Goal: Transaction & Acquisition: Purchase product/service

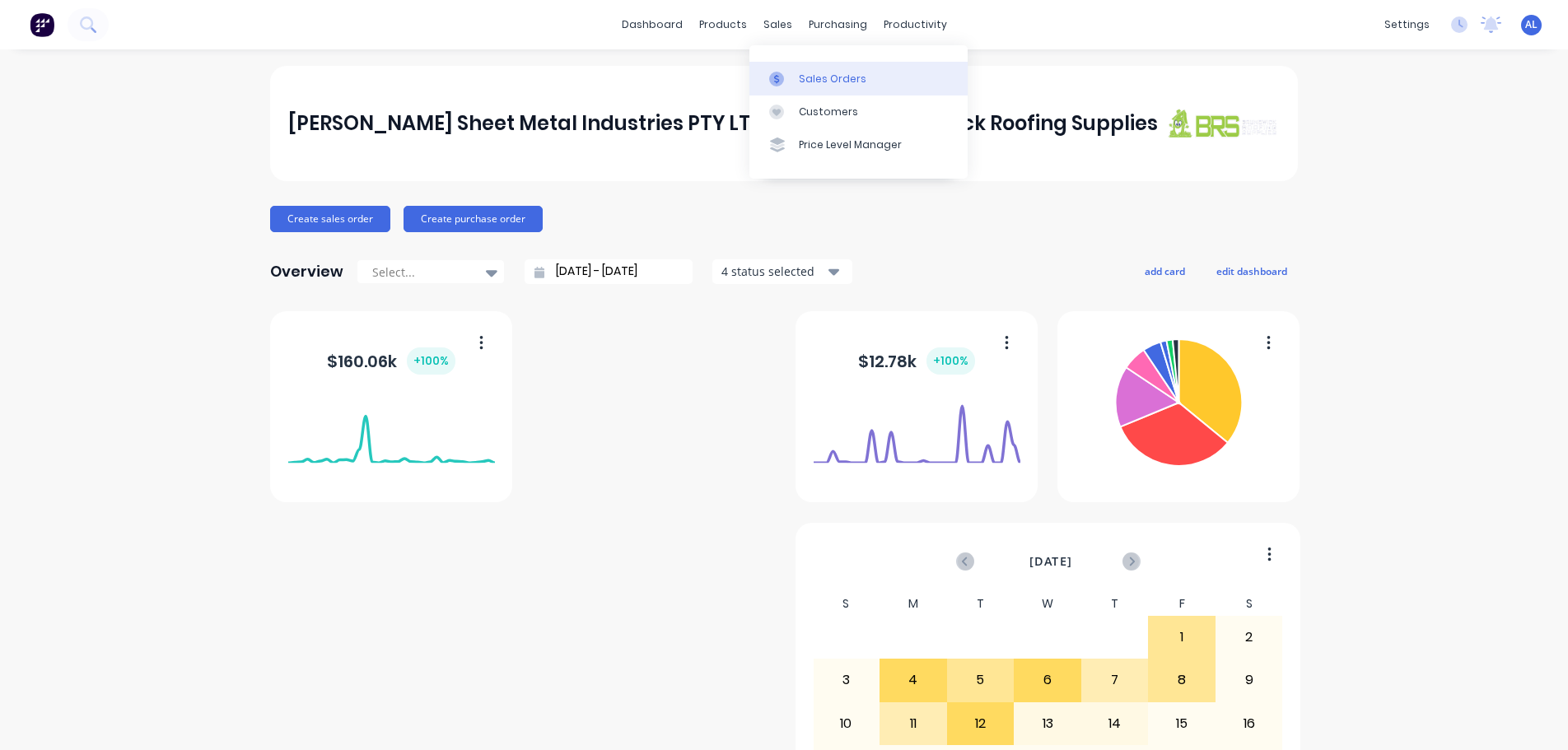
click at [840, 93] on link "Sales Orders" at bounding box center [858, 78] width 218 height 33
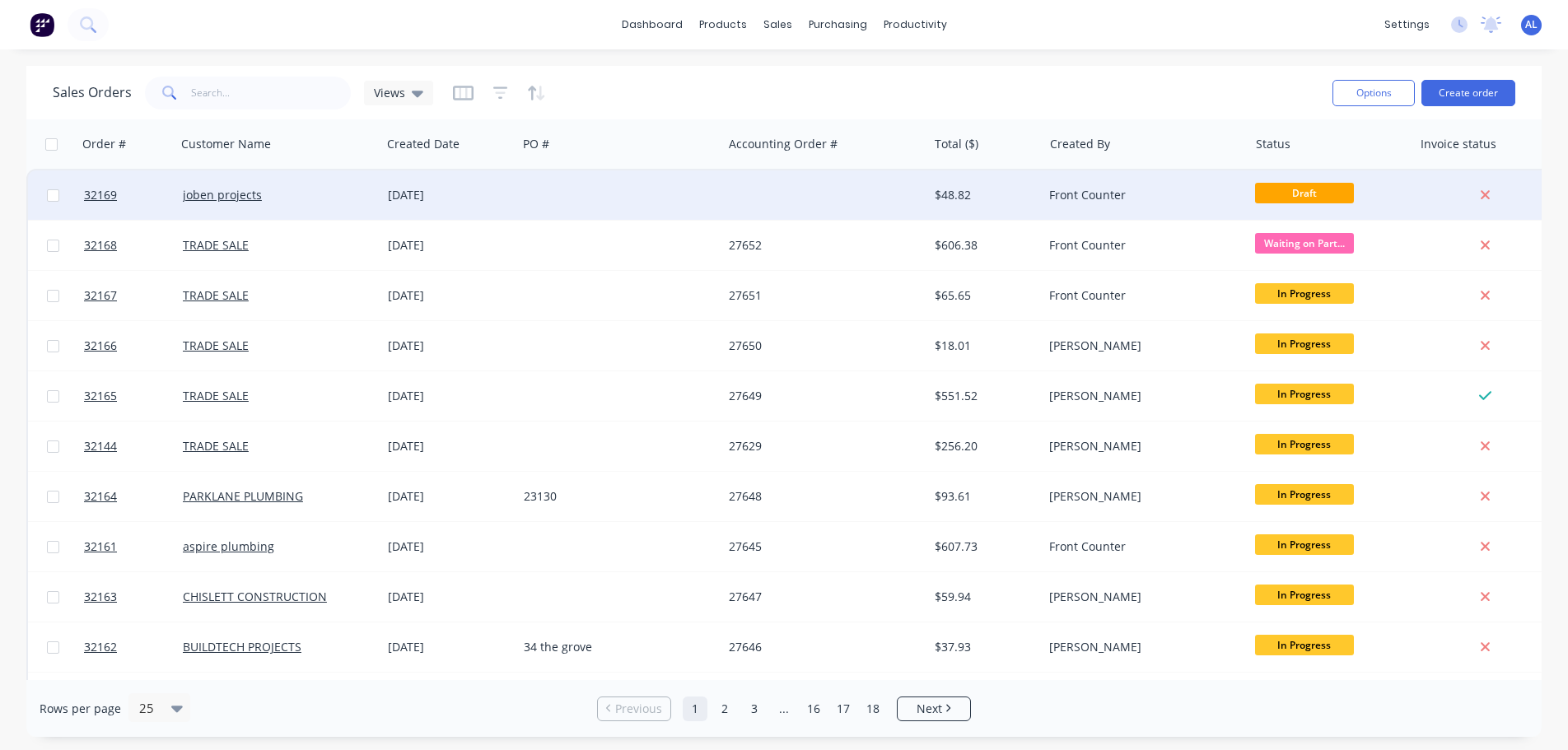
click at [817, 191] on div at bounding box center [824, 194] width 205 height 49
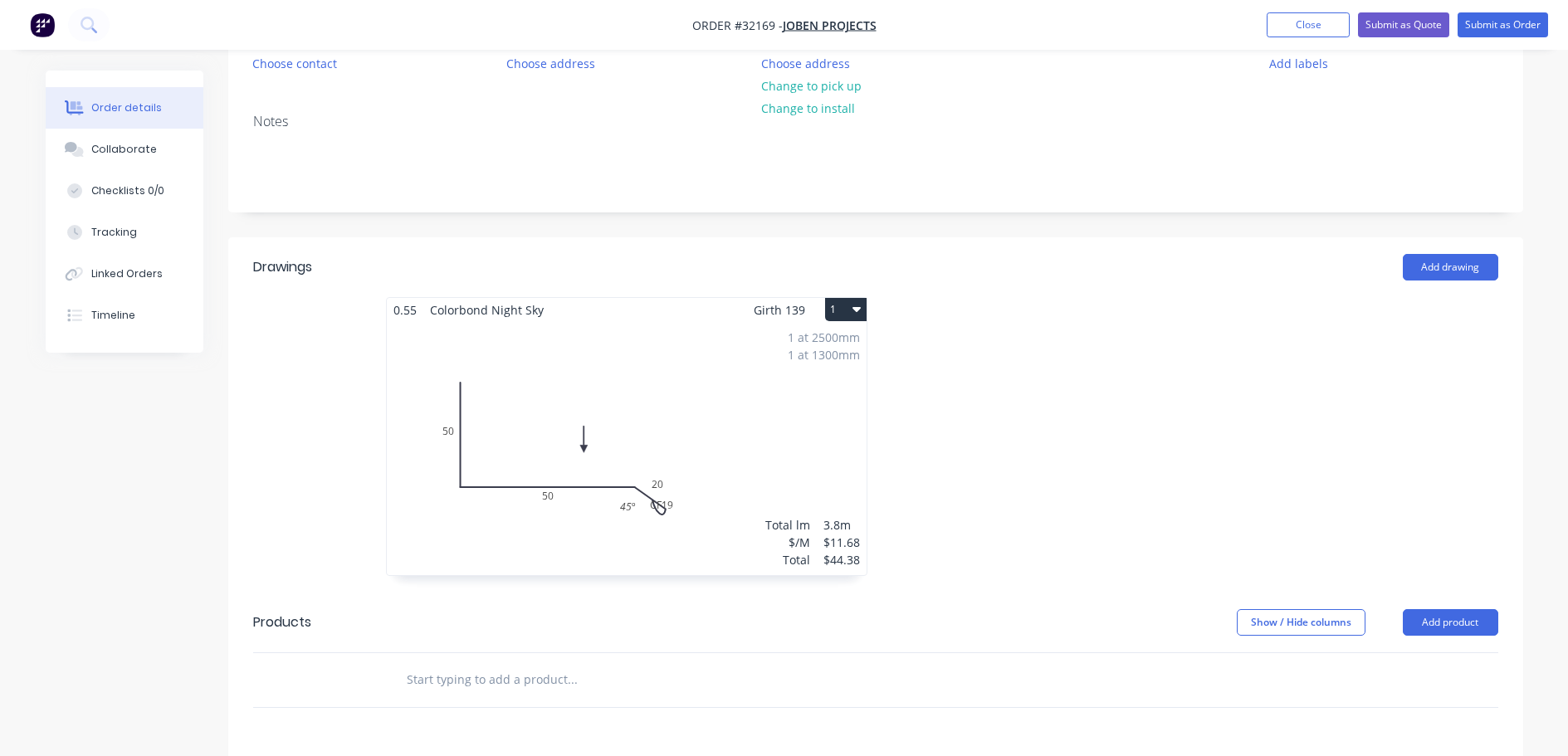
scroll to position [166, 0]
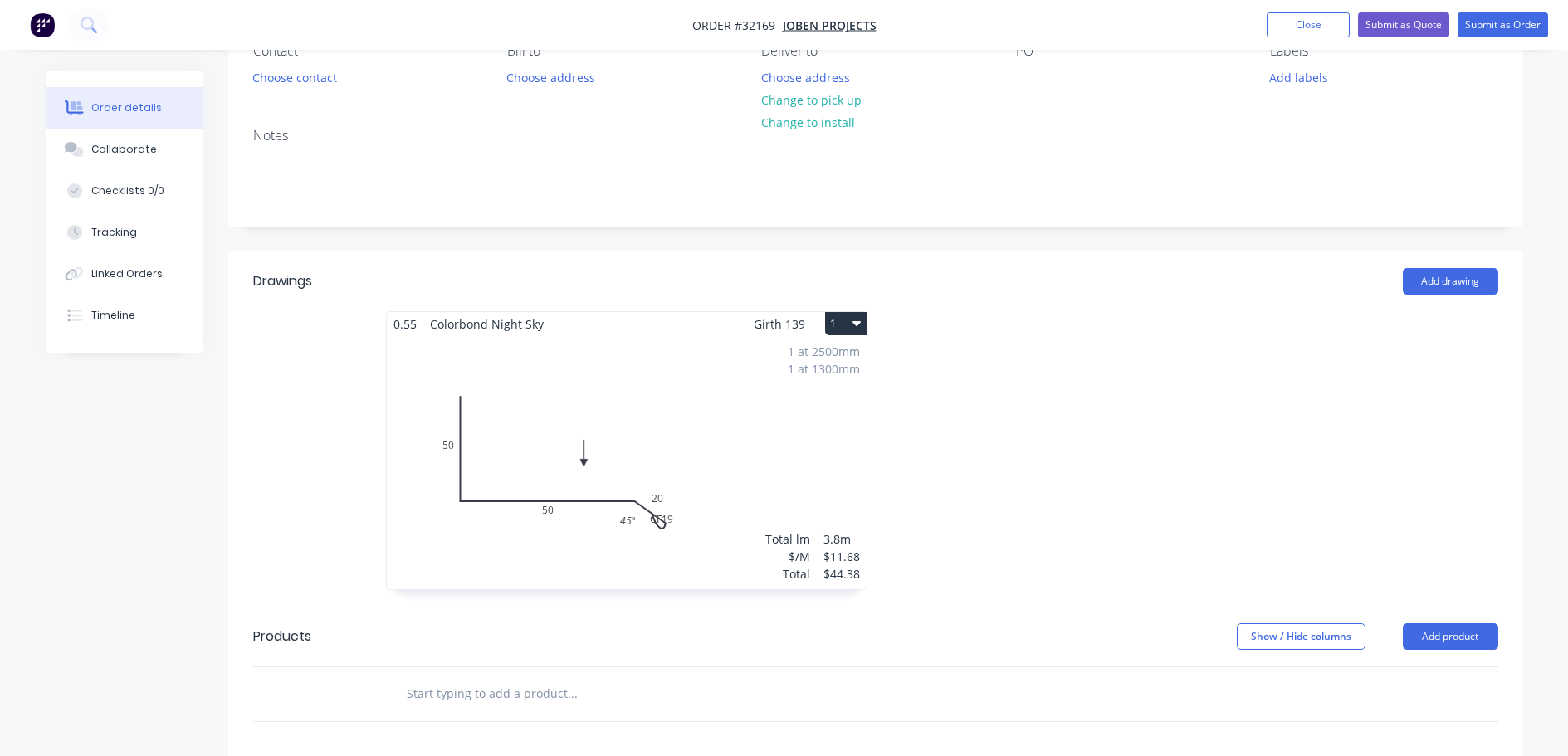
click at [756, 491] on div "1 at 2500mm 1 at 1300mm Total lm $/M Total 3.8m $11.68 $44.38" at bounding box center [627, 462] width 479 height 253
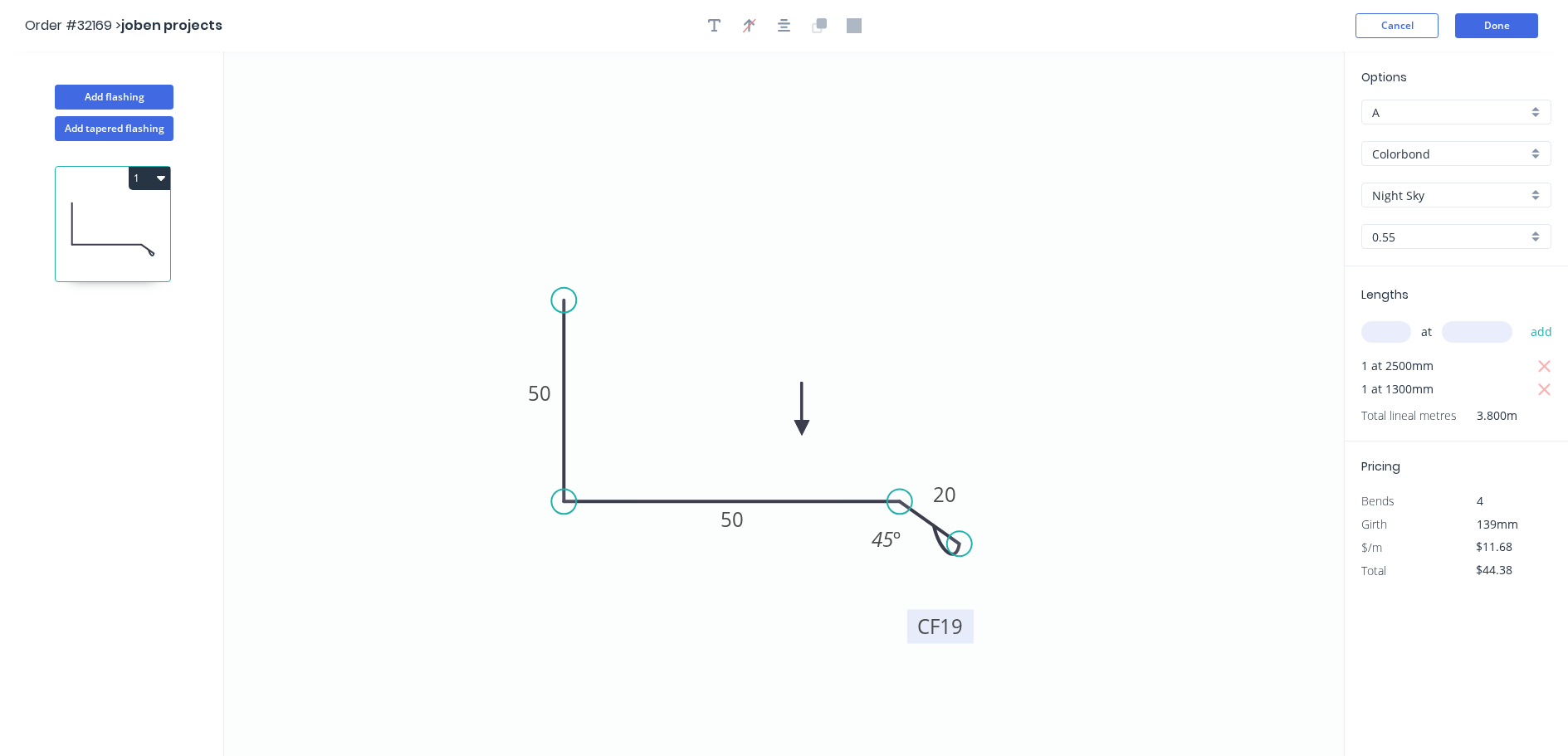
drag, startPoint x: 968, startPoint y: 588, endPoint x: 970, endPoint y: 645, distance: 57.0
click at [970, 643] on rect at bounding box center [940, 626] width 66 height 34
click at [1497, 26] on button "Done" at bounding box center [1497, 26] width 83 height 25
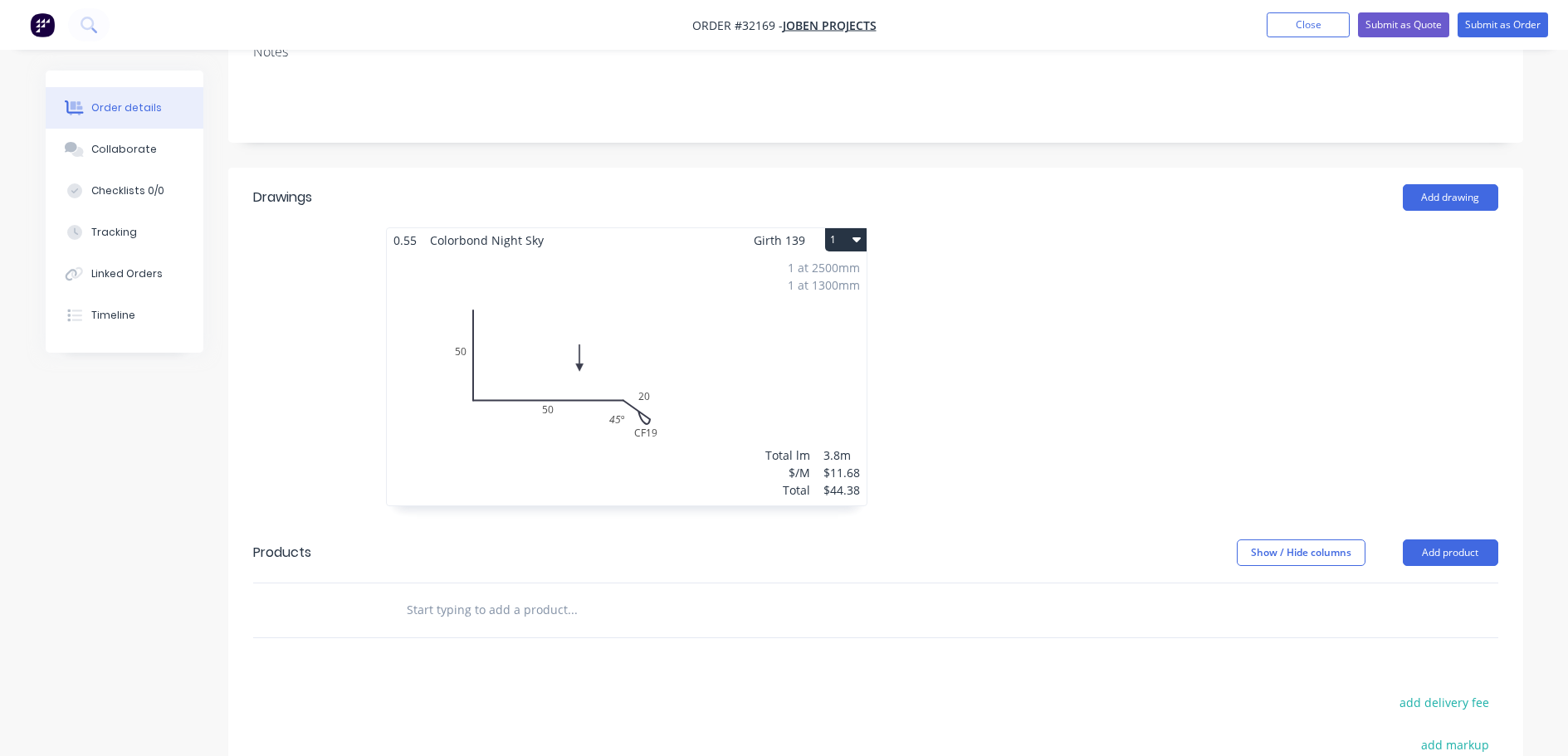
scroll to position [223, 0]
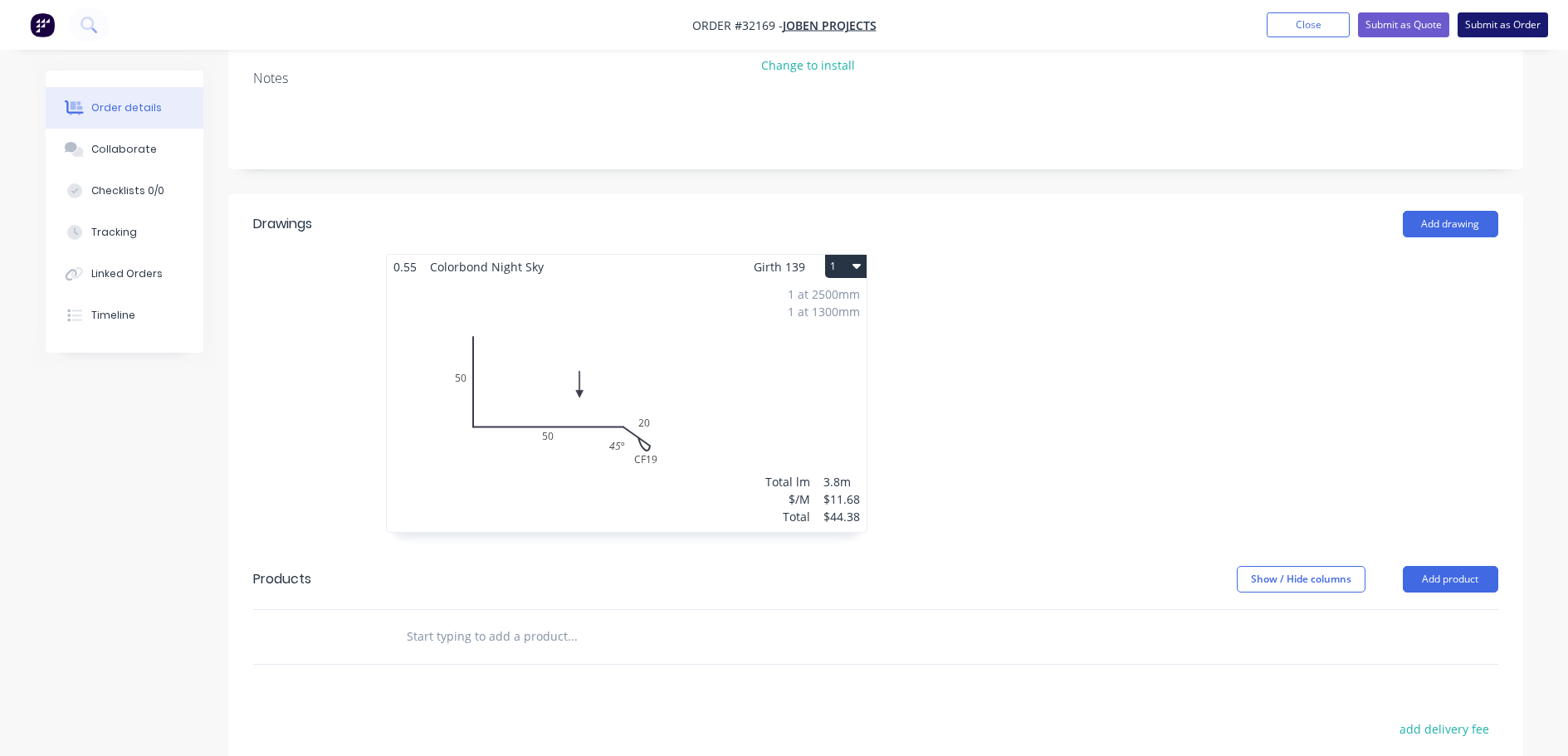
click at [1473, 26] on button "Submit as Order" at bounding box center [1502, 25] width 90 height 25
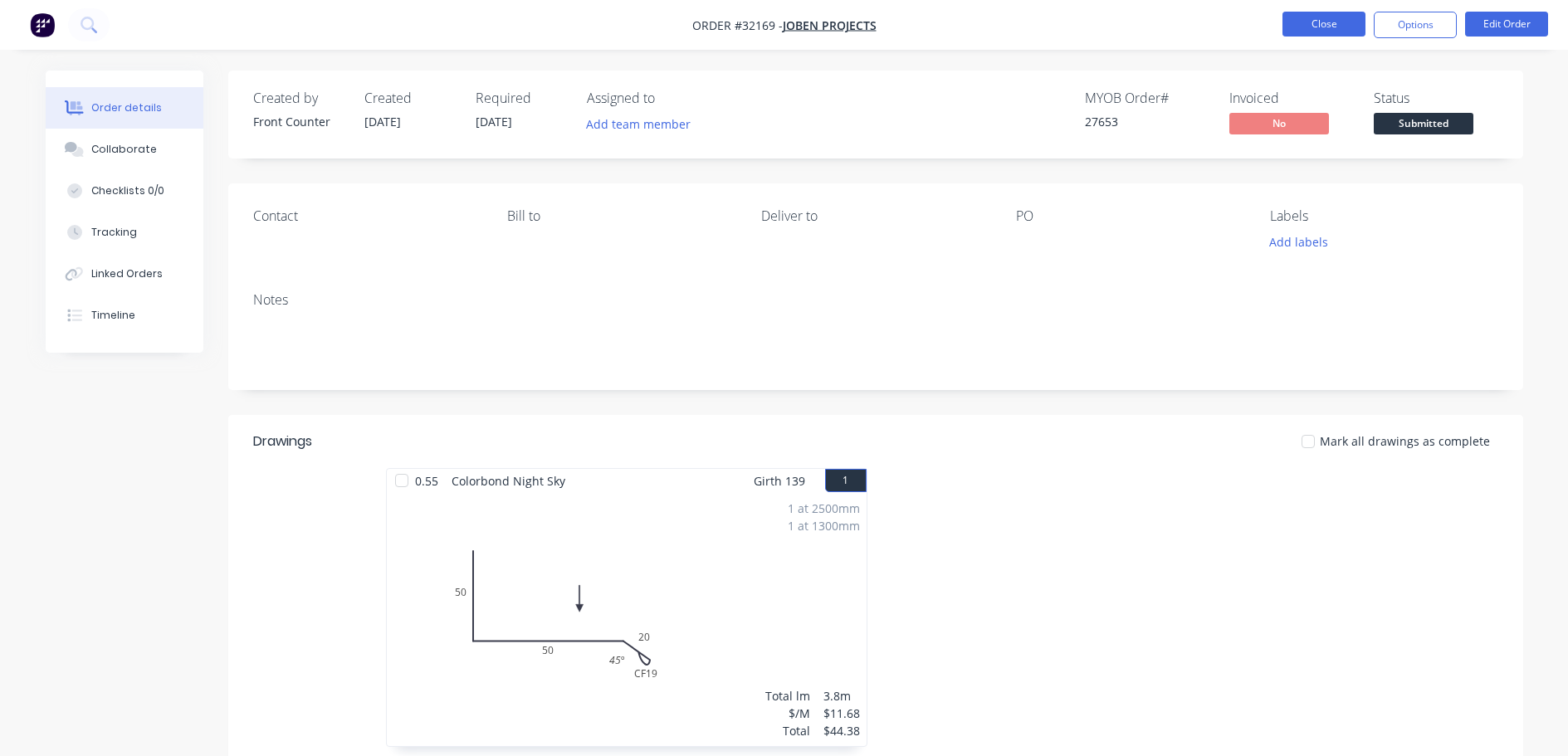
click at [1335, 16] on button "Close" at bounding box center [1324, 24] width 83 height 25
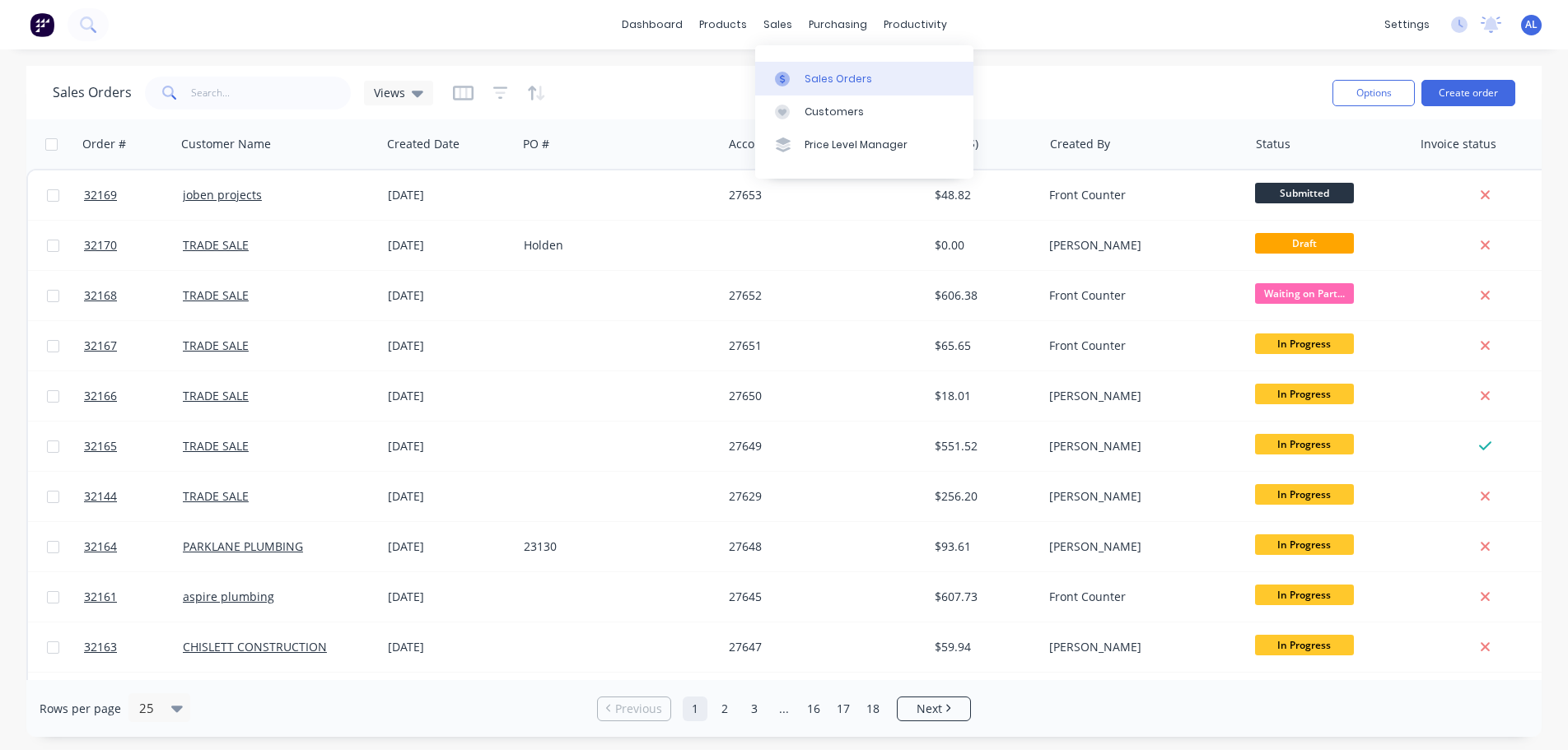
drag, startPoint x: 781, startPoint y: 25, endPoint x: 805, endPoint y: 62, distance: 44.1
click at [781, 24] on div "sales" at bounding box center [777, 25] width 45 height 25
click at [815, 67] on link "Sales Orders" at bounding box center [863, 78] width 218 height 33
click at [37, 17] on img at bounding box center [42, 25] width 25 height 25
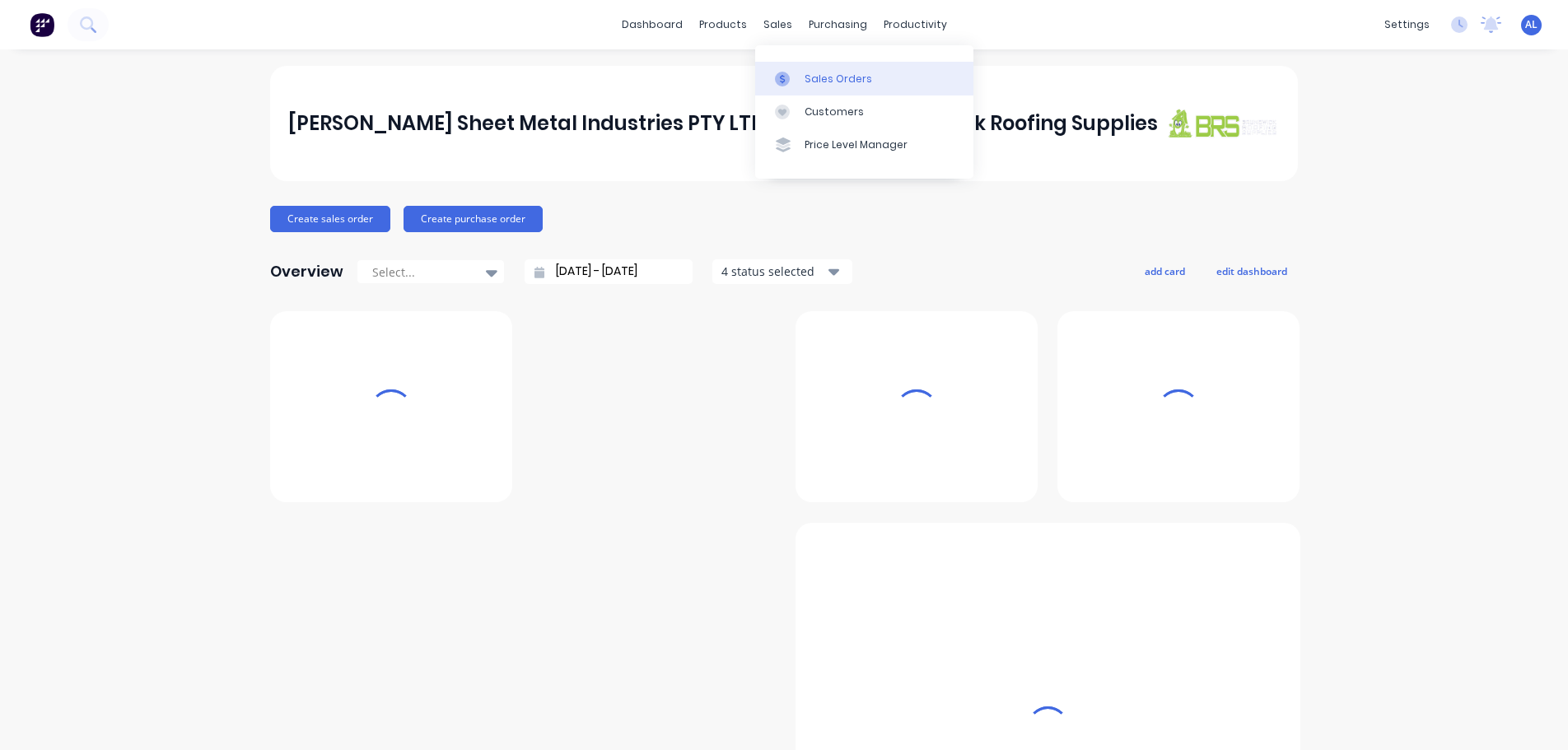
drag, startPoint x: 783, startPoint y: 23, endPoint x: 825, endPoint y: 76, distance: 67.6
click at [783, 24] on div "sales" at bounding box center [777, 25] width 45 height 25
click at [825, 76] on div "Sales Orders" at bounding box center [838, 78] width 67 height 14
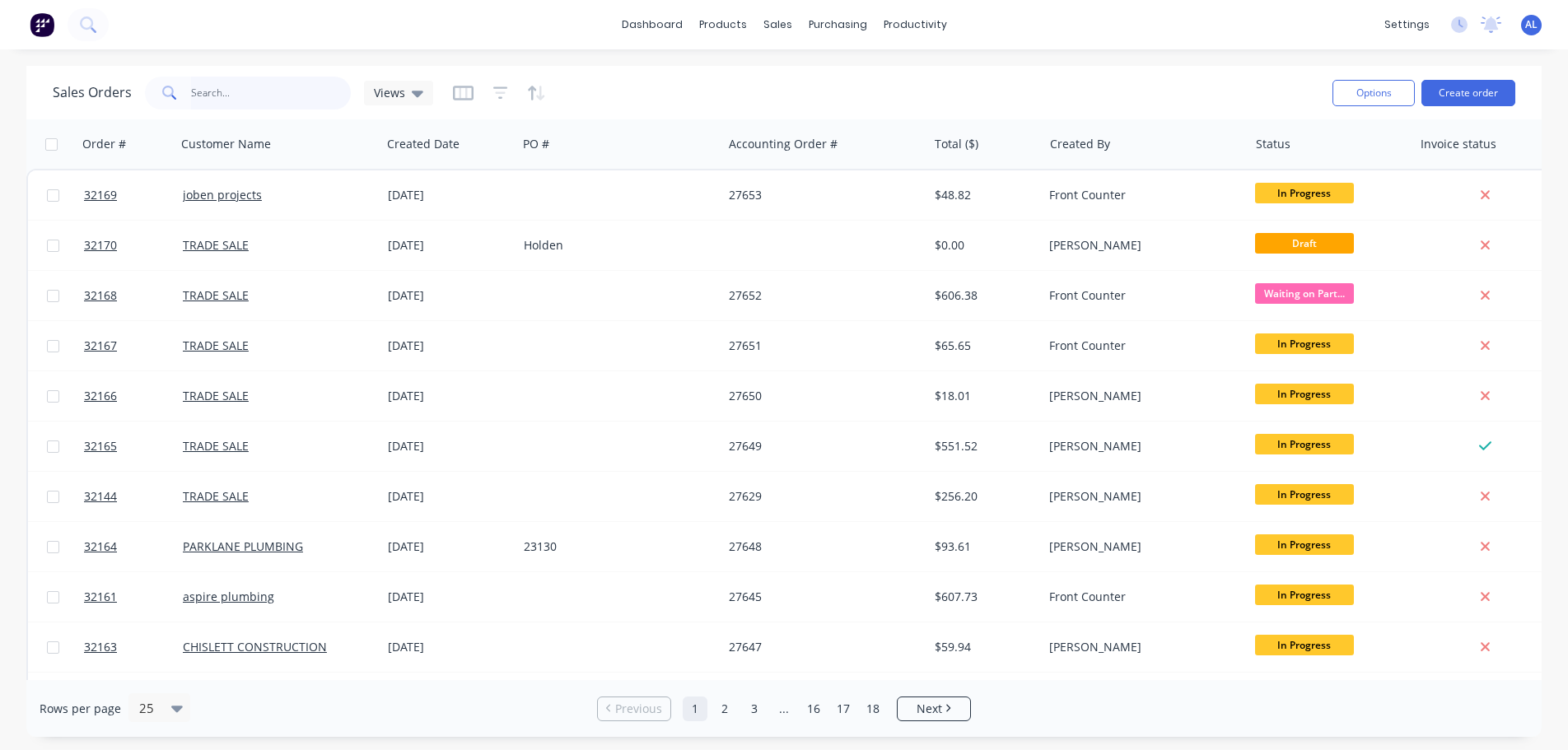
click at [259, 86] on input "text" at bounding box center [270, 93] width 161 height 33
type input "32142"
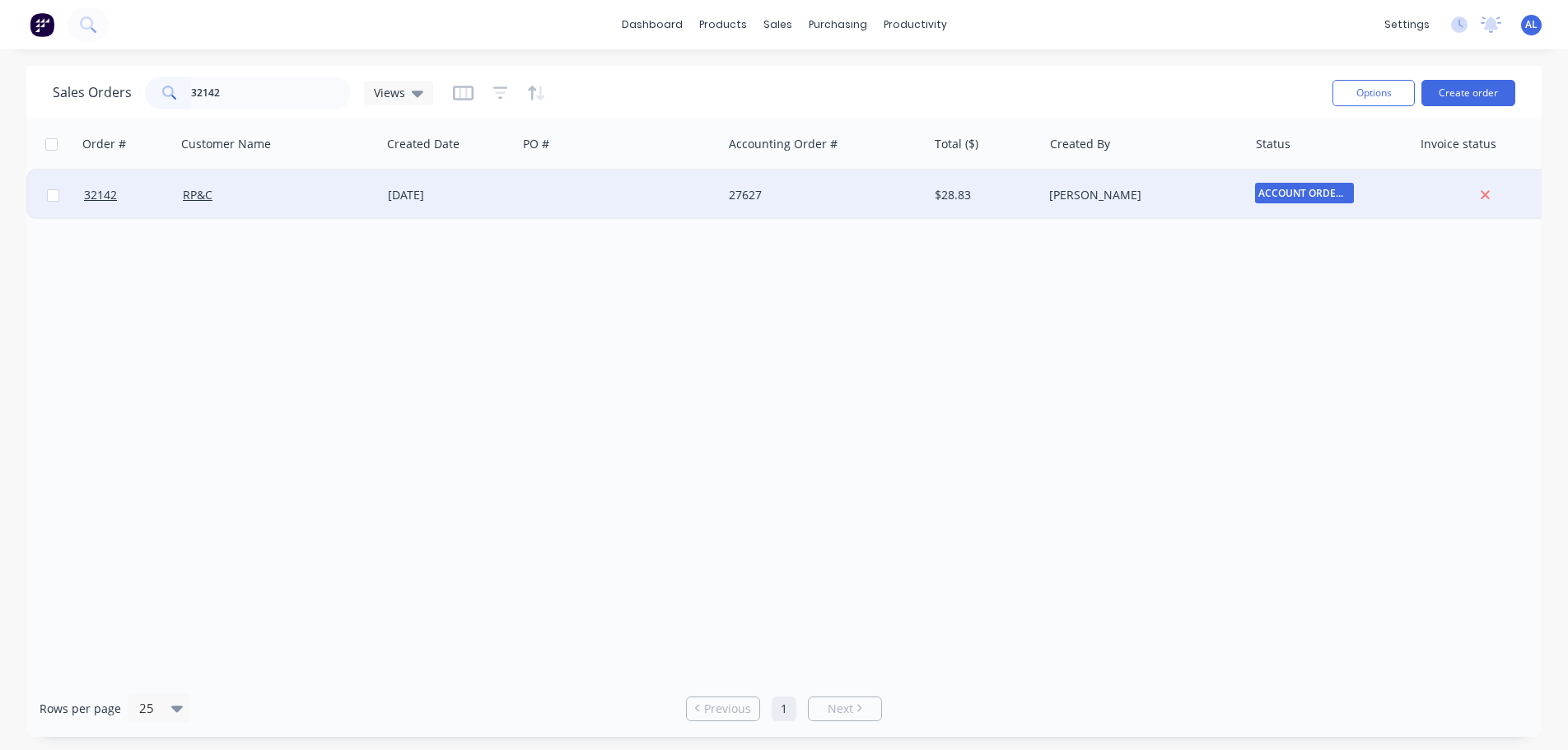
click at [499, 199] on div "[DATE]" at bounding box center [449, 194] width 122 height 16
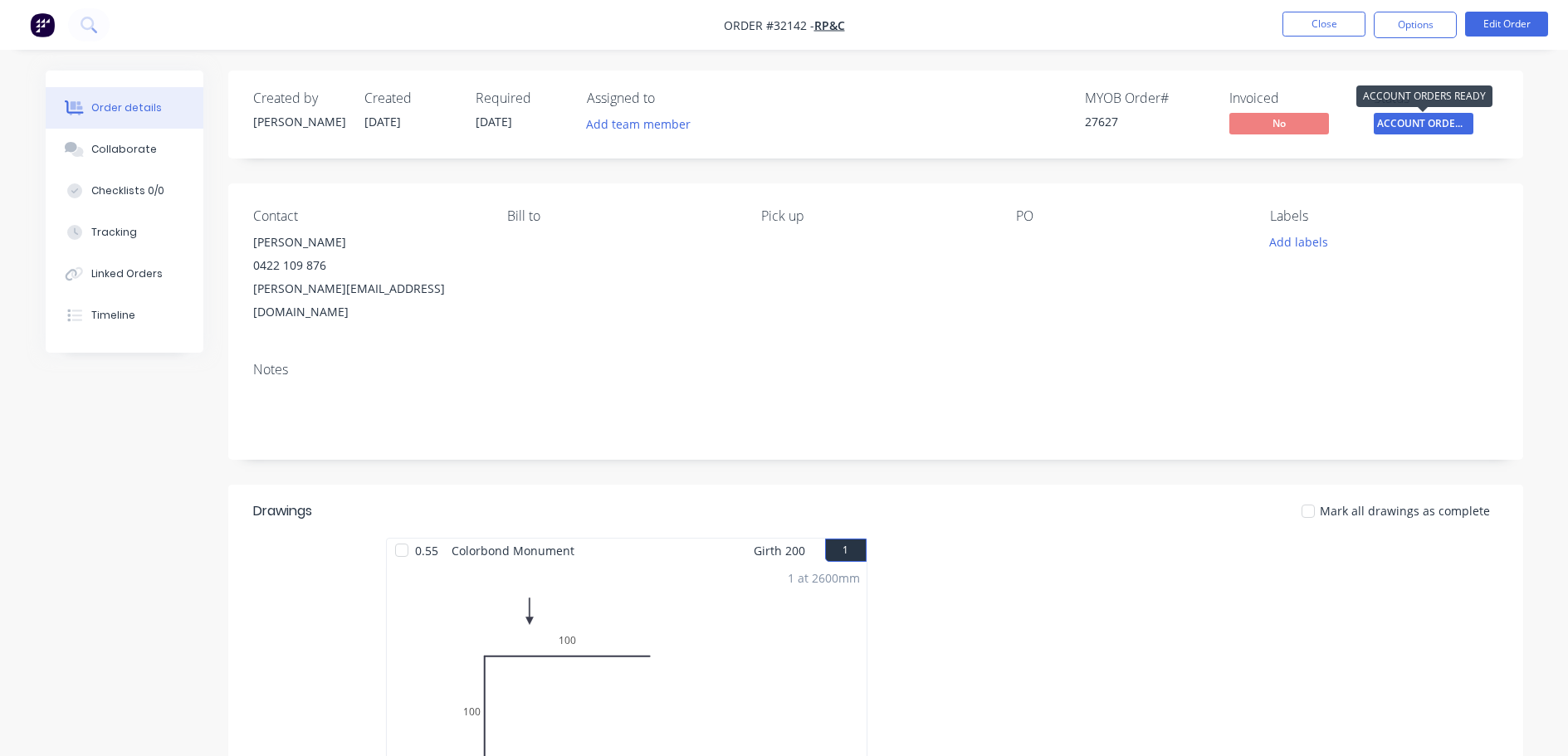
click at [1433, 123] on span "ACCOUNT ORDERS ..." at bounding box center [1423, 122] width 100 height 20
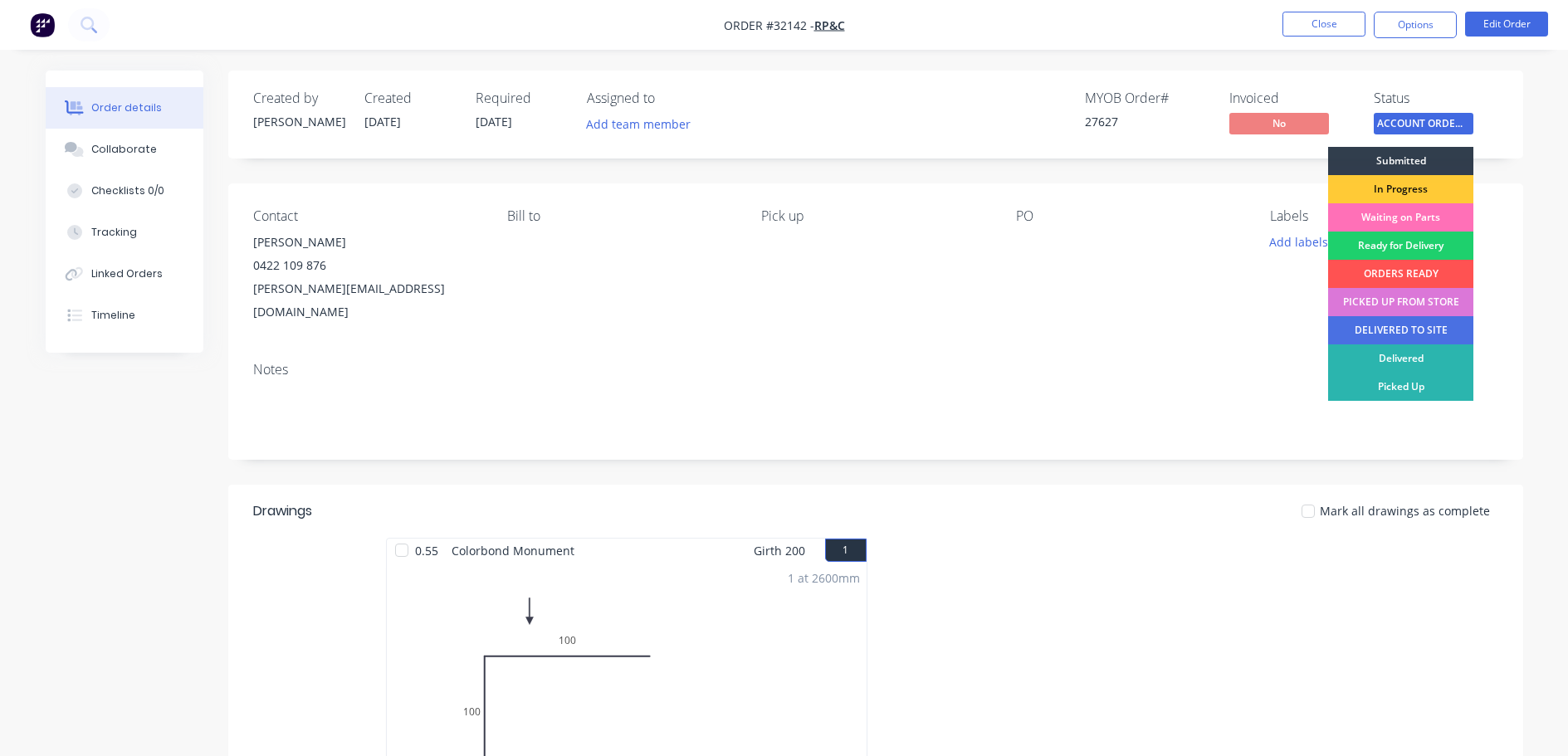
drag, startPoint x: 1406, startPoint y: 302, endPoint x: 1409, endPoint y: 293, distance: 9.5
click at [1407, 299] on div "PICKED UP FROM STORE" at bounding box center [1401, 302] width 146 height 28
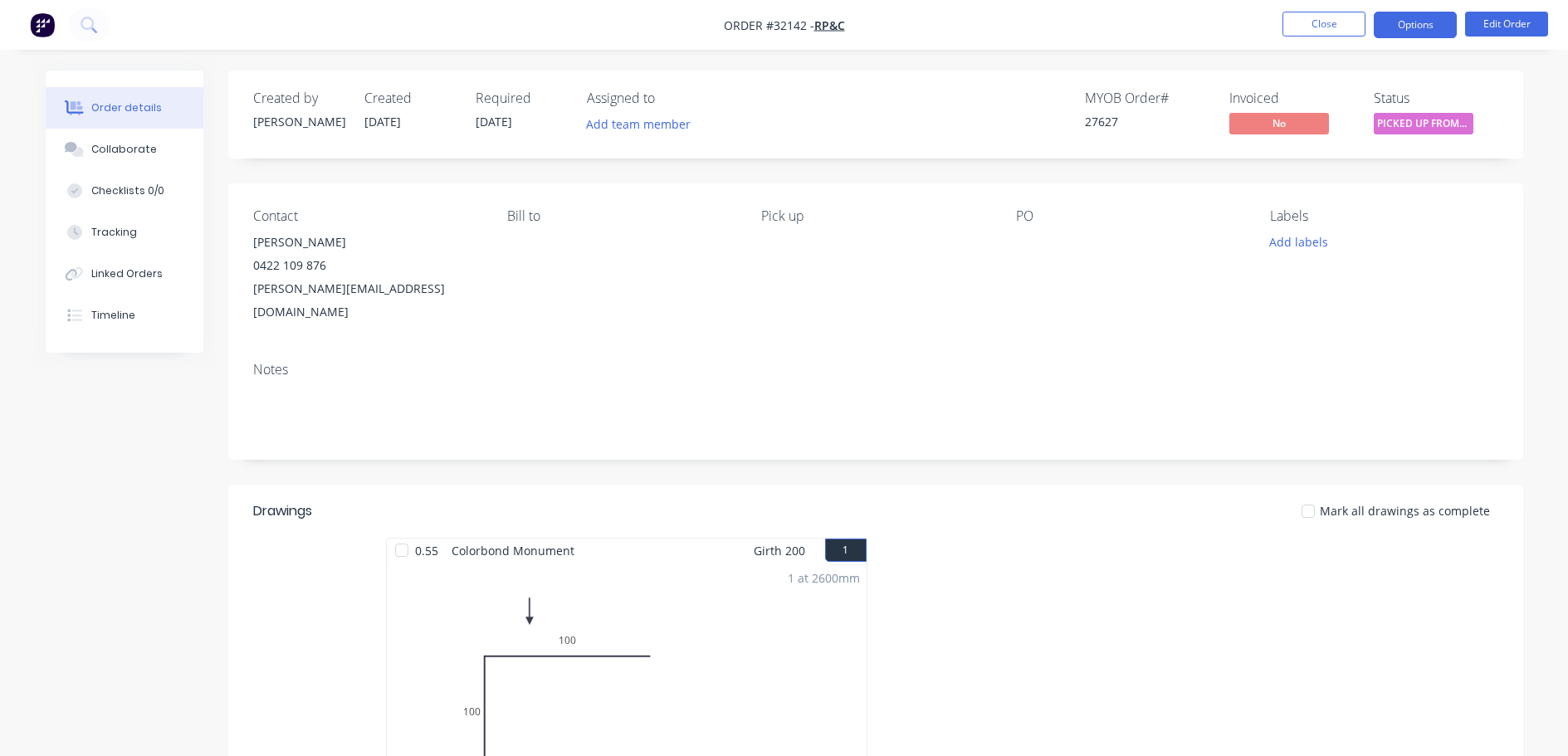
click at [1438, 29] on button "Options" at bounding box center [1416, 24] width 83 height 26
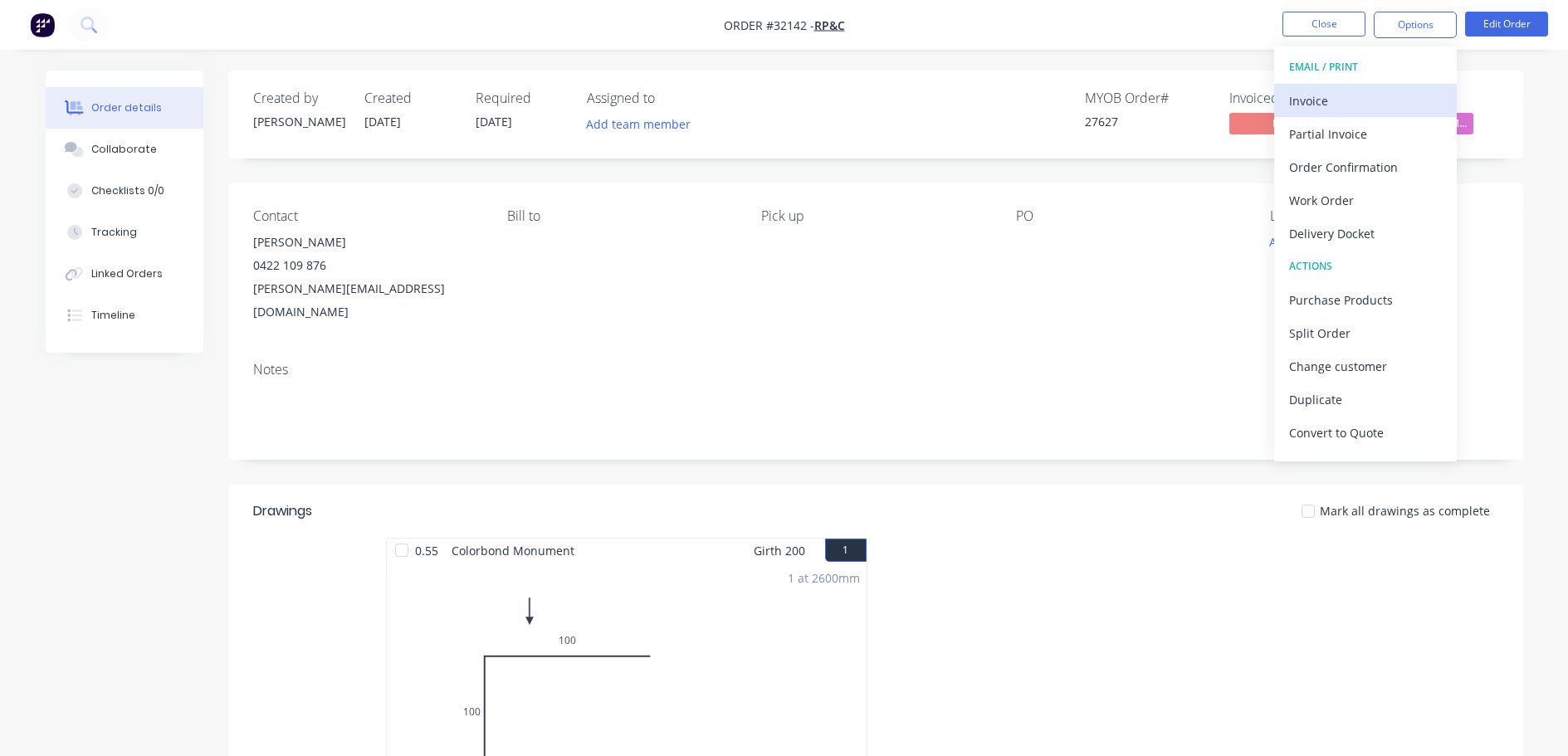
click at [1309, 102] on div "Invoice" at bounding box center [1365, 101] width 152 height 24
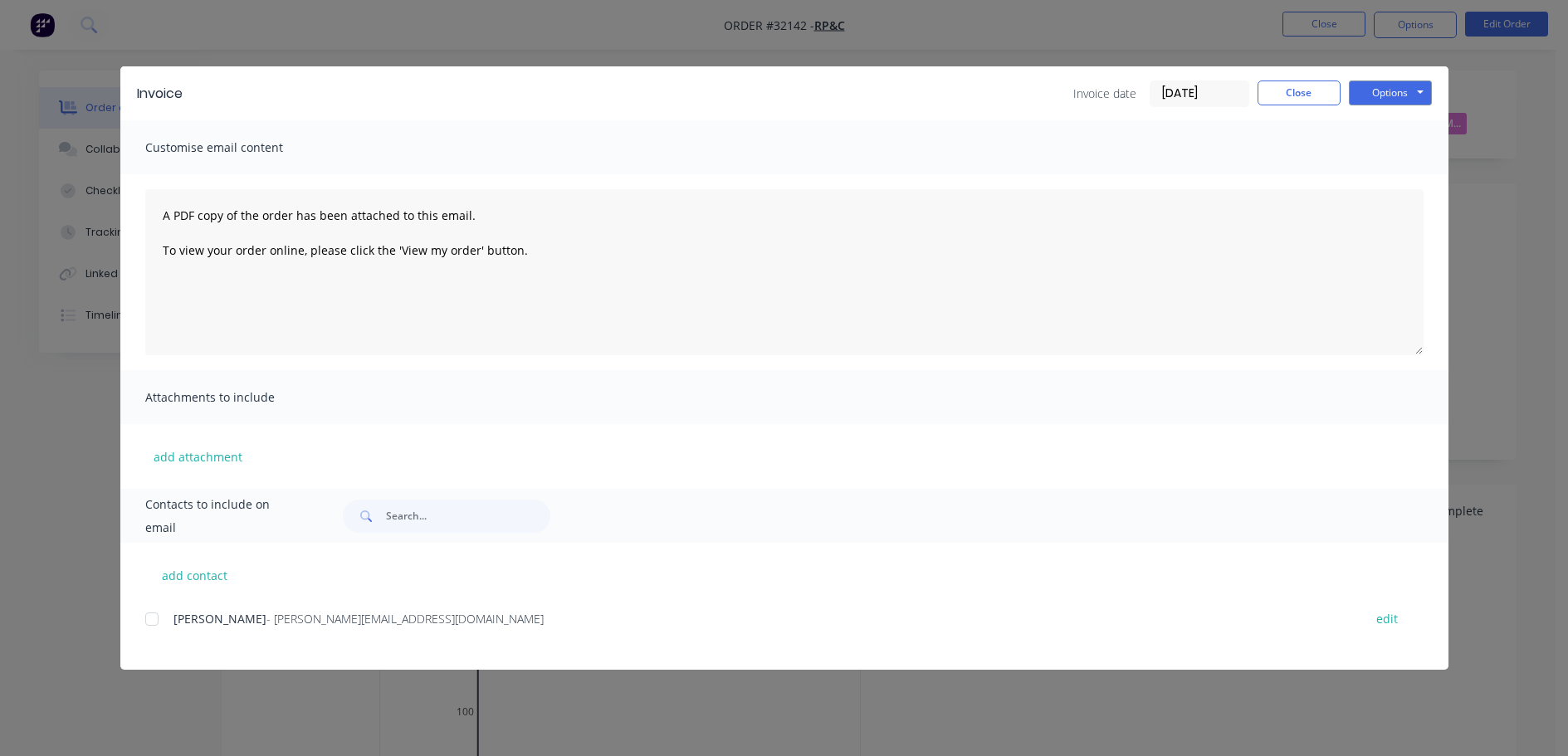
drag, startPoint x: 154, startPoint y: 623, endPoint x: 182, endPoint y: 614, distance: 29.4
click at [154, 621] on div at bounding box center [151, 619] width 33 height 33
click at [1407, 89] on button "Options" at bounding box center [1390, 93] width 83 height 25
click at [1409, 182] on button "Email" at bounding box center [1401, 178] width 106 height 27
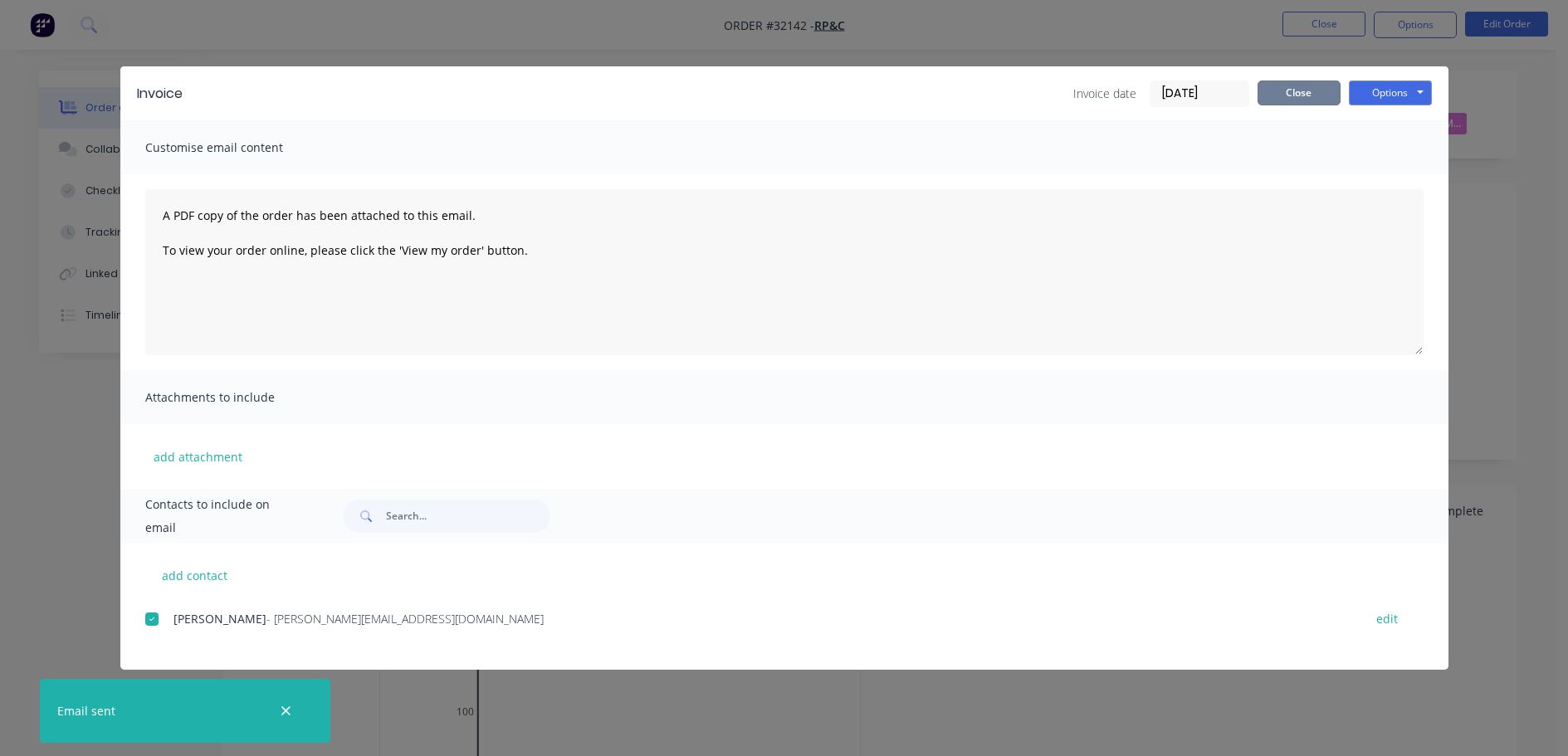
click at [1310, 90] on button "Close" at bounding box center [1299, 93] width 83 height 25
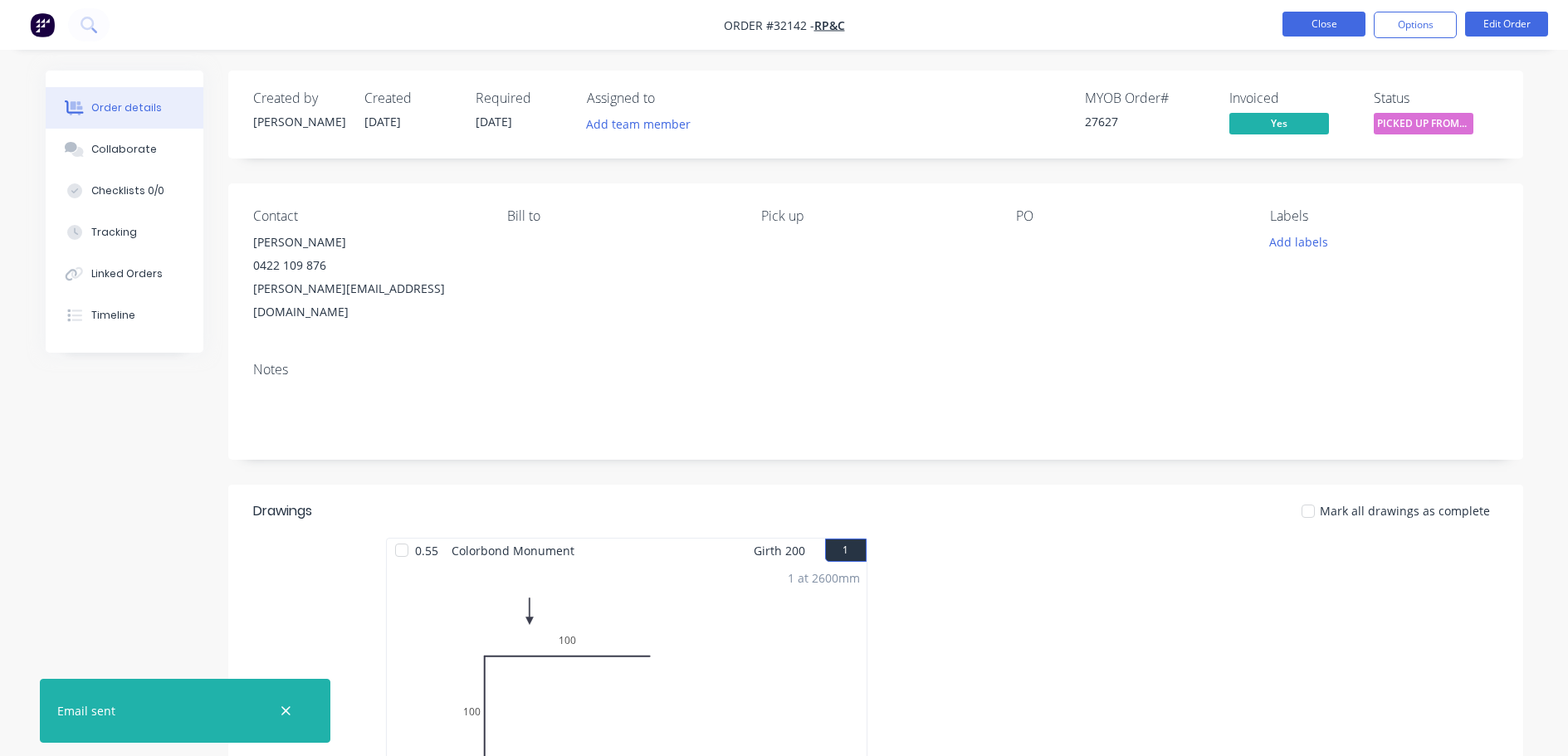
click at [1312, 29] on button "Close" at bounding box center [1324, 24] width 83 height 25
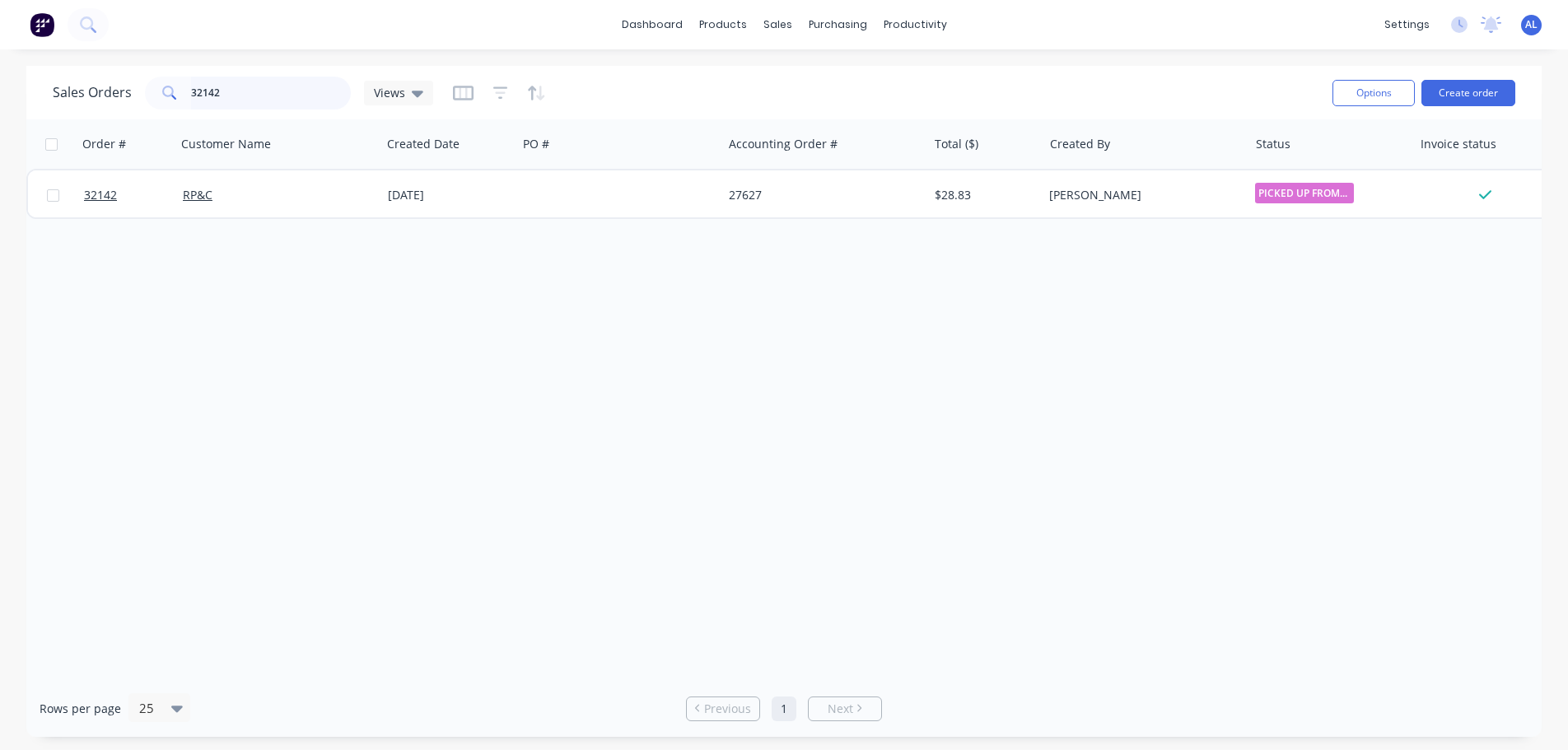
click at [289, 90] on input "32142" at bounding box center [270, 93] width 161 height 33
type input "3"
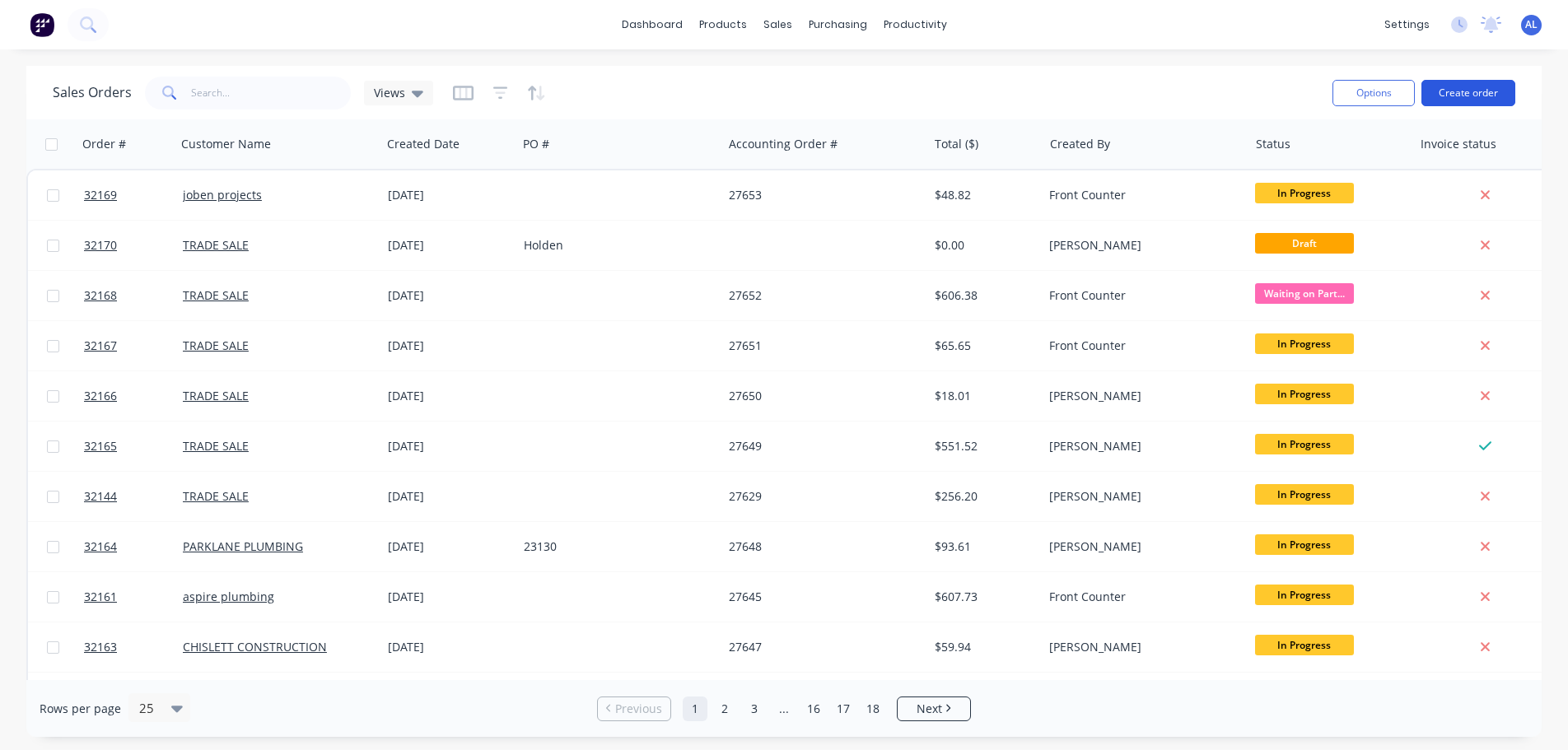
click at [1468, 93] on button "Create order" at bounding box center [1469, 92] width 94 height 26
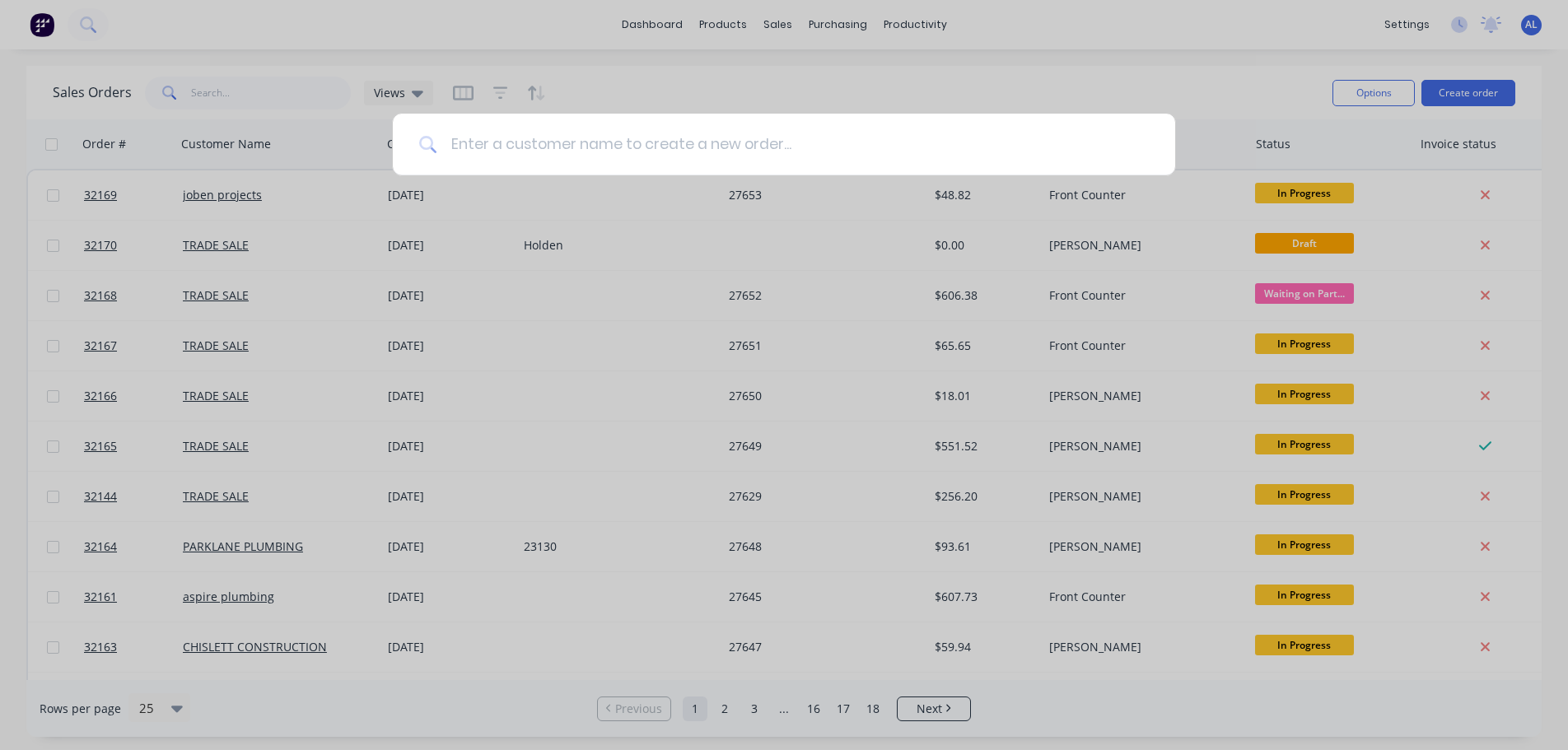
click at [645, 139] on input at bounding box center [792, 144] width 711 height 62
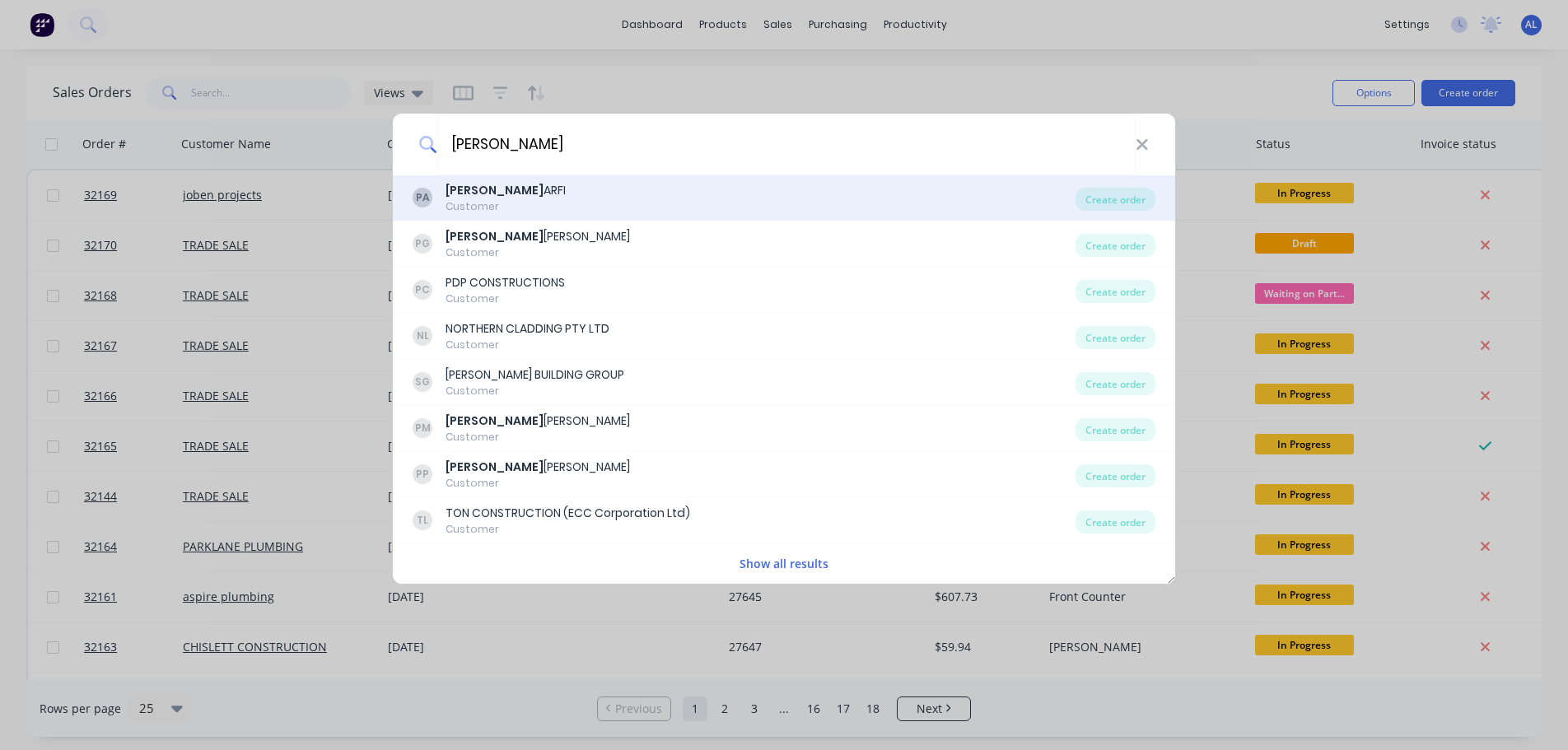
type input "paul"
click at [566, 194] on div "PA PAUL ARFI Customer" at bounding box center [744, 197] width 663 height 32
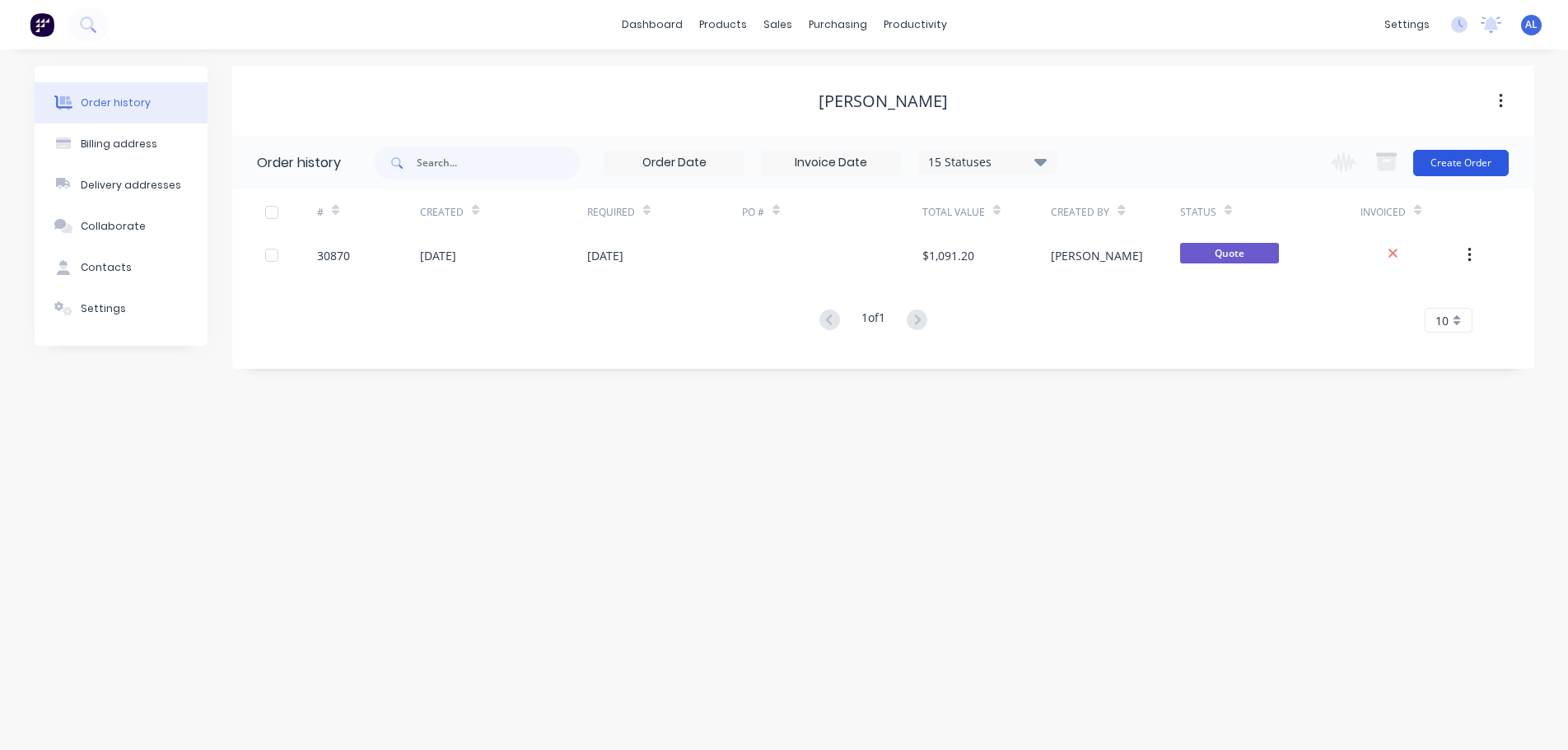
click at [1463, 163] on button "Create Order" at bounding box center [1460, 163] width 95 height 26
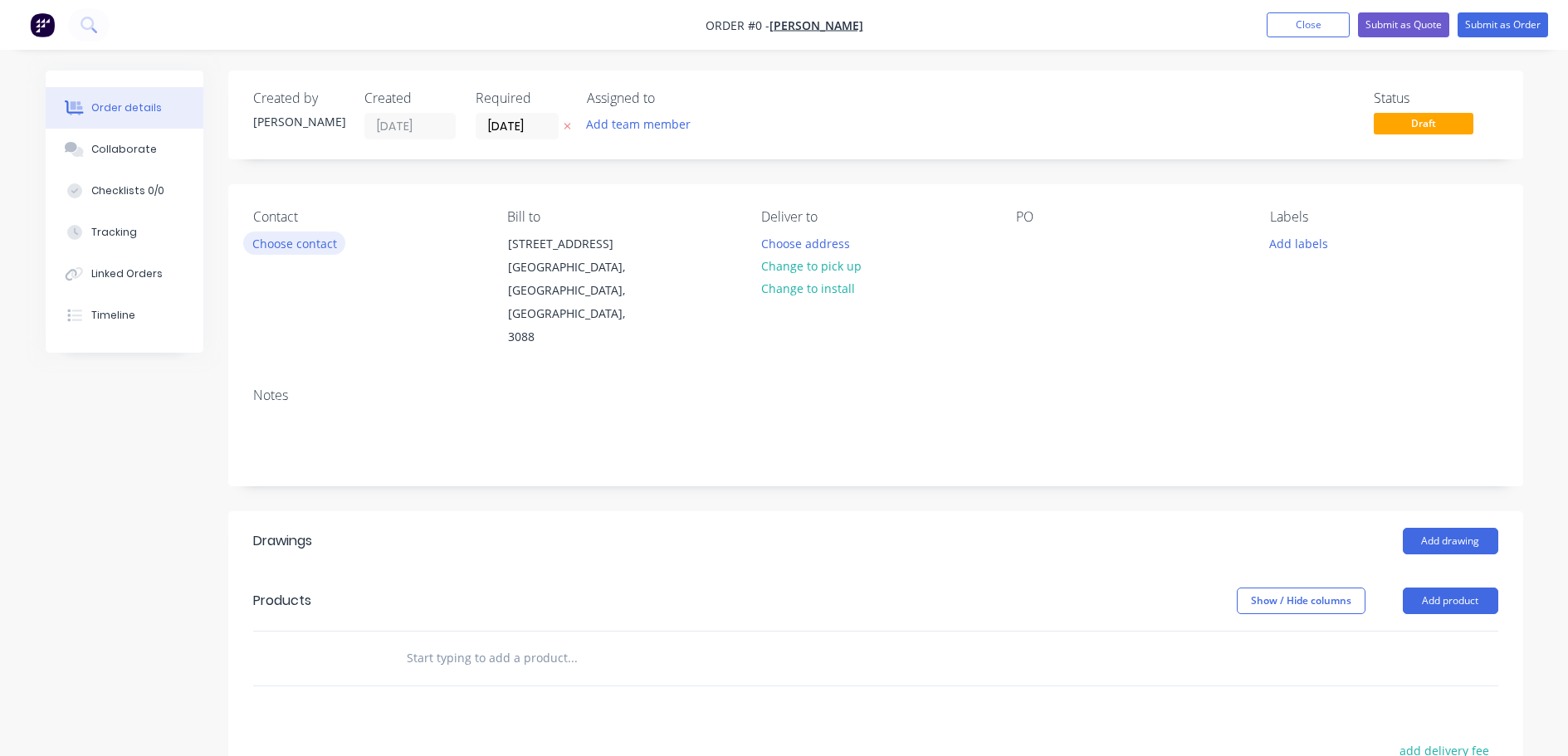
click at [315, 243] on button "Choose contact" at bounding box center [294, 243] width 102 height 22
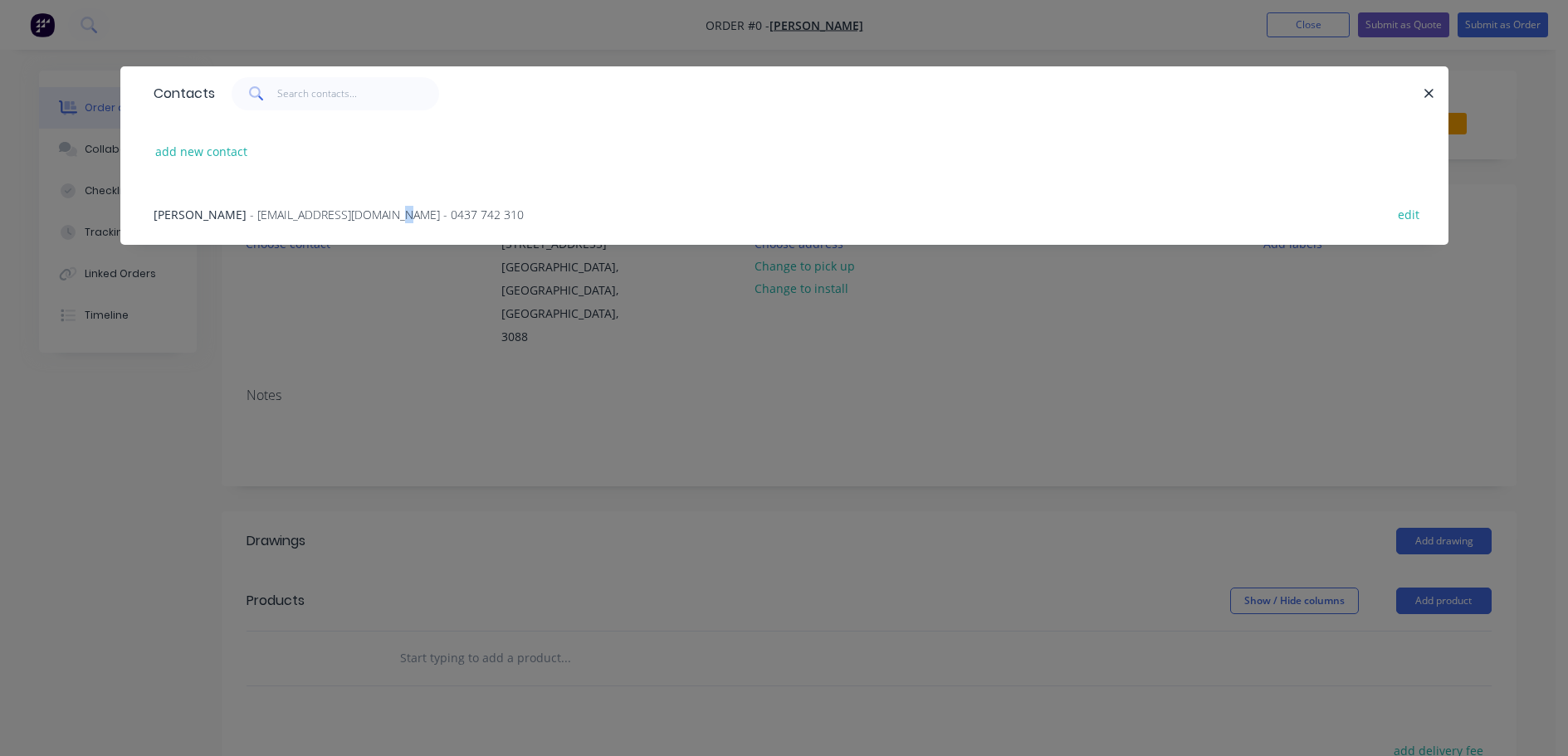
click at [337, 219] on span "- paularfi@hotmail.com - 0437 742 310" at bounding box center [386, 214] width 274 height 16
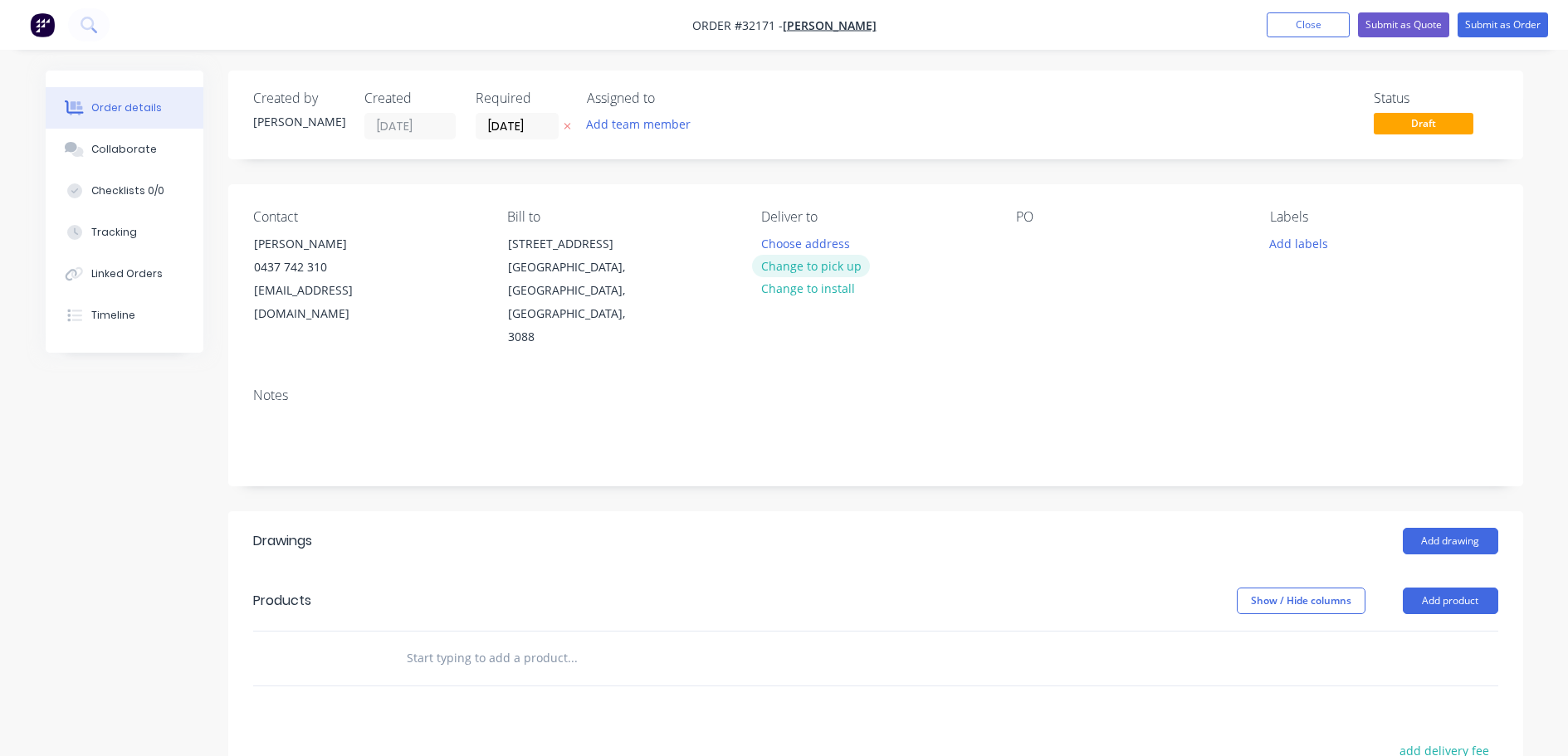
click at [847, 267] on button "Change to pick up" at bounding box center [810, 266] width 117 height 22
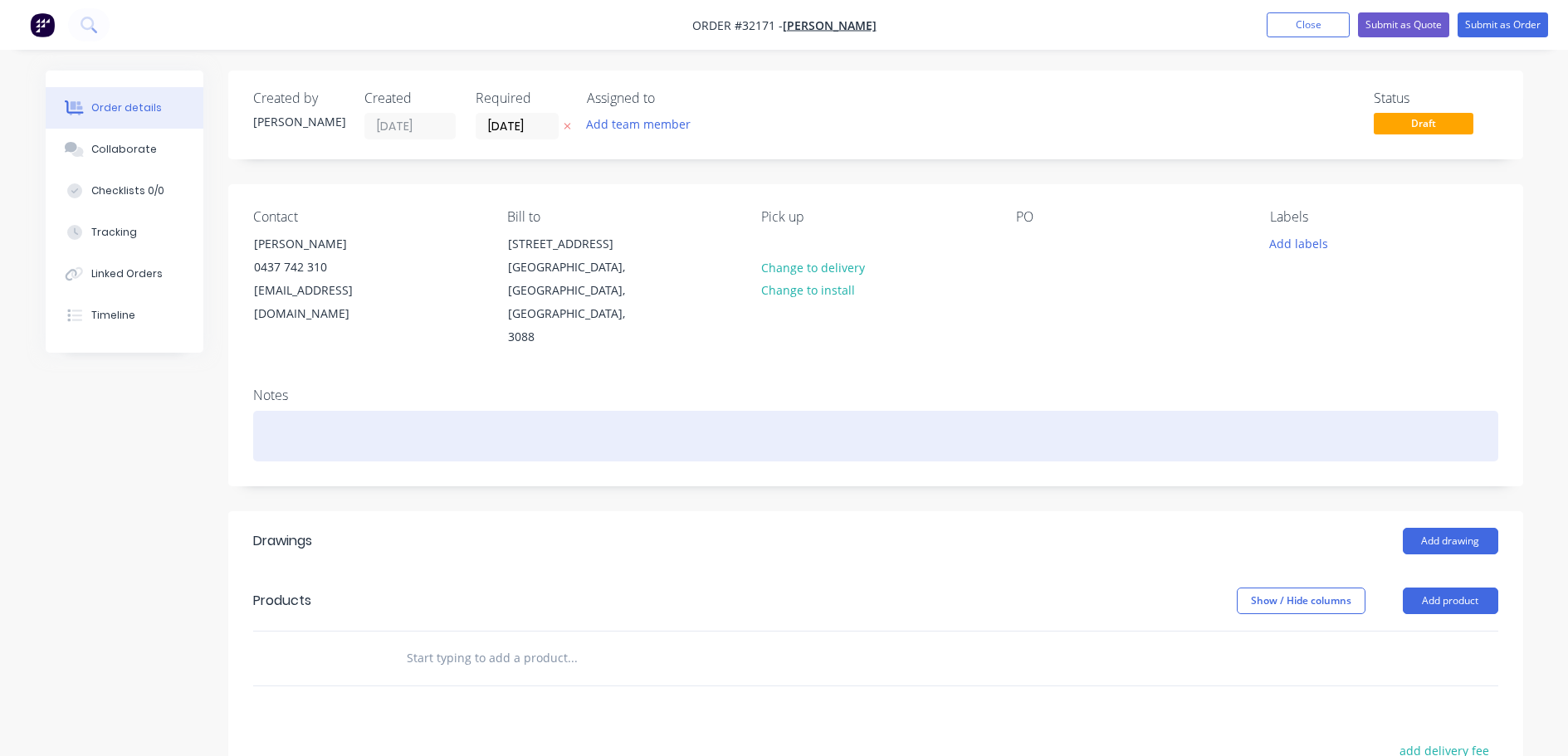
scroll to position [308, 0]
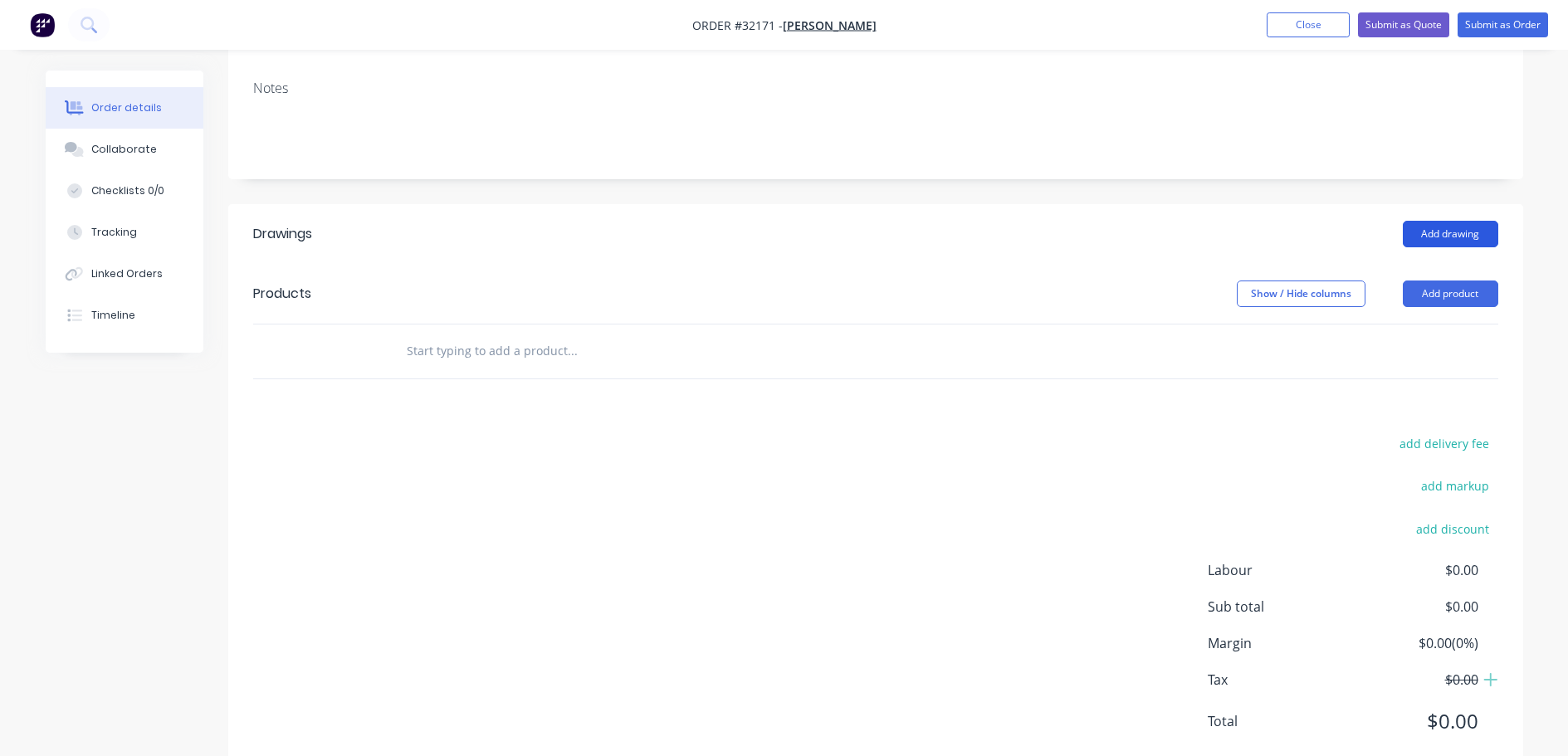
click at [1482, 221] on button "Add drawing" at bounding box center [1451, 234] width 95 height 26
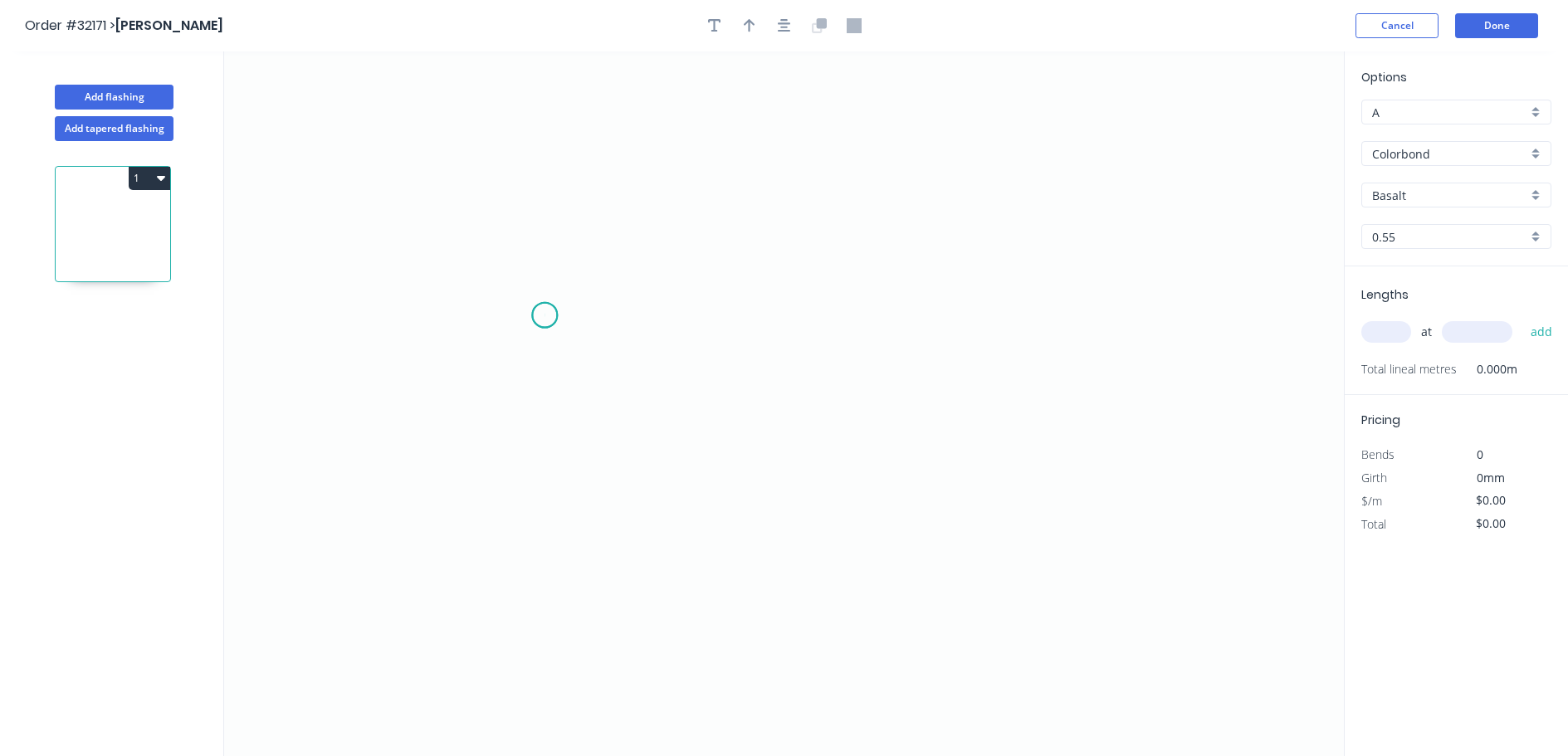
drag, startPoint x: 544, startPoint y: 315, endPoint x: 693, endPoint y: 298, distance: 150.0
click at [545, 315] on icon "0" at bounding box center [784, 404] width 1120 height 705
click at [794, 318] on icon "0" at bounding box center [784, 404] width 1120 height 705
click at [797, 188] on icon "0 ?" at bounding box center [784, 404] width 1120 height 705
click at [1036, 181] on icon "0 ? ?" at bounding box center [784, 404] width 1120 height 705
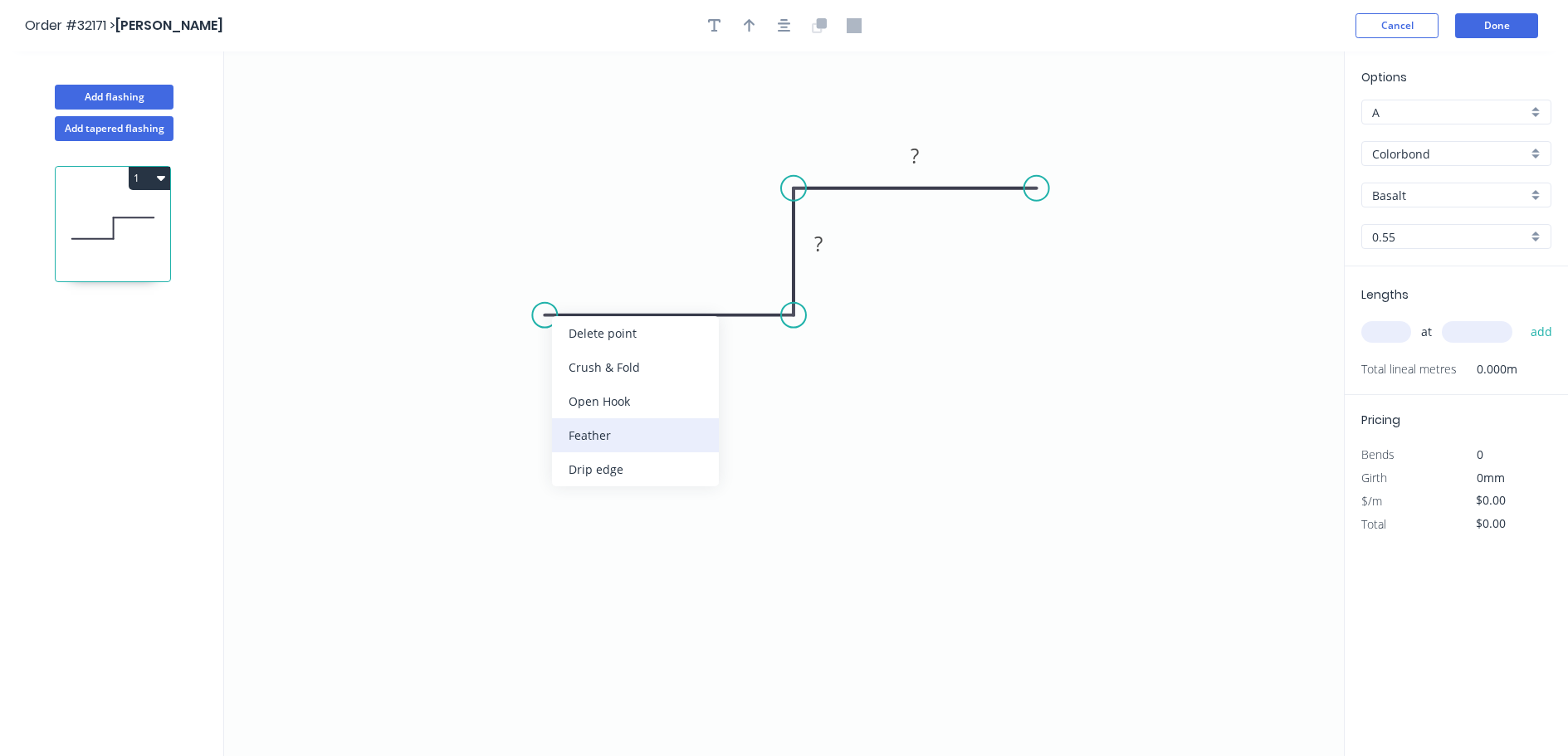
click at [633, 434] on div "Feather" at bounding box center [636, 435] width 167 height 34
click at [597, 363] on div "Flip bend" at bounding box center [634, 369] width 167 height 34
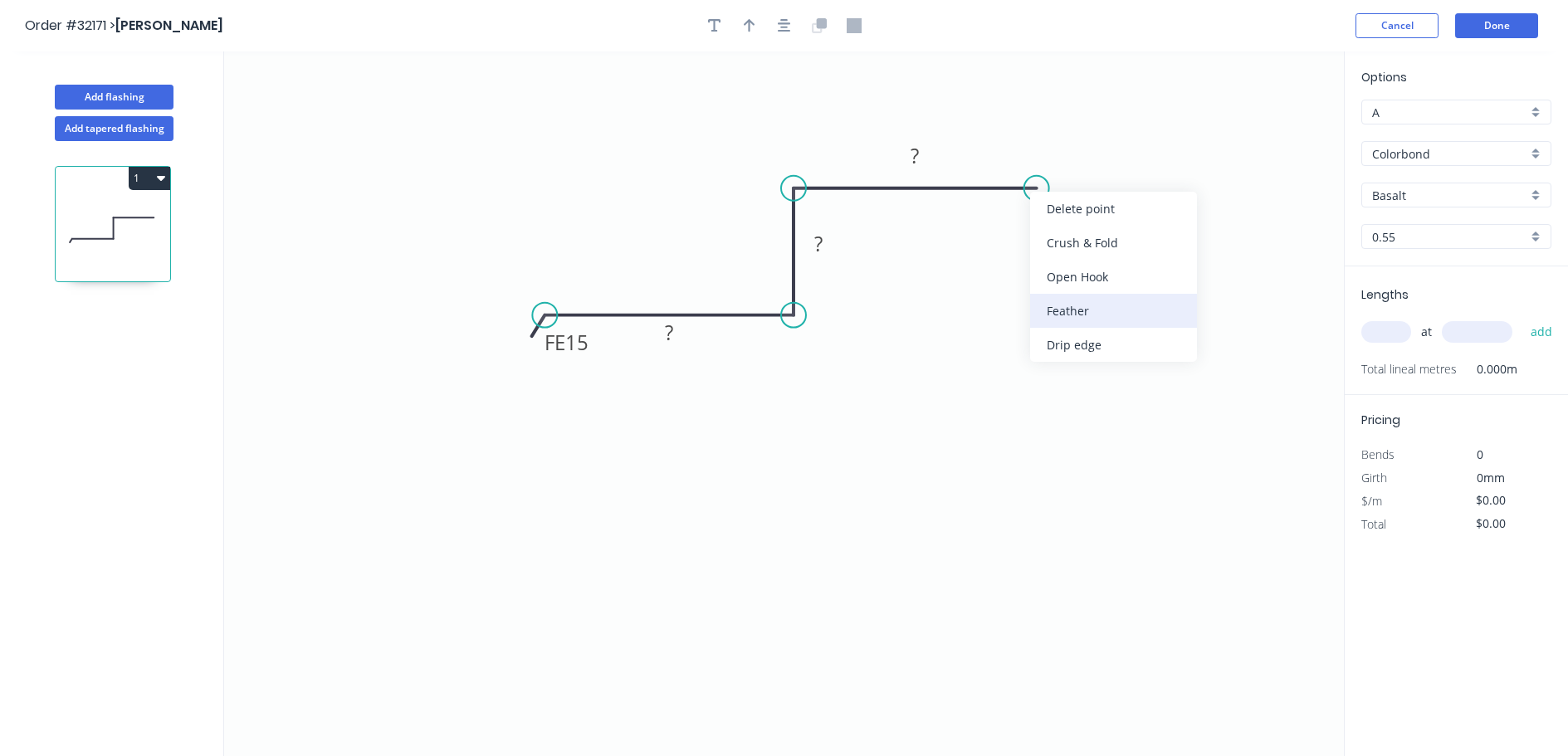
click at [1104, 303] on div "Feather" at bounding box center [1114, 311] width 167 height 34
click at [674, 330] on rect at bounding box center [669, 334] width 33 height 23
type input "$21.08"
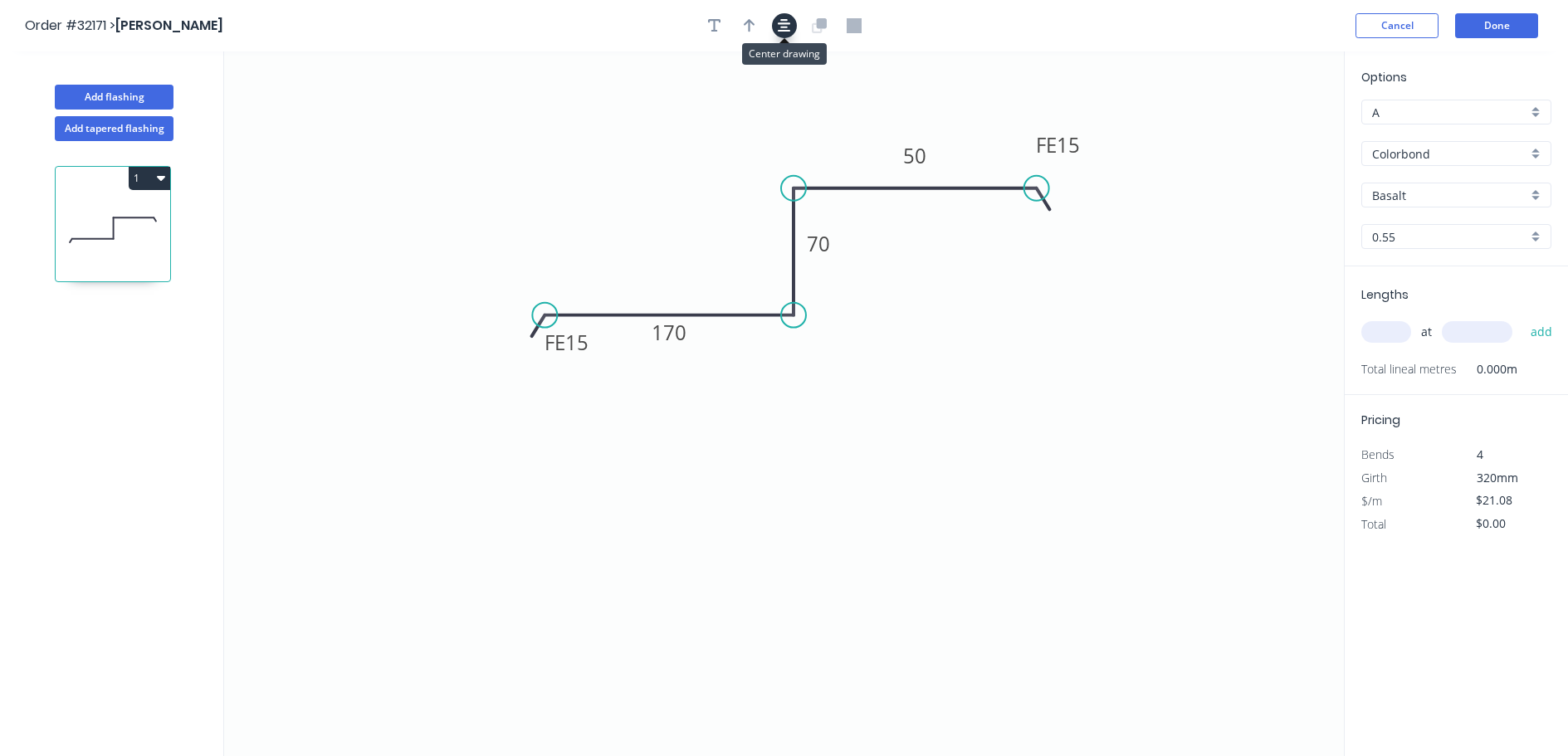
click at [781, 23] on icon "button" at bounding box center [785, 26] width 14 height 14
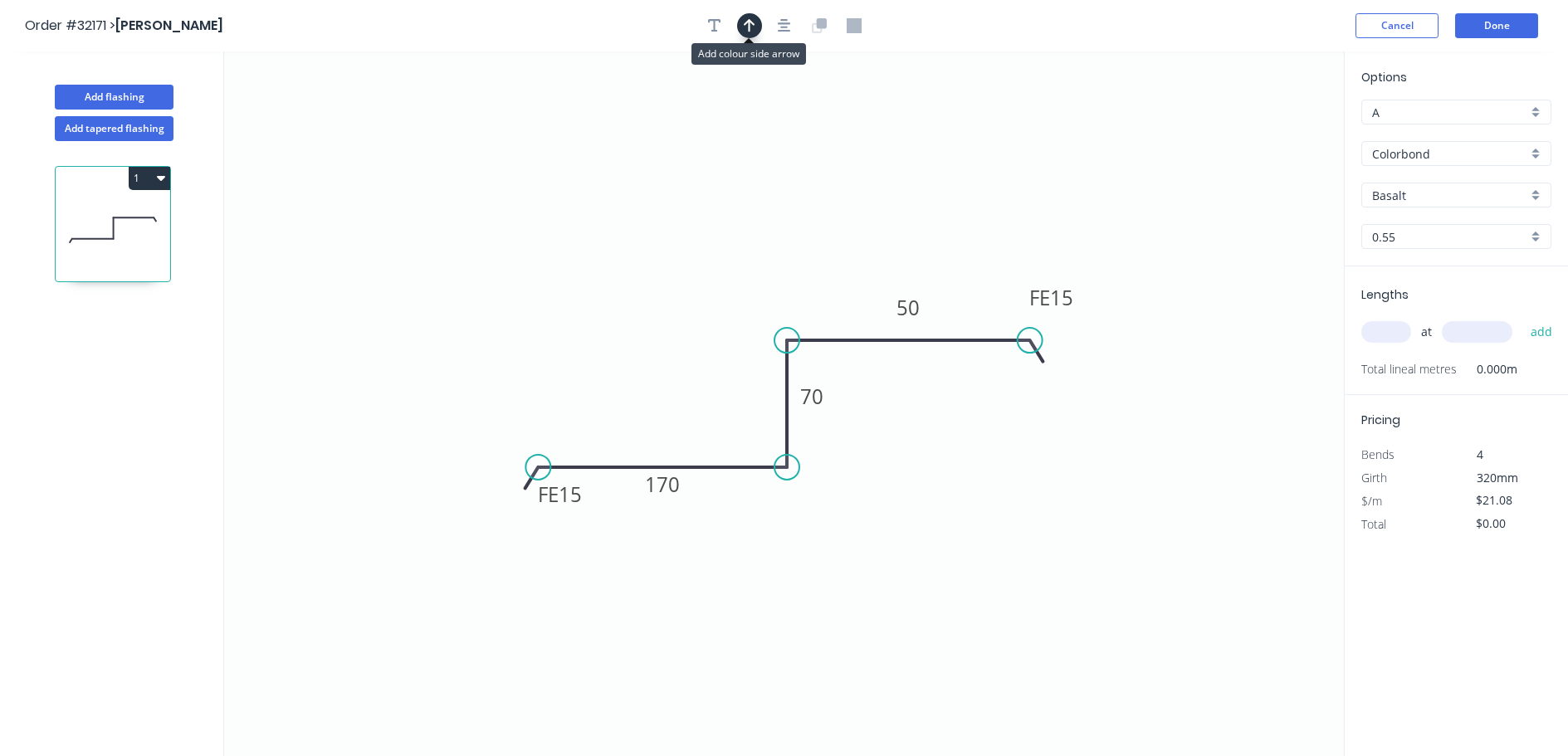
click at [754, 30] on icon "button" at bounding box center [749, 25] width 12 height 15
drag, startPoint x: 1256, startPoint y: 129, endPoint x: 845, endPoint y: 262, distance: 432.0
click at [834, 271] on icon at bounding box center [826, 248] width 15 height 53
click at [1536, 197] on div "Basalt" at bounding box center [1456, 195] width 190 height 25
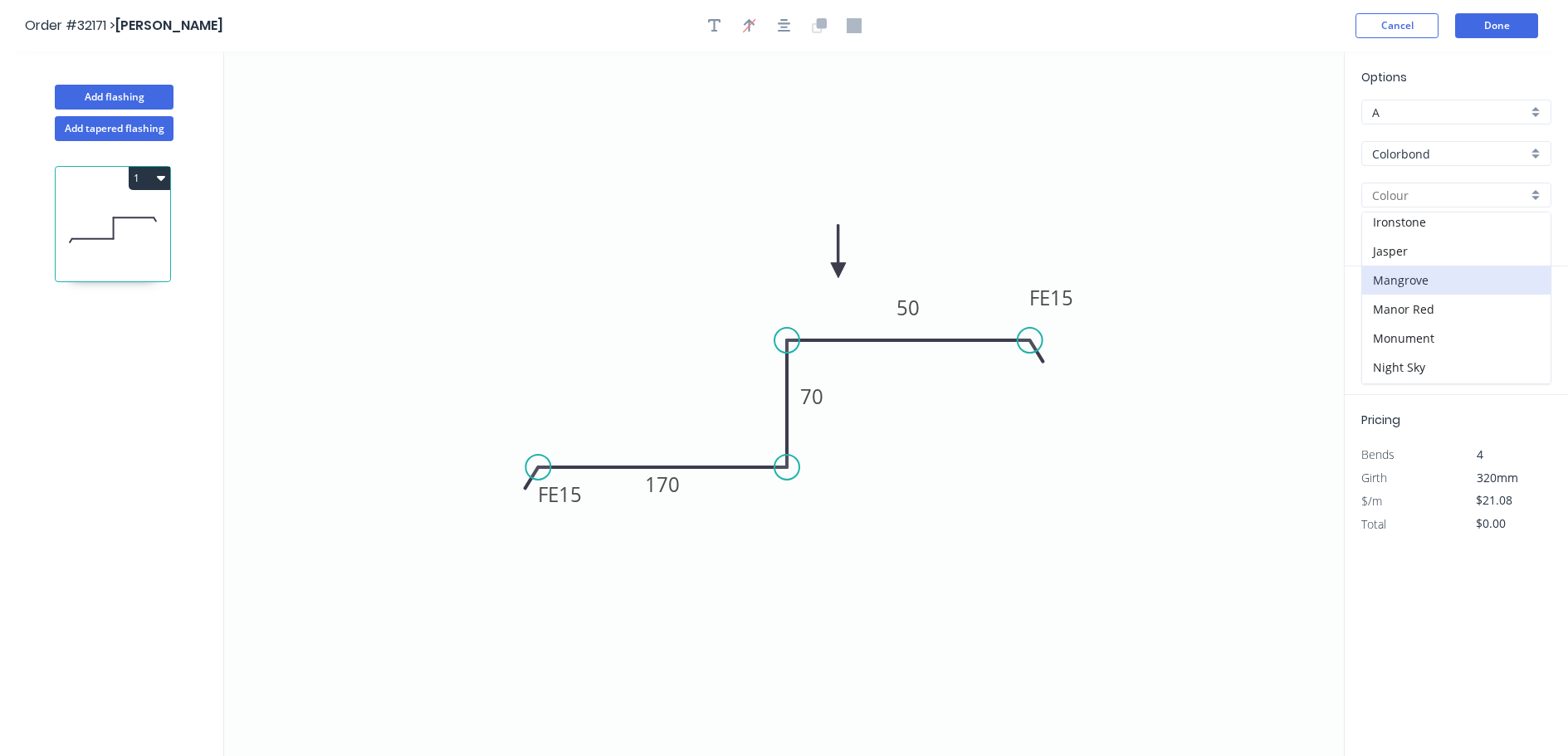
scroll to position [332, 0]
click at [1454, 333] on div "Night Sky" at bounding box center [1456, 331] width 188 height 29
type input "Night Sky"
drag, startPoint x: 1388, startPoint y: 333, endPoint x: 1192, endPoint y: 364, distance: 198.4
click at [1376, 333] on input "text" at bounding box center [1386, 332] width 49 height 21
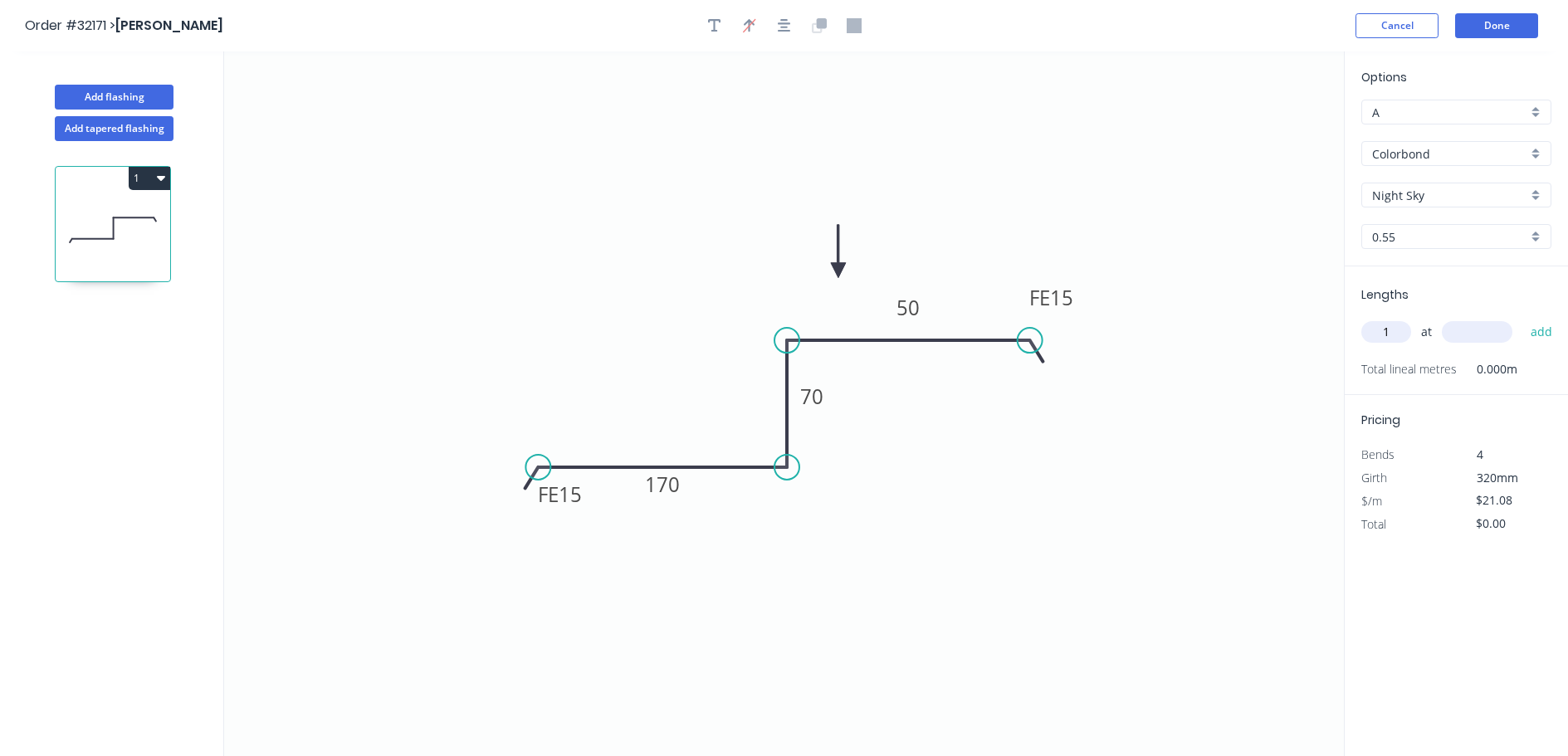
type input "1"
type input "1000"
click at [1522, 318] on button "add" at bounding box center [1542, 332] width 39 height 28
type input "$21.08"
click at [1509, 32] on button "Done" at bounding box center [1497, 26] width 83 height 25
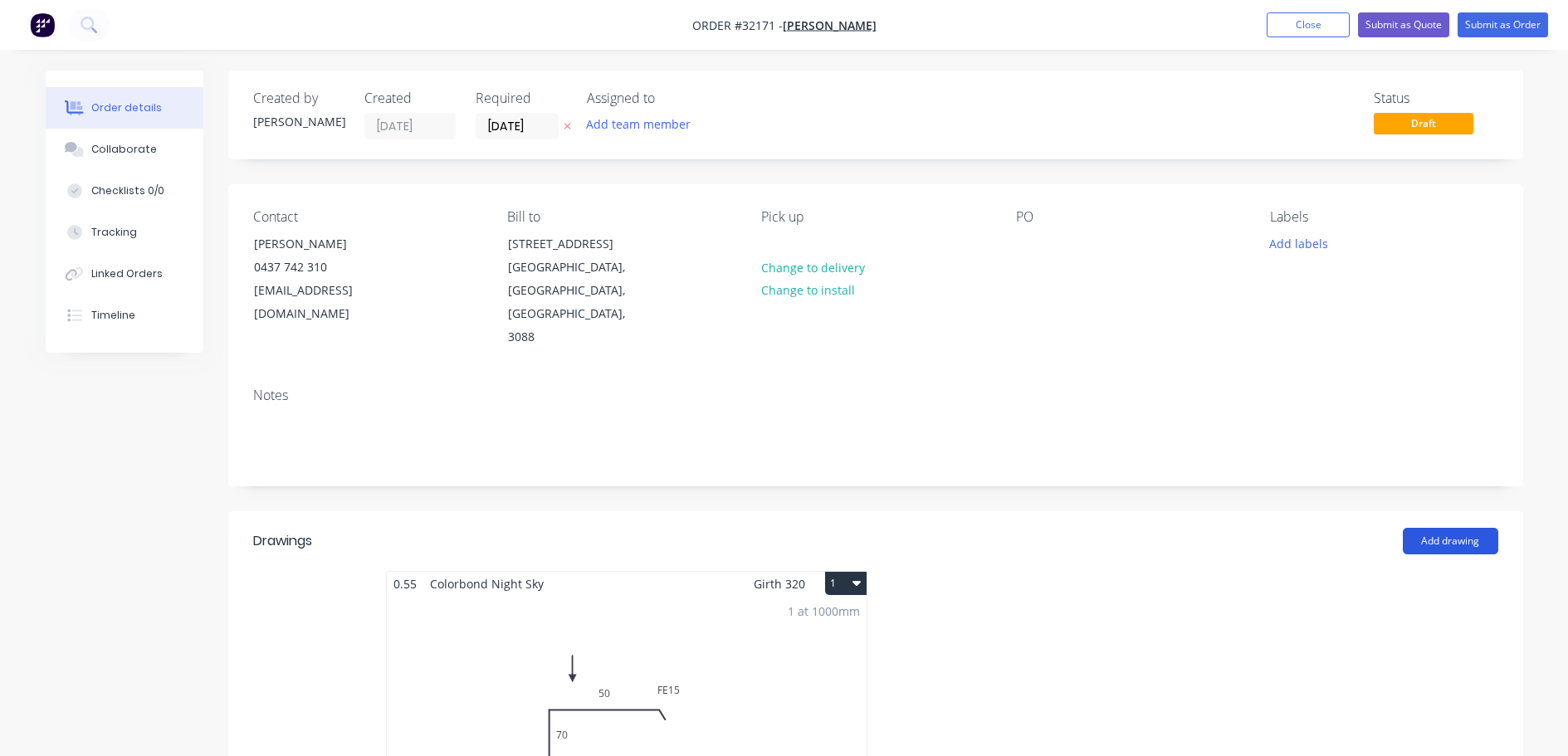
click at [1438, 528] on button "Add drawing" at bounding box center [1451, 541] width 95 height 26
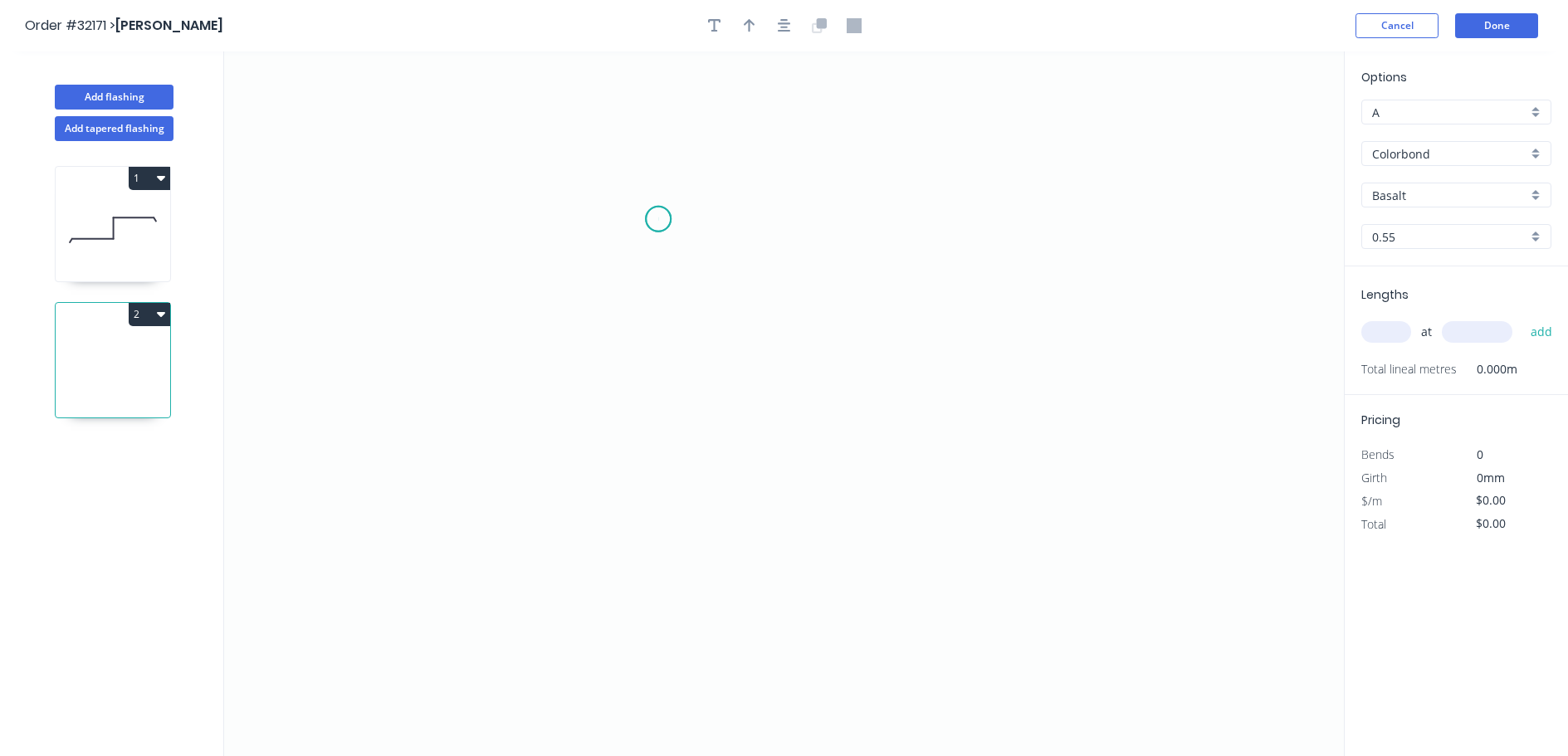
click at [658, 219] on icon "0" at bounding box center [784, 404] width 1120 height 705
click at [657, 398] on icon "0" at bounding box center [784, 404] width 1120 height 705
click at [904, 404] on icon "0 ?" at bounding box center [784, 404] width 1120 height 705
click at [912, 516] on icon "0 ? ?" at bounding box center [784, 404] width 1120 height 705
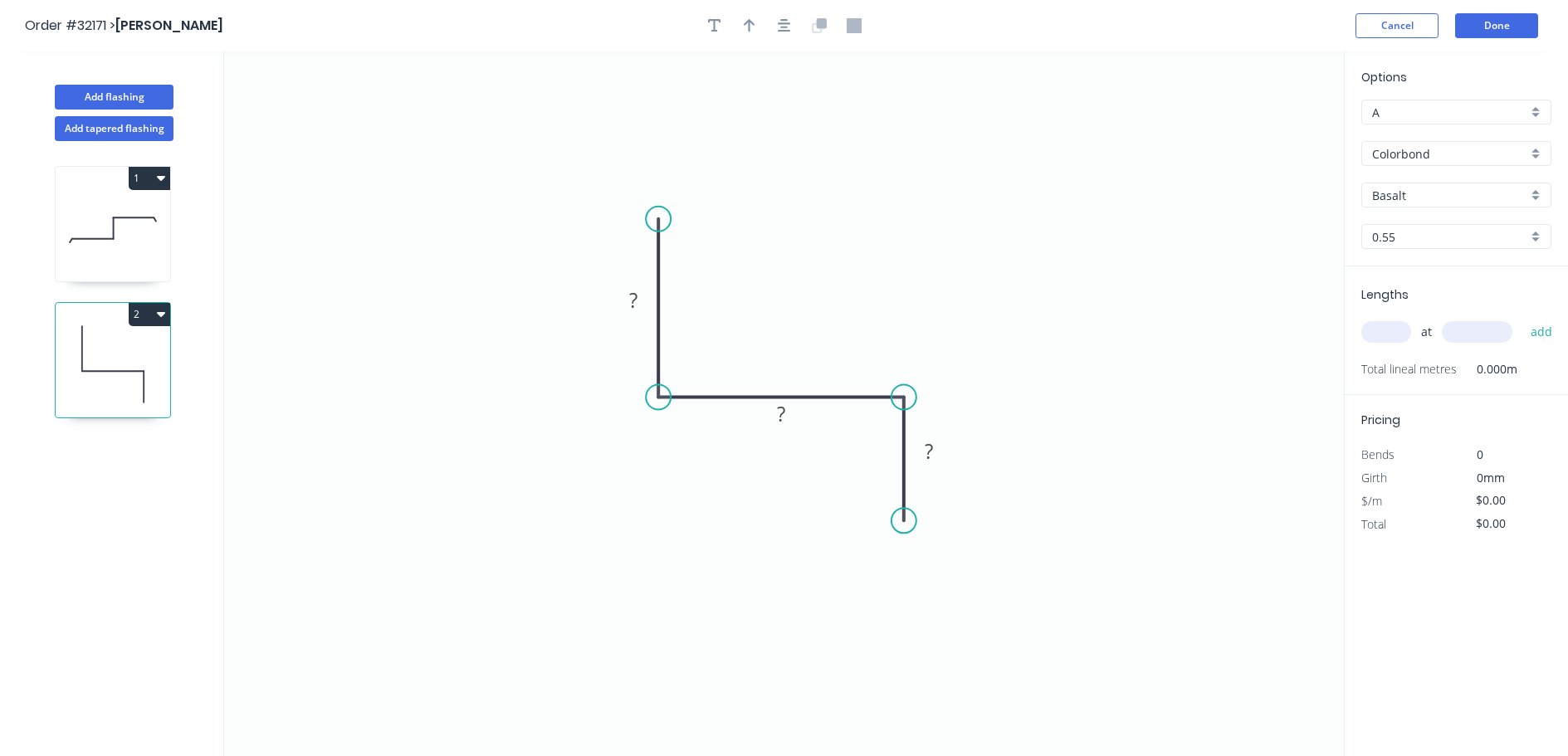
drag, startPoint x: 911, startPoint y: 519, endPoint x: 903, endPoint y: 521, distance: 8.2
click at [903, 521] on circle at bounding box center [904, 521] width 25 height 25
click at [731, 344] on div "Feather" at bounding box center [743, 343] width 167 height 34
click at [727, 308] on div "Delete bend" at bounding box center [742, 303] width 167 height 34
click at [658, 220] on circle at bounding box center [659, 219] width 25 height 25
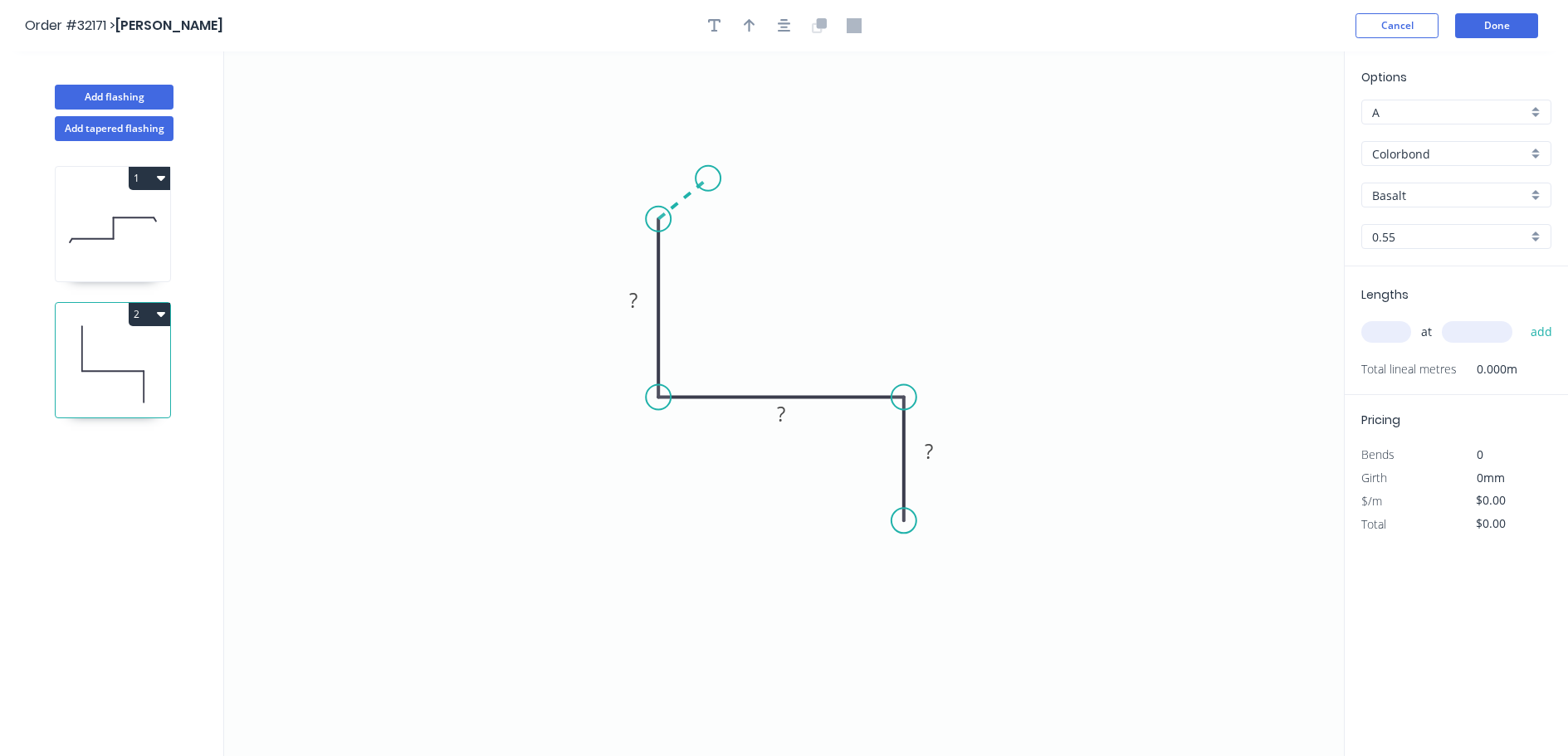
click at [708, 179] on icon "0 ? ? ?" at bounding box center [784, 404] width 1120 height 705
click at [801, 221] on div "Crush & Fold" at bounding box center [793, 230] width 167 height 34
click at [670, 167] on tspan "?" at bounding box center [668, 172] width 9 height 27
click at [693, 229] on tspan "?" at bounding box center [692, 235] width 9 height 27
click at [635, 292] on tspan "?" at bounding box center [633, 300] width 9 height 27
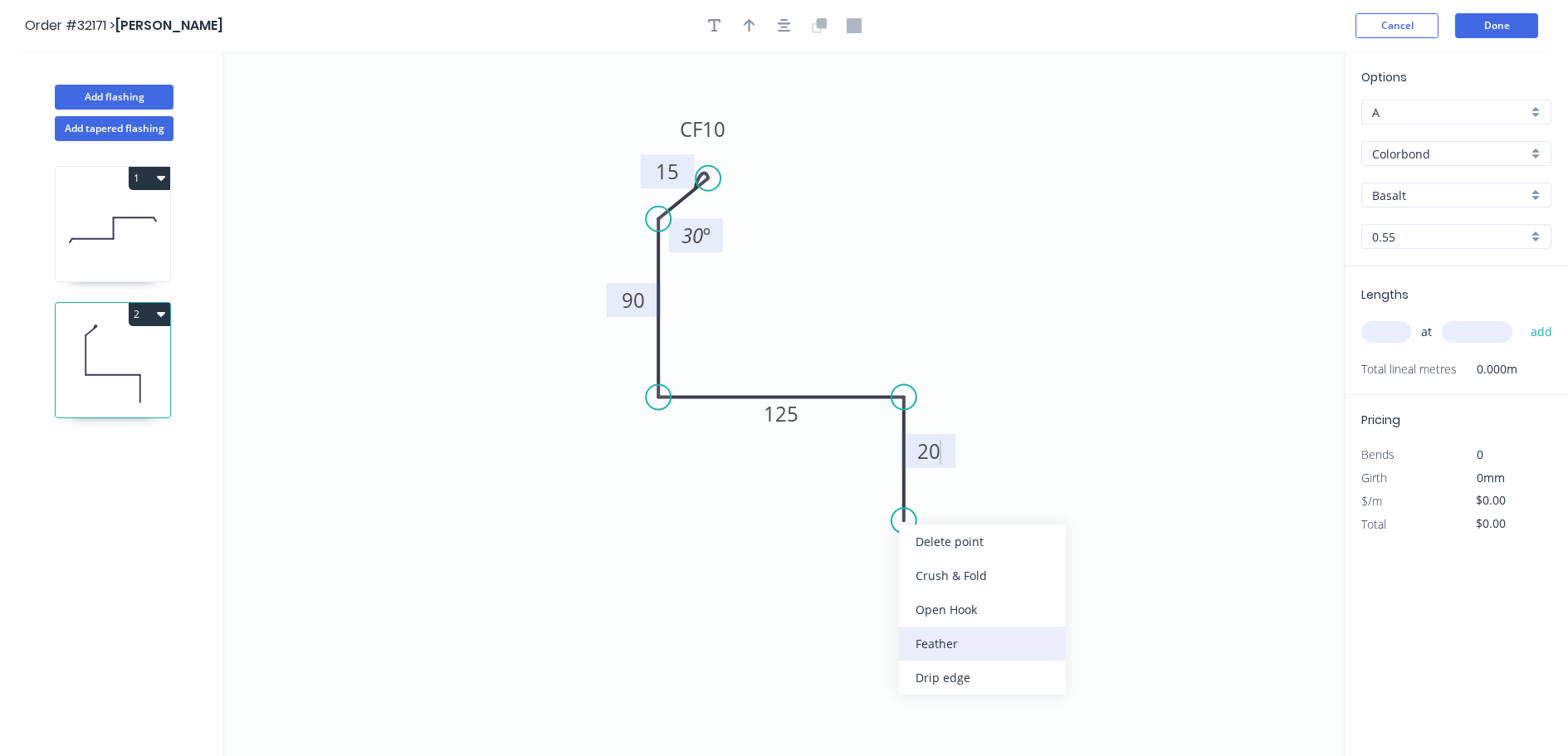
click at [953, 642] on div "Feather" at bounding box center [982, 643] width 167 height 34
type input "$18.79"
click at [888, 491] on tspan "15" at bounding box center [879, 491] width 23 height 27
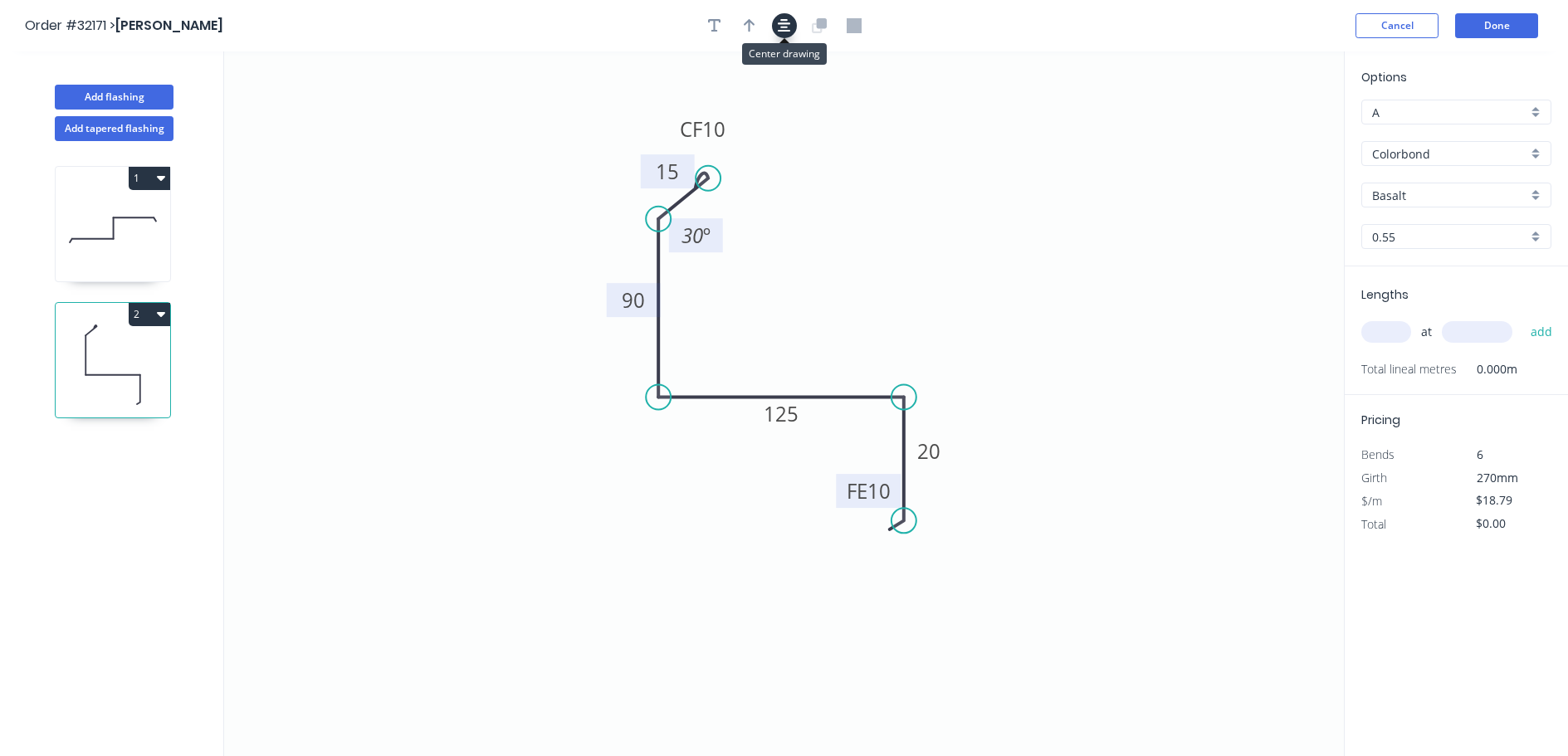
click at [785, 25] on icon "button" at bounding box center [785, 25] width 14 height 15
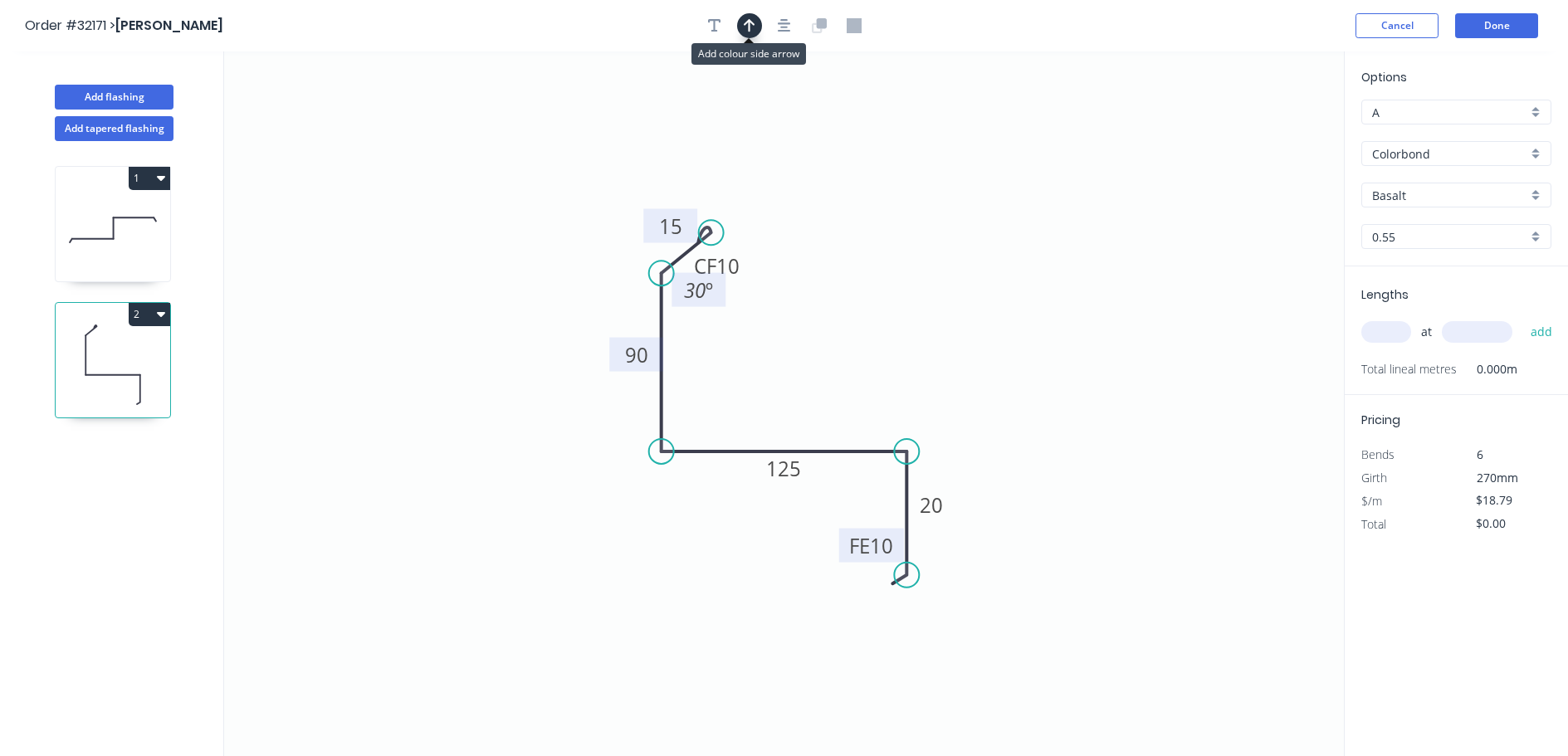
click at [746, 22] on icon "button" at bounding box center [749, 26] width 12 height 14
drag, startPoint x: 1258, startPoint y: 129, endPoint x: 824, endPoint y: 368, distance: 495.5
click at [824, 368] on icon at bounding box center [824, 348] width 15 height 53
click at [1539, 192] on div "Basalt" at bounding box center [1456, 195] width 190 height 25
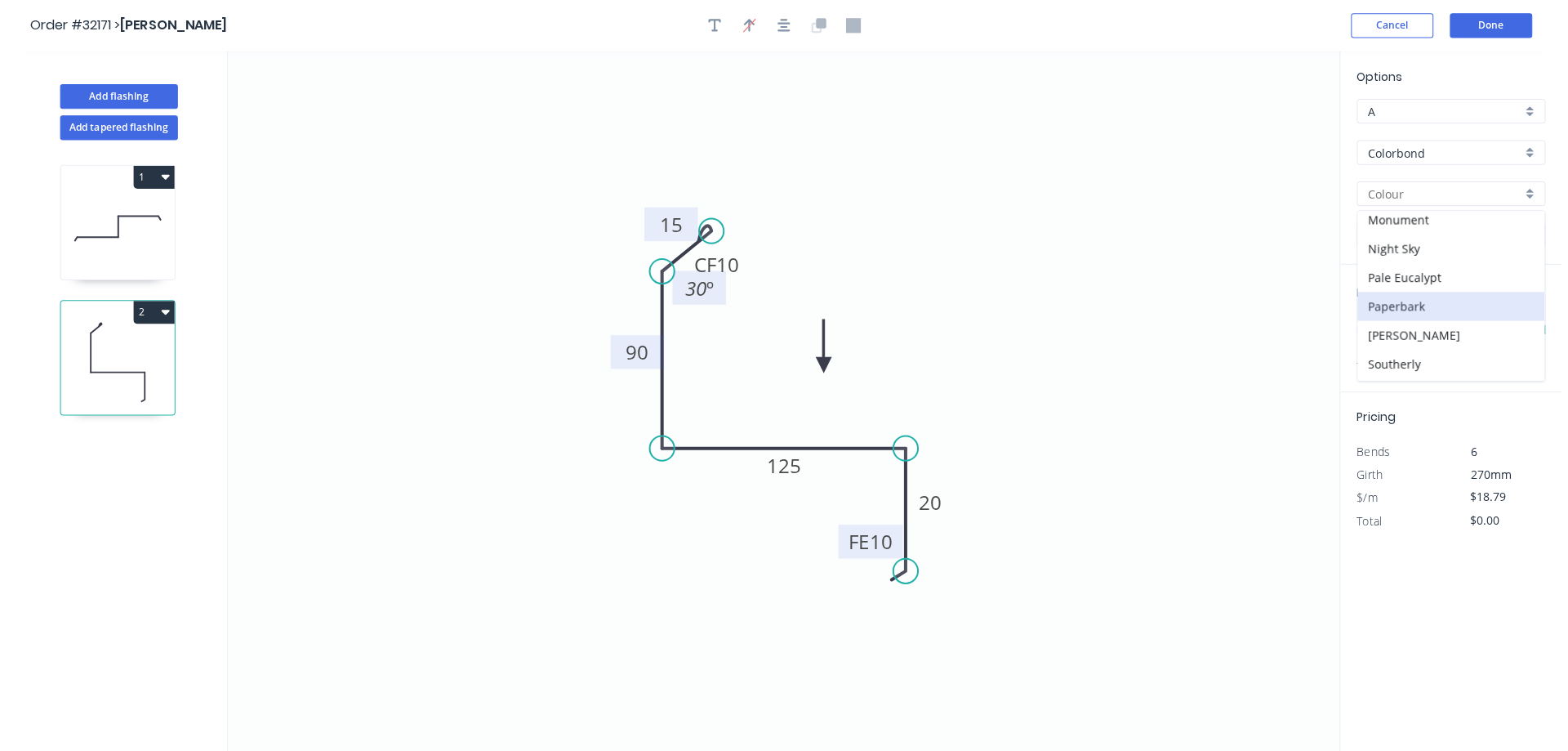
scroll to position [331, 0]
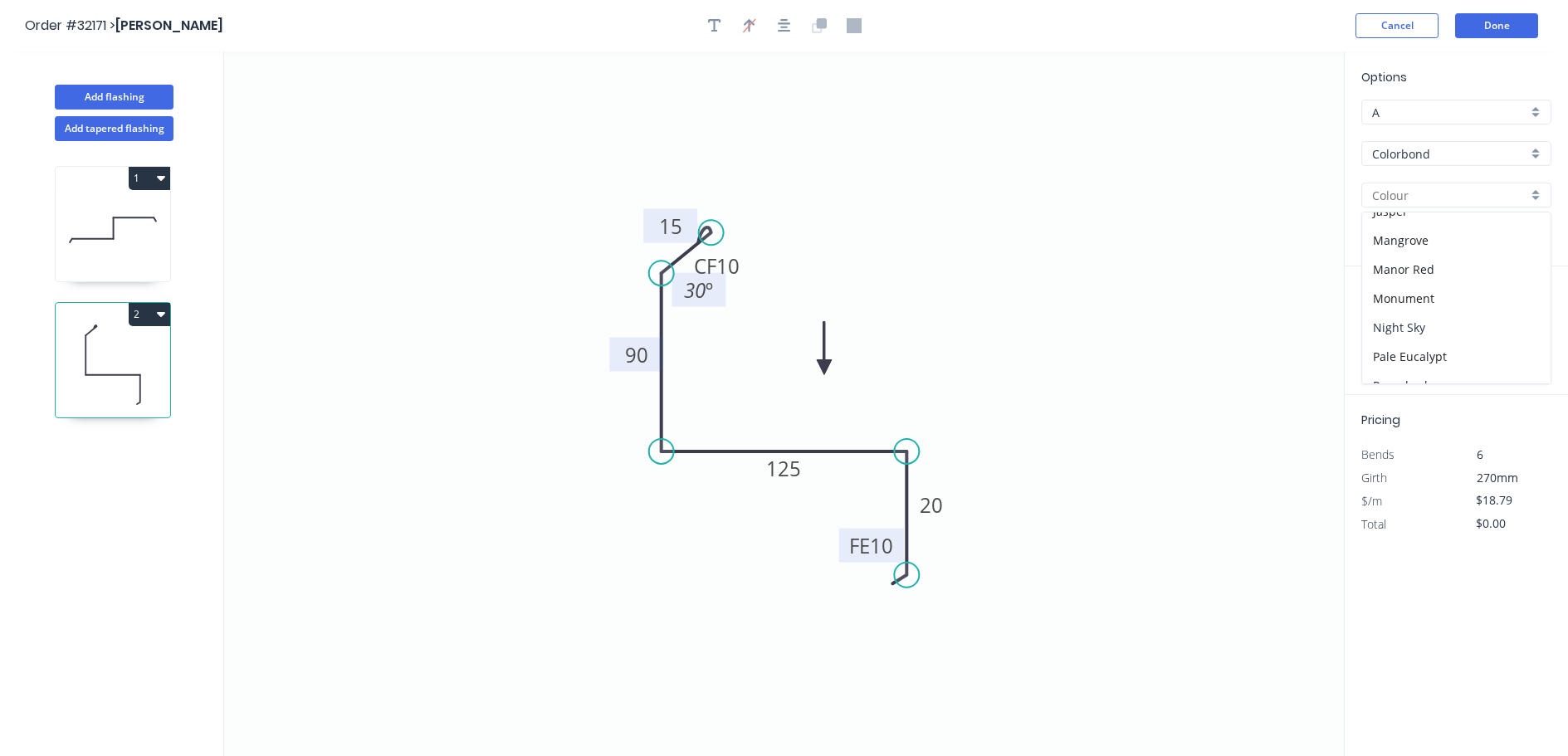
click at [1454, 326] on div "Night Sky" at bounding box center [1456, 328] width 188 height 29
type input "Night Sky"
click at [1397, 335] on input "text" at bounding box center [1386, 332] width 49 height 21
type input "1"
type input "1600"
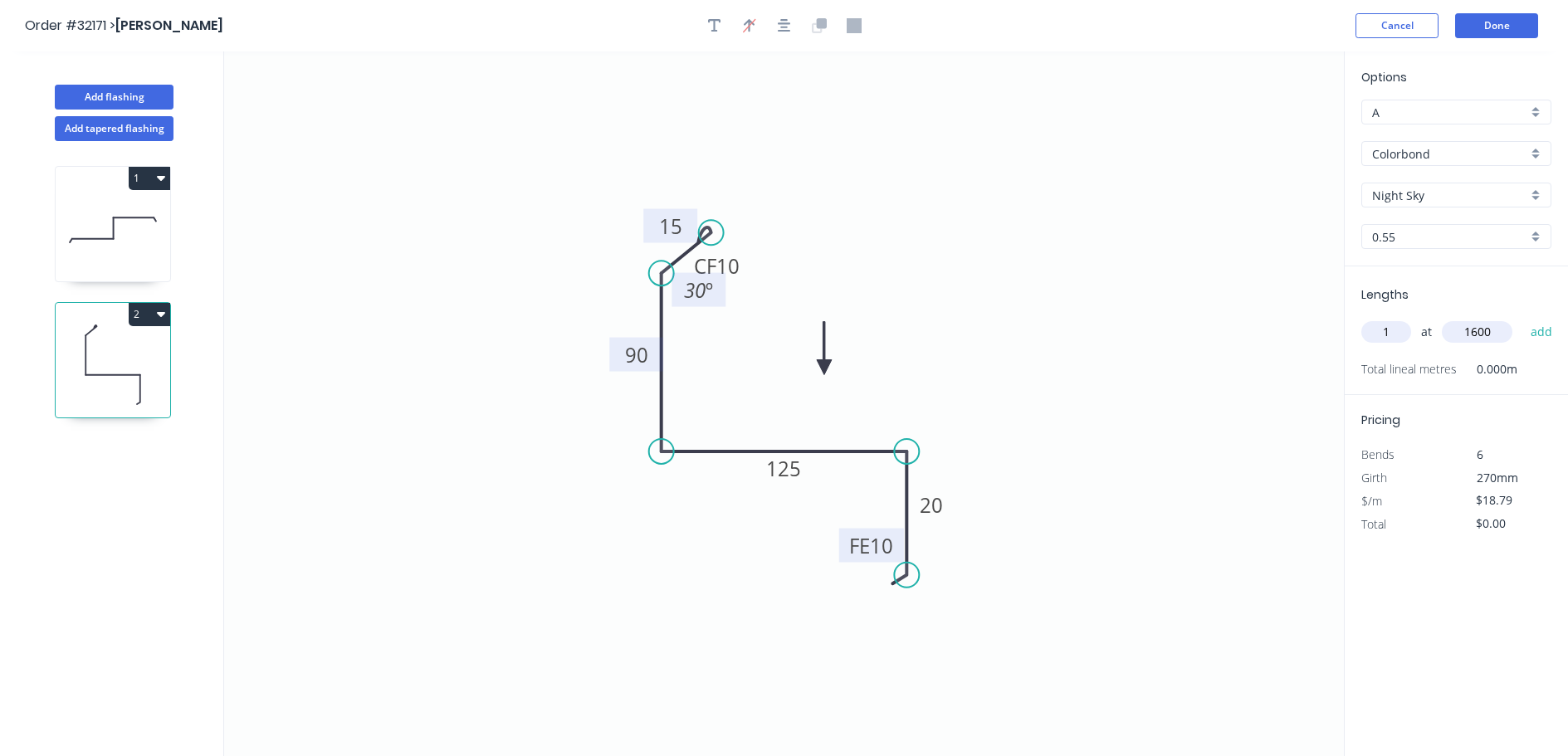
click at [1522, 318] on button "add" at bounding box center [1542, 332] width 39 height 28
type input "$30.06"
click at [1490, 34] on button "Done" at bounding box center [1497, 26] width 83 height 25
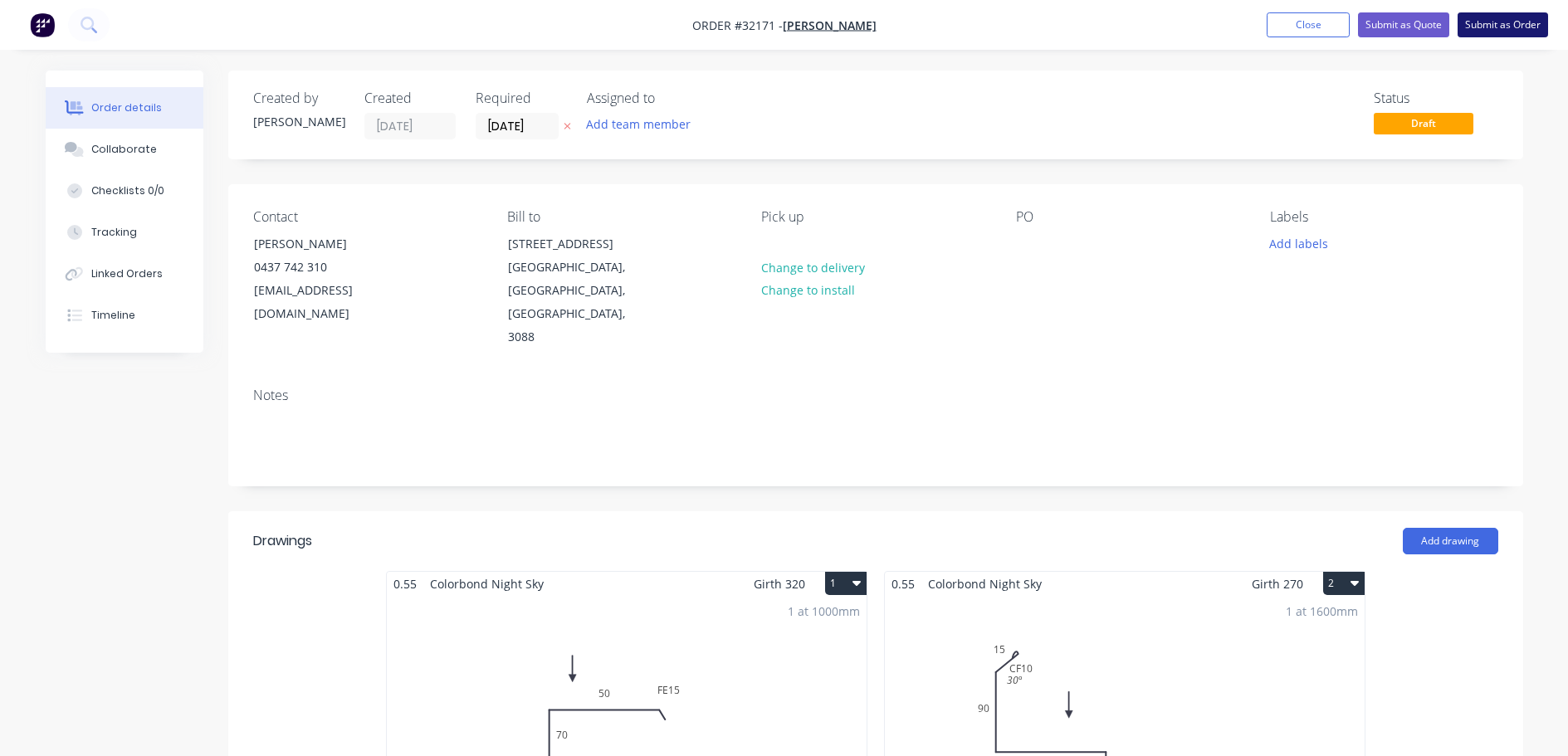
click at [1496, 28] on button "Submit as Order" at bounding box center [1502, 25] width 90 height 25
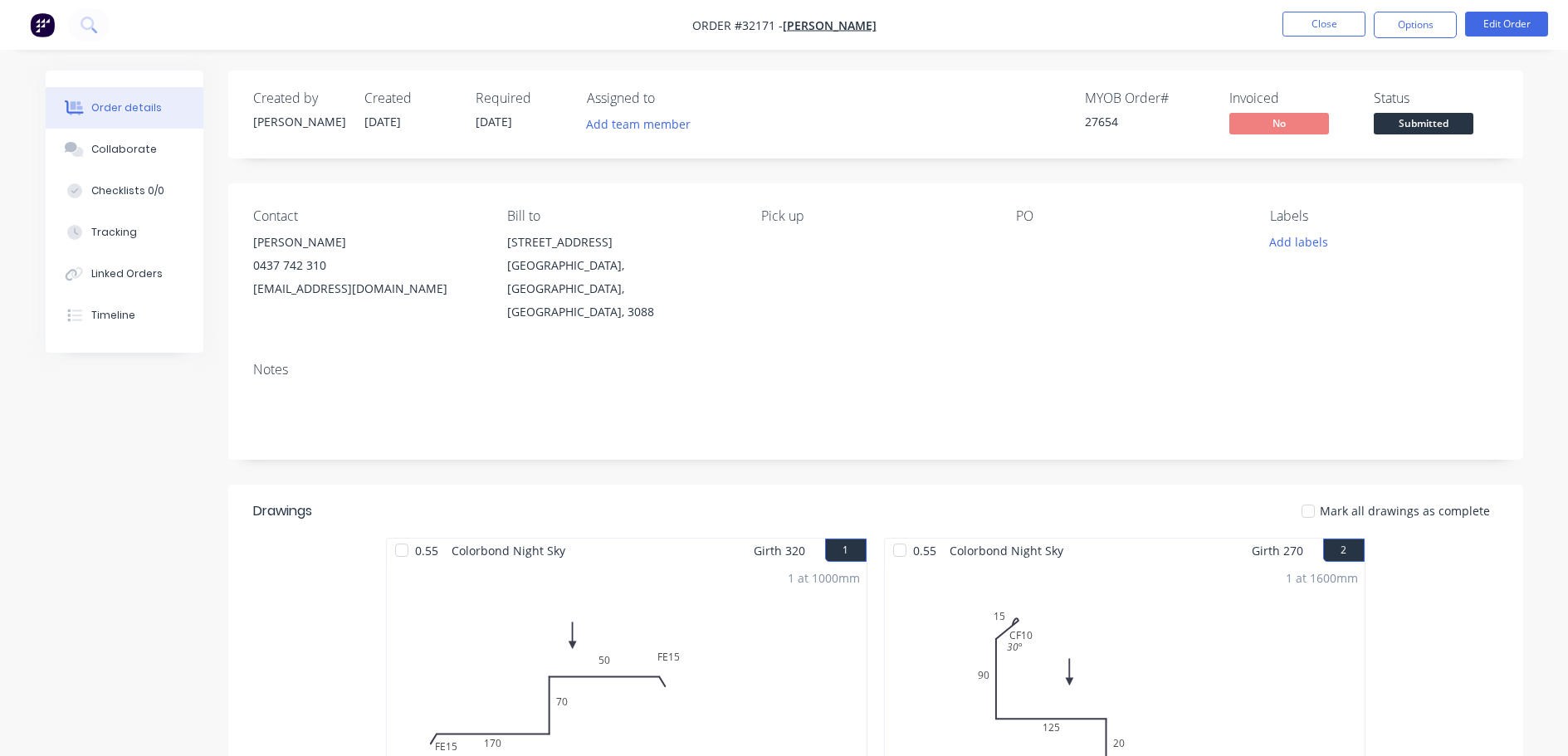
click at [1448, 120] on span "Submitted" at bounding box center [1423, 122] width 100 height 20
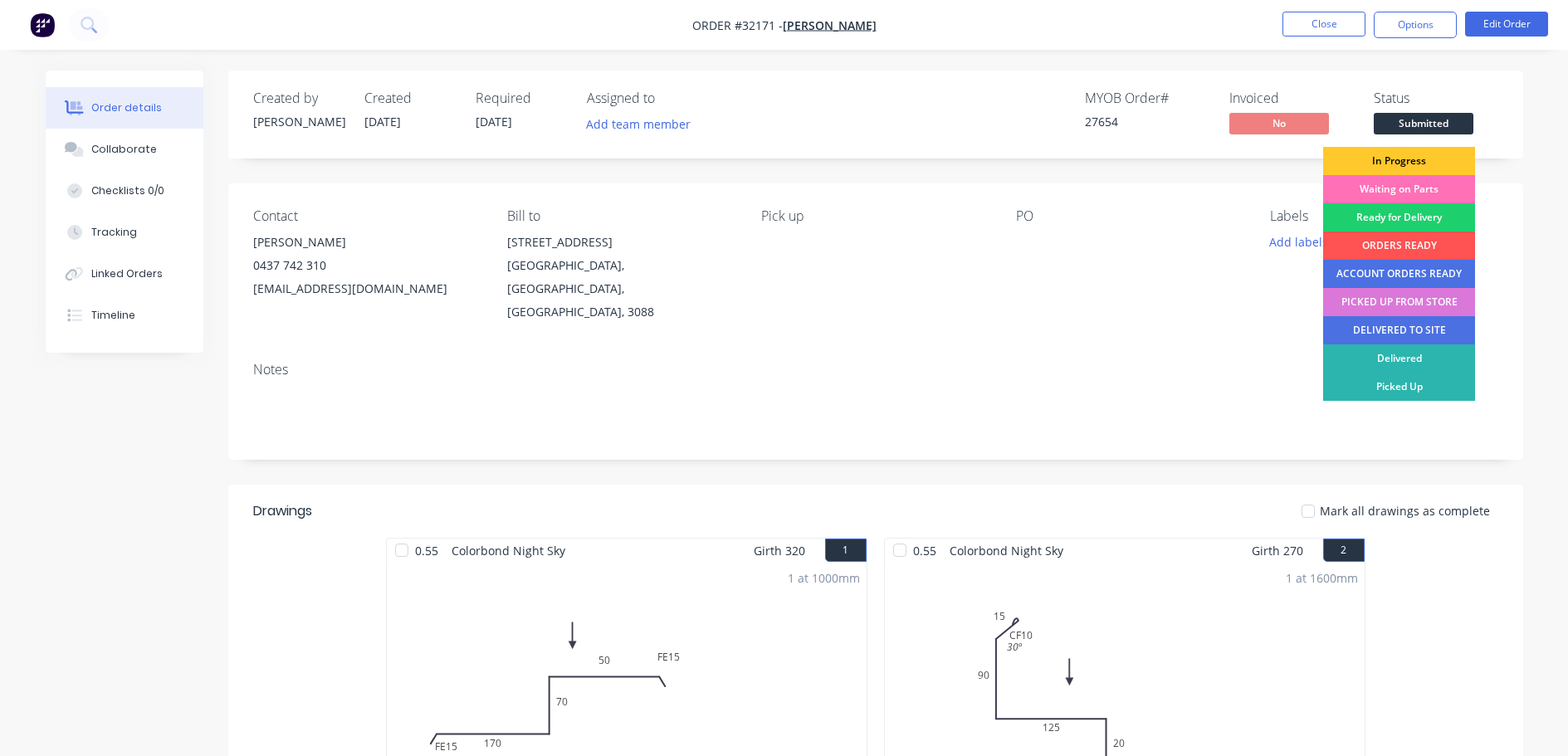
click at [1406, 162] on div "In Progress" at bounding box center [1399, 160] width 152 height 28
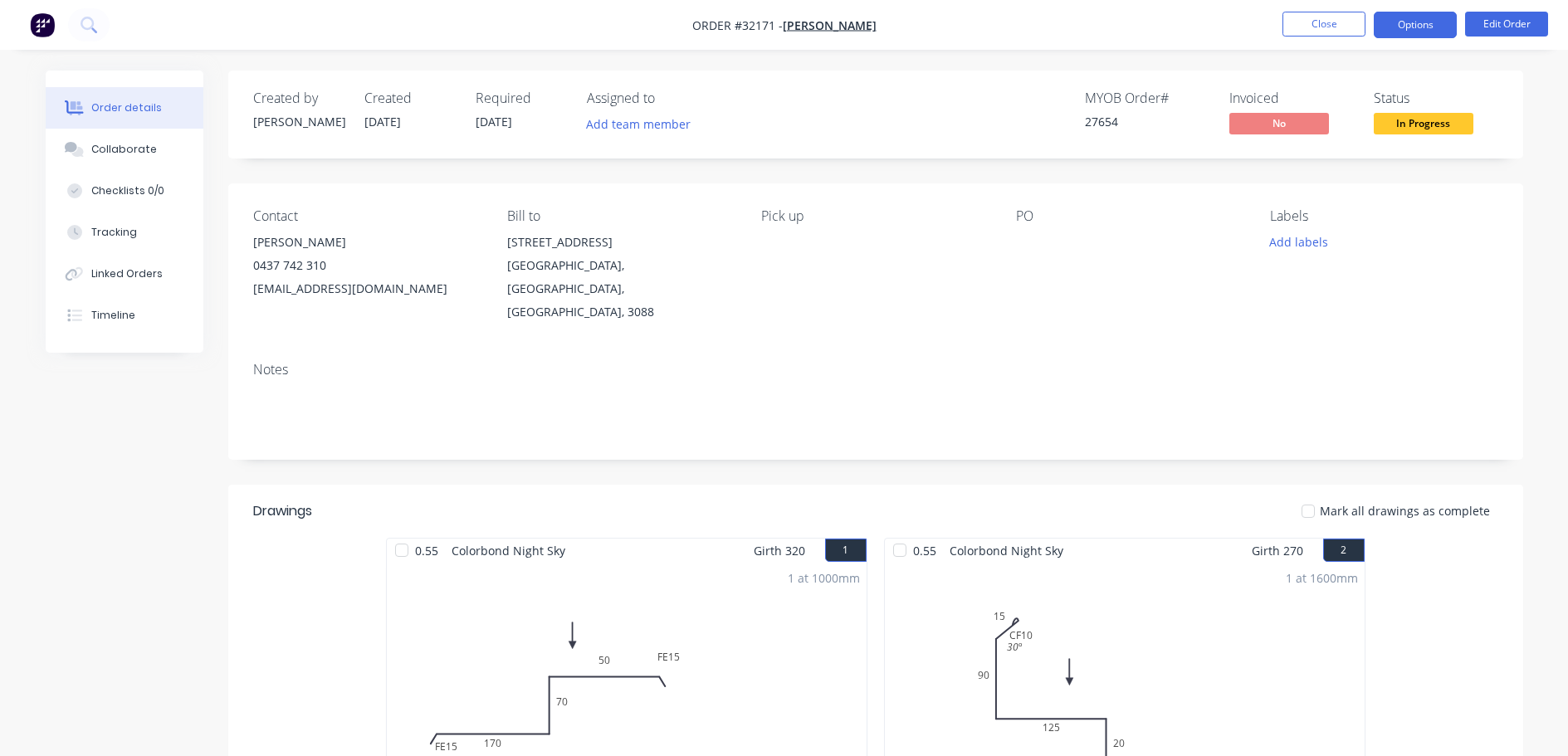
click at [1447, 25] on button "Options" at bounding box center [1416, 24] width 83 height 26
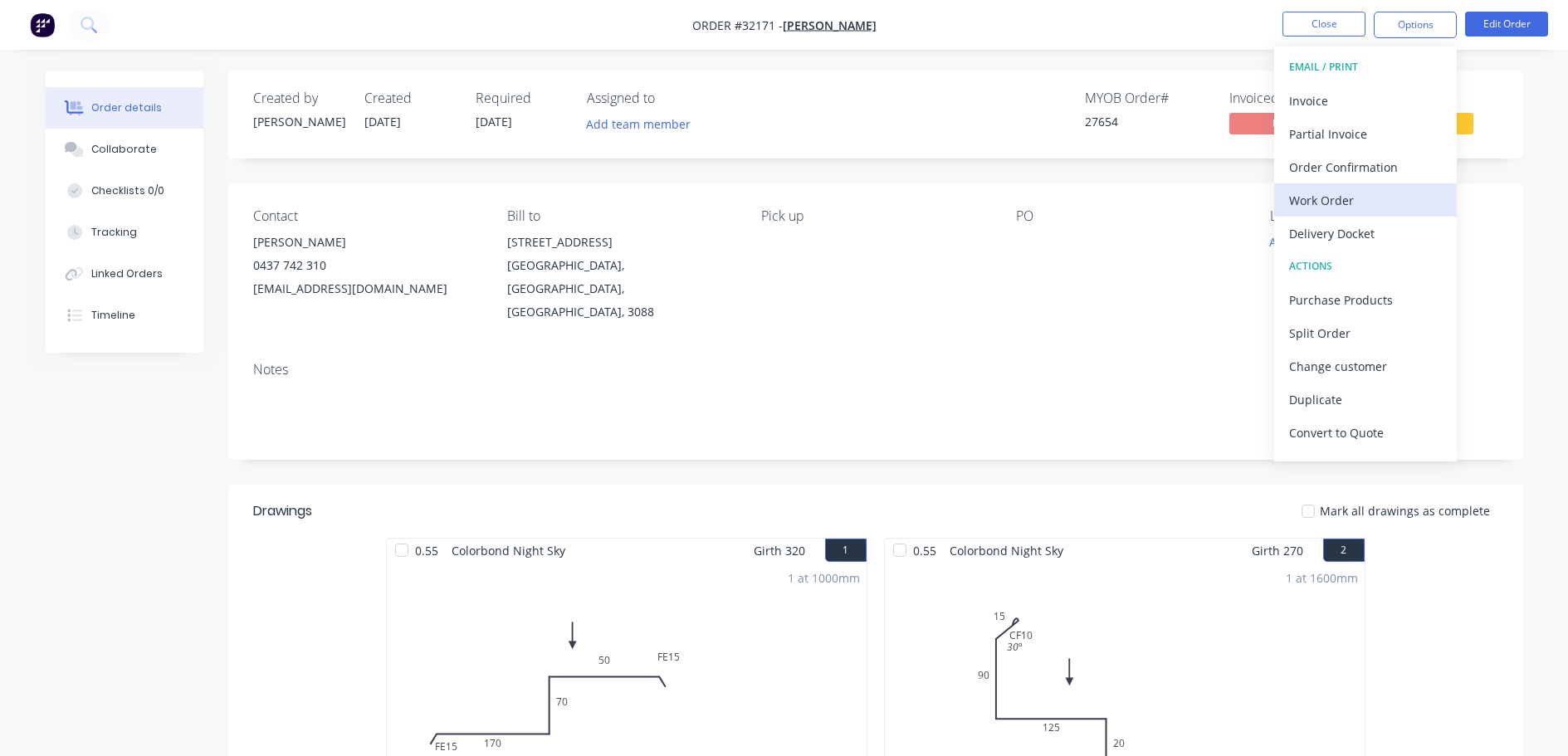
click at [1356, 193] on div "Work Order" at bounding box center [1365, 200] width 152 height 24
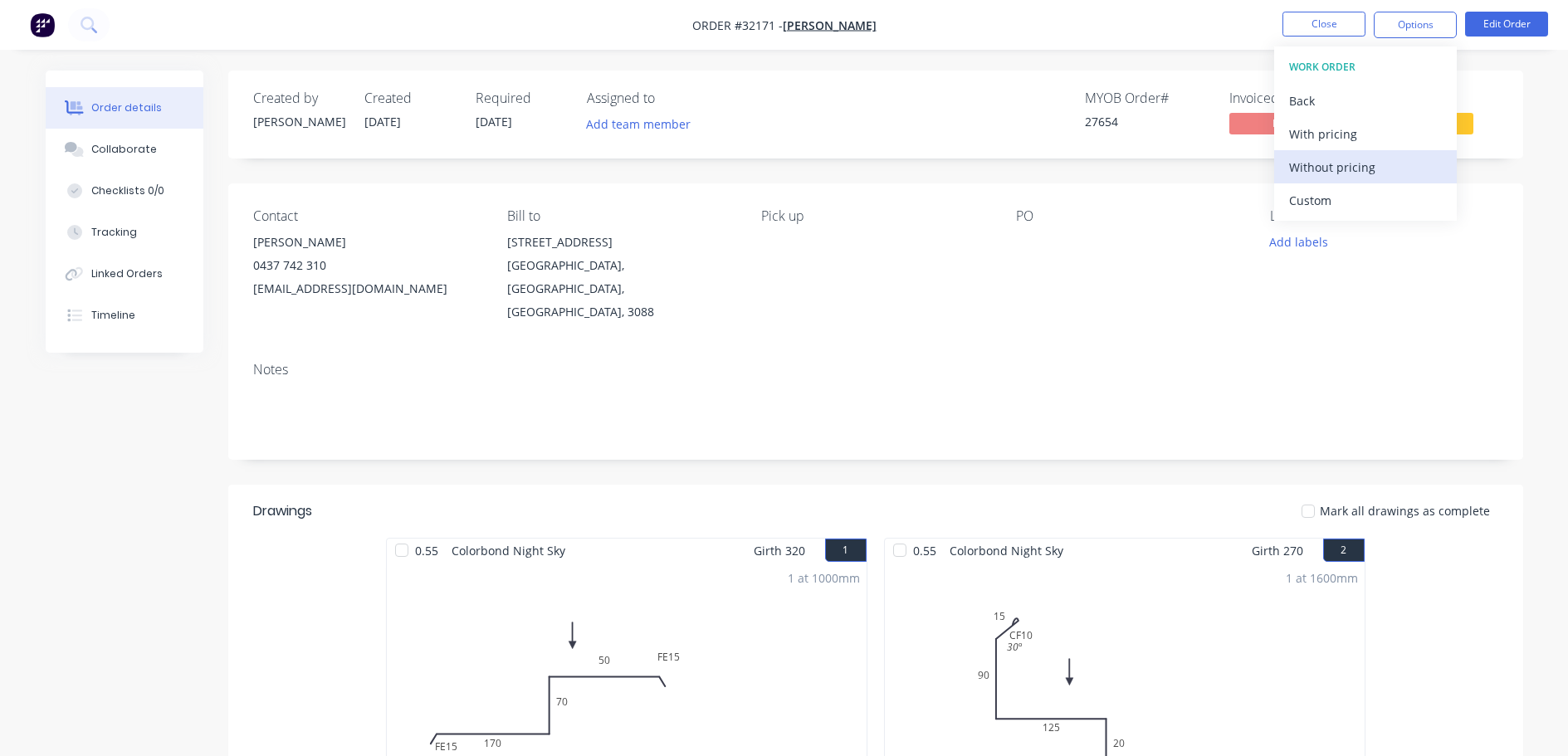
click at [1378, 167] on div "Without pricing" at bounding box center [1365, 167] width 152 height 24
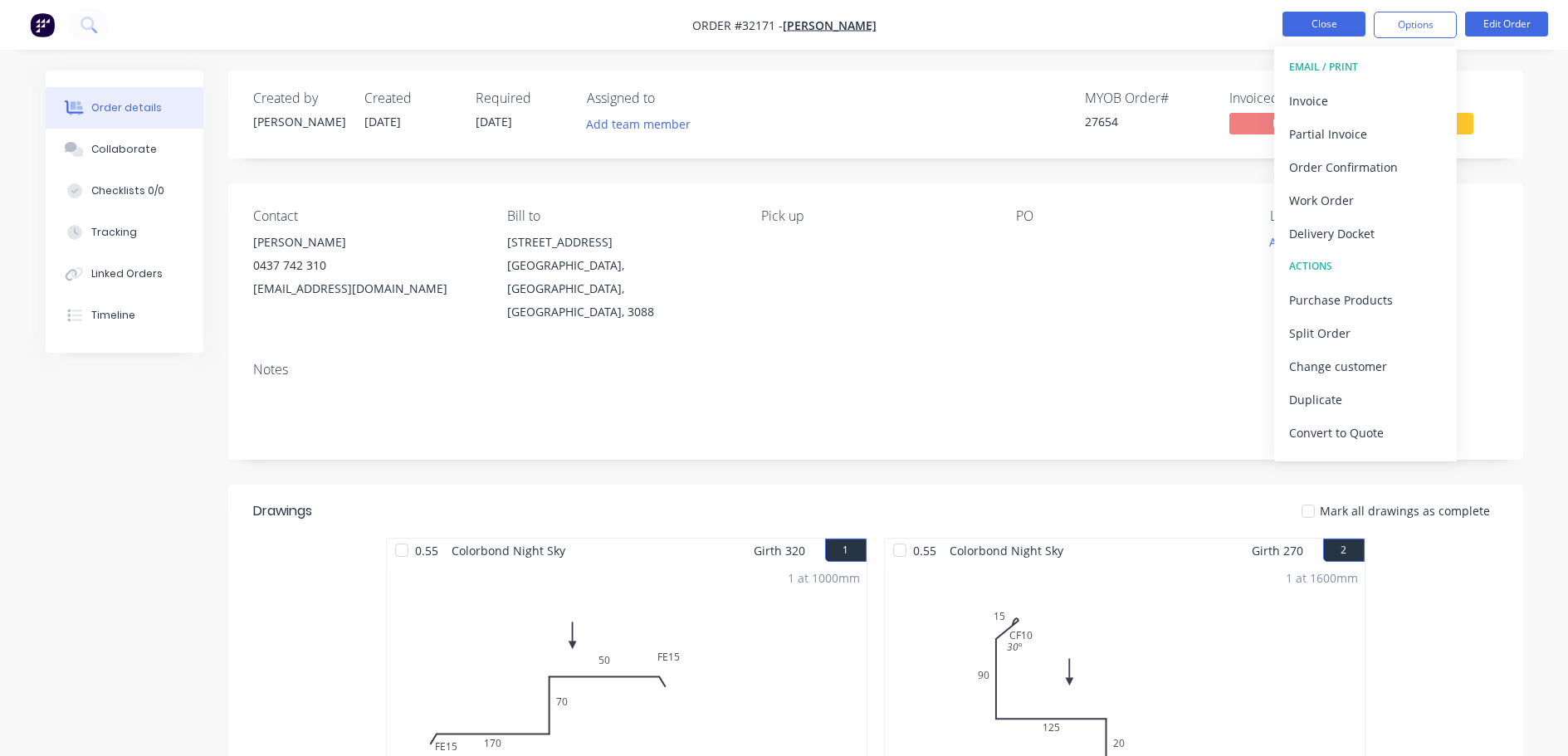
click at [1313, 23] on button "Close" at bounding box center [1324, 24] width 83 height 25
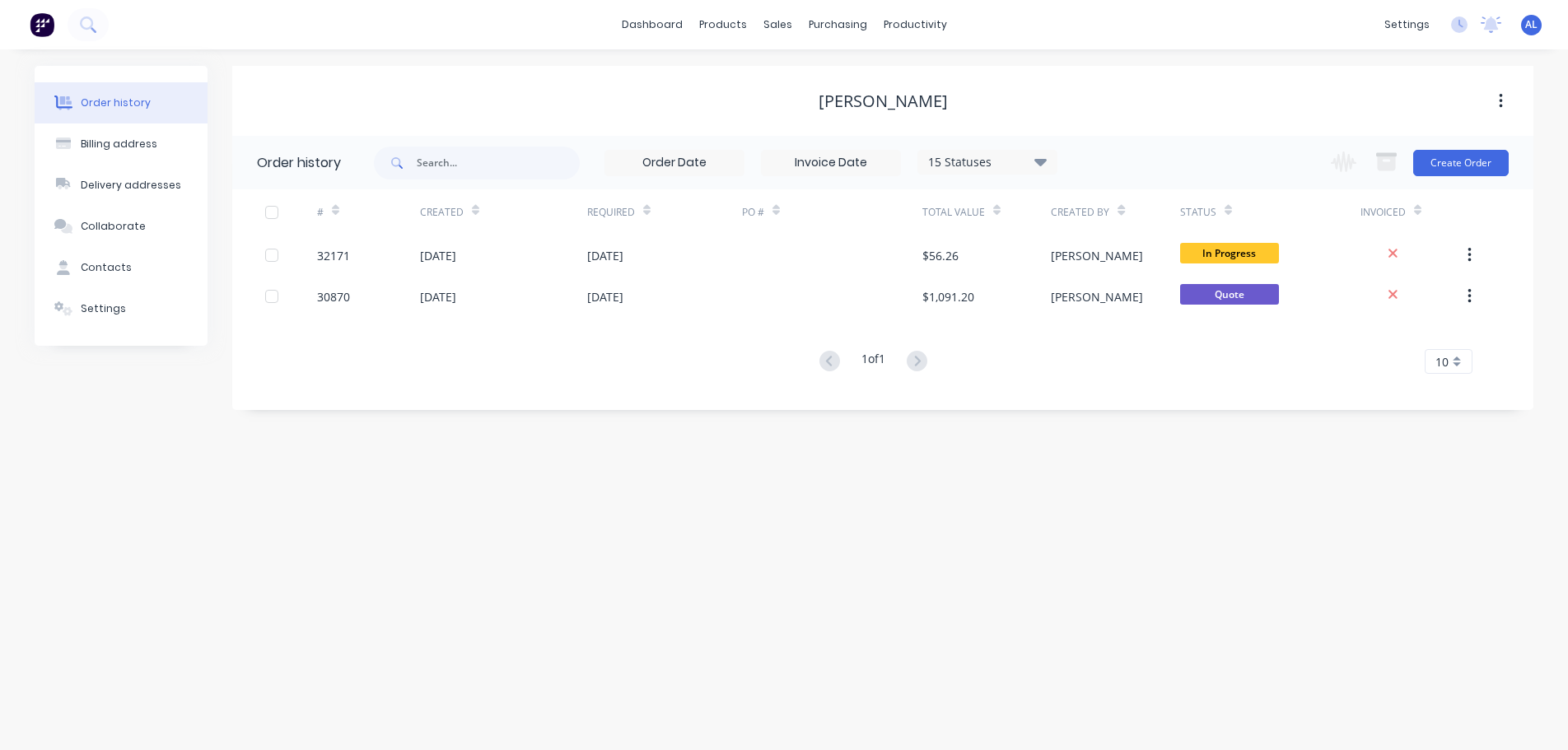
click at [43, 16] on img at bounding box center [42, 25] width 25 height 25
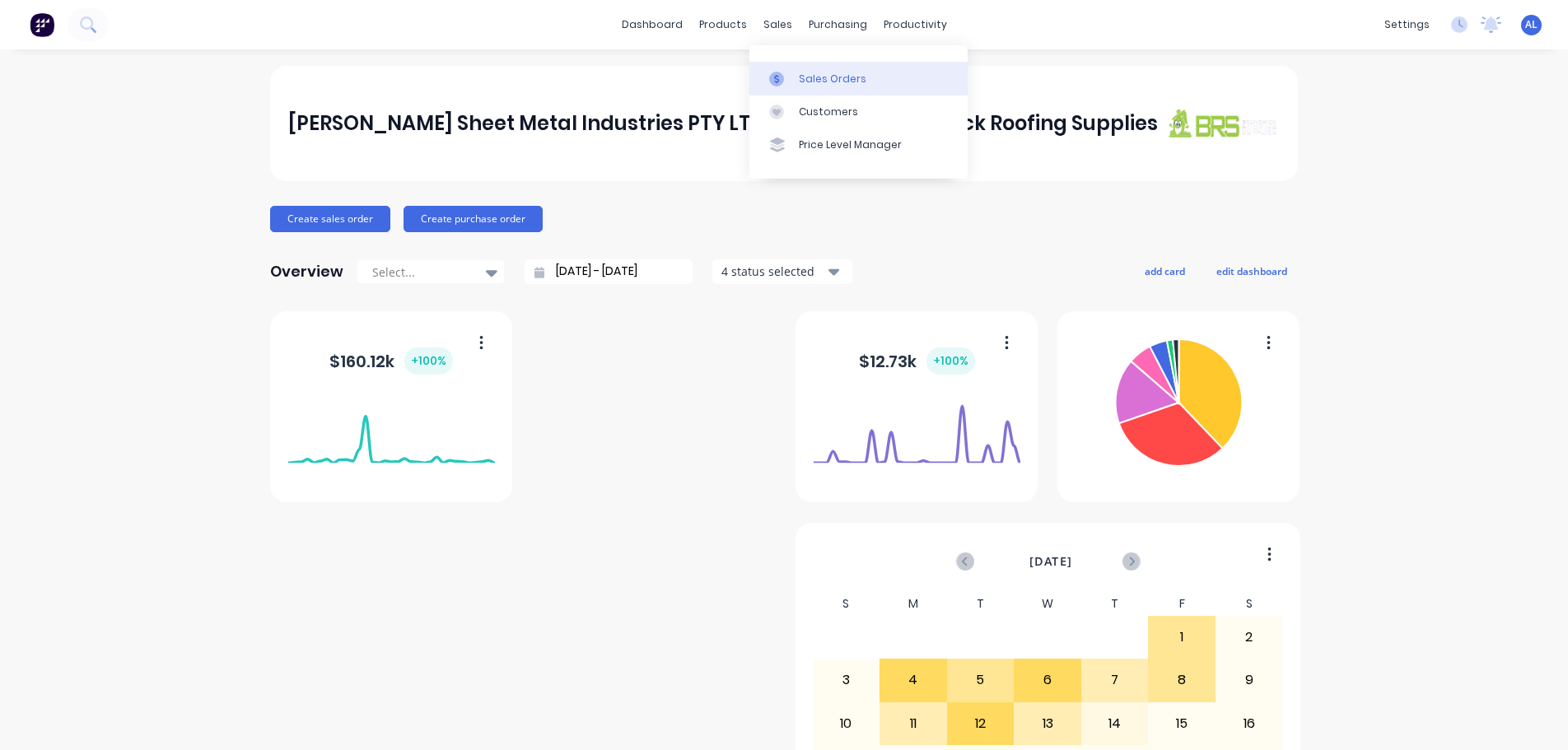
click at [822, 70] on link "Sales Orders" at bounding box center [858, 78] width 218 height 33
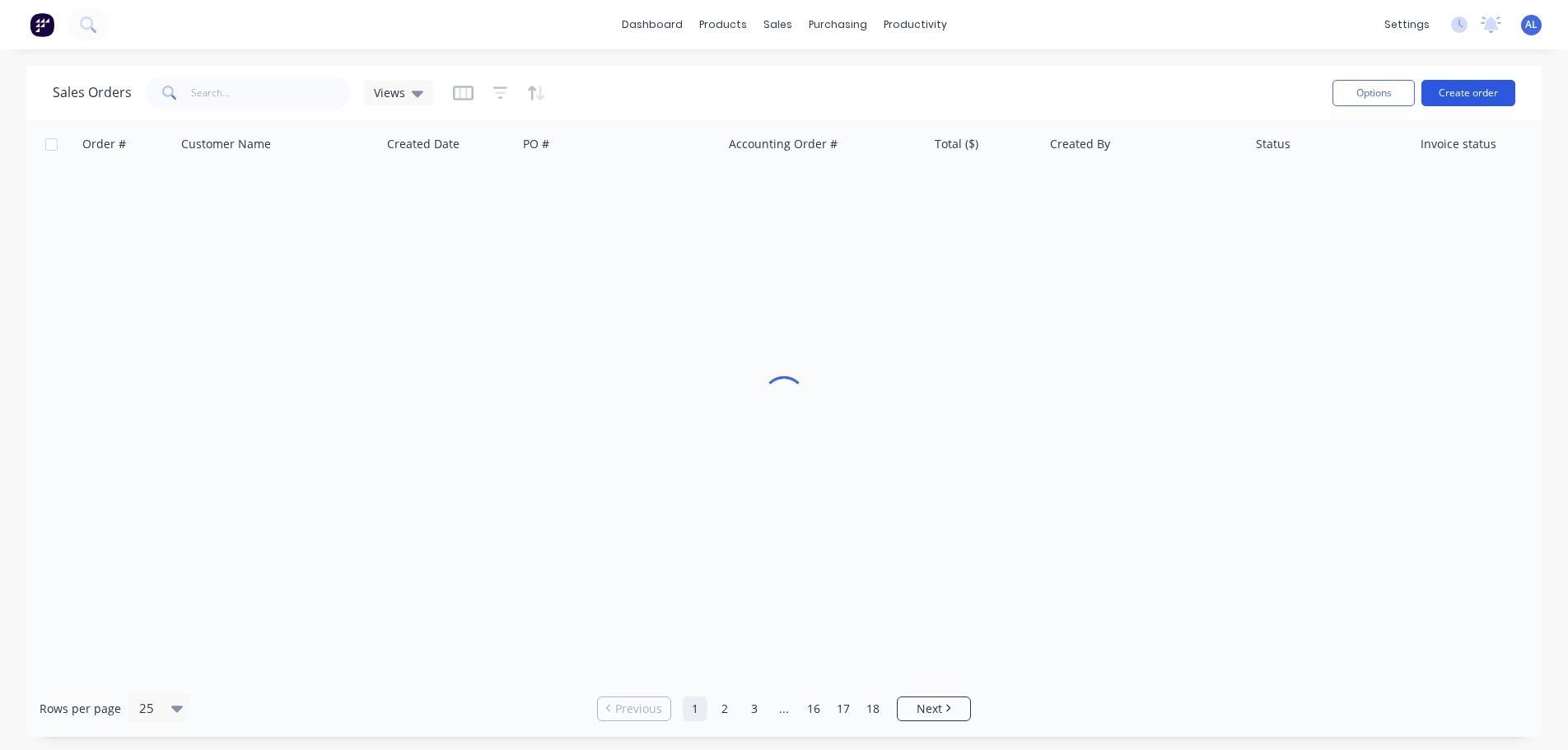
click at [1458, 100] on button "Create order" at bounding box center [1469, 92] width 94 height 26
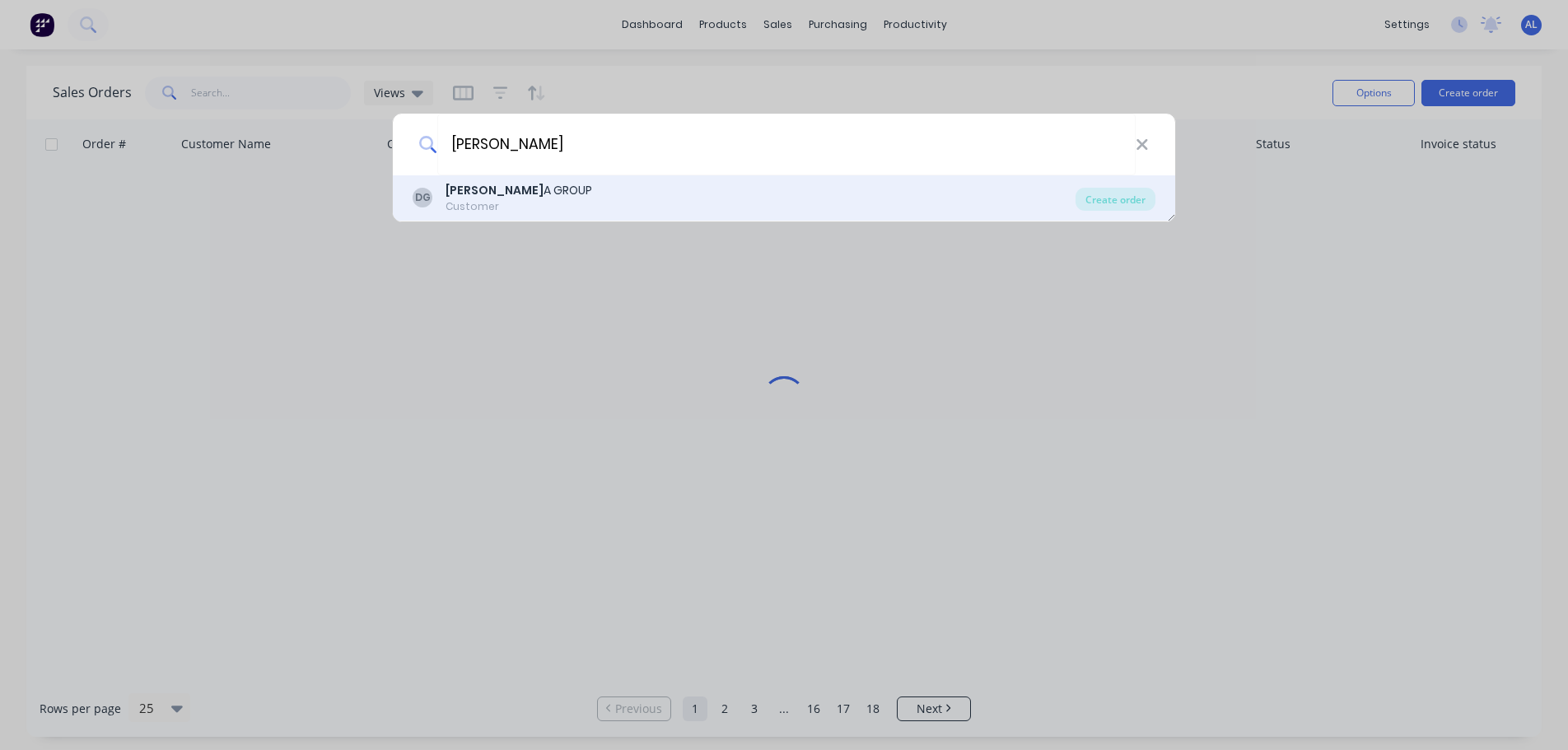
type input "[PERSON_NAME]"
click at [572, 200] on div "[PERSON_NAME] A GROUP Customer" at bounding box center [744, 197] width 663 height 32
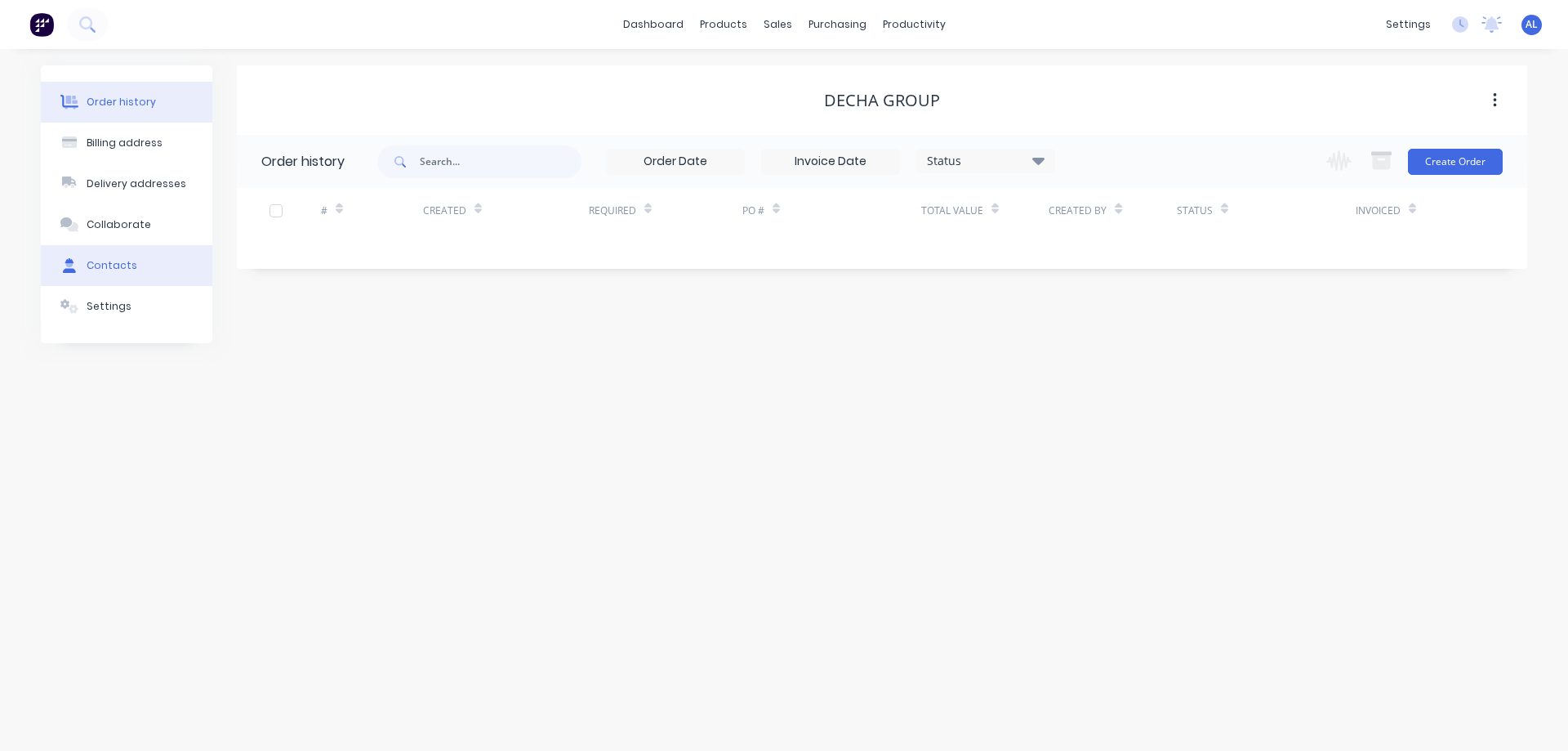
click at [137, 270] on button "Contacts" at bounding box center [127, 266] width 172 height 41
select select "AU"
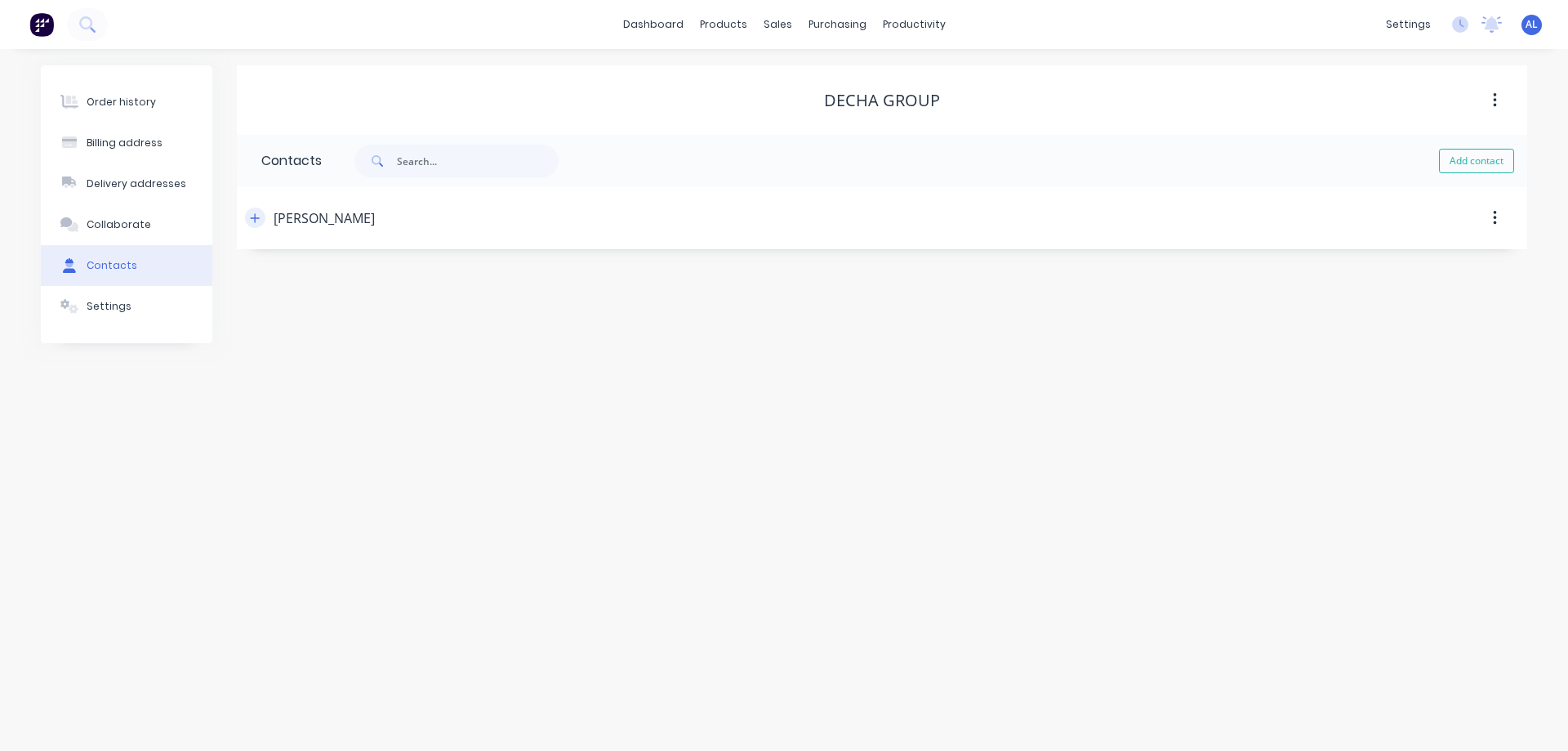
click at [261, 218] on button "button" at bounding box center [255, 217] width 20 height 20
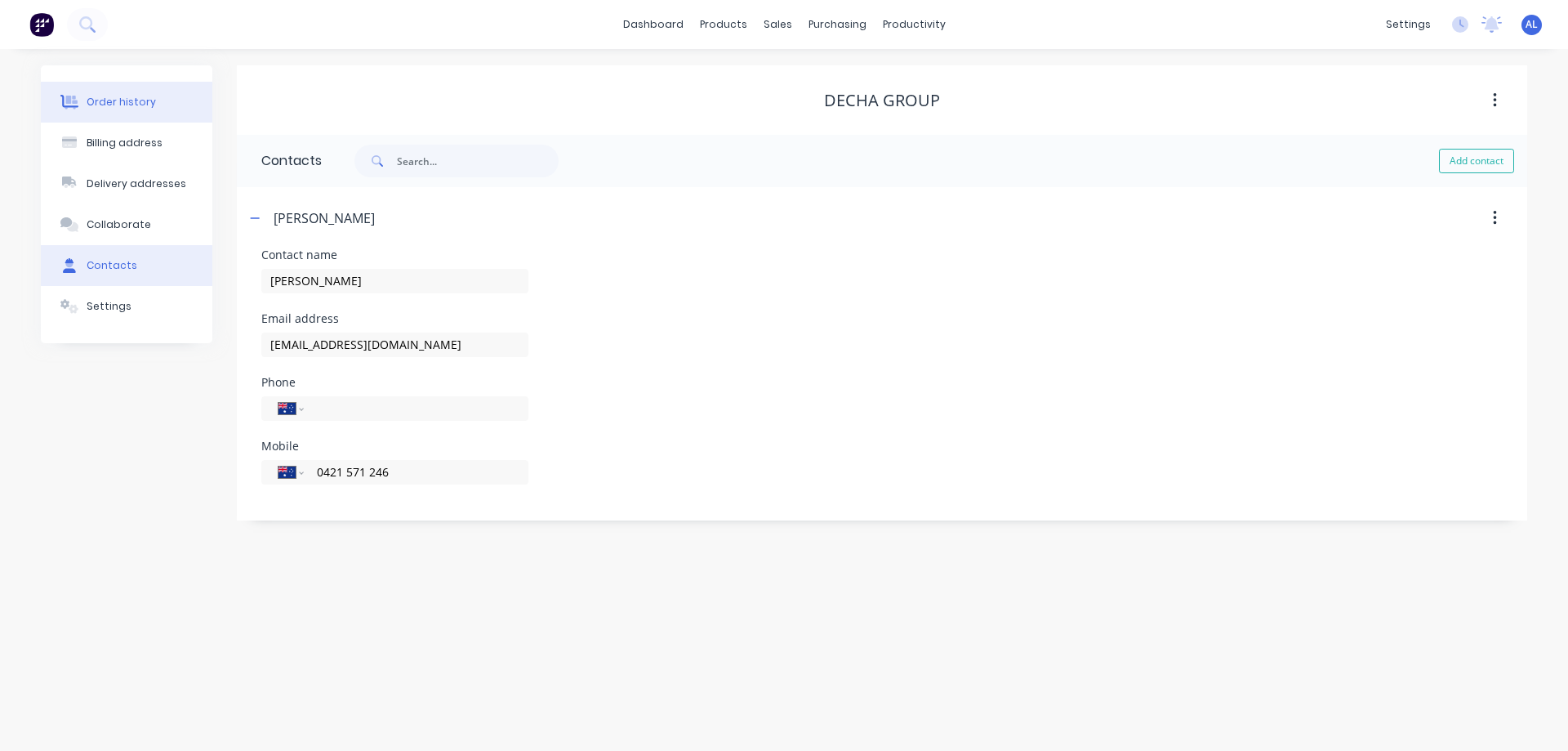
click at [151, 94] on button "Order history" at bounding box center [127, 102] width 172 height 41
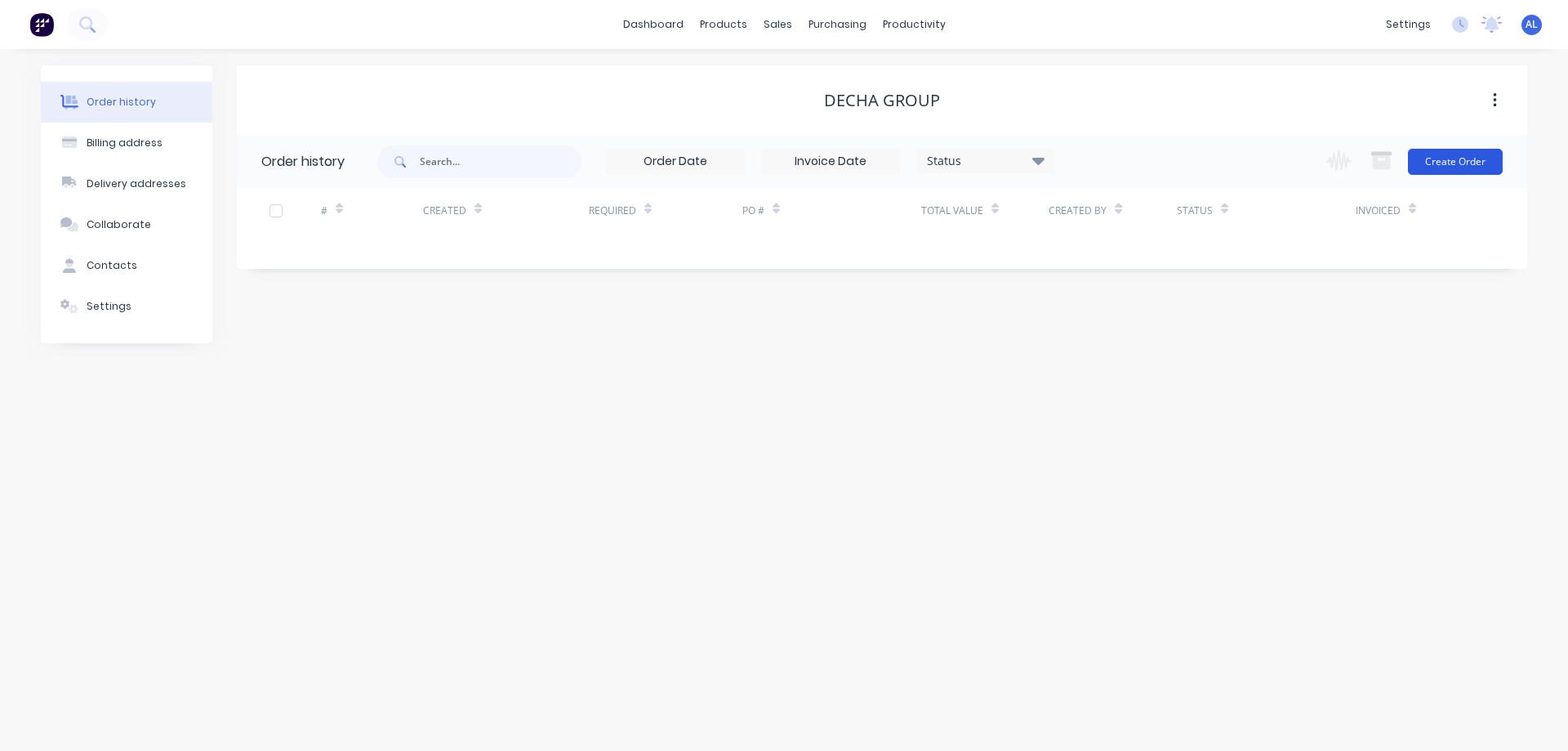
click at [1445, 165] on button "Create Order" at bounding box center [1455, 161] width 95 height 26
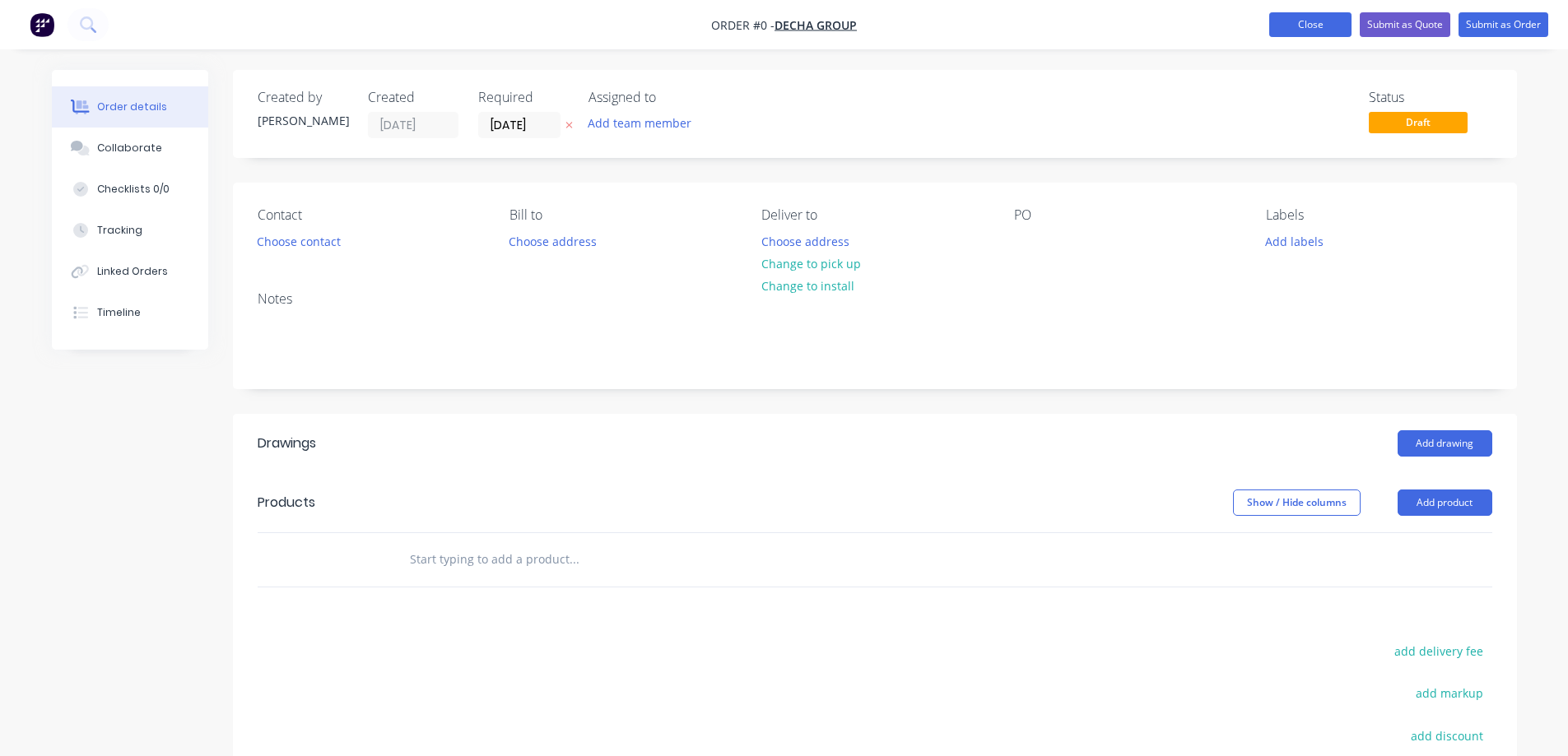
click at [1285, 26] on button "Close" at bounding box center [1310, 25] width 83 height 25
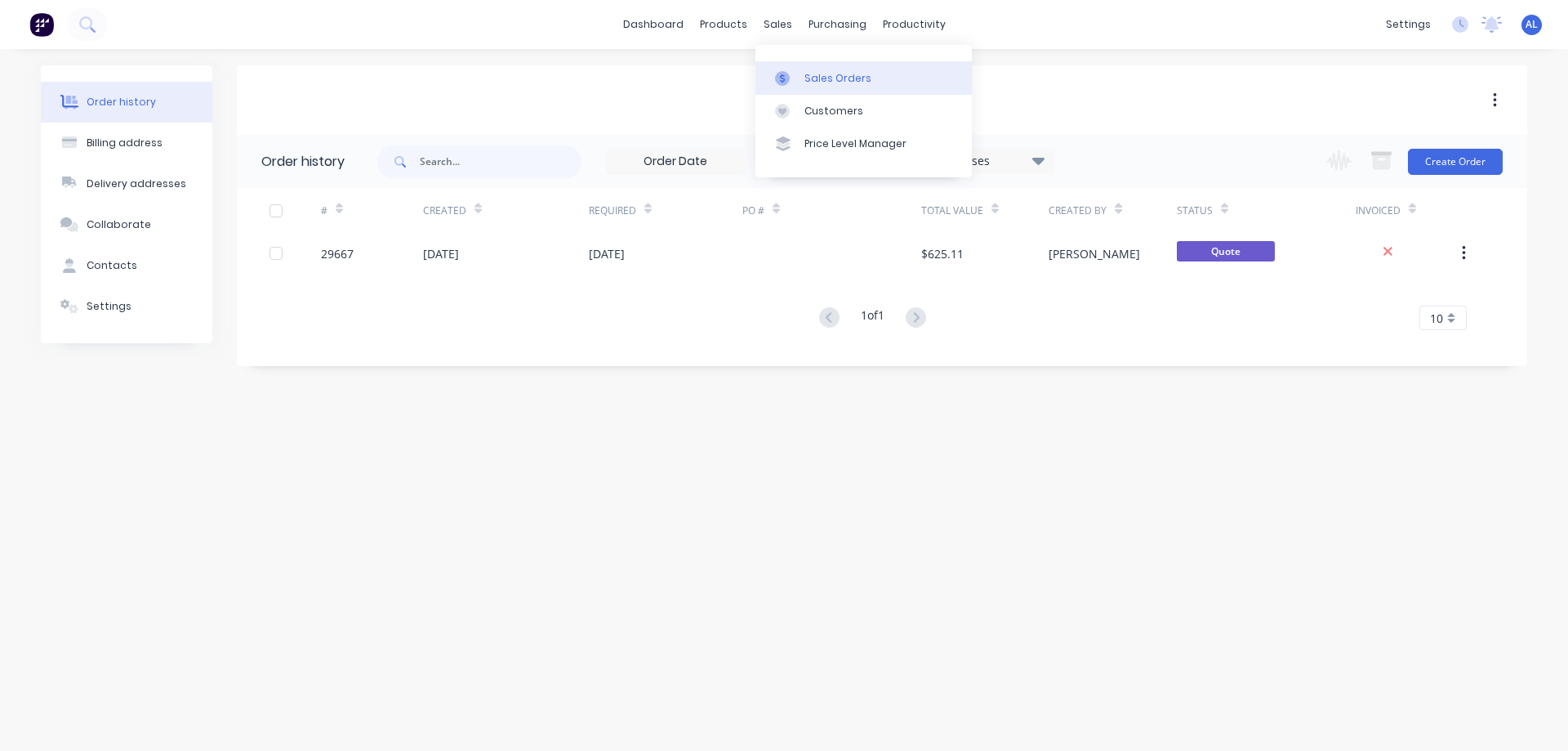
click at [832, 75] on div "Sales Orders" at bounding box center [838, 77] width 67 height 14
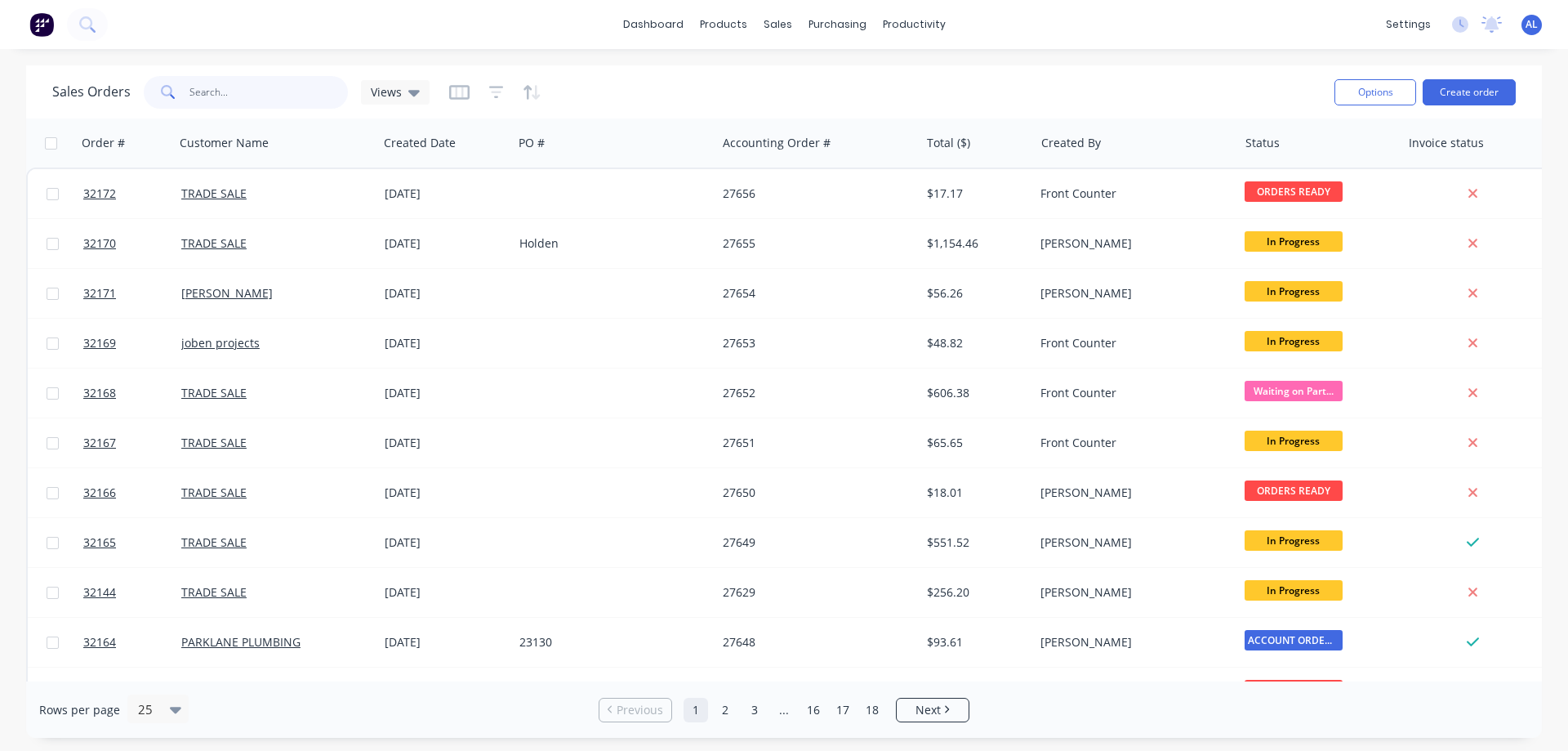
click at [265, 96] on input "text" at bounding box center [268, 93] width 159 height 32
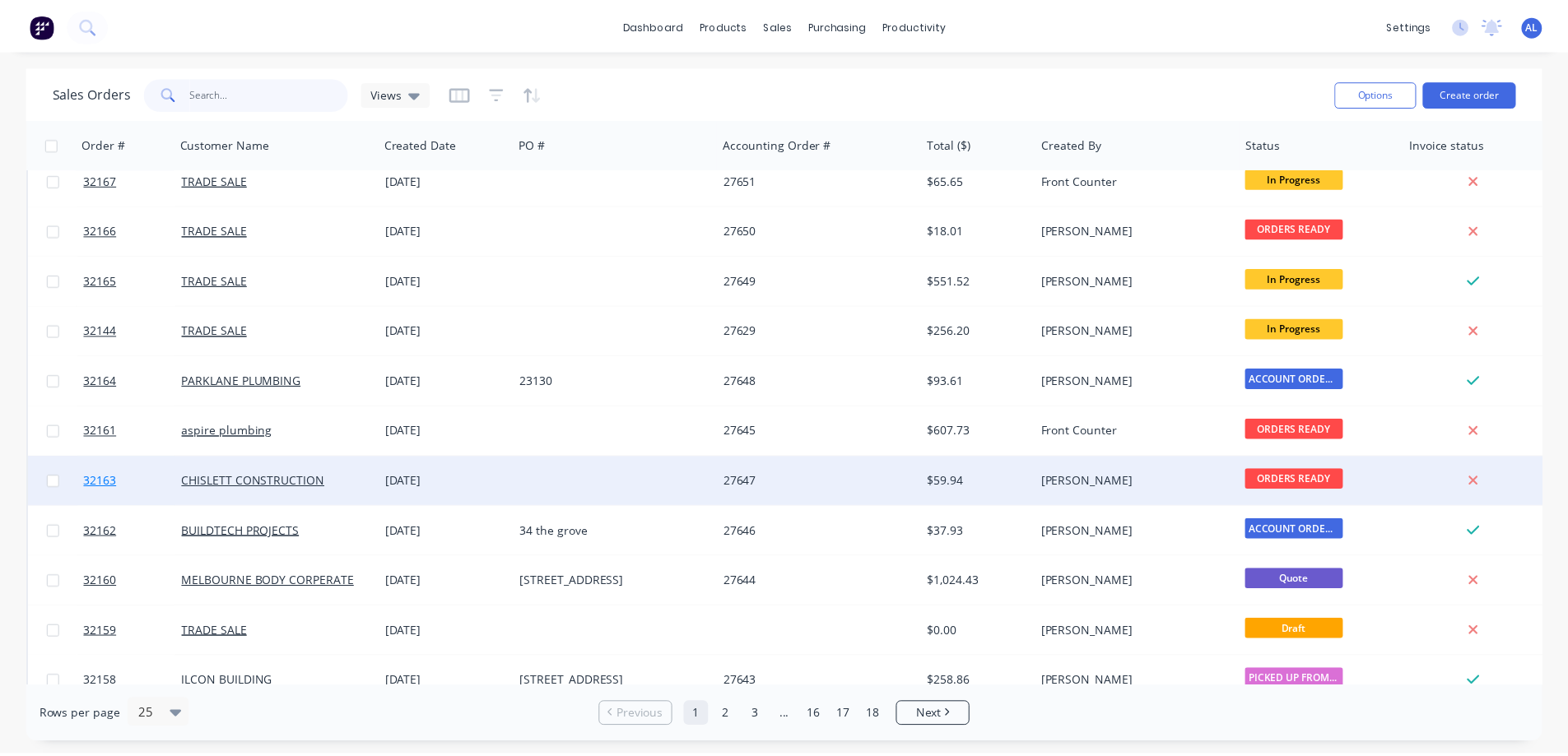
scroll to position [252, 0]
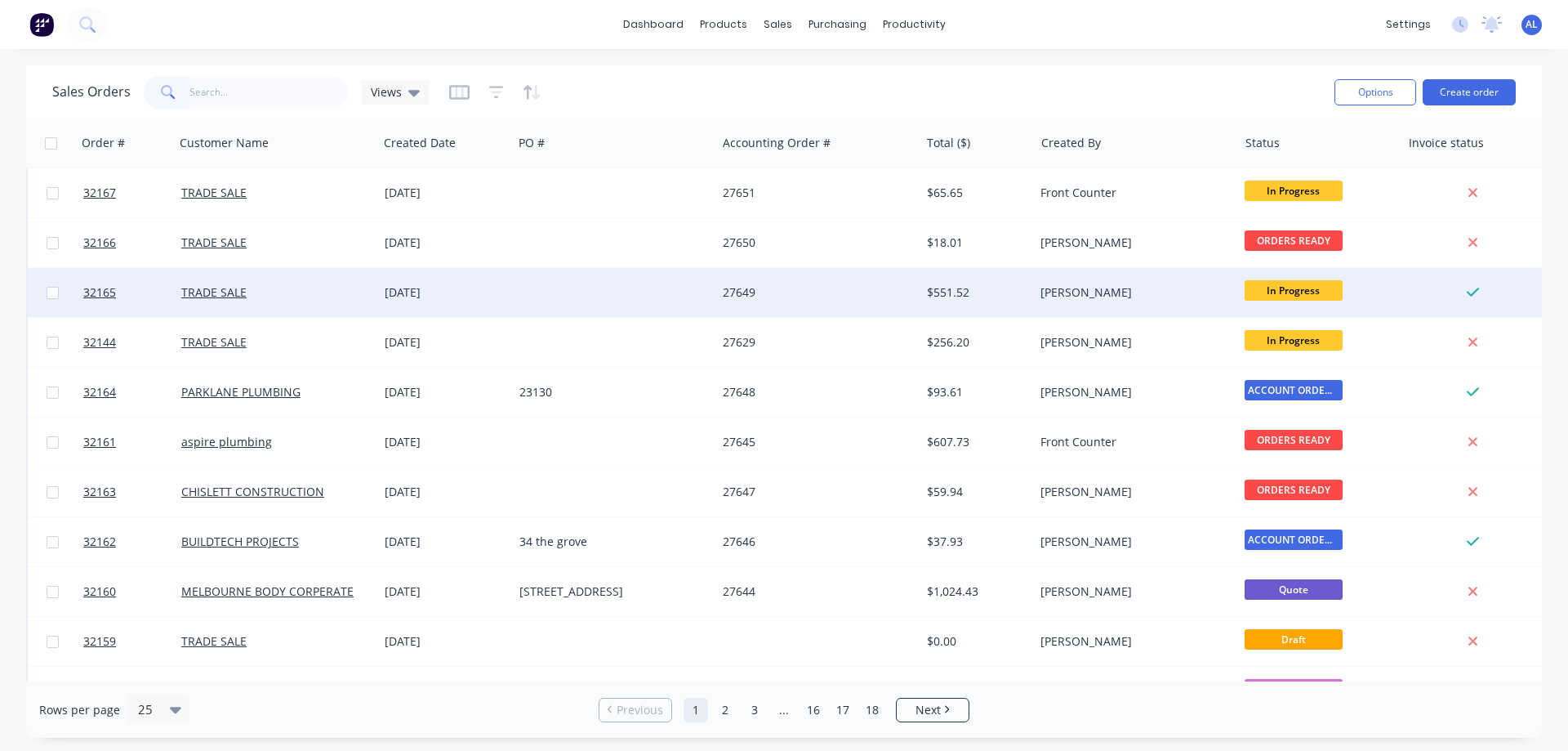
click at [638, 296] on div at bounding box center [614, 292] width 203 height 49
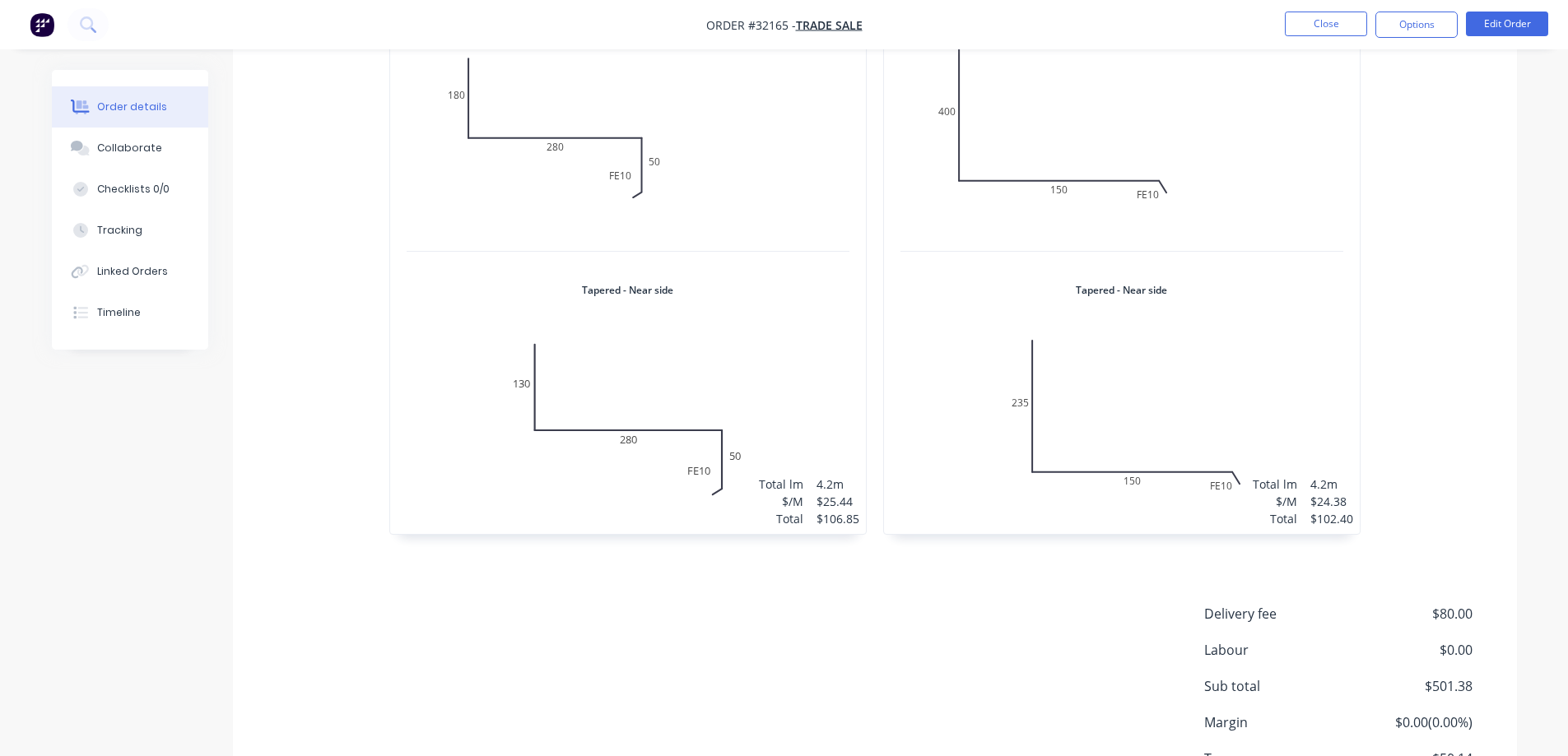
scroll to position [905, 0]
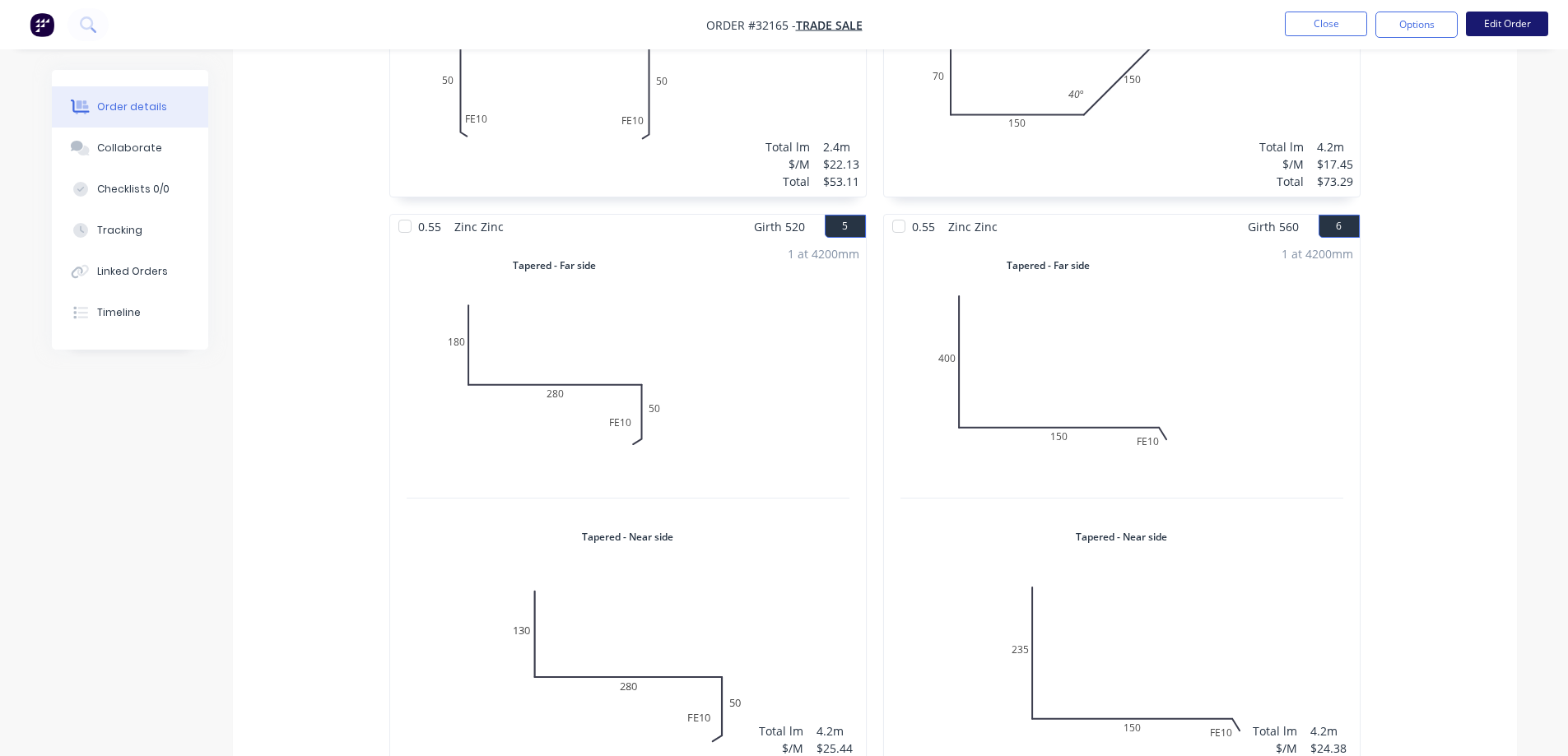
click at [1514, 24] on button "Edit Order" at bounding box center [1507, 24] width 83 height 25
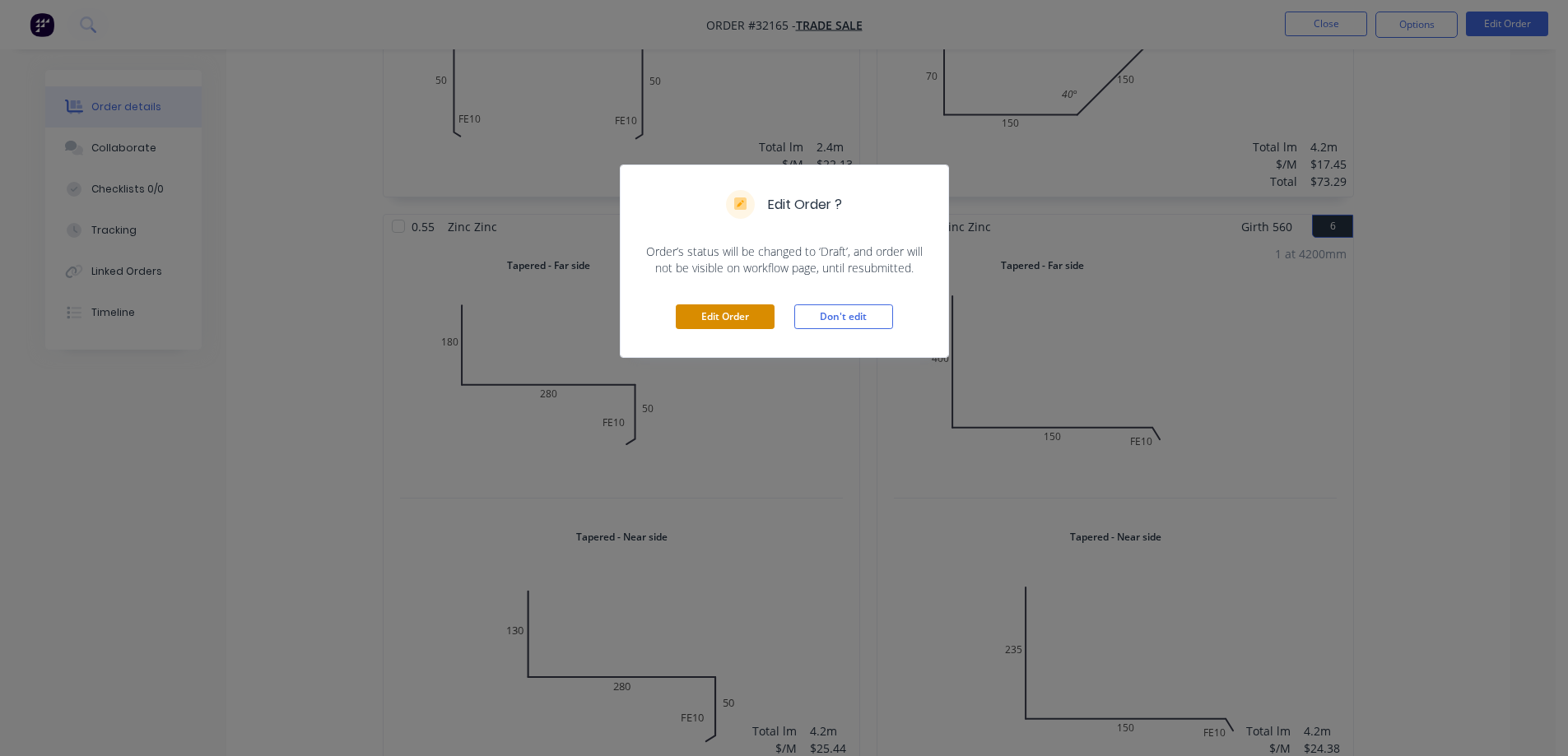
click at [735, 317] on button "Edit Order" at bounding box center [724, 317] width 99 height 25
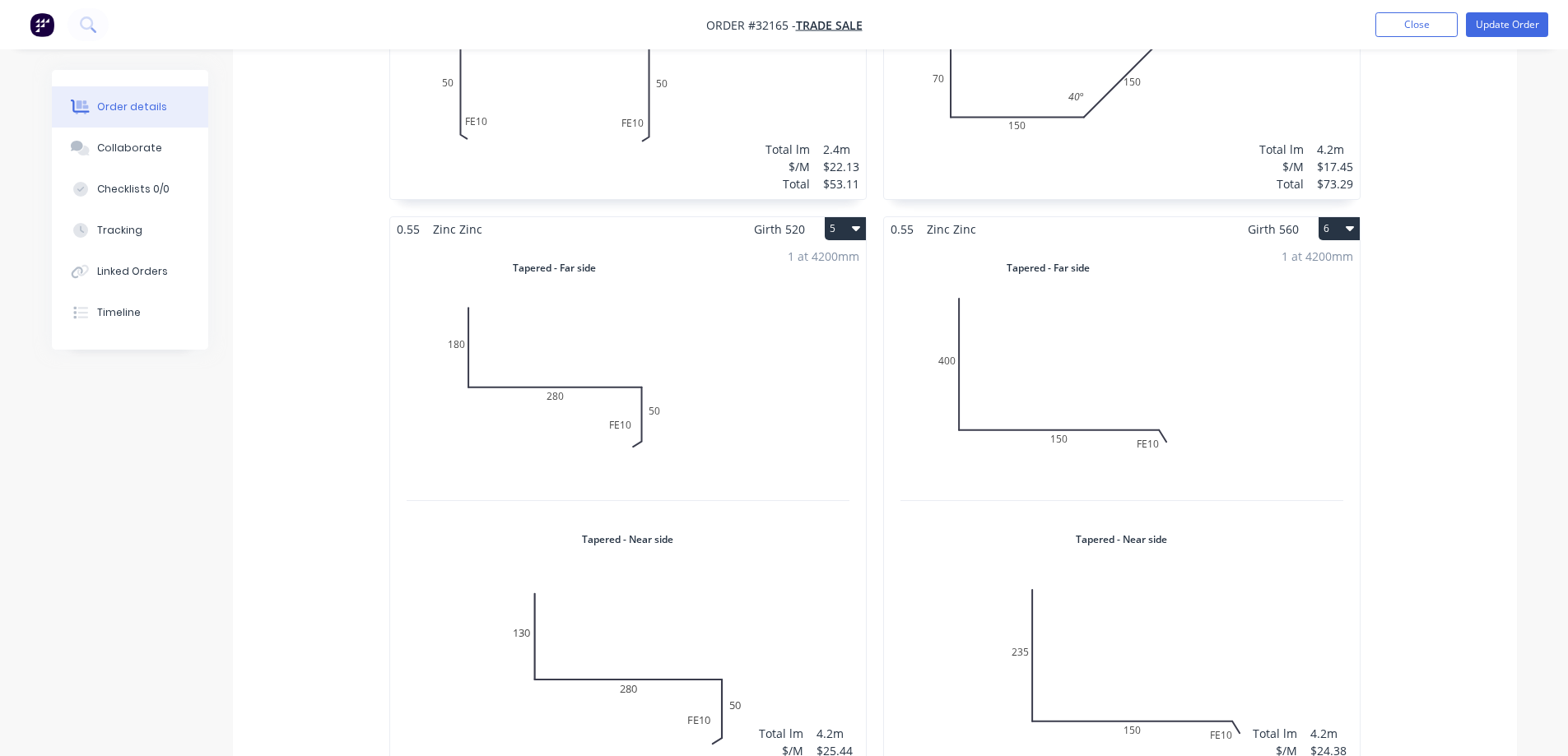
scroll to position [988, 0]
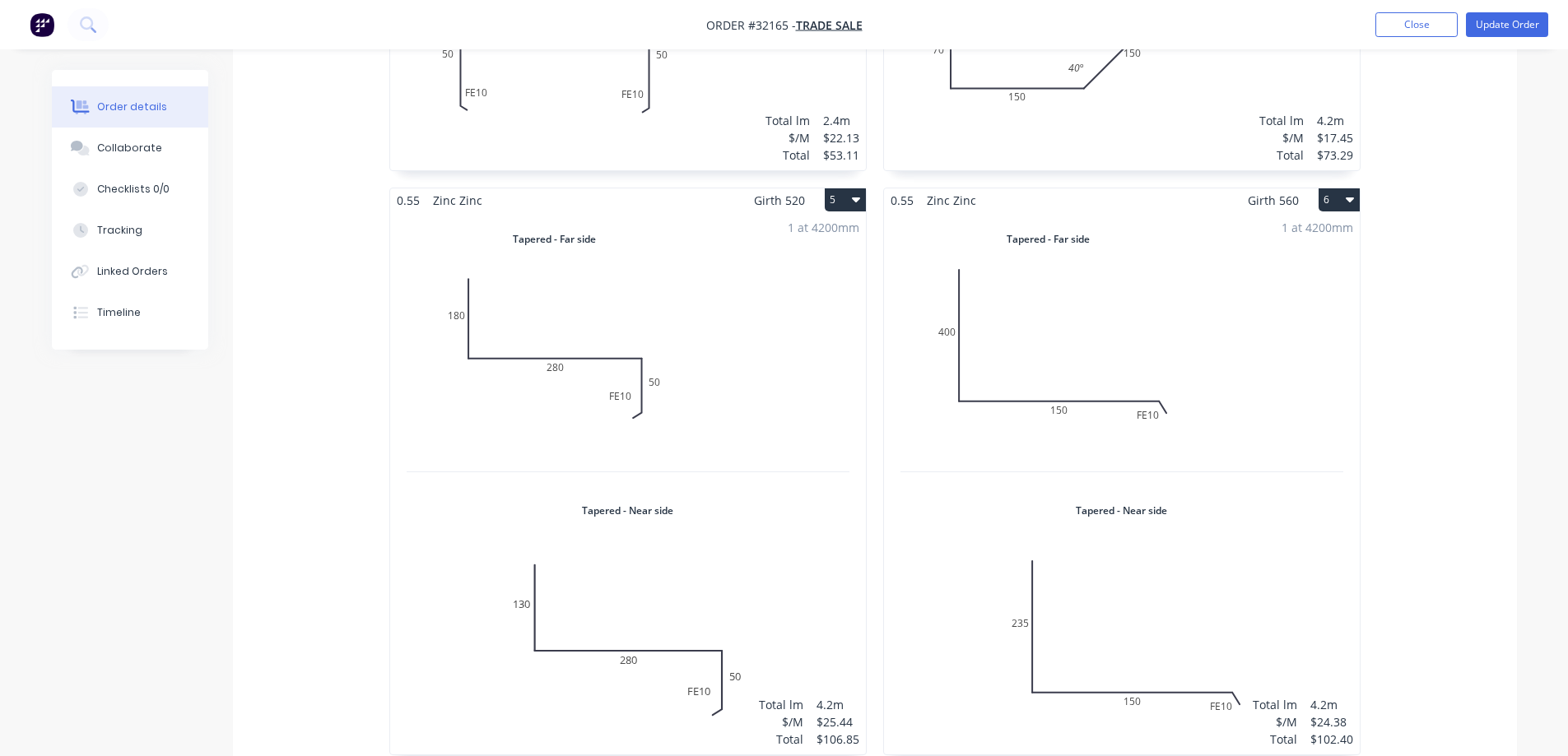
click at [755, 263] on div "1 at 4200mm Total lm $/M Total 4.2m $25.44 $106.85" at bounding box center [627, 484] width 475 height 542
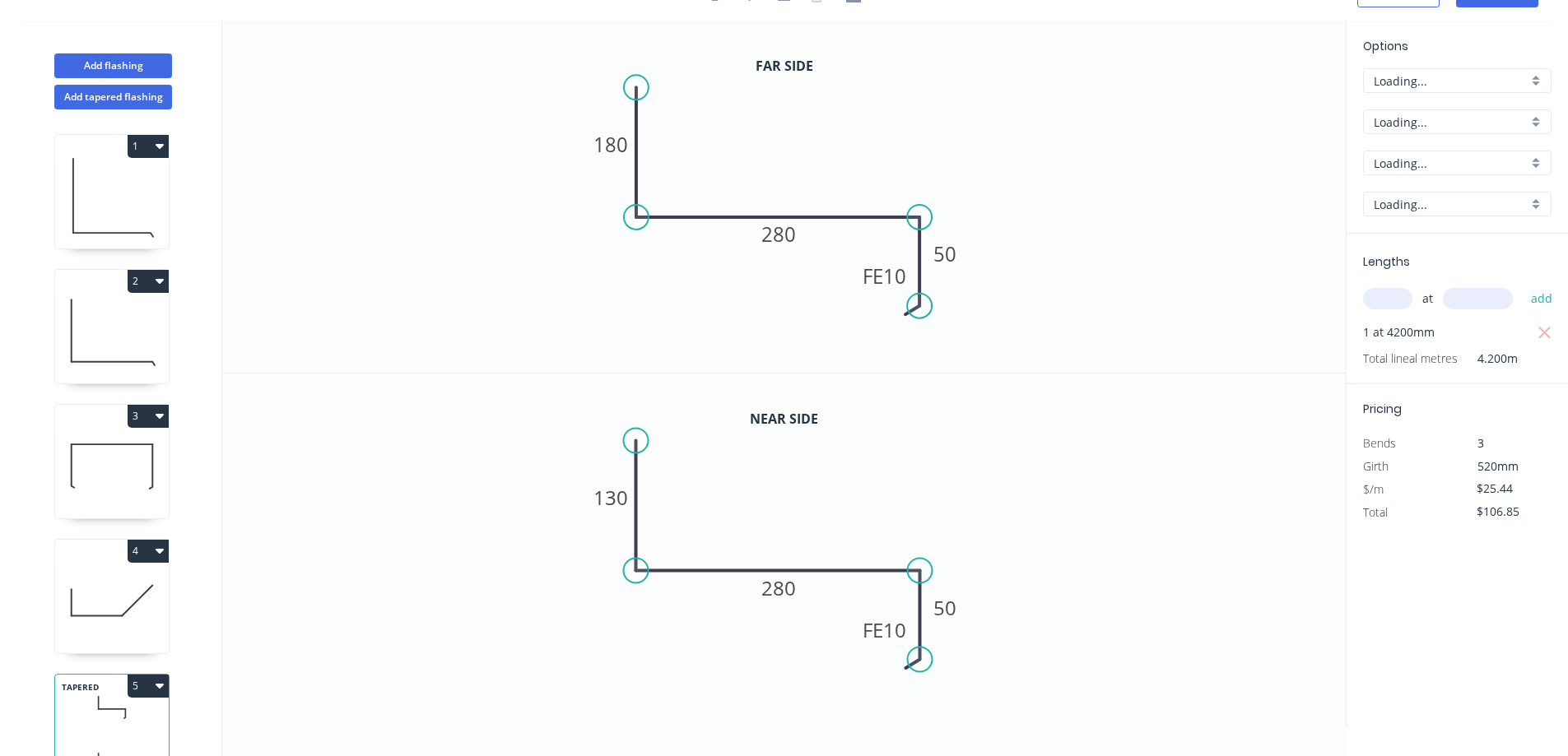
scroll to position [31, 0]
click at [619, 492] on tspan "130" at bounding box center [611, 497] width 35 height 27
drag, startPoint x: 840, startPoint y: 505, endPoint x: 830, endPoint y: 508, distance: 10.4
click at [840, 504] on icon "0 180 280 FE 10 50" at bounding box center [784, 549] width 1124 height 353
type input "$24.44"
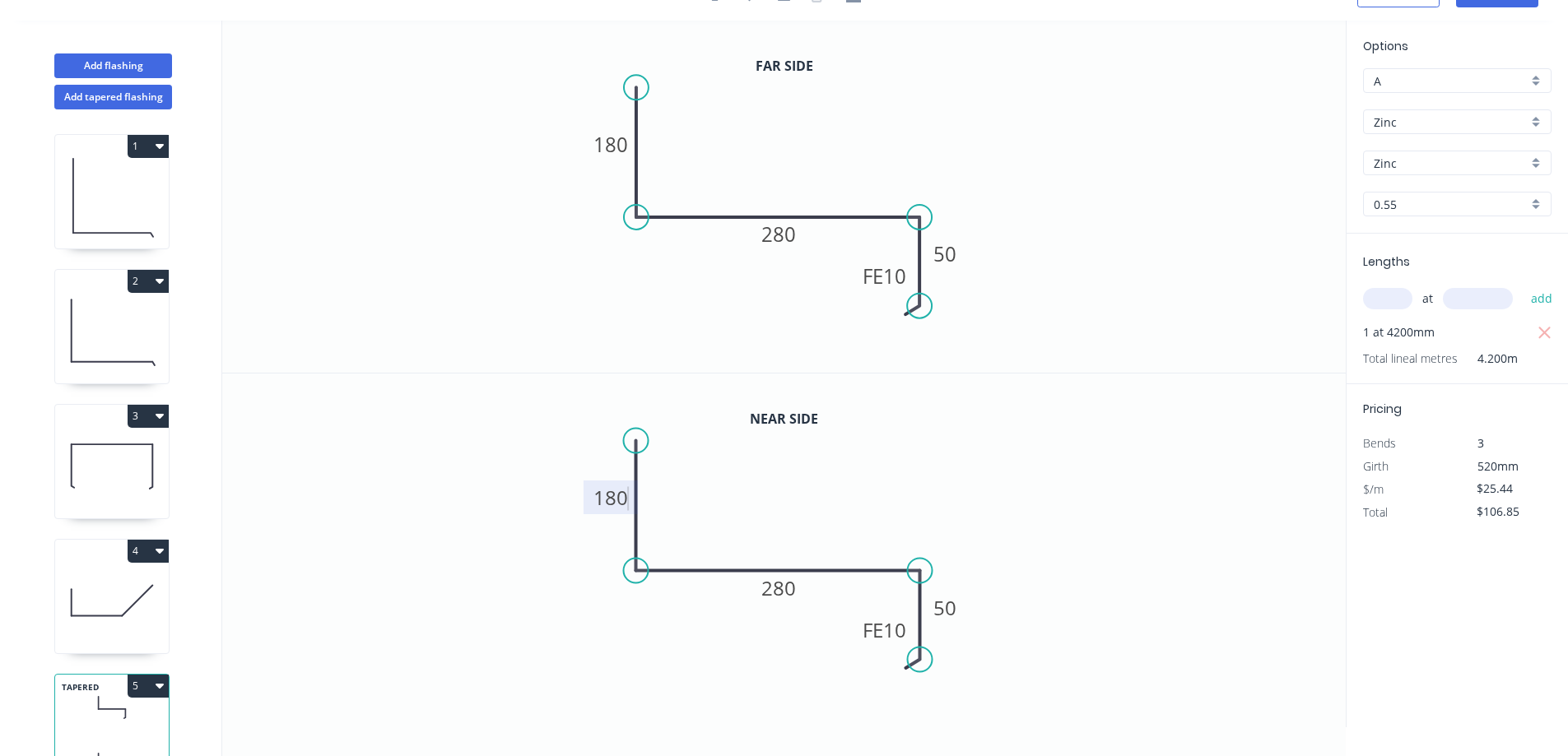
type input "$102.65"
click at [629, 145] on rect at bounding box center [611, 144] width 54 height 34
drag, startPoint x: 623, startPoint y: 148, endPoint x: 646, endPoint y: 141, distance: 24.0
click at [625, 149] on tspan "180" at bounding box center [611, 143] width 35 height 27
type input "$25.44"
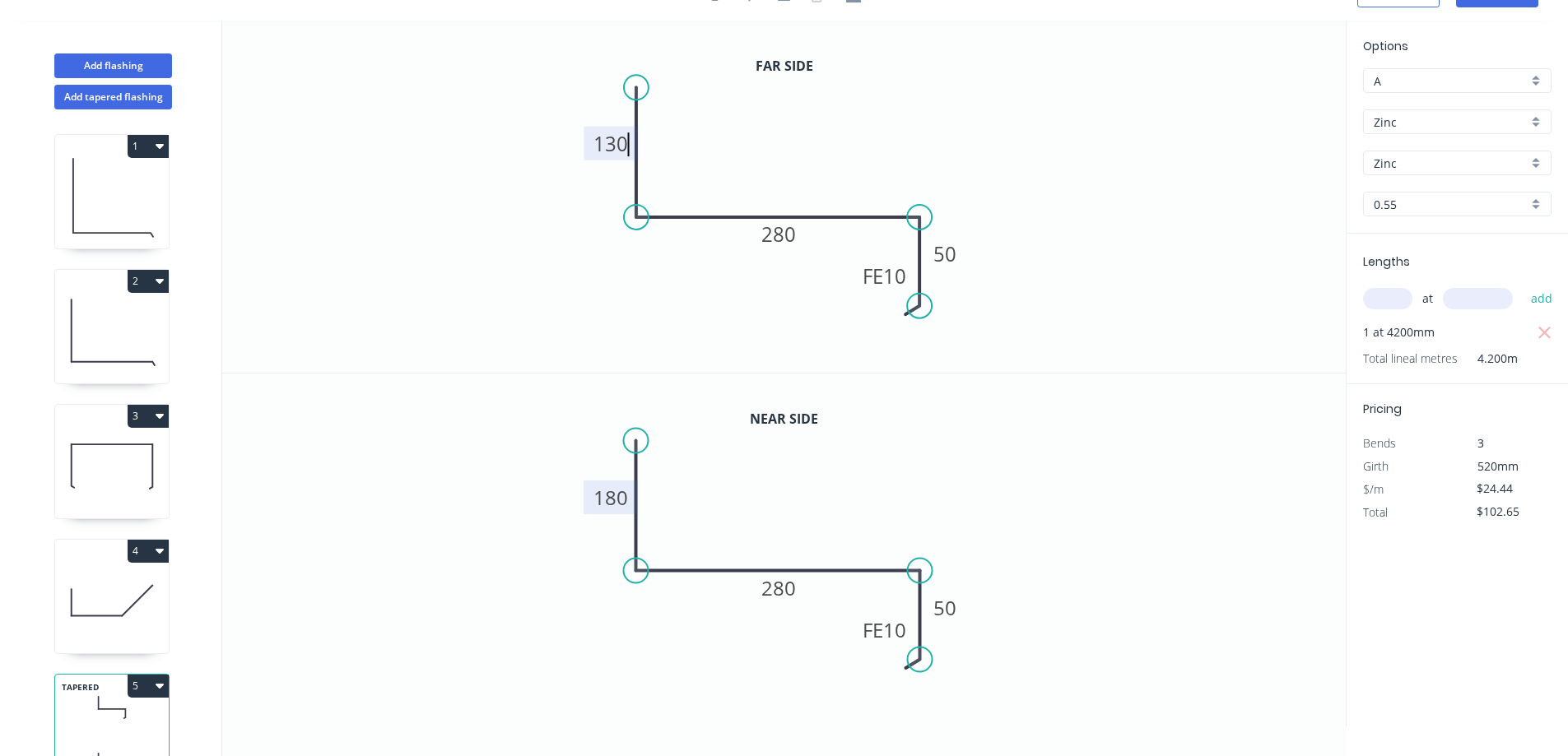
type input "$106.85"
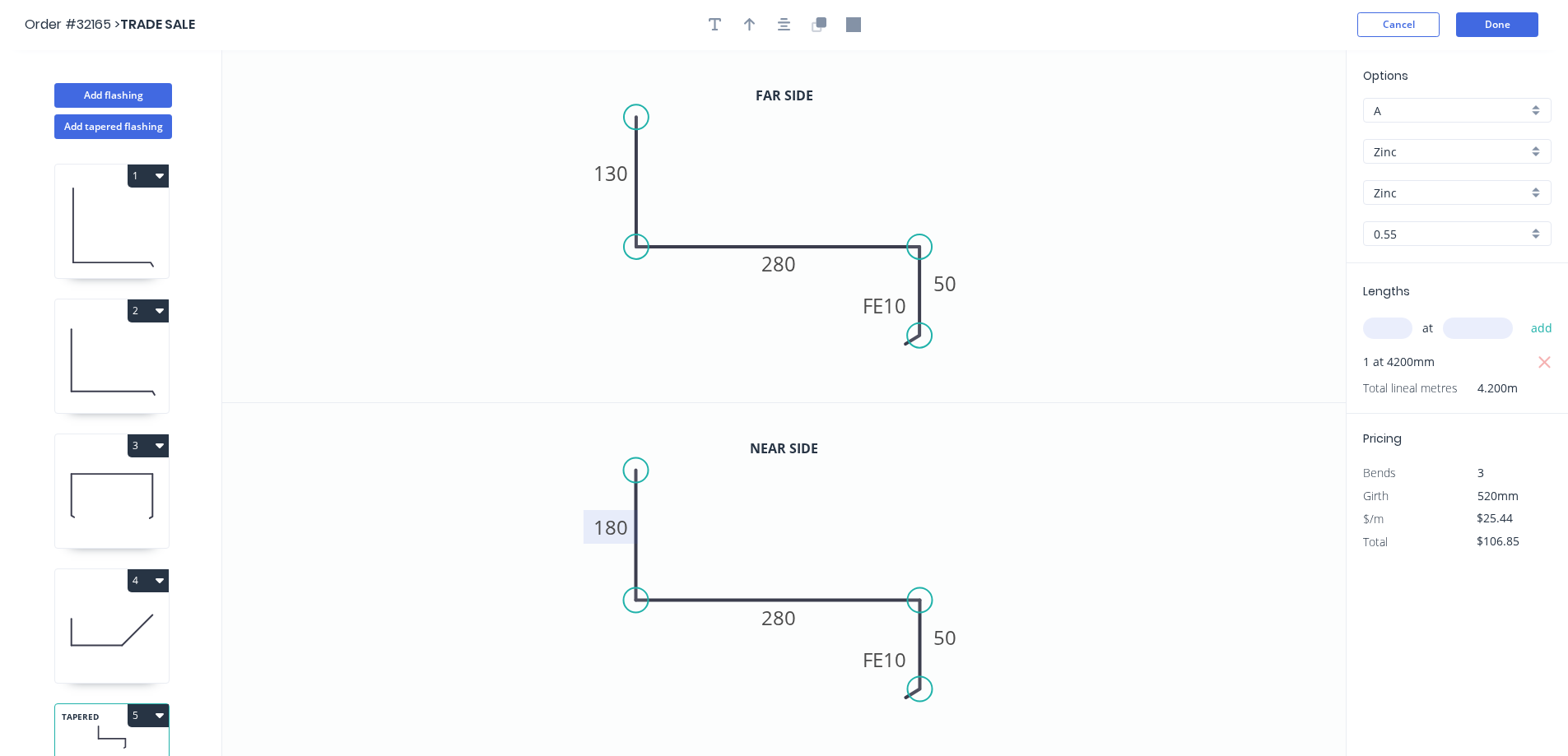
scroll to position [0, 0]
click at [1517, 21] on button "Done" at bounding box center [1497, 26] width 83 height 25
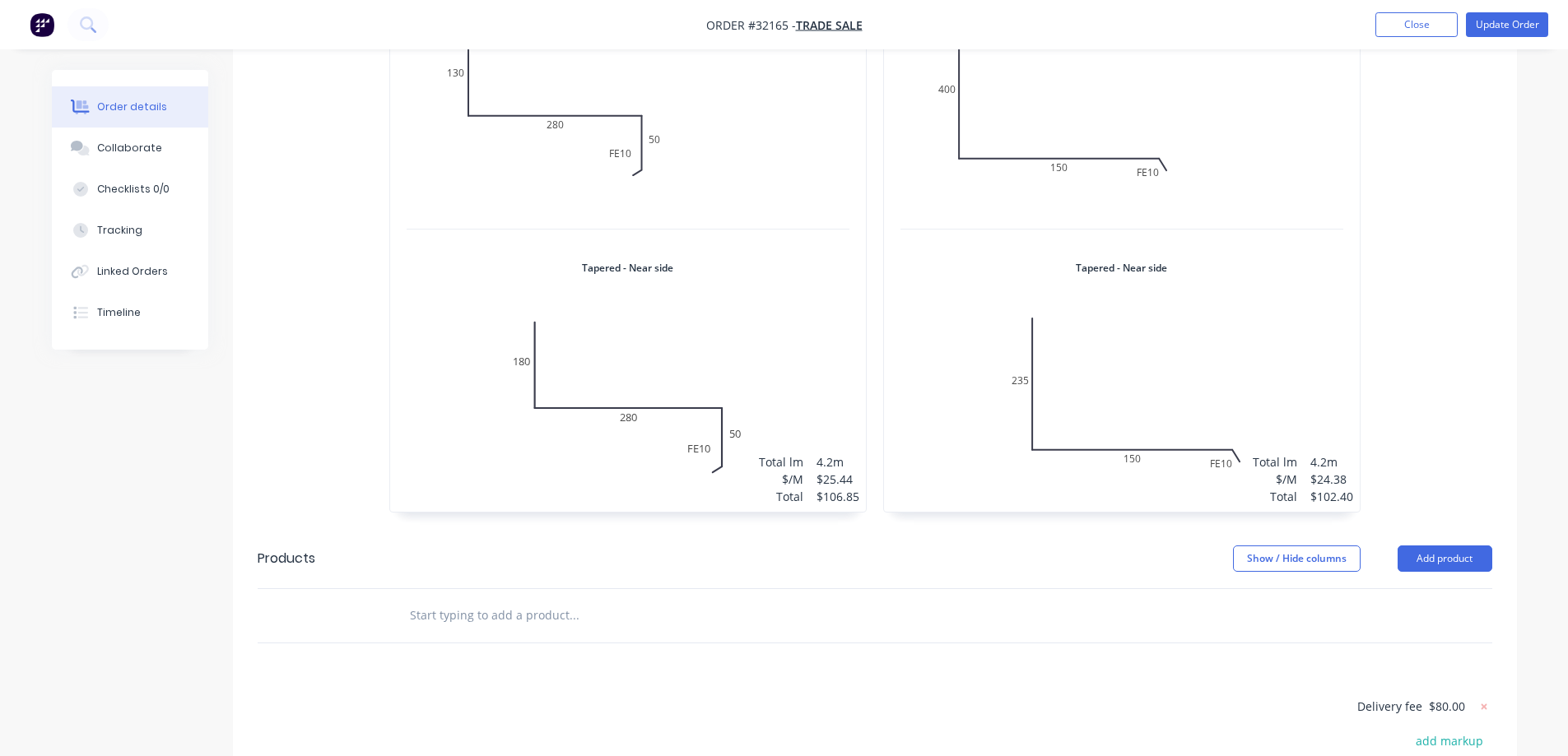
scroll to position [1070, 0]
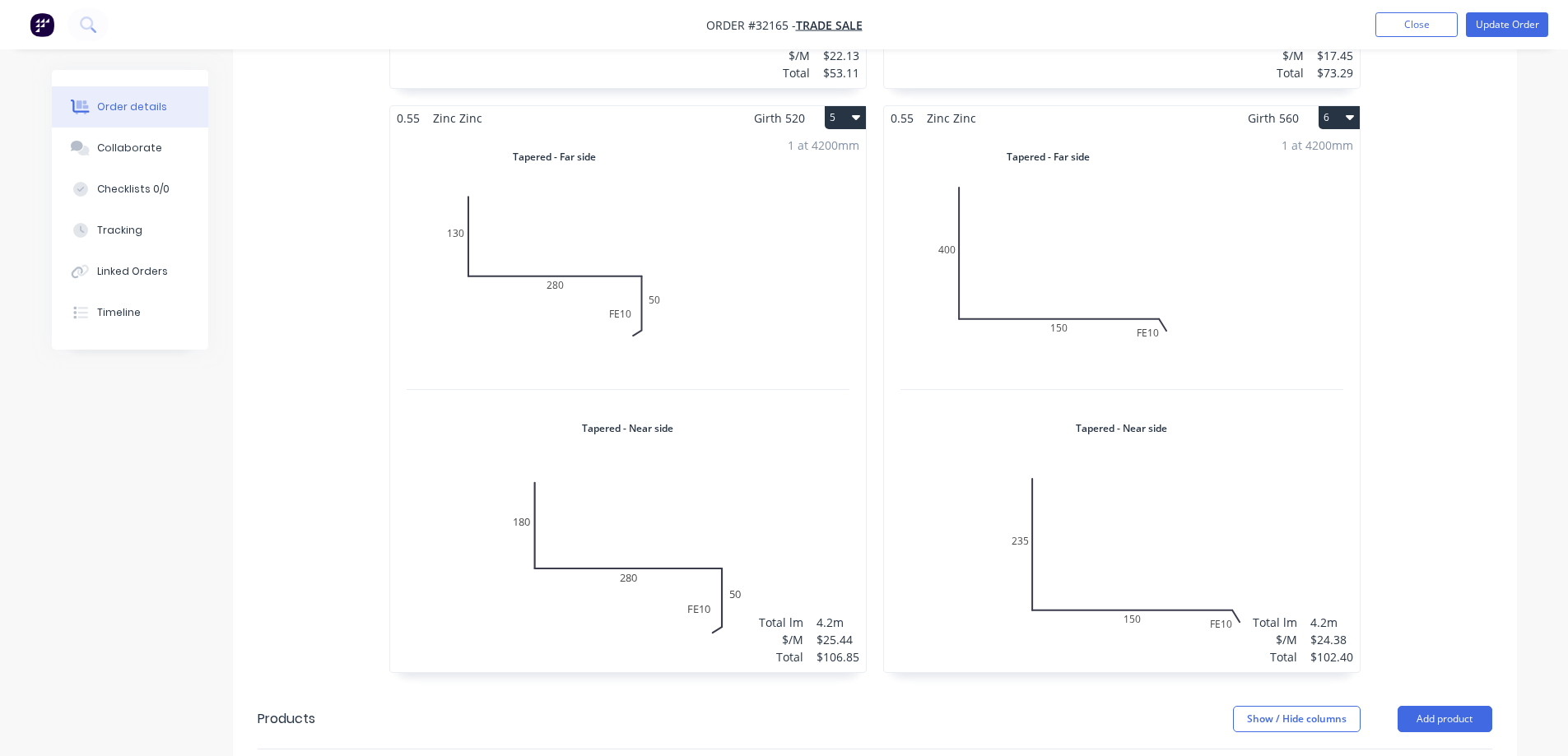
click at [1105, 416] on div "1 at 4200mm Total lm $/M Total 4.2m $24.38 $102.40" at bounding box center [1122, 401] width 475 height 542
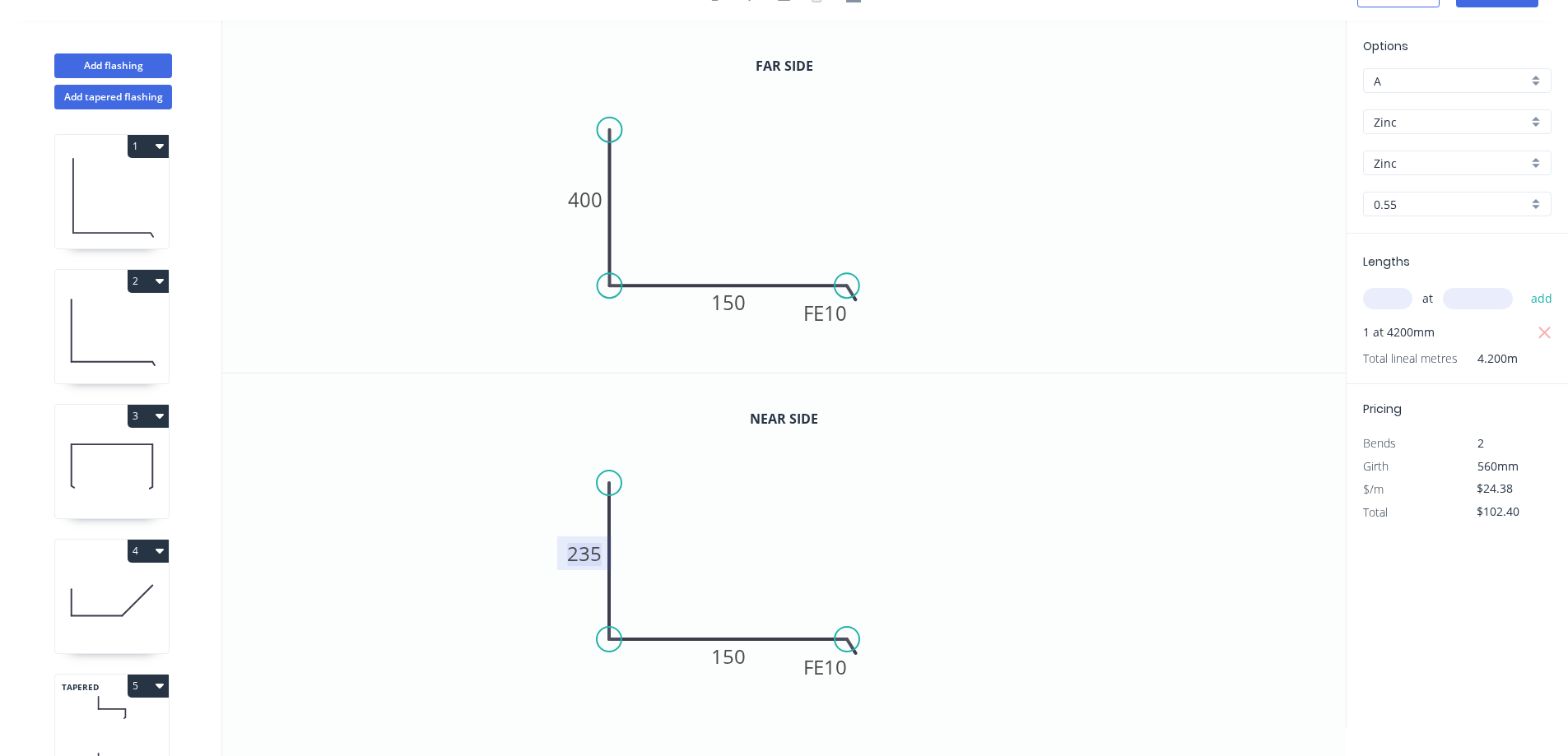
click at [594, 545] on tspan "235" at bounding box center [584, 553] width 35 height 27
type input "$23.38"
type input "$98.20"
click at [590, 197] on tspan "400" at bounding box center [585, 199] width 35 height 27
type input "$24.38"
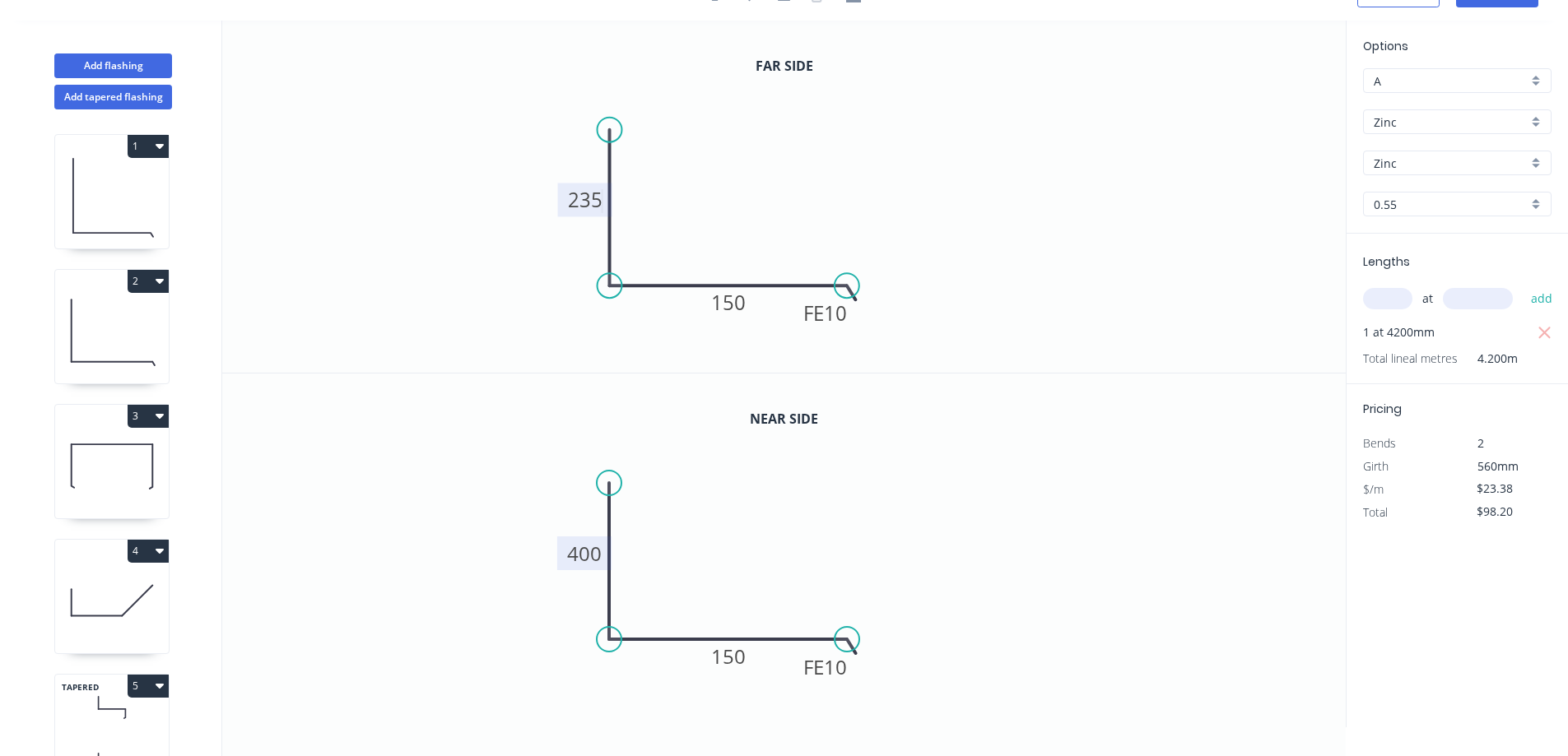
type input "$102.40"
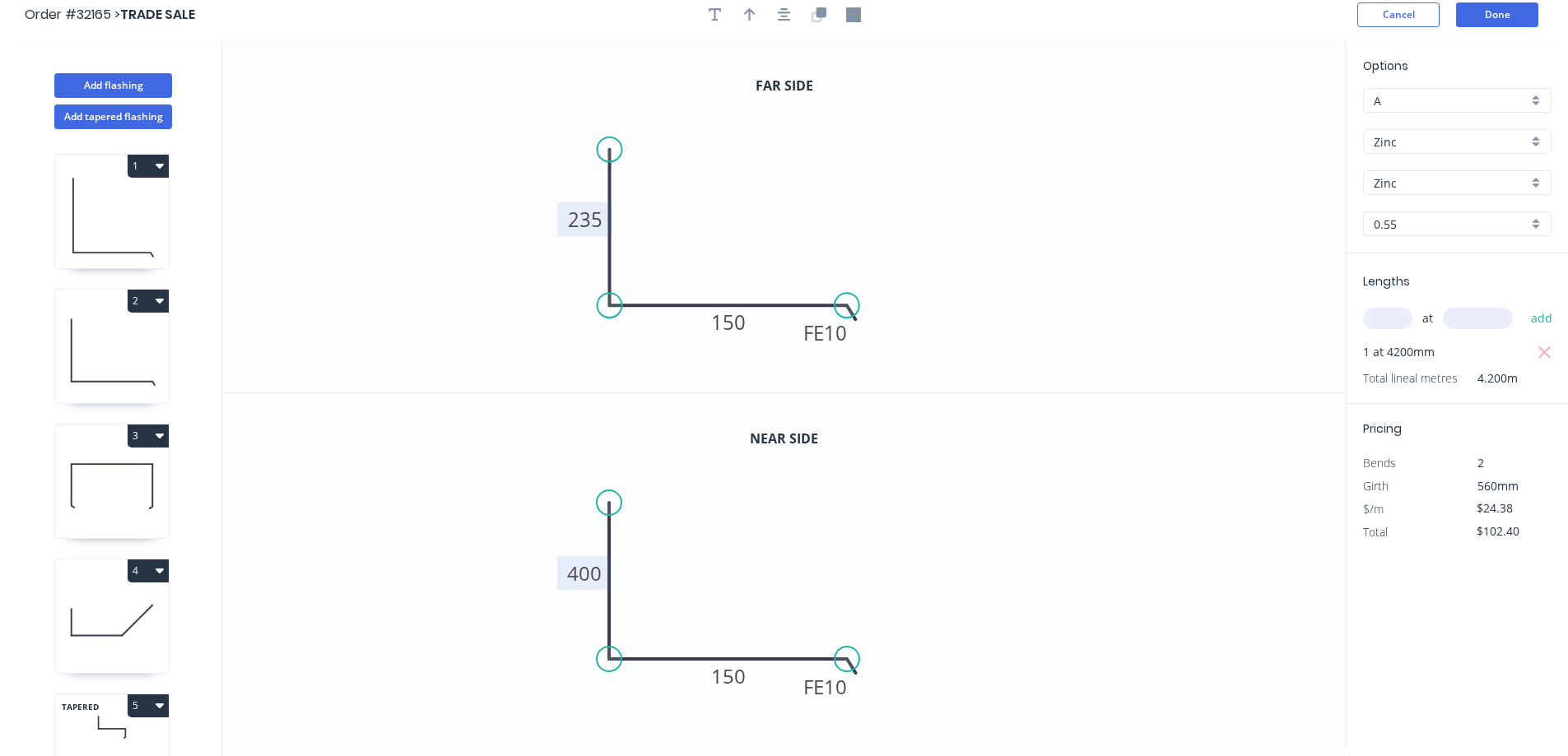
scroll to position [0, 0]
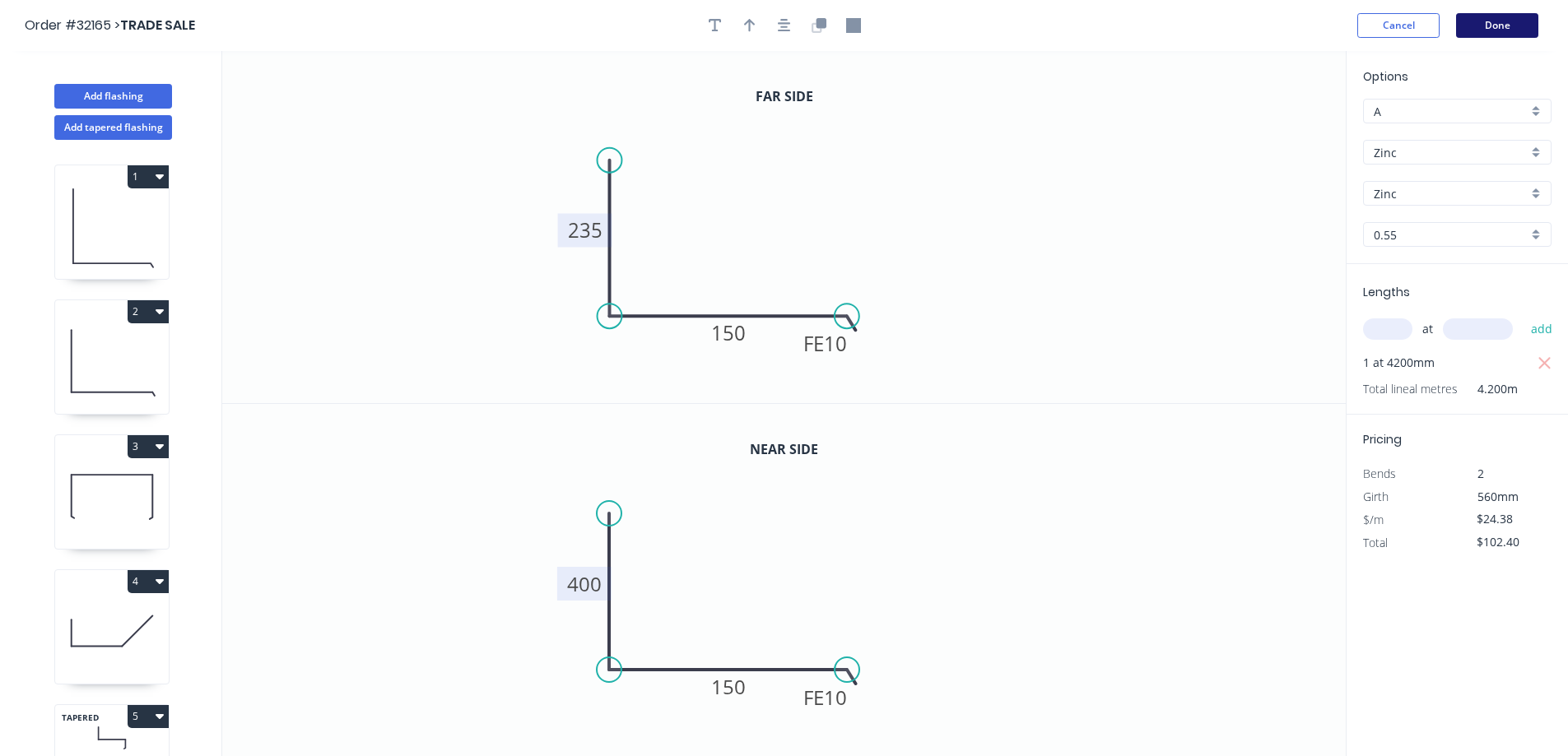
click at [1505, 35] on button "Done" at bounding box center [1497, 26] width 83 height 25
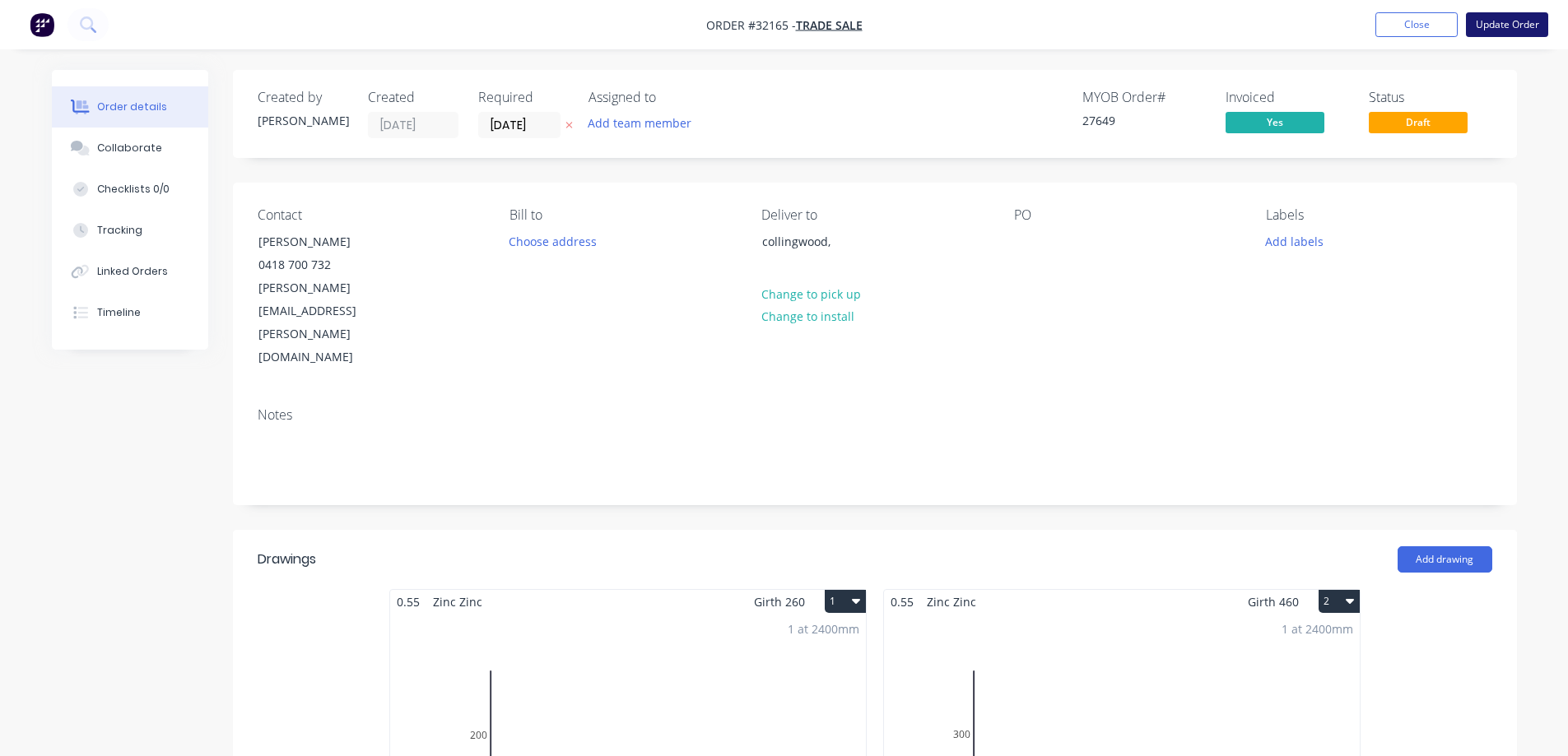
click at [1510, 24] on button "Update Order" at bounding box center [1507, 25] width 83 height 25
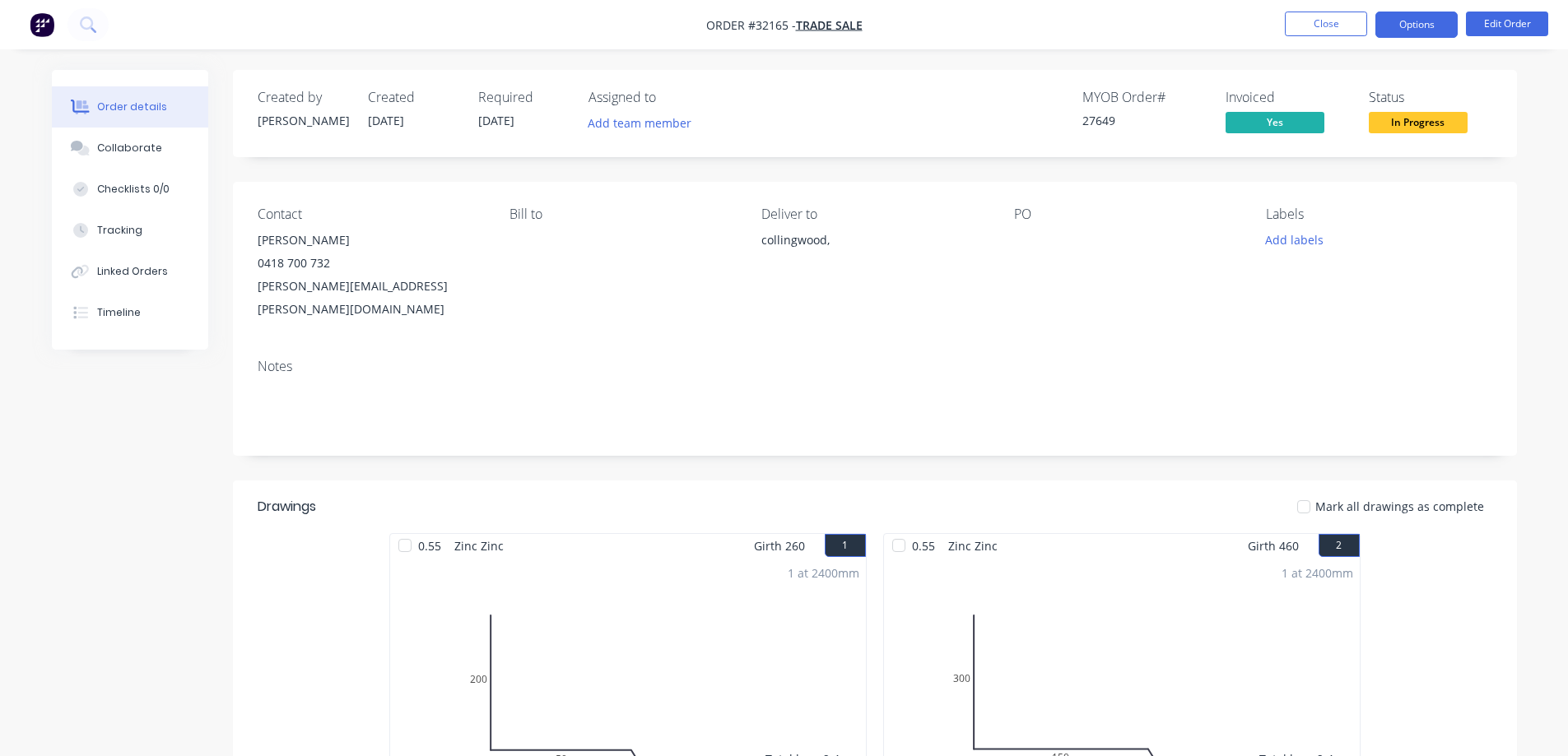
click at [1417, 26] on button "Options" at bounding box center [1416, 24] width 83 height 26
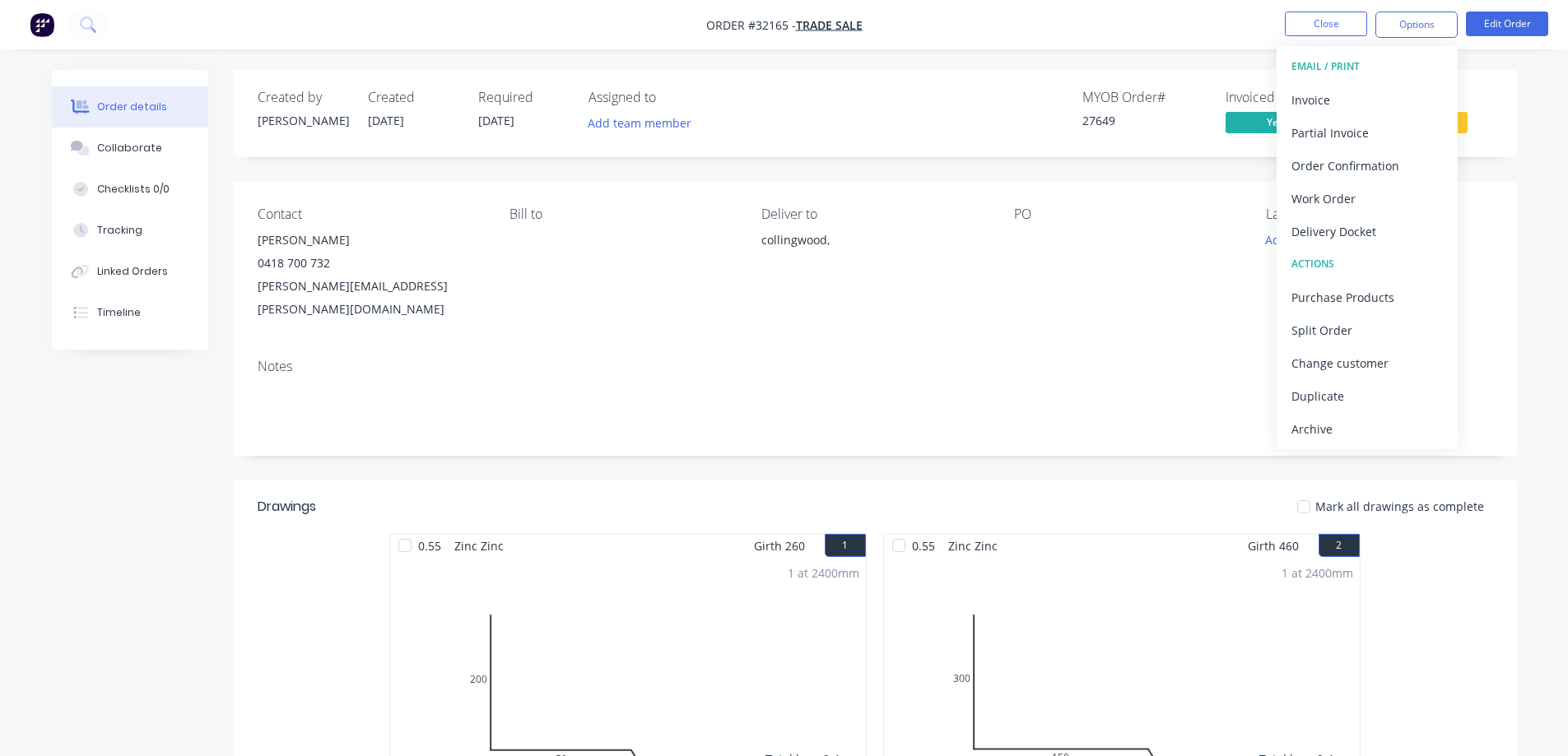
click at [1242, 275] on div "Contact david menzies 0418 700 732 david.menzies@live.com.au Bill to Deliver to…" at bounding box center [874, 264] width 1283 height 164
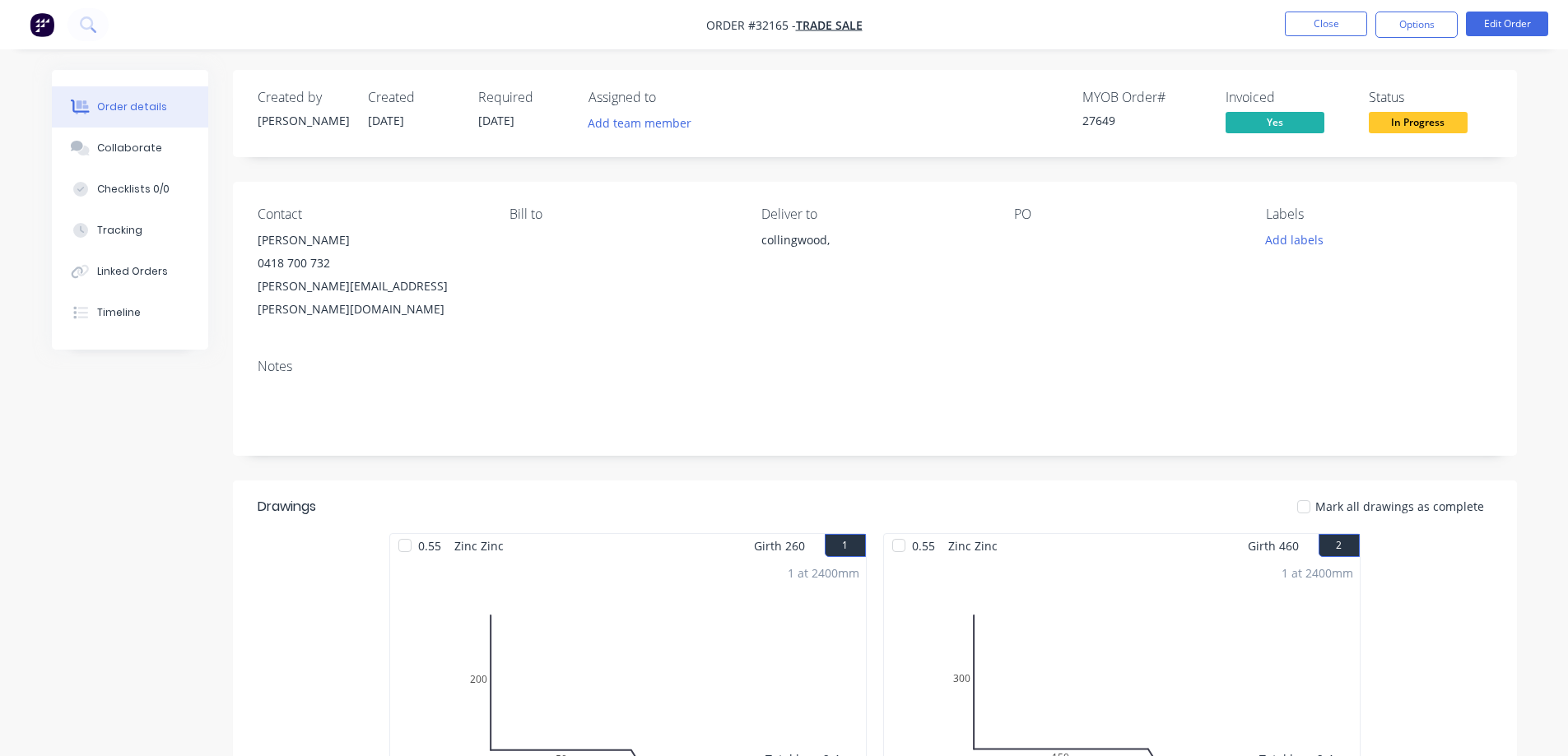
click at [828, 237] on div "collingwood," at bounding box center [873, 240] width 225 height 23
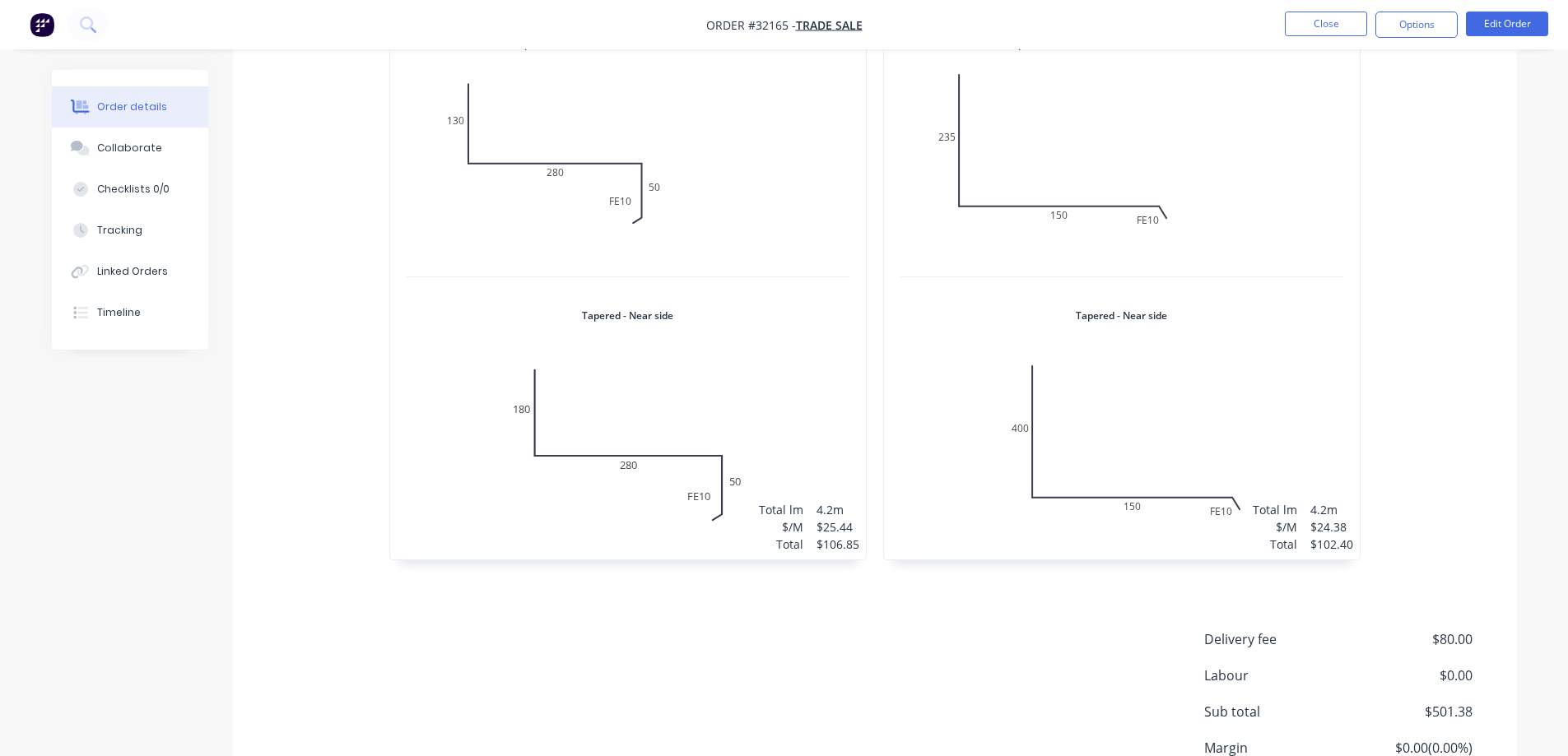
scroll to position [1253, 0]
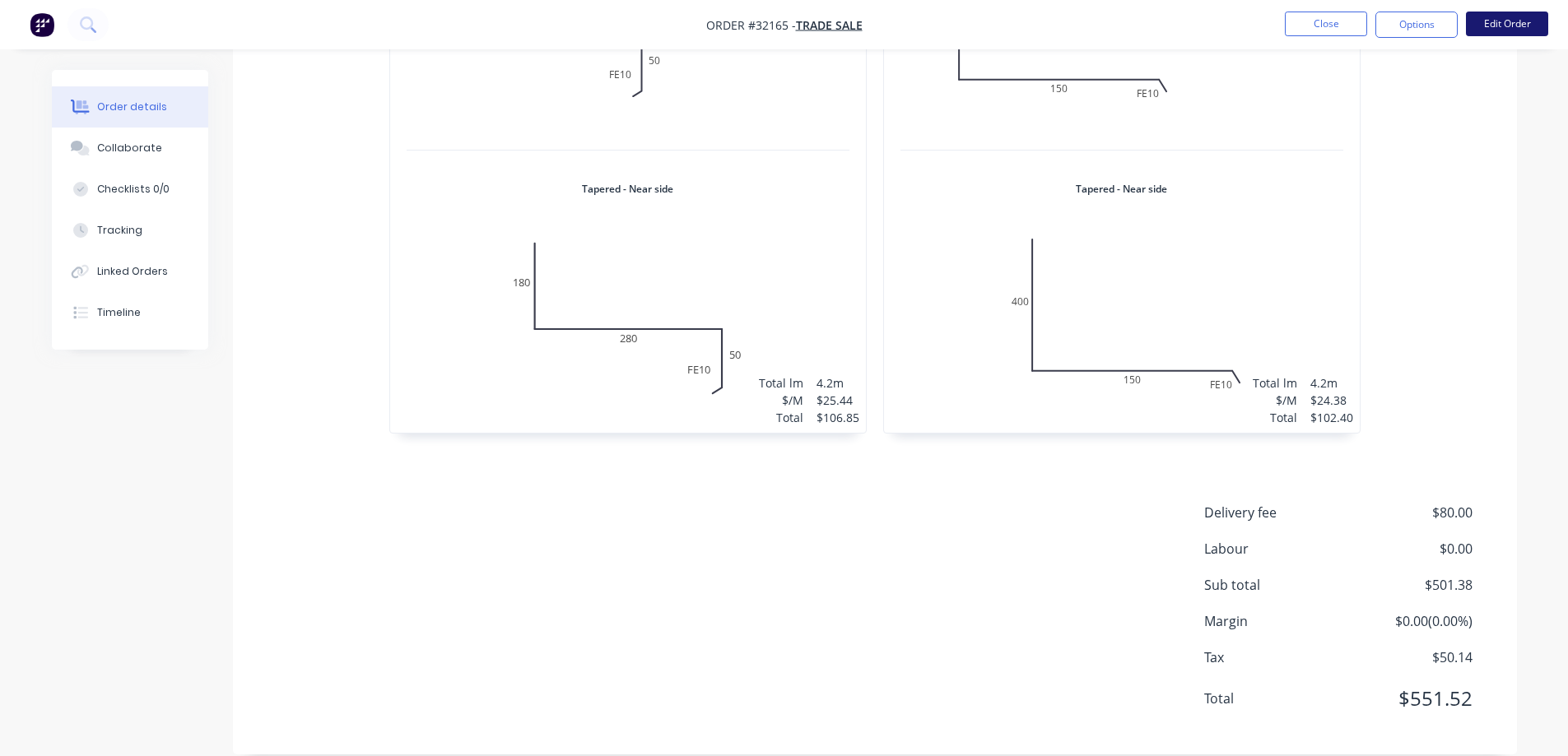
click at [1524, 29] on button "Edit Order" at bounding box center [1507, 24] width 83 height 25
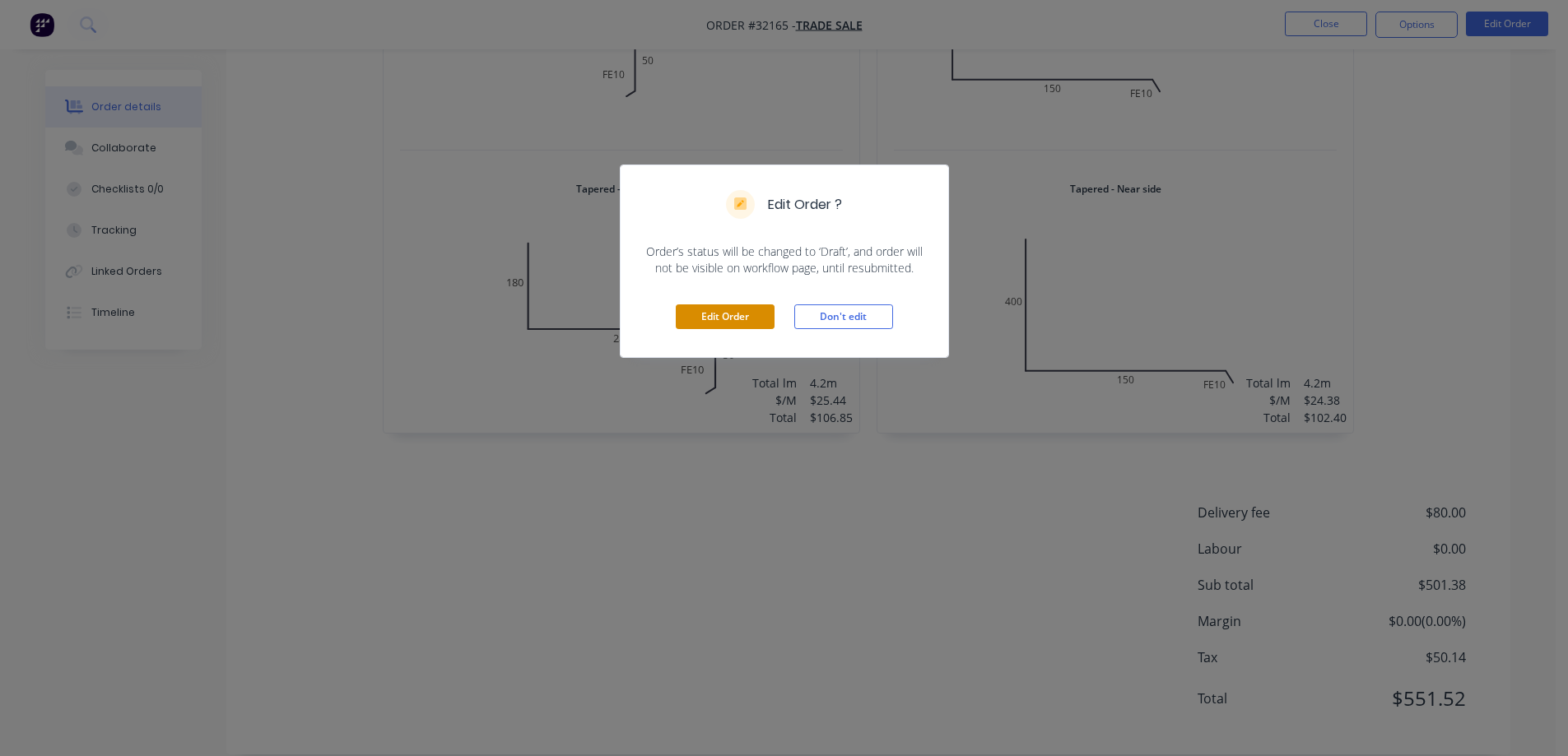
click at [686, 324] on button "Edit Order" at bounding box center [724, 317] width 99 height 25
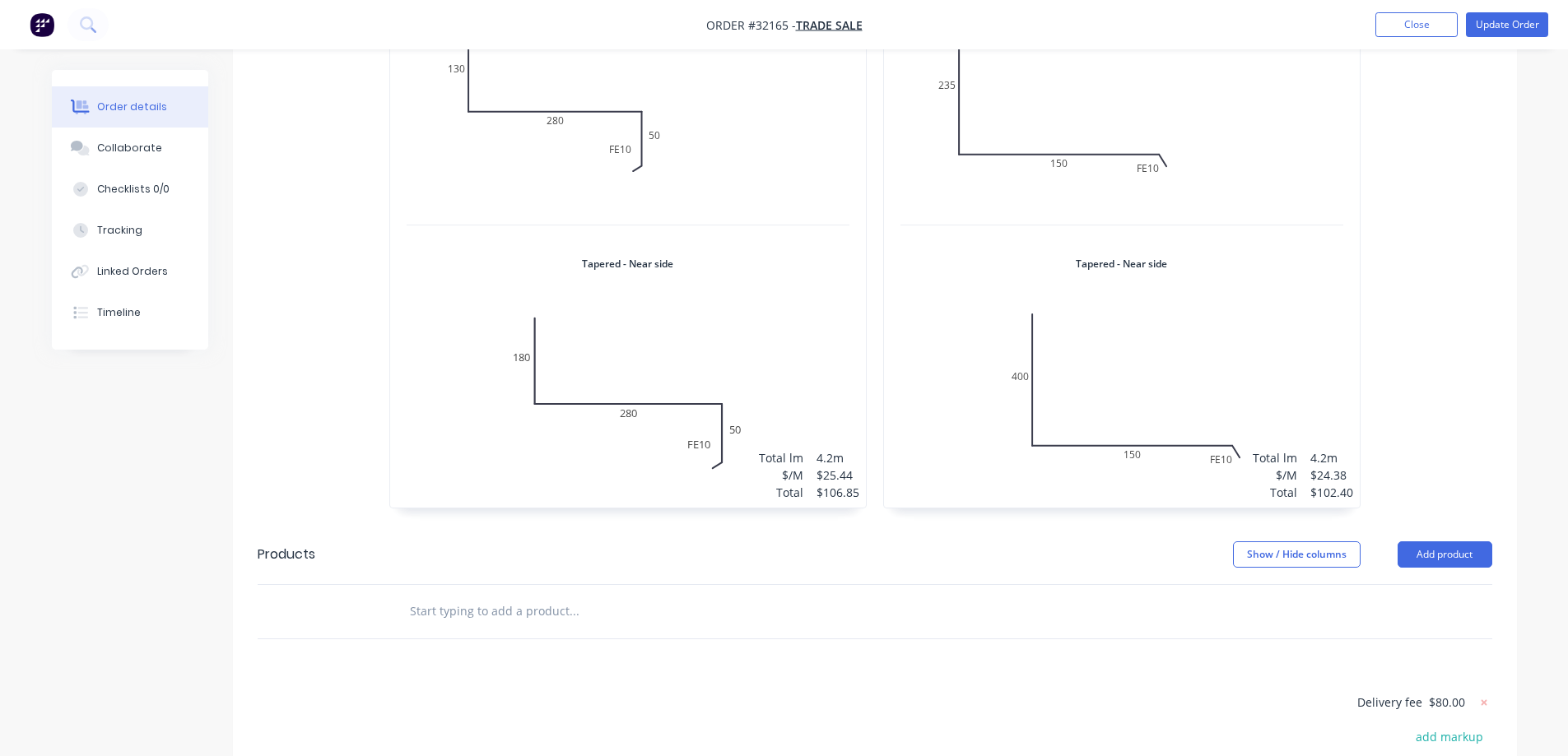
scroll to position [1460, 0]
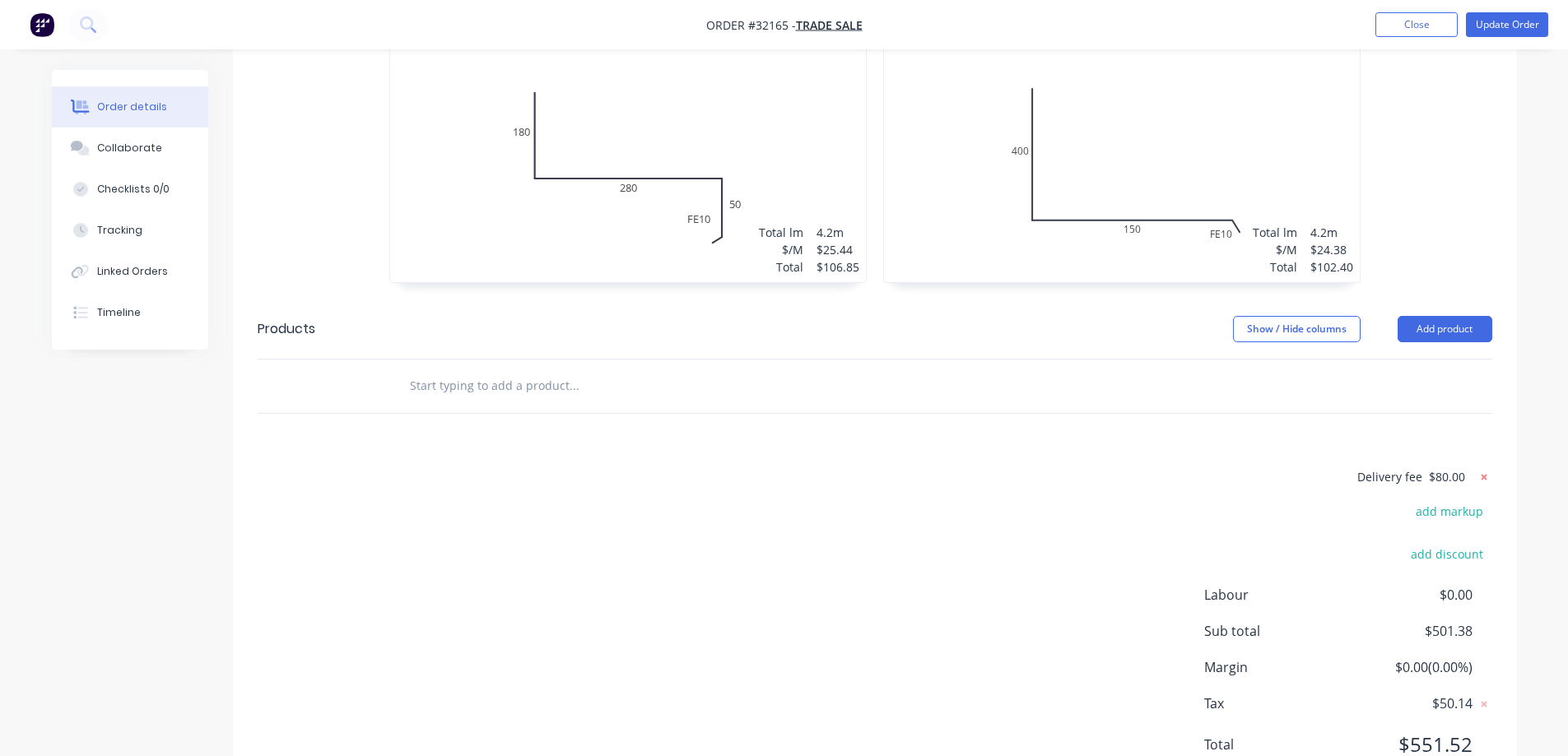
click at [1489, 469] on icon at bounding box center [1483, 477] width 16 height 16
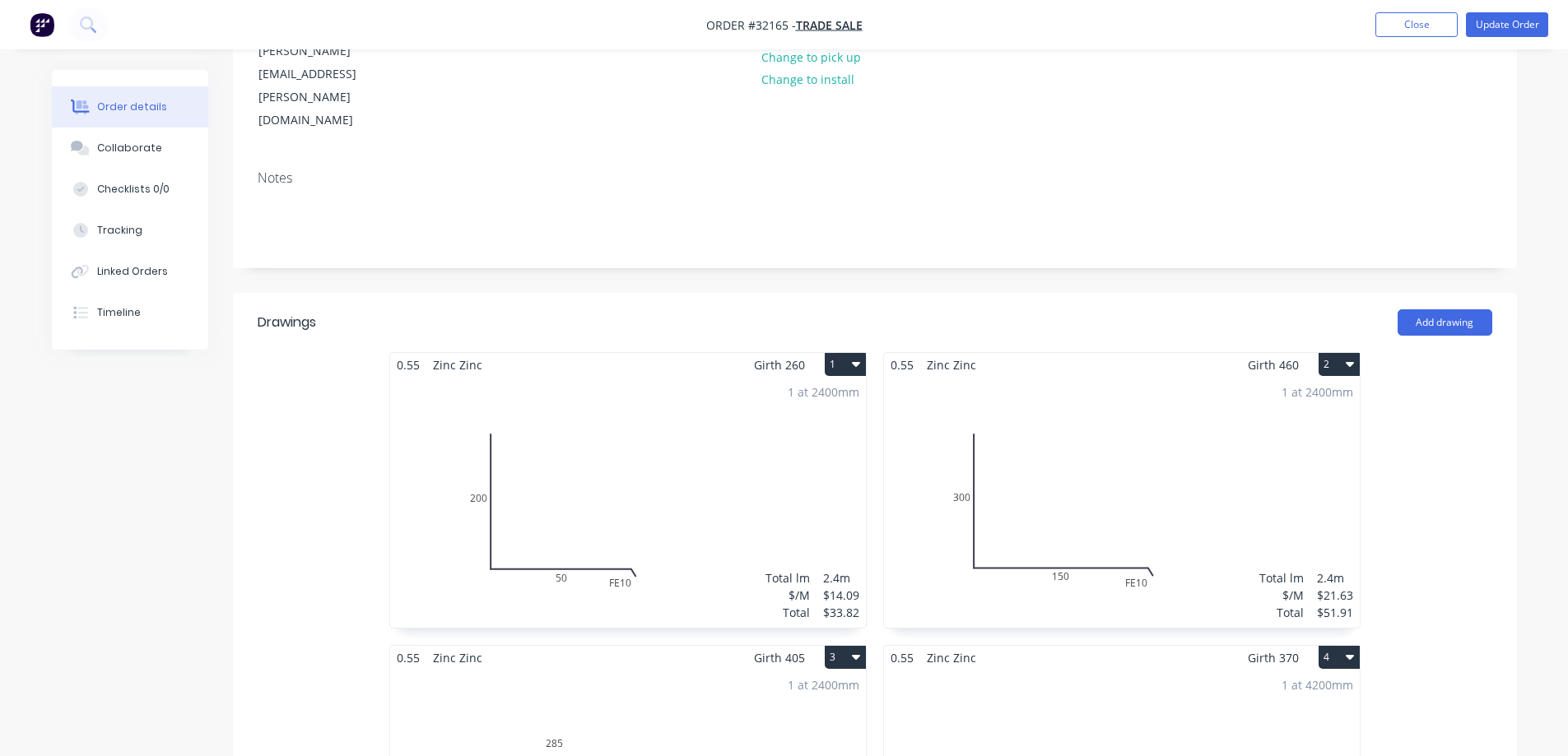
scroll to position [0, 0]
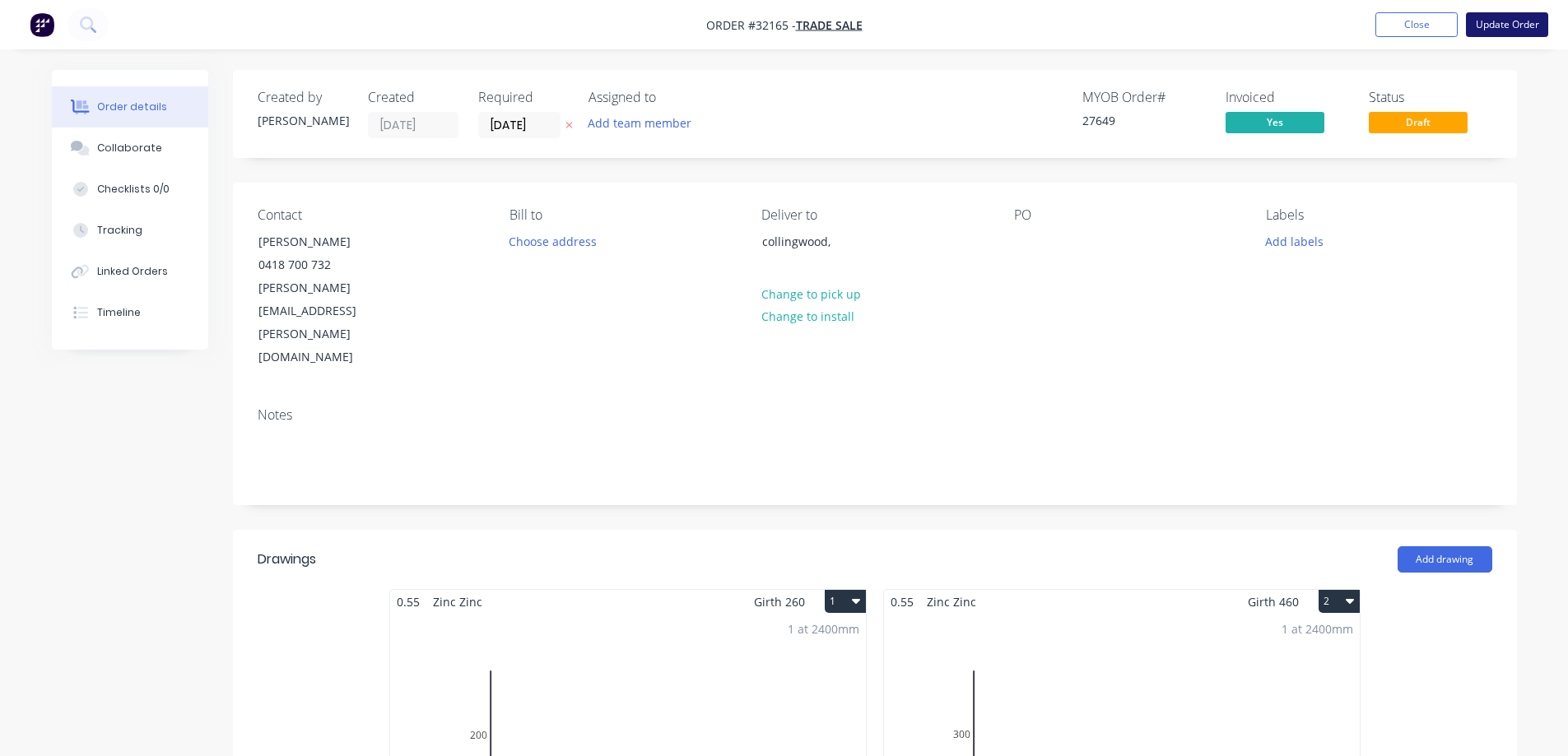
click at [1505, 27] on button "Update Order" at bounding box center [1507, 25] width 83 height 25
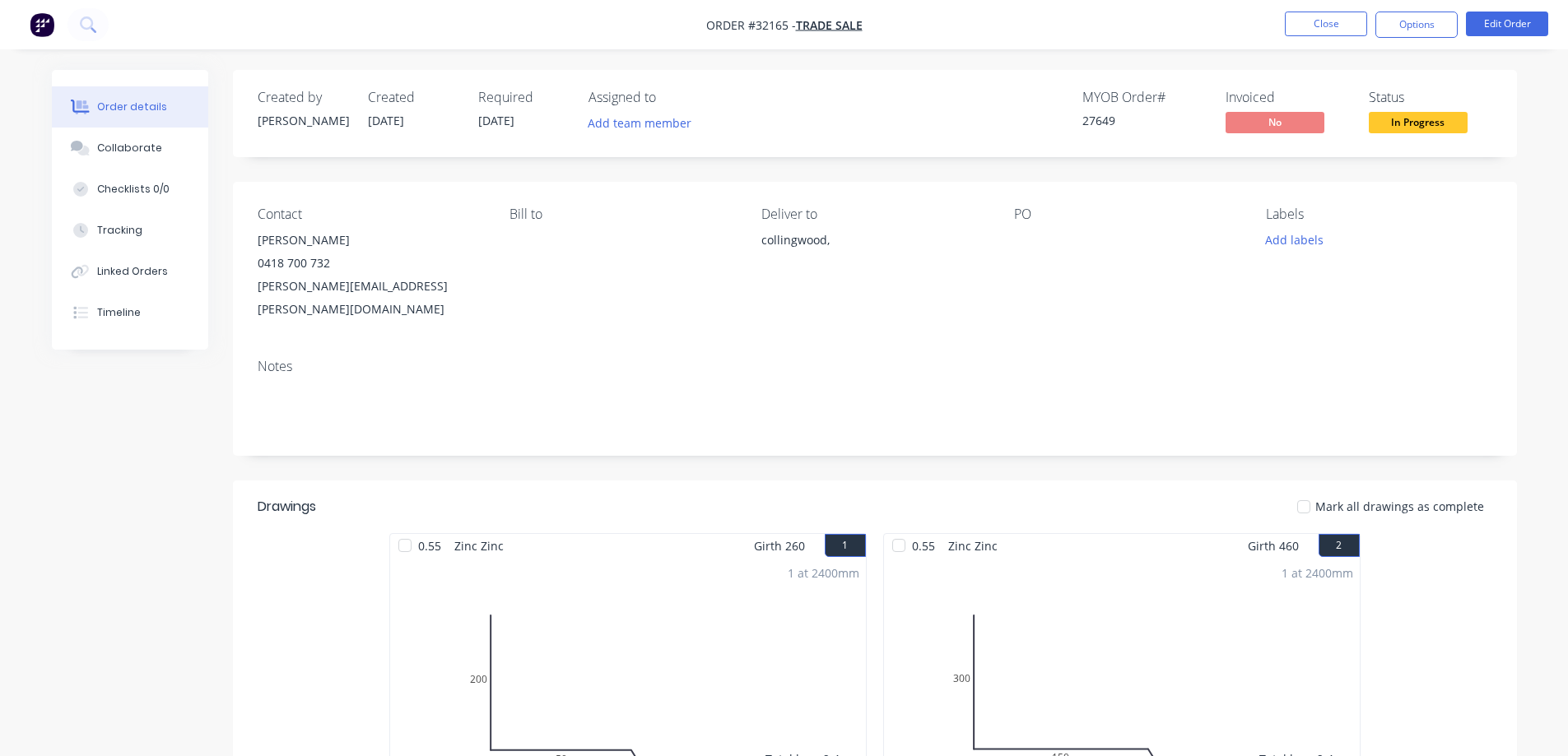
click at [1430, 22] on button "Options" at bounding box center [1416, 24] width 83 height 26
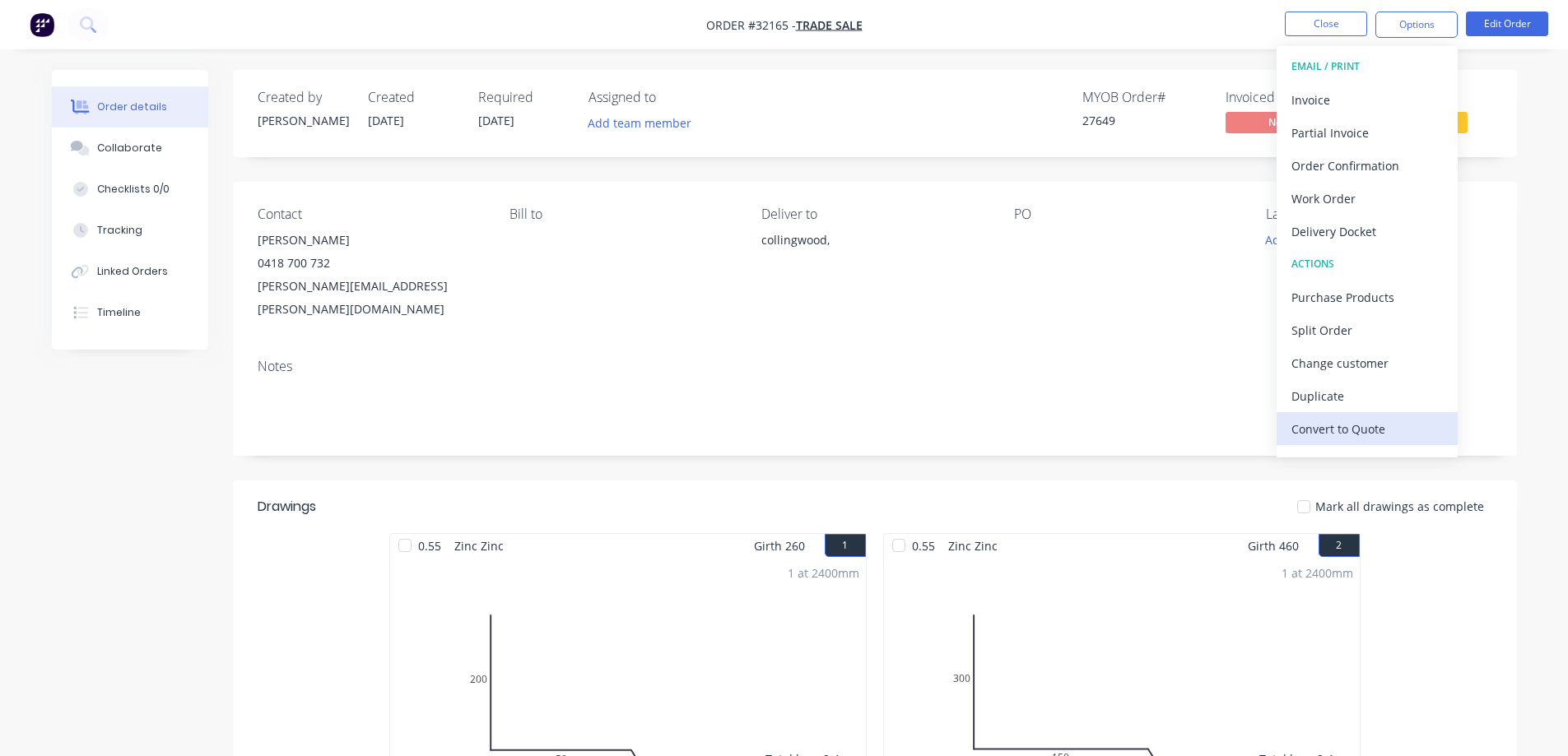
click at [1352, 427] on div "Convert to Quote" at bounding box center [1366, 429] width 151 height 24
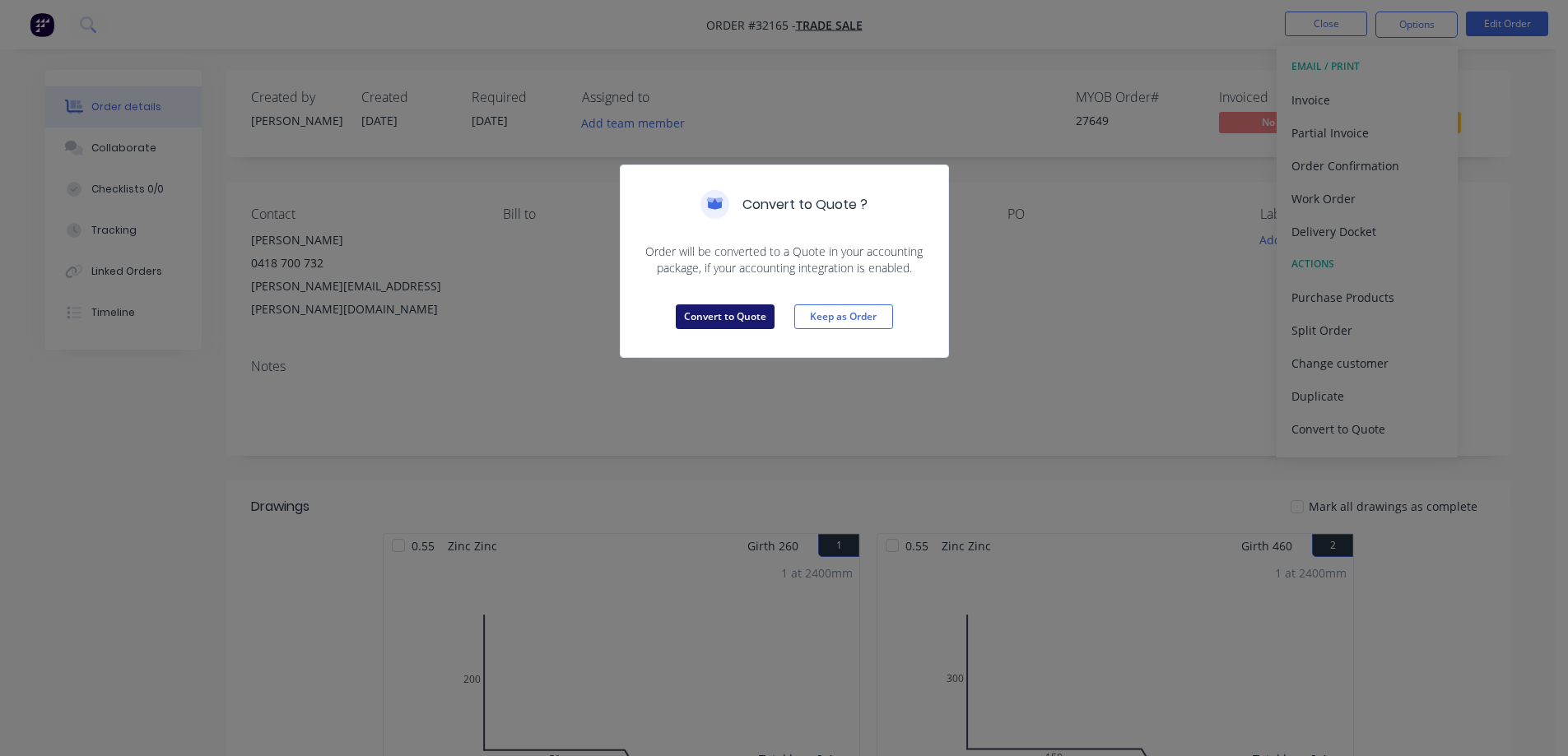
click at [700, 321] on button "Convert to Quote" at bounding box center [724, 317] width 99 height 25
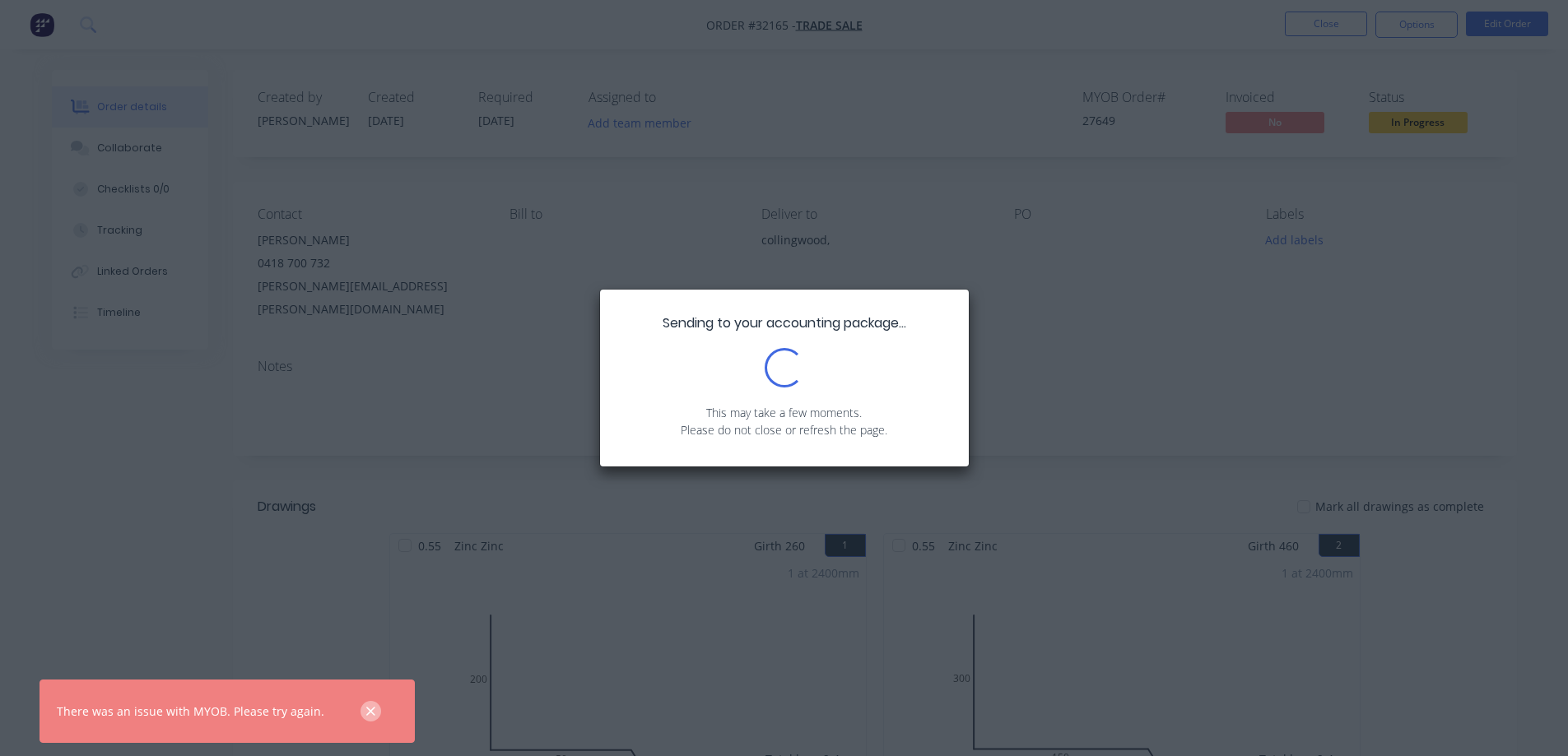
click at [367, 709] on icon "button" at bounding box center [370, 711] width 9 height 9
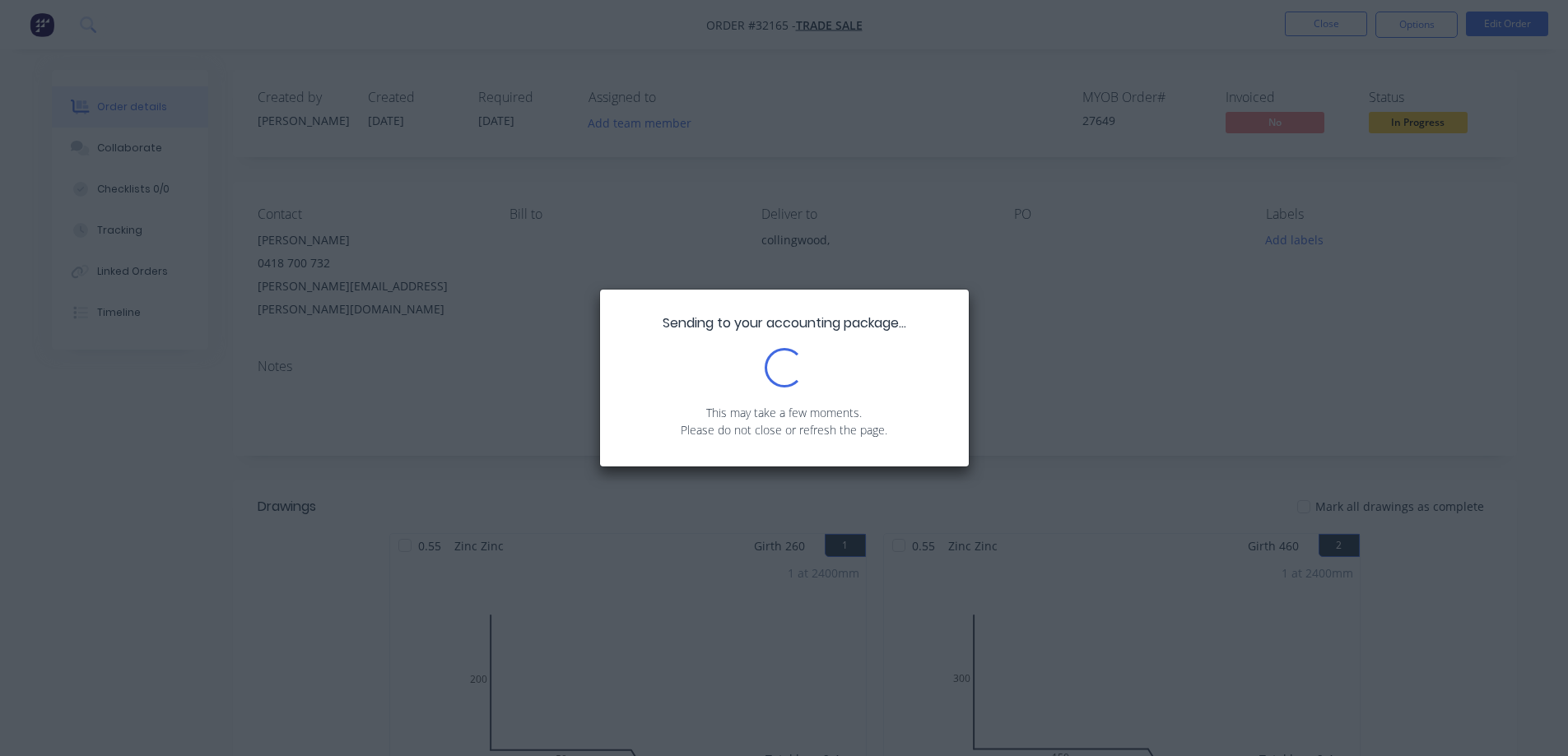
click at [1136, 235] on div "Sending to your accounting package... Loading... This may take a few moments. P…" at bounding box center [784, 378] width 1568 height 756
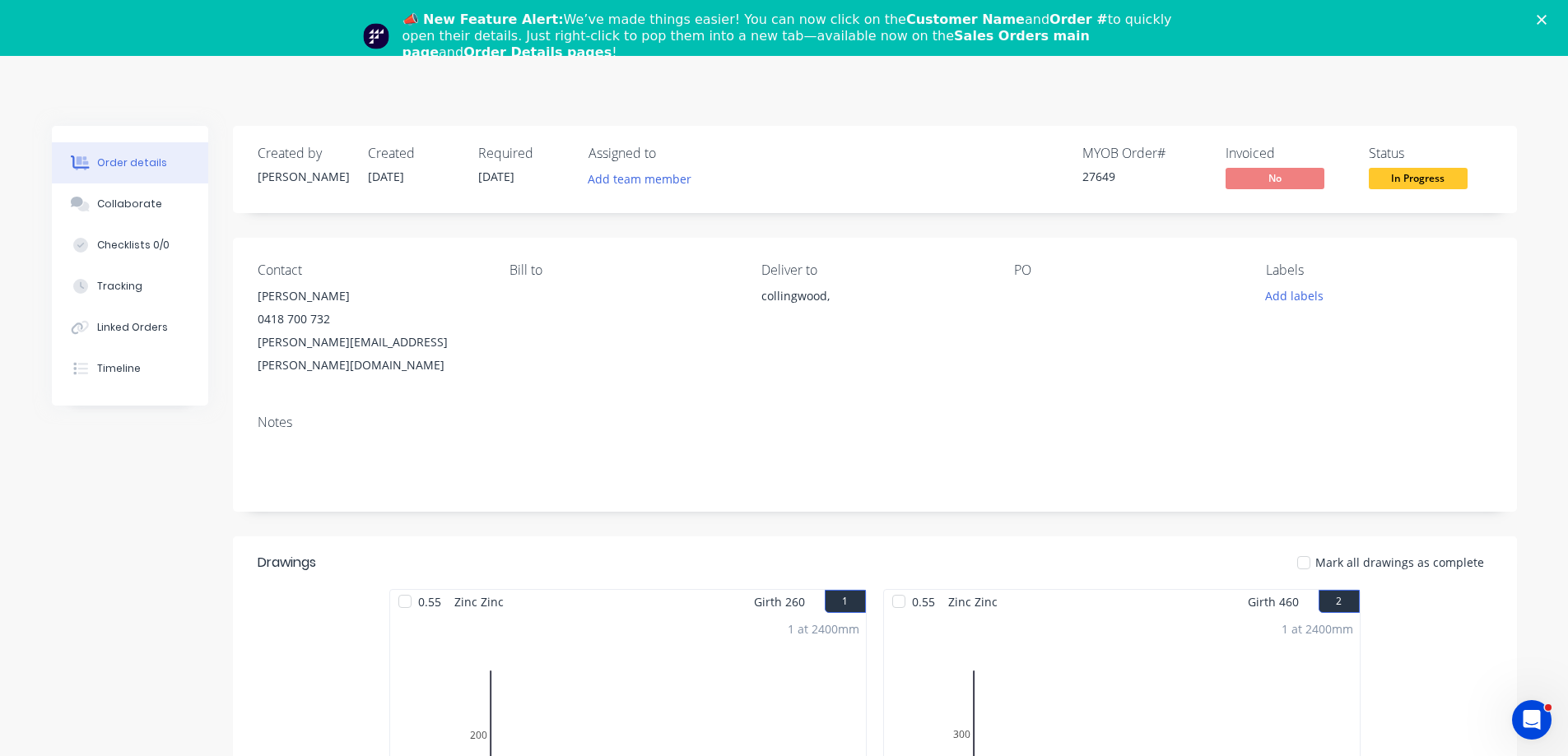
click at [1546, 16] on icon "Close" at bounding box center [1541, 19] width 10 height 10
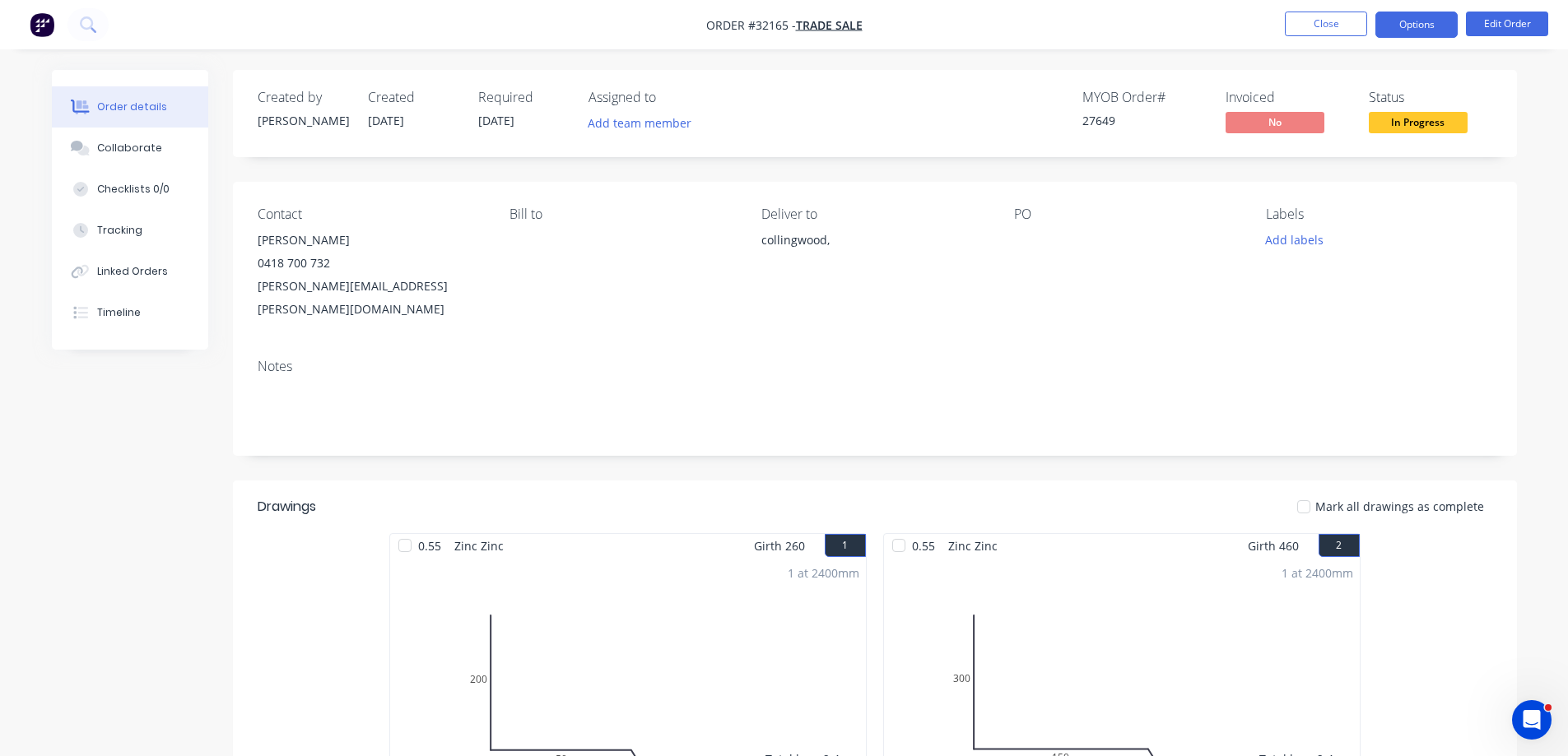
click at [1393, 20] on button "Options" at bounding box center [1416, 24] width 83 height 26
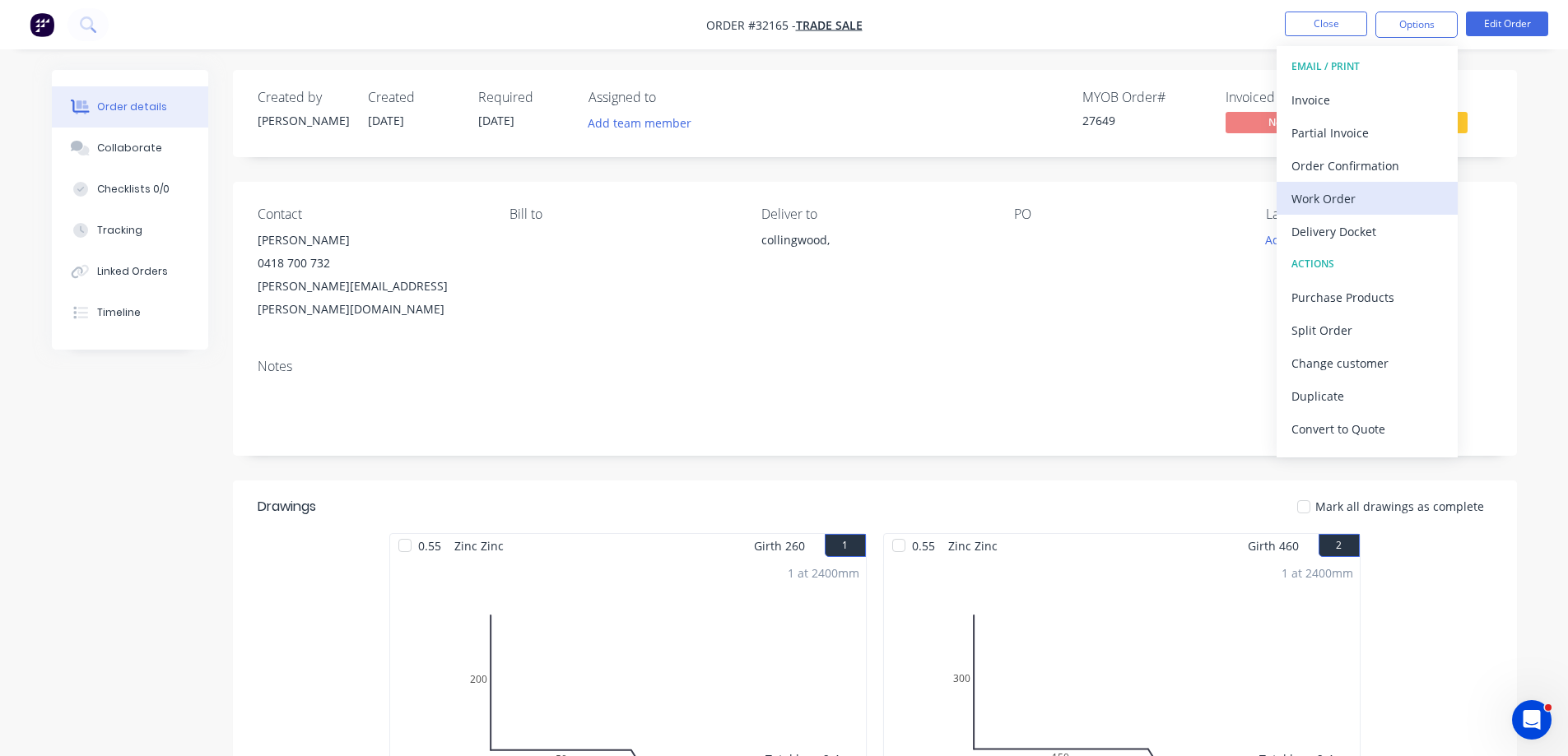
click at [1348, 195] on div "Work Order" at bounding box center [1366, 198] width 151 height 24
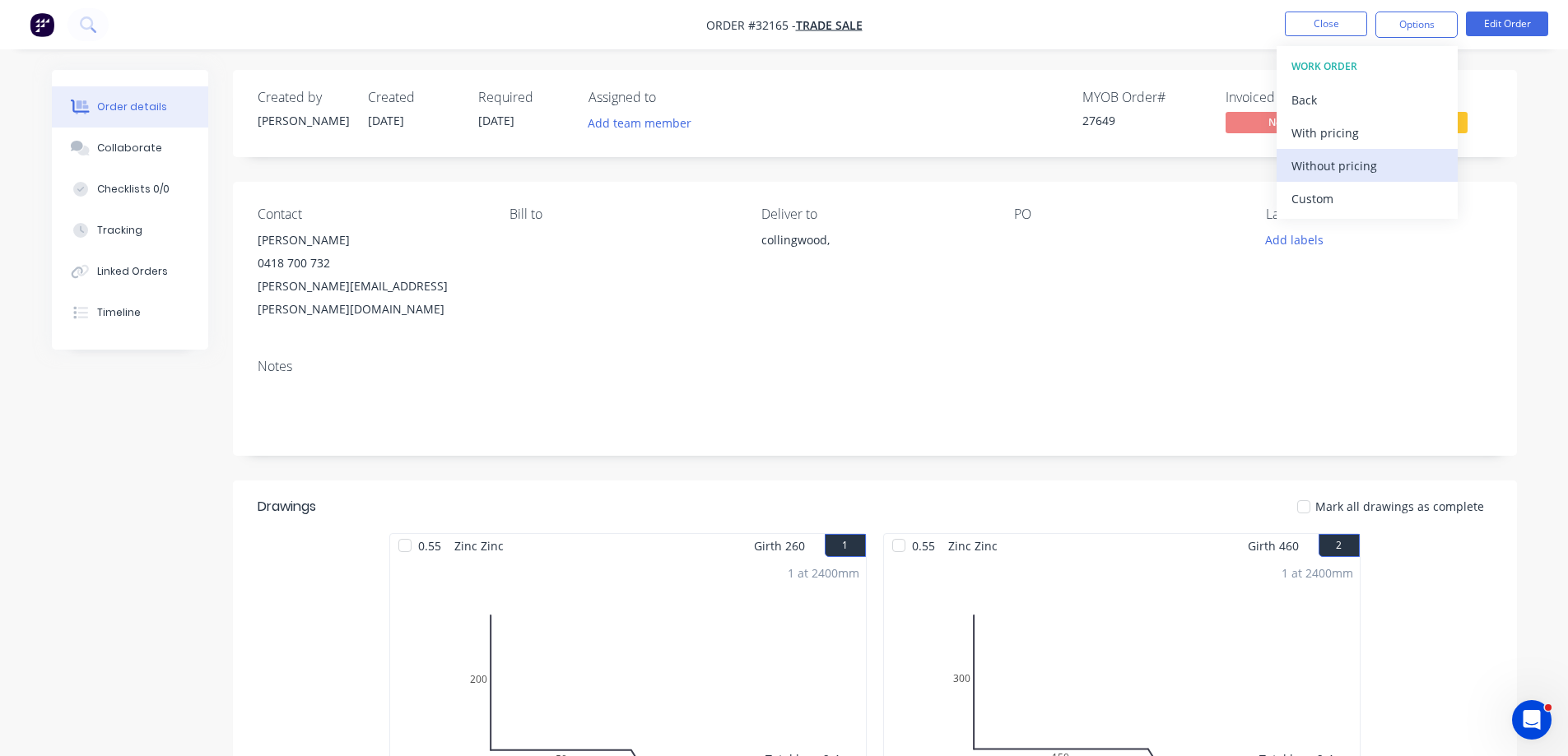
click at [1353, 163] on div "Without pricing" at bounding box center [1366, 165] width 151 height 24
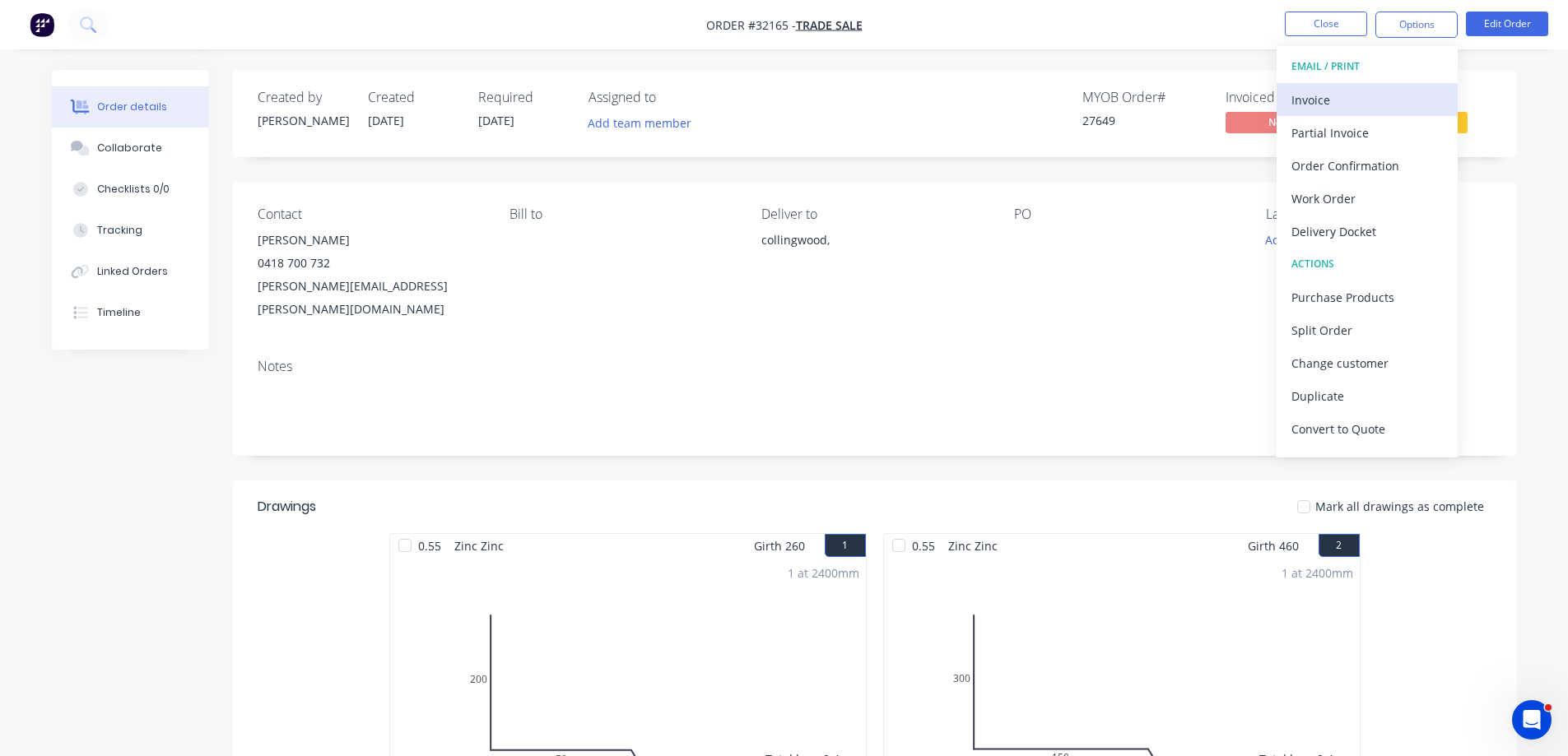
click at [1356, 98] on div "Invoice" at bounding box center [1366, 100] width 151 height 24
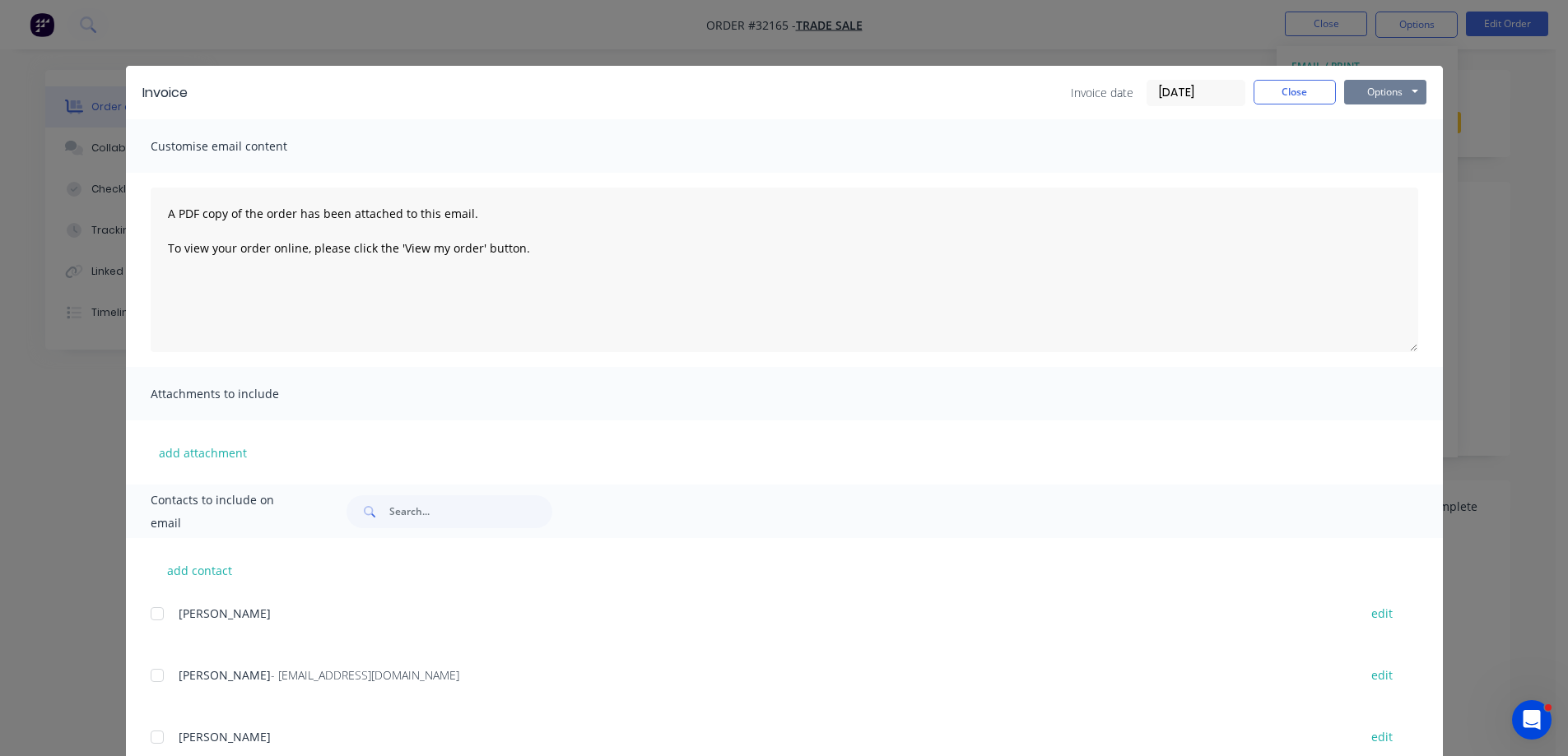
click at [1404, 90] on button "Options" at bounding box center [1385, 92] width 83 height 25
click at [449, 504] on input "text" at bounding box center [470, 512] width 163 height 33
type input "m"
click at [1261, 99] on button "Close" at bounding box center [1295, 92] width 83 height 25
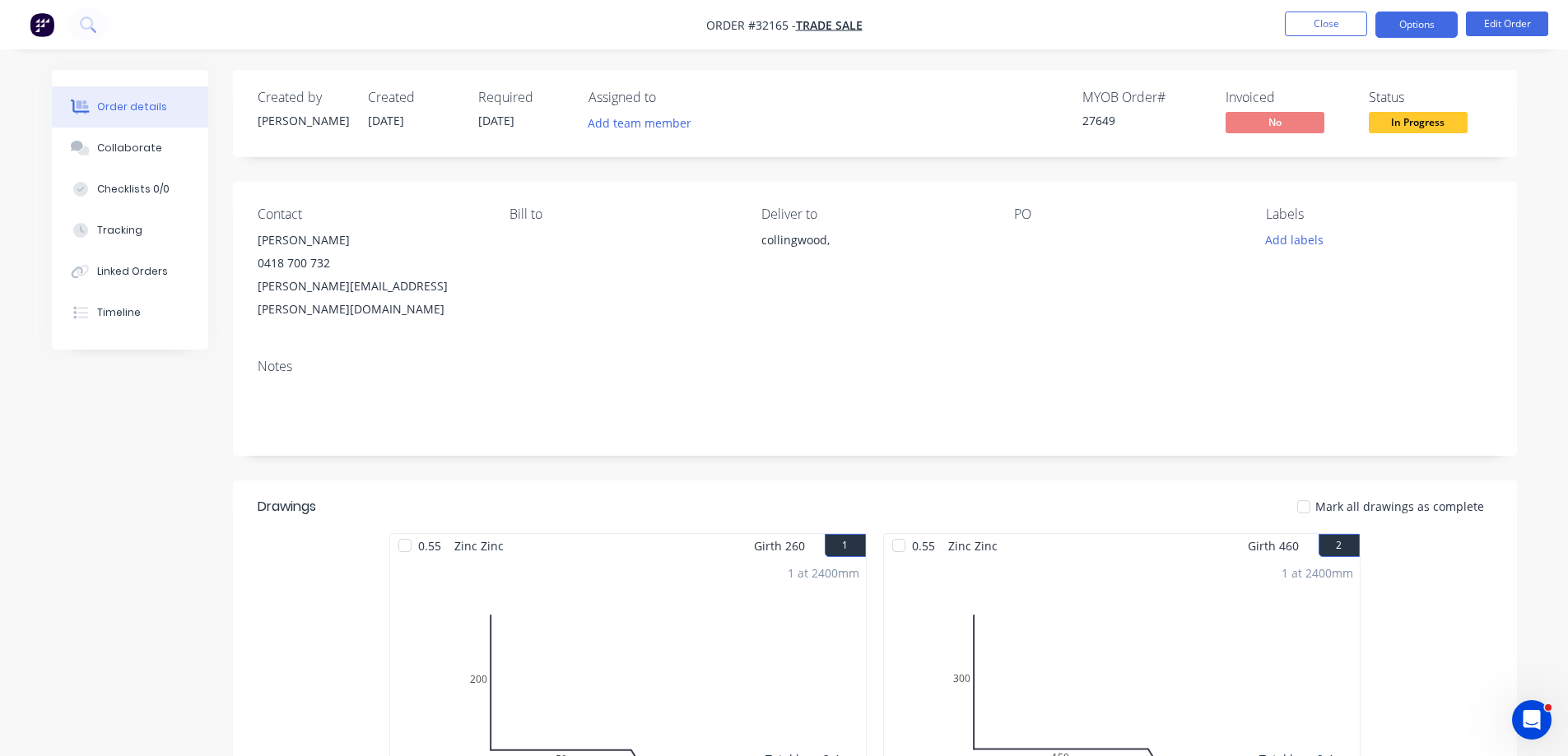
click at [1411, 18] on button "Options" at bounding box center [1416, 24] width 83 height 26
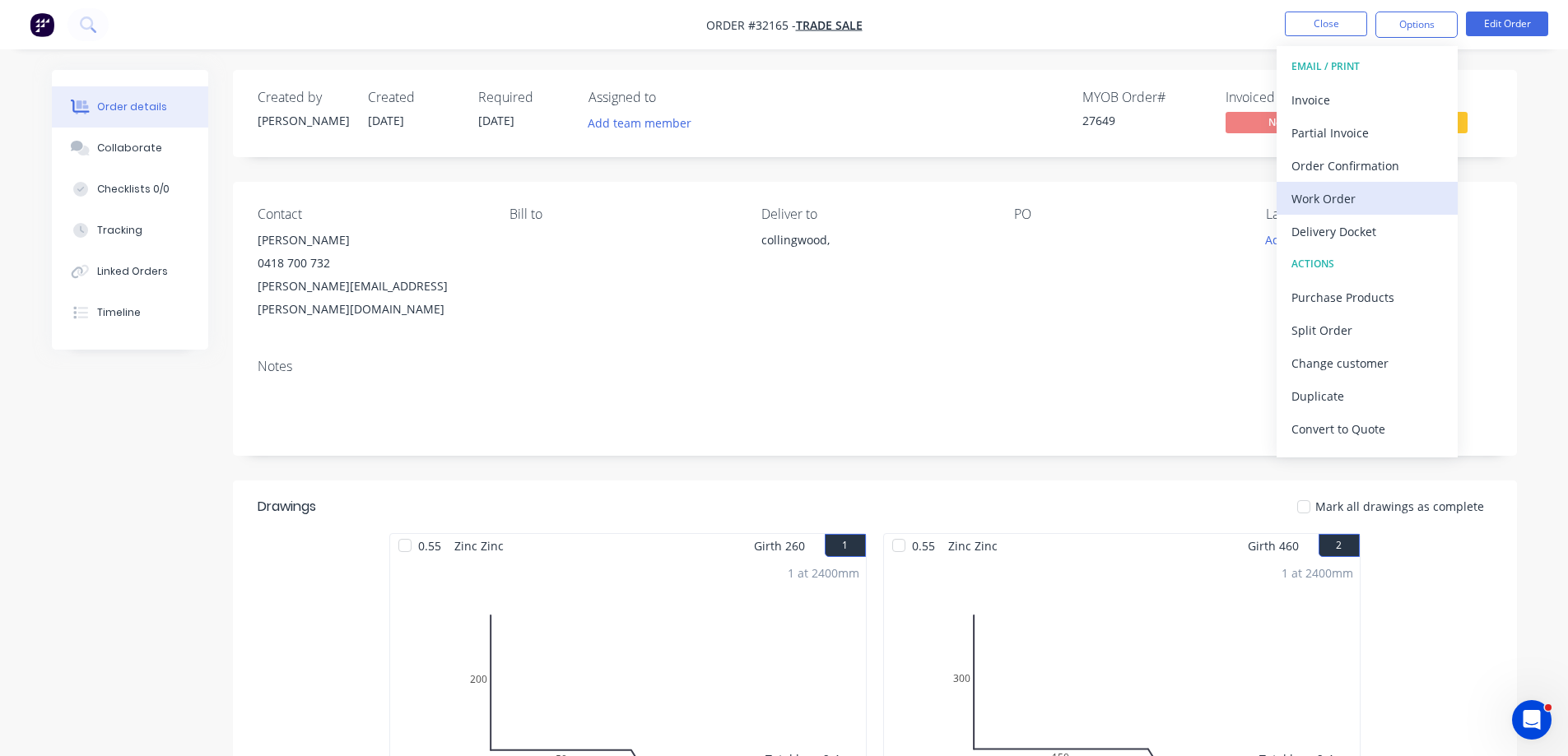
click at [1351, 202] on div "Work Order" at bounding box center [1366, 198] width 151 height 24
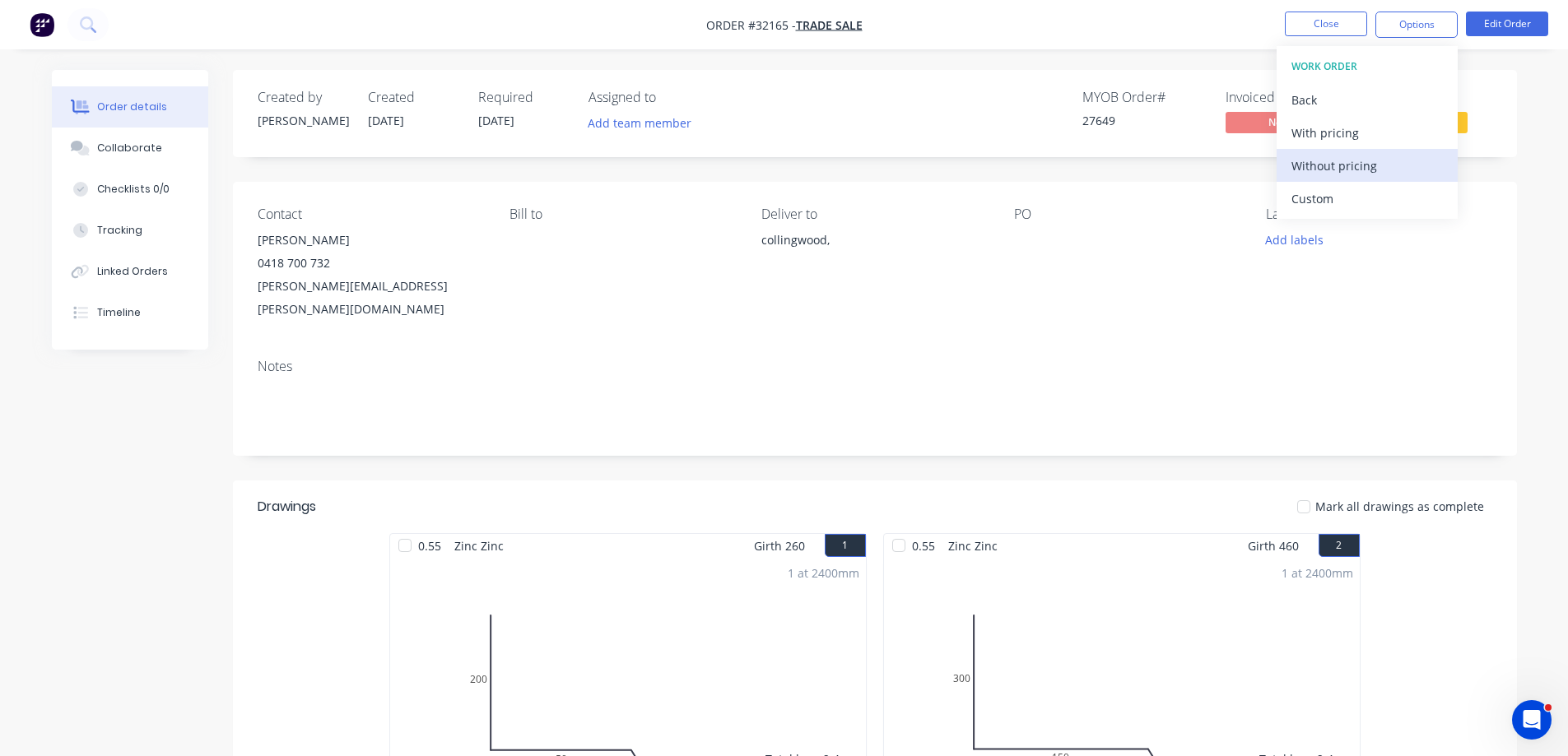
click at [1360, 173] on div "Without pricing" at bounding box center [1366, 165] width 151 height 24
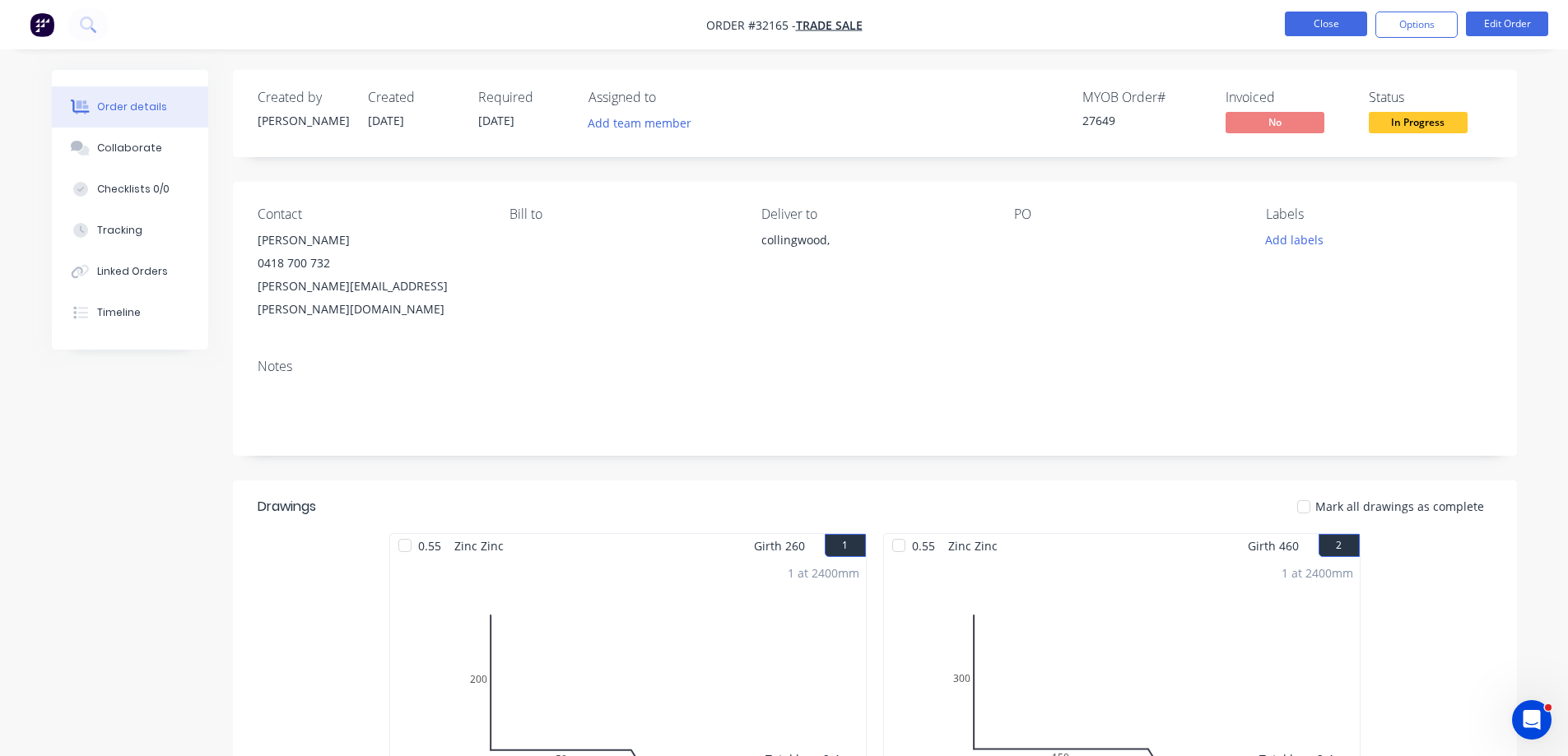
click at [1326, 26] on button "Close" at bounding box center [1326, 24] width 83 height 25
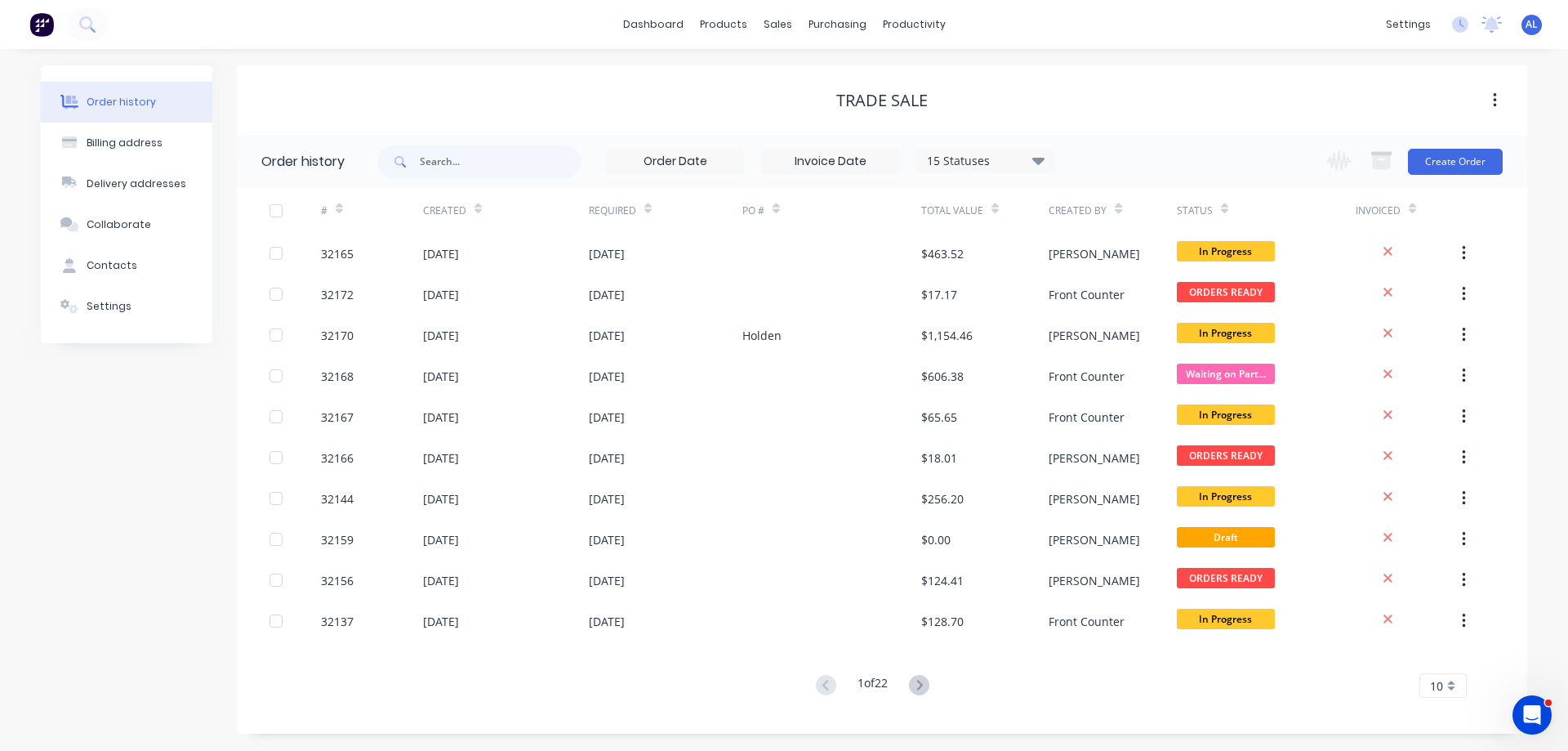
click at [42, 19] on img at bounding box center [42, 25] width 25 height 25
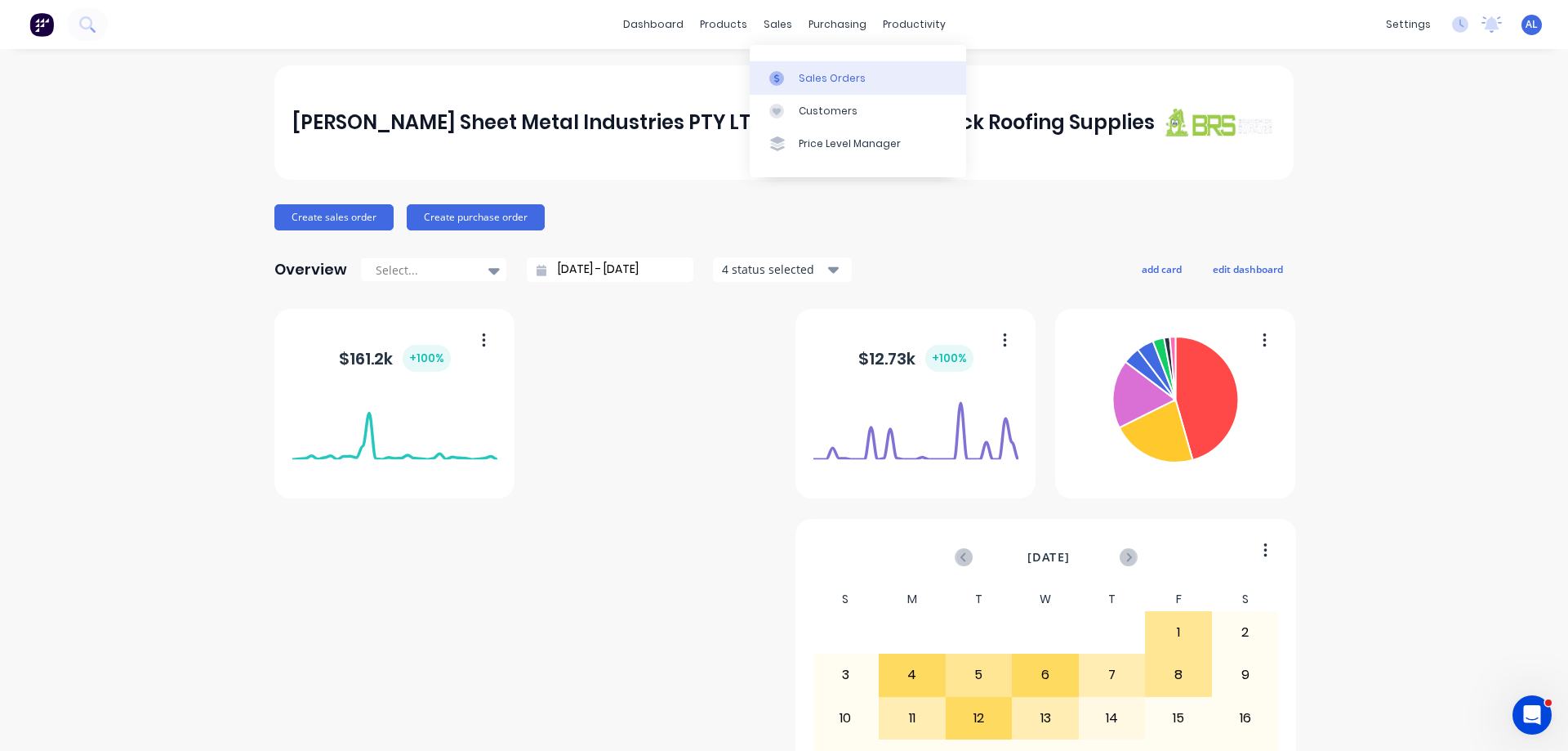
click at [830, 82] on div "Sales Orders" at bounding box center [833, 77] width 67 height 14
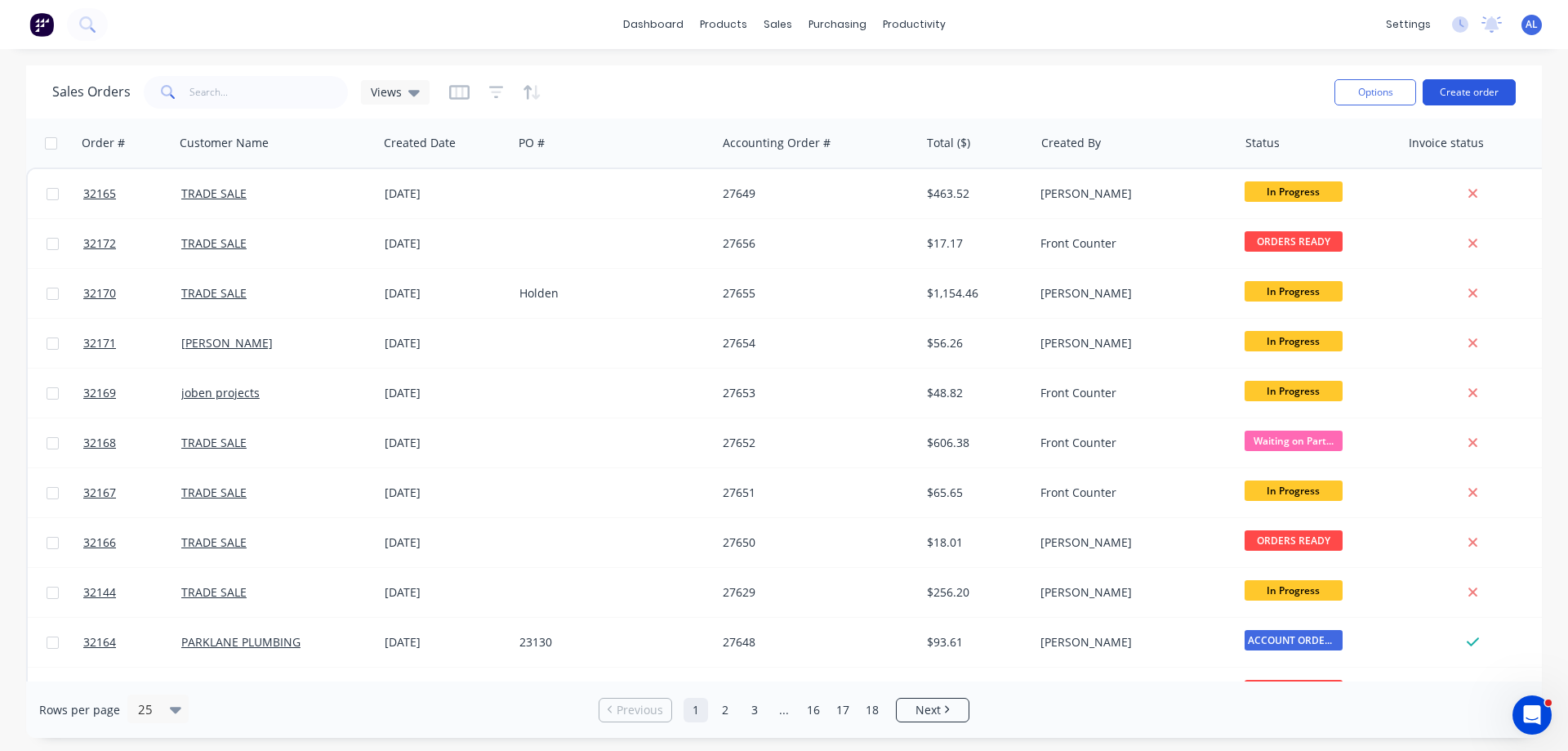
click at [1454, 93] on button "Create order" at bounding box center [1470, 92] width 94 height 26
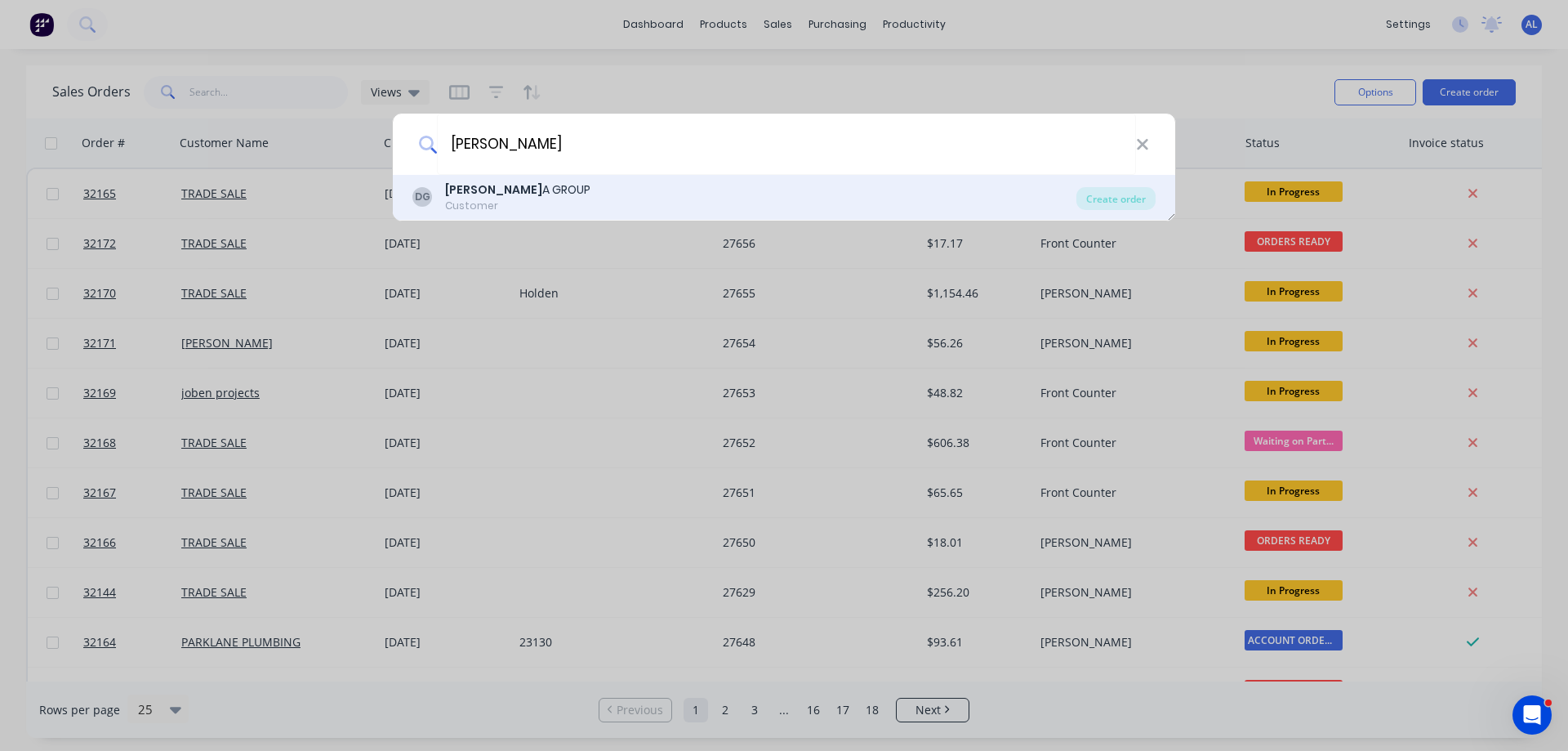
type input "[PERSON_NAME]"
click at [528, 207] on div "[PERSON_NAME] A GROUP Customer" at bounding box center [744, 197] width 664 height 32
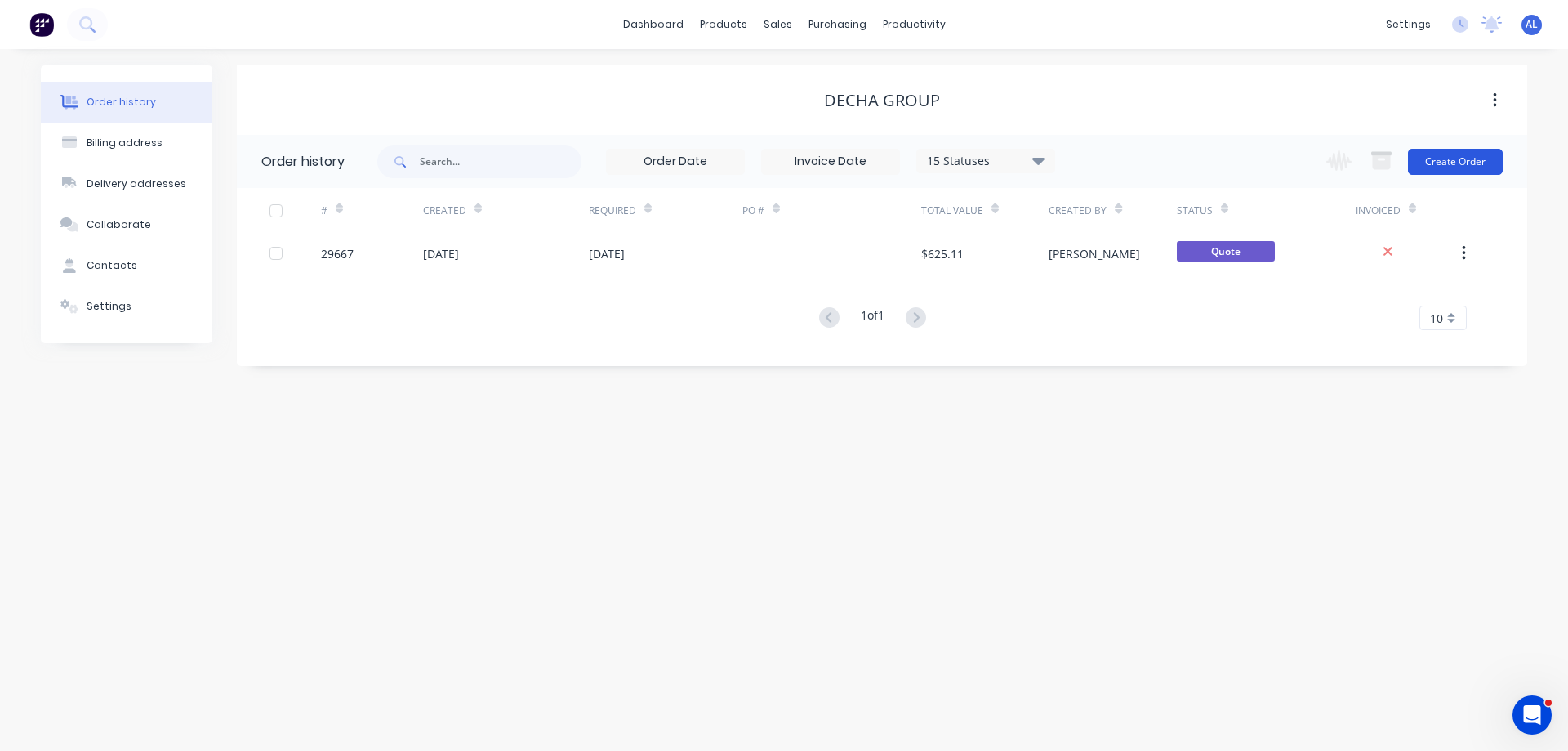
click at [1464, 163] on button "Create Order" at bounding box center [1455, 161] width 95 height 26
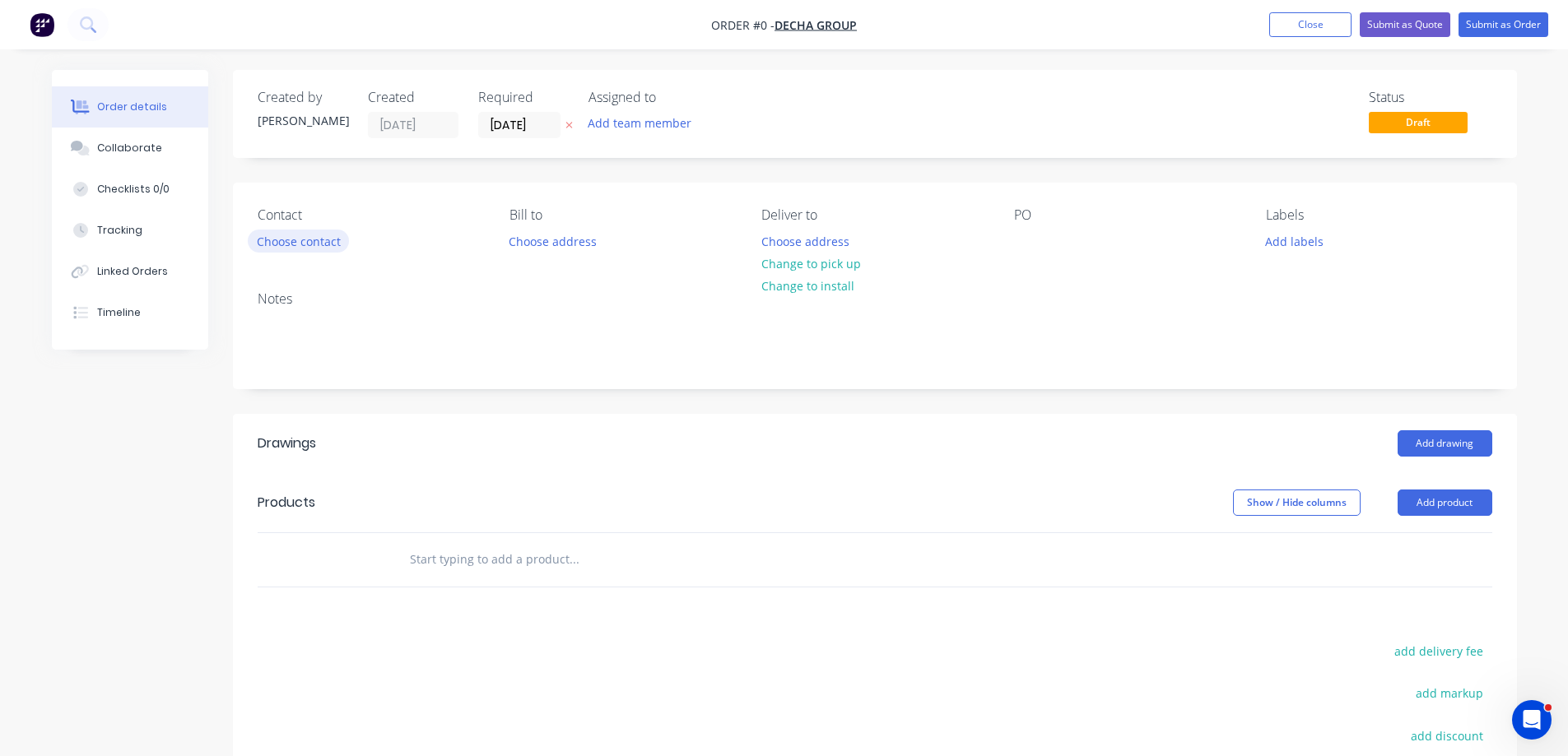
click at [321, 246] on button "Choose contact" at bounding box center [297, 240] width 101 height 22
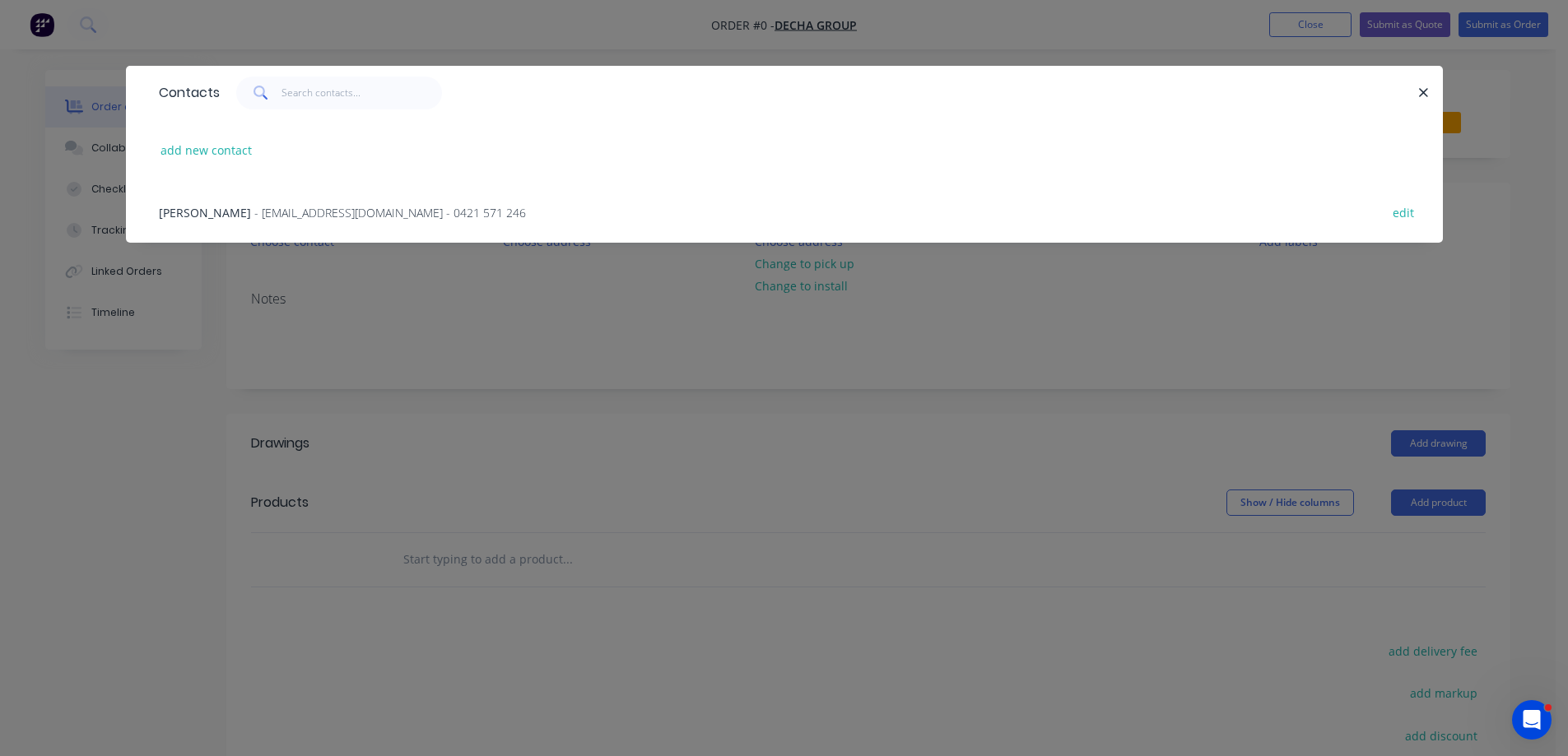
click at [254, 212] on span "- [EMAIL_ADDRESS][DOMAIN_NAME] - 0421 571 246" at bounding box center [390, 213] width 271 height 15
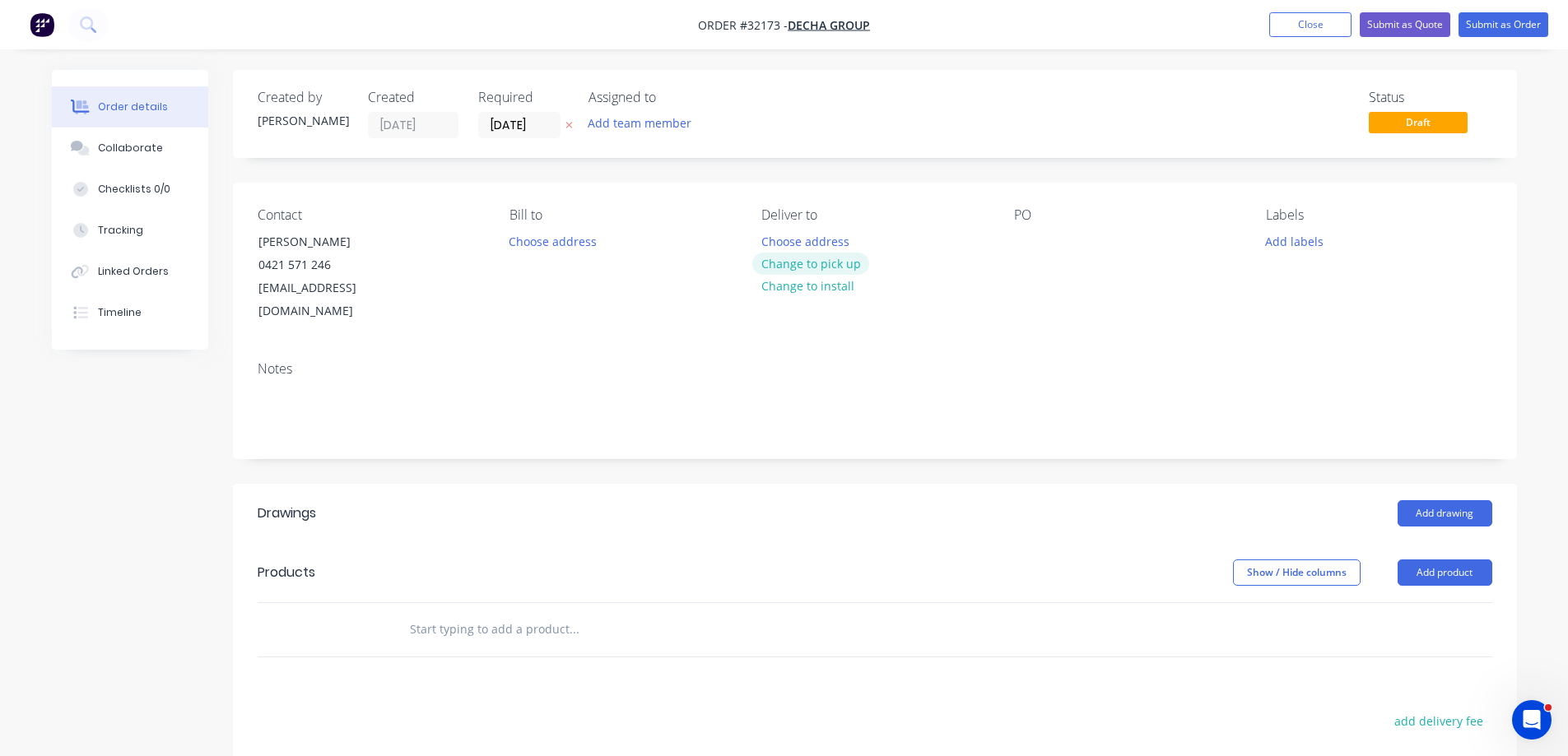
click at [815, 263] on button "Change to pick up" at bounding box center [810, 264] width 116 height 22
click at [801, 266] on button "Change to delivery" at bounding box center [812, 264] width 120 height 22
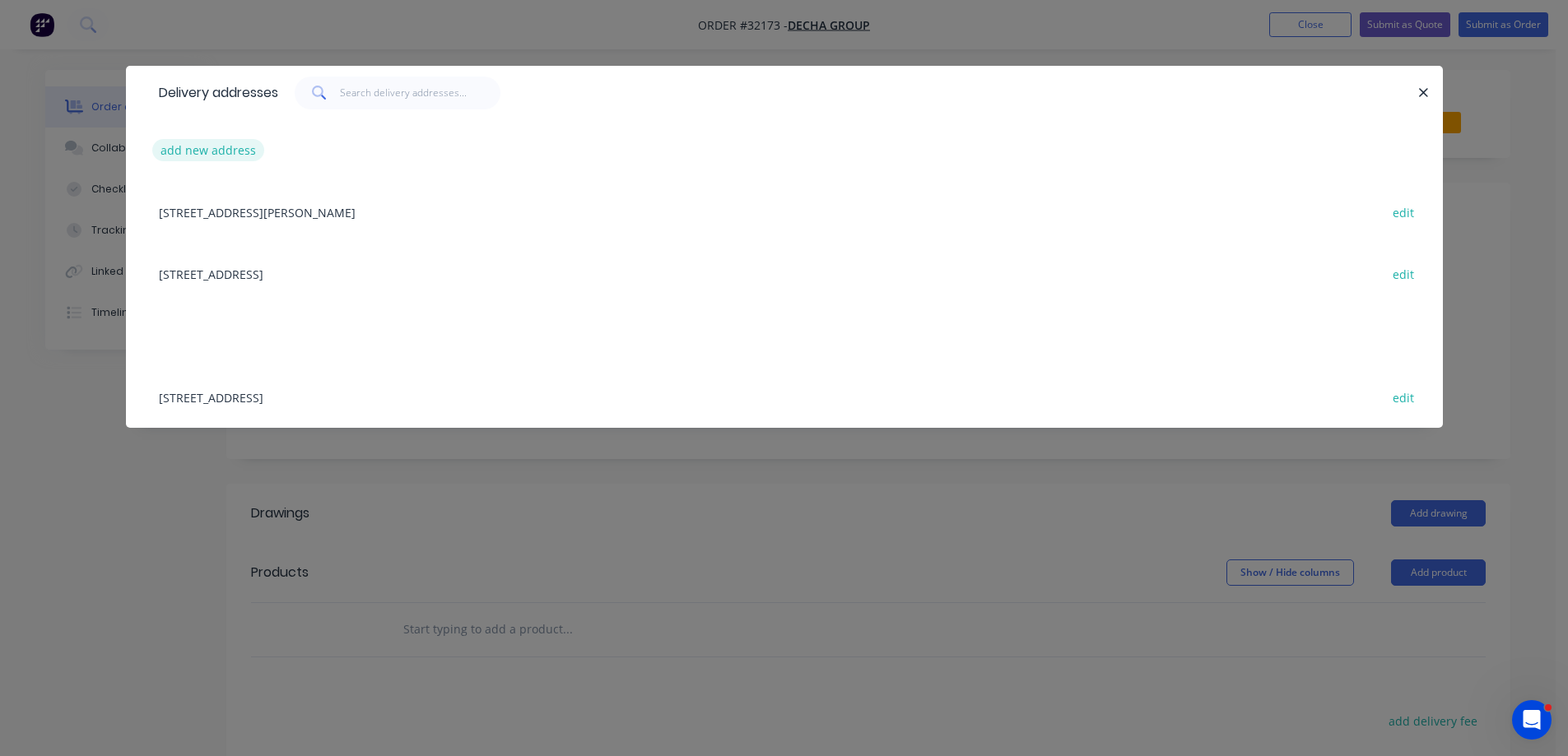
click at [202, 149] on button "add new address" at bounding box center [208, 150] width 113 height 22
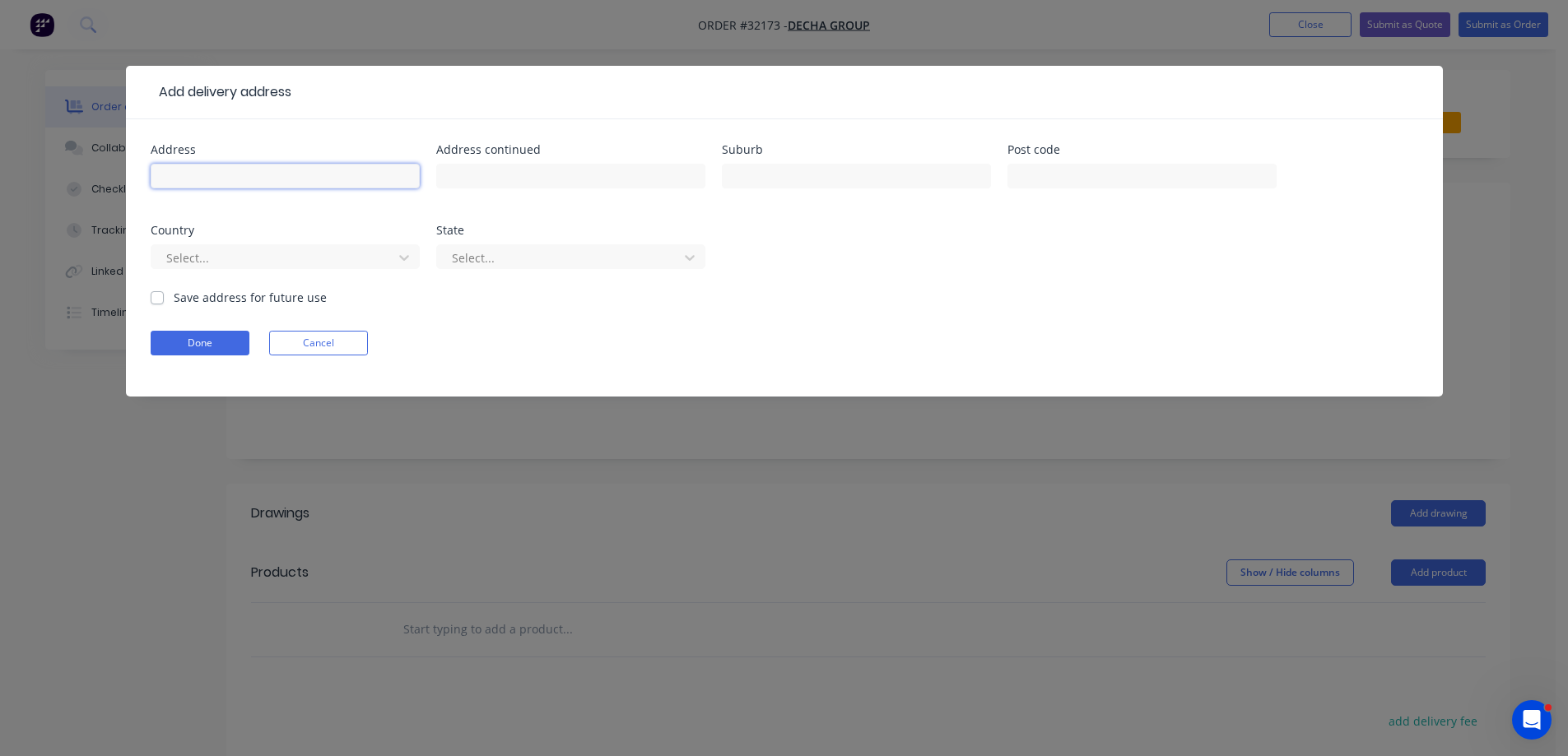
drag, startPoint x: 226, startPoint y: 180, endPoint x: 237, endPoint y: 161, distance: 22.0
click at [226, 180] on input "text" at bounding box center [286, 176] width 269 height 25
type input "[STREET_ADDRESS]"
click at [784, 167] on input "text" at bounding box center [856, 176] width 269 height 25
type input "ESSENDON"
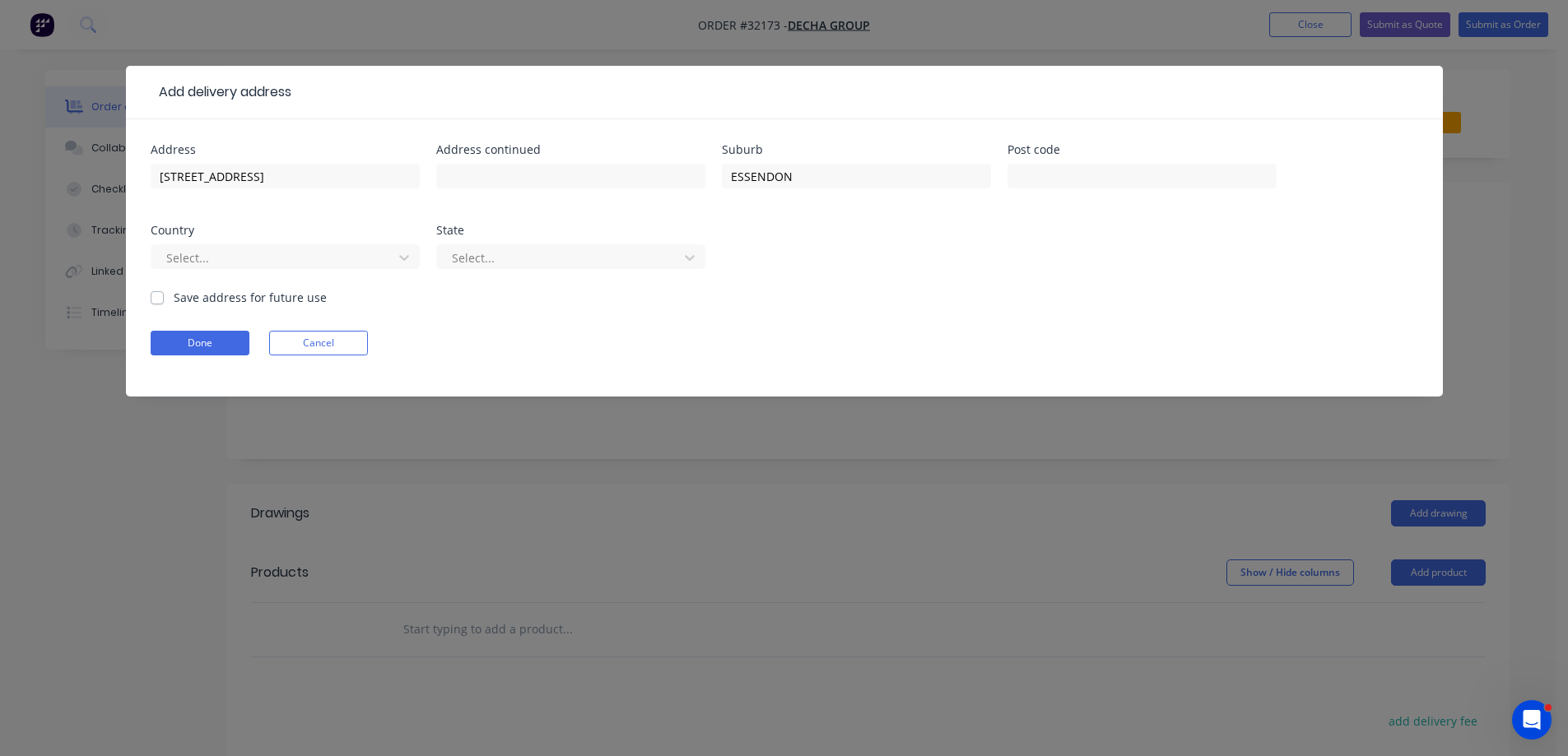
drag, startPoint x: 157, startPoint y: 294, endPoint x: 162, endPoint y: 312, distance: 18.7
click at [173, 295] on label "Save address for future use" at bounding box center [249, 297] width 153 height 17
click at [157, 295] on input "Save address for future use" at bounding box center [158, 296] width 13 height 15
checkbox input "true"
drag, startPoint x: 208, startPoint y: 342, endPoint x: 217, endPoint y: 341, distance: 9.1
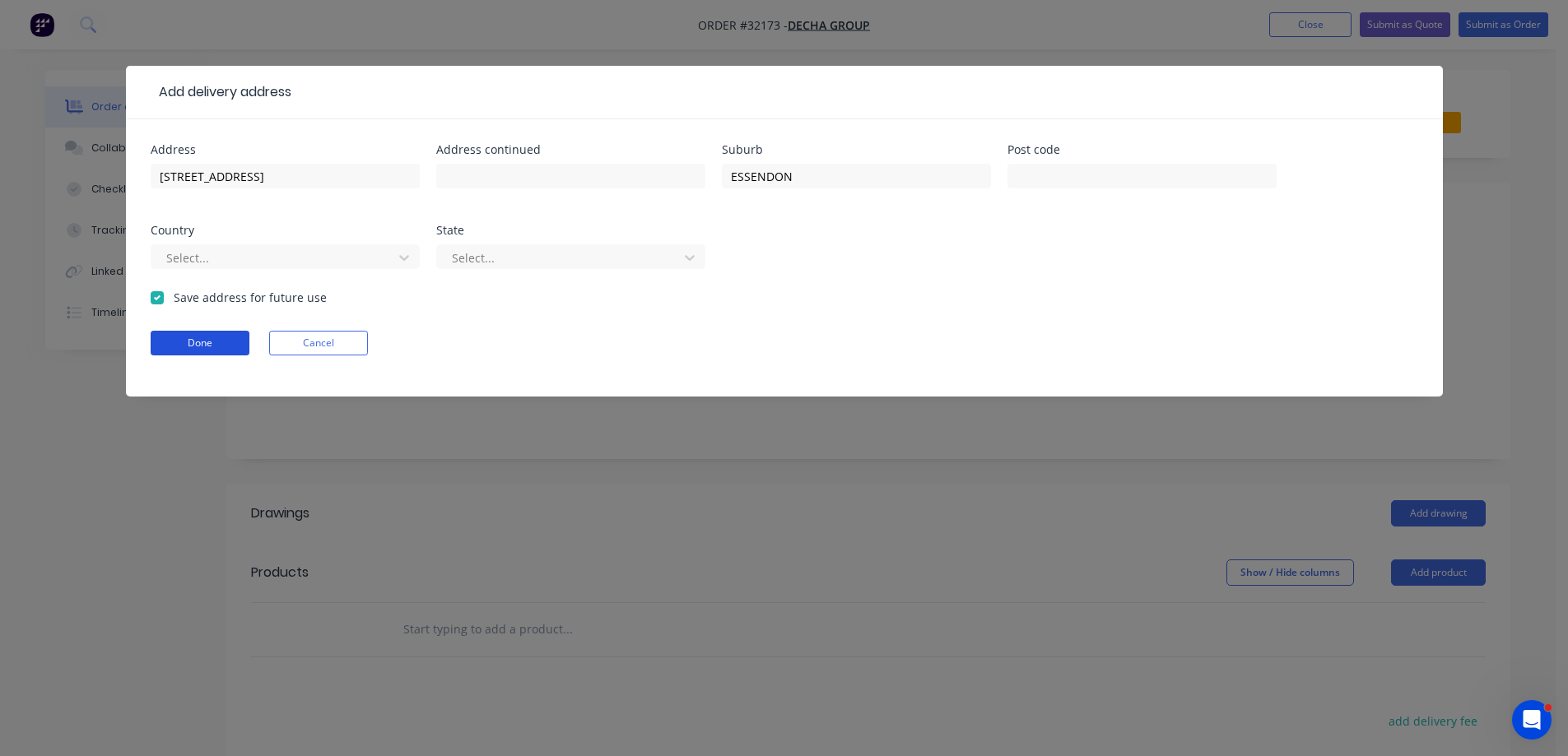
click at [208, 342] on button "Done" at bounding box center [200, 343] width 99 height 25
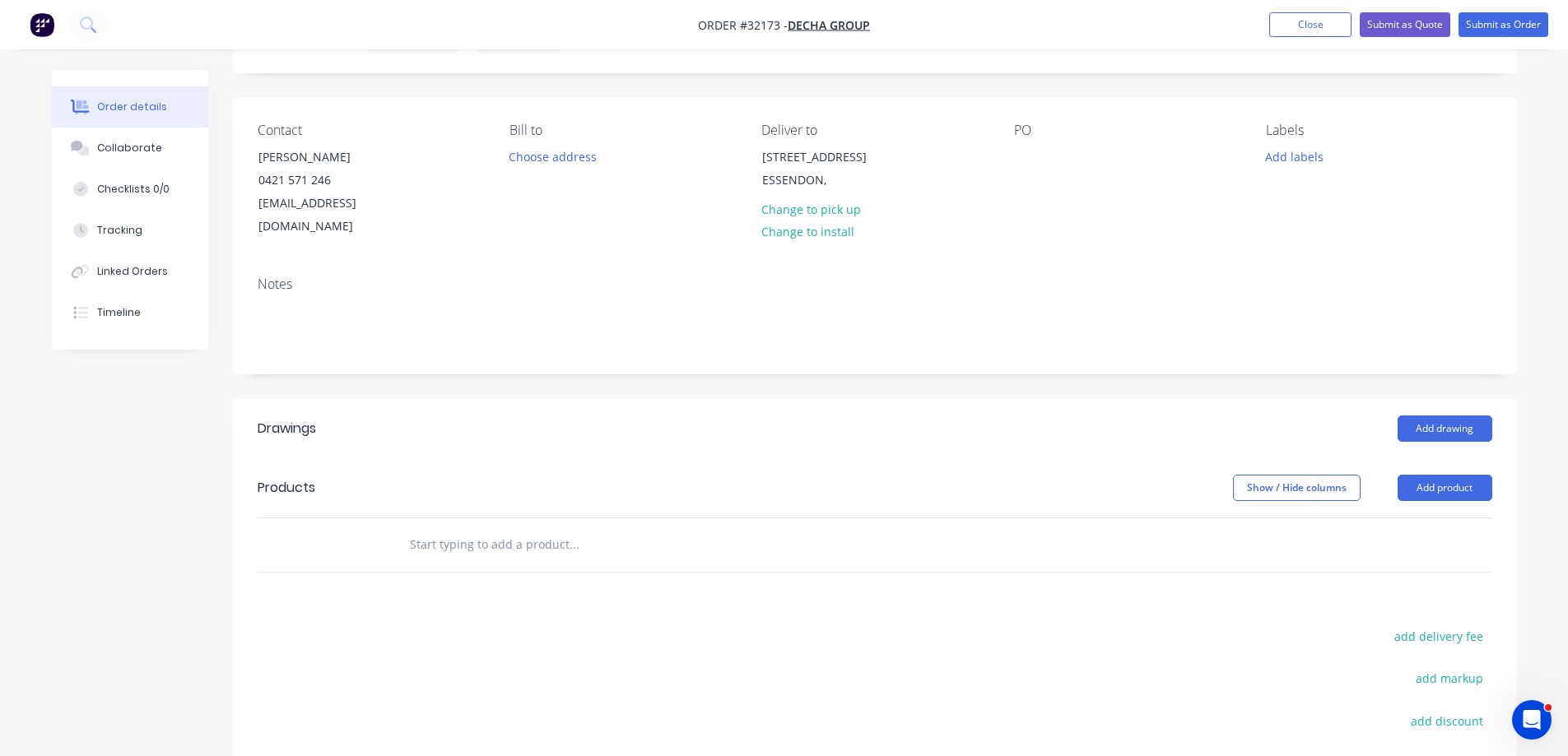
scroll to position [247, 0]
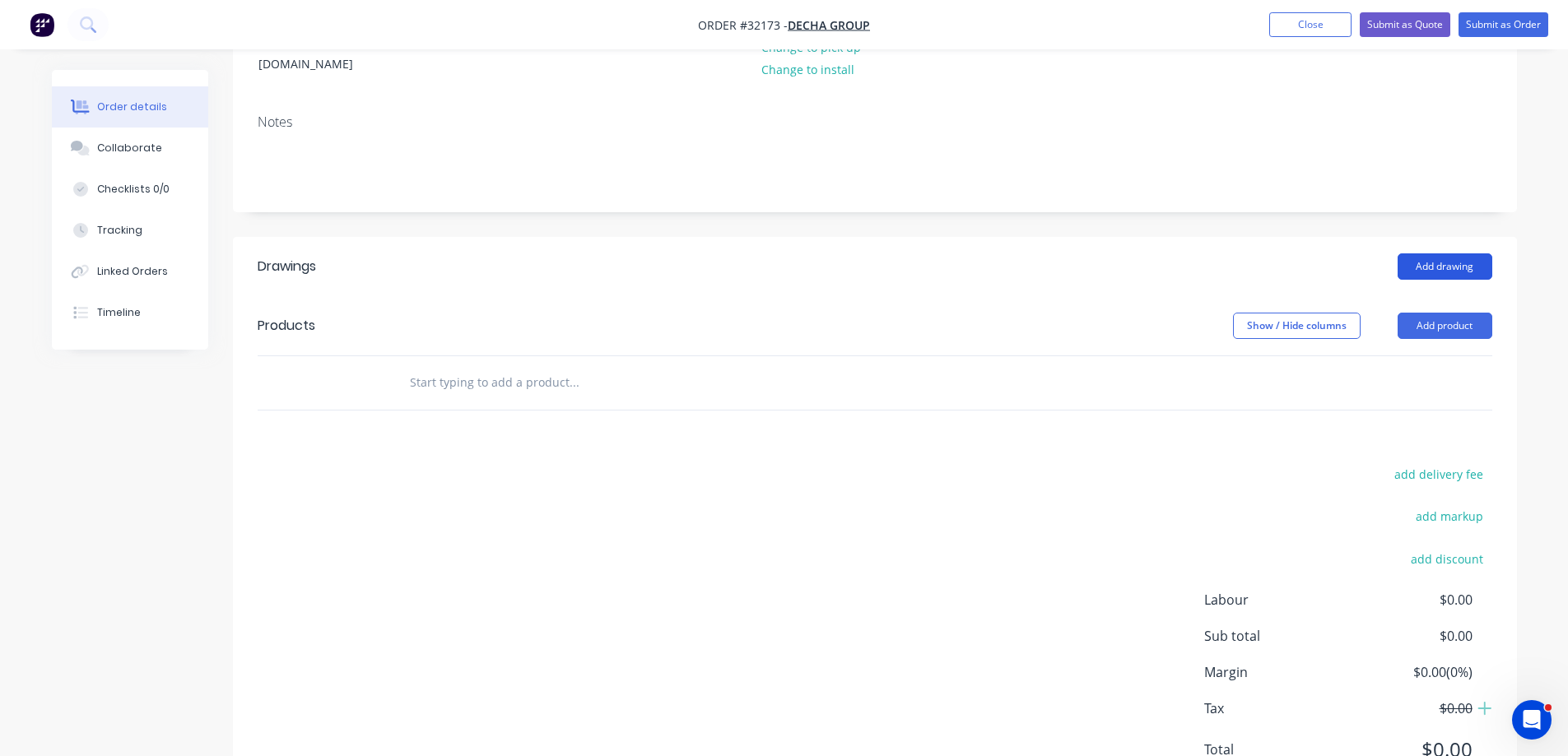
click at [1452, 253] on button "Add drawing" at bounding box center [1445, 265] width 94 height 26
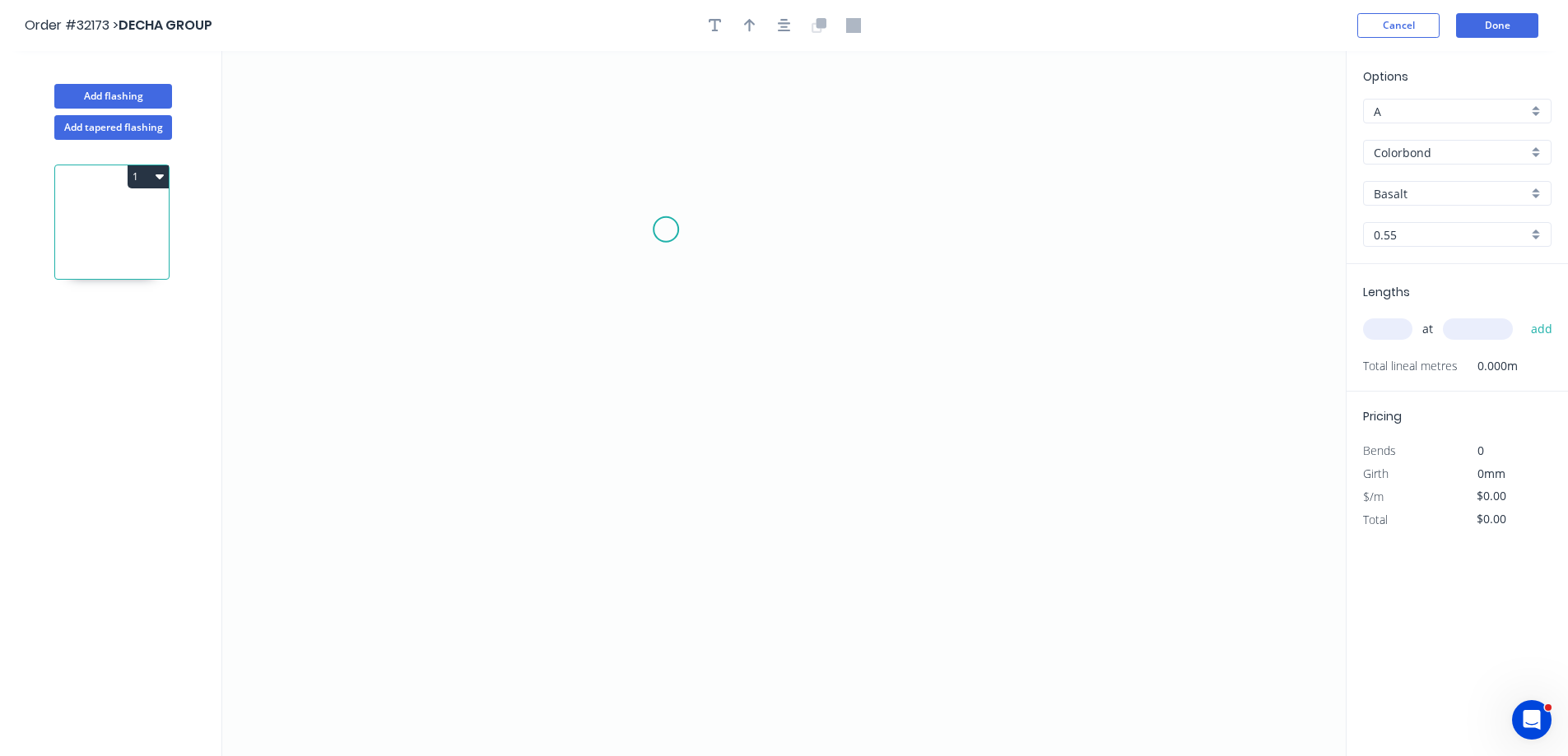
click at [666, 230] on icon "0" at bounding box center [784, 403] width 1124 height 705
click at [657, 496] on icon "0" at bounding box center [784, 403] width 1124 height 705
click at [880, 510] on icon "0 ?" at bounding box center [784, 403] width 1124 height 705
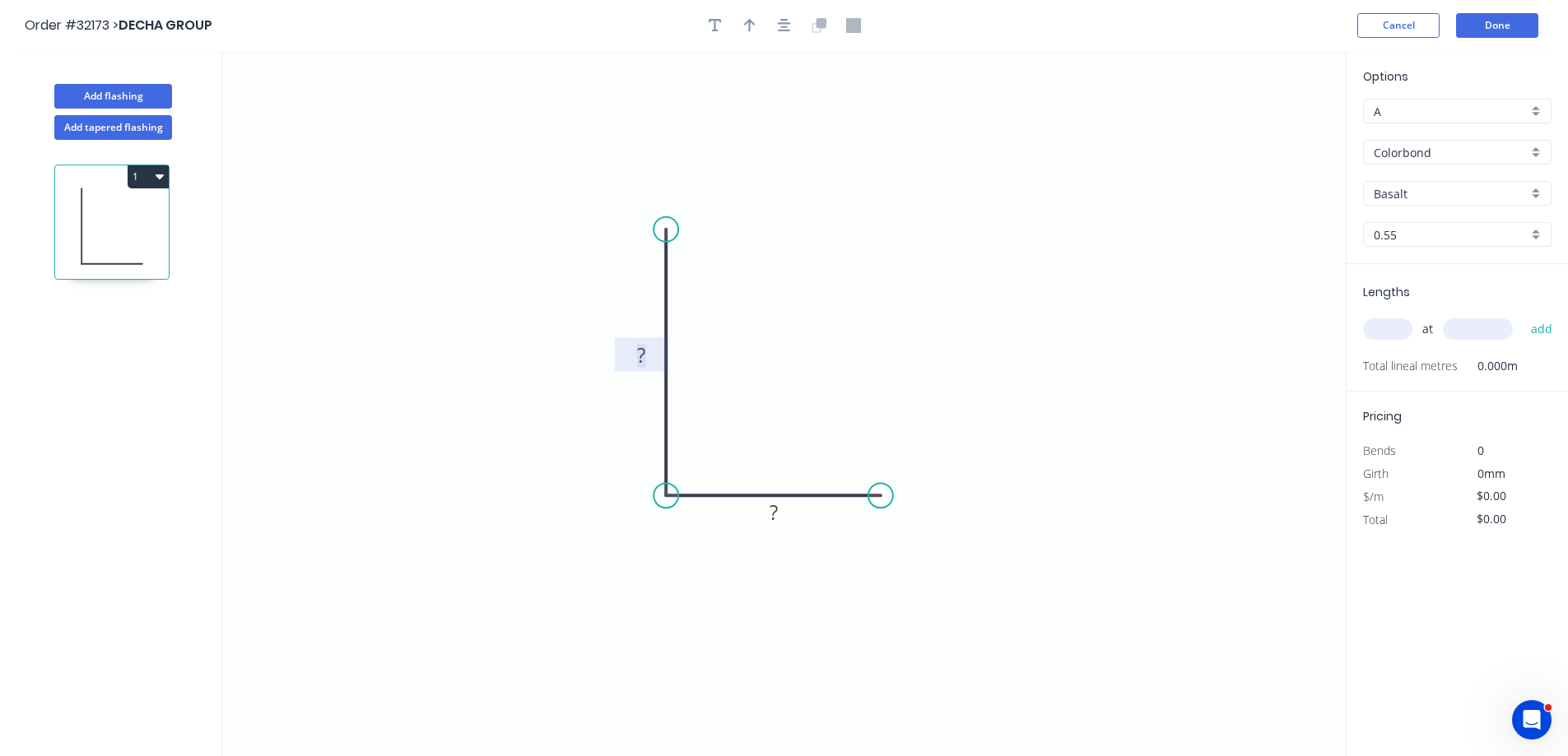
drag, startPoint x: 651, startPoint y: 357, endPoint x: 863, endPoint y: 294, distance: 221.2
click at [654, 355] on rect at bounding box center [641, 356] width 33 height 23
type input "$18.28"
drag, startPoint x: 786, startPoint y: 18, endPoint x: 902, endPoint y: 12, distance: 116.2
click at [786, 19] on icon "button" at bounding box center [784, 25] width 13 height 14
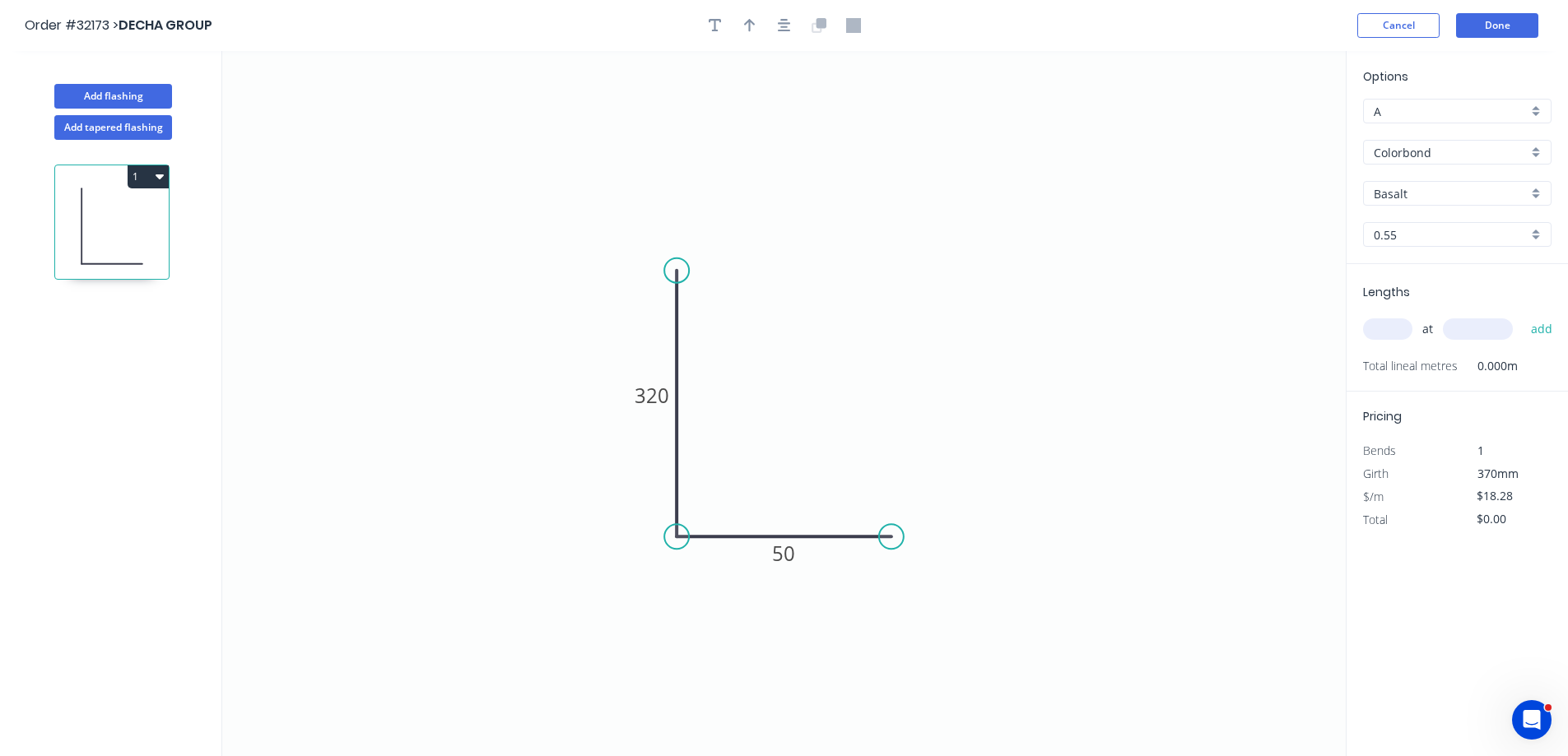
click at [1542, 154] on div "Colorbond" at bounding box center [1457, 152] width 189 height 25
click at [1422, 270] on div "Zinc" at bounding box center [1456, 270] width 187 height 29
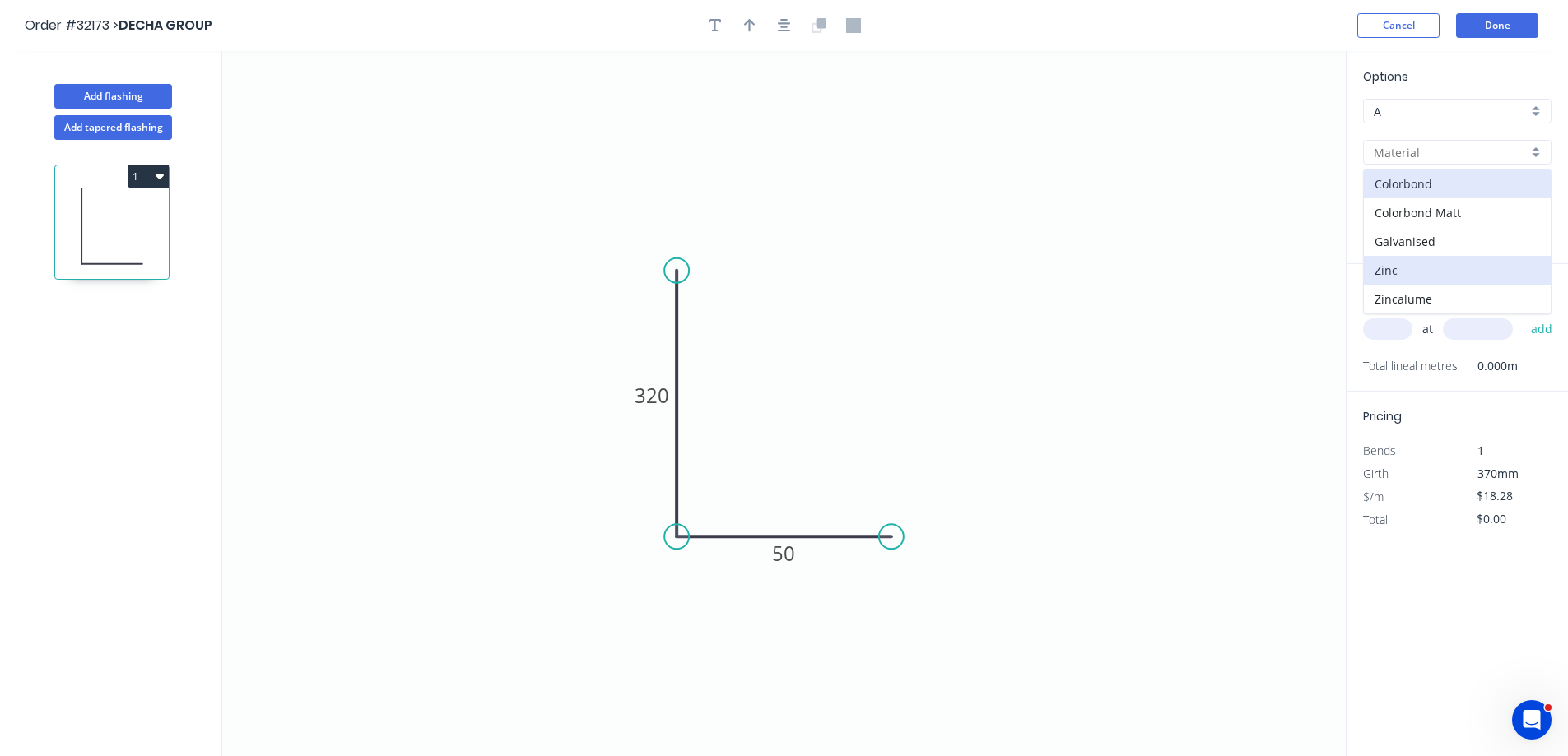
type input "Zinc"
type input "$15.86"
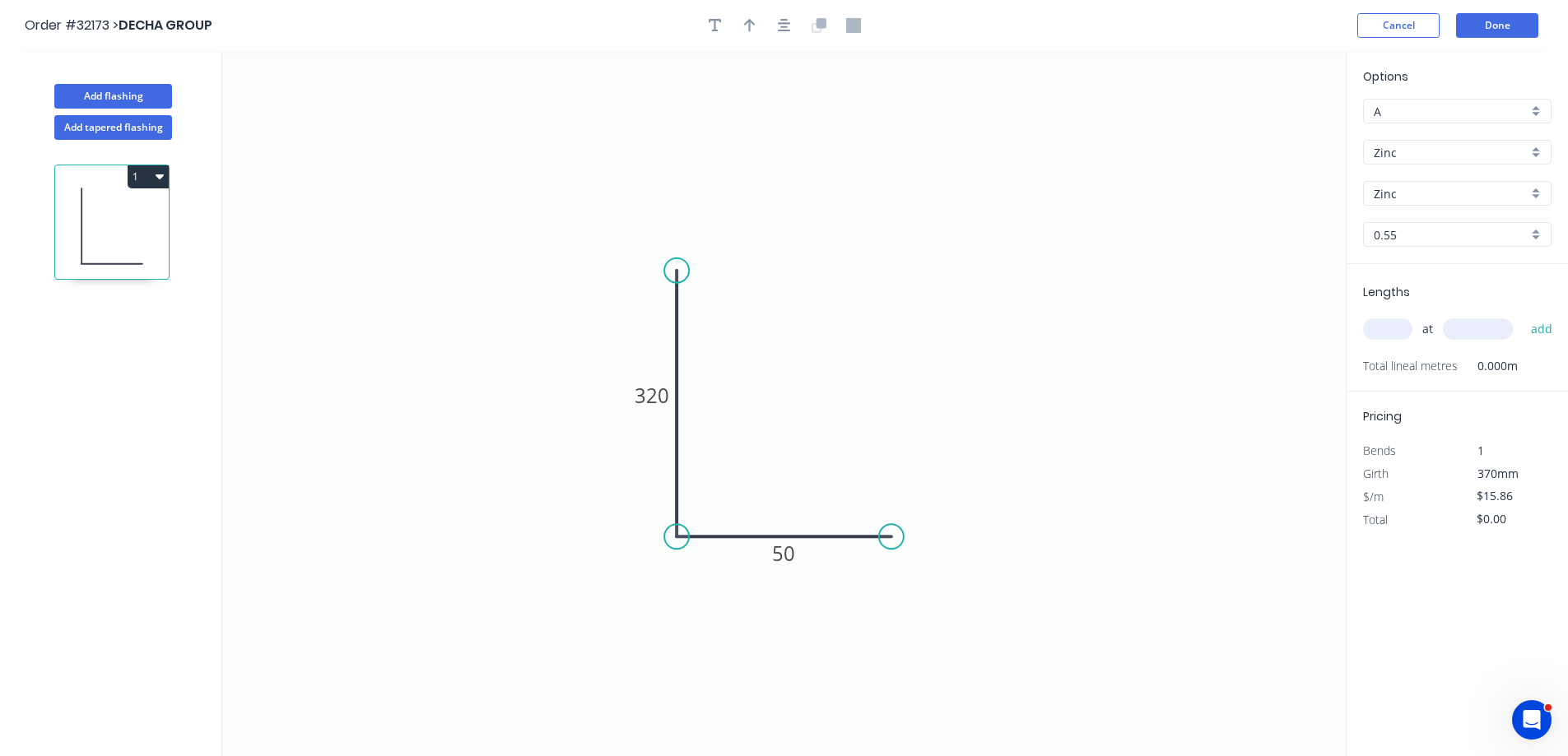
drag, startPoint x: 1380, startPoint y: 329, endPoint x: 1129, endPoint y: 309, distance: 251.8
click at [1371, 325] on input "text" at bounding box center [1387, 329] width 49 height 21
type input "1"
type input "180"
click at [1523, 315] on button "add" at bounding box center [1542, 329] width 38 height 28
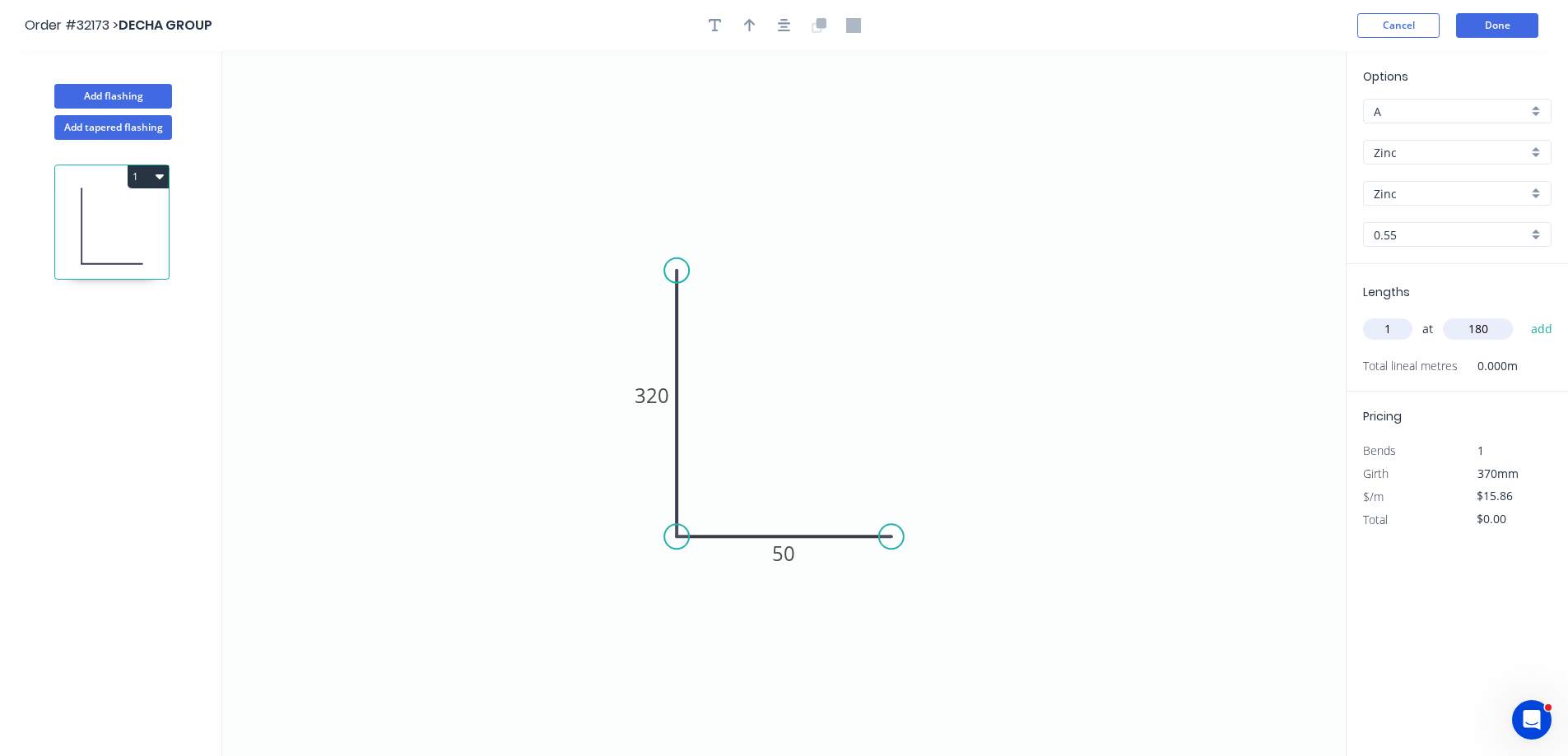
type input "$15.86"
click at [1523, 26] on button "Done" at bounding box center [1497, 26] width 83 height 25
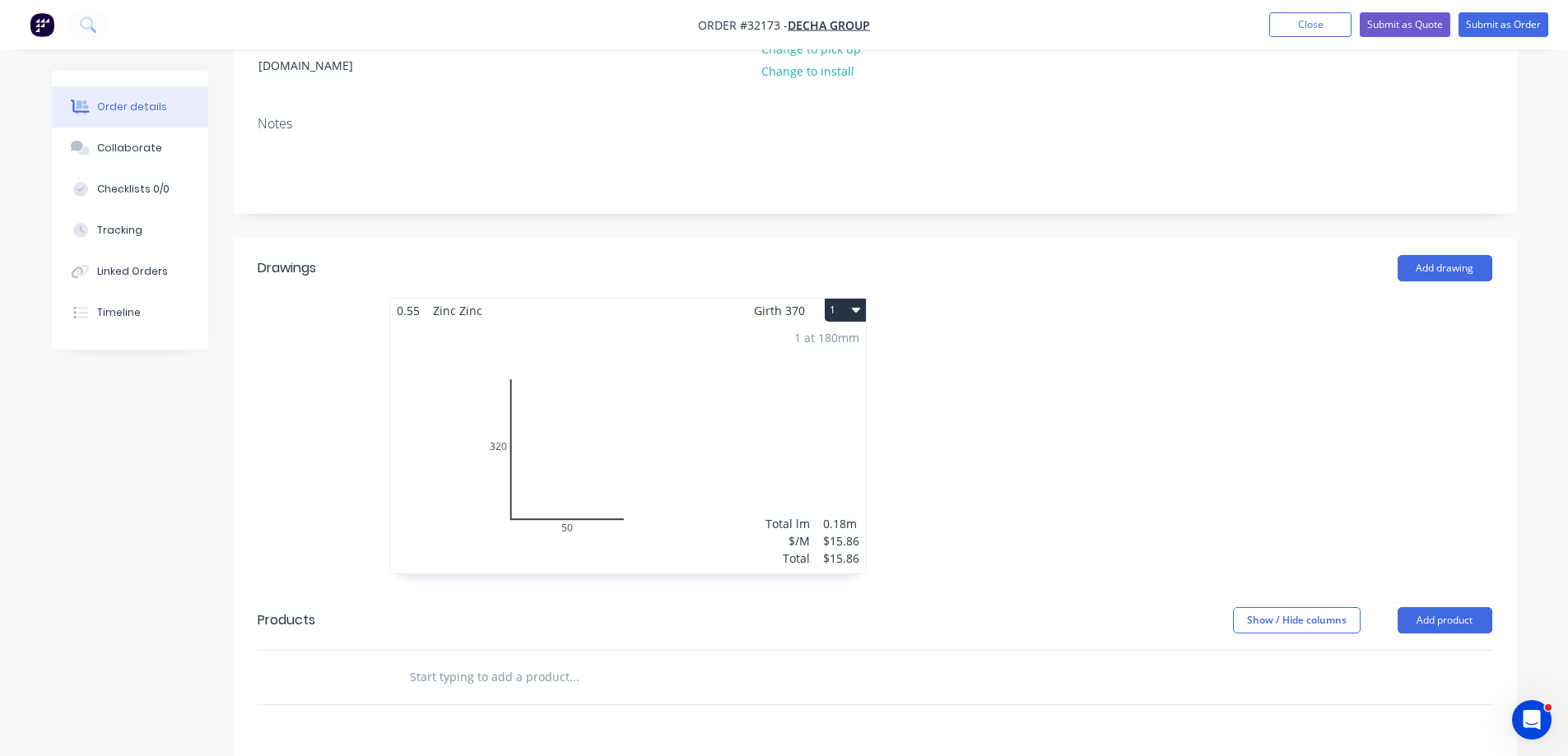
scroll to position [412, 0]
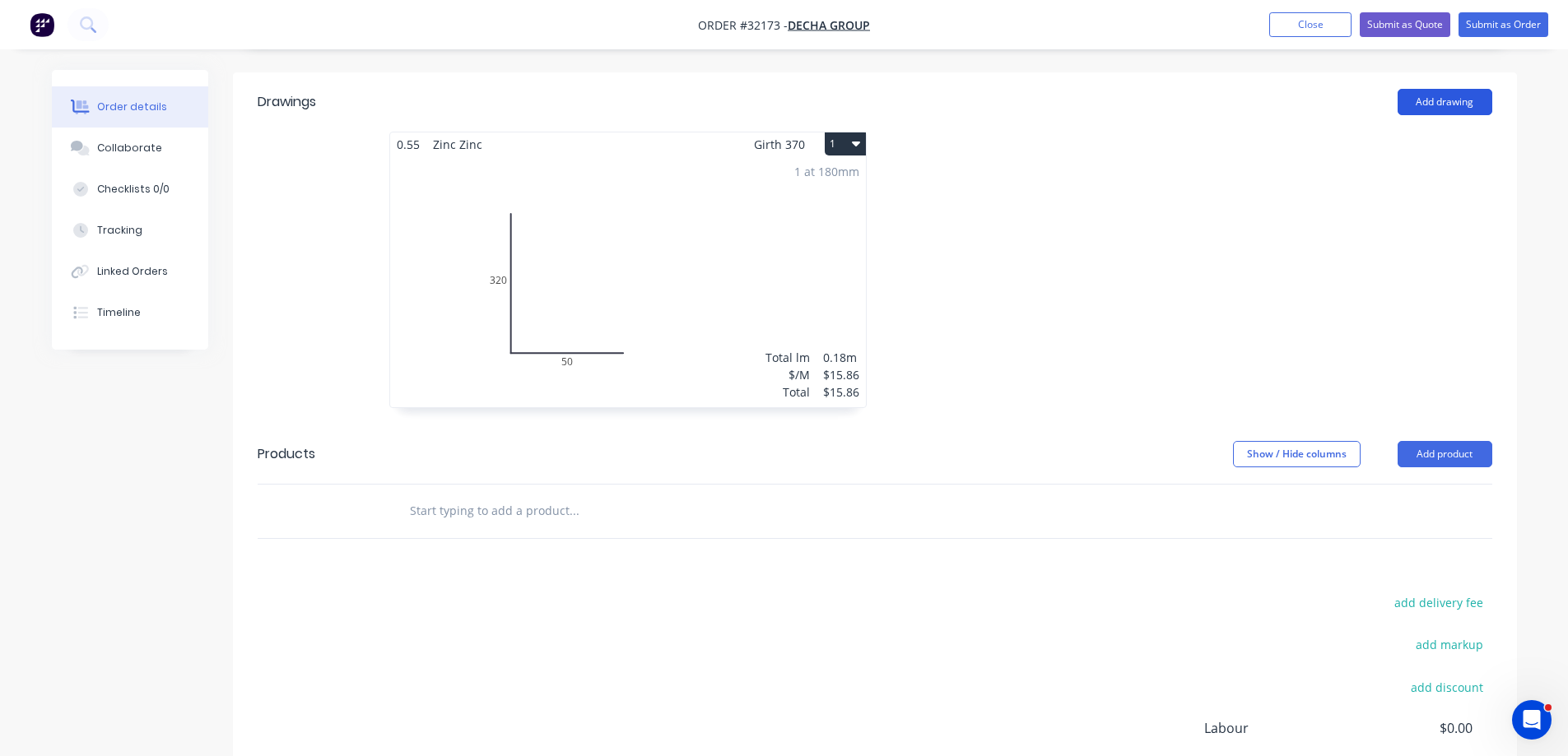
click at [1450, 88] on button "Add drawing" at bounding box center [1445, 101] width 94 height 26
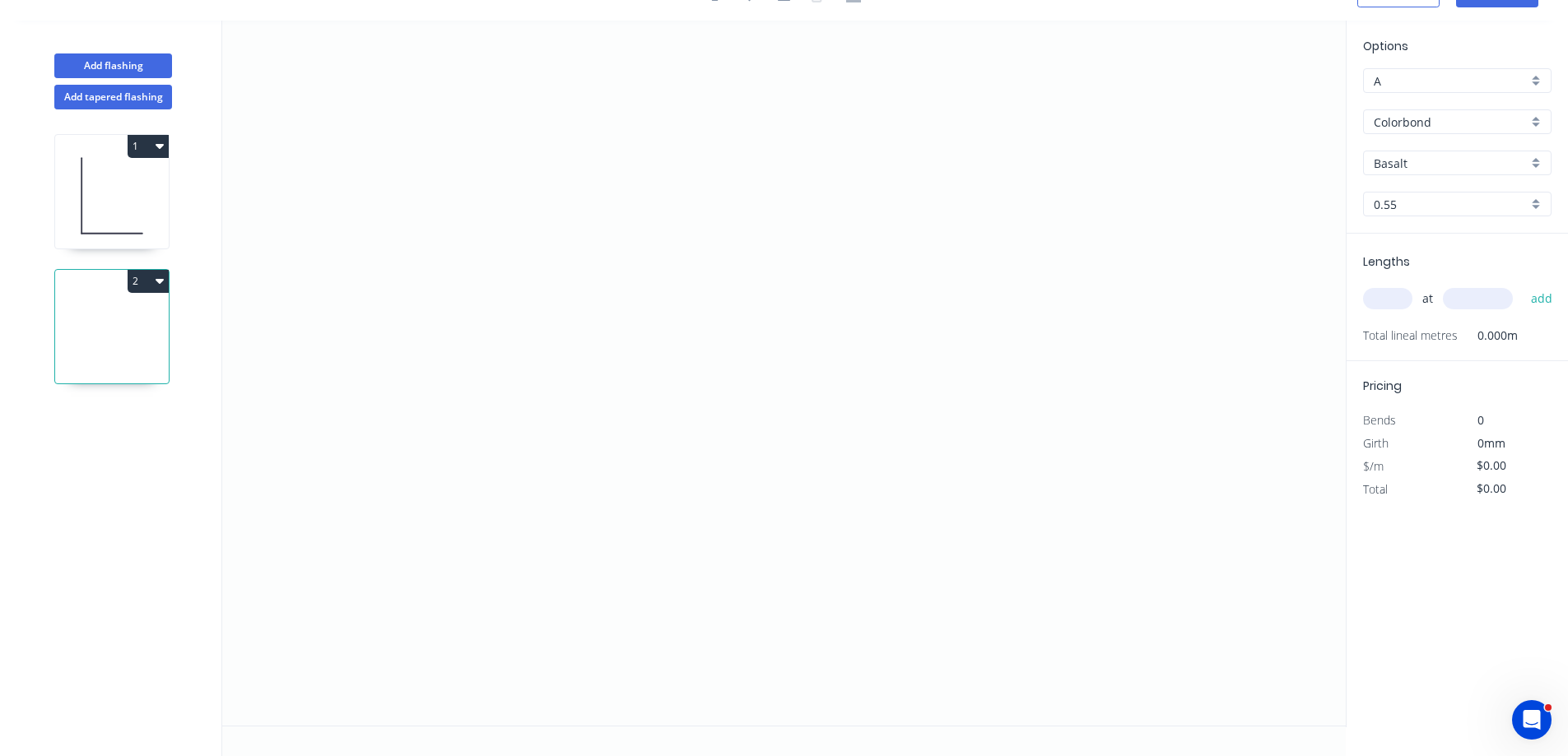
scroll to position [31, 0]
click at [597, 162] on icon "0" at bounding box center [784, 372] width 1124 height 705
drag, startPoint x: 597, startPoint y: 350, endPoint x: 732, endPoint y: 330, distance: 136.5
click at [609, 345] on icon "0" at bounding box center [784, 372] width 1124 height 705
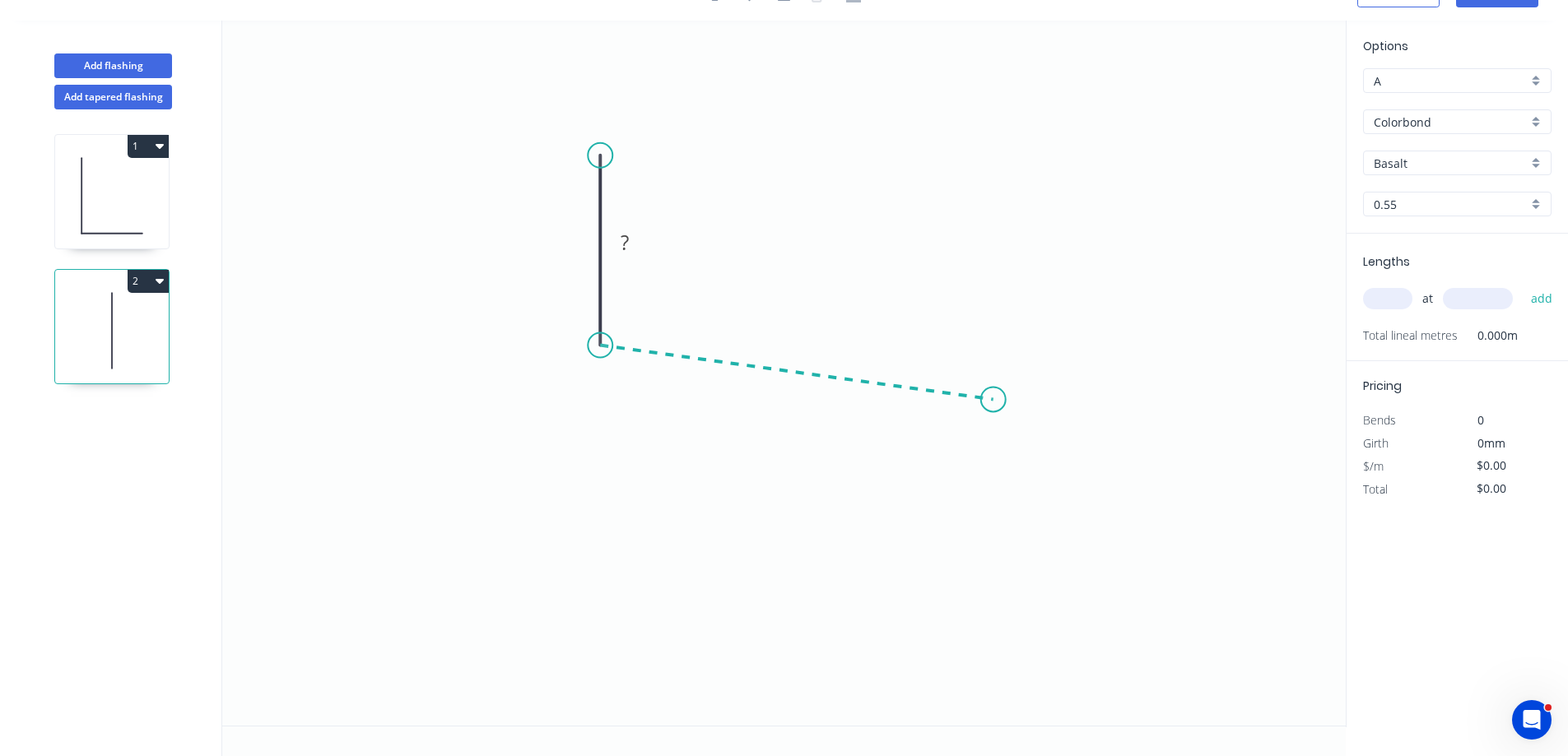
click at [994, 400] on icon "0 ?" at bounding box center [784, 372] width 1124 height 705
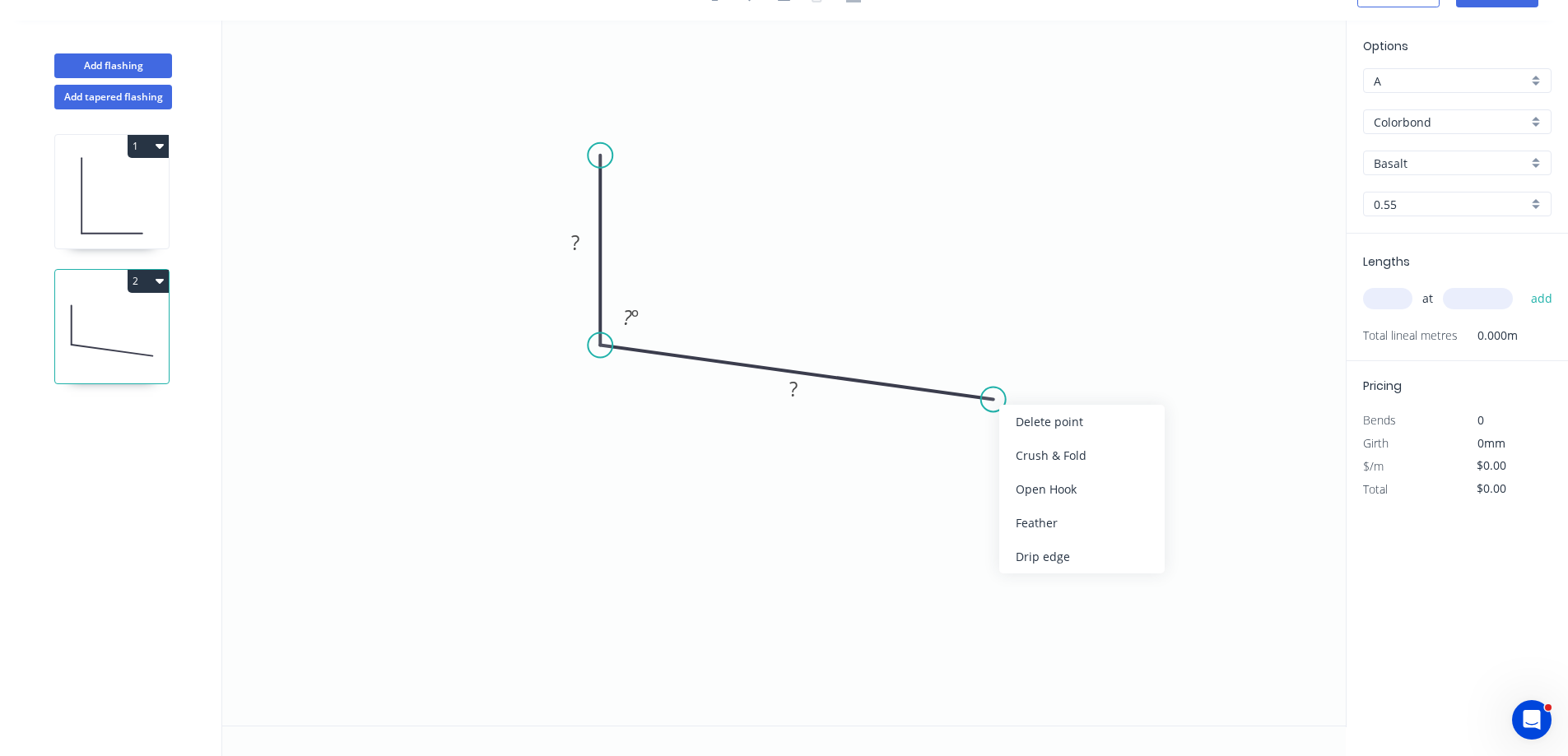
click at [1083, 448] on div "Crush & Fold" at bounding box center [1082, 455] width 165 height 34
click at [1080, 459] on div "Flip bend" at bounding box center [1077, 458] width 165 height 34
click at [998, 350] on tspan "10" at bounding box center [988, 354] width 23 height 27
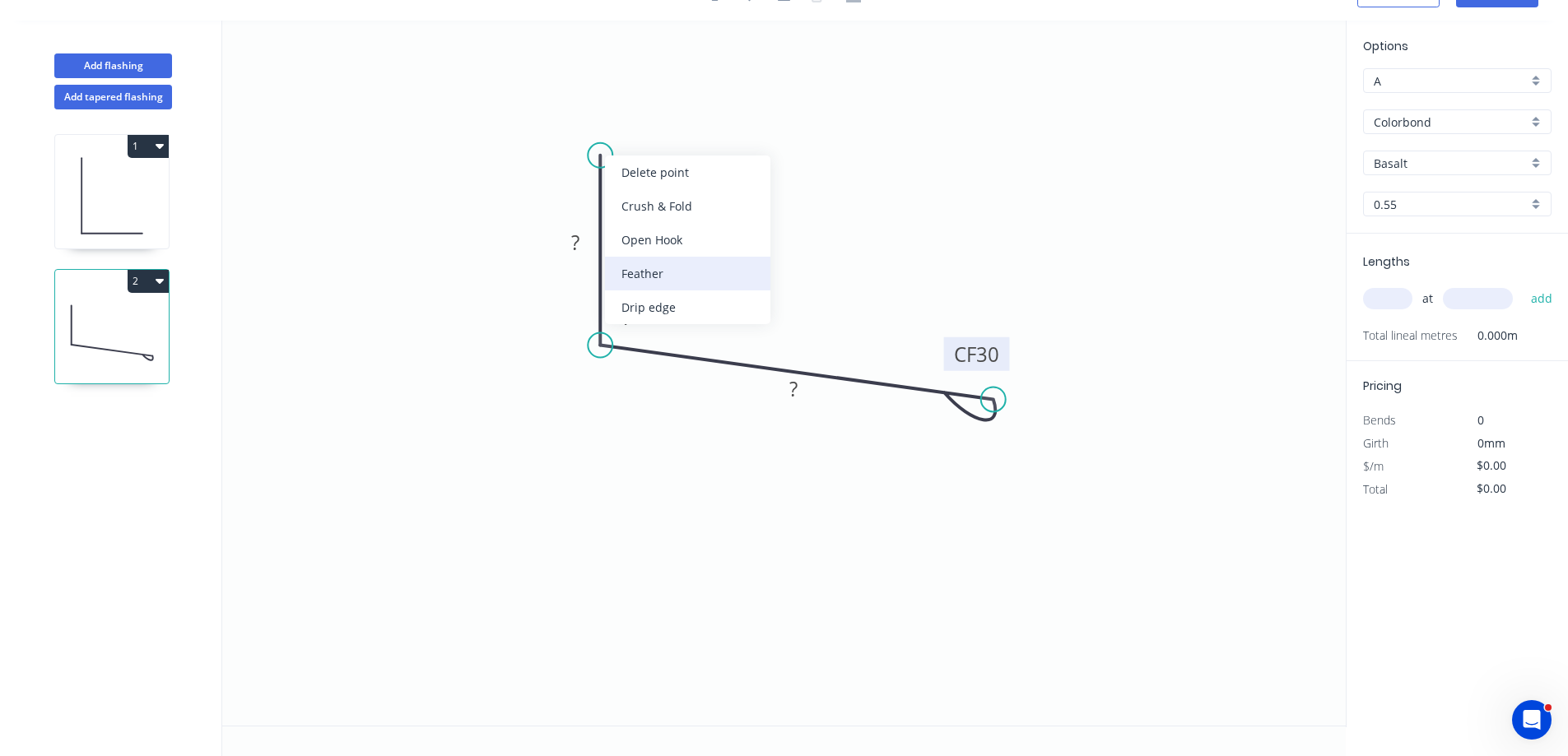
click at [678, 258] on div "Feather" at bounding box center [688, 273] width 165 height 34
click at [586, 125] on tspan "15" at bounding box center [575, 126] width 23 height 27
click at [584, 233] on rect at bounding box center [575, 243] width 33 height 23
type input "$17.73"
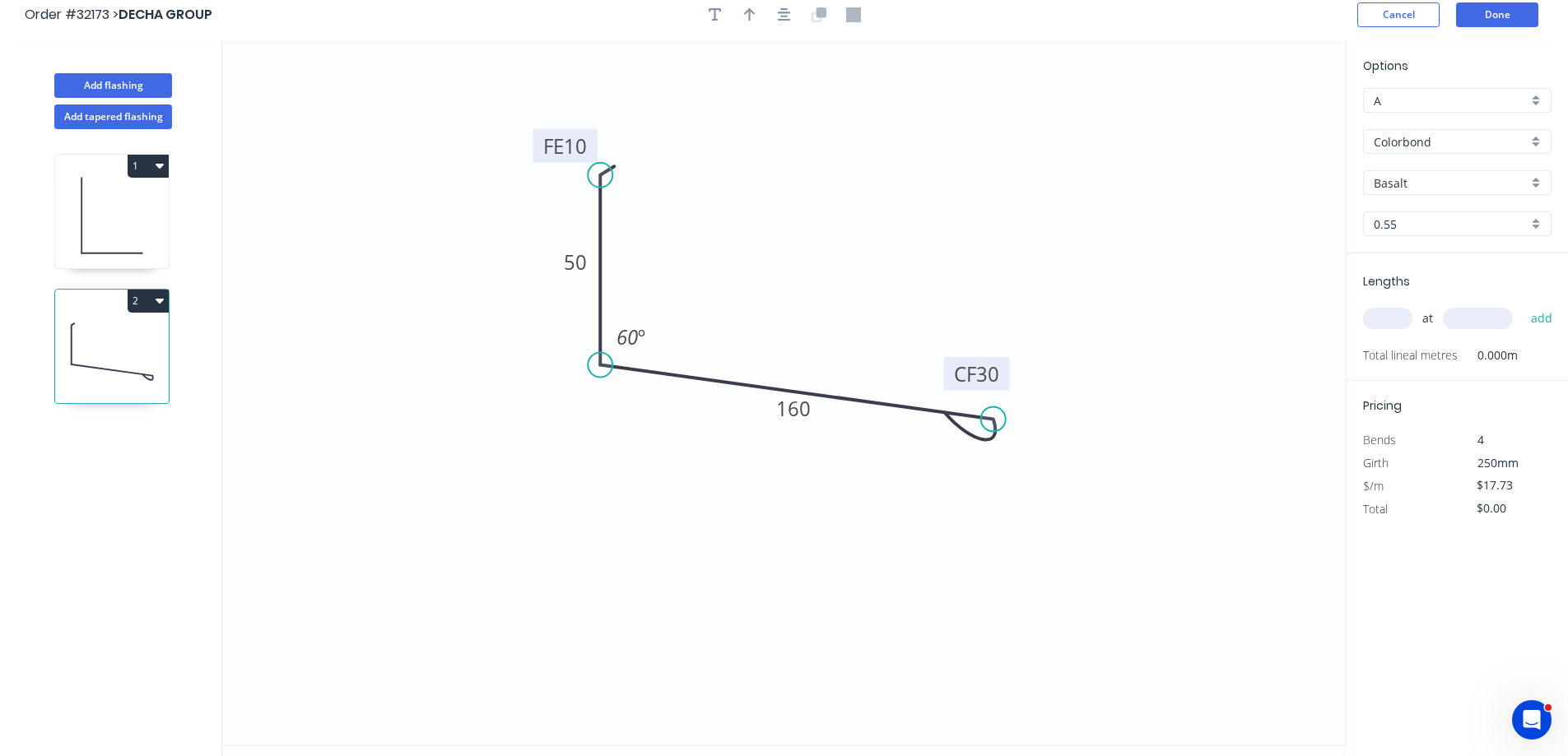
scroll to position [0, 0]
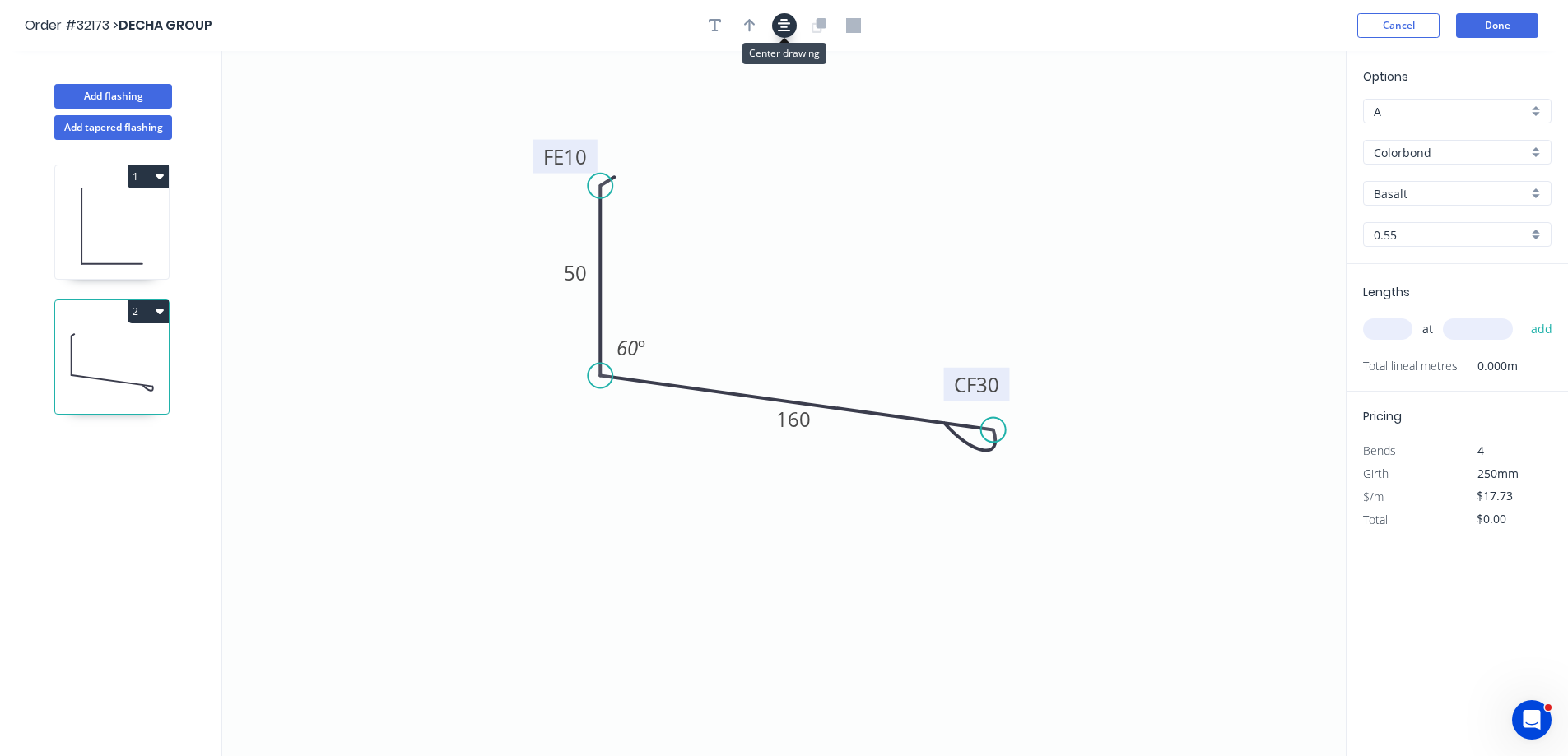
click at [788, 30] on icon "button" at bounding box center [784, 25] width 13 height 14
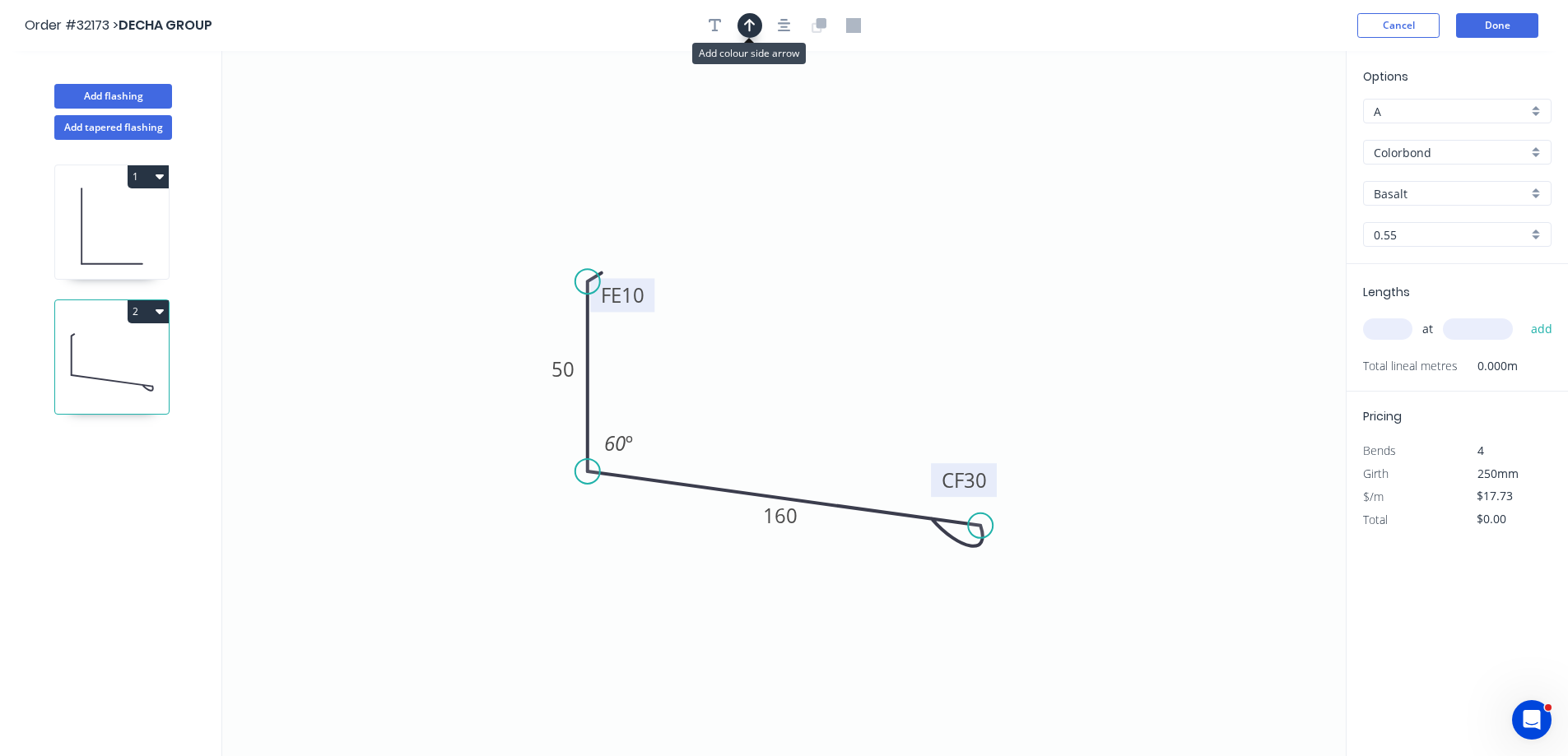
click at [754, 24] on icon "button" at bounding box center [749, 26] width 12 height 13
drag, startPoint x: 1162, startPoint y: 190, endPoint x: 1275, endPoint y: 225, distance: 118.3
click at [781, 414] on icon at bounding box center [776, 399] width 14 height 53
click at [1537, 189] on div "Basalt" at bounding box center [1457, 193] width 189 height 25
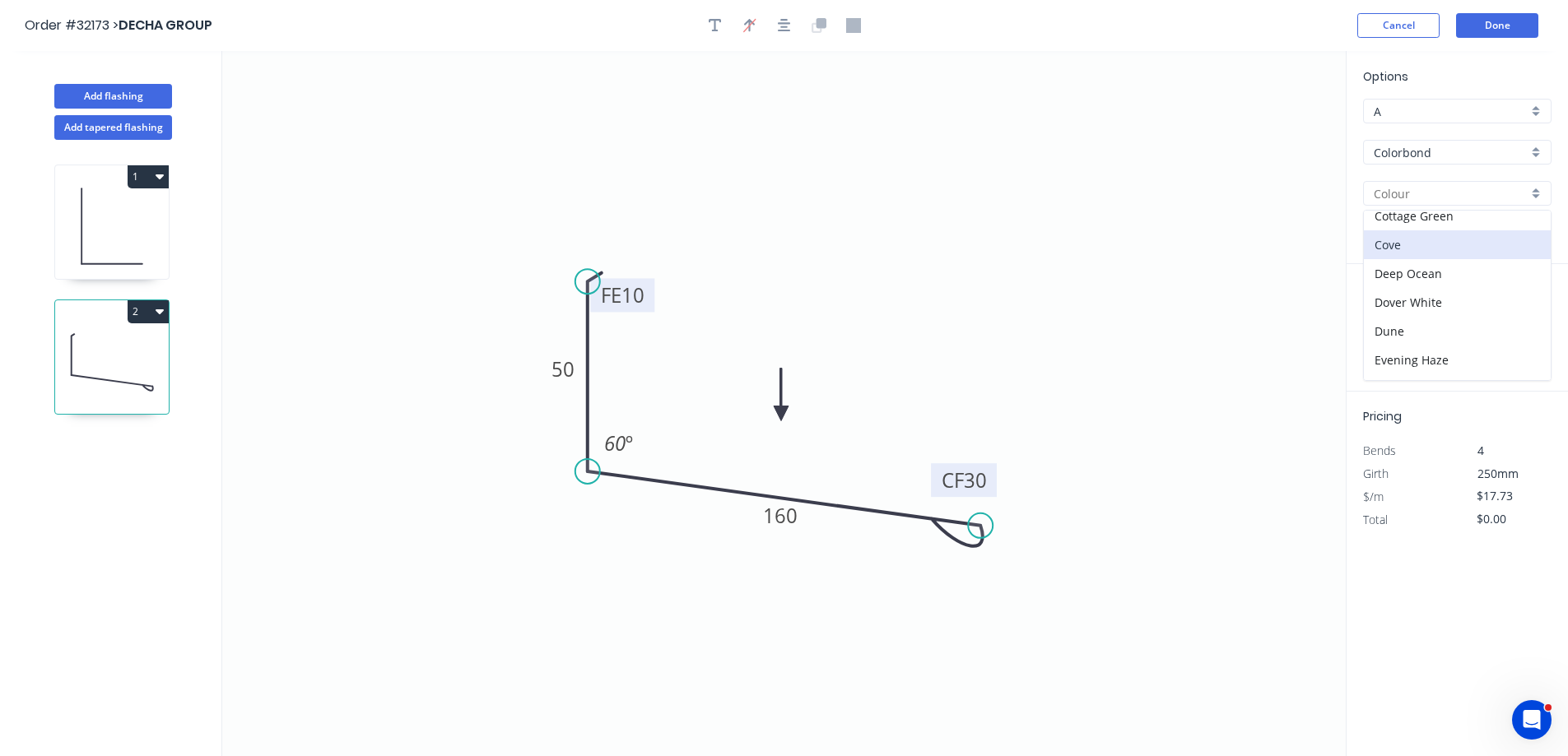
scroll to position [329, 0]
click at [1446, 327] on div "Night Sky" at bounding box center [1456, 328] width 187 height 29
type input "Night Sky"
drag, startPoint x: 1396, startPoint y: 330, endPoint x: 1134, endPoint y: 348, distance: 262.6
click at [1380, 328] on input "text" at bounding box center [1387, 329] width 49 height 21
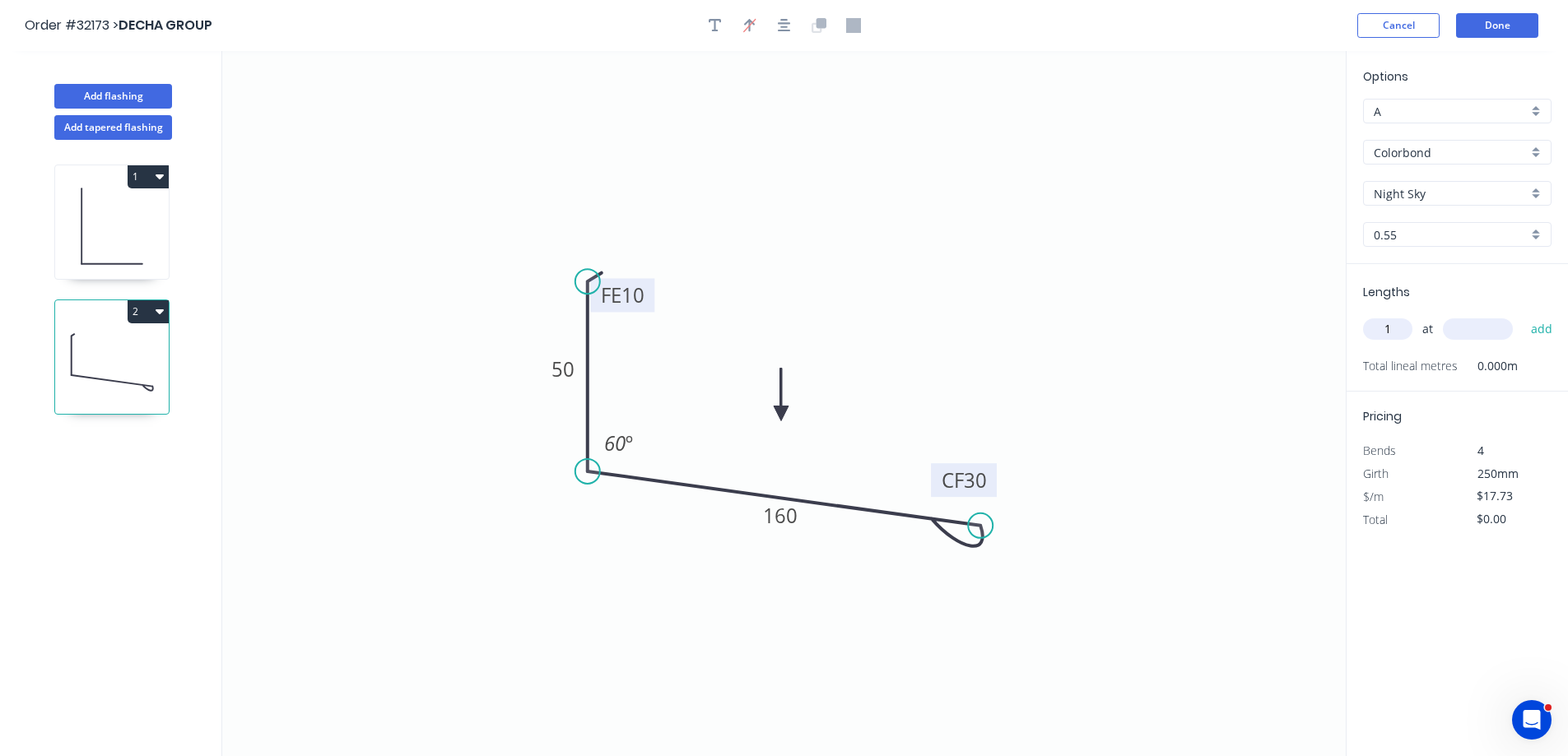
type input "1"
type input "1700"
click at [1523, 315] on button "add" at bounding box center [1542, 329] width 38 height 28
type input "$30.14"
click at [1523, 24] on button "Done" at bounding box center [1497, 26] width 83 height 25
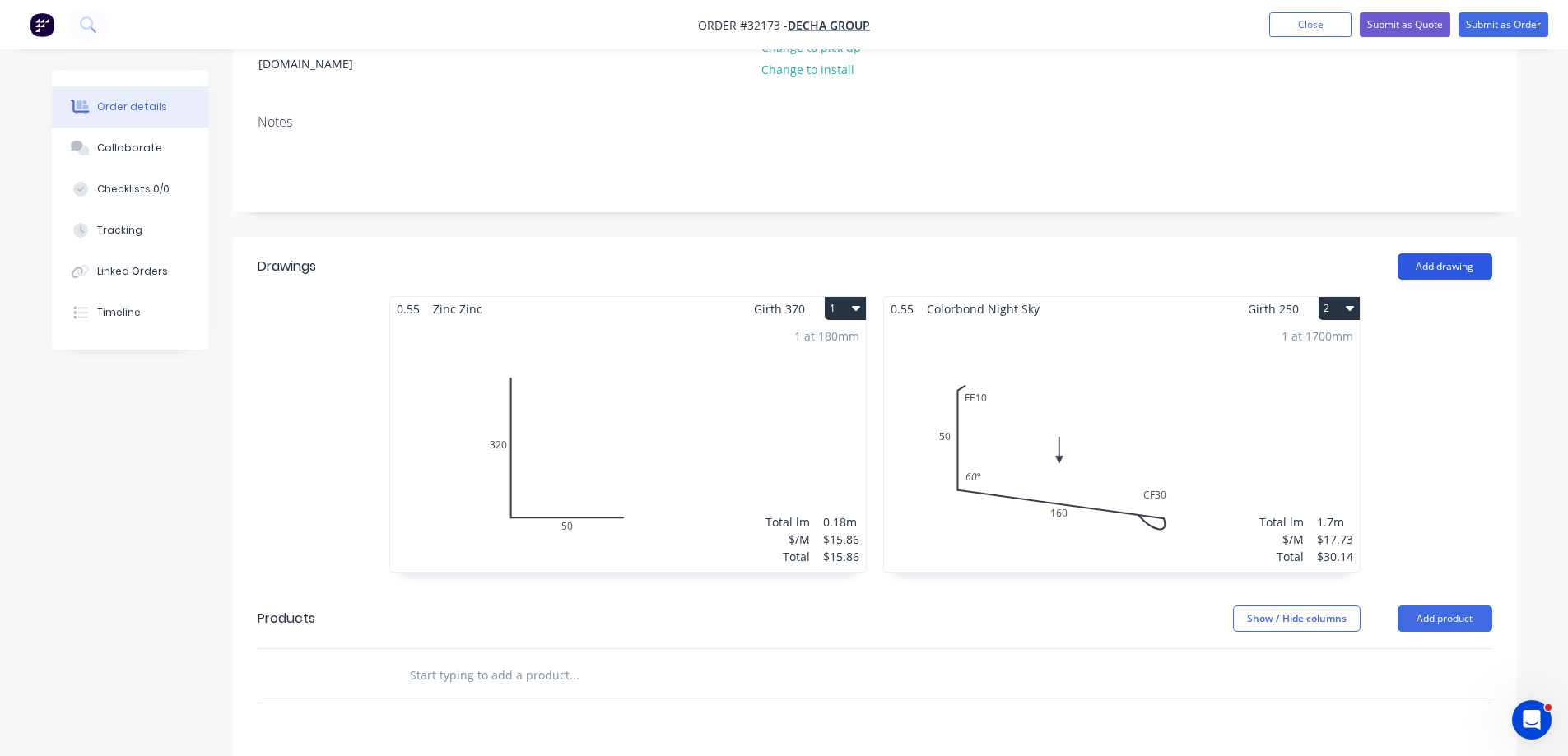
click at [1431, 253] on button "Add drawing" at bounding box center [1445, 265] width 94 height 26
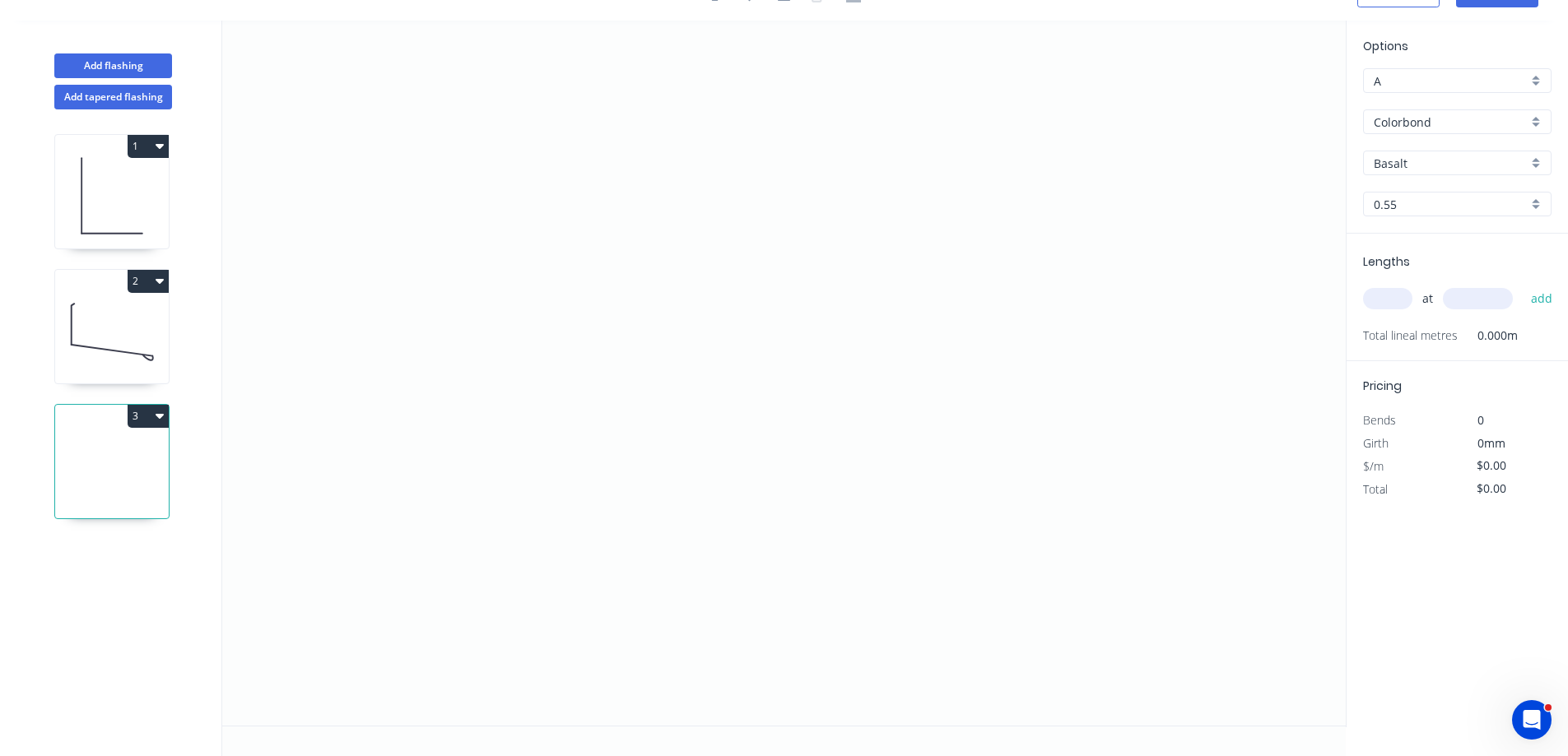
scroll to position [31, 0]
click at [594, 185] on icon "0" at bounding box center [784, 372] width 1124 height 705
click at [970, 171] on icon "0" at bounding box center [784, 372] width 1124 height 705
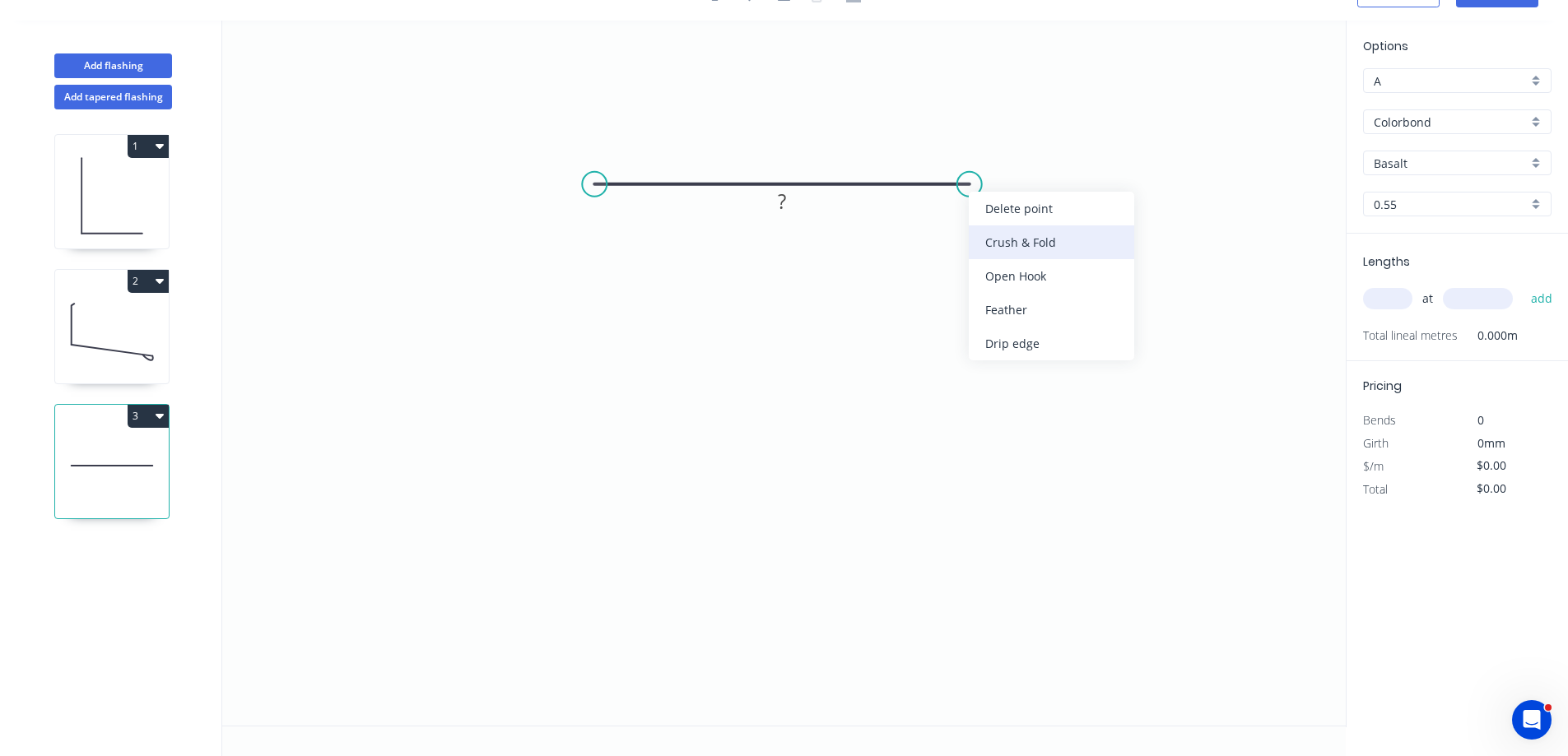
click at [1072, 239] on div "Crush & Fold" at bounding box center [1051, 241] width 165 height 34
click at [1050, 247] on div "Flip bend" at bounding box center [1048, 243] width 165 height 34
click at [791, 202] on rect at bounding box center [782, 202] width 33 height 23
type input "$7.85"
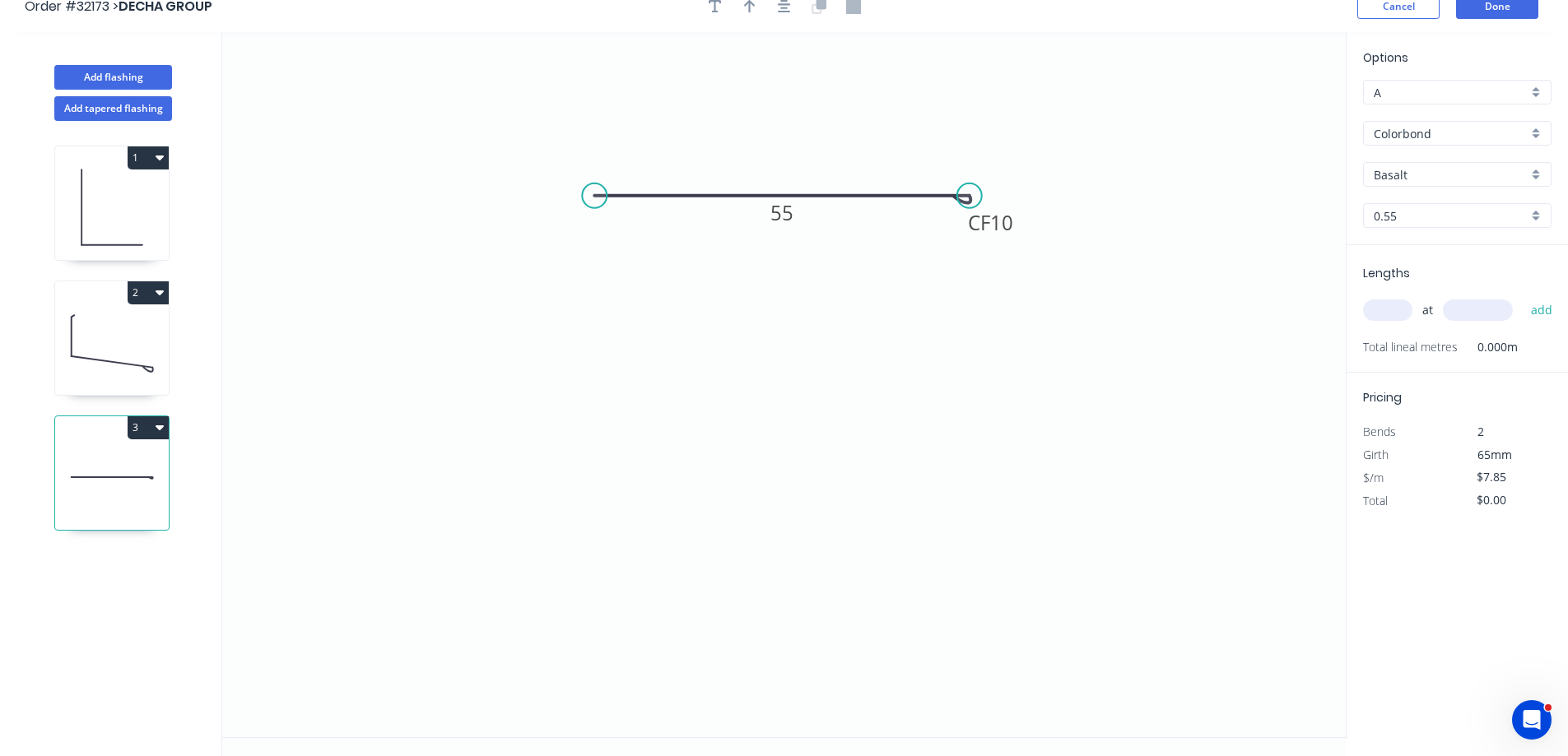
scroll to position [0, 0]
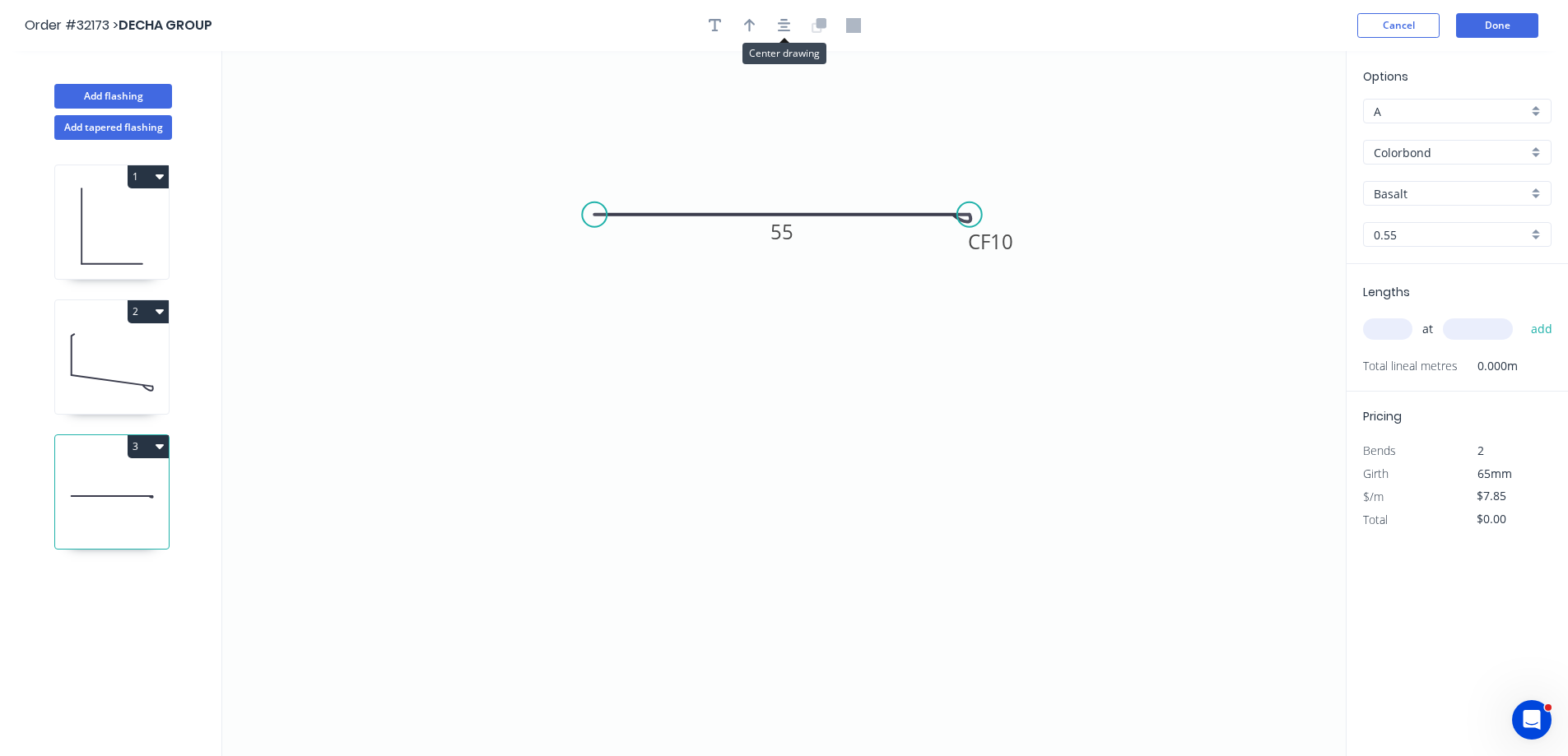
drag, startPoint x: 788, startPoint y: 19, endPoint x: 769, endPoint y: 29, distance: 21.5
click at [786, 19] on icon "button" at bounding box center [784, 25] width 13 height 14
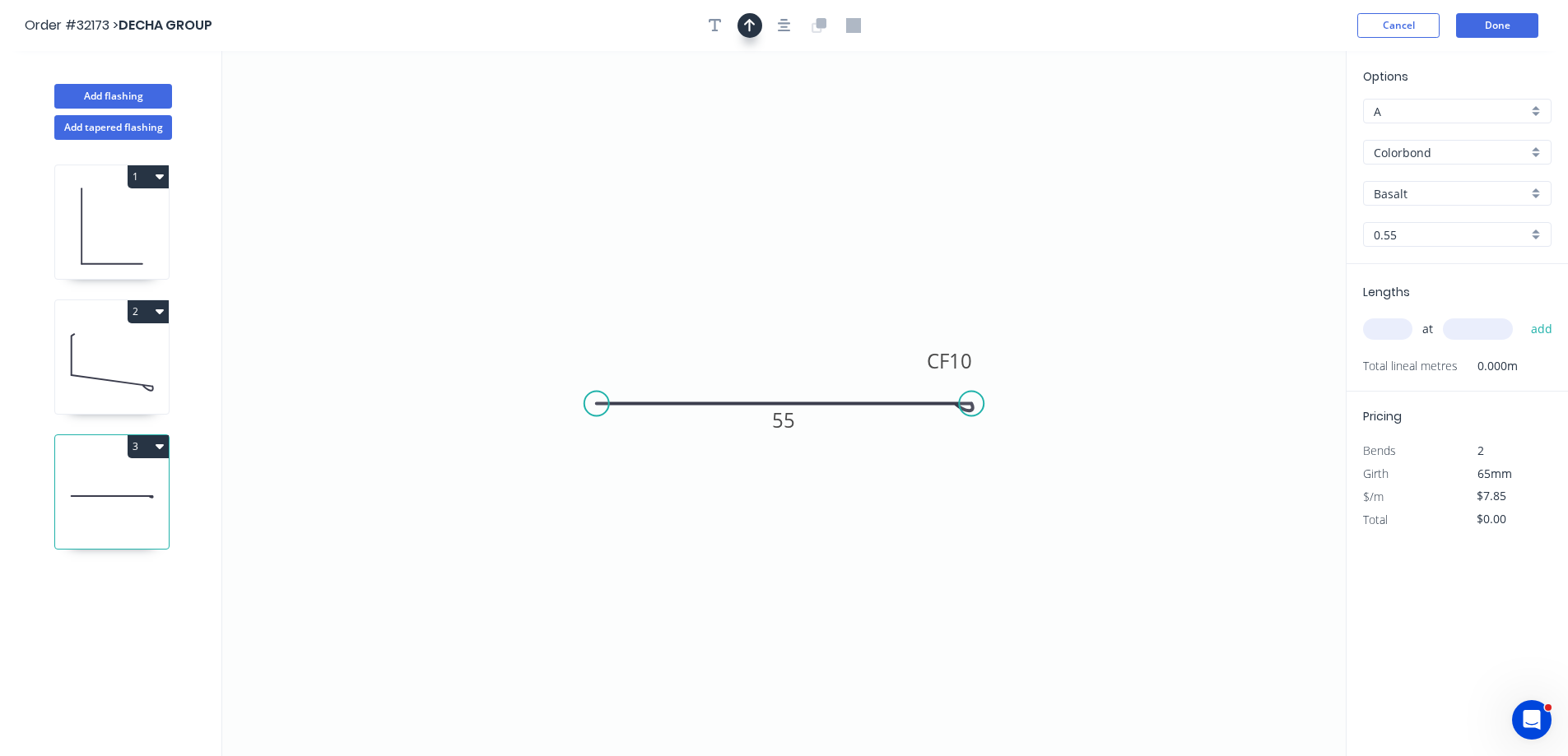
drag, startPoint x: 746, startPoint y: 26, endPoint x: 752, endPoint y: 37, distance: 12.5
click at [746, 25] on icon "button" at bounding box center [749, 25] width 12 height 14
drag, startPoint x: 1260, startPoint y: 132, endPoint x: 788, endPoint y: 333, distance: 513.0
click at [788, 333] on icon at bounding box center [791, 309] width 14 height 53
click at [1540, 189] on div "Basalt" at bounding box center [1457, 193] width 189 height 25
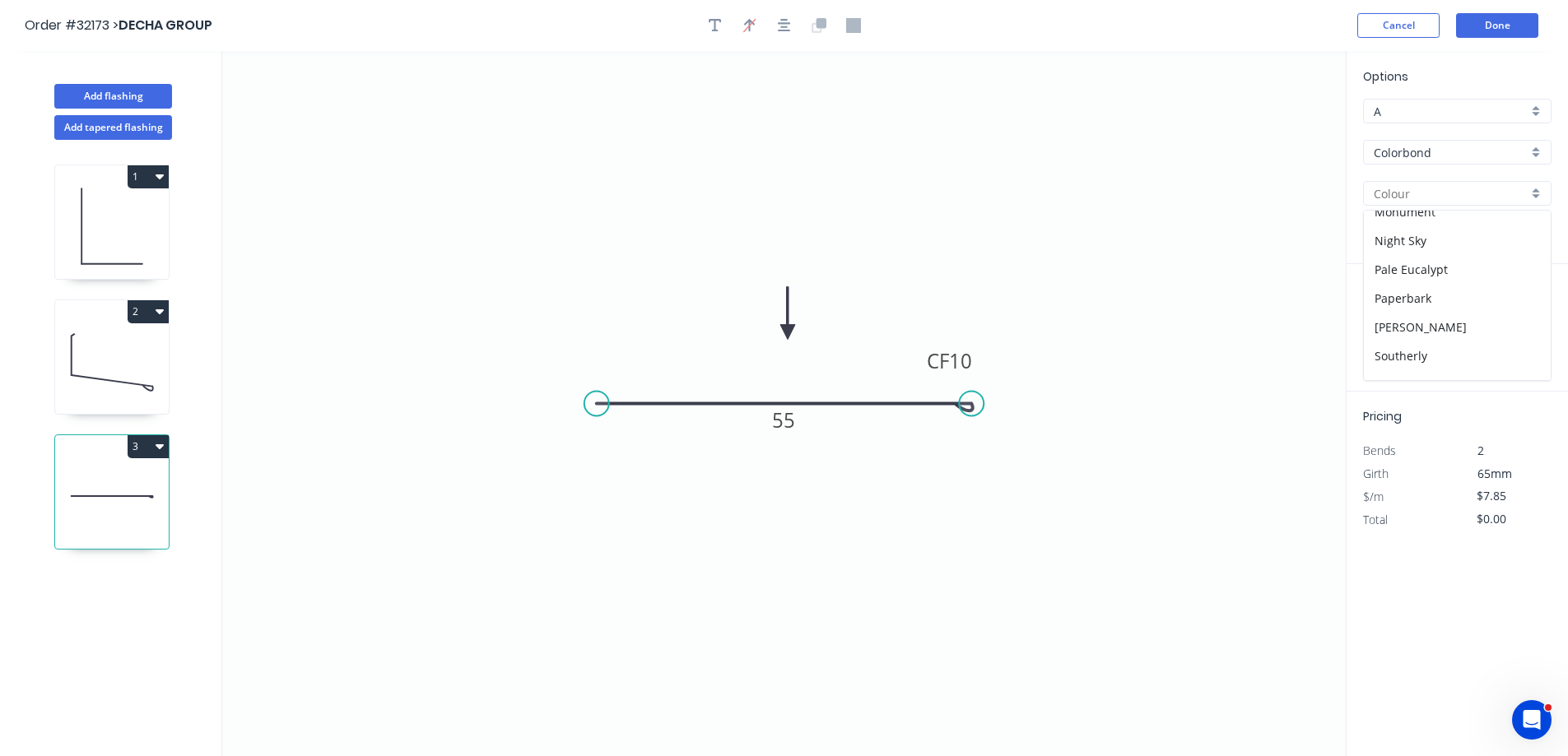
scroll to position [415, 0]
click at [1460, 242] on div "Night Sky" at bounding box center [1456, 242] width 187 height 29
type input "Night Sky"
click at [1397, 329] on input "text" at bounding box center [1387, 329] width 49 height 21
type input "1"
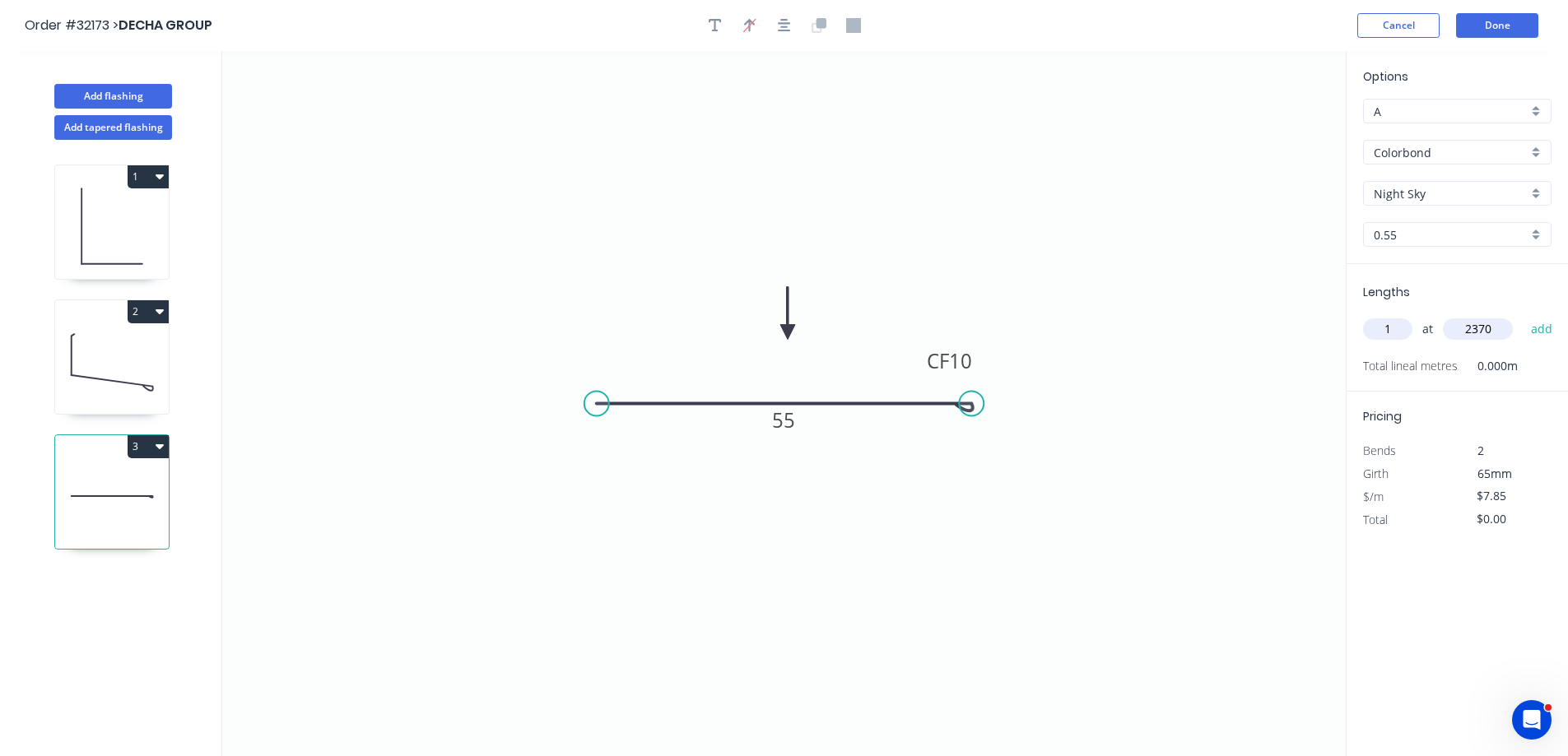
type input "2370"
click at [1523, 315] on button "add" at bounding box center [1542, 329] width 38 height 28
type input "$18.60"
click at [1505, 25] on button "Done" at bounding box center [1497, 26] width 83 height 25
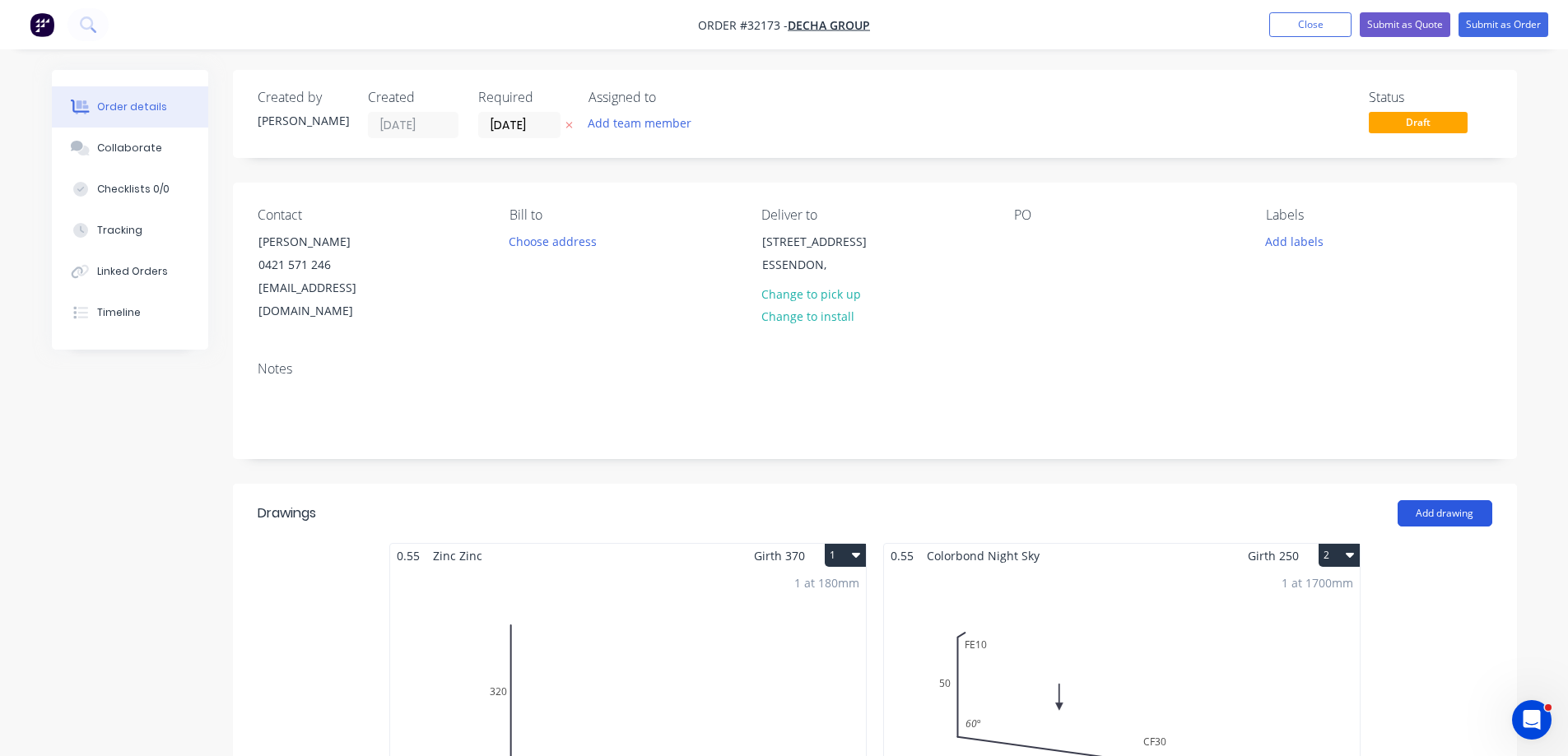
click at [1456, 500] on button "Add drawing" at bounding box center [1445, 513] width 94 height 26
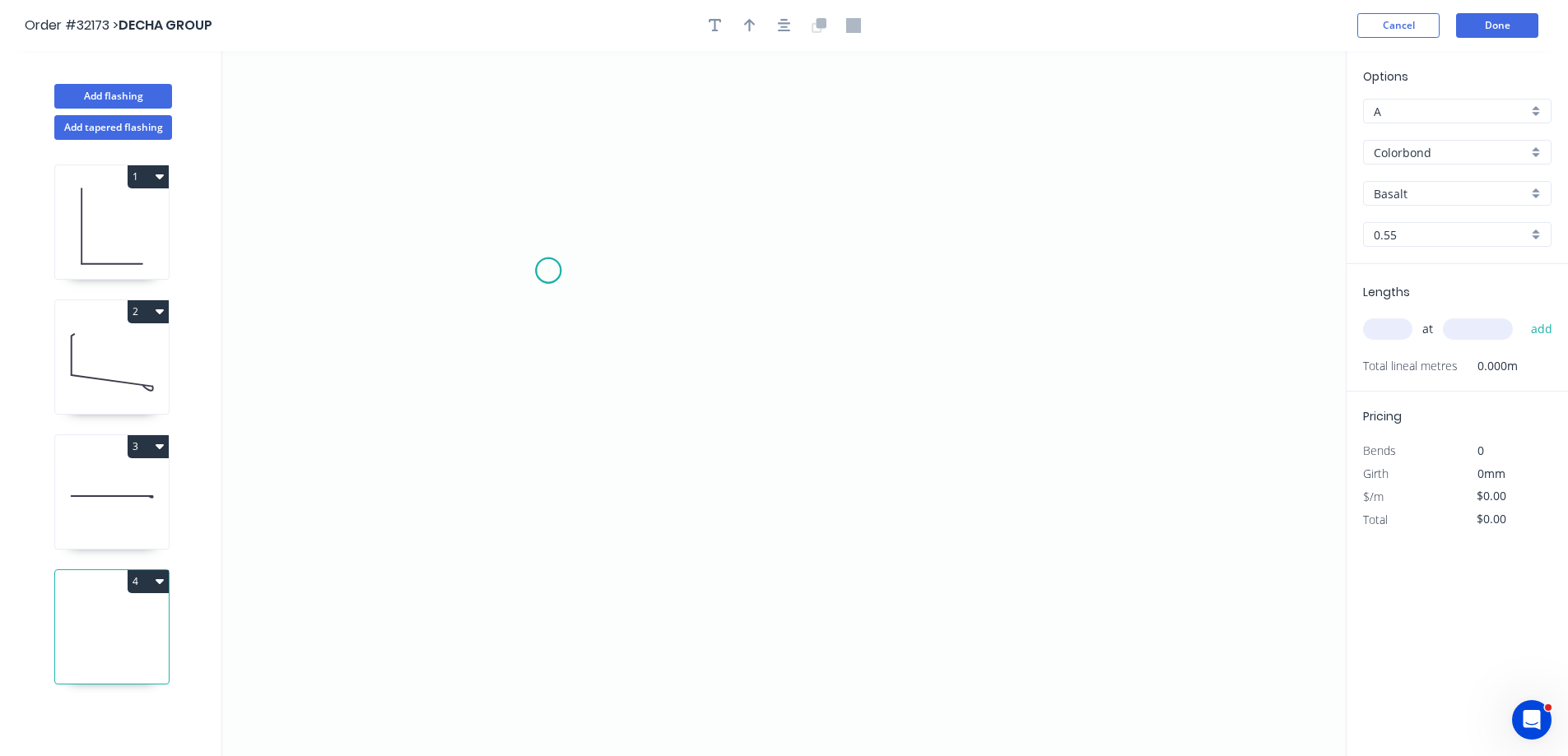
click at [548, 270] on icon "0" at bounding box center [784, 403] width 1124 height 705
click at [911, 279] on icon "0" at bounding box center [784, 403] width 1124 height 705
click at [624, 338] on div "Crush & Fold" at bounding box center [630, 332] width 165 height 34
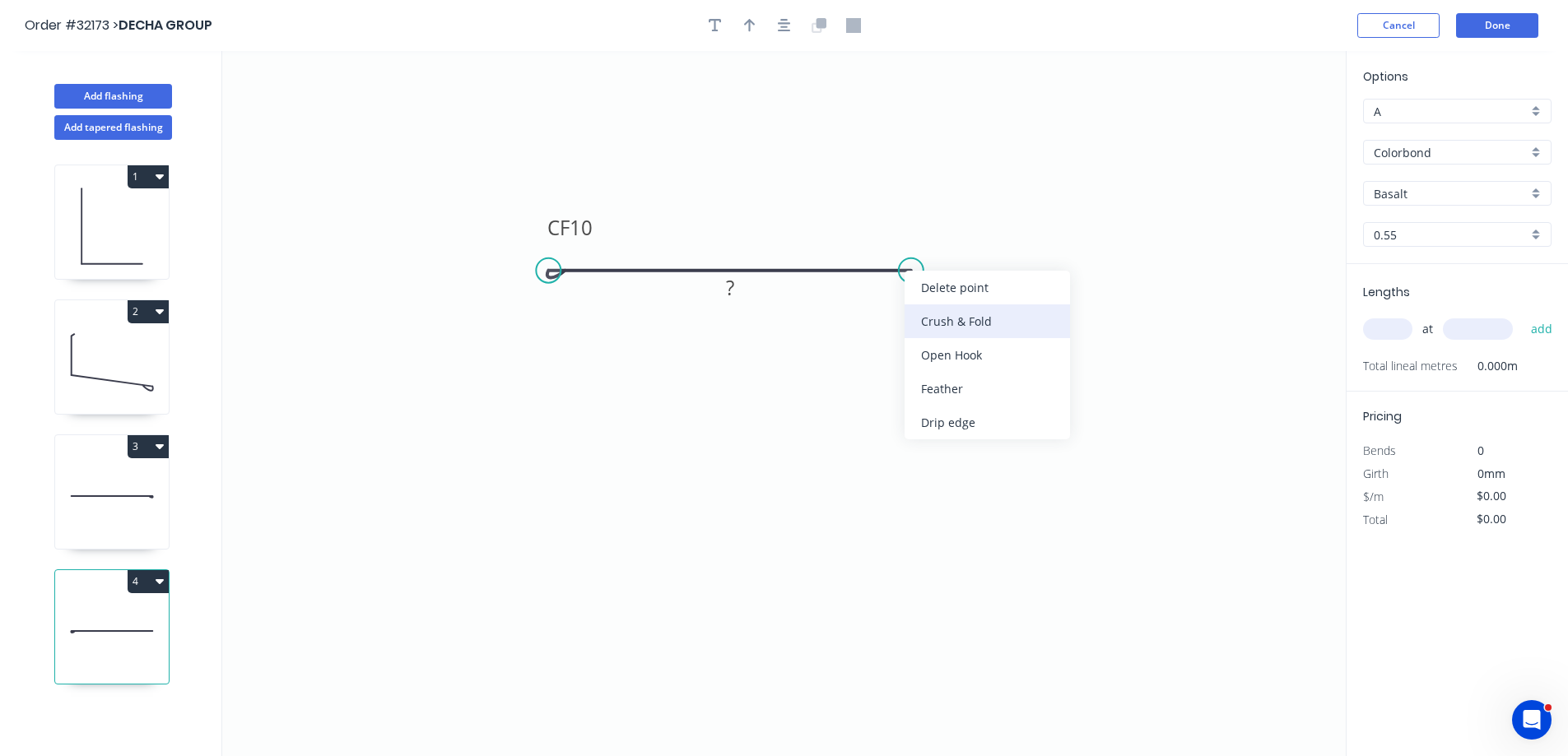
click at [959, 330] on div "Crush & Fold" at bounding box center [987, 321] width 165 height 34
click at [948, 332] on div "Flip bend" at bounding box center [990, 333] width 165 height 34
click at [743, 288] on rect at bounding box center [730, 289] width 33 height 23
type input "$9.97"
click at [1394, 325] on input "text" at bounding box center [1387, 329] width 49 height 21
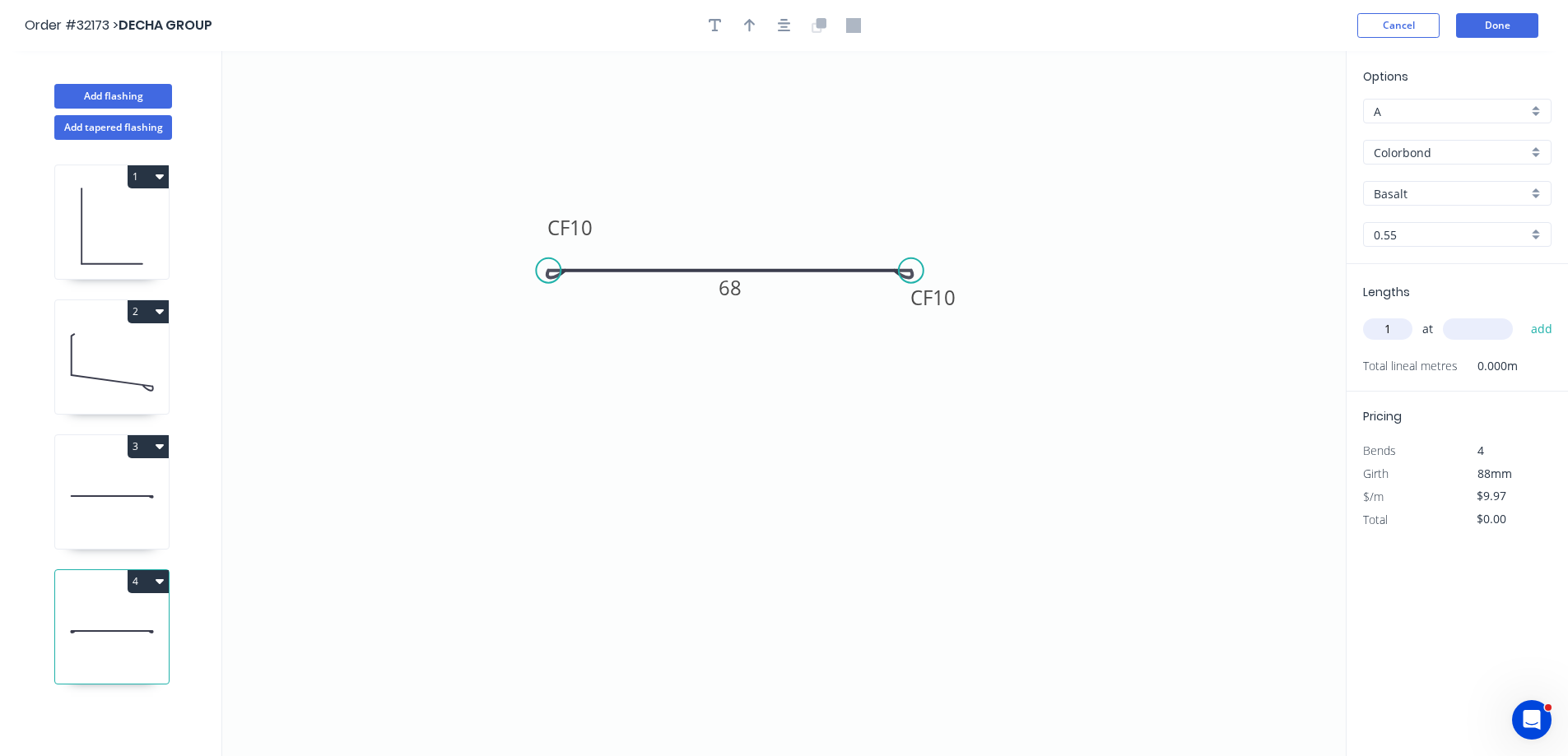
type input "1"
type input "2400"
click at [1523, 315] on button "add" at bounding box center [1542, 329] width 38 height 28
type input "$23.93"
click at [1477, 31] on button "Done" at bounding box center [1497, 26] width 83 height 25
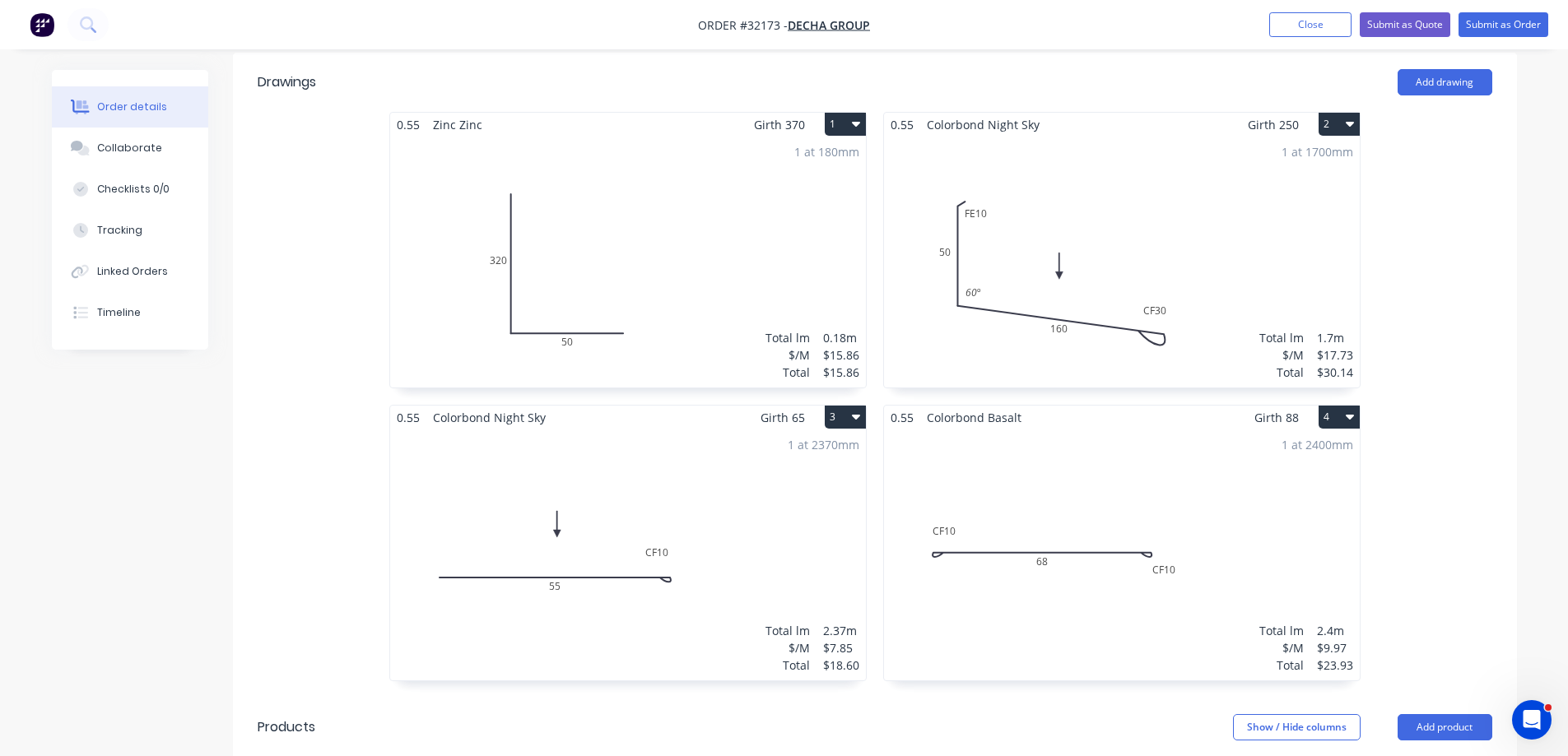
scroll to position [164, 0]
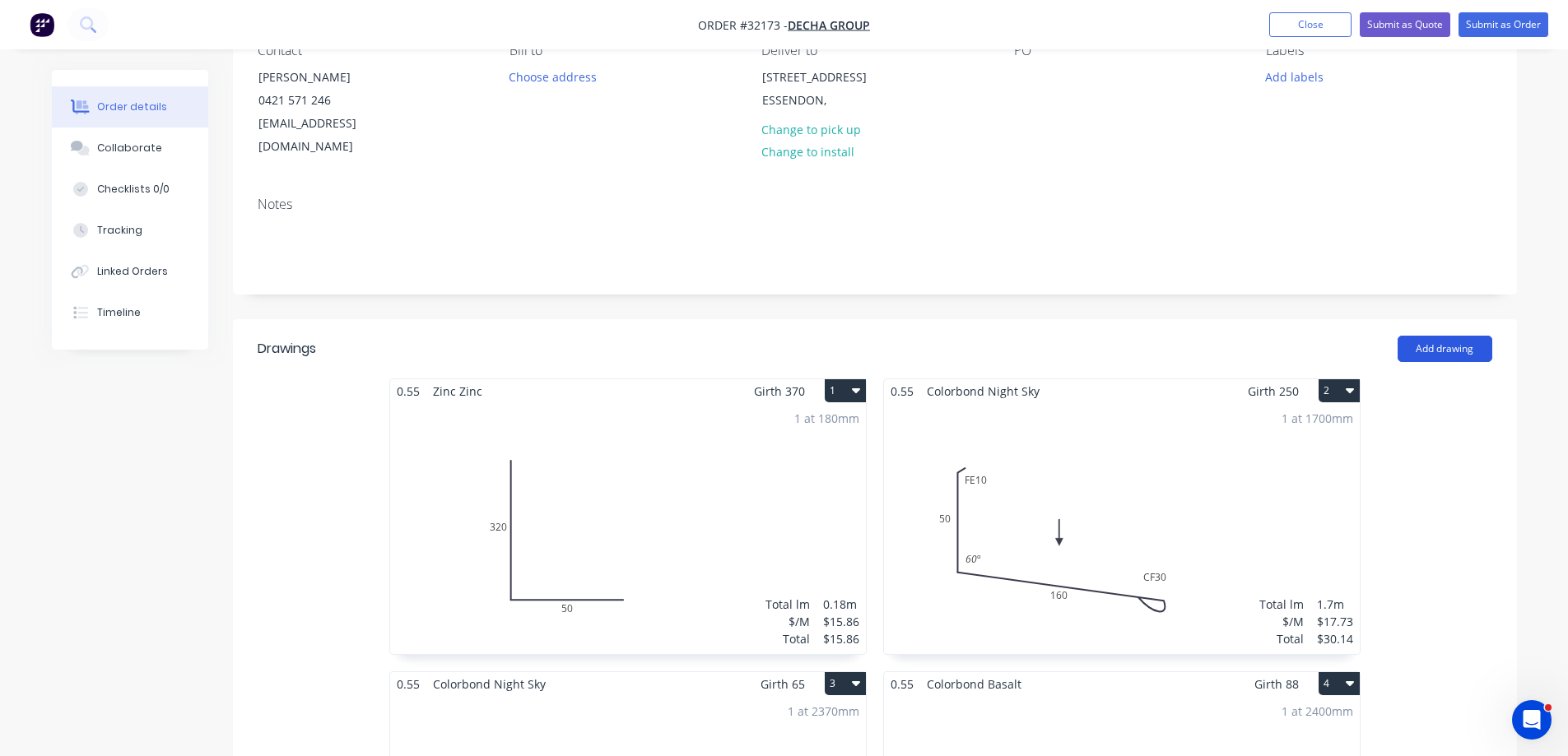
click at [1444, 336] on button "Add drawing" at bounding box center [1445, 348] width 94 height 26
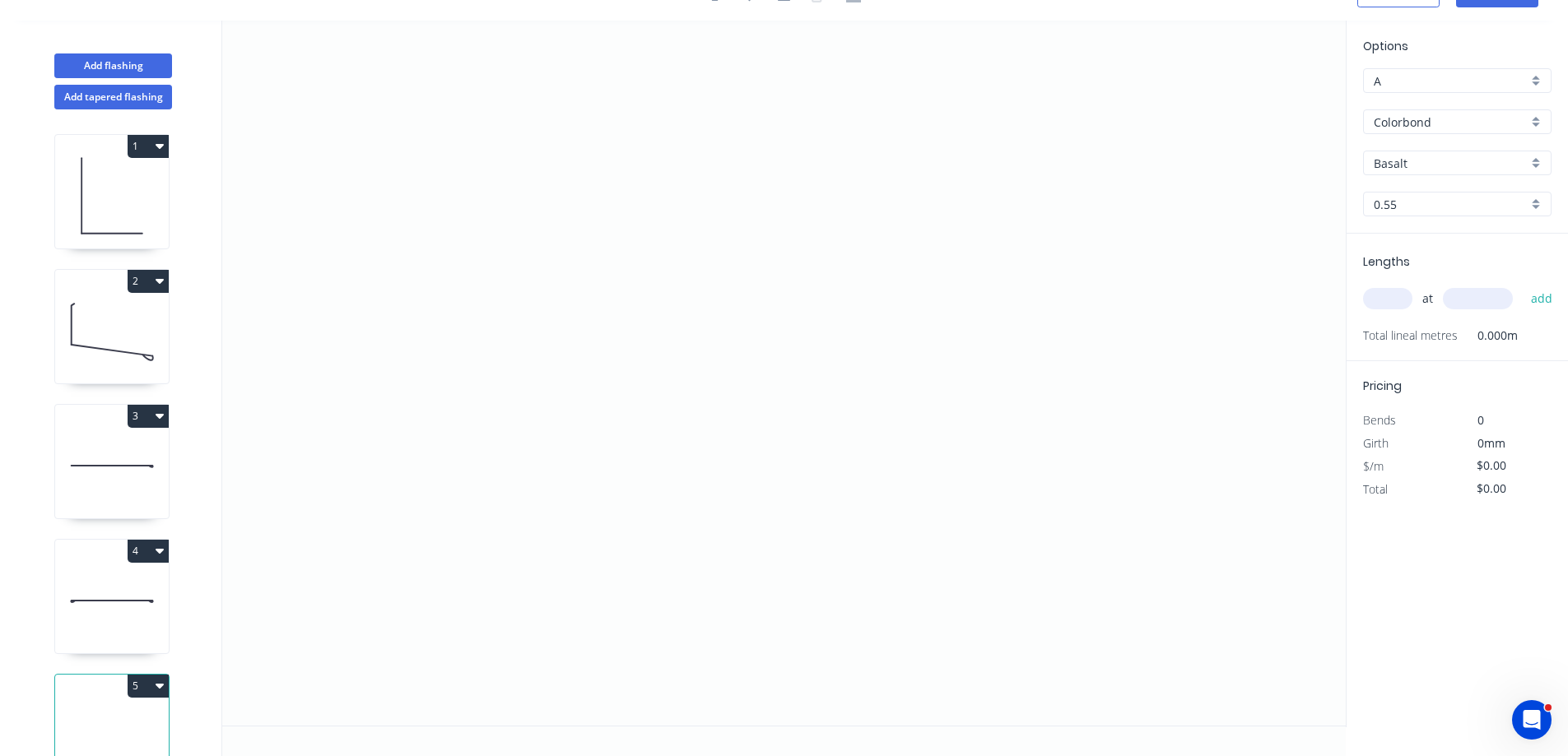
scroll to position [31, 0]
drag, startPoint x: 588, startPoint y: 173, endPoint x: 747, endPoint y: 210, distance: 163.2
click at [588, 173] on icon "0" at bounding box center [784, 372] width 1124 height 705
click at [859, 235] on icon "0" at bounding box center [784, 372] width 1124 height 705
click at [857, 430] on icon "0 ?" at bounding box center [784, 372] width 1124 height 705
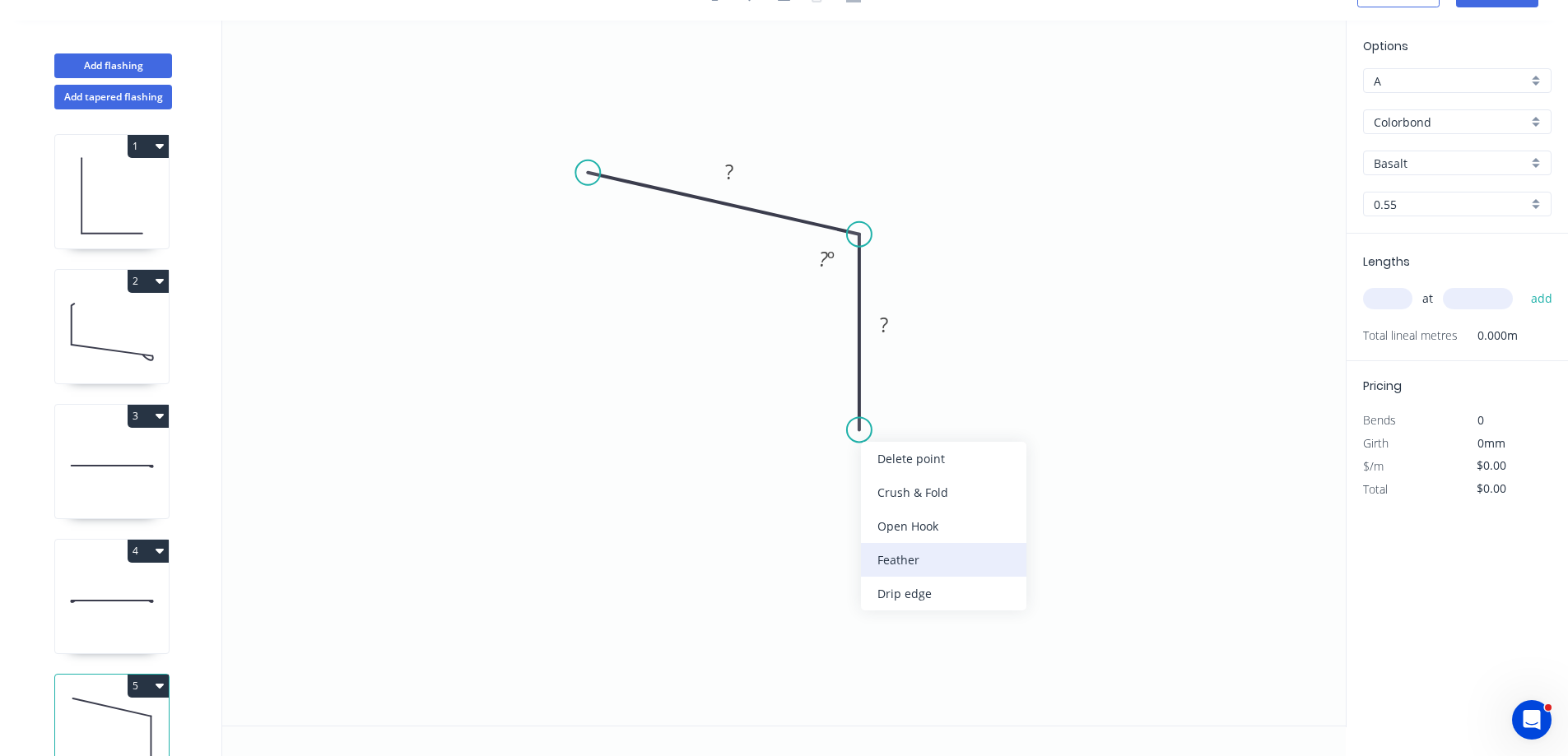
click at [963, 571] on div "Feather" at bounding box center [944, 560] width 165 height 34
click at [922, 487] on div "Flip bend" at bounding box center [940, 484] width 165 height 34
click at [731, 166] on tspan "?" at bounding box center [729, 171] width 9 height 27
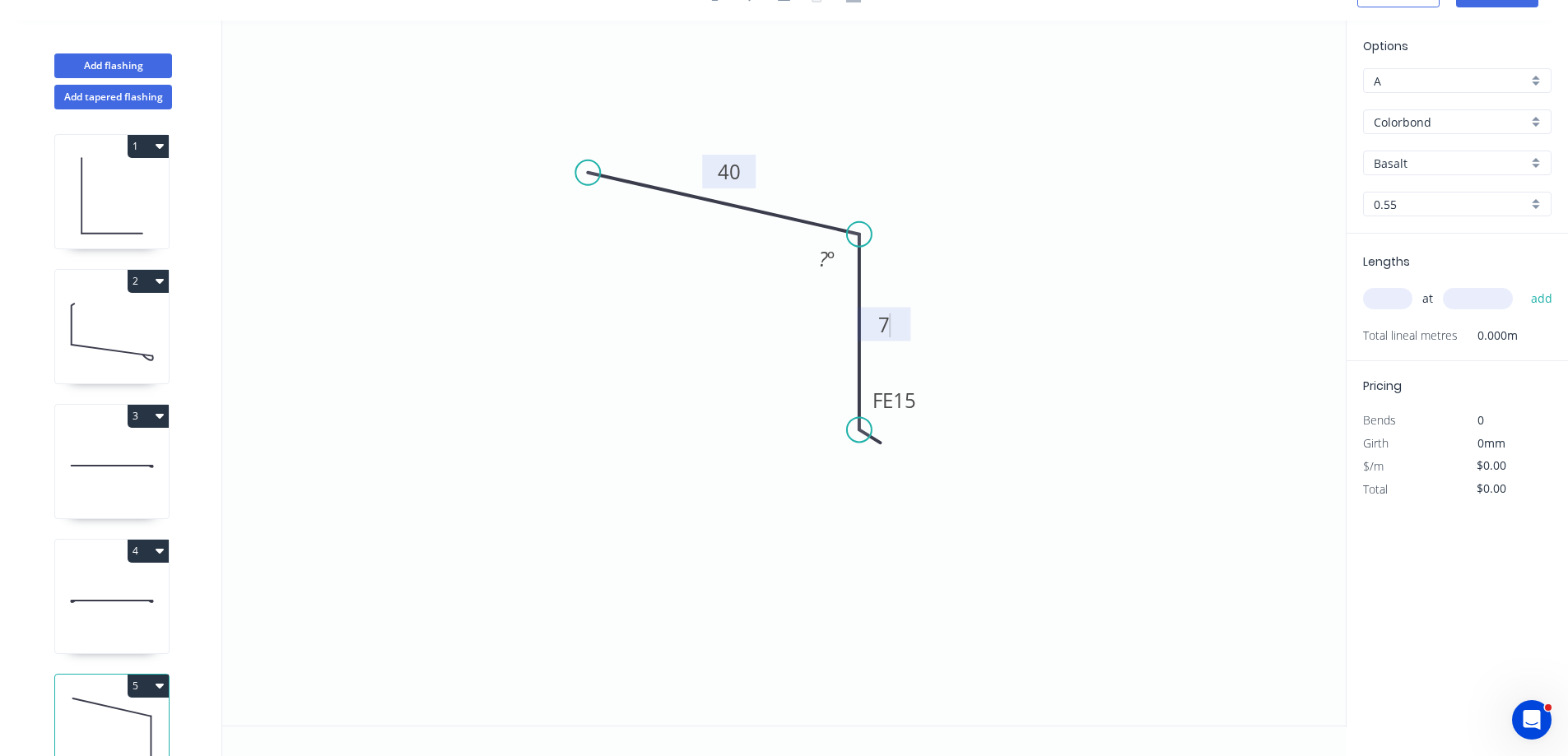
type input "$9.56"
click at [829, 262] on tspan "70" at bounding box center [822, 259] width 21 height 27
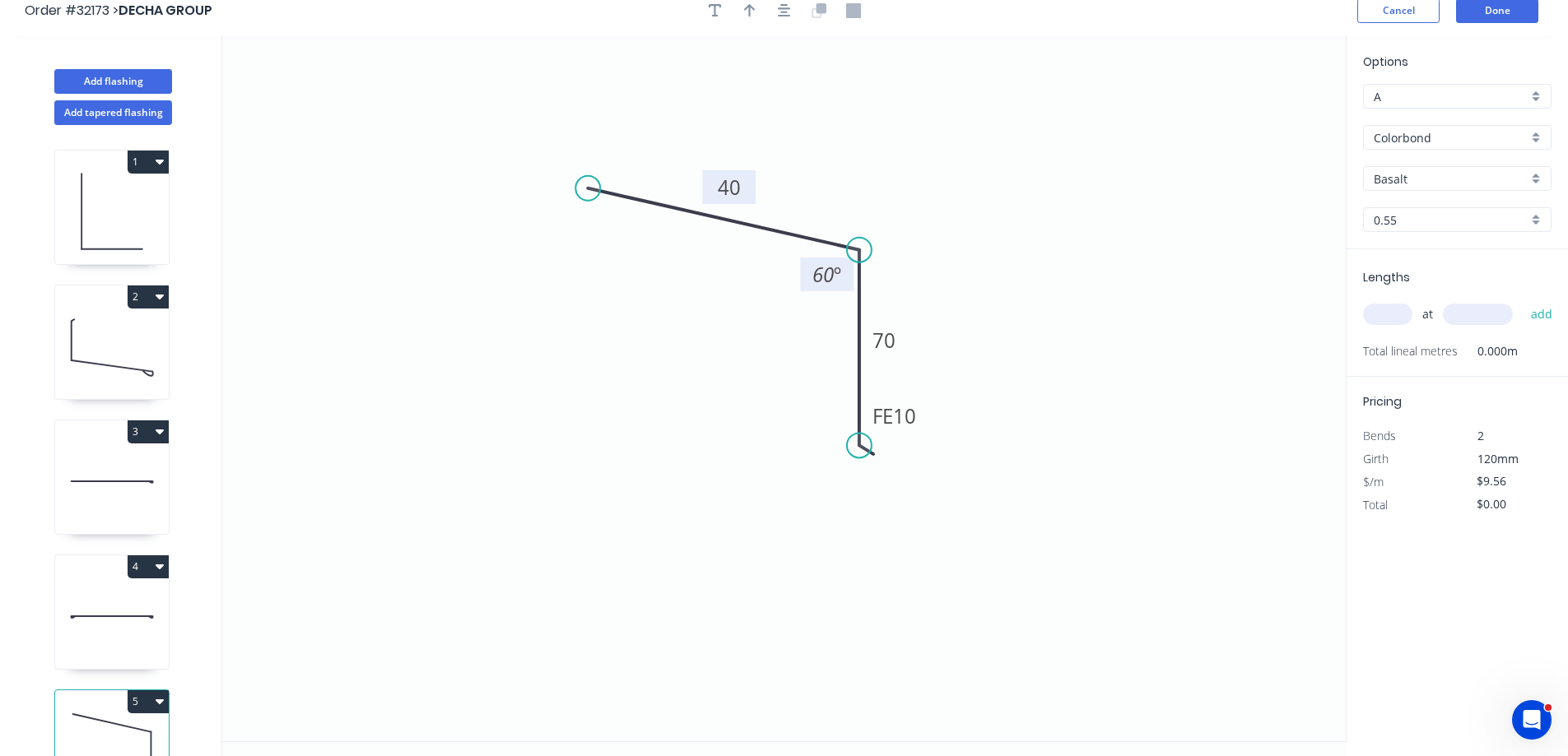
scroll to position [0, 0]
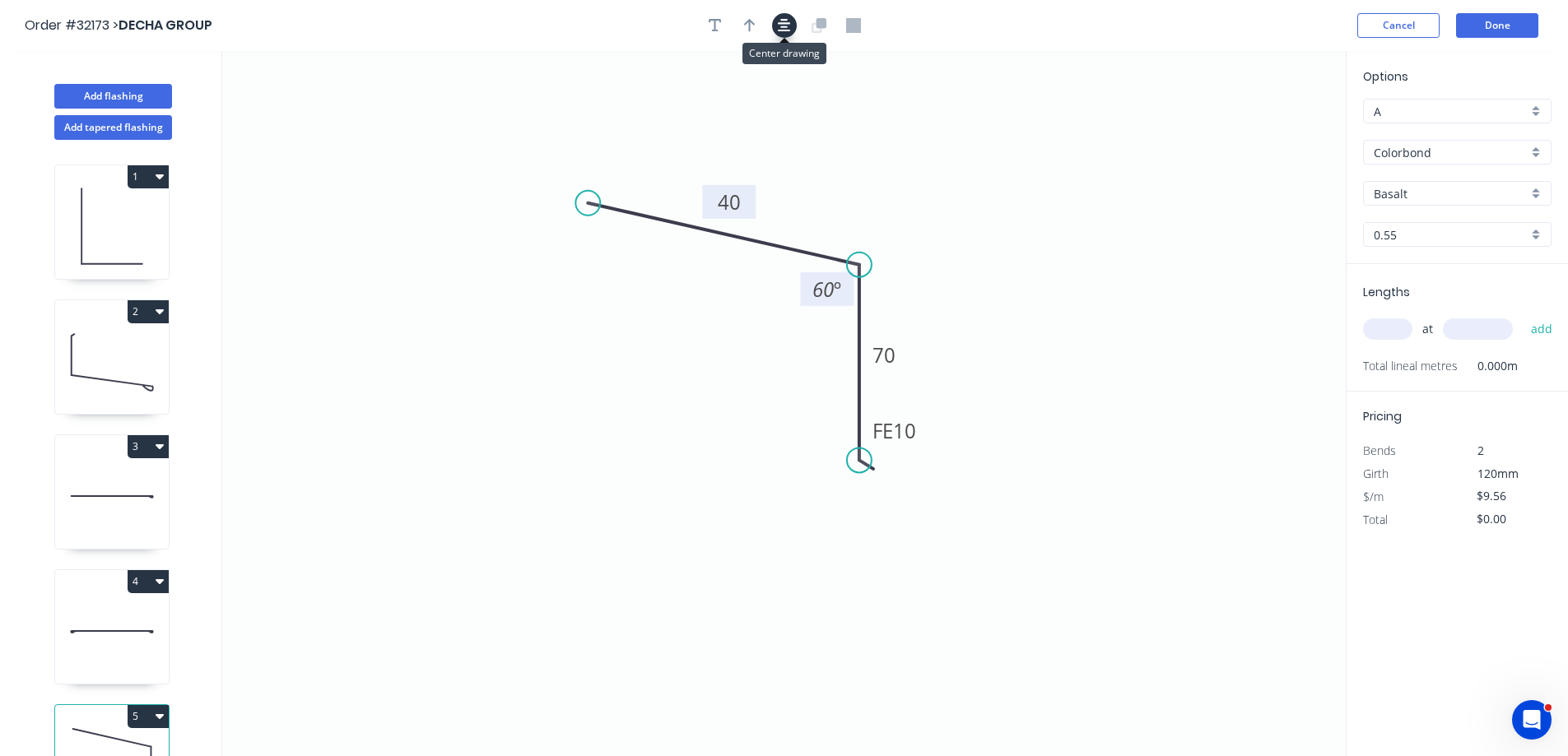
click at [789, 26] on icon "button" at bounding box center [784, 25] width 13 height 14
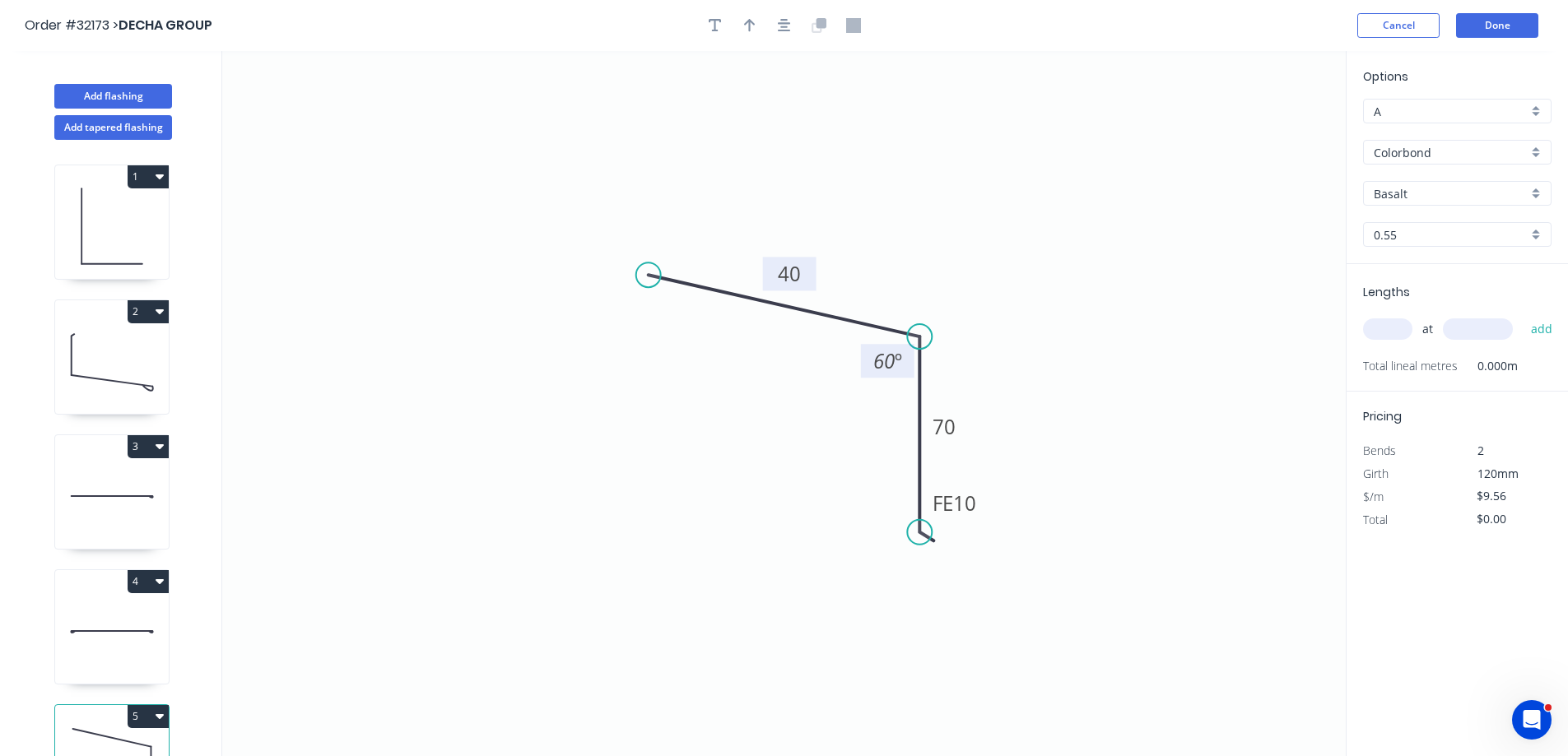
click at [1538, 192] on div "Basalt" at bounding box center [1457, 193] width 189 height 25
click at [1454, 242] on div "Night Sky" at bounding box center [1456, 245] width 187 height 29
type input "Night Sky"
click at [751, 27] on icon "button" at bounding box center [749, 25] width 12 height 14
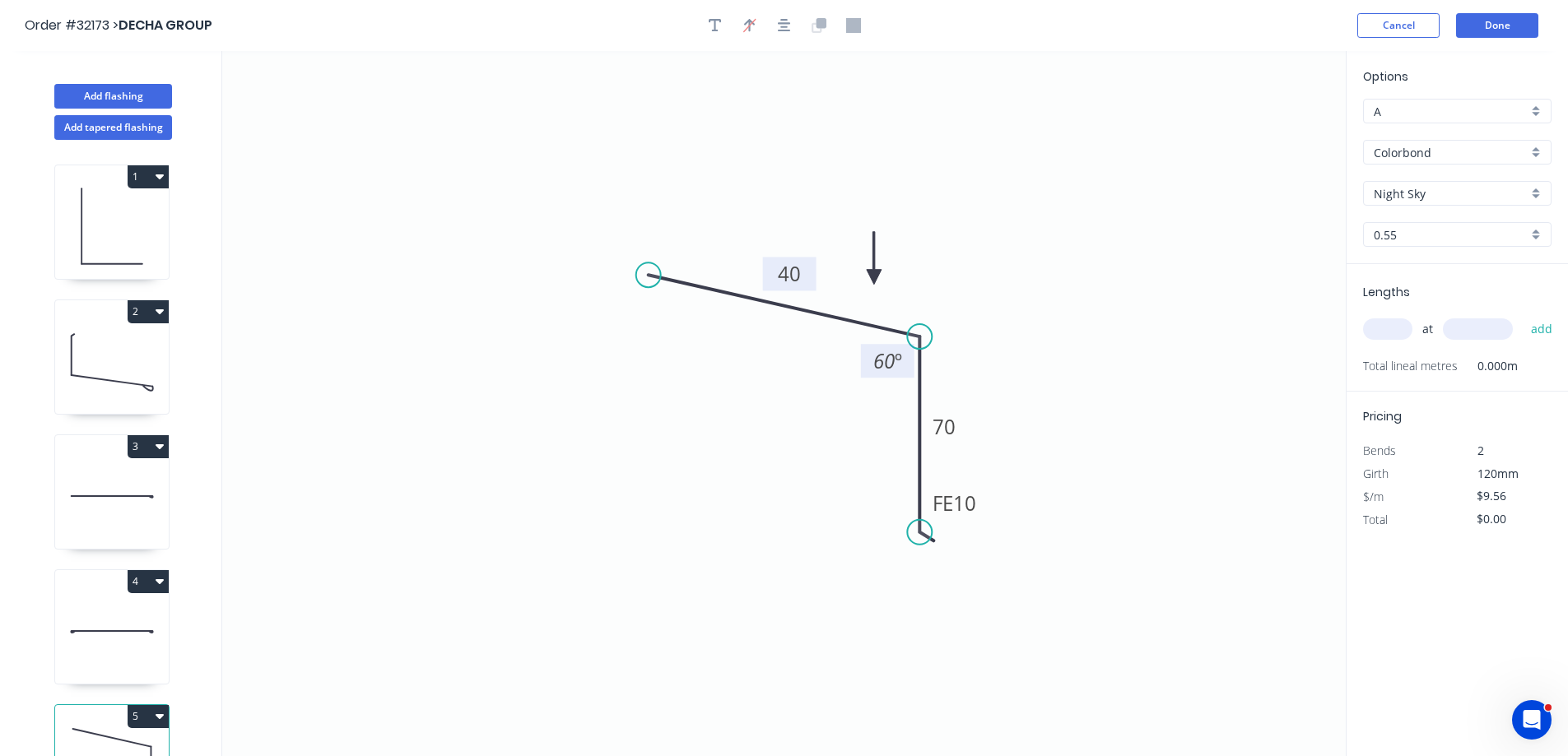
drag, startPoint x: 1170, startPoint y: 161, endPoint x: 873, endPoint y: 277, distance: 318.8
click at [873, 277] on icon at bounding box center [873, 258] width 14 height 53
drag, startPoint x: 1386, startPoint y: 326, endPoint x: 1042, endPoint y: 259, distance: 350.5
click at [1375, 324] on input "text" at bounding box center [1387, 329] width 49 height 21
type input "1"
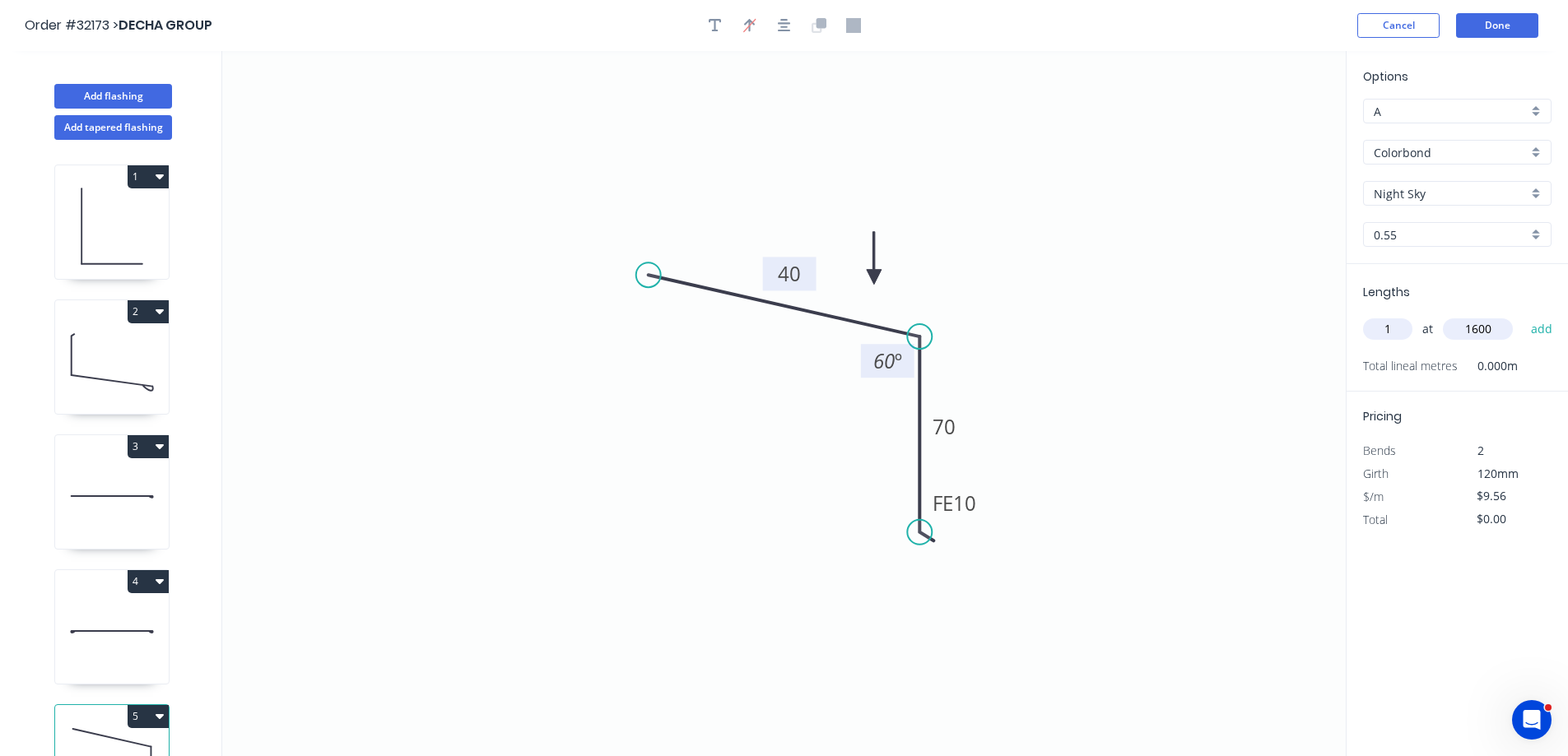
type input "1600"
click at [1523, 315] on button "add" at bounding box center [1542, 329] width 38 height 28
type input "$15.30"
click at [1523, 32] on button "Done" at bounding box center [1497, 26] width 83 height 25
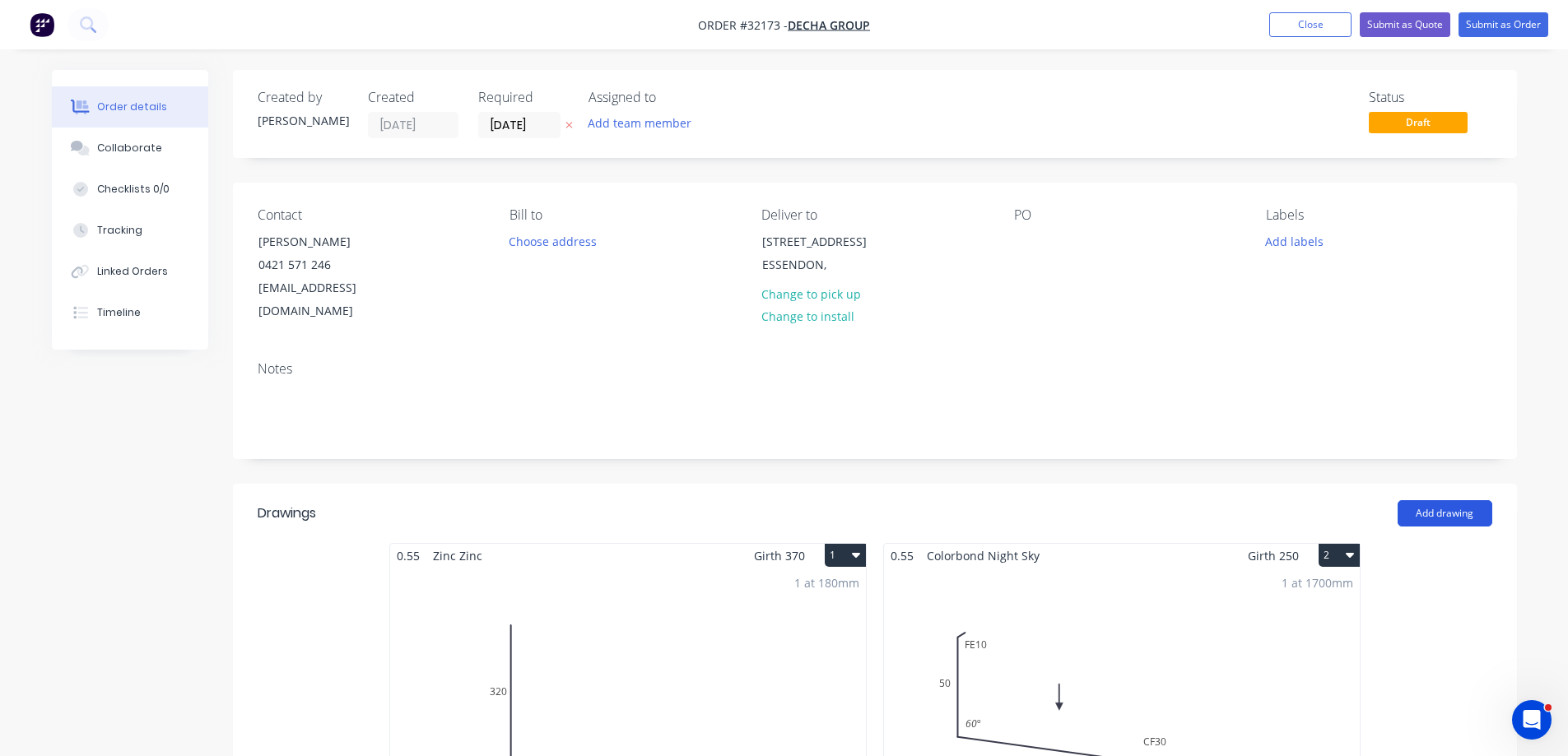
click at [1445, 500] on button "Add drawing" at bounding box center [1445, 513] width 94 height 26
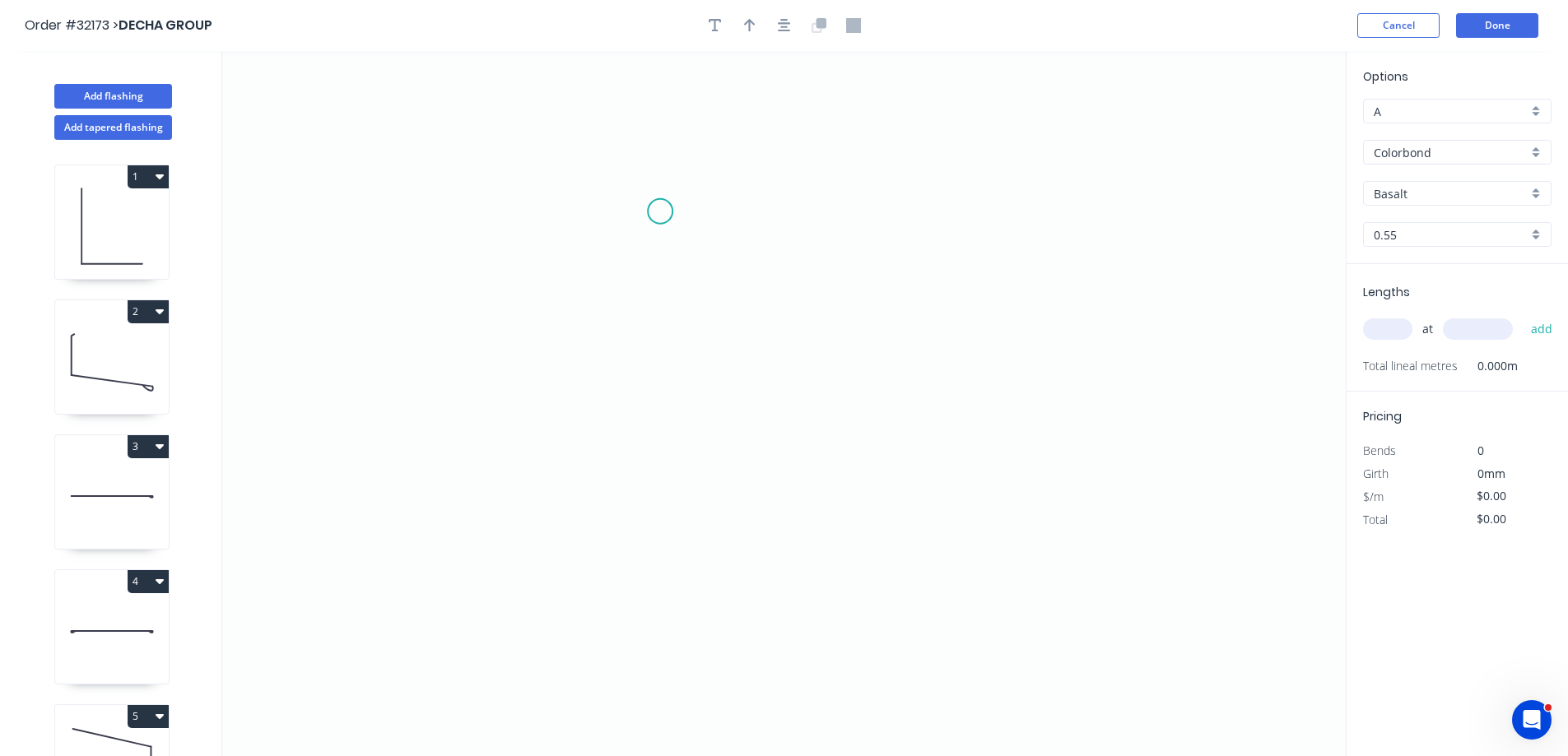
click at [660, 212] on icon "0" at bounding box center [784, 403] width 1124 height 705
click at [669, 402] on icon "0" at bounding box center [784, 403] width 1124 height 705
click at [831, 433] on icon "0 ?" at bounding box center [784, 403] width 1124 height 705
click at [908, 489] on div "Crush & Fold" at bounding box center [923, 488] width 165 height 34
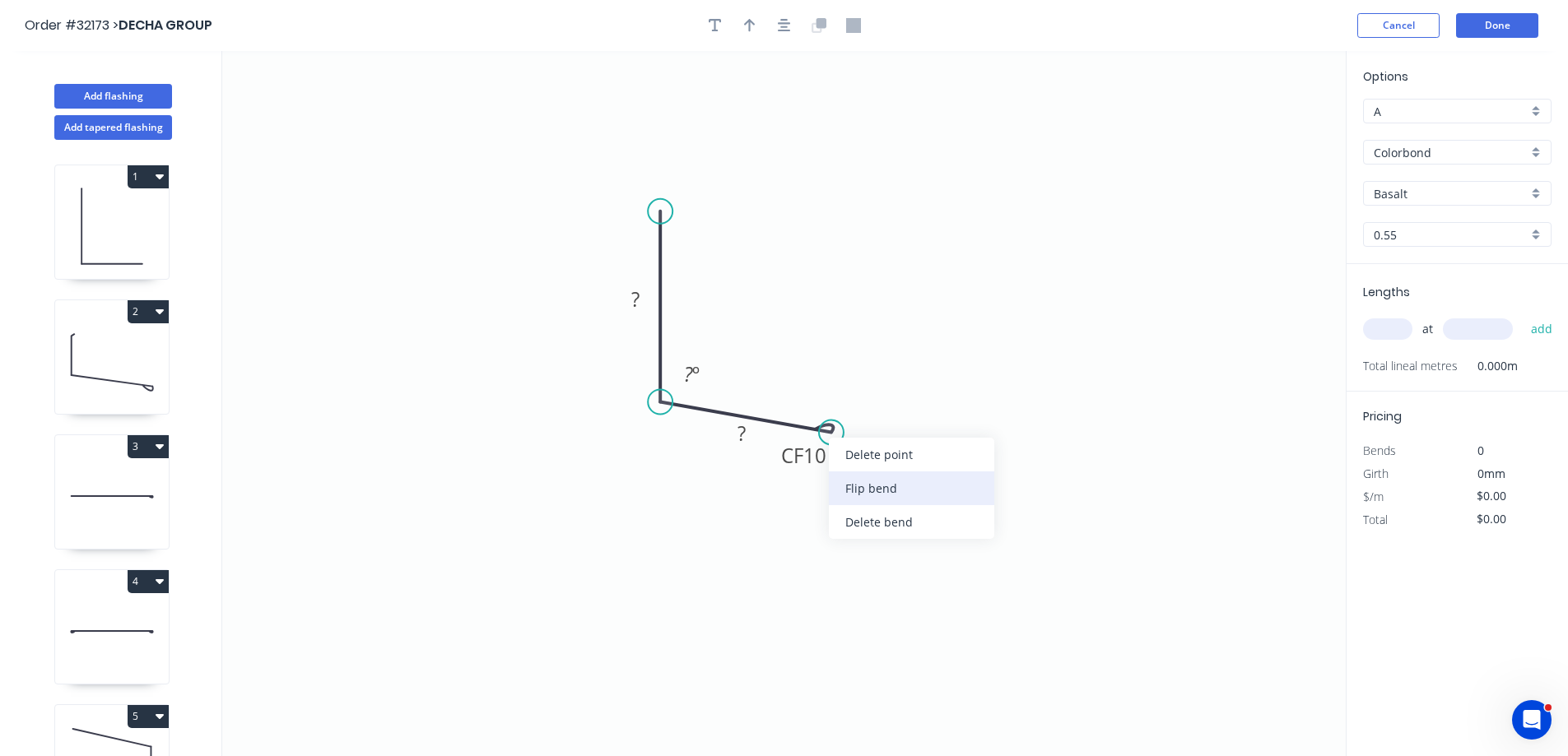
click at [882, 484] on div "Flip bend" at bounding box center [911, 488] width 165 height 34
click at [830, 385] on tspan "10" at bounding box center [827, 387] width 23 height 27
drag, startPoint x: 755, startPoint y: 444, endPoint x: 759, endPoint y: 428, distance: 16.5
click at [756, 441] on rect at bounding box center [742, 436] width 33 height 23
drag, startPoint x: 638, startPoint y: 297, endPoint x: 649, endPoint y: 288, distance: 14.2
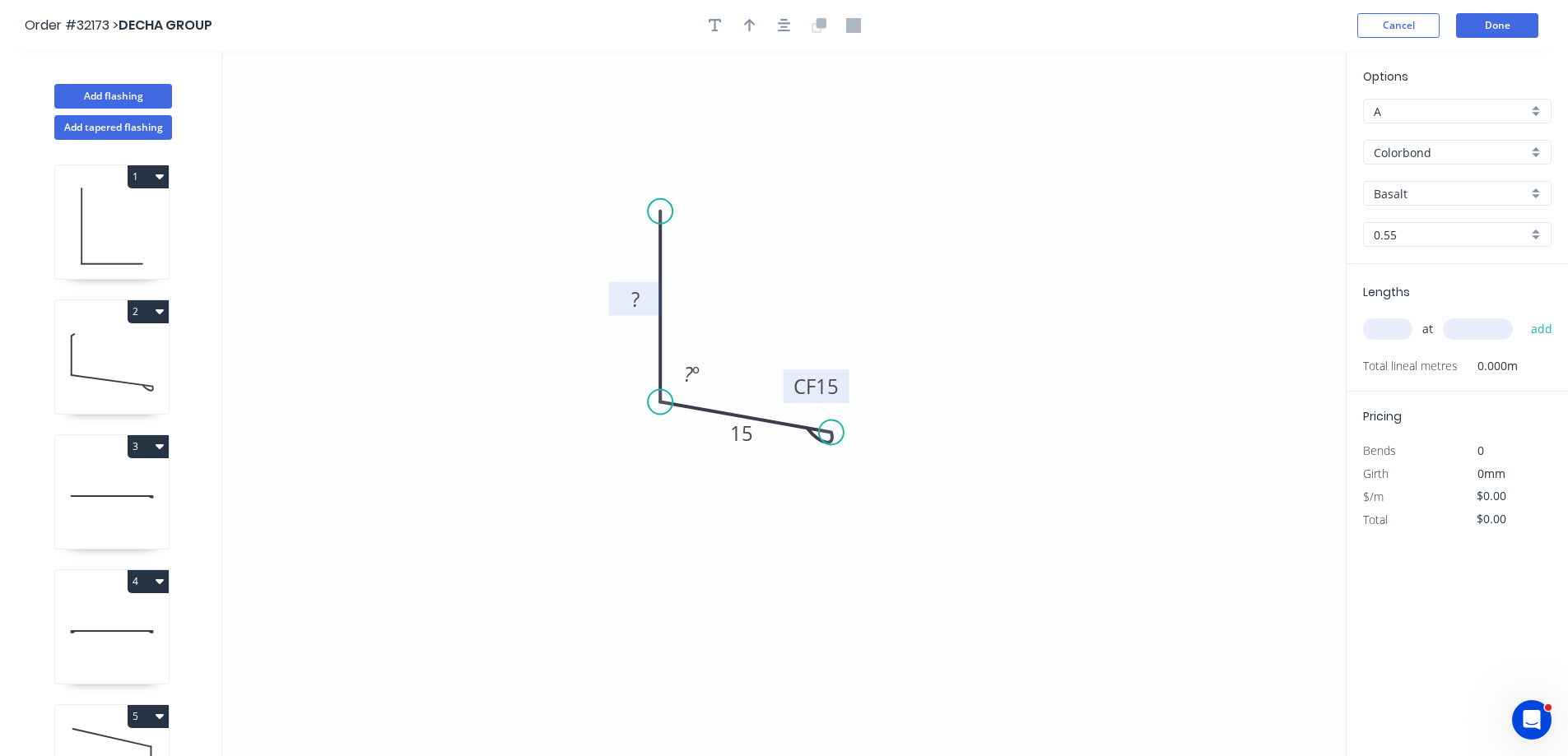
click at [643, 293] on g "?" at bounding box center [635, 299] width 33 height 27
type input "$8.91"
drag, startPoint x: 832, startPoint y: 439, endPoint x: 748, endPoint y: 455, distance: 85.5
click at [748, 455] on circle at bounding box center [748, 454] width 25 height 25
drag, startPoint x: 692, startPoint y: 378, endPoint x: 734, endPoint y: 359, distance: 46.1
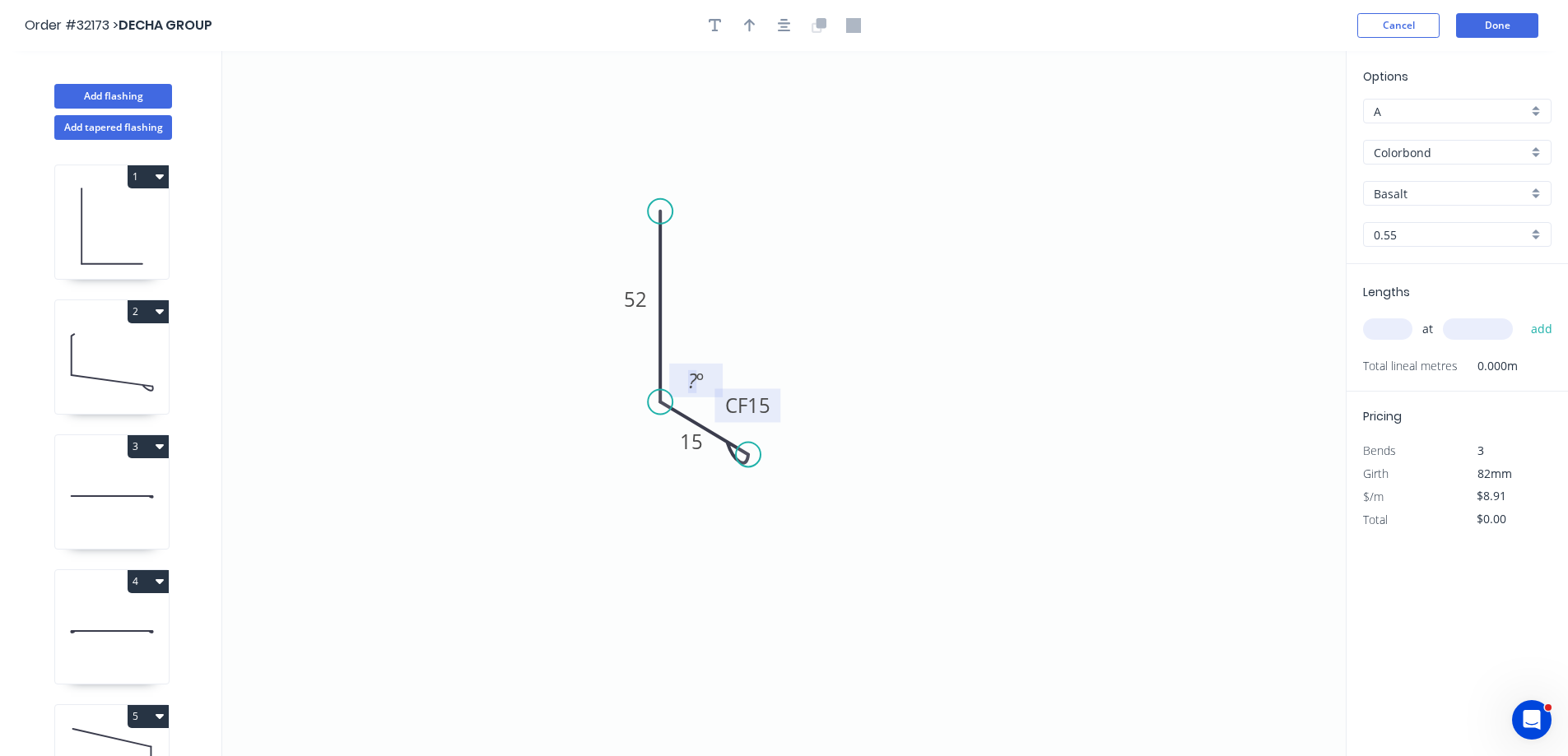
click at [692, 377] on tspan "?" at bounding box center [692, 381] width 9 height 27
drag, startPoint x: 709, startPoint y: 376, endPoint x: 717, endPoint y: 368, distance: 11.3
click at [712, 373] on tspan "º" at bounding box center [713, 381] width 8 height 27
click at [783, 20] on icon "button" at bounding box center [784, 26] width 13 height 13
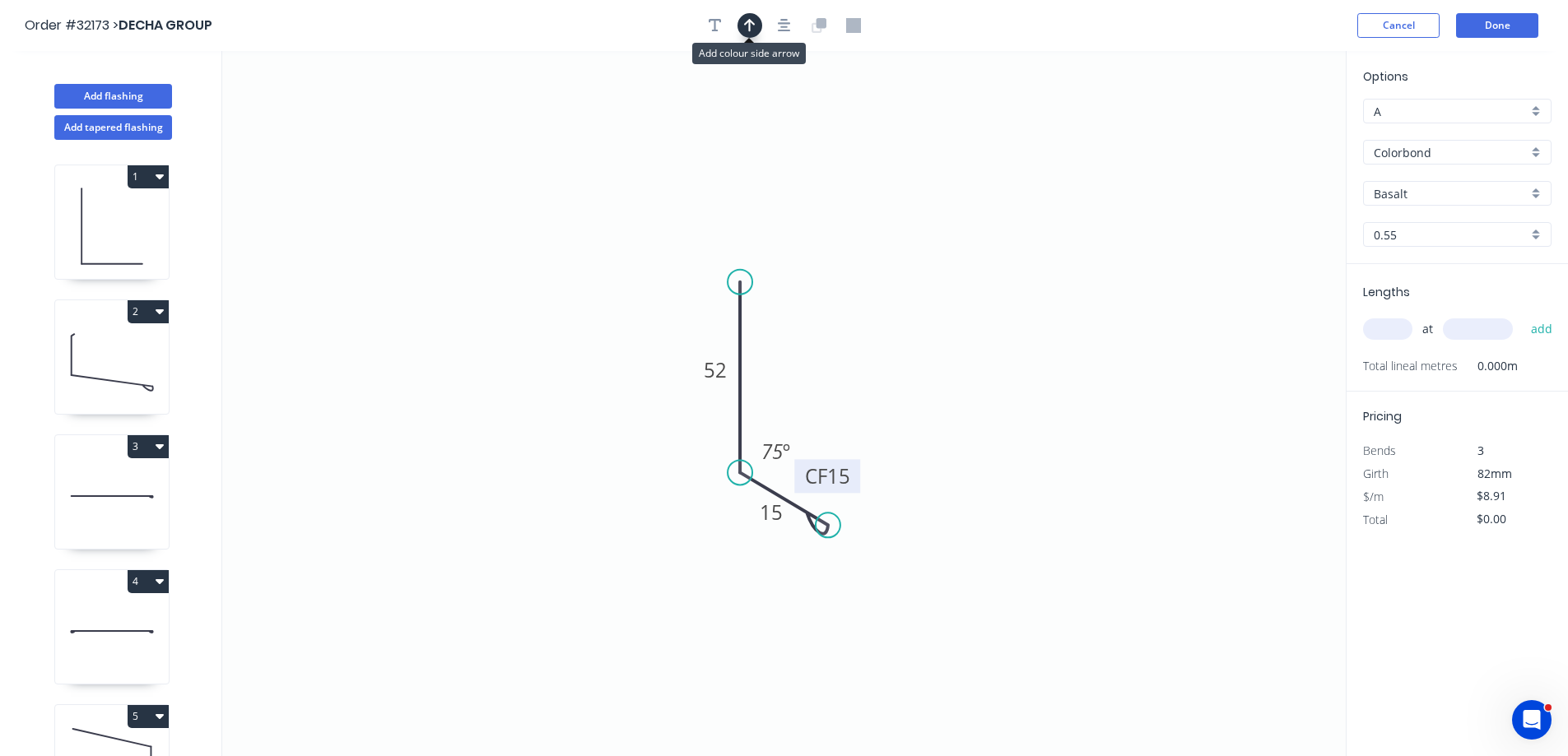
click at [748, 32] on icon "button" at bounding box center [749, 25] width 12 height 14
click at [1263, 127] on icon at bounding box center [1262, 114] width 14 height 53
drag, startPoint x: 1263, startPoint y: 128, endPoint x: 812, endPoint y: 374, distance: 513.7
click at [806, 377] on icon at bounding box center [823, 358] width 48 height 48
drag, startPoint x: 1540, startPoint y: 187, endPoint x: 1535, endPoint y: 196, distance: 10.3
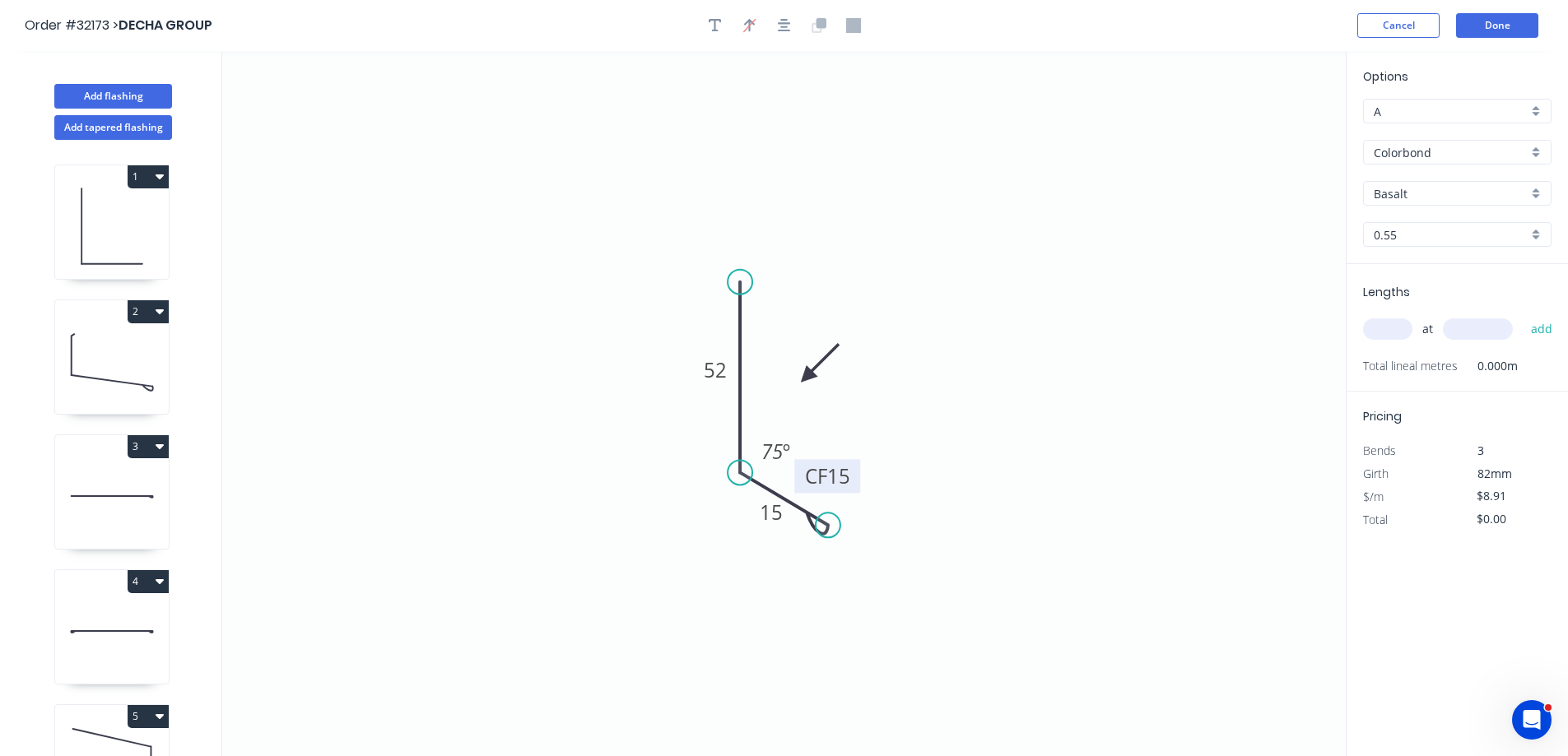
click at [1540, 189] on div "Basalt" at bounding box center [1457, 193] width 189 height 25
click at [1455, 320] on div "Night Sky" at bounding box center [1456, 328] width 187 height 29
type input "Night Sky"
click at [1385, 329] on input "text" at bounding box center [1387, 329] width 49 height 21
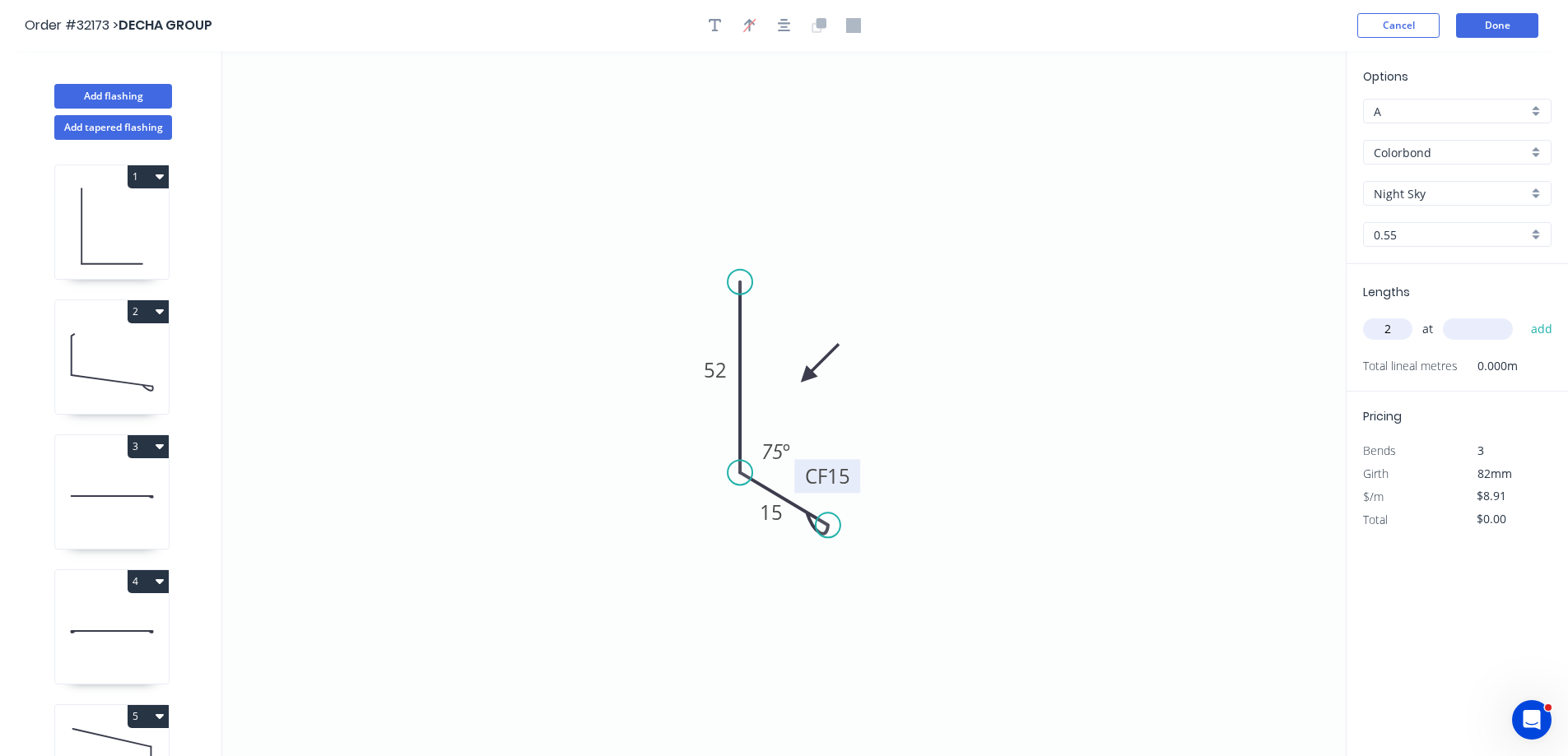
type input "2"
type input "1700"
click at [1523, 315] on button "add" at bounding box center [1542, 329] width 38 height 28
type input "$30.29"
type input "1"
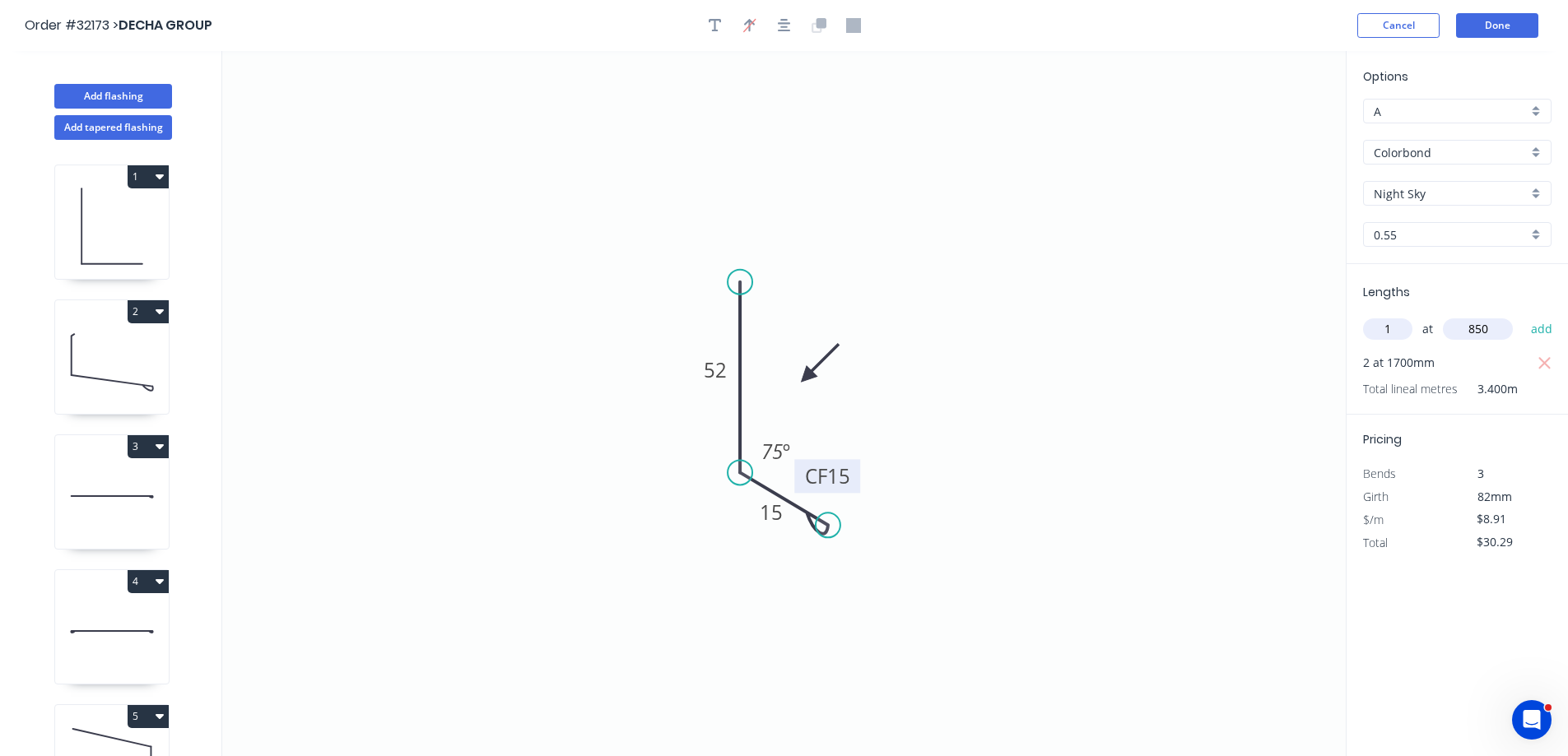
type input "850"
click at [1523, 315] on button "add" at bounding box center [1542, 329] width 38 height 28
type input "$39.20"
click at [1502, 29] on button "Done" at bounding box center [1497, 26] width 83 height 25
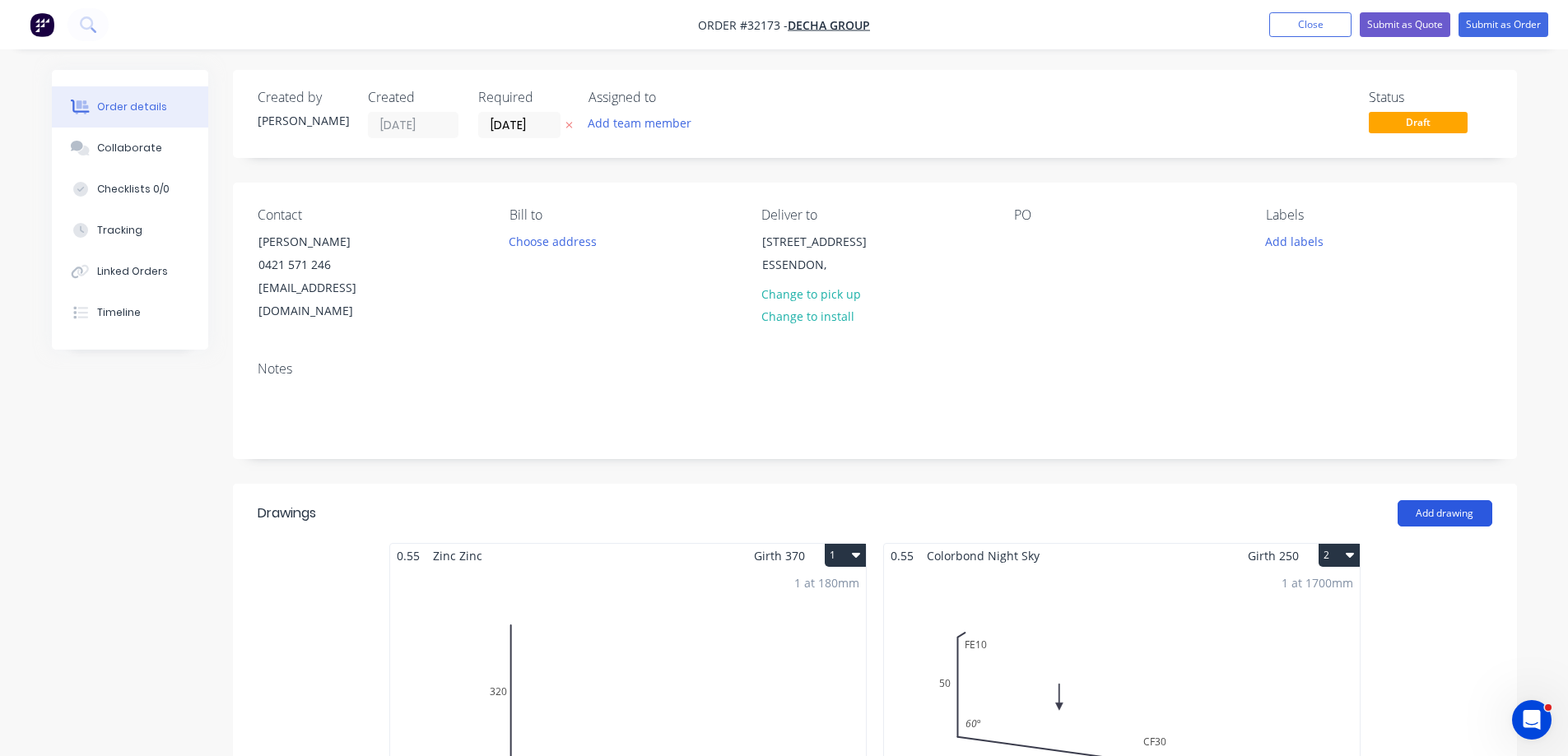
click at [1422, 500] on button "Add drawing" at bounding box center [1445, 513] width 94 height 26
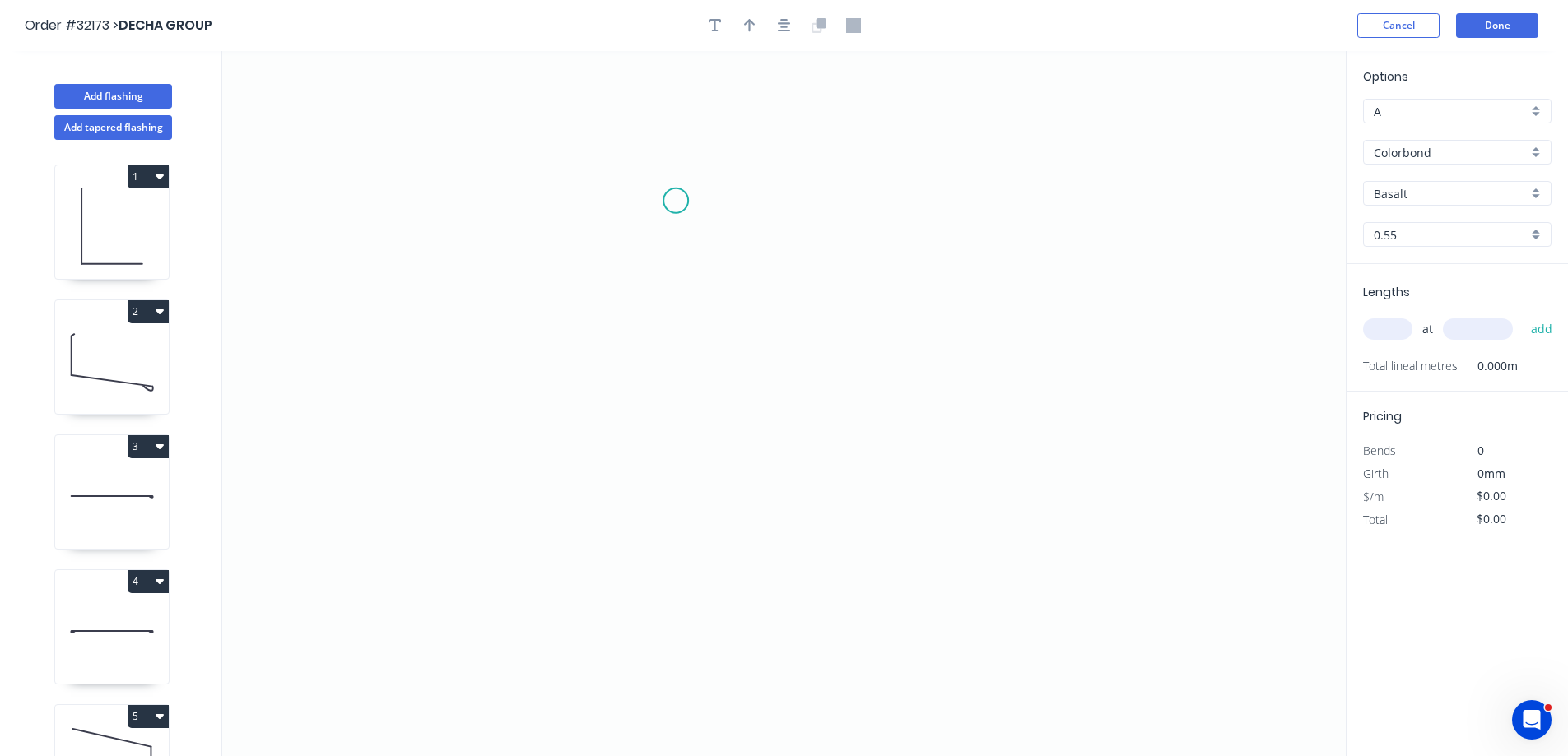
click at [675, 202] on icon "0" at bounding box center [784, 403] width 1124 height 705
click at [894, 214] on icon "0" at bounding box center [784, 403] width 1124 height 705
click at [891, 398] on icon "0 ?" at bounding box center [784, 403] width 1124 height 705
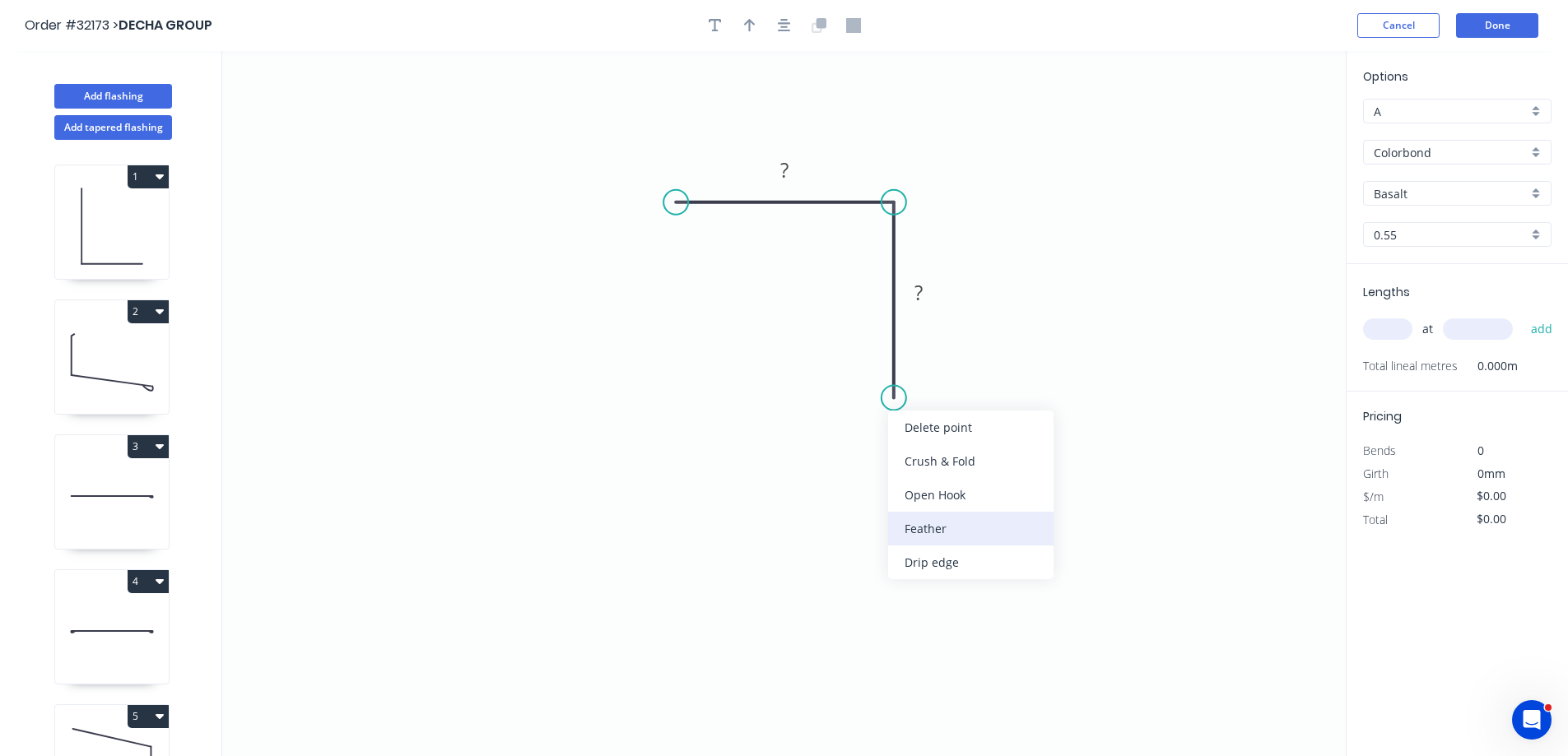
click at [1002, 539] on div "Feather" at bounding box center [971, 528] width 165 height 34
click at [951, 458] on div "Flip bend" at bounding box center [977, 458] width 165 height 34
click at [946, 372] on tspan "15" at bounding box center [939, 368] width 23 height 27
type input "$7.85"
drag, startPoint x: 1397, startPoint y: 332, endPoint x: 1179, endPoint y: 364, distance: 220.3
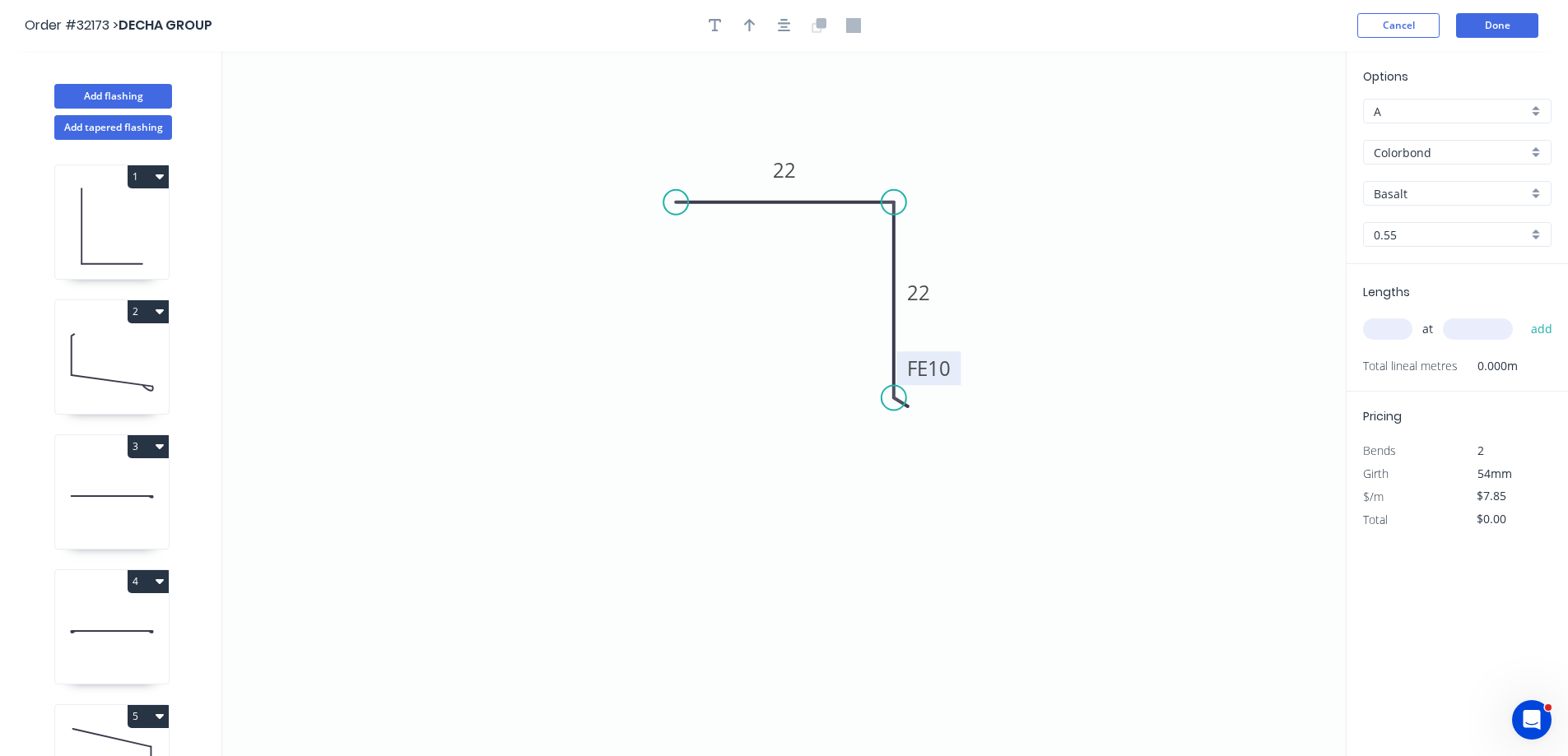
click at [1395, 332] on input "text" at bounding box center [1387, 329] width 49 height 21
type input "1"
type input "1830"
click at [1523, 315] on button "add" at bounding box center [1542, 329] width 38 height 28
type input "$14.37"
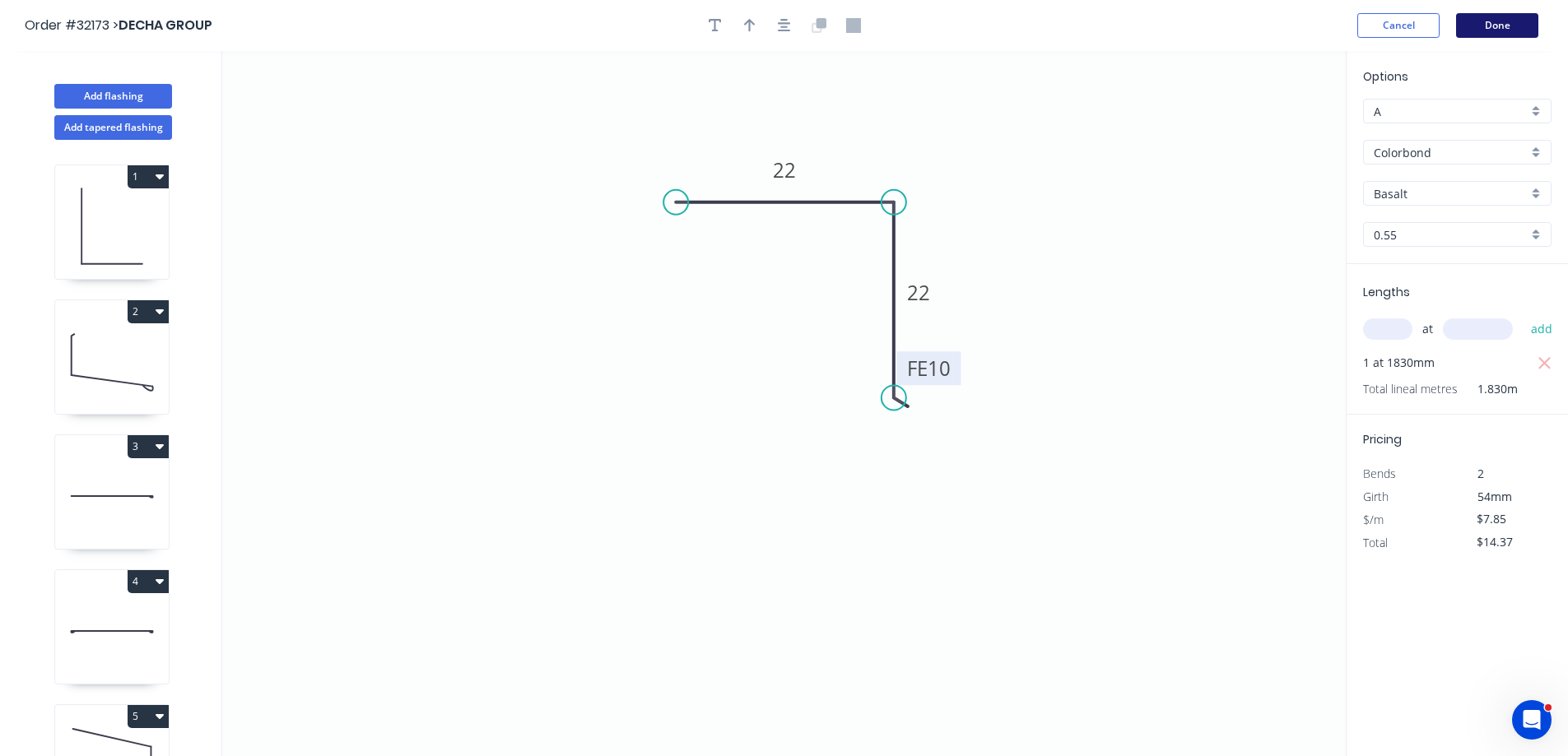
click at [1516, 28] on button "Done" at bounding box center [1497, 26] width 83 height 25
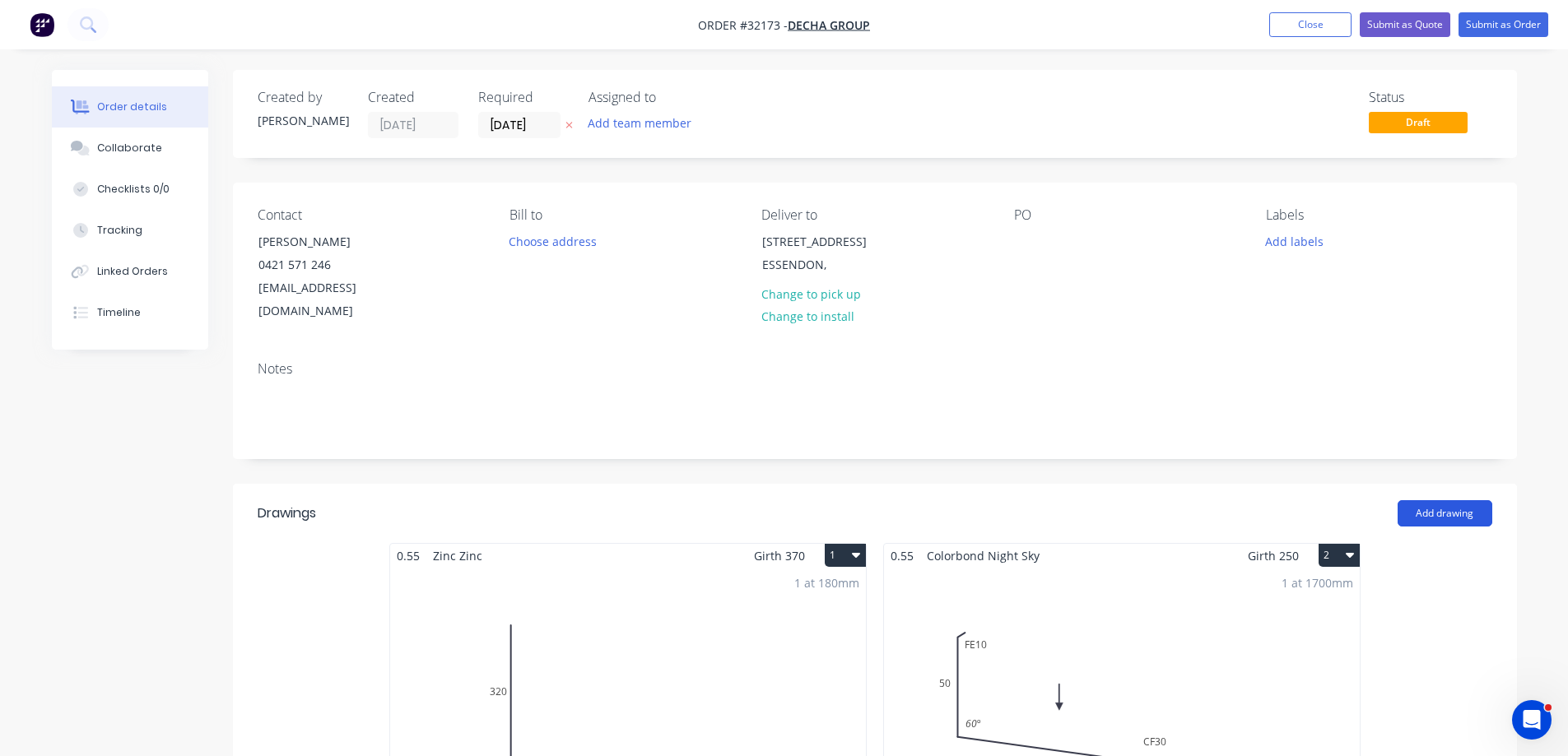
click at [1448, 500] on button "Add drawing" at bounding box center [1445, 513] width 94 height 26
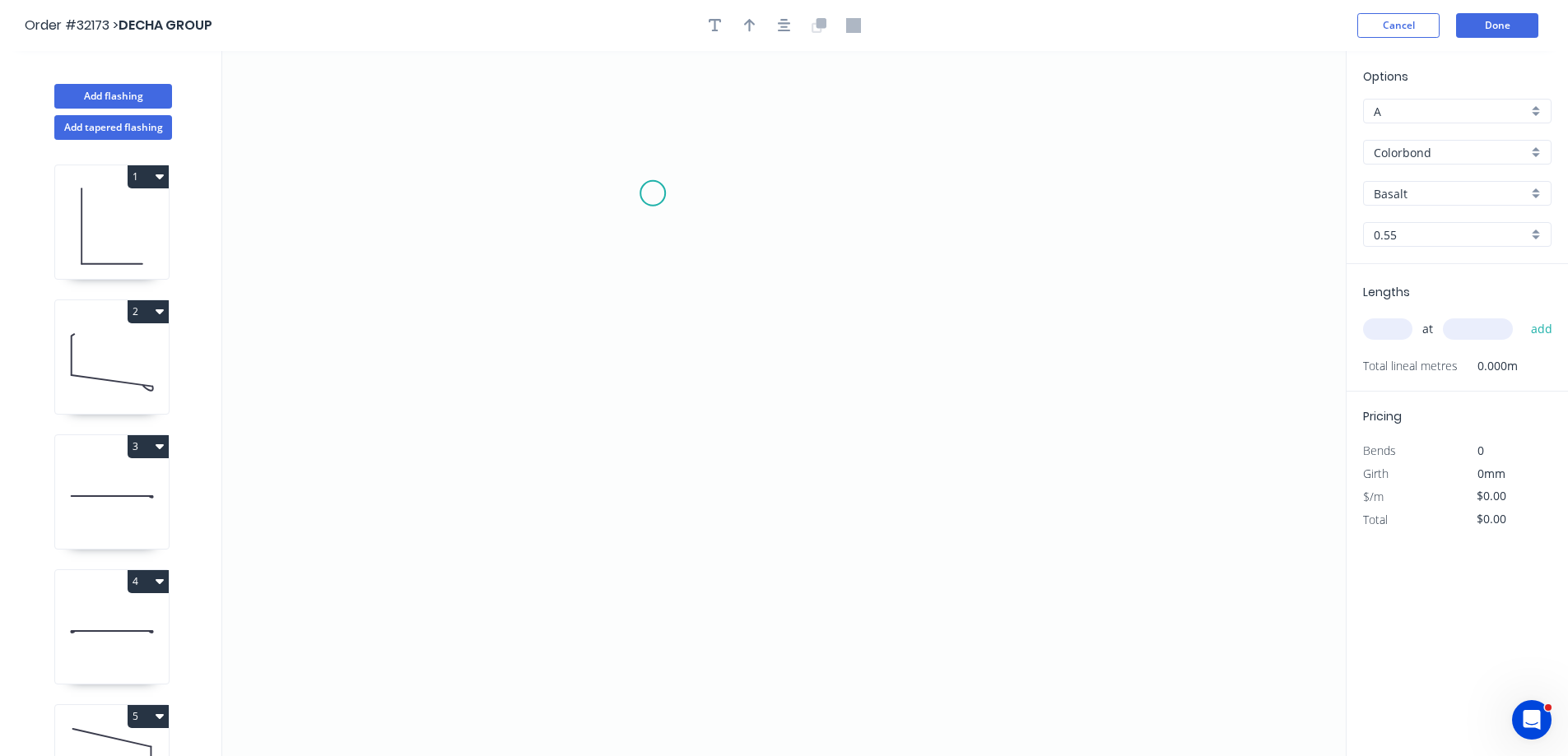
click at [654, 193] on icon "0" at bounding box center [784, 403] width 1124 height 705
click at [879, 205] on icon "0" at bounding box center [784, 403] width 1124 height 705
click at [881, 407] on icon "0 ?" at bounding box center [784, 403] width 1124 height 705
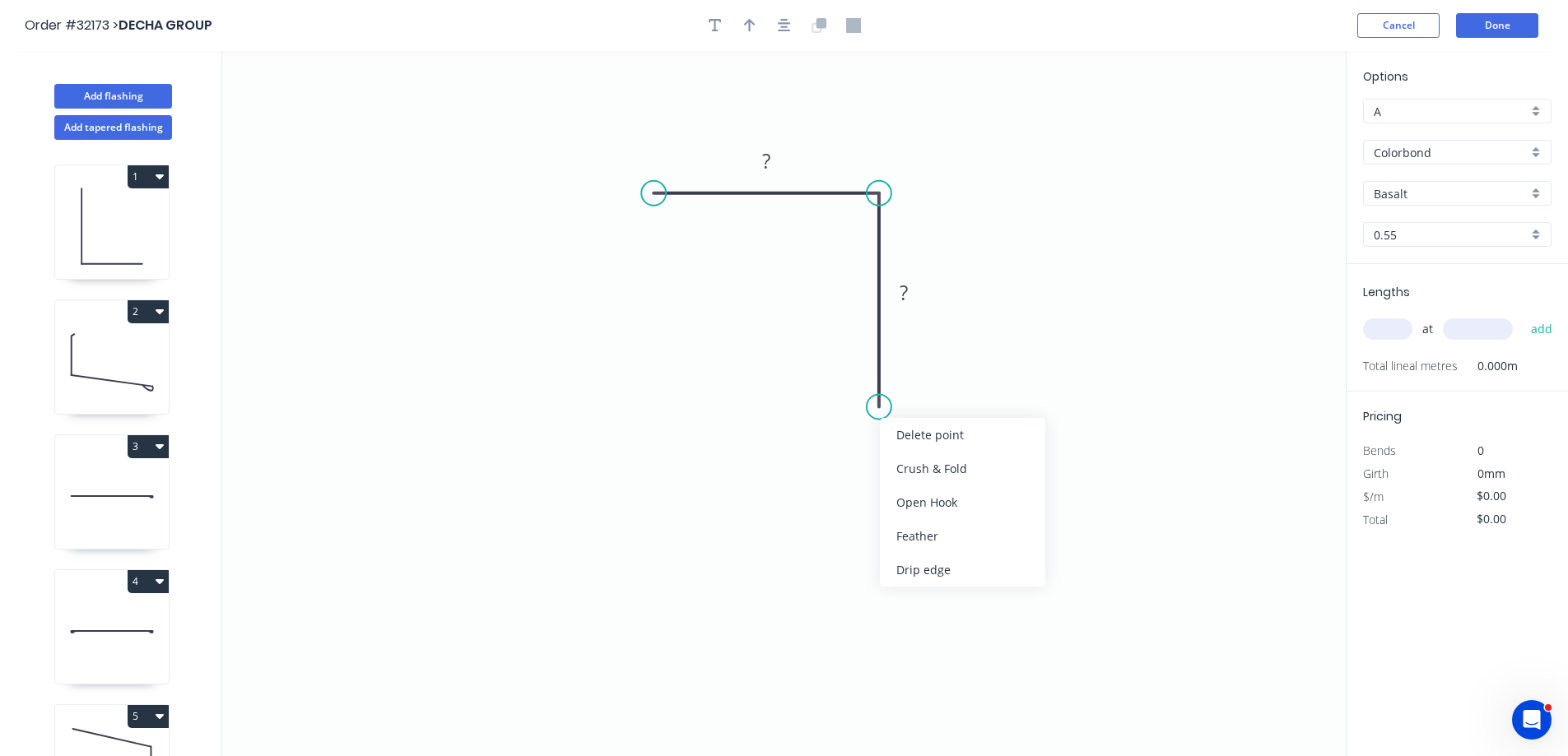
click at [974, 544] on div "Feather" at bounding box center [962, 536] width 165 height 34
click at [915, 468] on div "Flip bend" at bounding box center [951, 465] width 165 height 34
click at [942, 384] on rect at bounding box center [913, 377] width 64 height 34
click at [931, 370] on tspan "15" at bounding box center [924, 377] width 23 height 27
type input "$7.85"
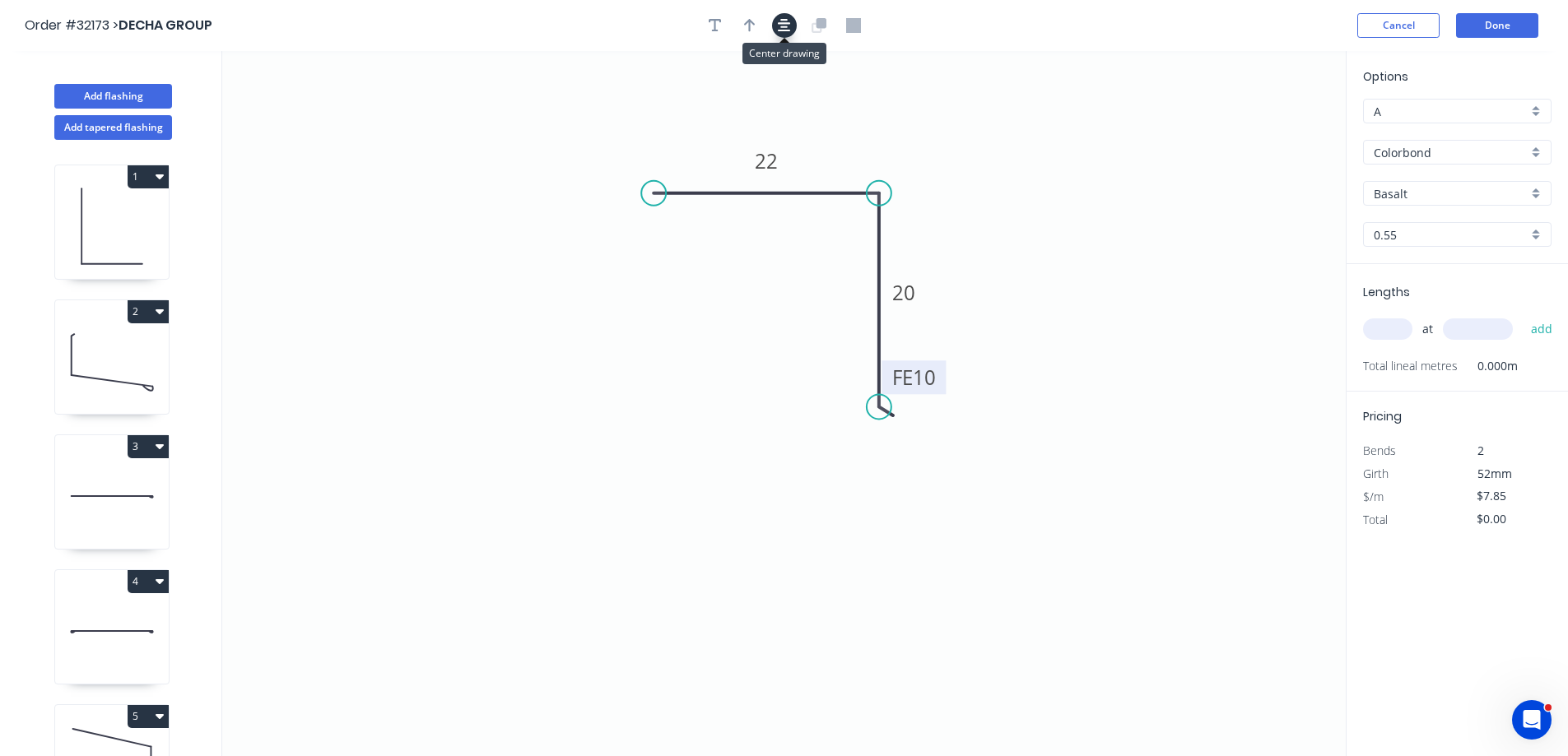
click at [783, 27] on icon "button" at bounding box center [784, 26] width 13 height 13
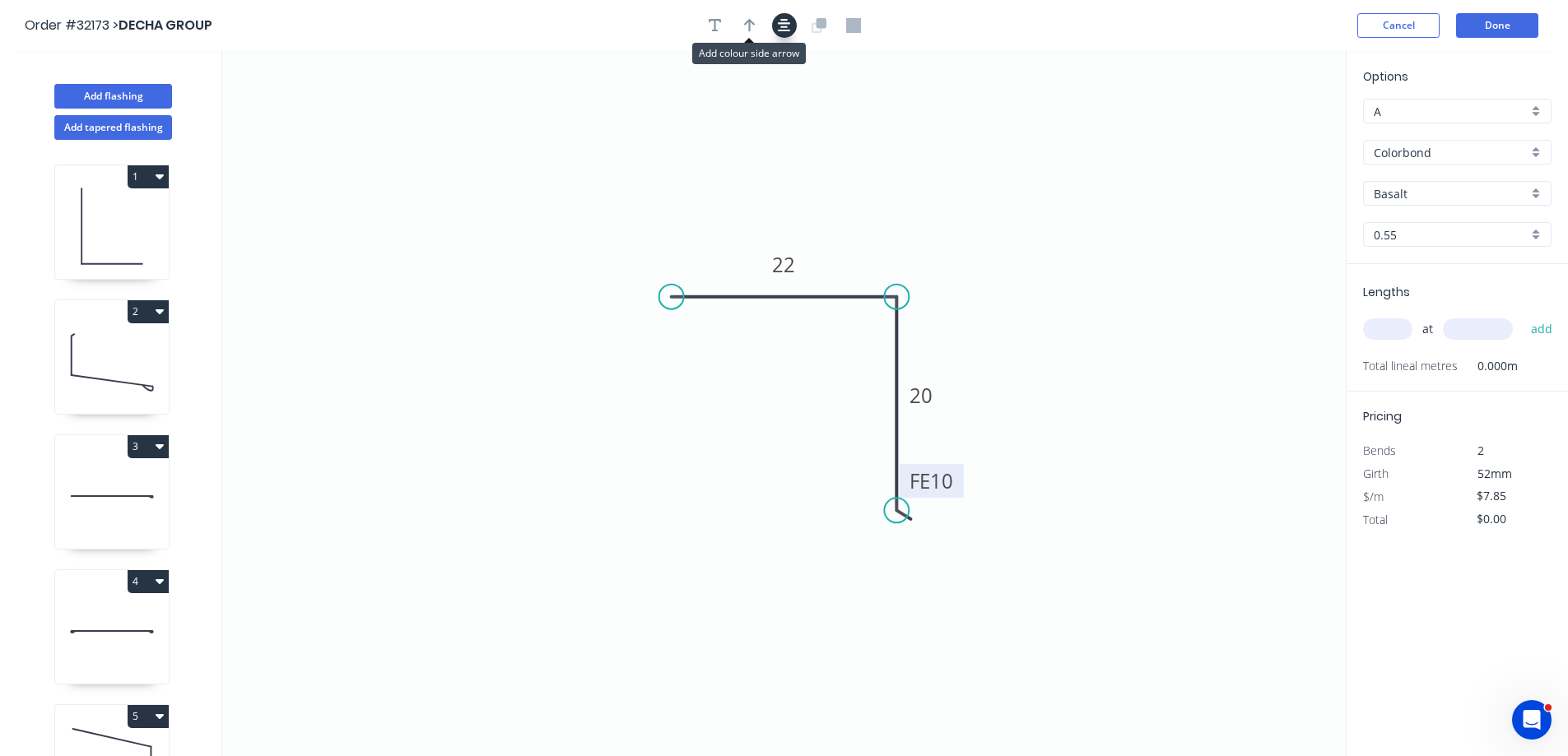
drag, startPoint x: 743, startPoint y: 19, endPoint x: 789, endPoint y: 36, distance: 49.0
click at [744, 18] on icon "button" at bounding box center [749, 25] width 12 height 14
drag, startPoint x: 1260, startPoint y: 132, endPoint x: 1228, endPoint y: 186, distance: 62.8
click at [871, 235] on icon at bounding box center [870, 216] width 14 height 53
click at [1533, 190] on div "Basalt" at bounding box center [1457, 193] width 189 height 25
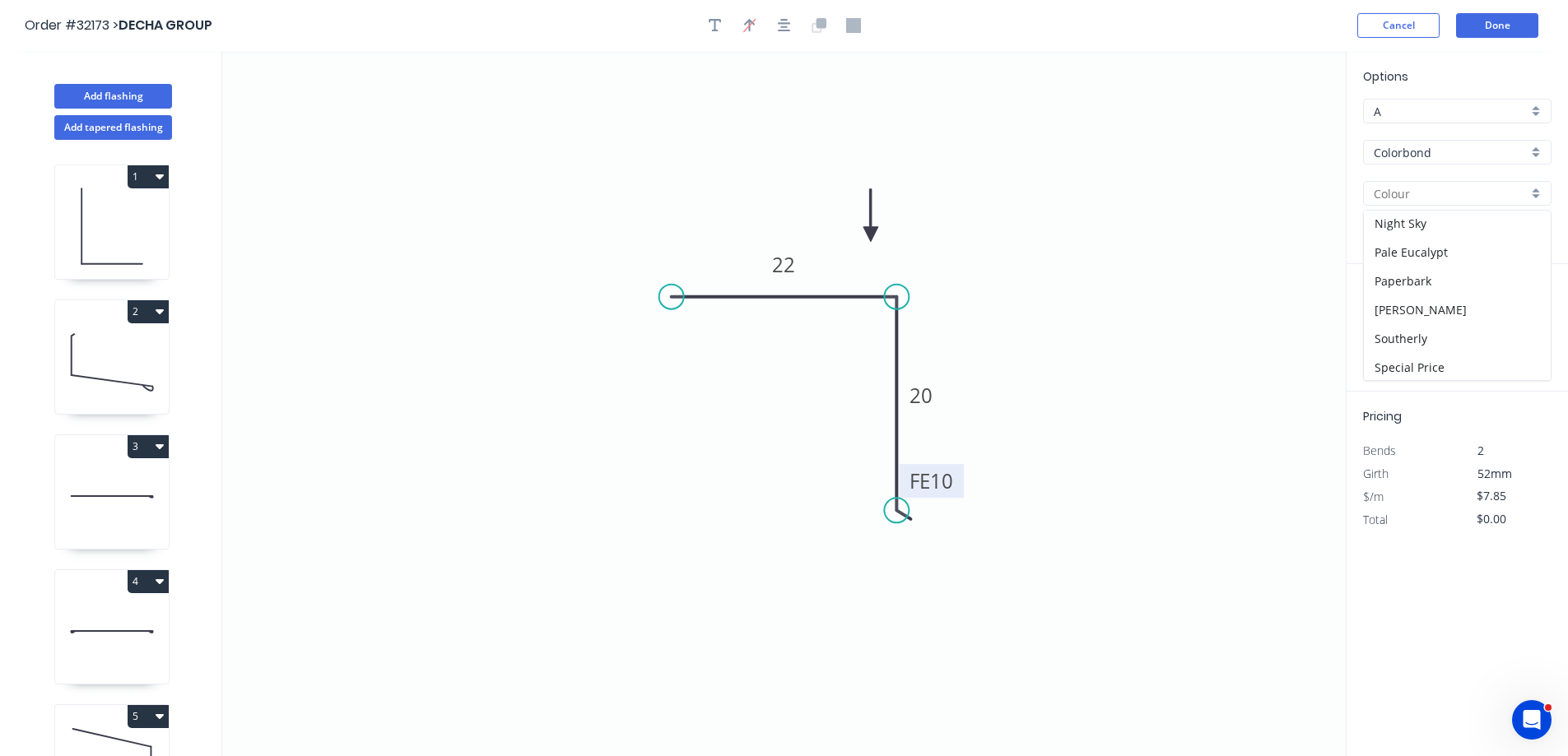
scroll to position [415, 0]
click at [1449, 242] on div "Night Sky" at bounding box center [1456, 242] width 187 height 29
type input "Night Sky"
click at [1397, 331] on input "text" at bounding box center [1387, 329] width 49 height 21
type input "1"
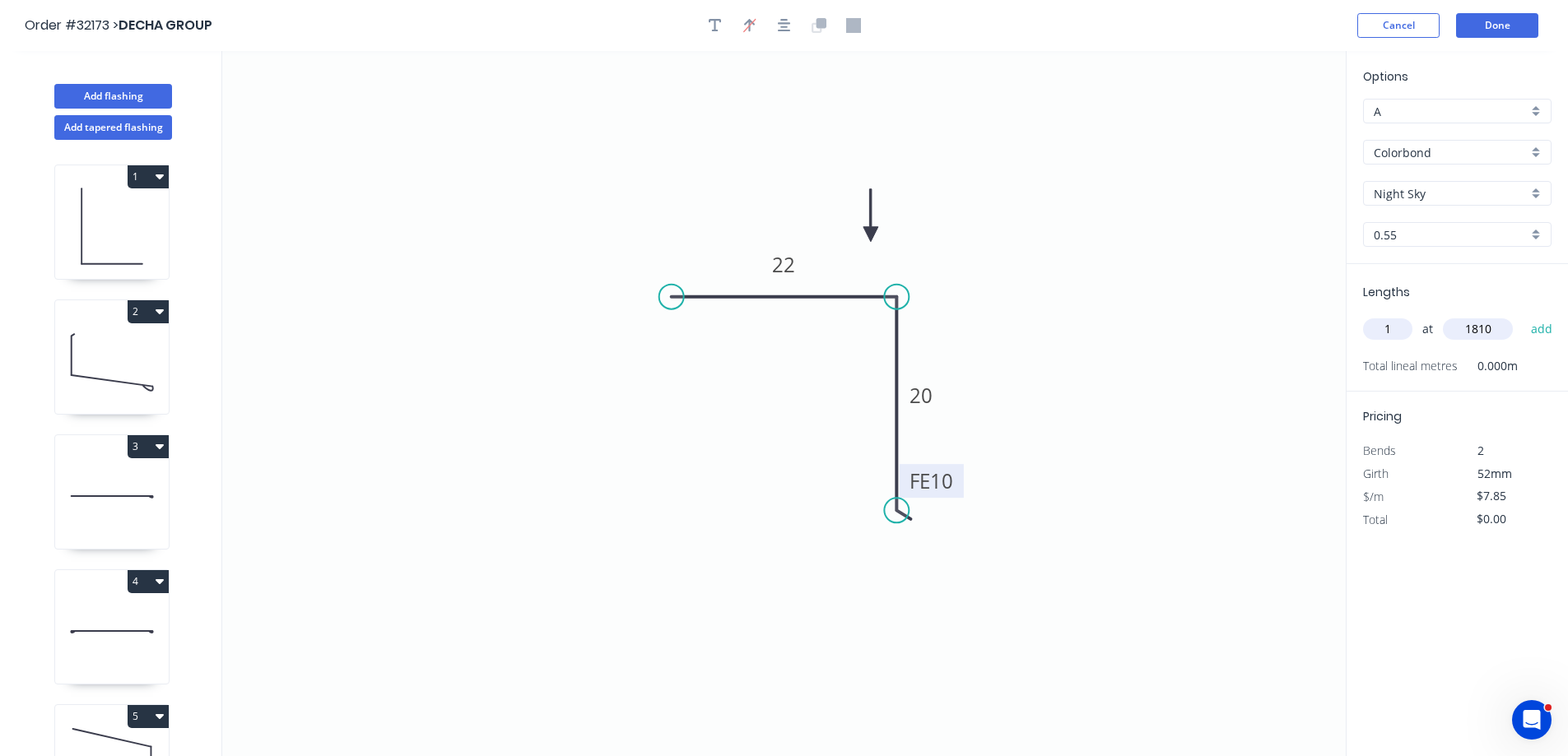
type input "1810"
click at [1523, 315] on button "add" at bounding box center [1542, 329] width 38 height 28
type input "$14.21"
type input "1"
type input "1850"
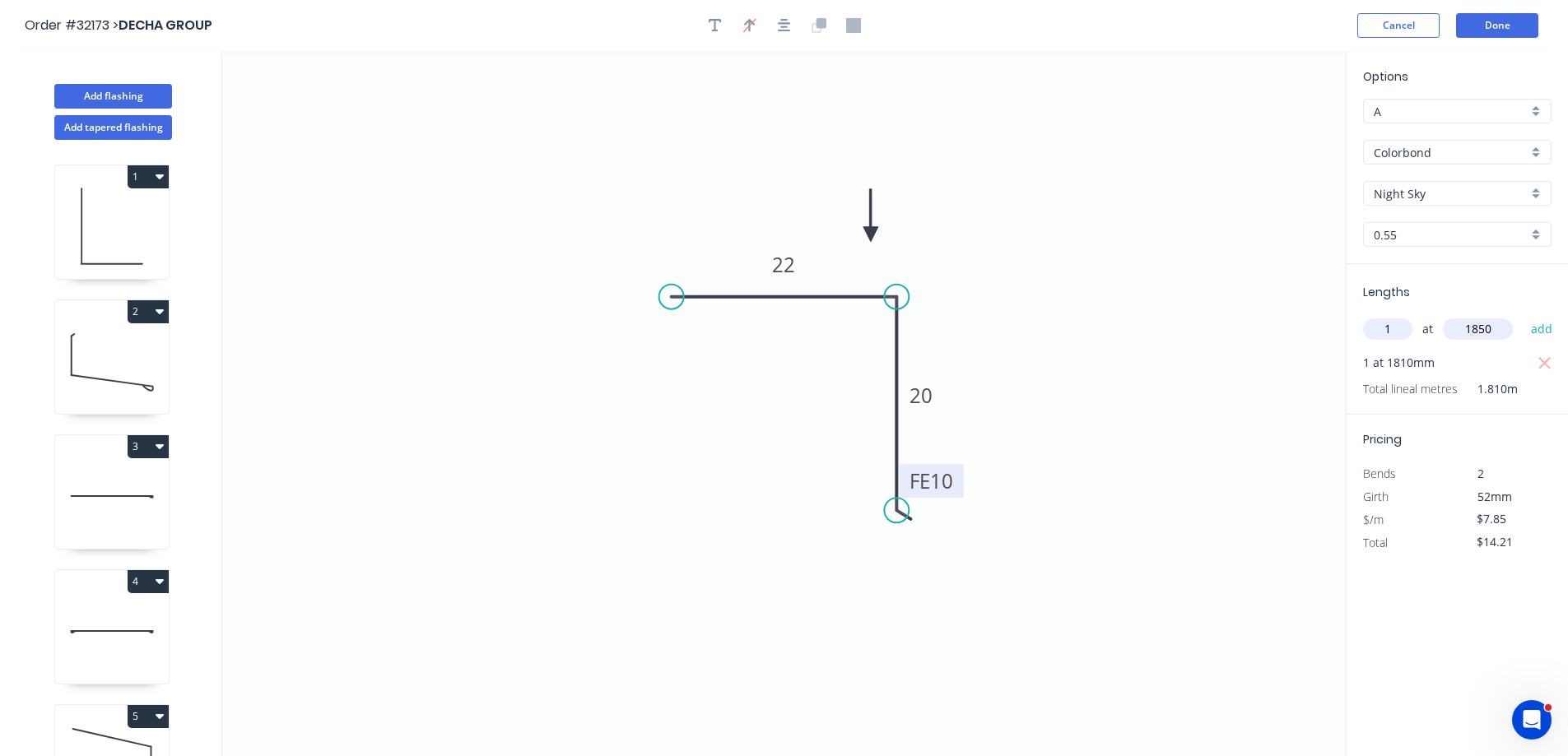
click at [1523, 315] on button "add" at bounding box center [1542, 329] width 38 height 28
type input "$28.73"
click at [1517, 25] on button "Done" at bounding box center [1497, 26] width 83 height 25
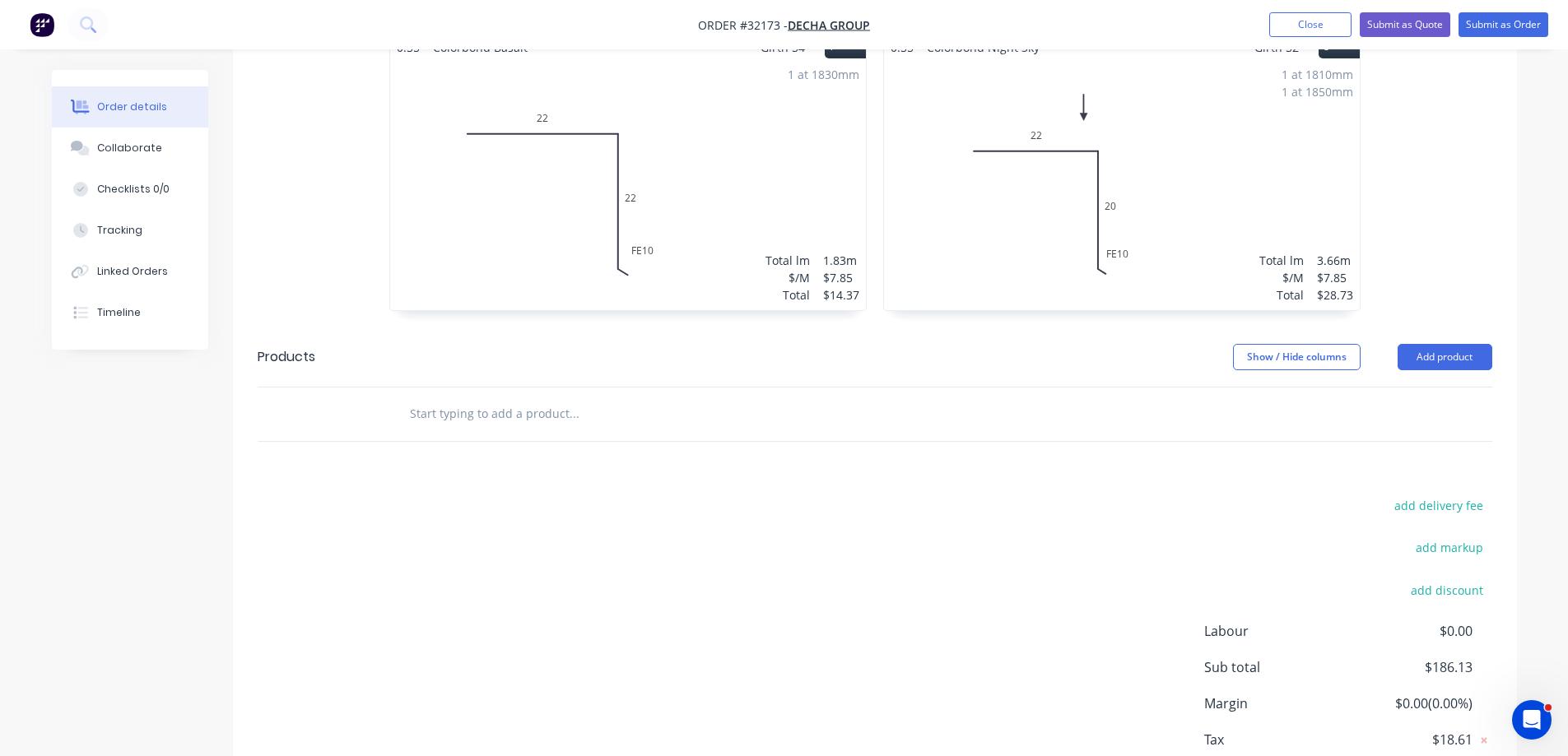
click at [721, 213] on div "1 at 1830mm Total lm $/M Total 1.83m $7.85 $14.37" at bounding box center [627, 185] width 475 height 251
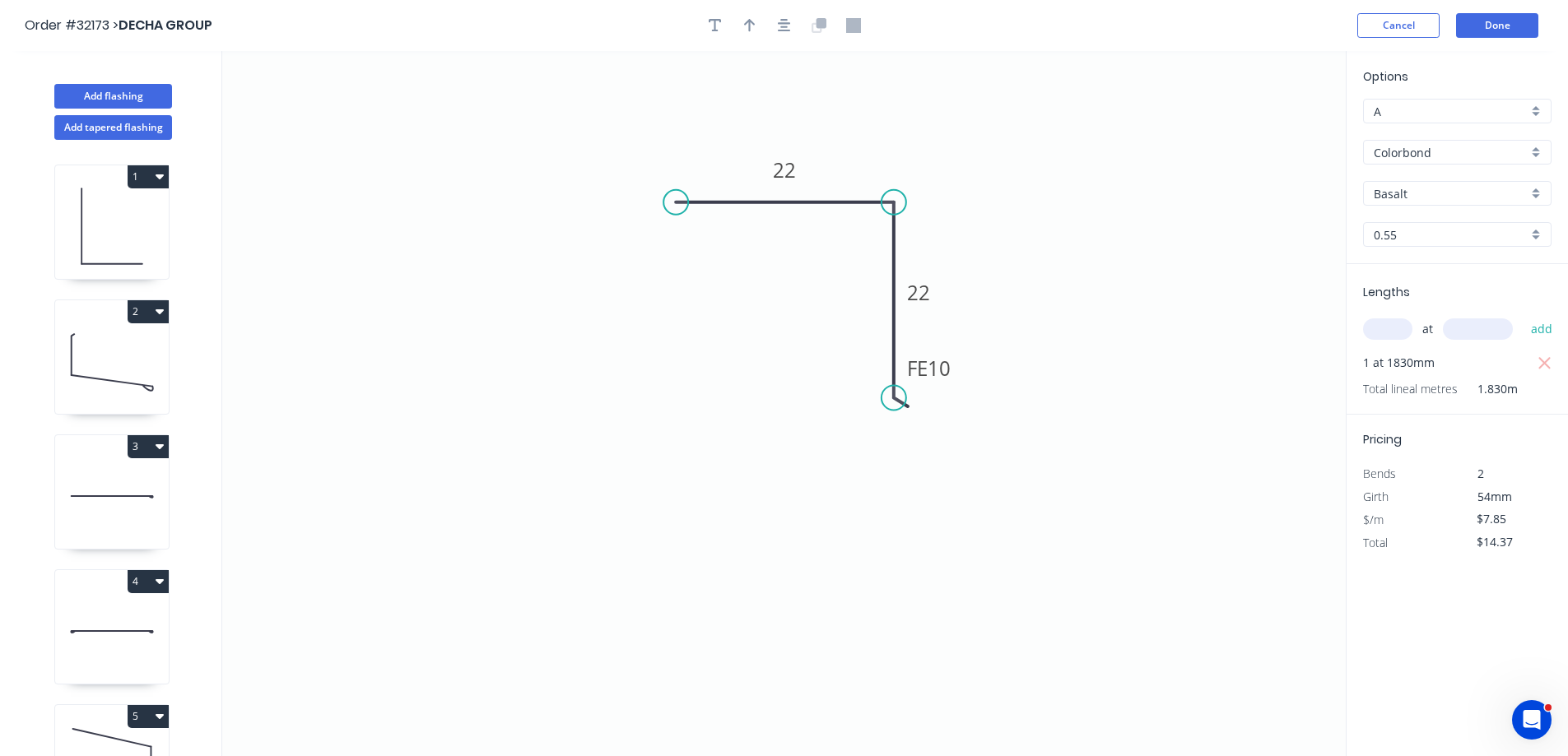
click at [1542, 191] on div "Basalt" at bounding box center [1457, 193] width 189 height 25
click at [1459, 238] on div "Night Sky" at bounding box center [1456, 242] width 187 height 29
type input "Night Sky"
click at [780, 23] on icon "button" at bounding box center [784, 26] width 13 height 13
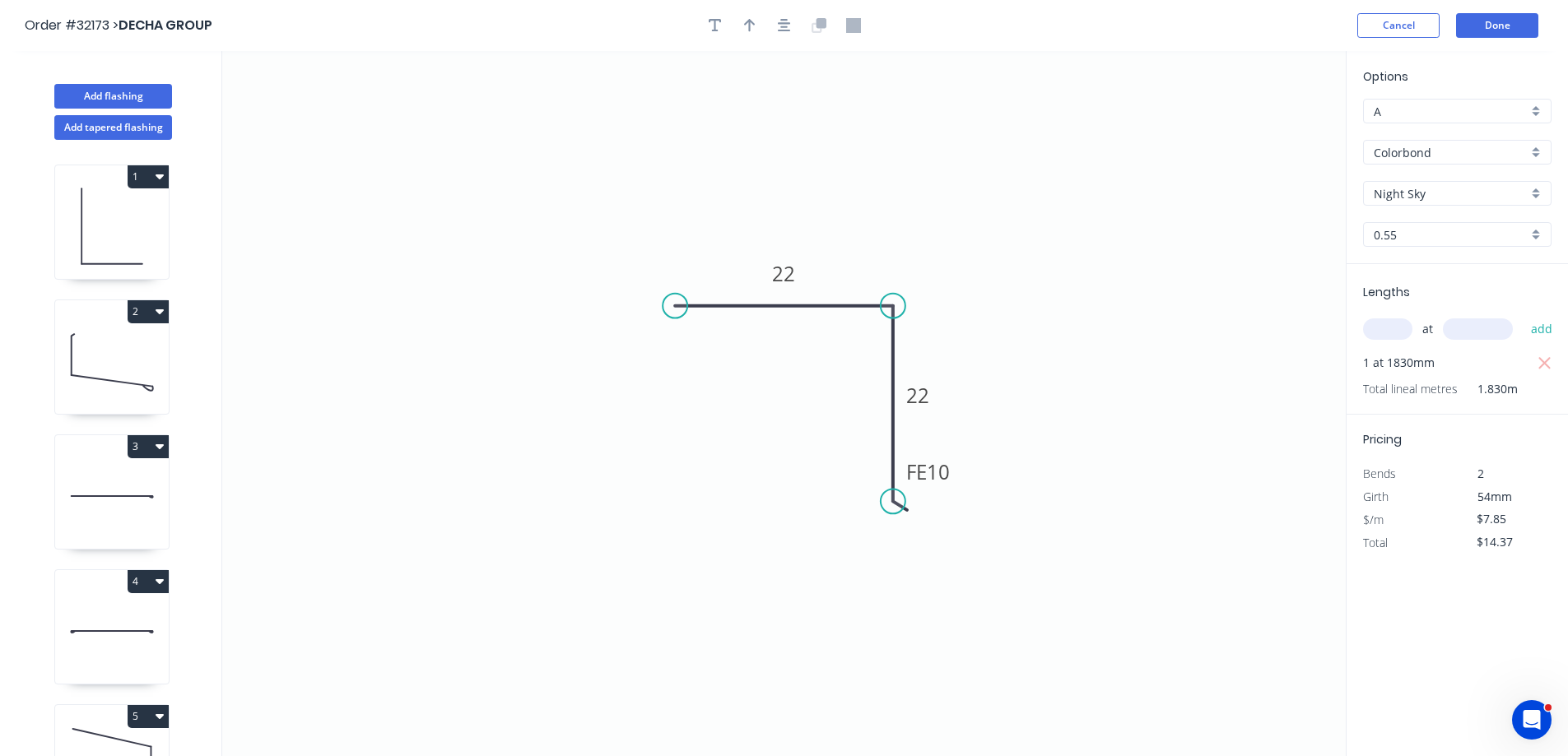
drag, startPoint x: 770, startPoint y: 27, endPoint x: 755, endPoint y: 25, distance: 15.1
click at [765, 27] on div at bounding box center [784, 26] width 173 height 25
click at [747, 23] on icon "button" at bounding box center [749, 26] width 12 height 13
drag, startPoint x: 1259, startPoint y: 129, endPoint x: 989, endPoint y: 218, distance: 284.3
click at [859, 275] on icon at bounding box center [858, 255] width 14 height 53
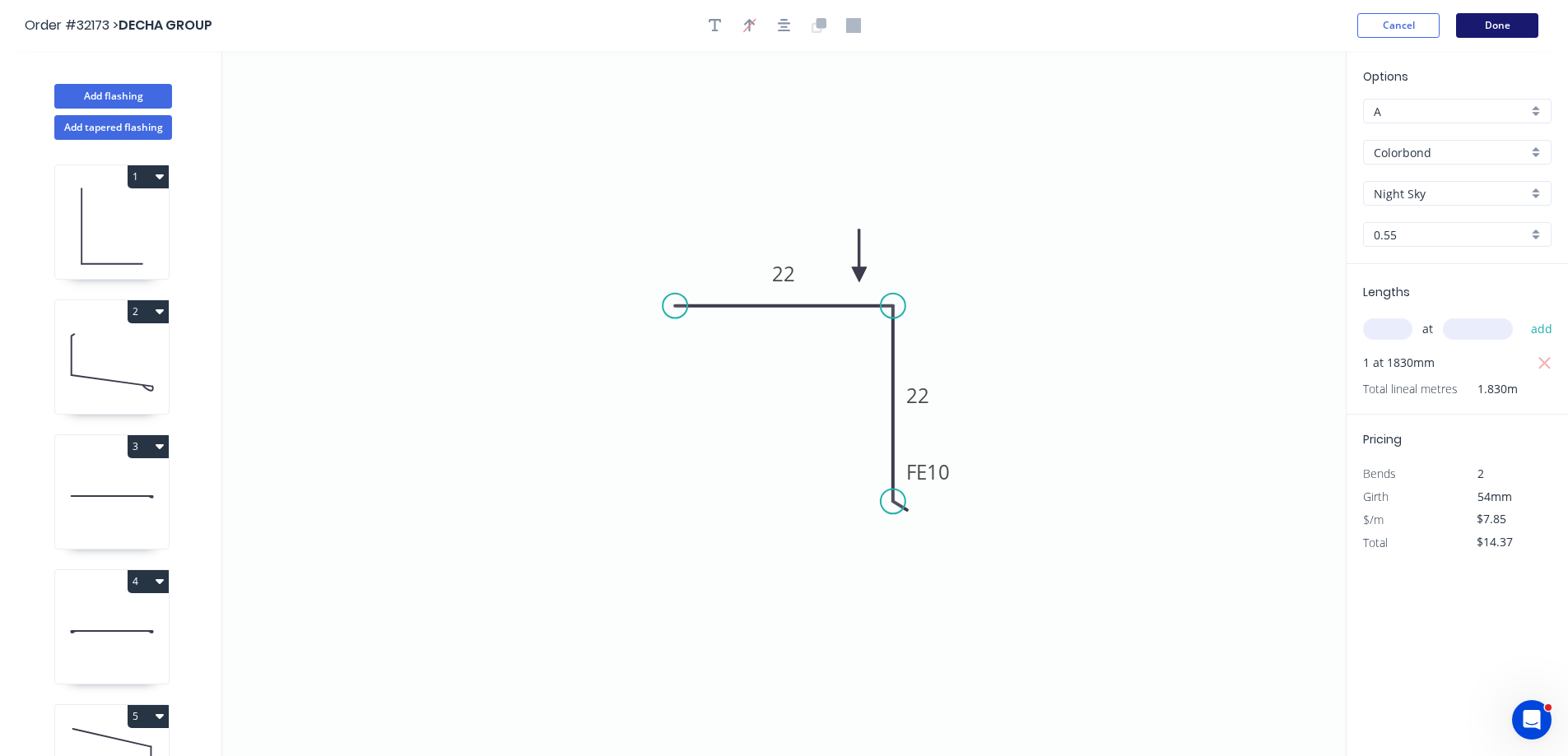
click at [1479, 23] on button "Done" at bounding box center [1497, 26] width 83 height 25
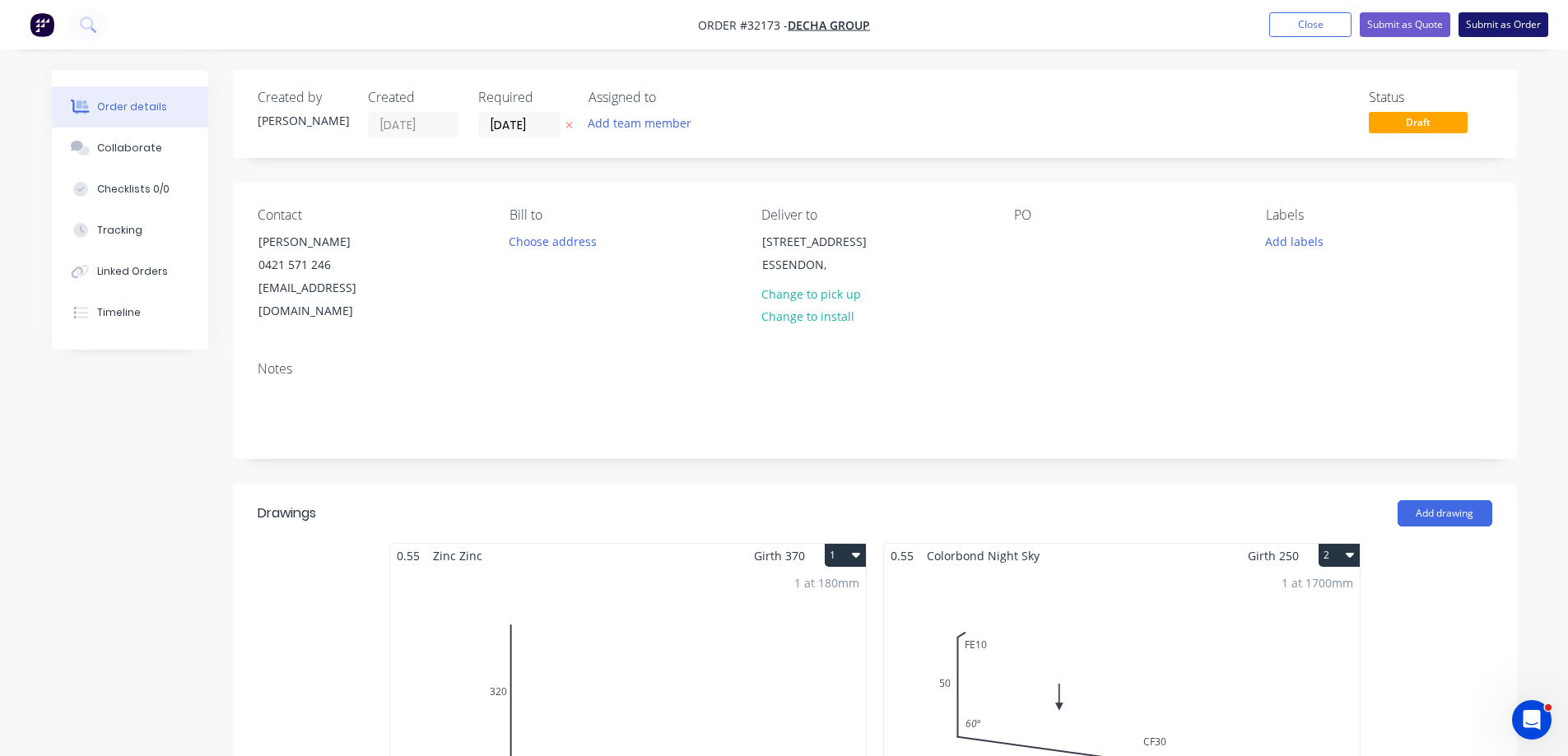
click at [1486, 23] on button "Submit as Order" at bounding box center [1503, 25] width 89 height 25
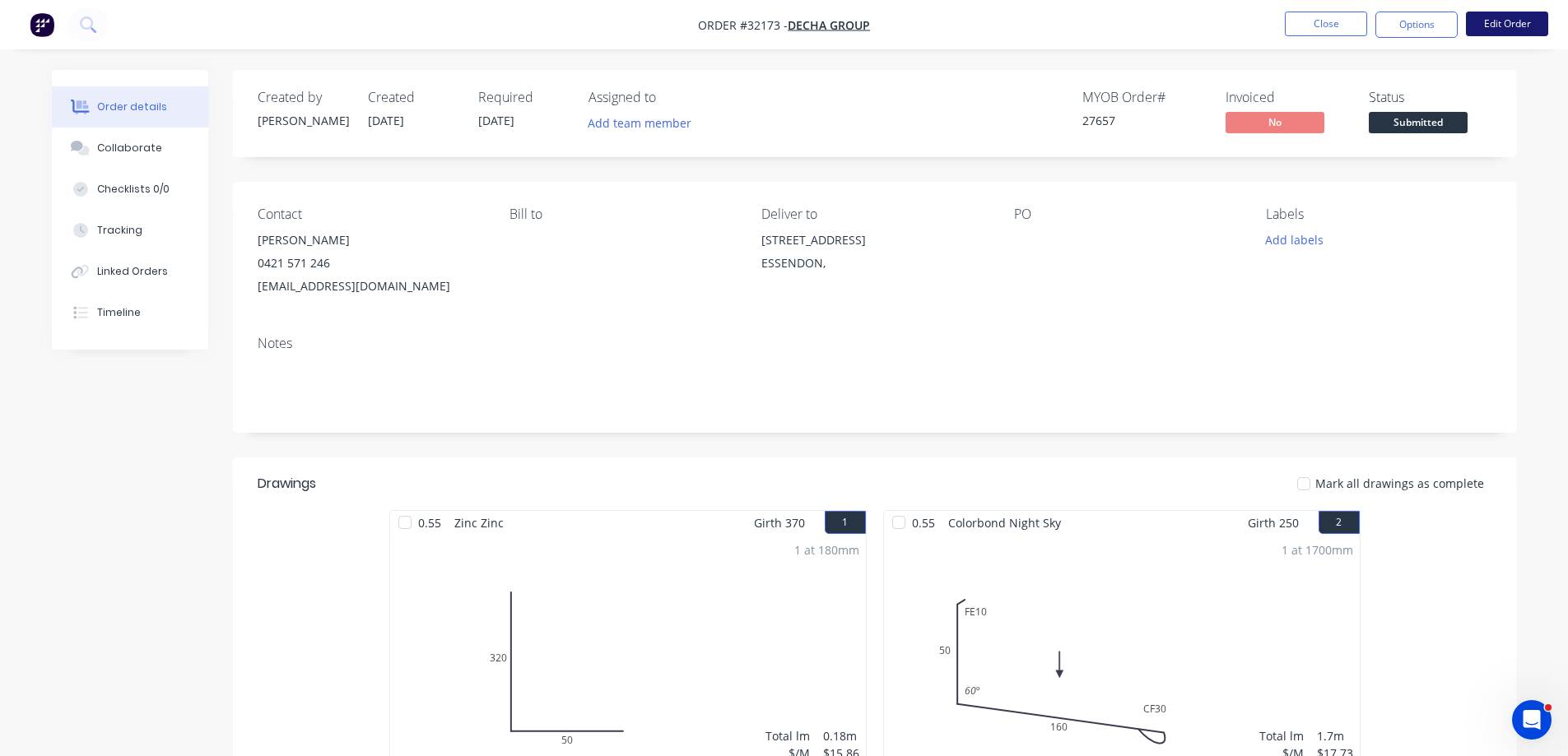
click at [1494, 24] on button "Edit Order" at bounding box center [1507, 24] width 83 height 25
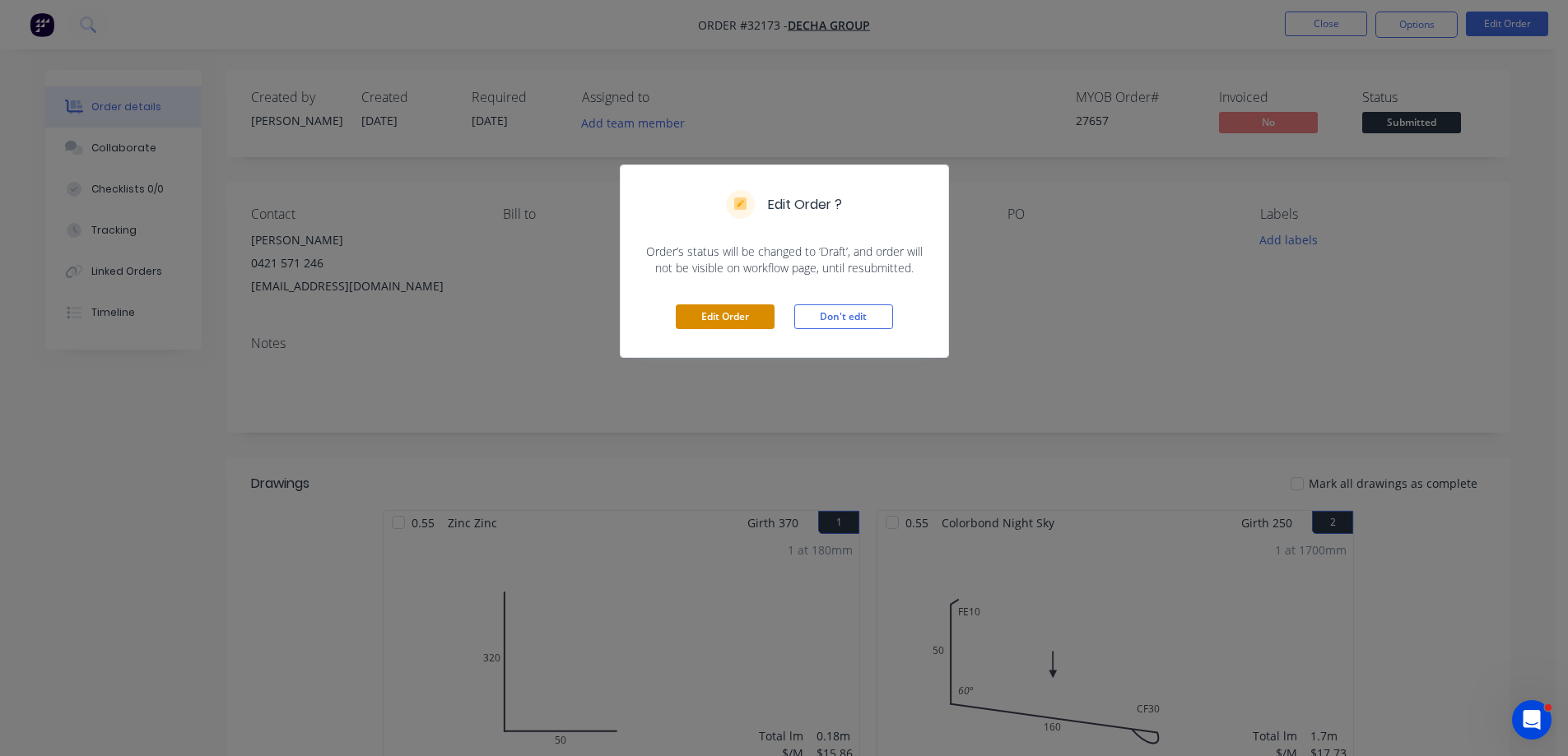
click at [746, 321] on button "Edit Order" at bounding box center [724, 317] width 99 height 25
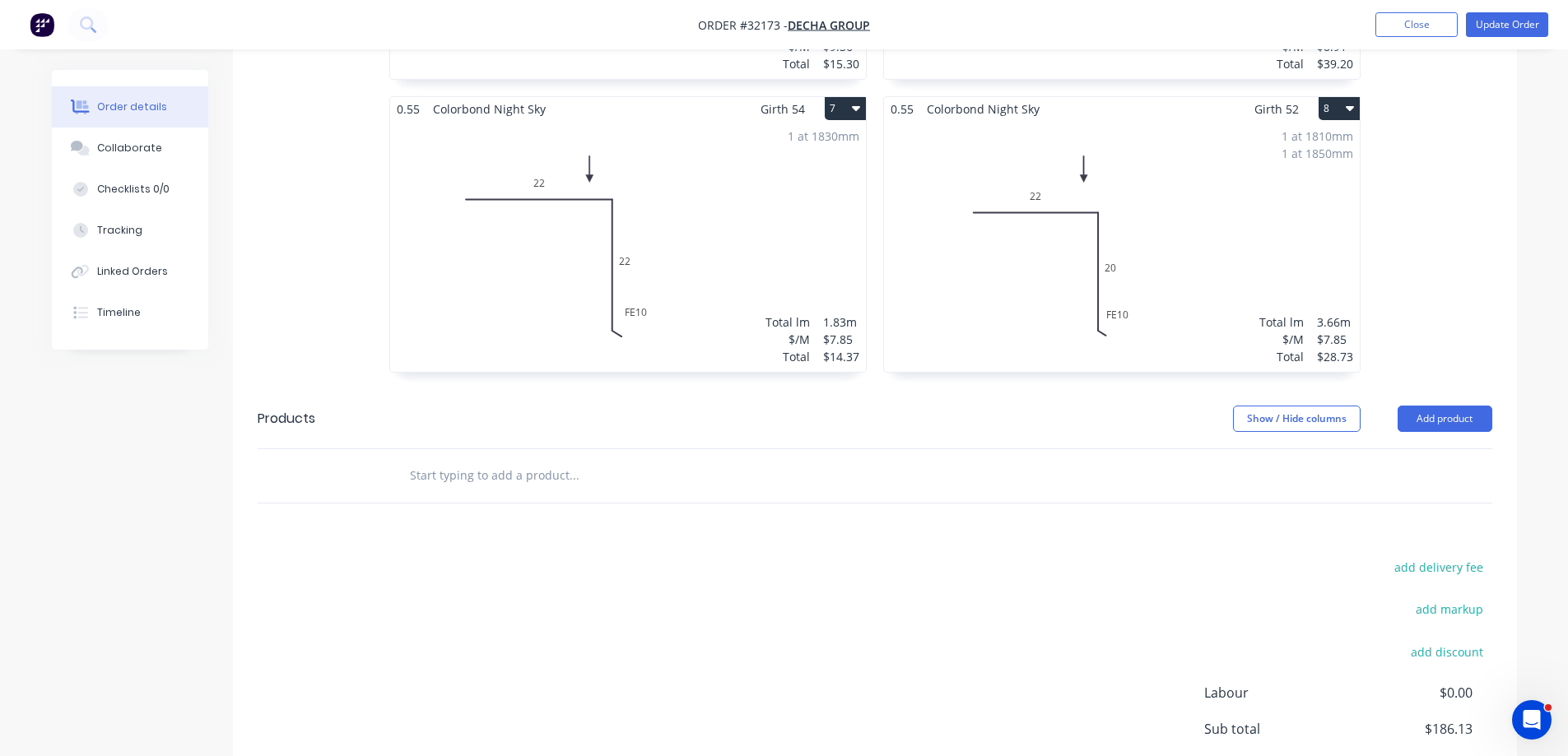
scroll to position [1470, 0]
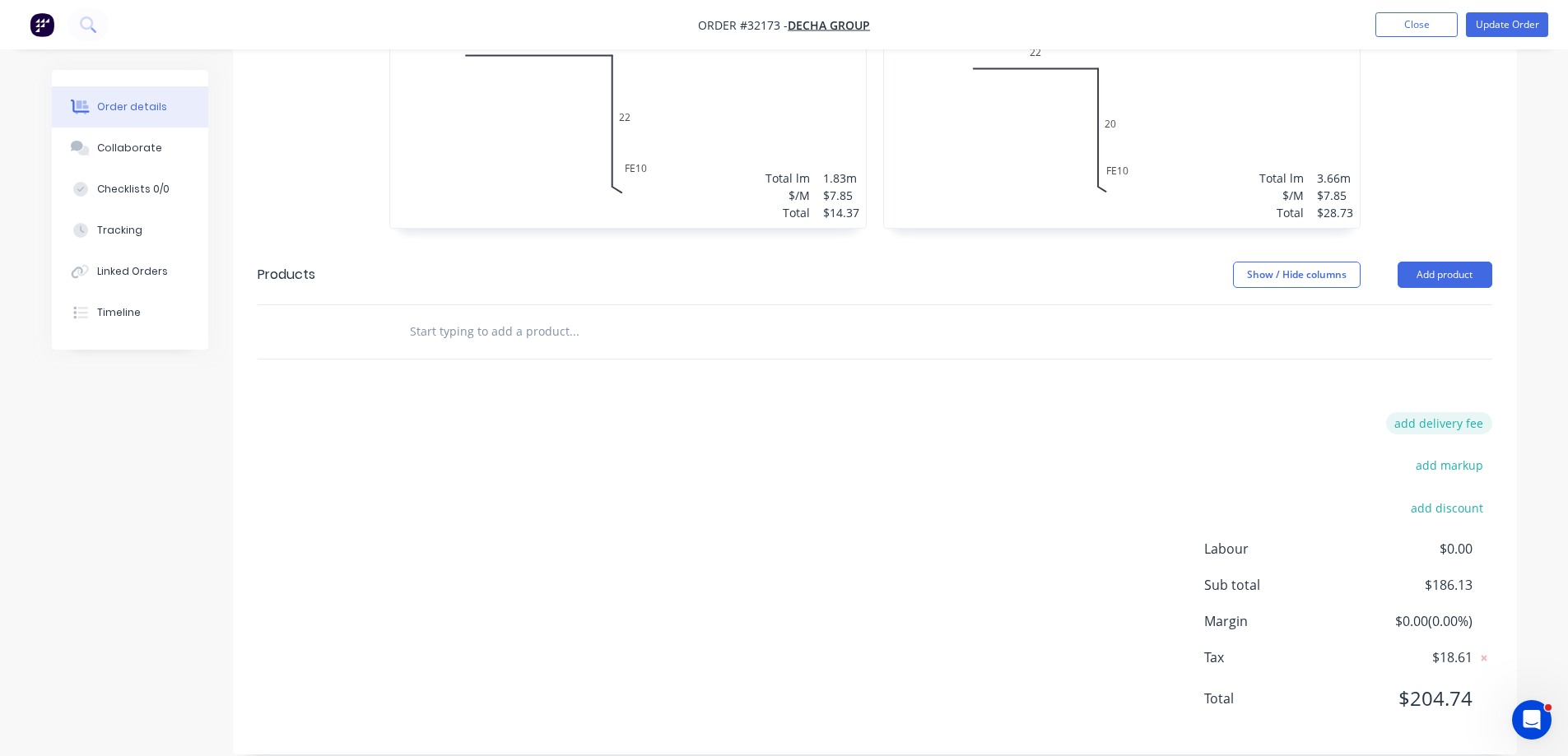
click at [1466, 413] on button "add delivery fee" at bounding box center [1439, 423] width 106 height 22
type input "50"
click input "submit" at bounding box center [0, 0] width 0 height 0
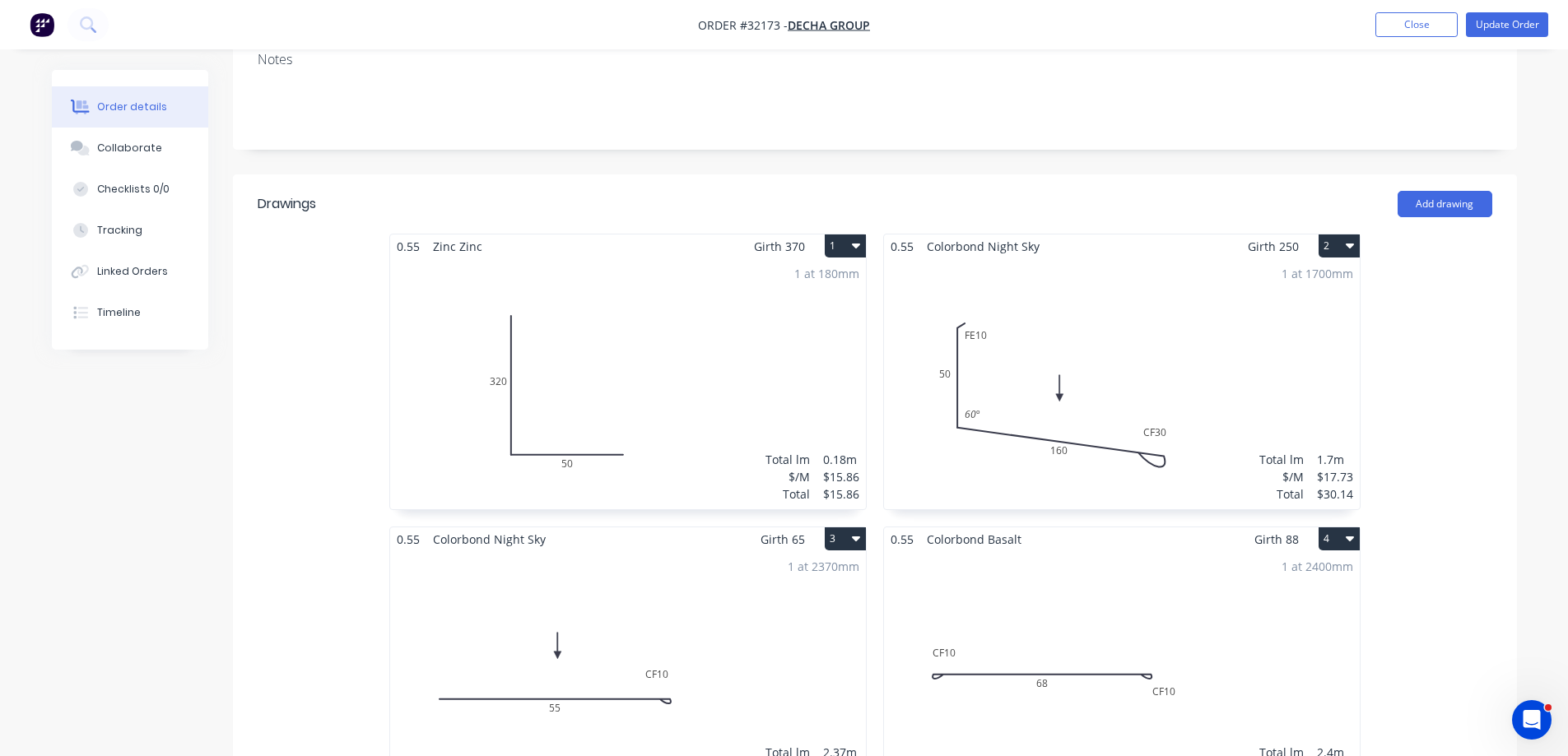
scroll to position [0, 0]
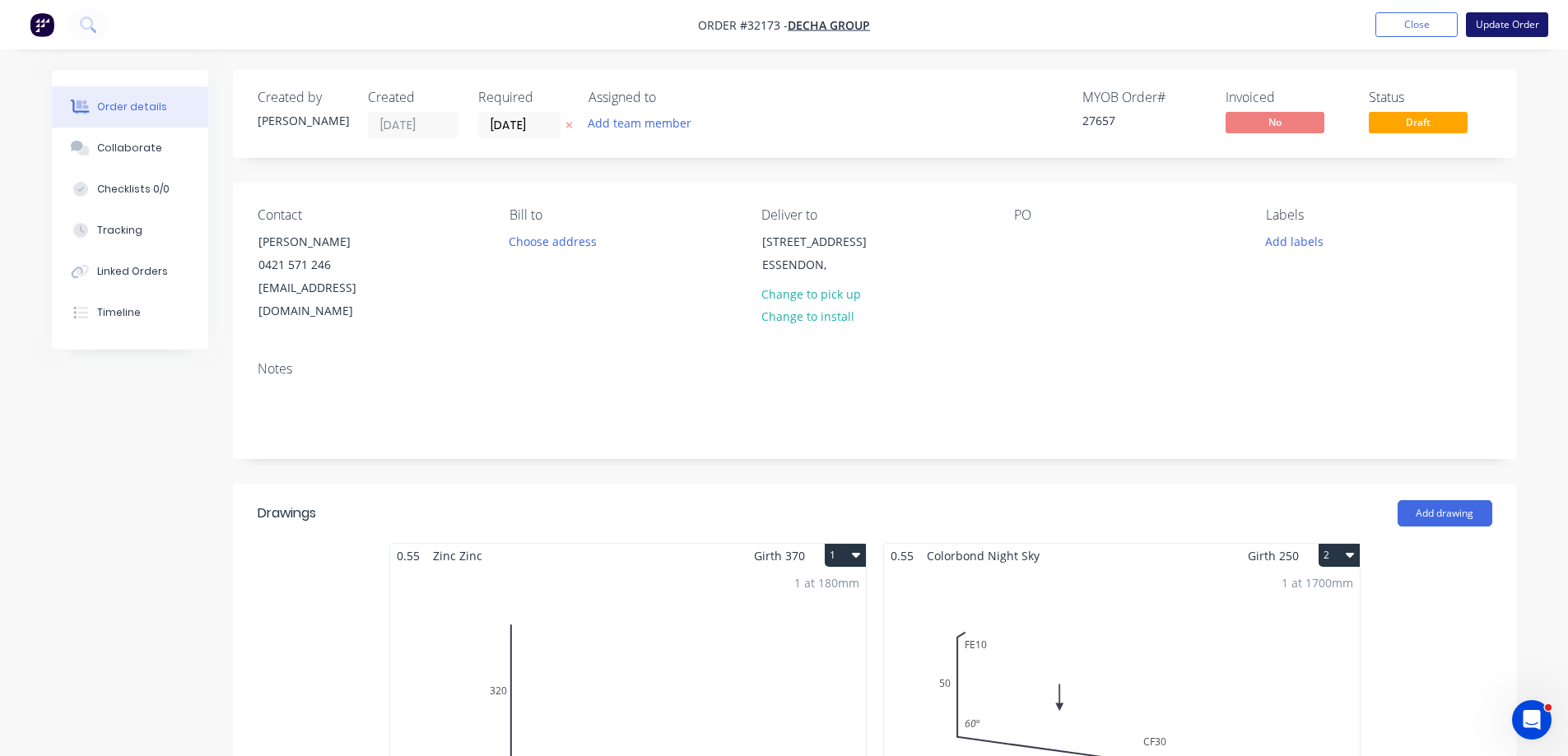
click at [1502, 19] on button "Update Order" at bounding box center [1507, 25] width 83 height 25
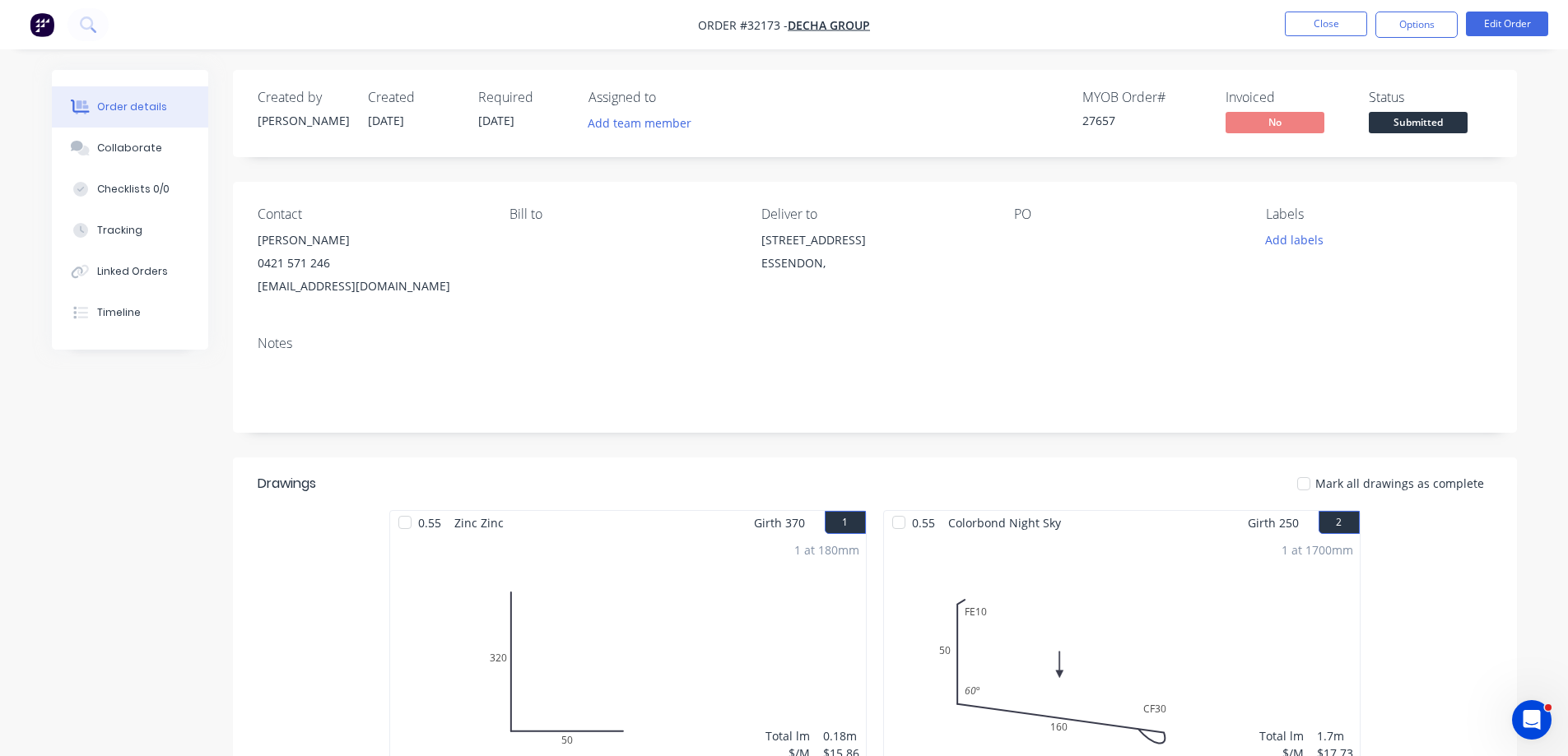
click at [1430, 125] on span "Submitted" at bounding box center [1418, 121] width 99 height 20
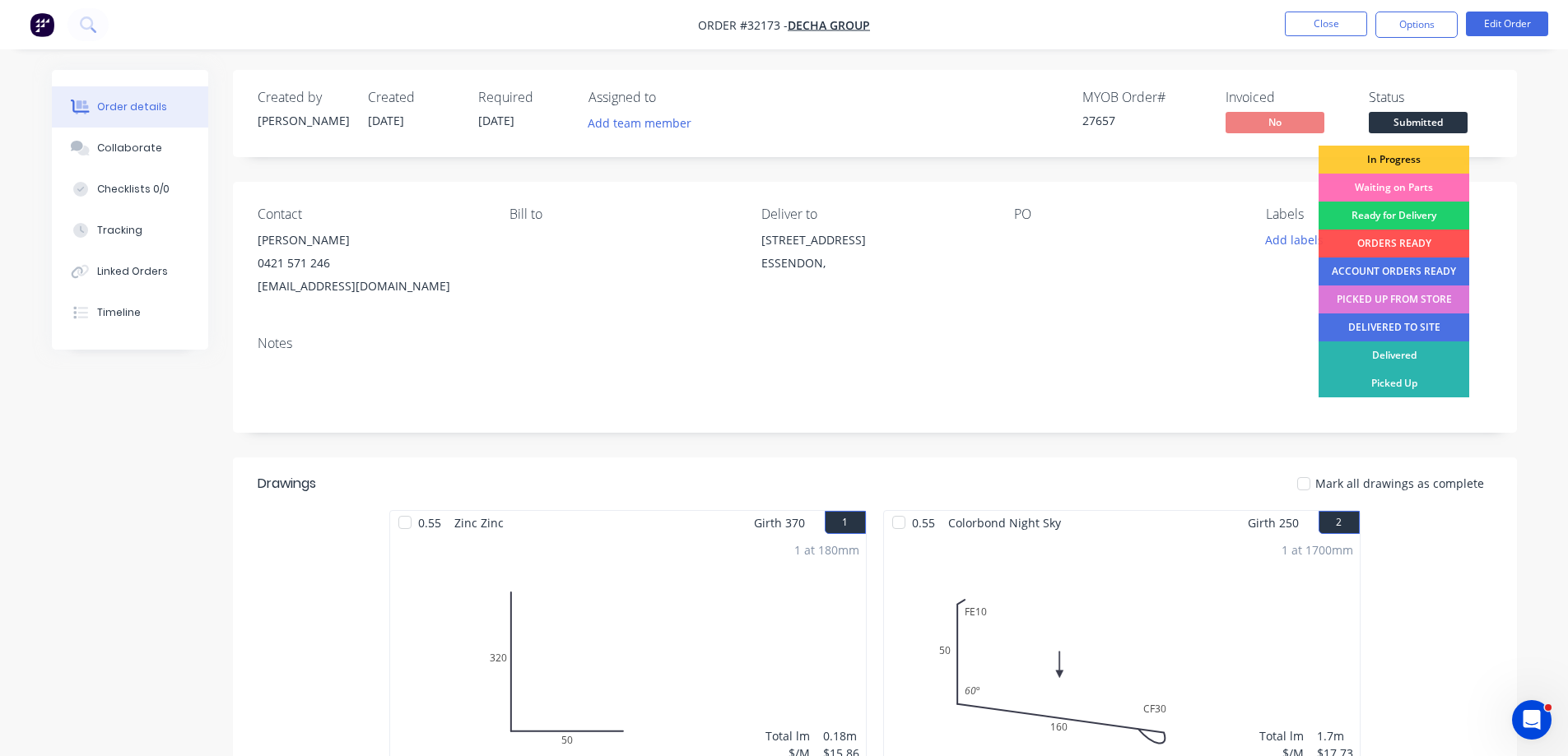
click at [1416, 162] on div "In Progress" at bounding box center [1393, 159] width 151 height 28
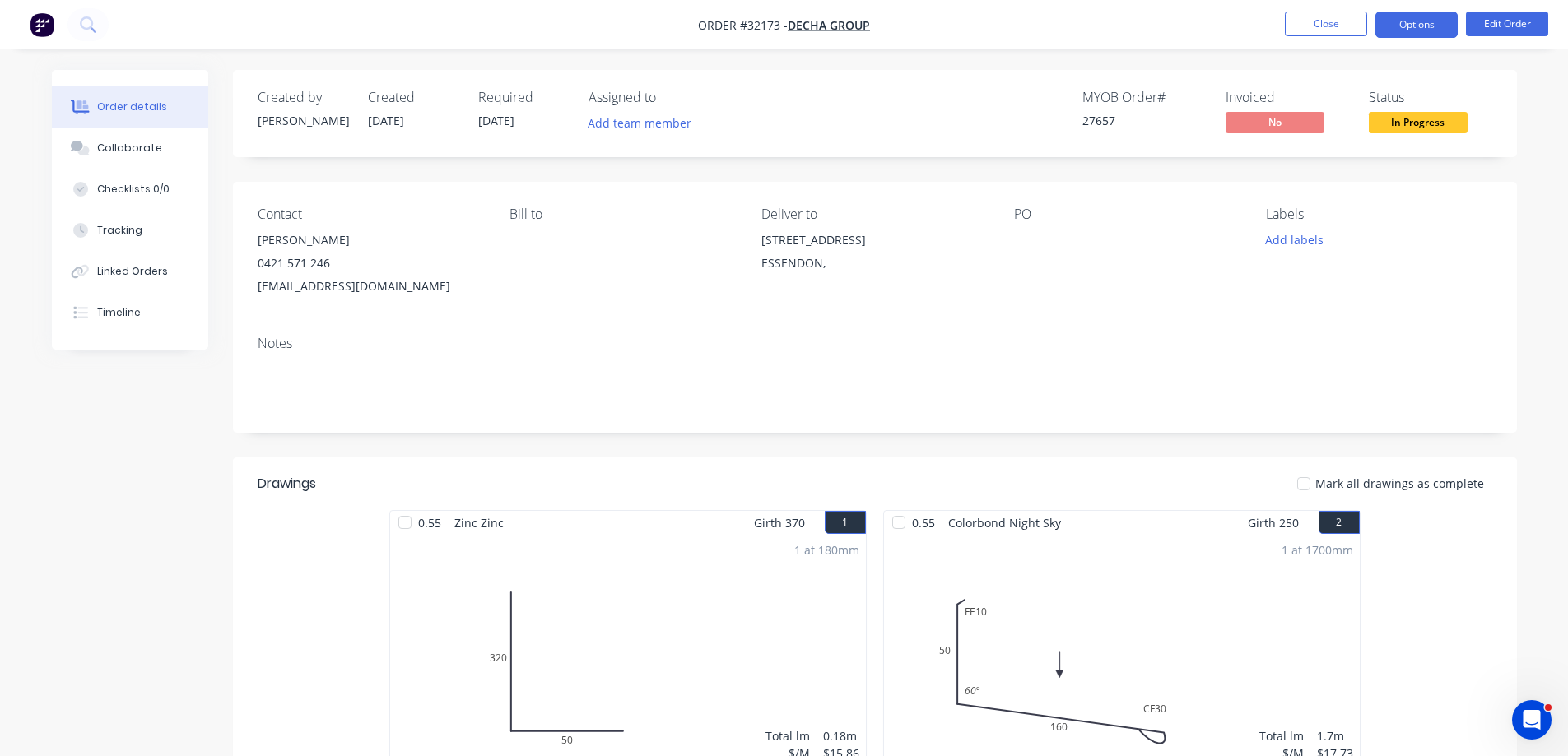
click at [1416, 31] on button "Options" at bounding box center [1416, 24] width 83 height 26
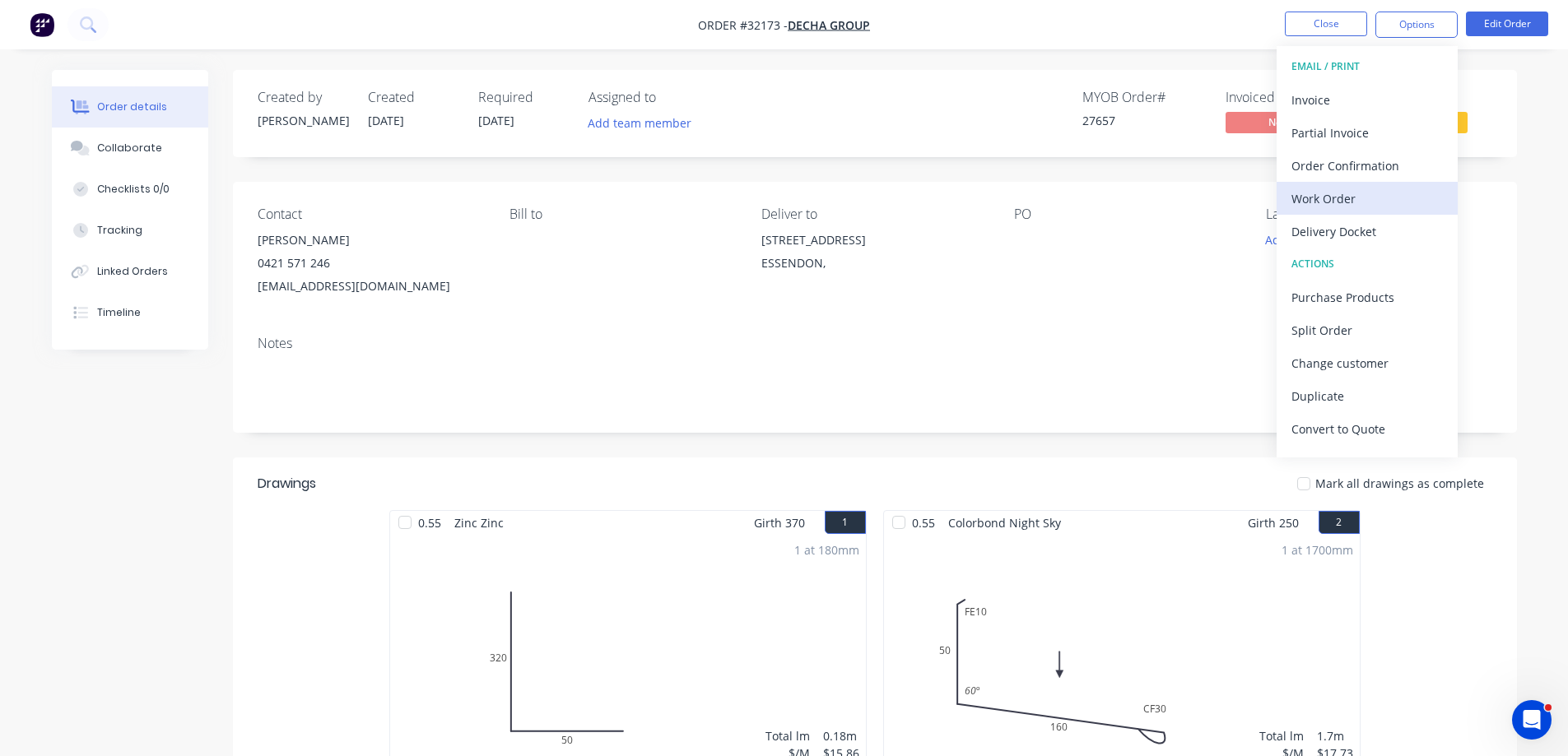
click at [1376, 200] on div "Work Order" at bounding box center [1366, 198] width 151 height 24
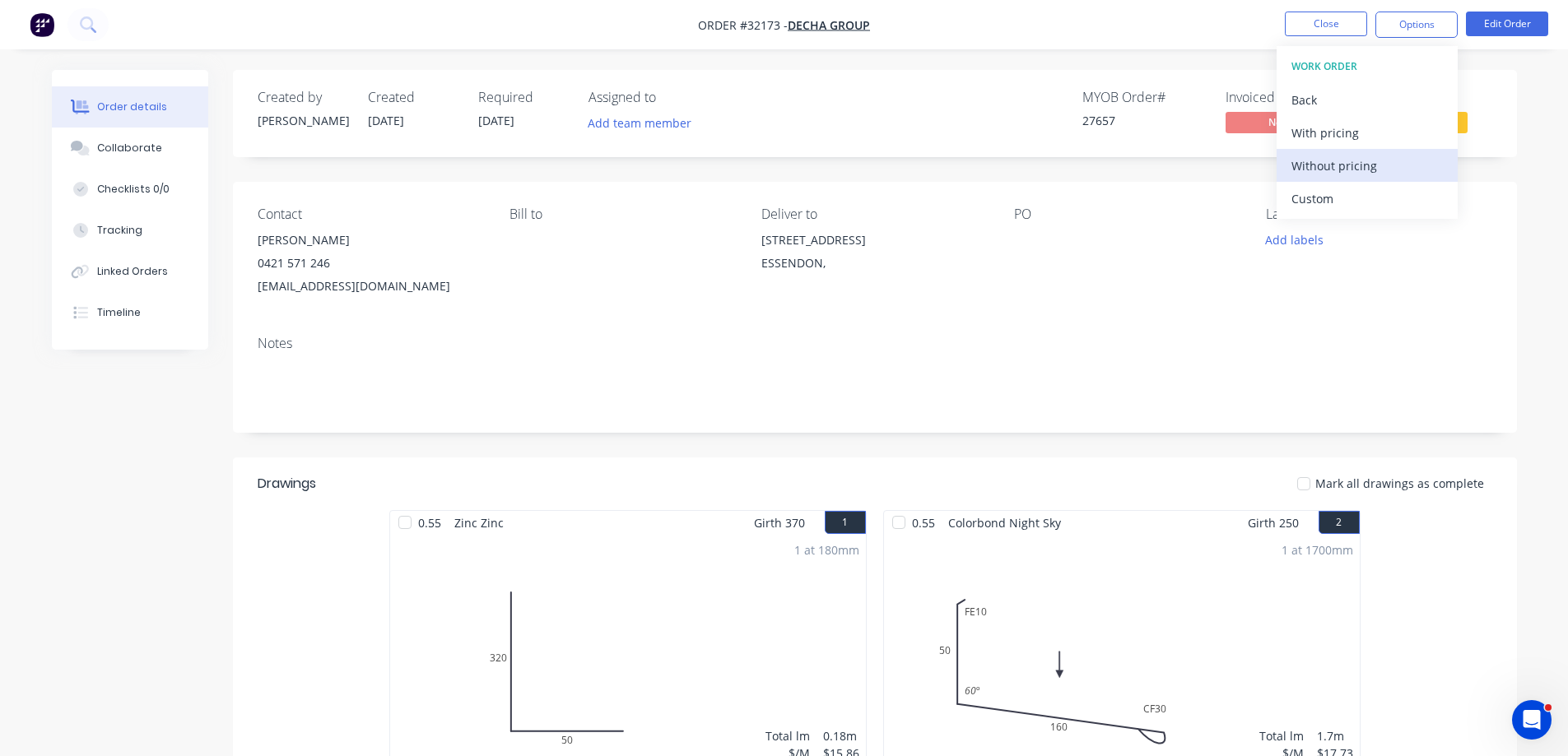
click at [1384, 163] on div "Without pricing" at bounding box center [1366, 165] width 151 height 24
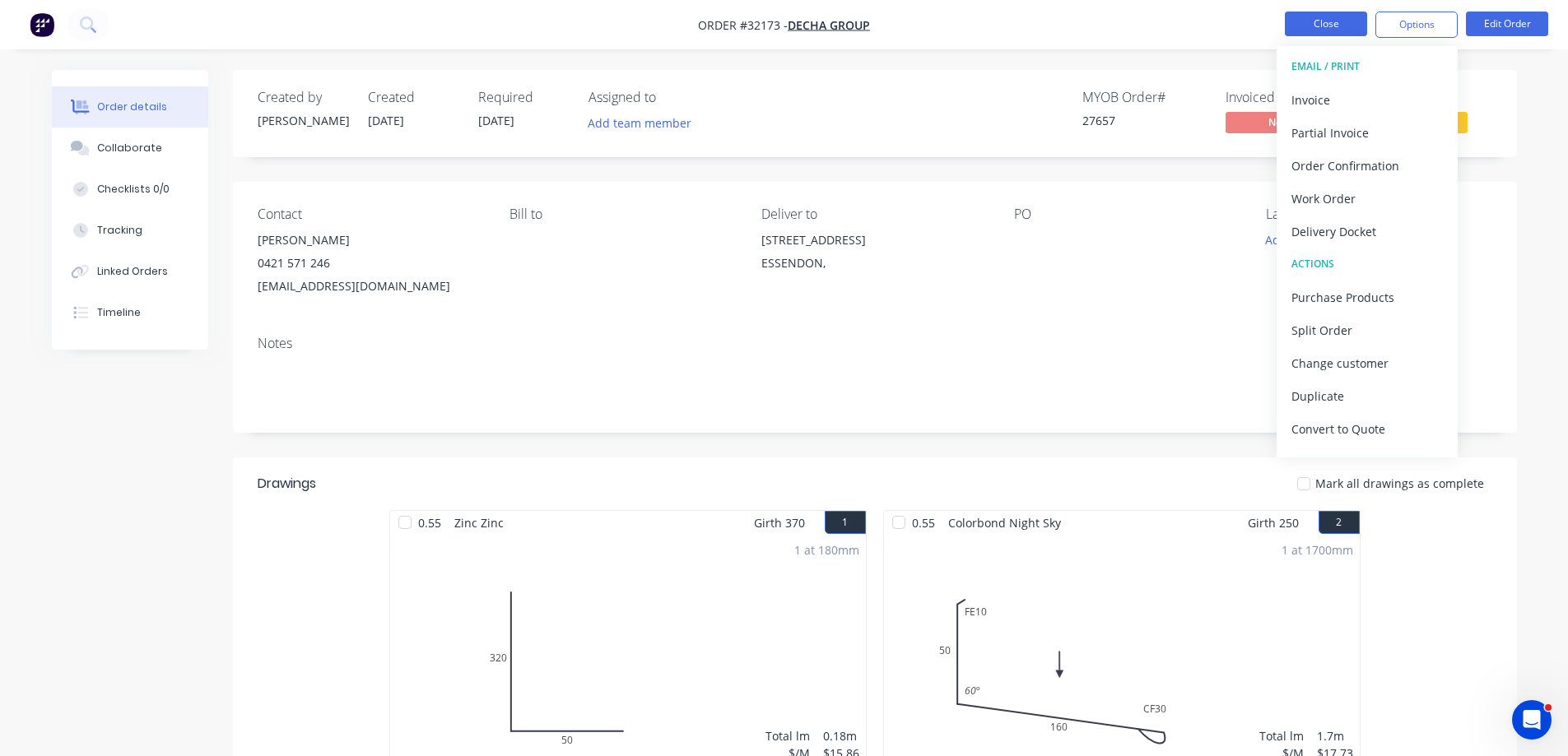
click at [1337, 19] on button "Close" at bounding box center [1326, 24] width 83 height 25
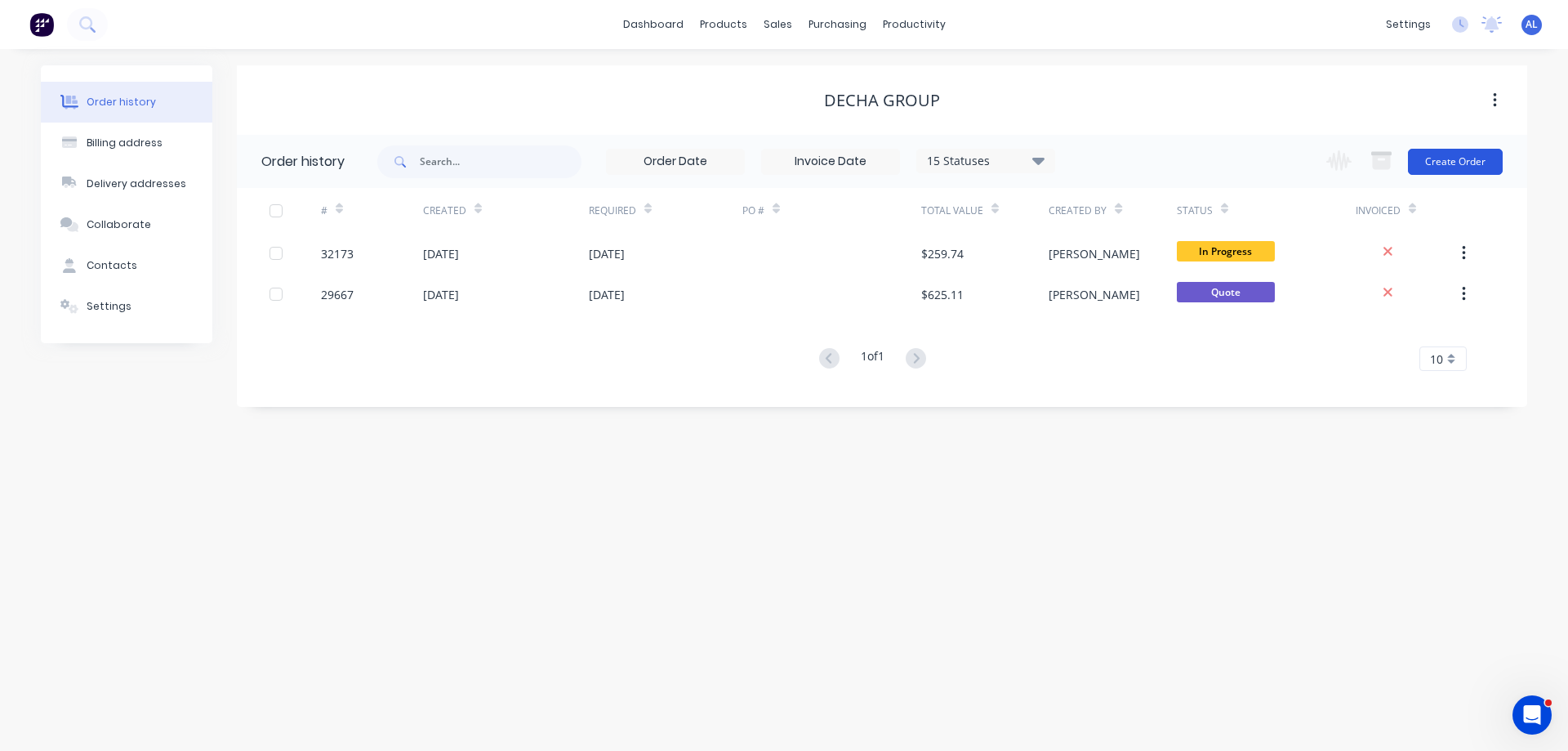
click at [1463, 166] on button "Create Order" at bounding box center [1455, 161] width 95 height 26
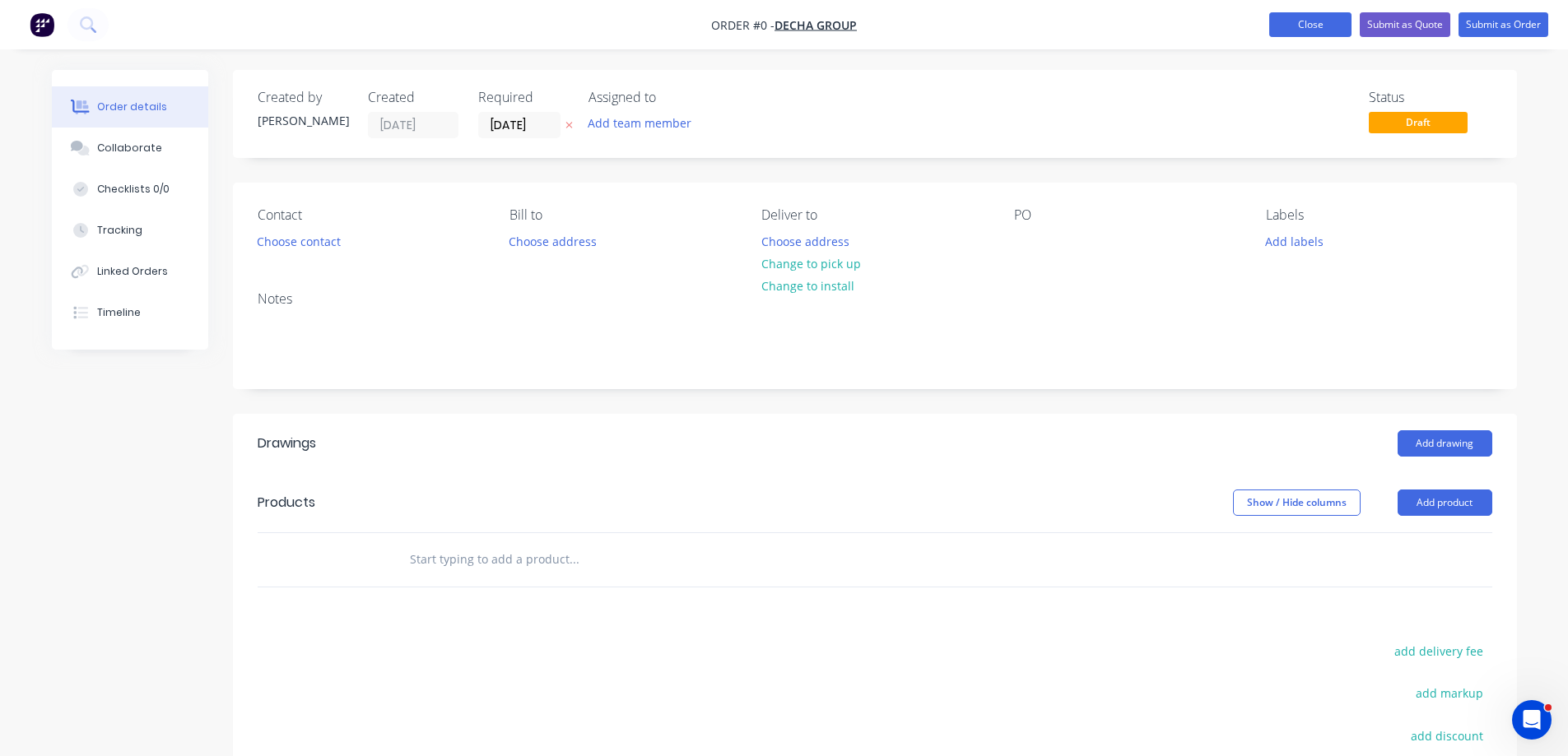
click at [1290, 29] on button "Close" at bounding box center [1310, 25] width 83 height 25
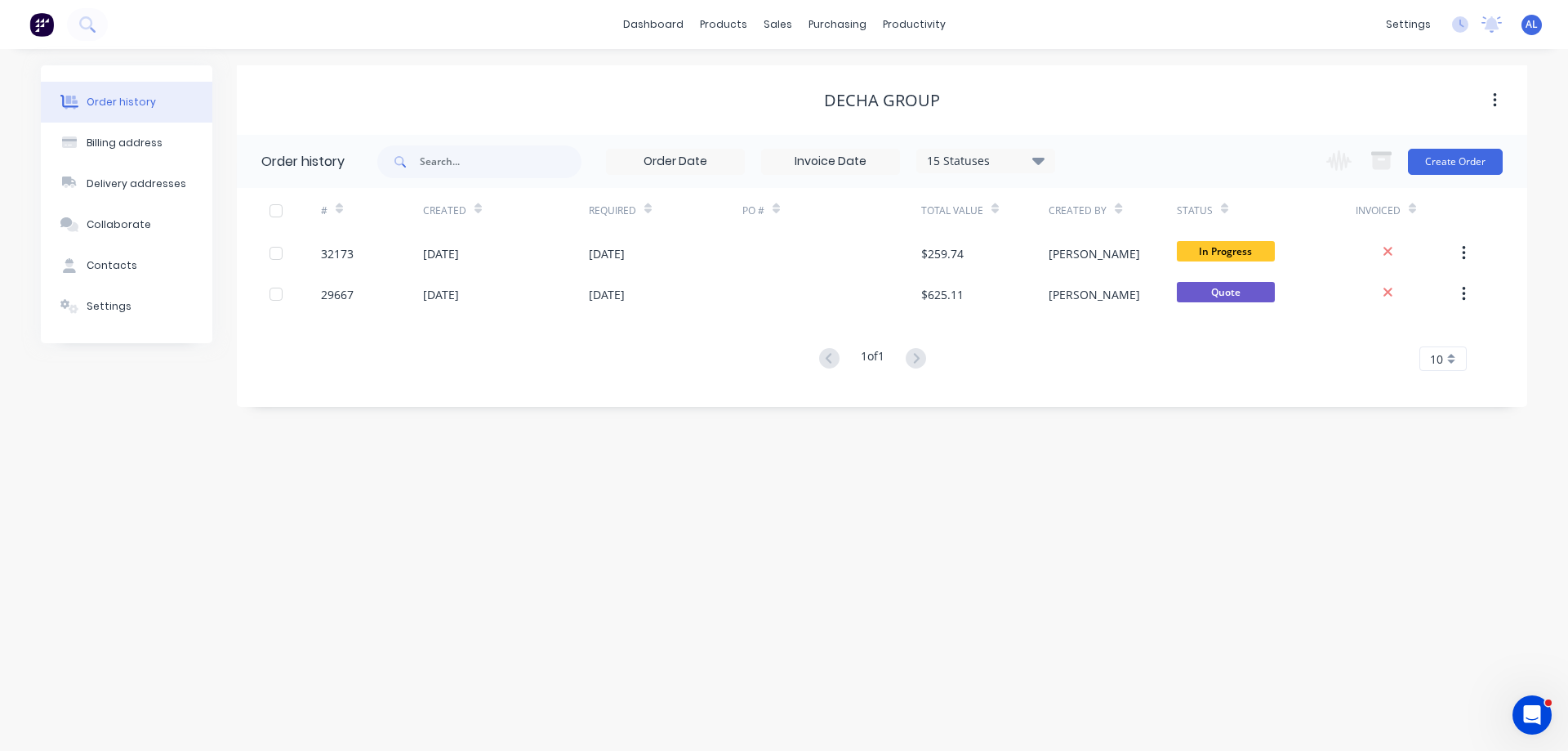
click at [53, 21] on img at bounding box center [42, 25] width 25 height 25
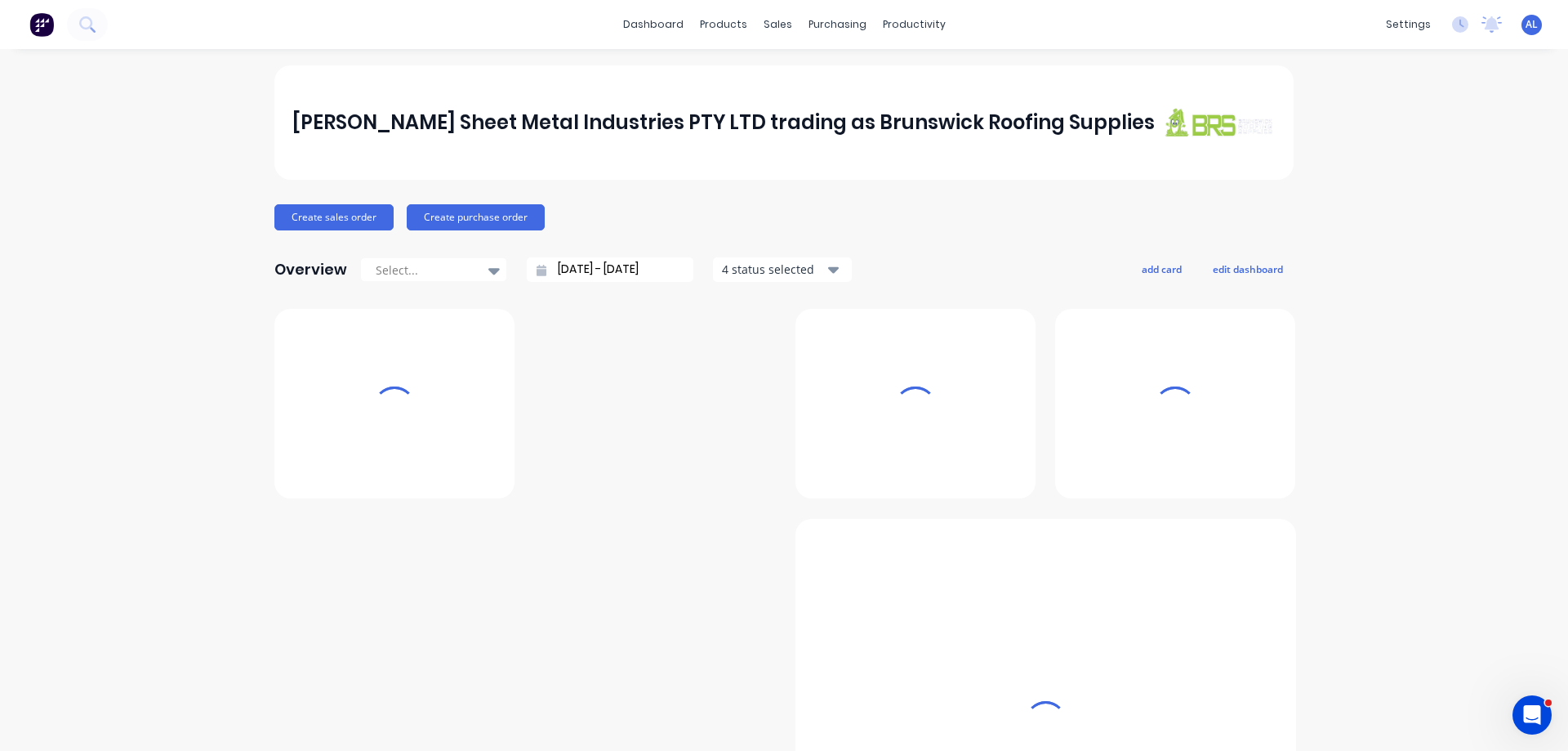
drag, startPoint x: 53, startPoint y: 21, endPoint x: 814, endPoint y: 45, distance: 761.4
click at [788, 21] on div "sales" at bounding box center [777, 25] width 45 height 25
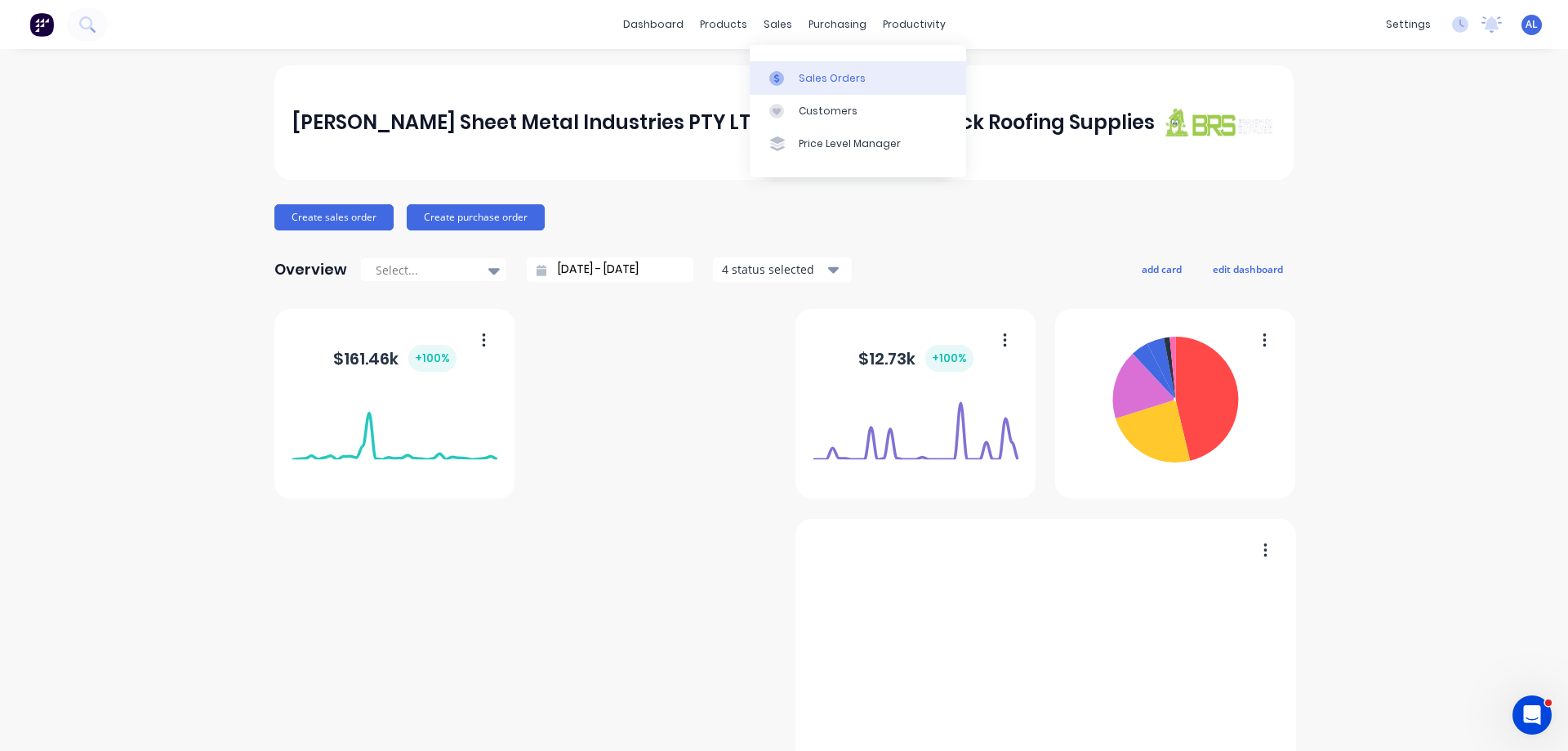
click at [860, 83] on link "Sales Orders" at bounding box center [858, 77] width 217 height 32
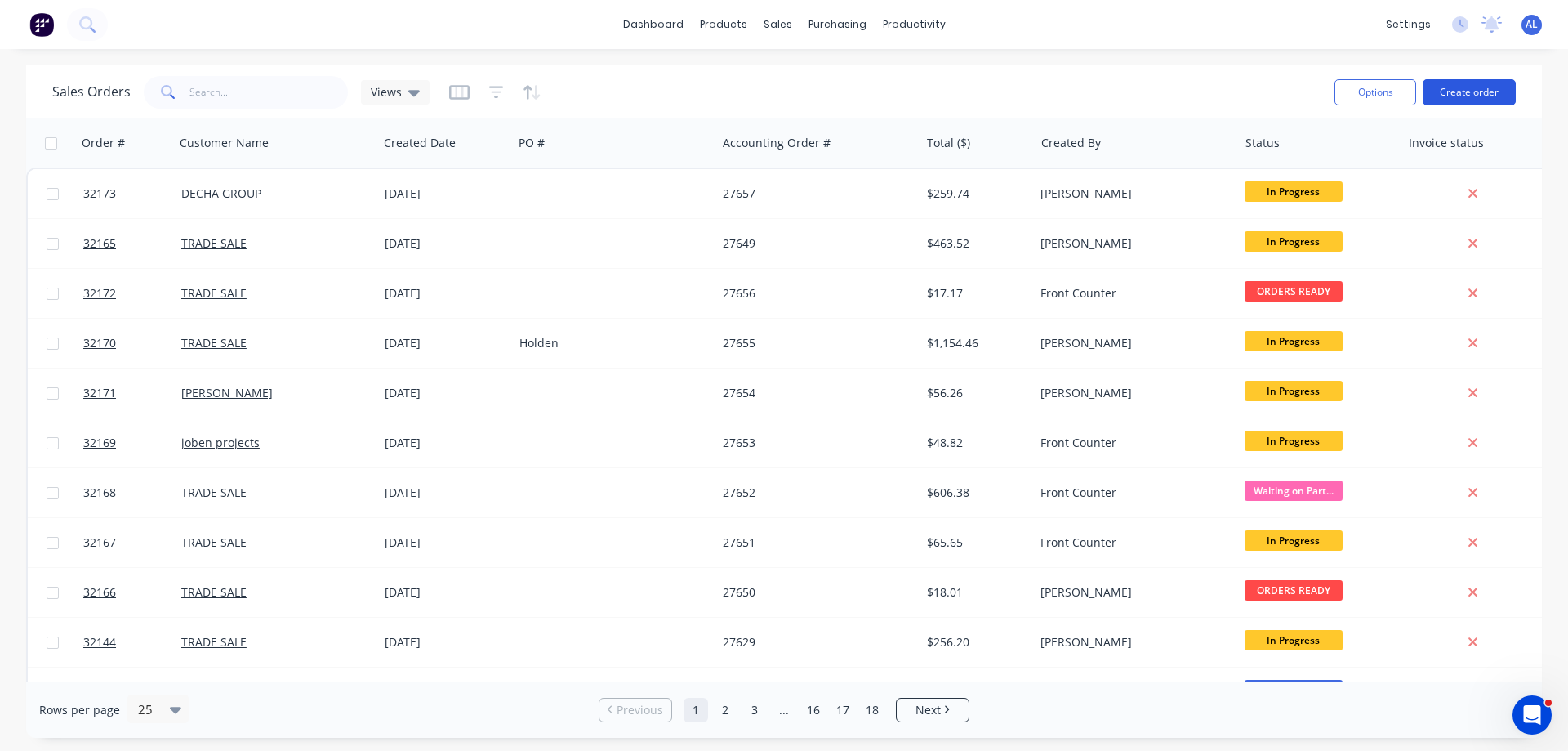
click at [1465, 98] on button "Create order" at bounding box center [1470, 92] width 94 height 26
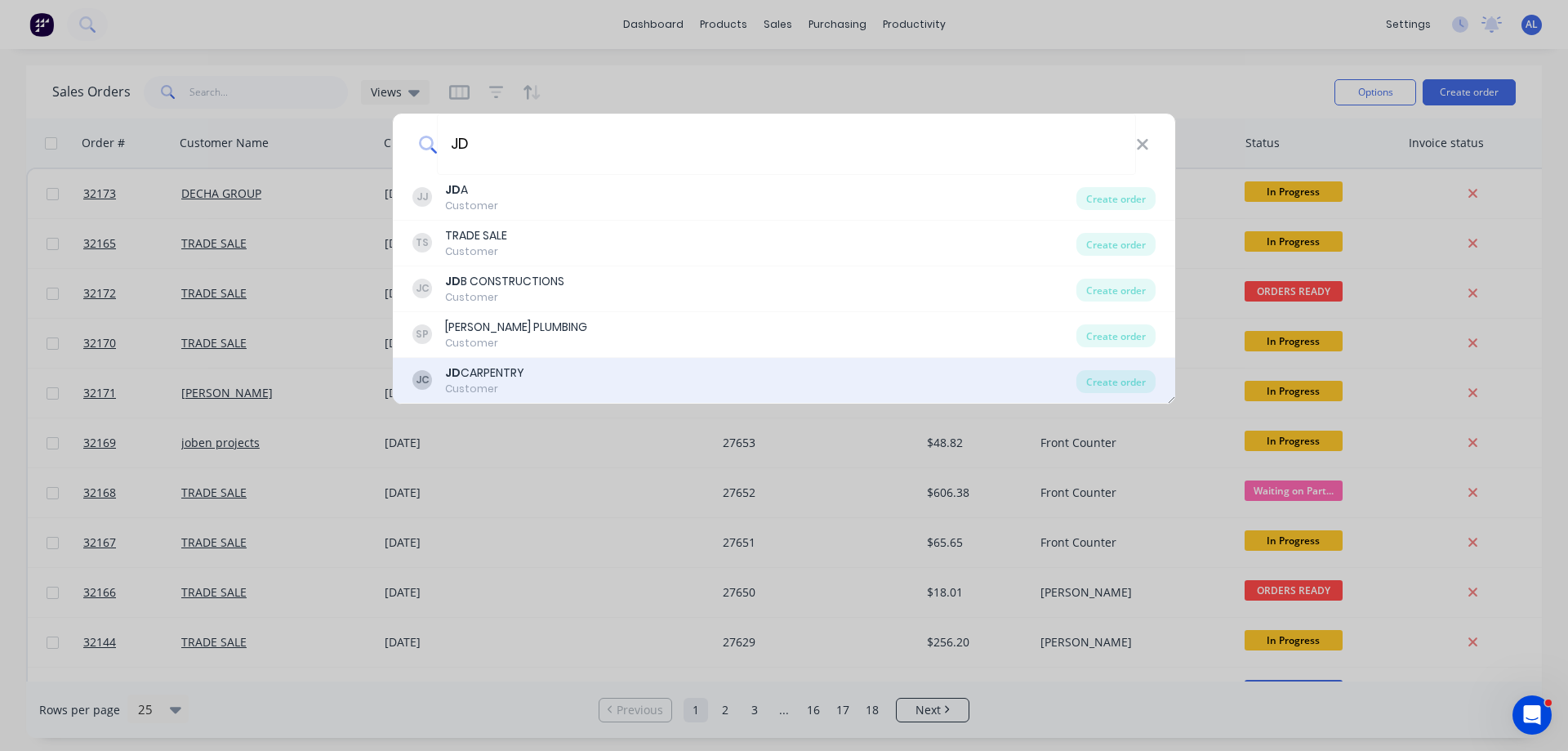
type input "JD"
click at [585, 384] on div "JC JD CARPENTRY Customer" at bounding box center [744, 380] width 664 height 32
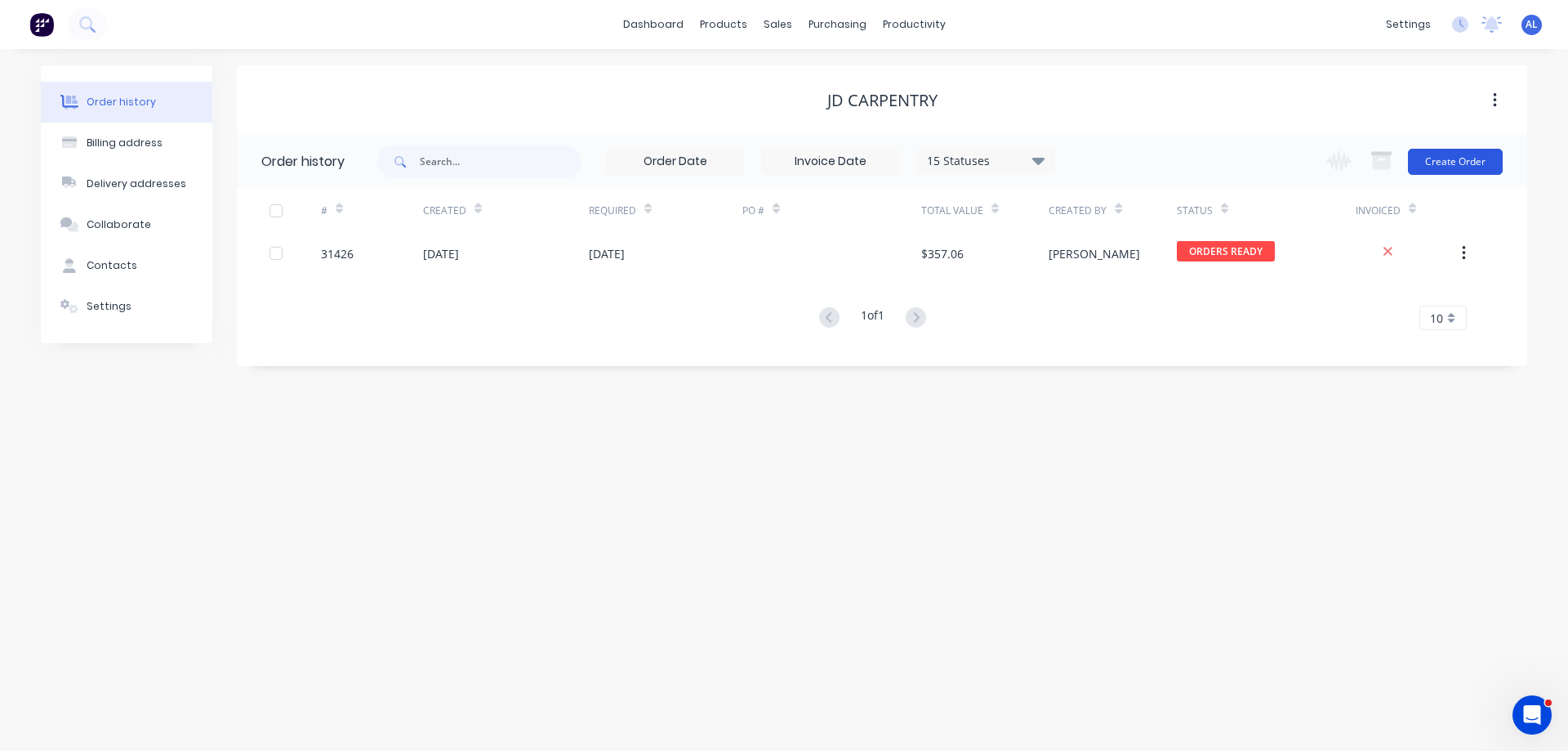
click at [1476, 165] on button "Create Order" at bounding box center [1455, 161] width 95 height 26
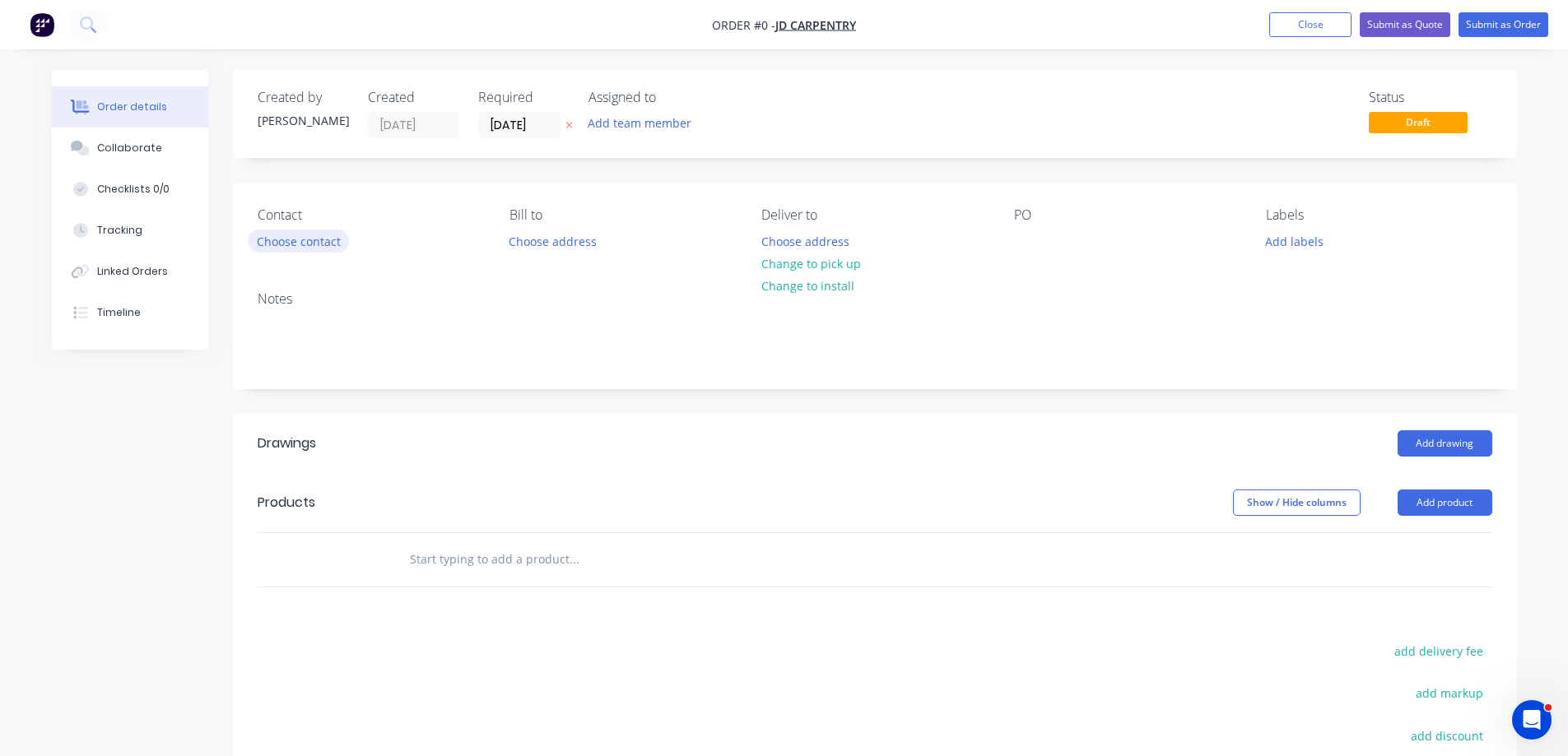
click at [324, 242] on button "Choose contact" at bounding box center [297, 240] width 101 height 22
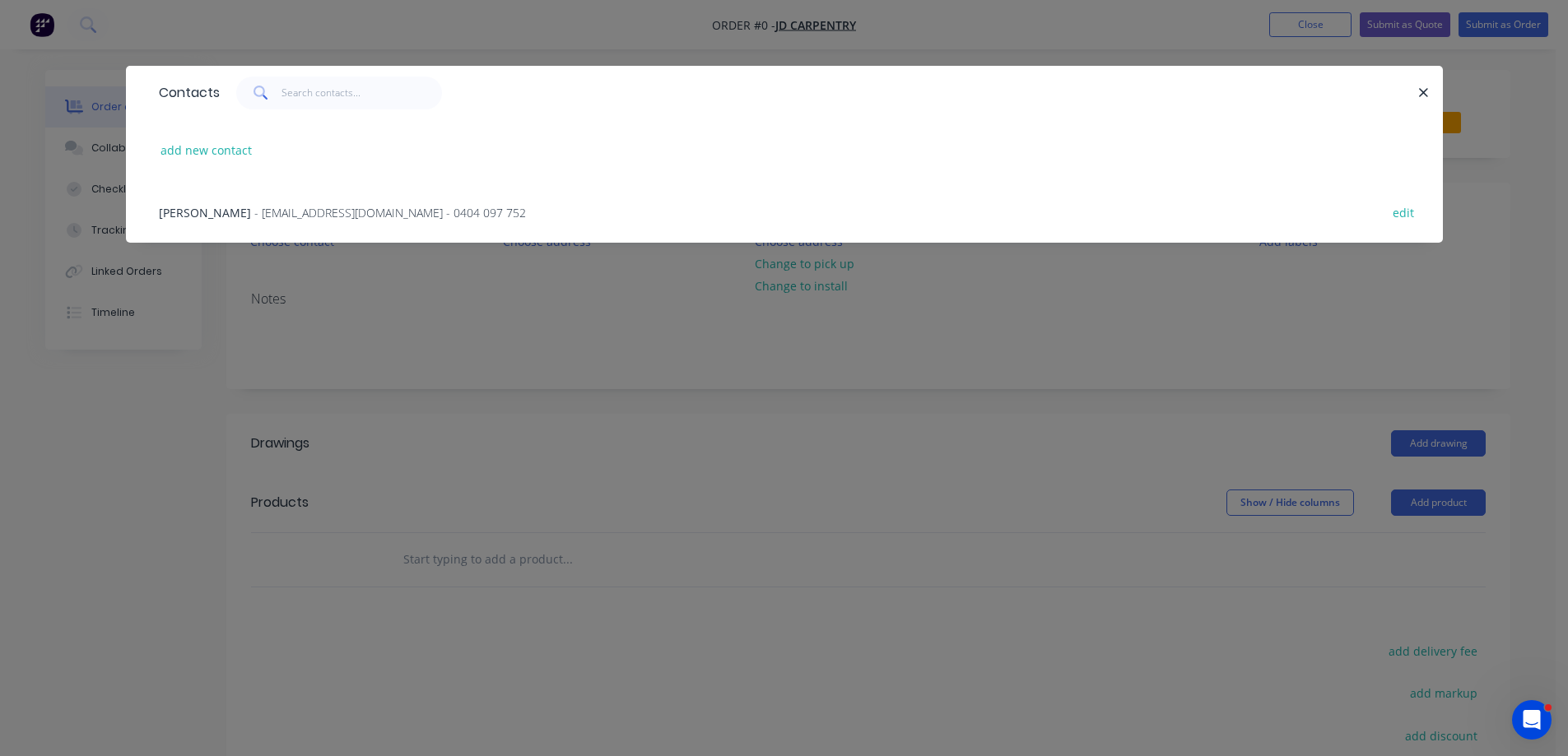
click at [300, 212] on span "- [EMAIL_ADDRESS][DOMAIN_NAME] - 0404 097 752" at bounding box center [390, 213] width 271 height 15
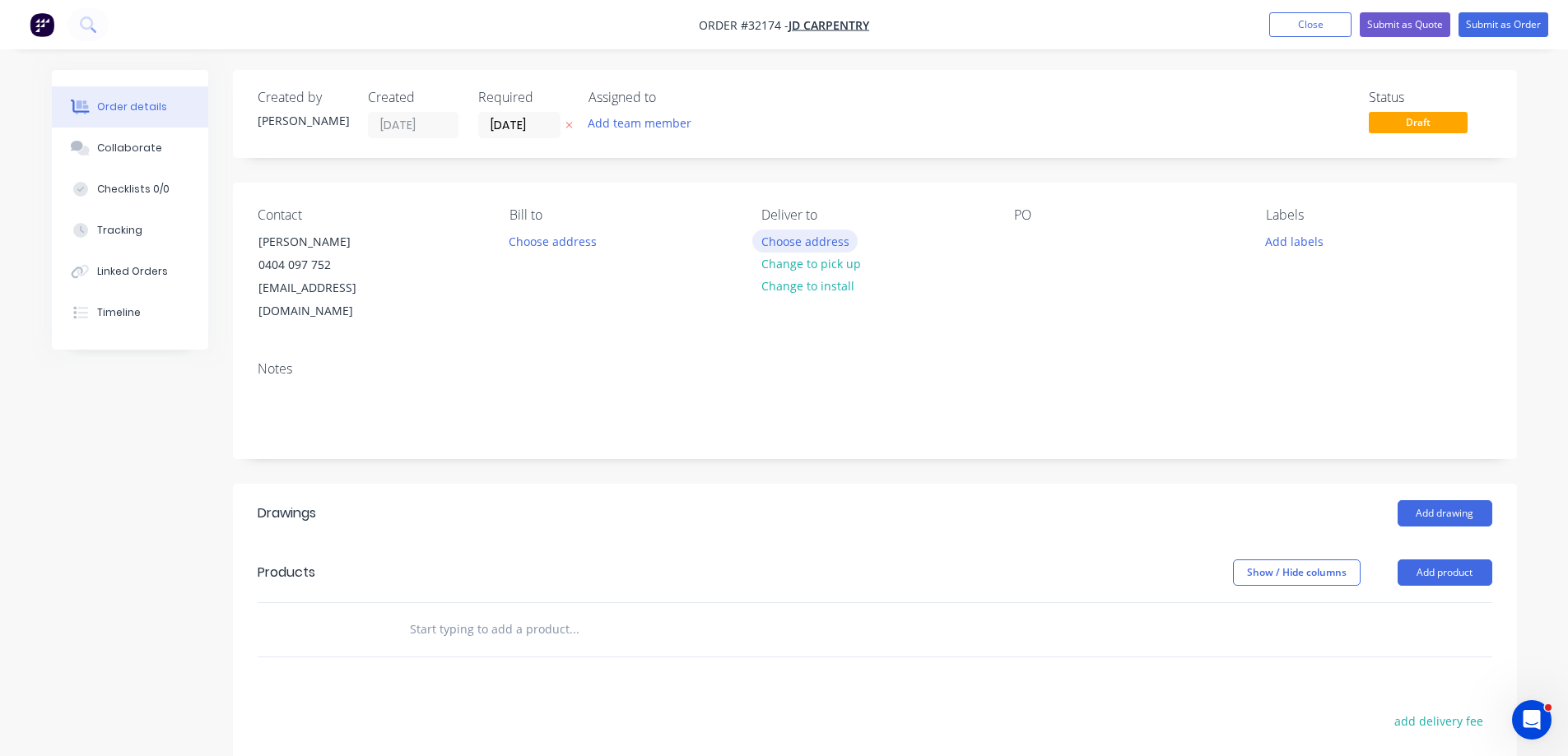
click at [811, 240] on button "Choose address" at bounding box center [804, 240] width 105 height 22
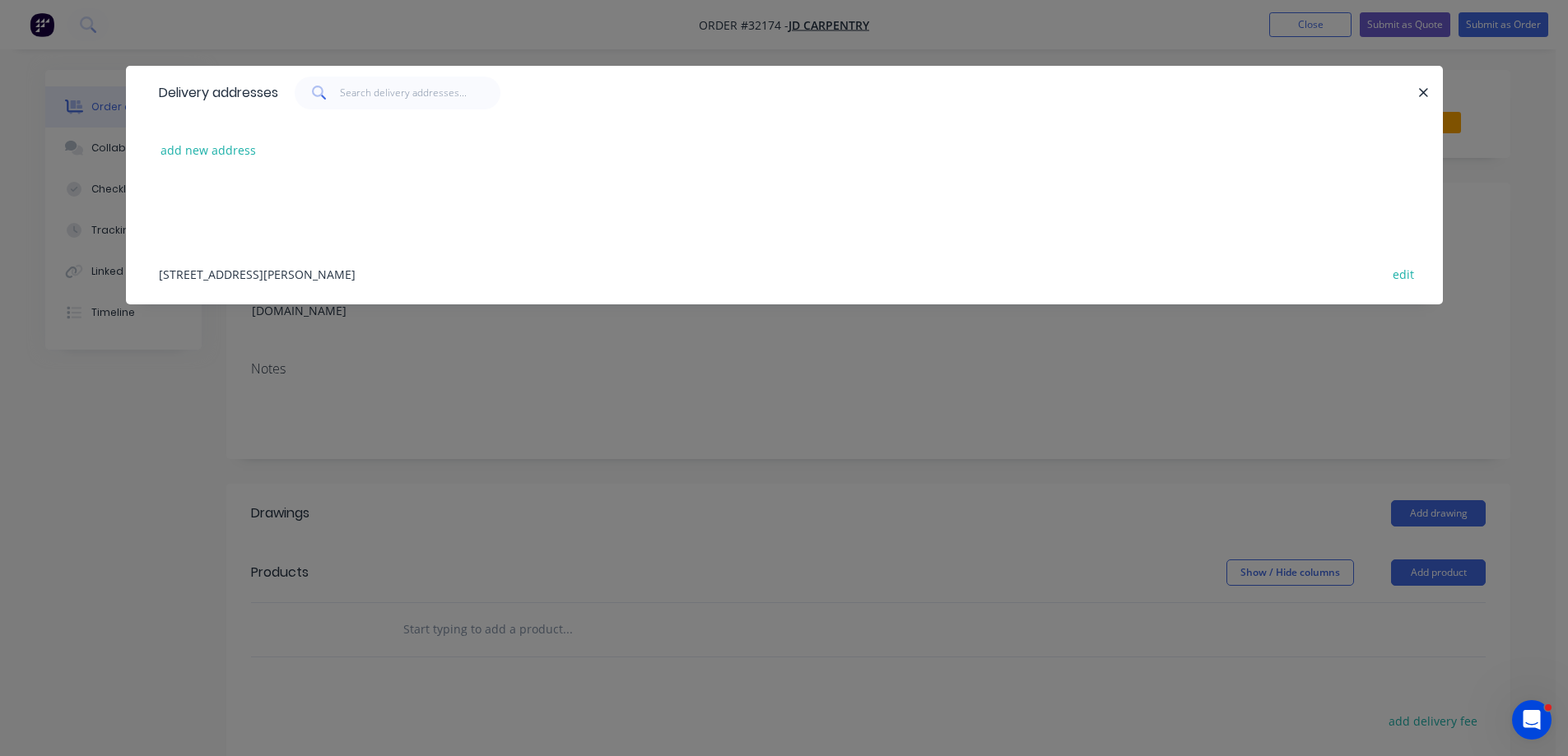
click at [242, 273] on div "[STREET_ADDRESS][PERSON_NAME] edit" at bounding box center [784, 273] width 1267 height 62
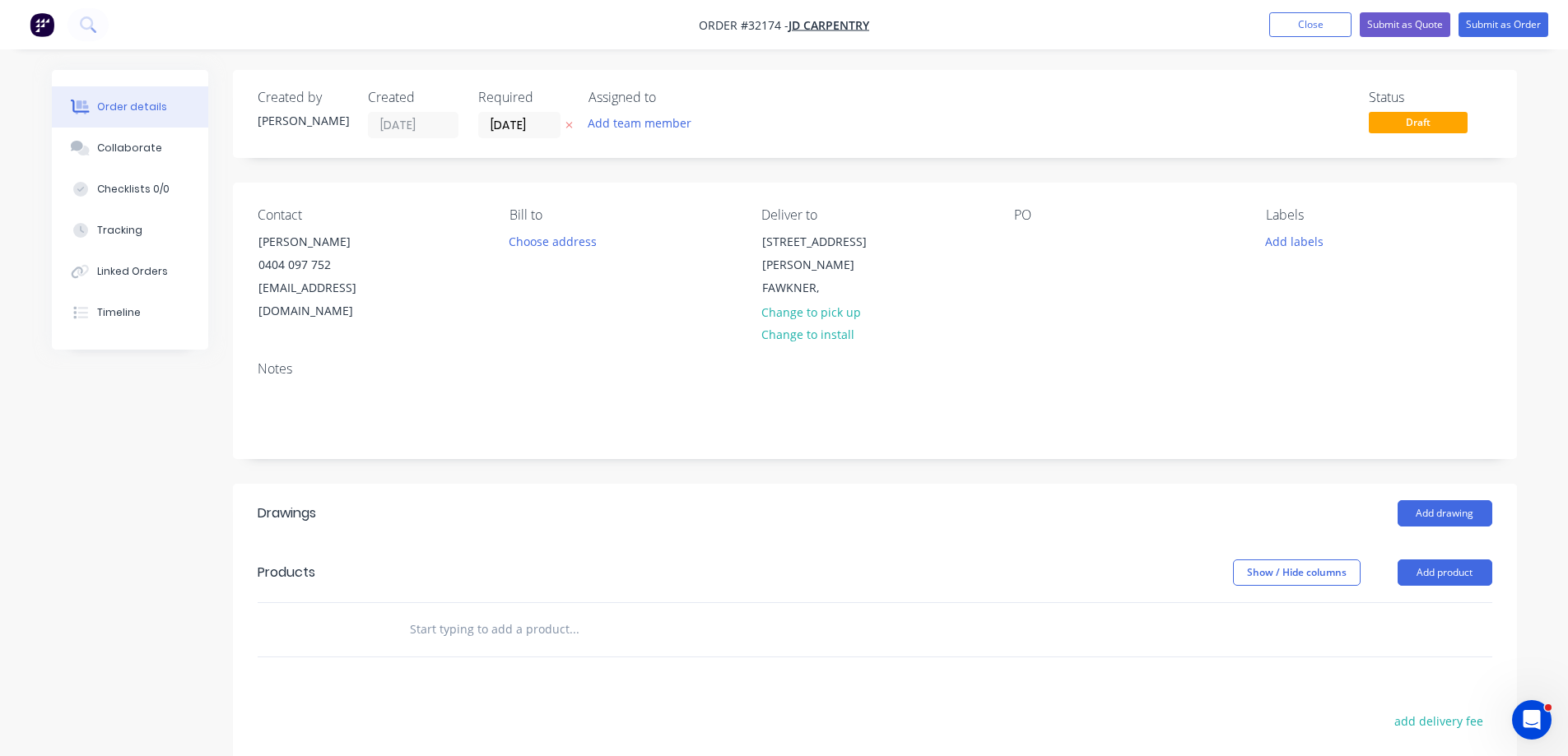
click at [516, 613] on input "text" at bounding box center [573, 629] width 329 height 33
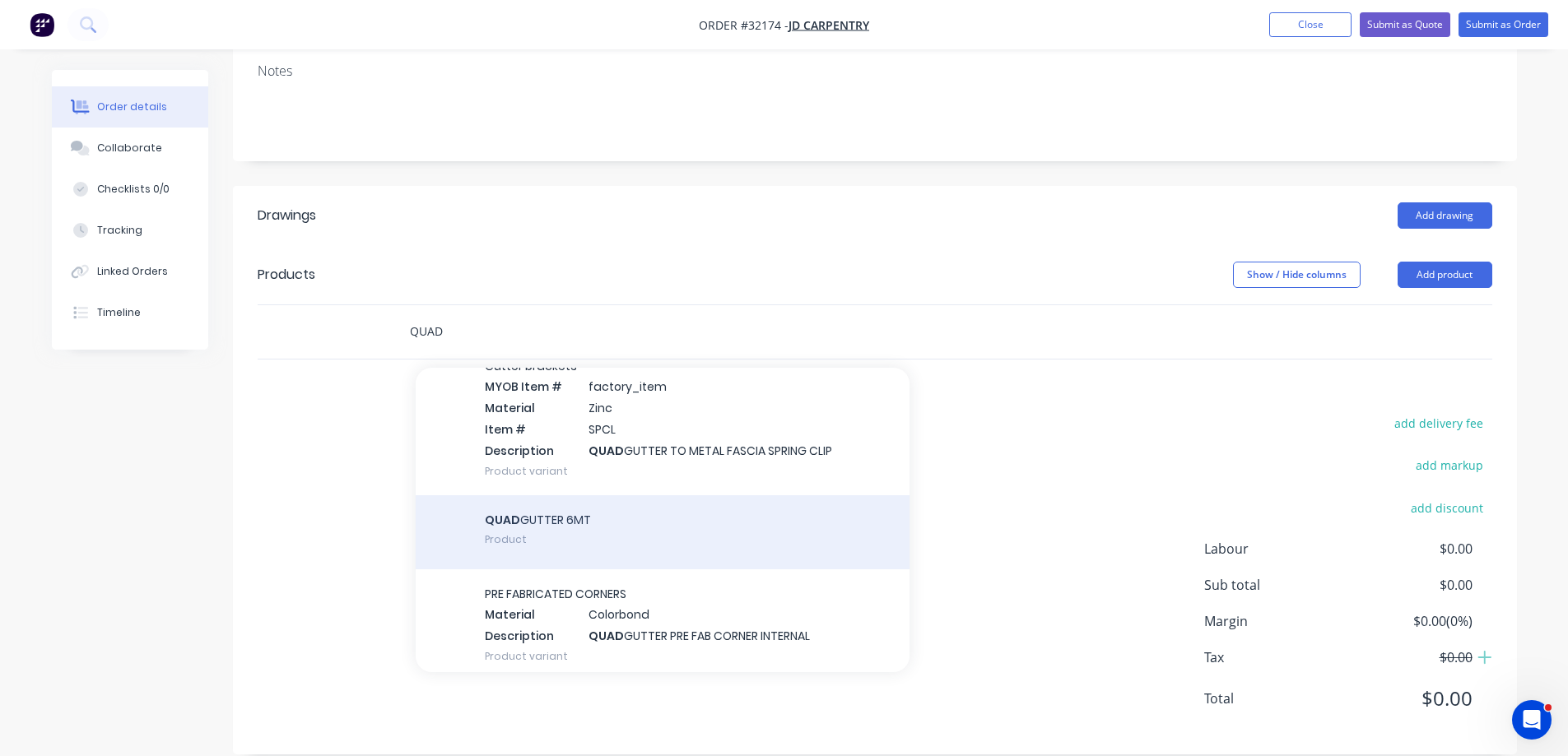
scroll to position [1317, 0]
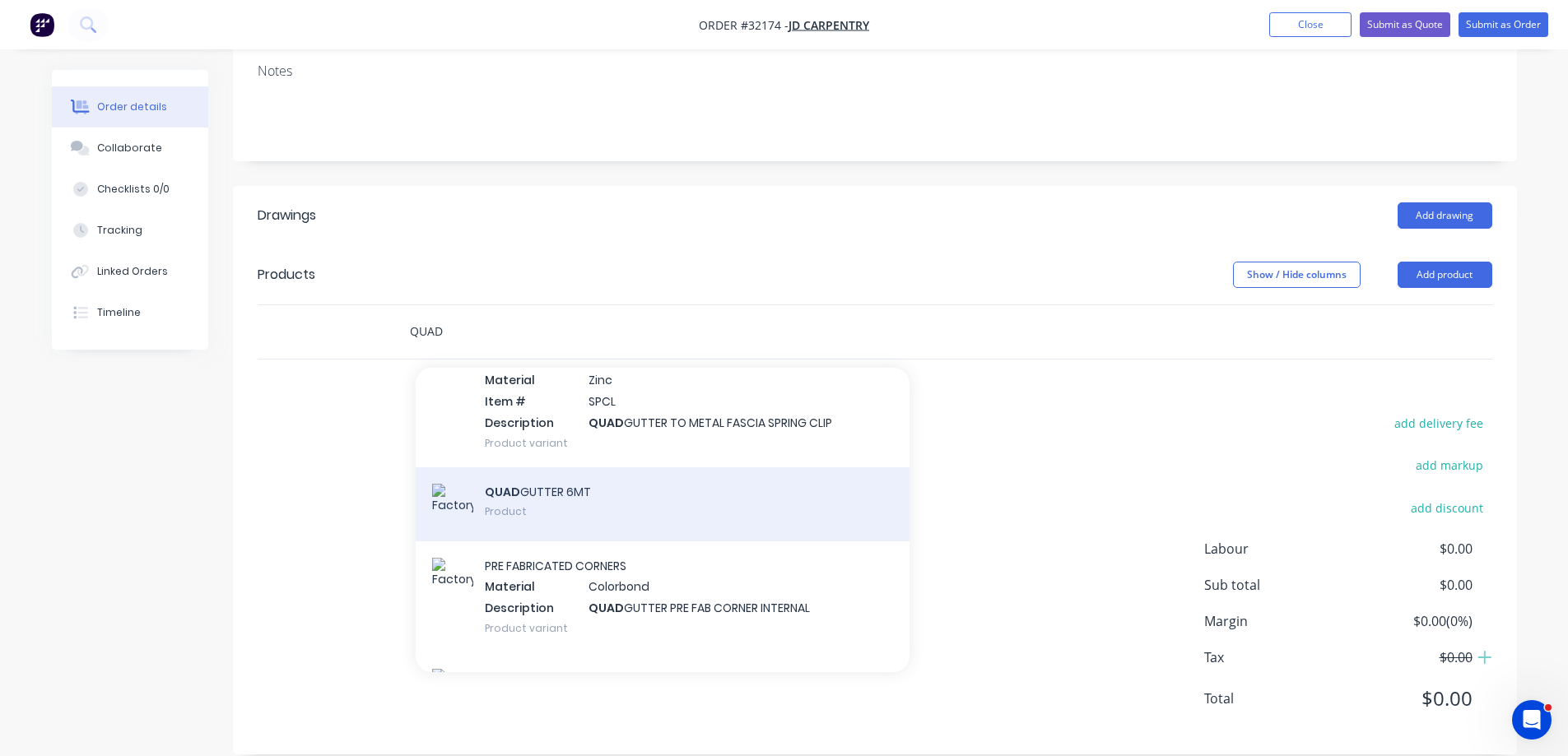
type input "QUAD"
click at [697, 481] on div "QUAD GUTTER 6MT Product" at bounding box center [662, 504] width 493 height 74
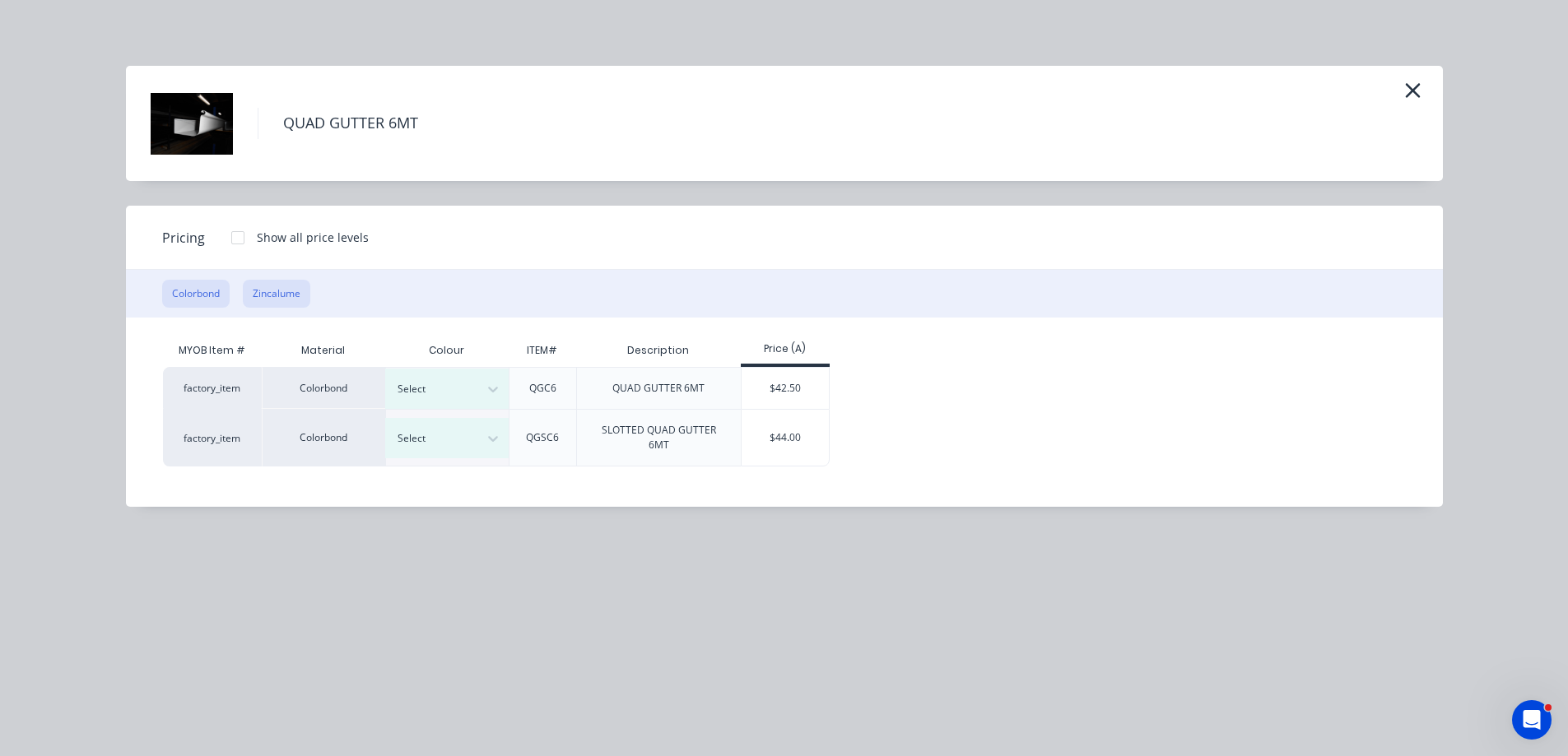
click at [281, 291] on button "Zincalume" at bounding box center [276, 293] width 67 height 28
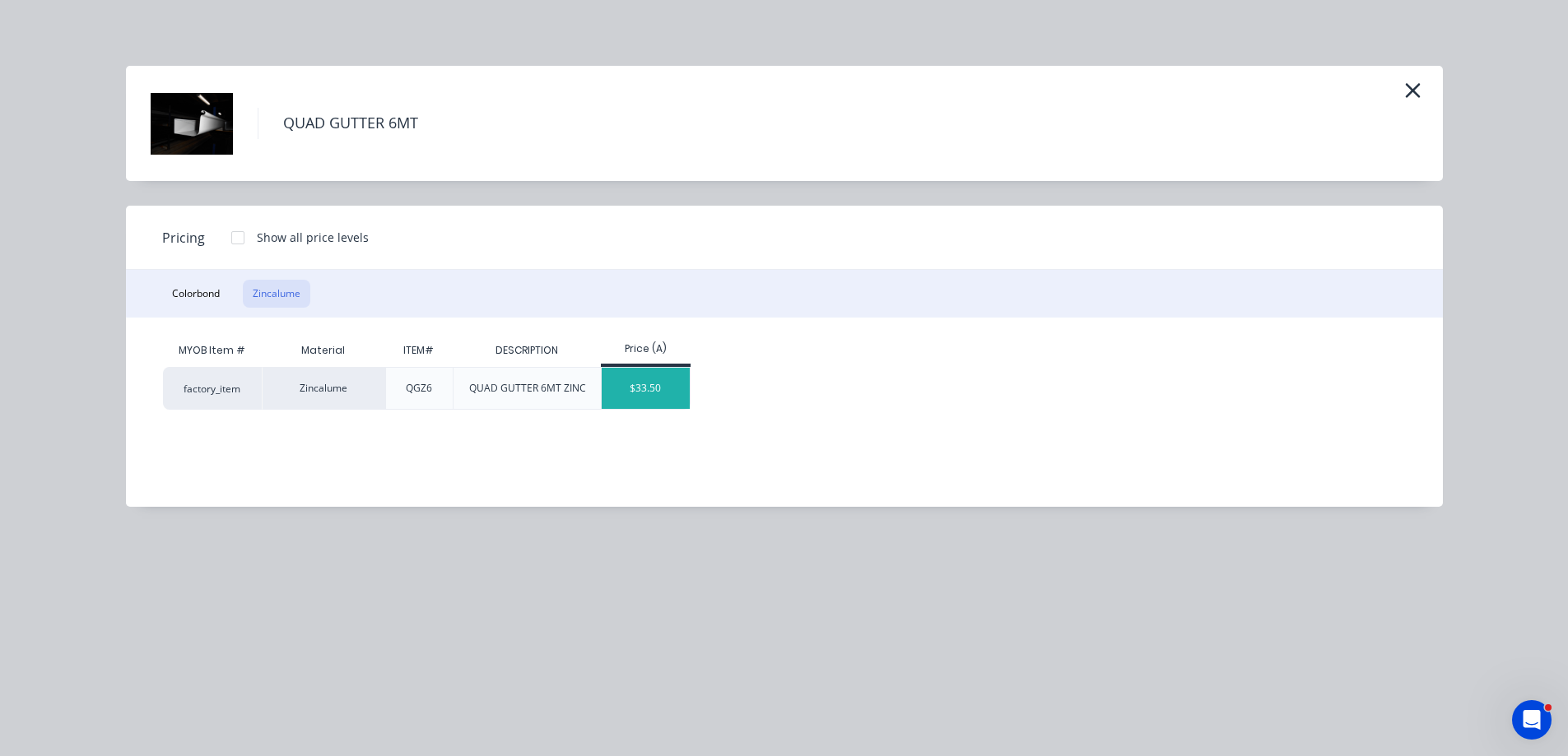
click at [660, 386] on div "$33.50" at bounding box center [645, 388] width 89 height 41
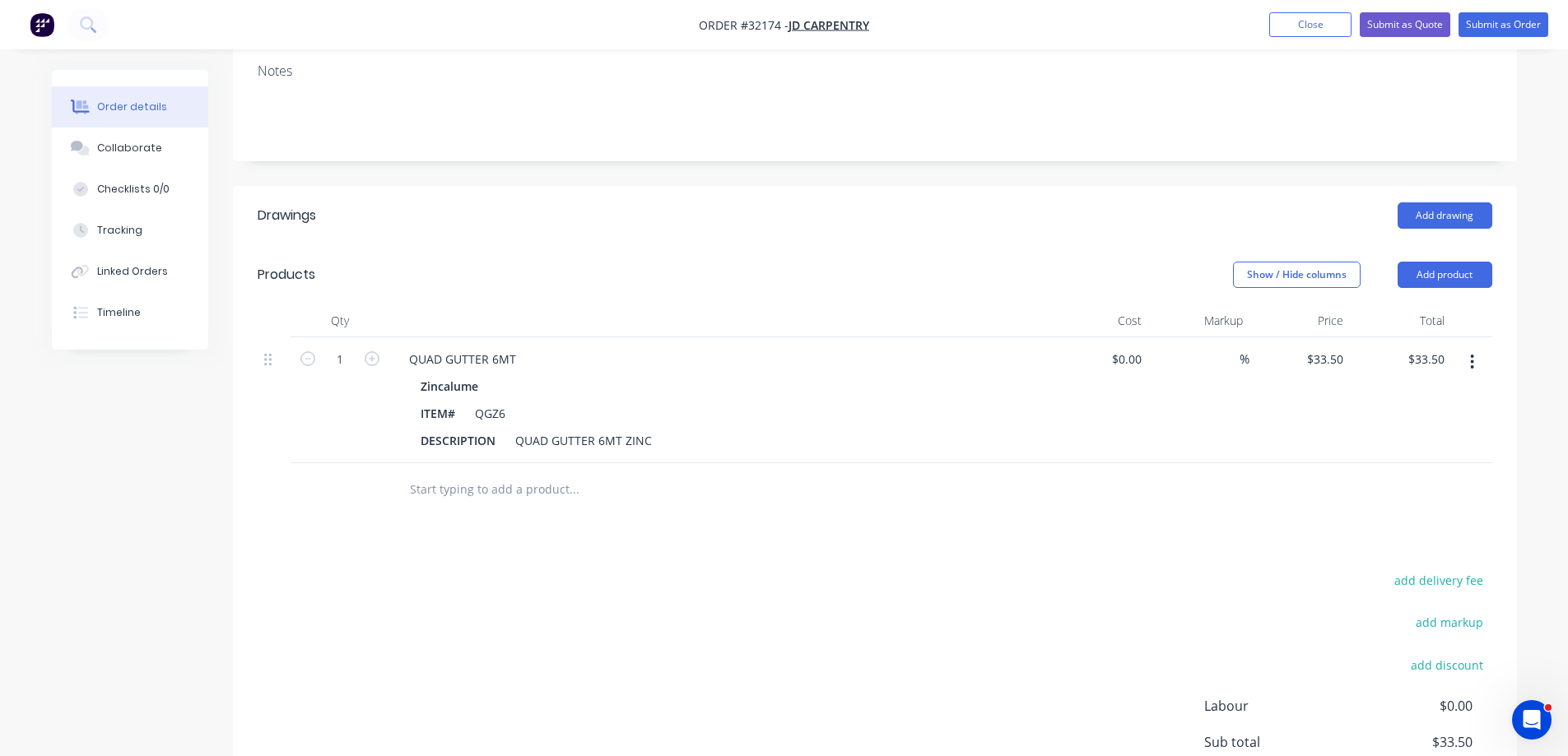
click at [533, 473] on input "text" at bounding box center [573, 490] width 329 height 33
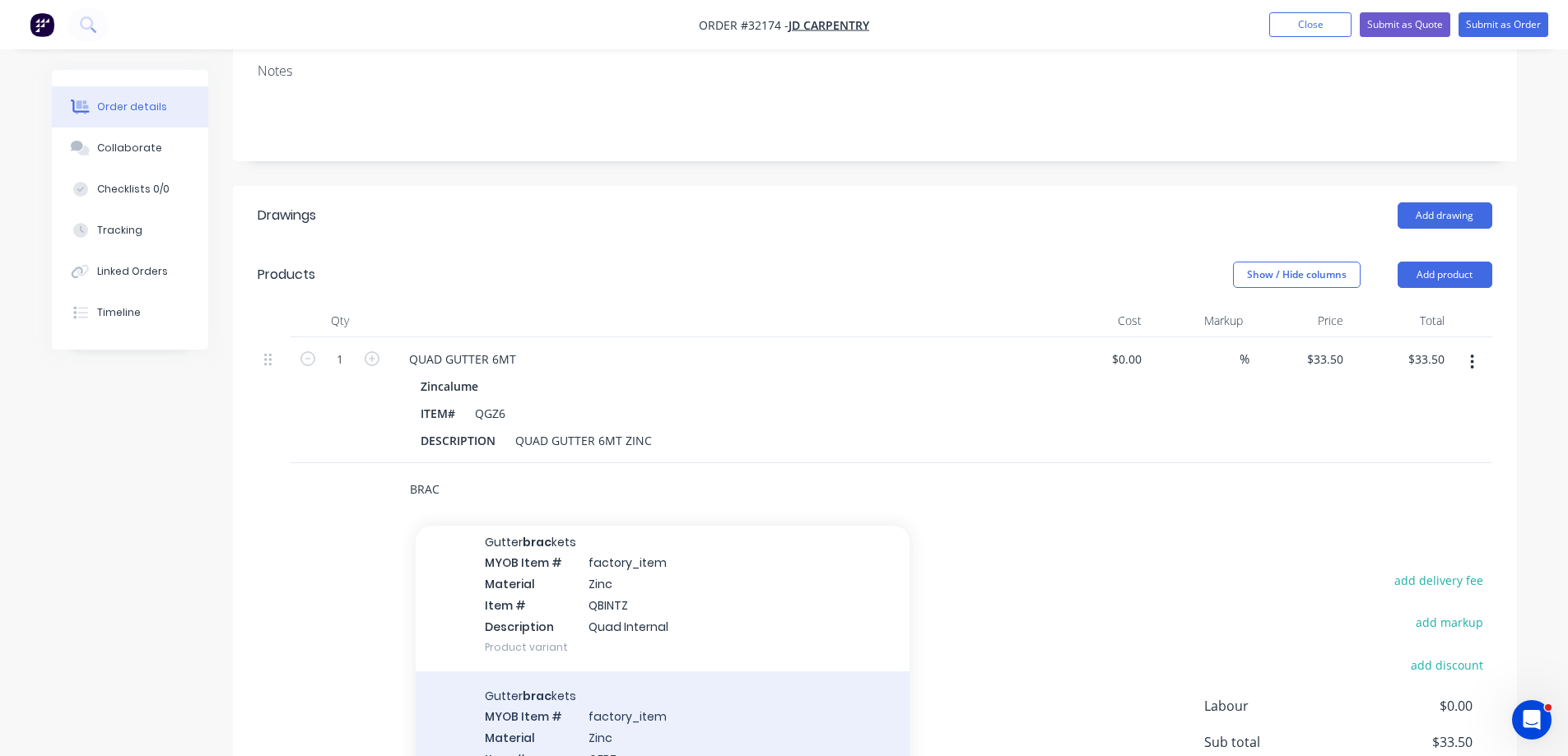
scroll to position [905, 0]
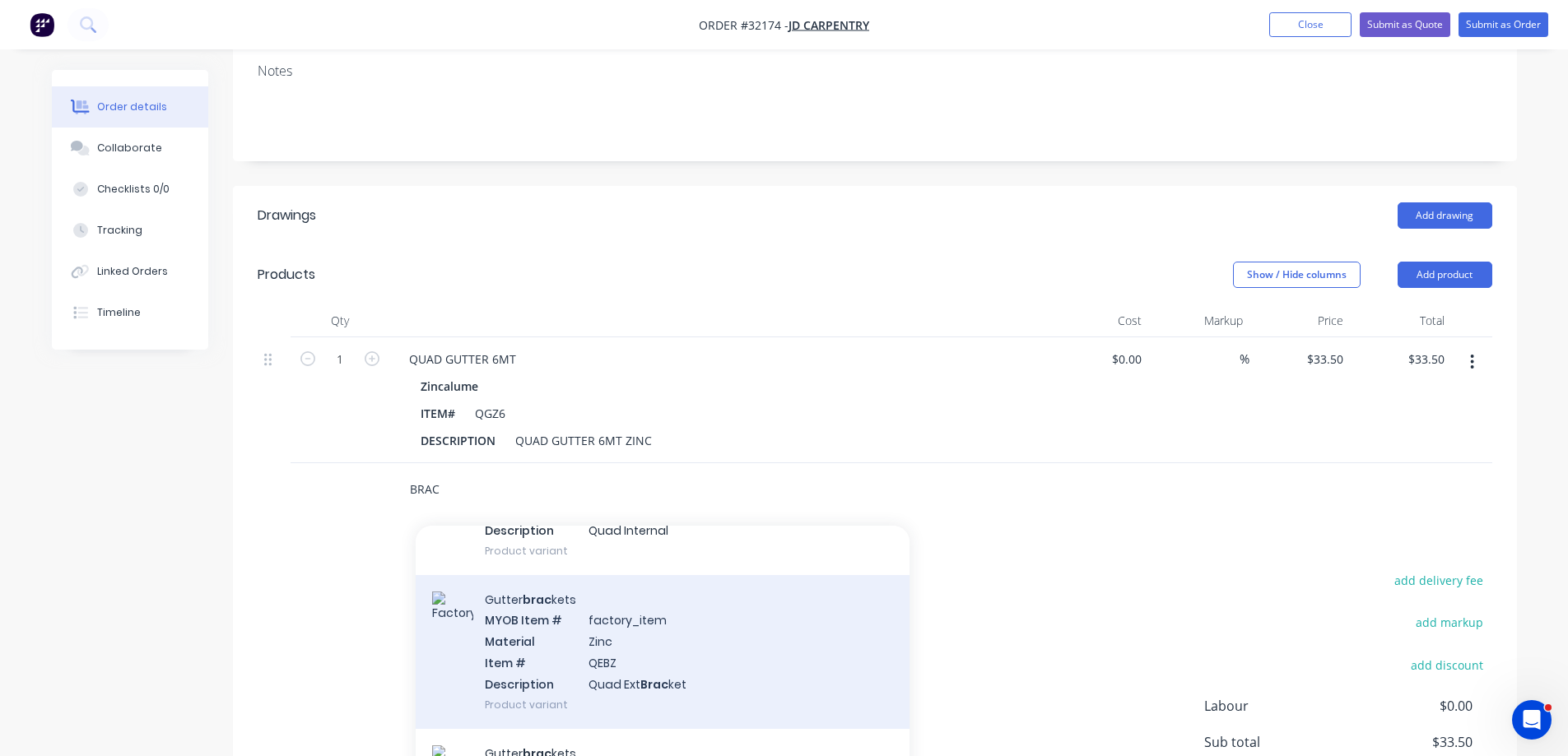
type input "BRAC"
click at [717, 651] on div "Gutter brac kets MYOB Item # factory_item Material Zinc Item # QEBZ Description…" at bounding box center [662, 652] width 493 height 154
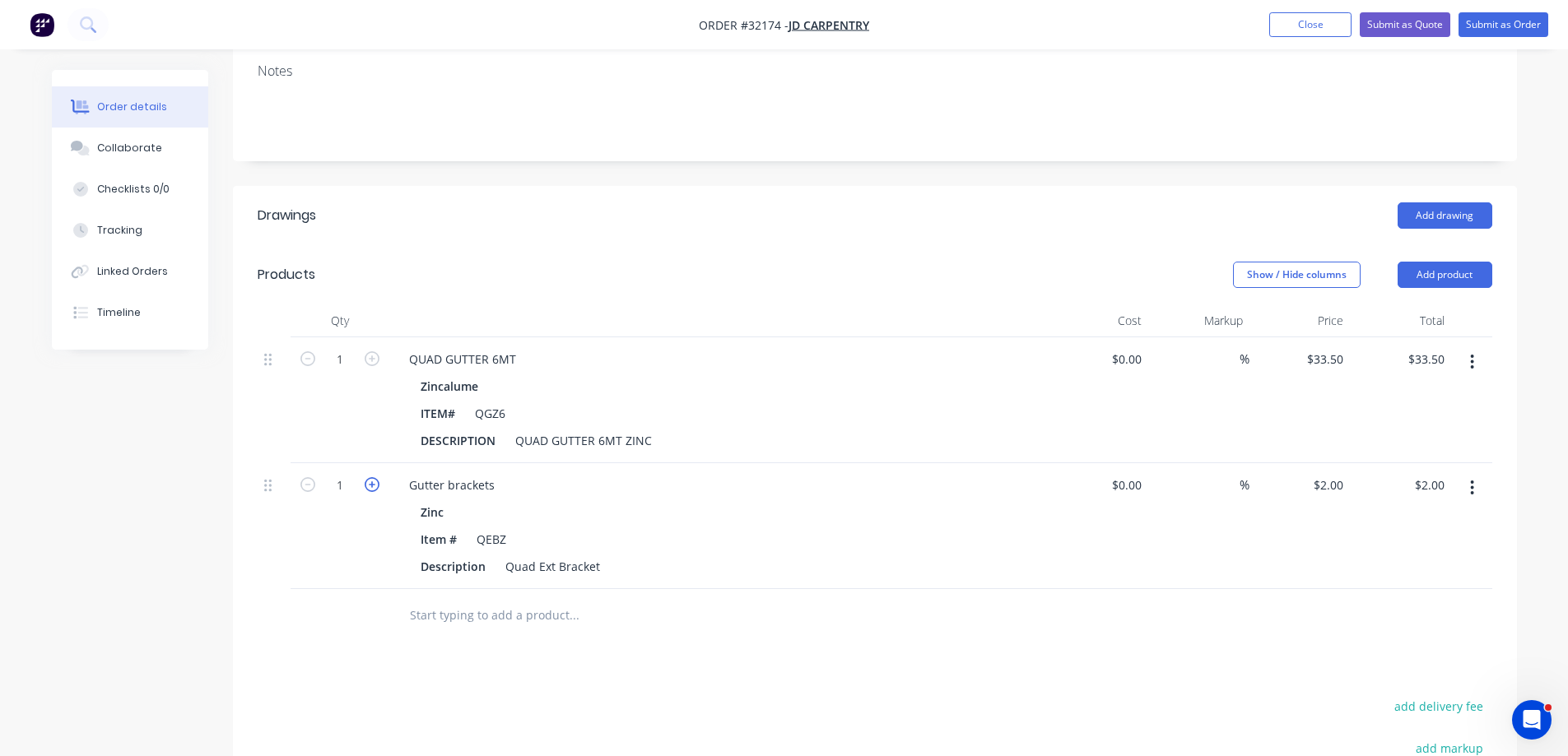
click at [371, 477] on icon "button" at bounding box center [371, 484] width 14 height 14
type input "2"
type input "$4.00"
click at [371, 477] on icon "button" at bounding box center [371, 484] width 14 height 14
type input "3"
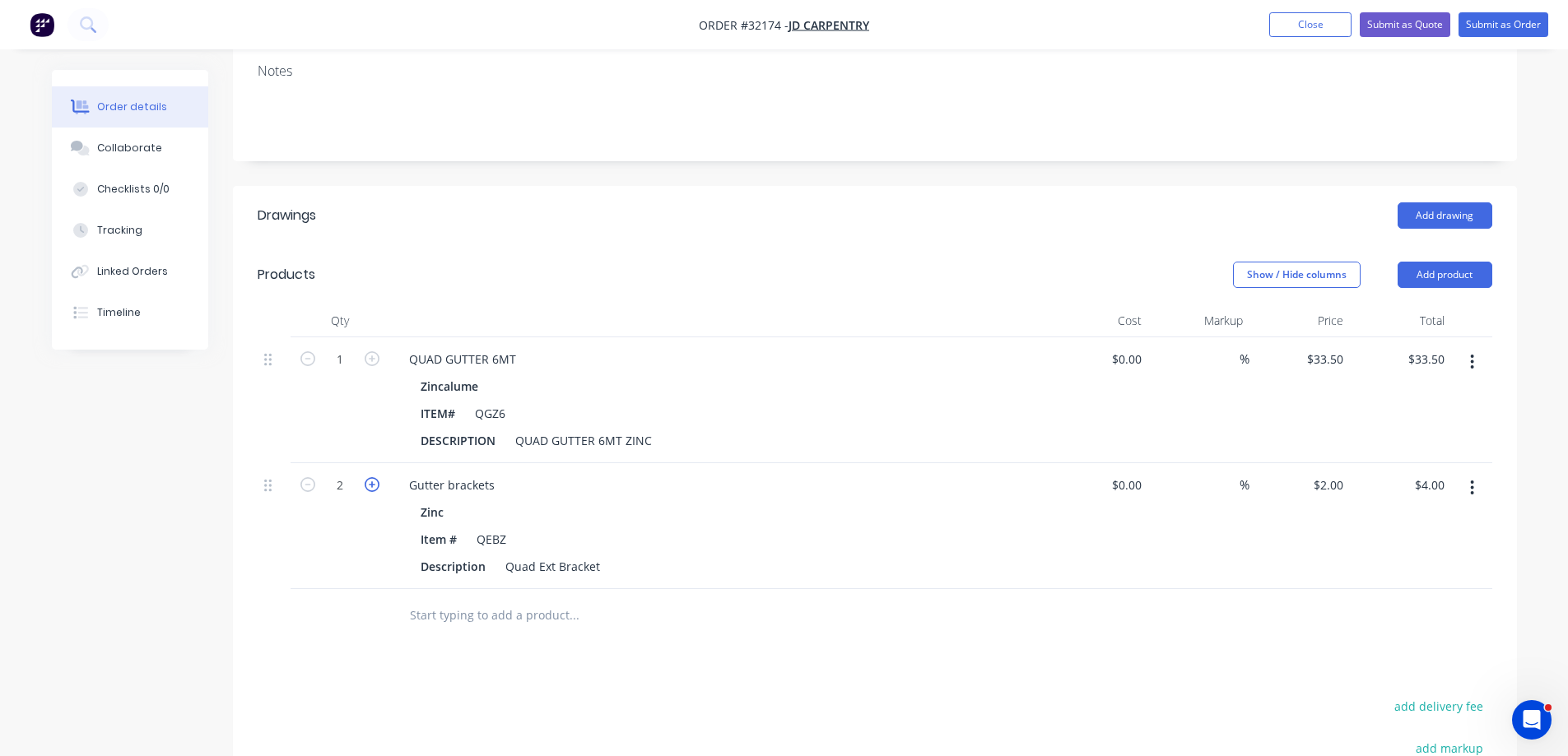
type input "$6.00"
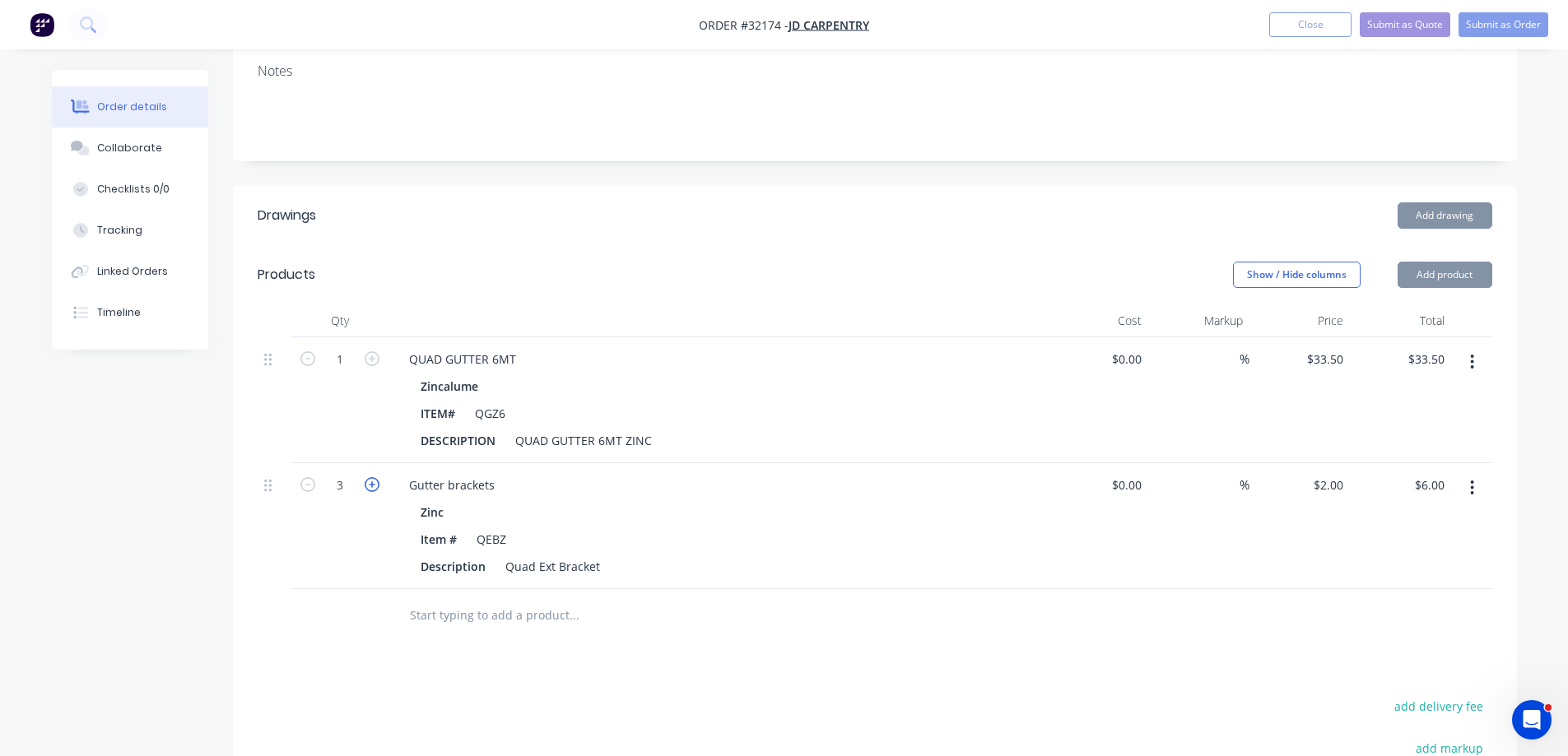
click at [371, 477] on icon "button" at bounding box center [371, 484] width 14 height 14
type input "4"
type input "$8.00"
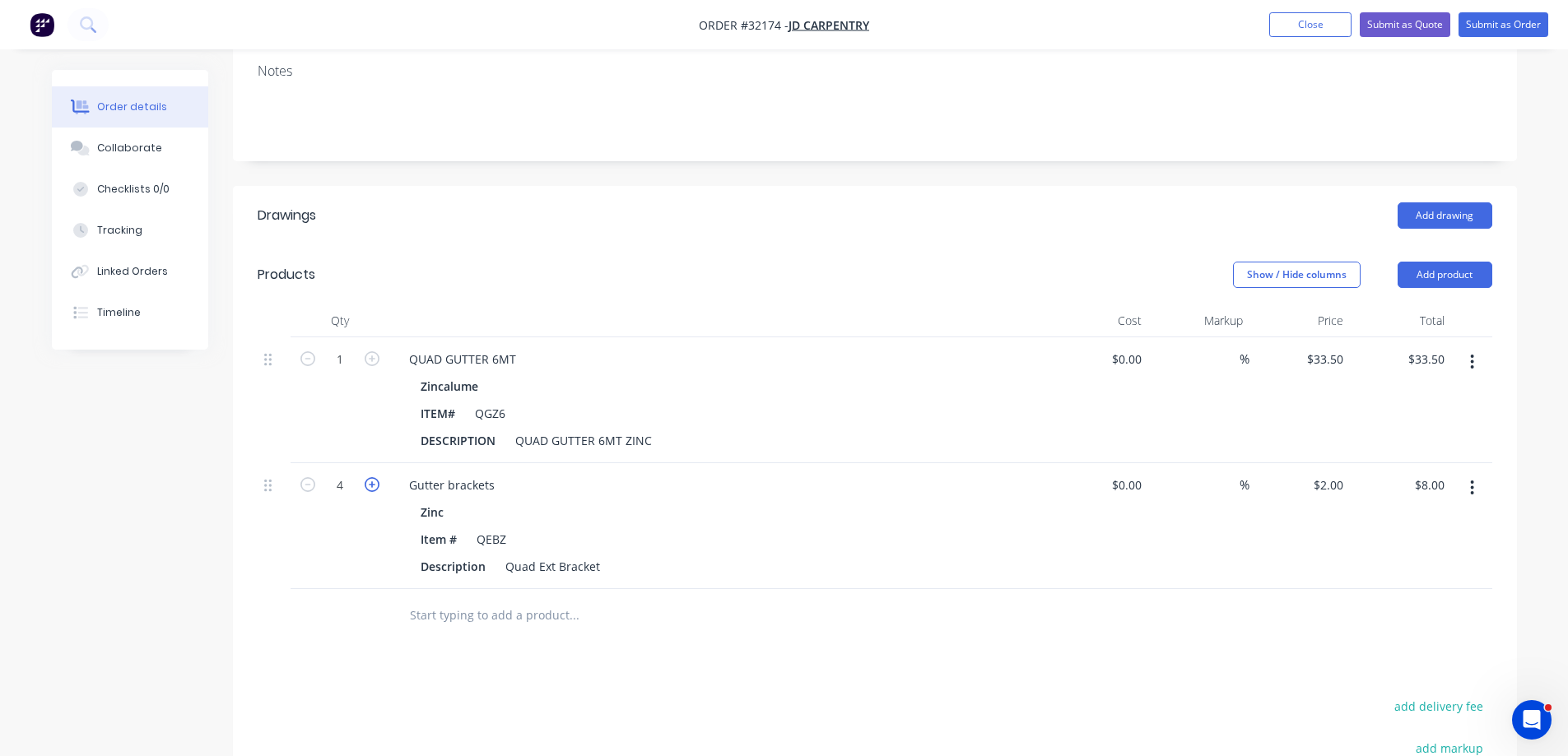
click at [371, 477] on icon "button" at bounding box center [371, 484] width 14 height 14
type input "5"
type input "$10.00"
click at [371, 477] on icon "button" at bounding box center [371, 484] width 14 height 14
type input "6"
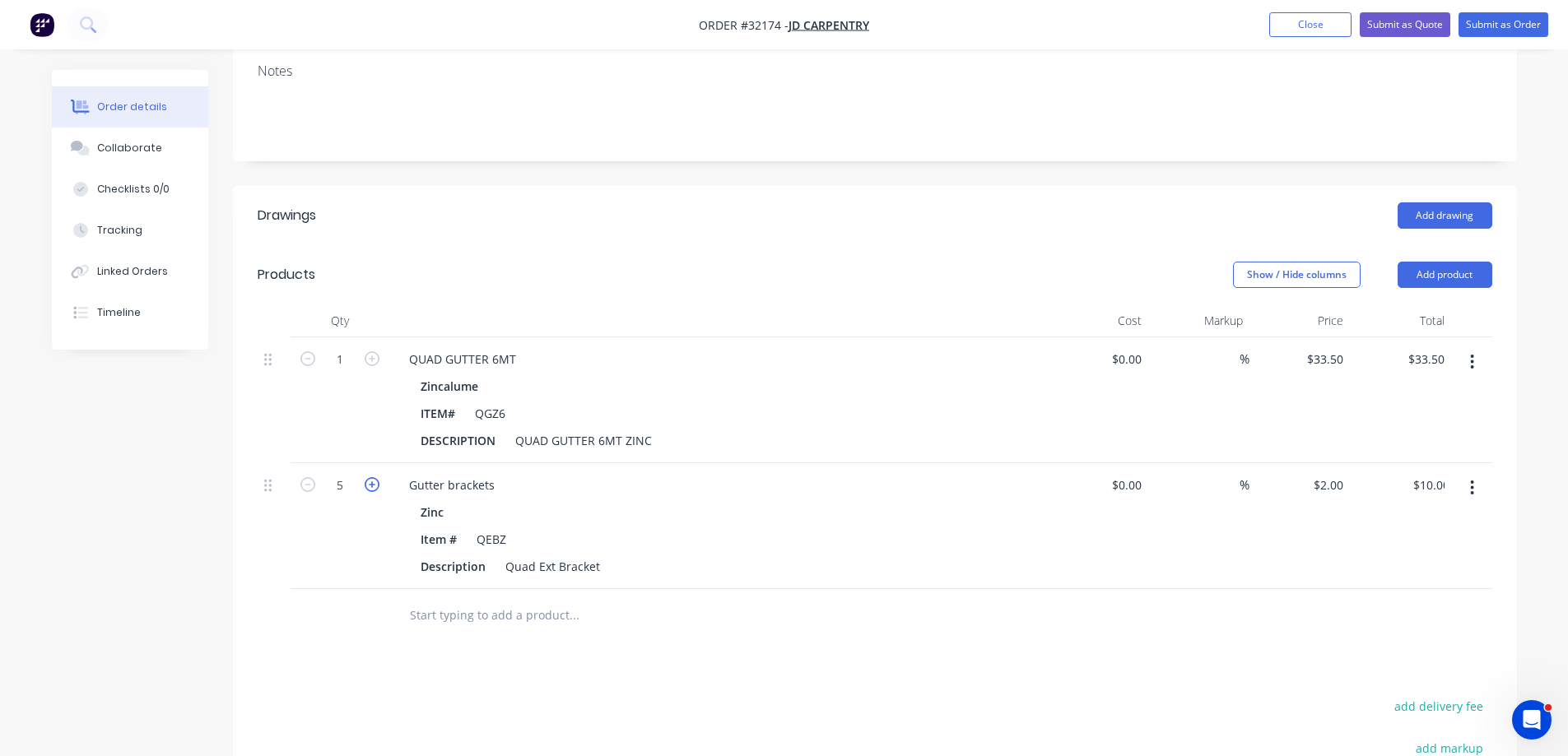
type input "$12.00"
click at [369, 477] on icon "button" at bounding box center [371, 484] width 14 height 14
type input "7"
type input "$14.00"
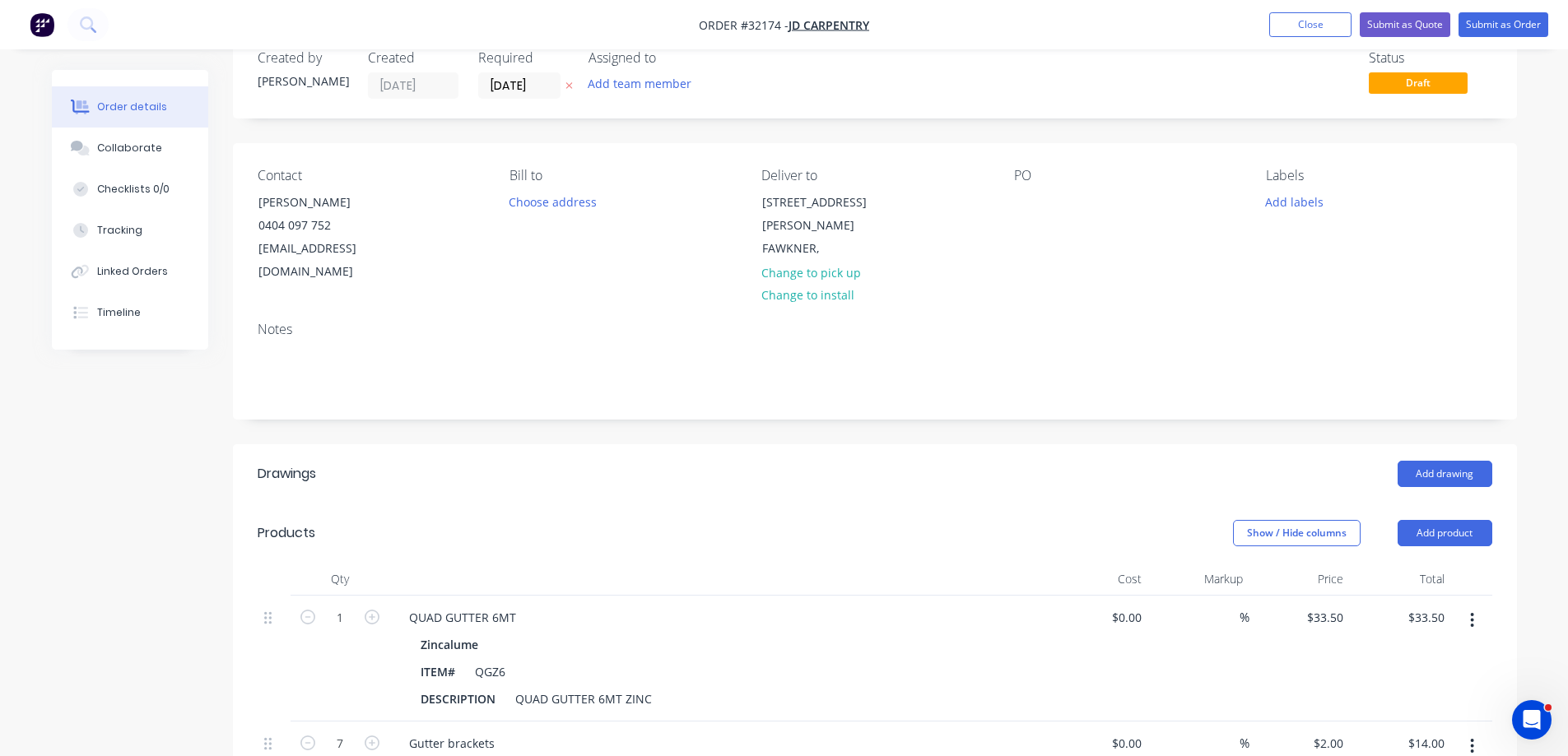
scroll to position [0, 0]
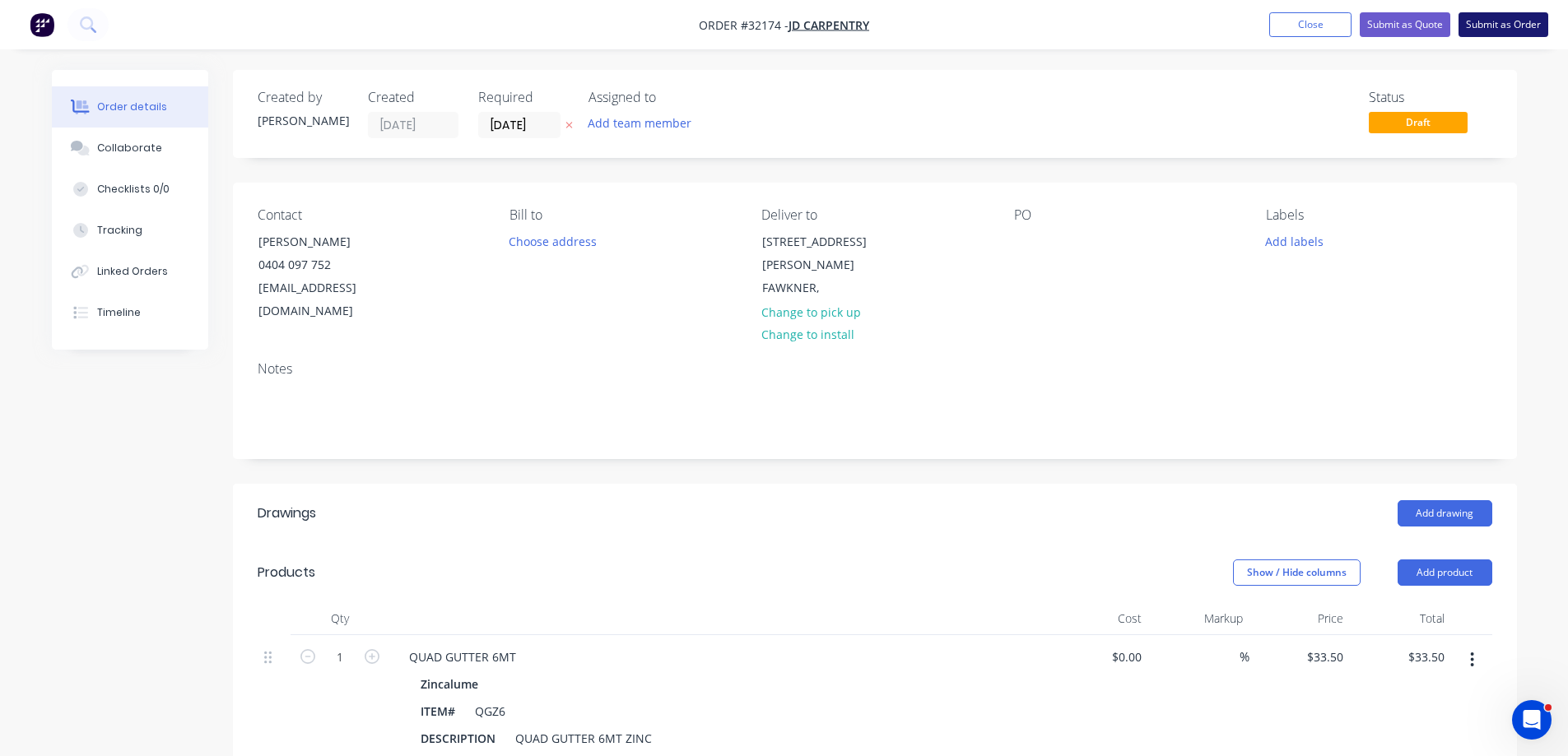
click at [1525, 24] on button "Submit as Order" at bounding box center [1503, 25] width 89 height 25
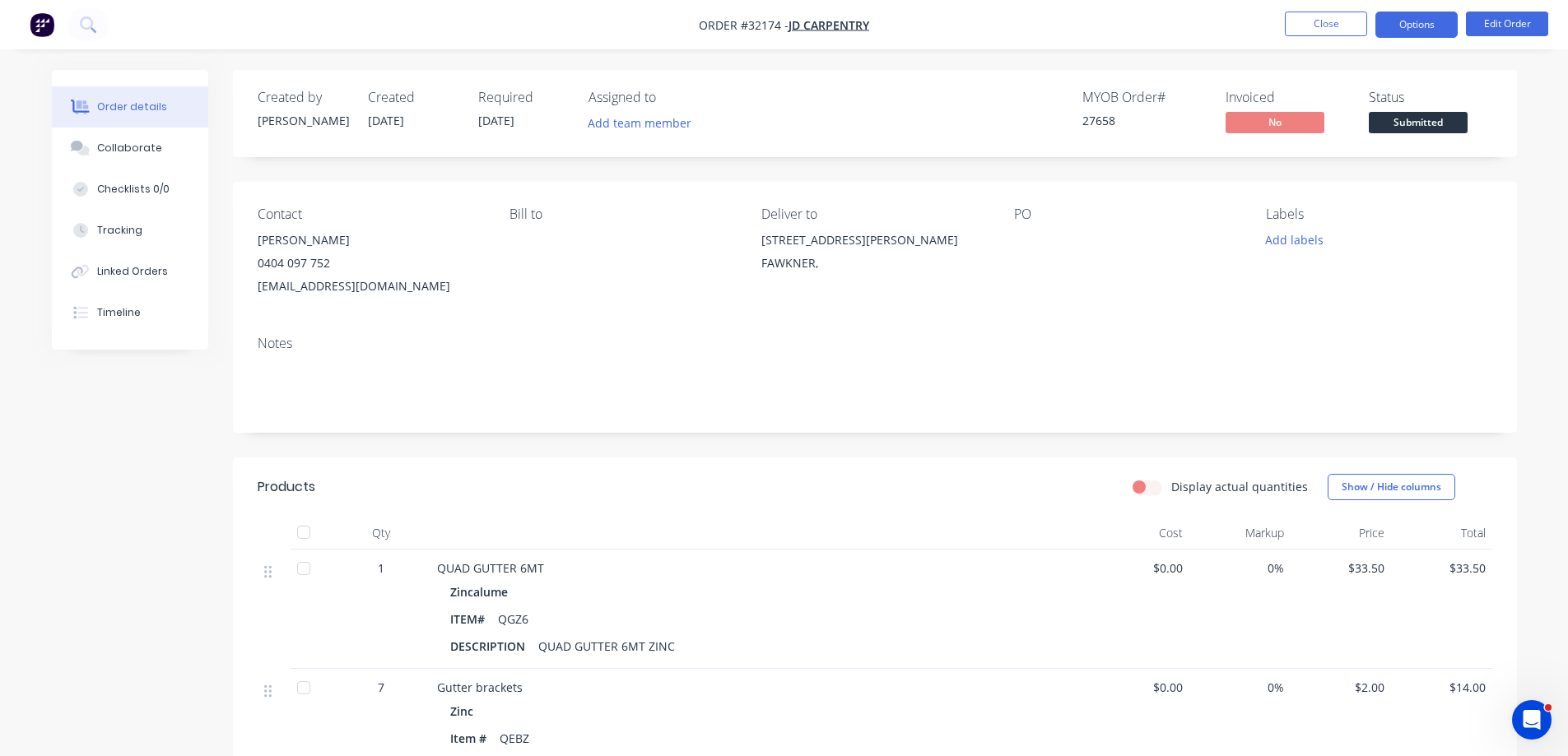
click at [1433, 24] on button "Options" at bounding box center [1416, 24] width 83 height 26
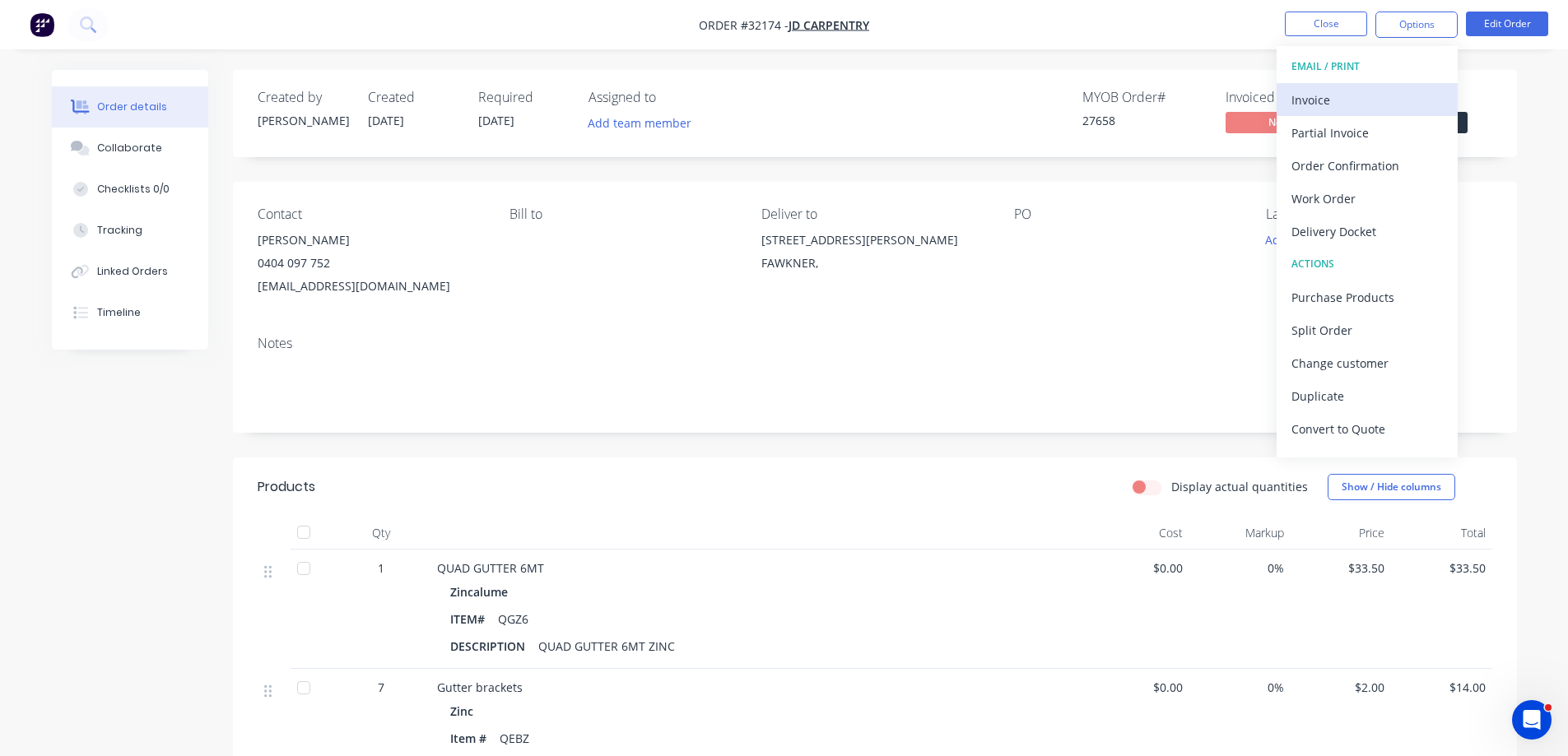
click at [1335, 95] on div "Invoice" at bounding box center [1366, 100] width 151 height 24
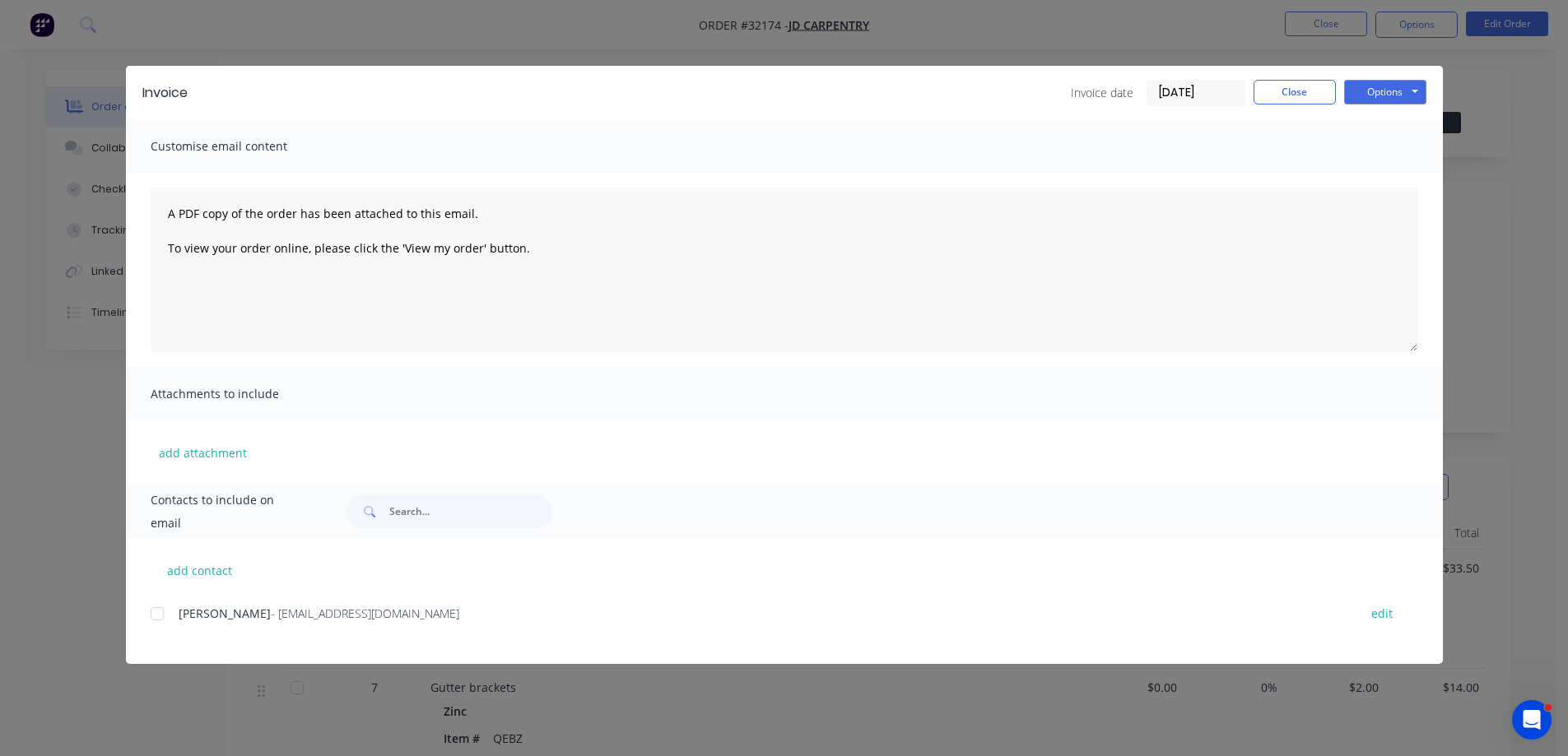
click at [156, 614] on div at bounding box center [157, 614] width 33 height 33
click at [1369, 88] on button "Options" at bounding box center [1385, 92] width 83 height 25
click at [1391, 172] on button "Email" at bounding box center [1396, 176] width 105 height 27
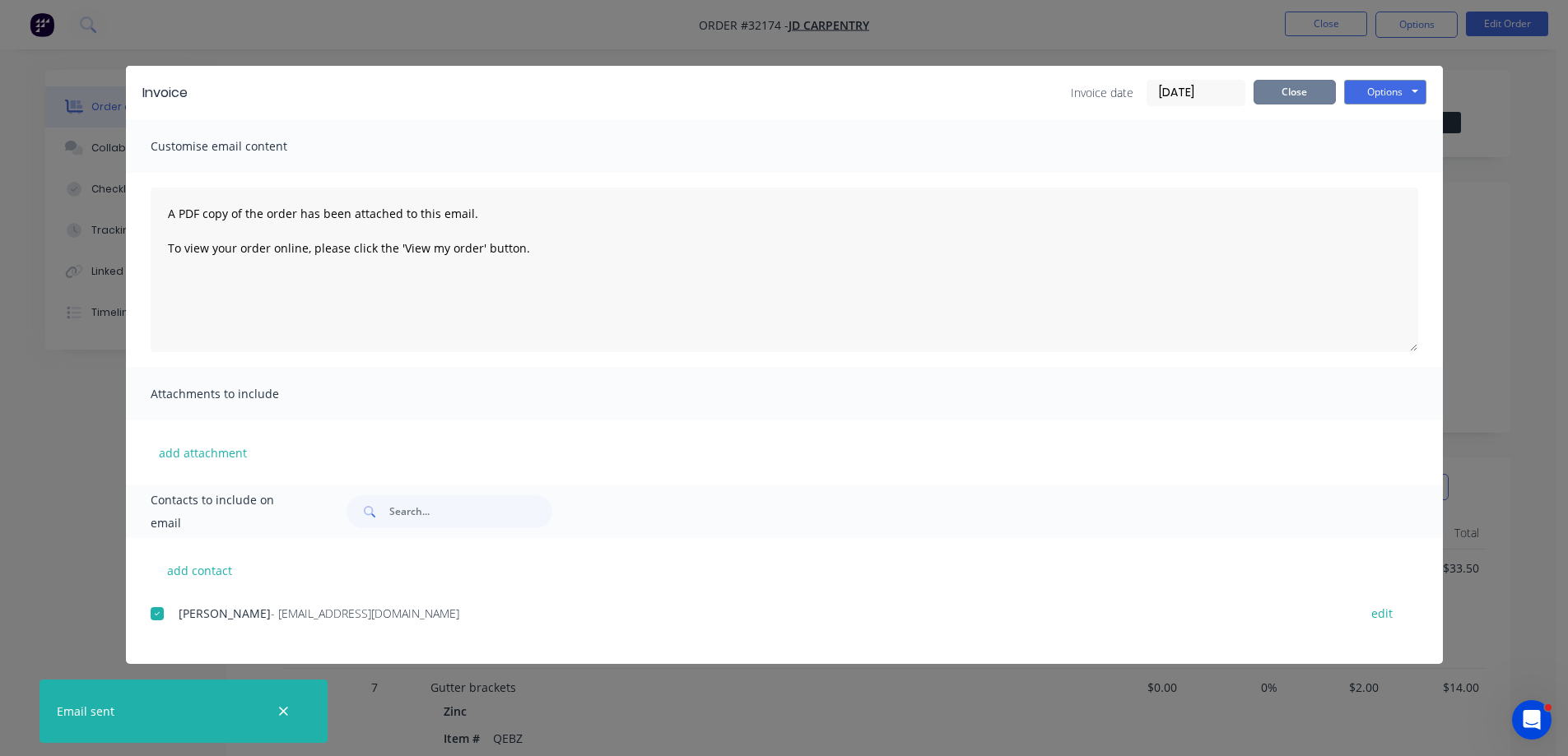
click at [1305, 96] on button "Close" at bounding box center [1295, 92] width 83 height 25
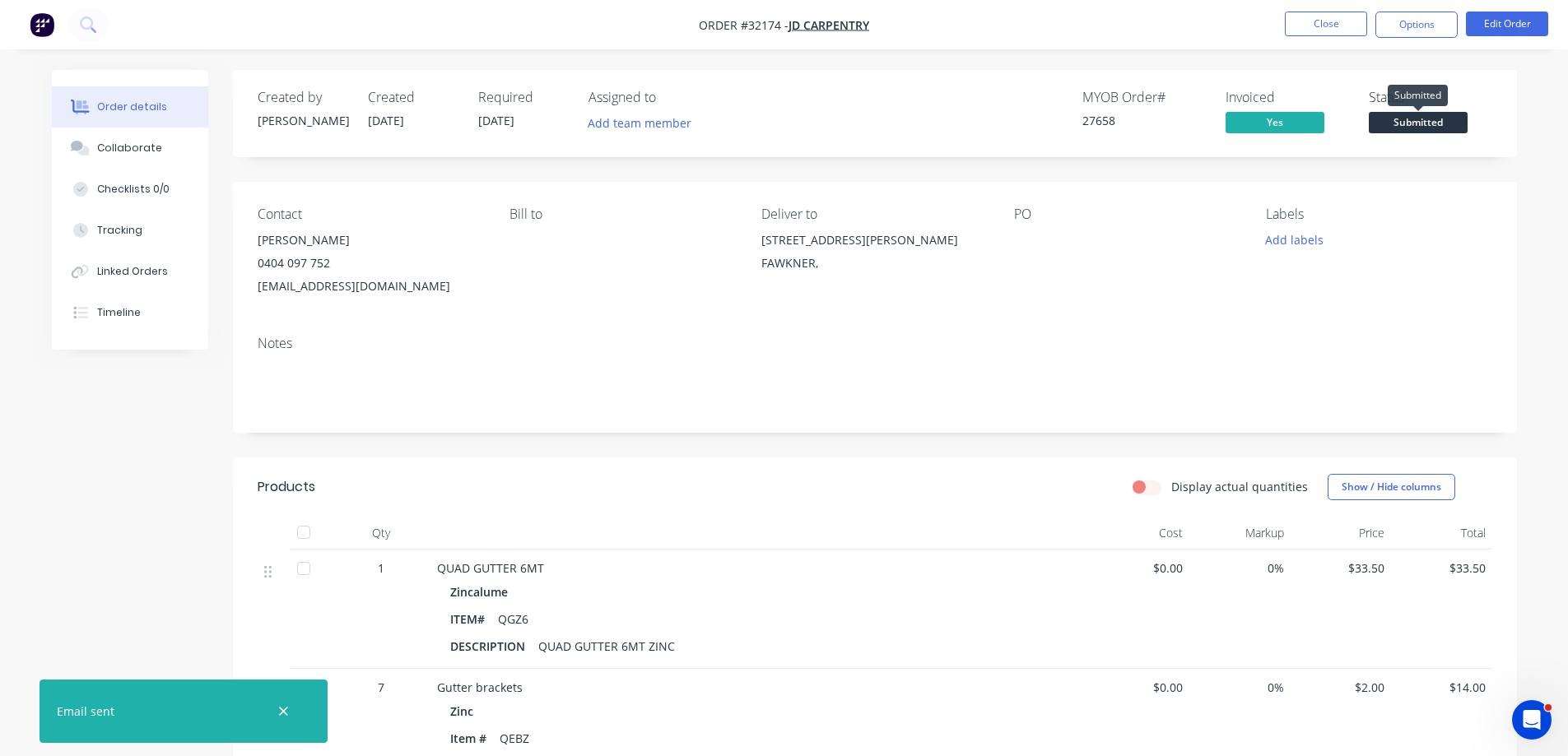
click at [1427, 117] on span "Submitted" at bounding box center [1418, 121] width 99 height 20
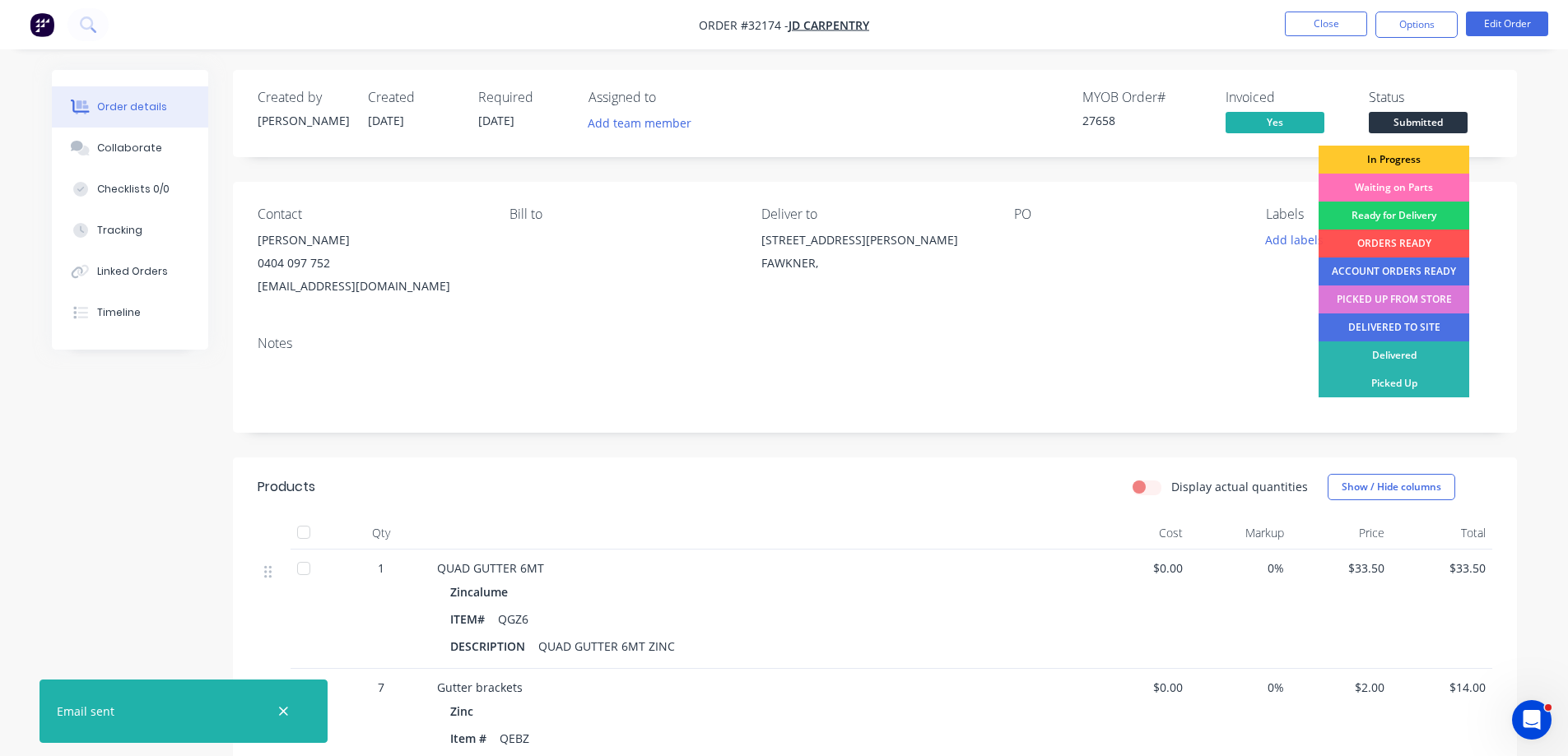
click at [1426, 160] on div "In Progress" at bounding box center [1393, 159] width 151 height 28
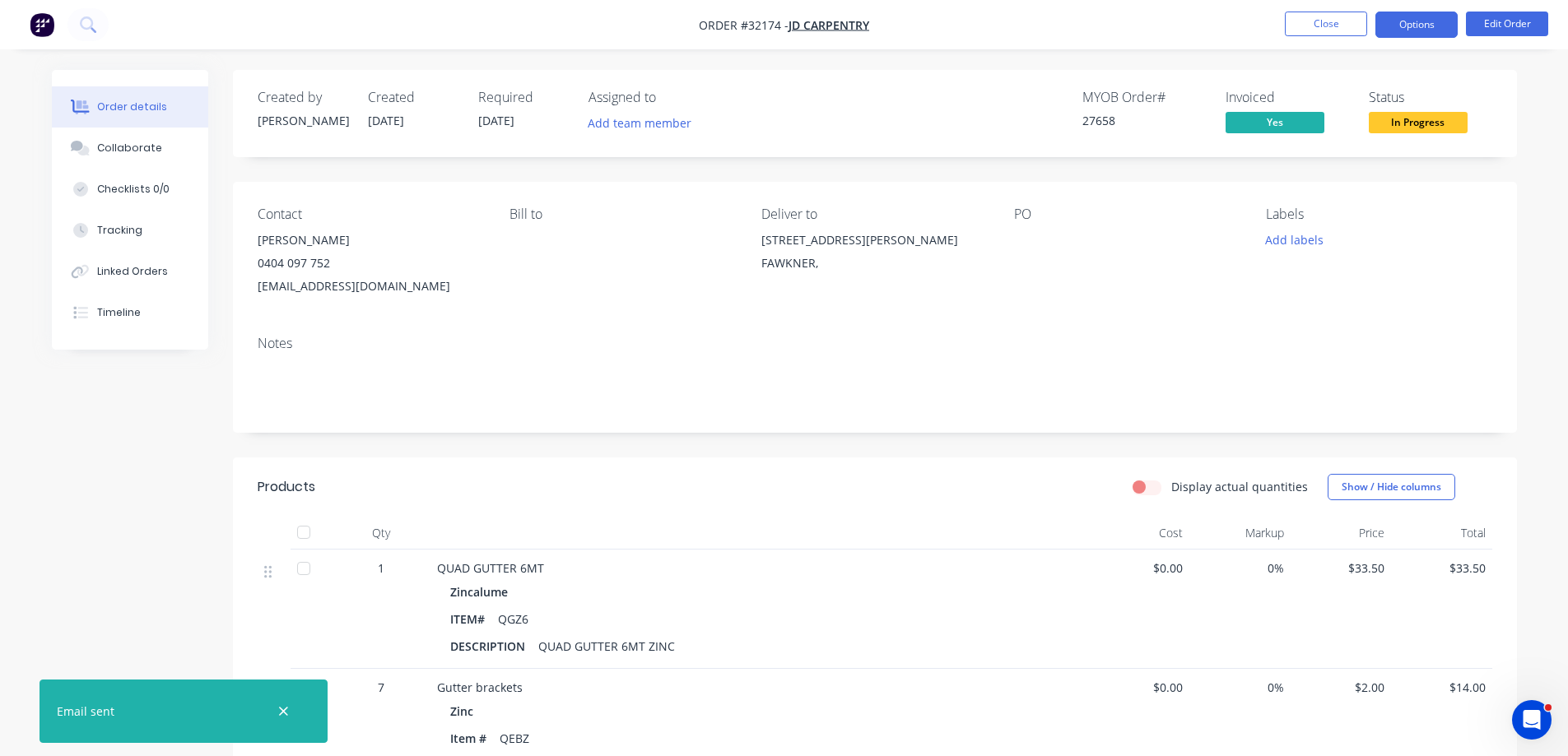
click at [1421, 28] on button "Options" at bounding box center [1416, 24] width 83 height 26
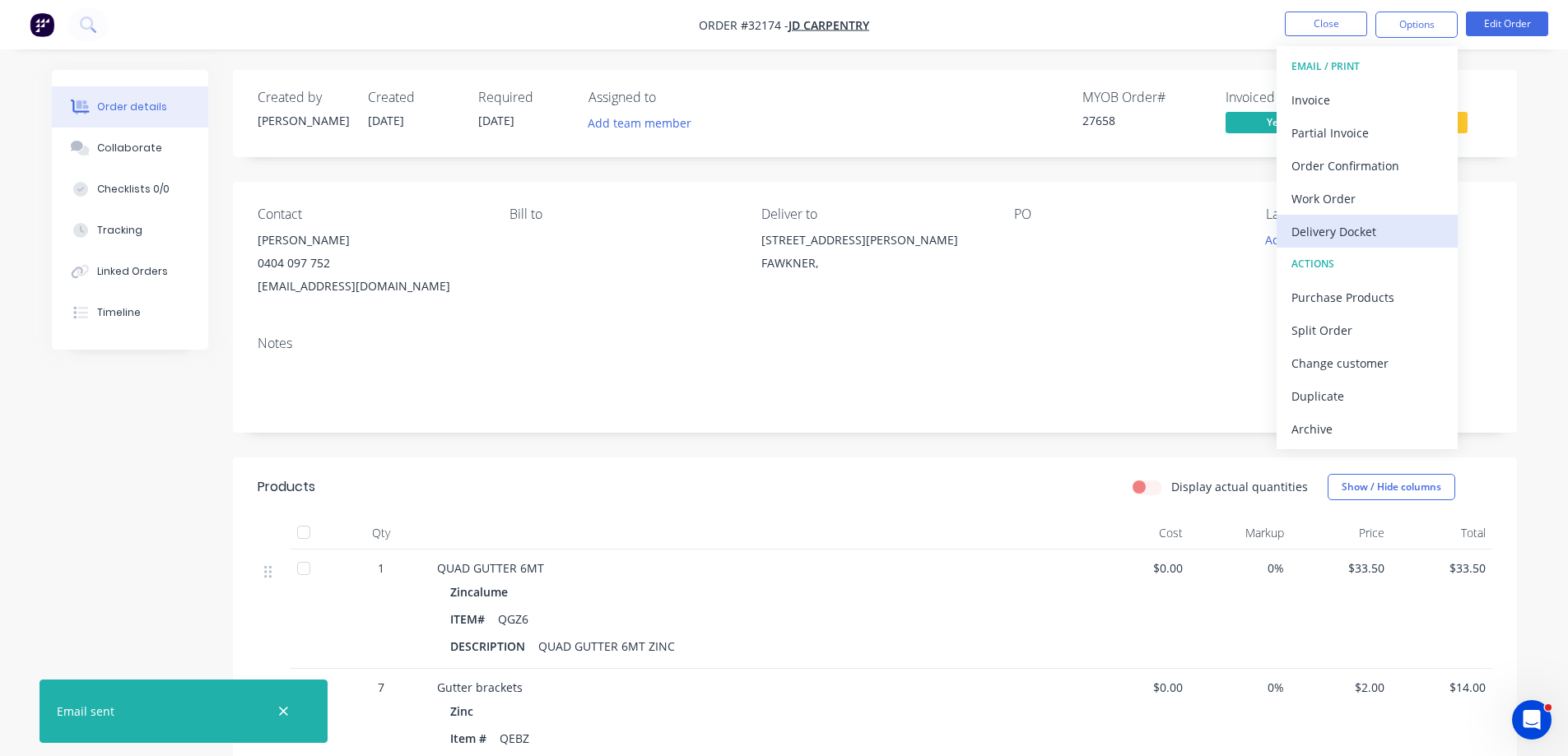
click at [1352, 230] on div "Delivery Docket" at bounding box center [1366, 231] width 151 height 24
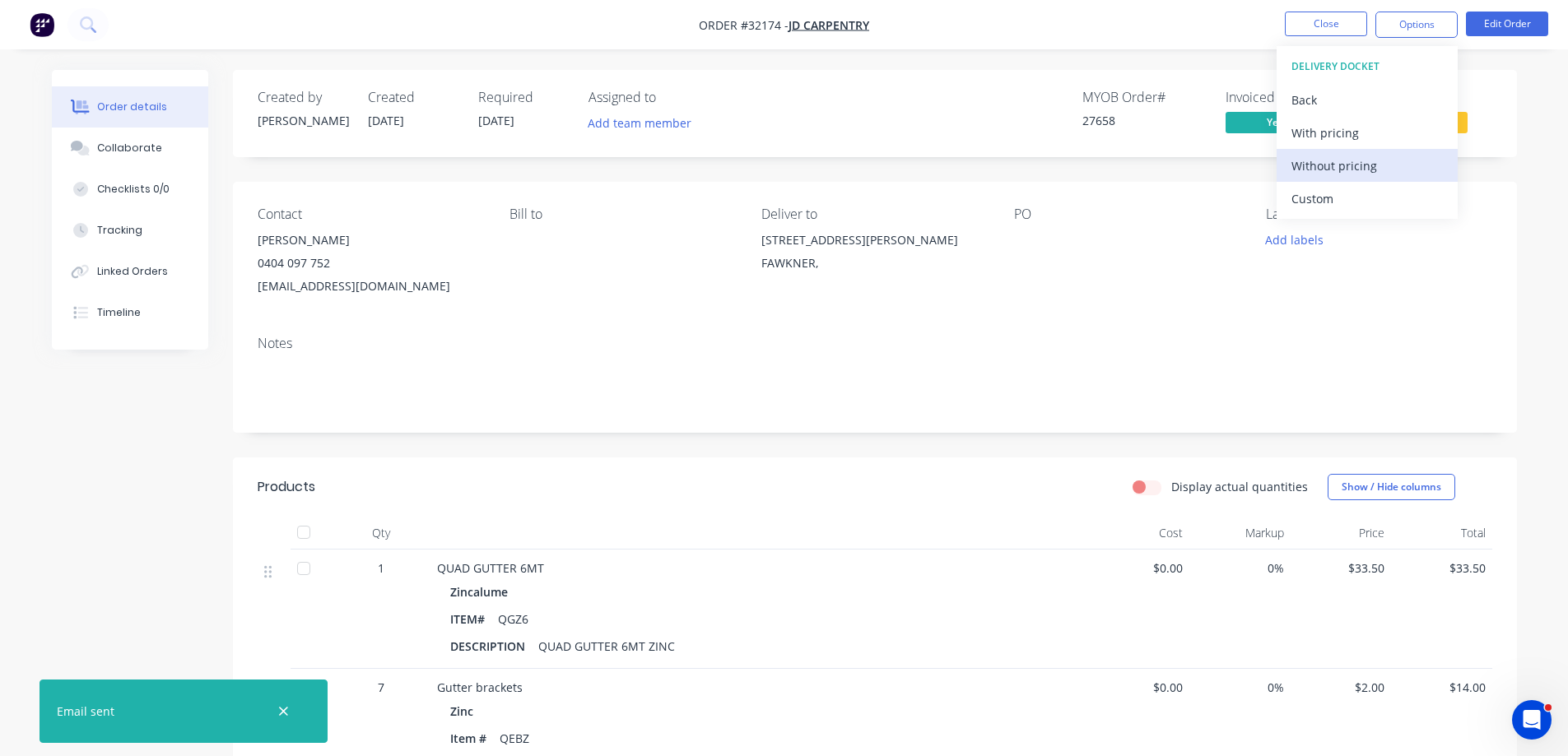
click at [1363, 164] on div "Without pricing" at bounding box center [1366, 165] width 151 height 24
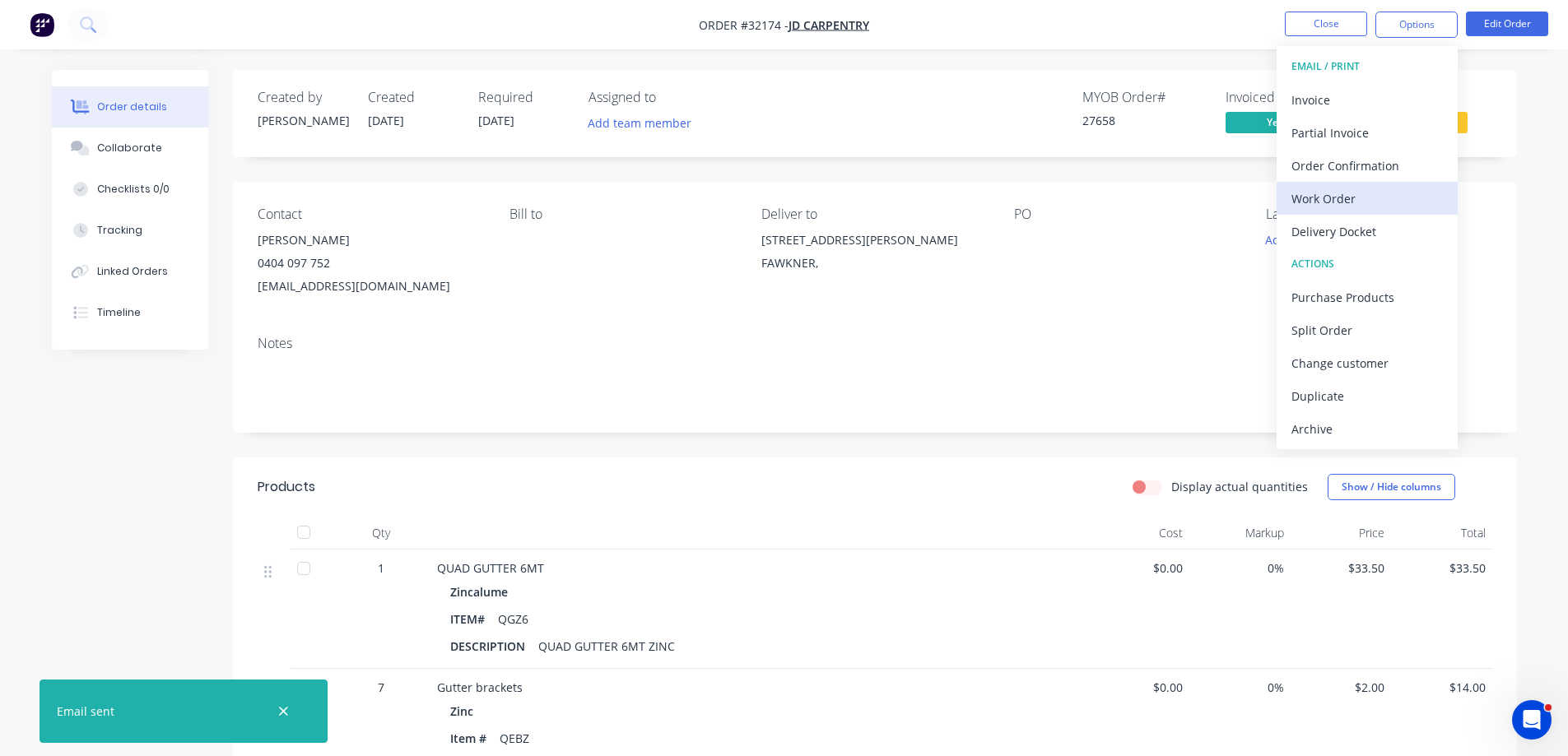
click at [1378, 198] on div "Work Order" at bounding box center [1366, 198] width 151 height 24
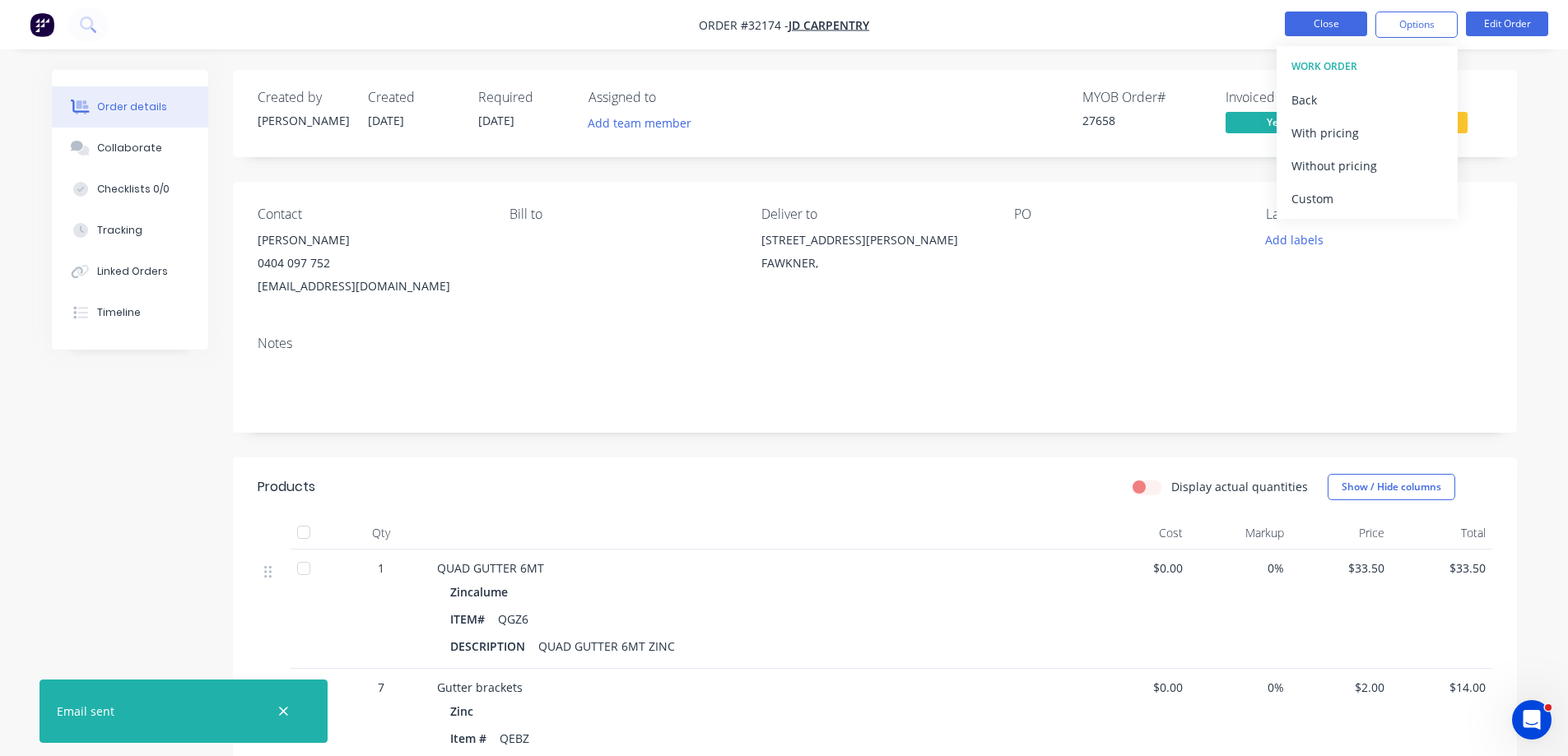
click at [1323, 24] on button "Close" at bounding box center [1326, 24] width 83 height 25
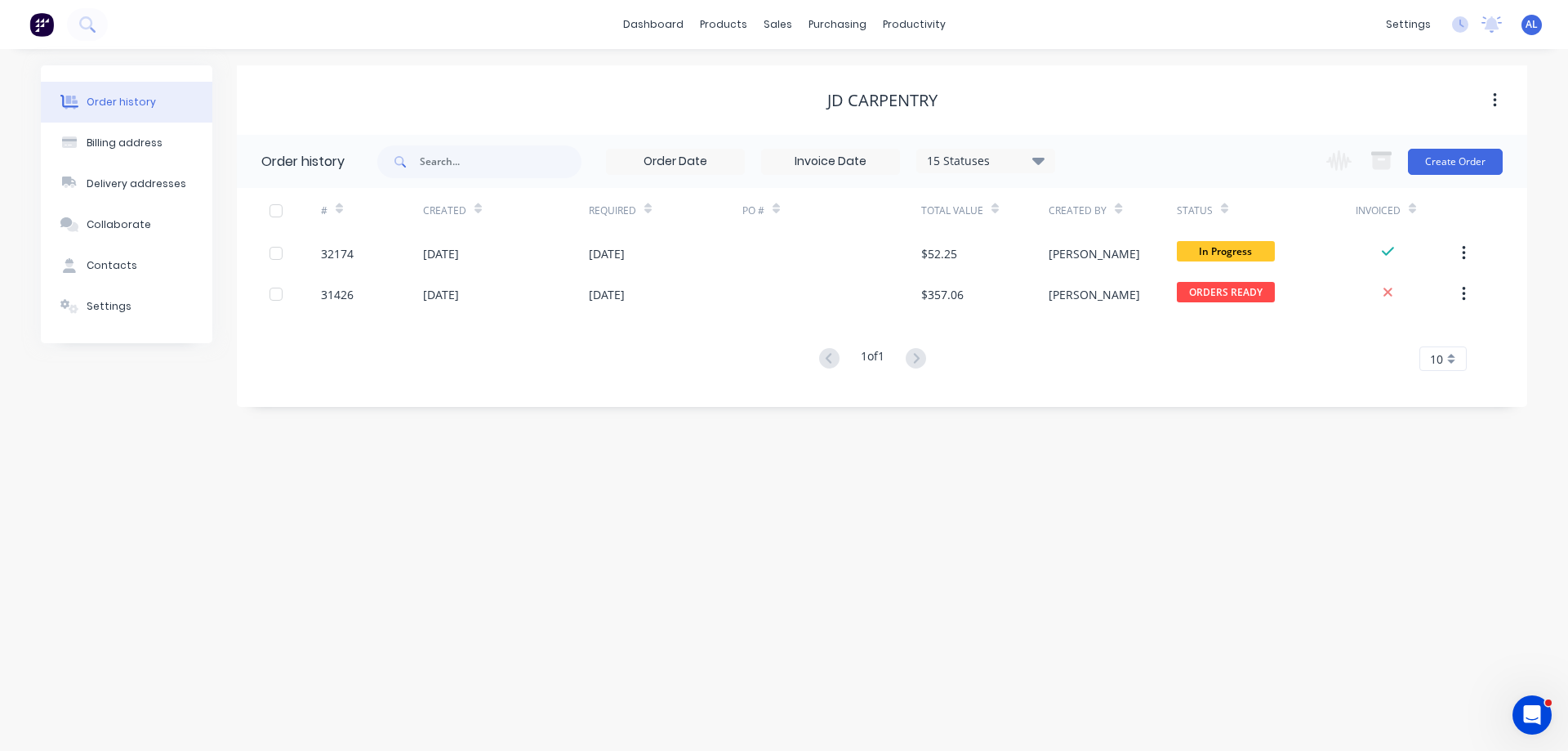
click at [42, 26] on img at bounding box center [42, 25] width 25 height 25
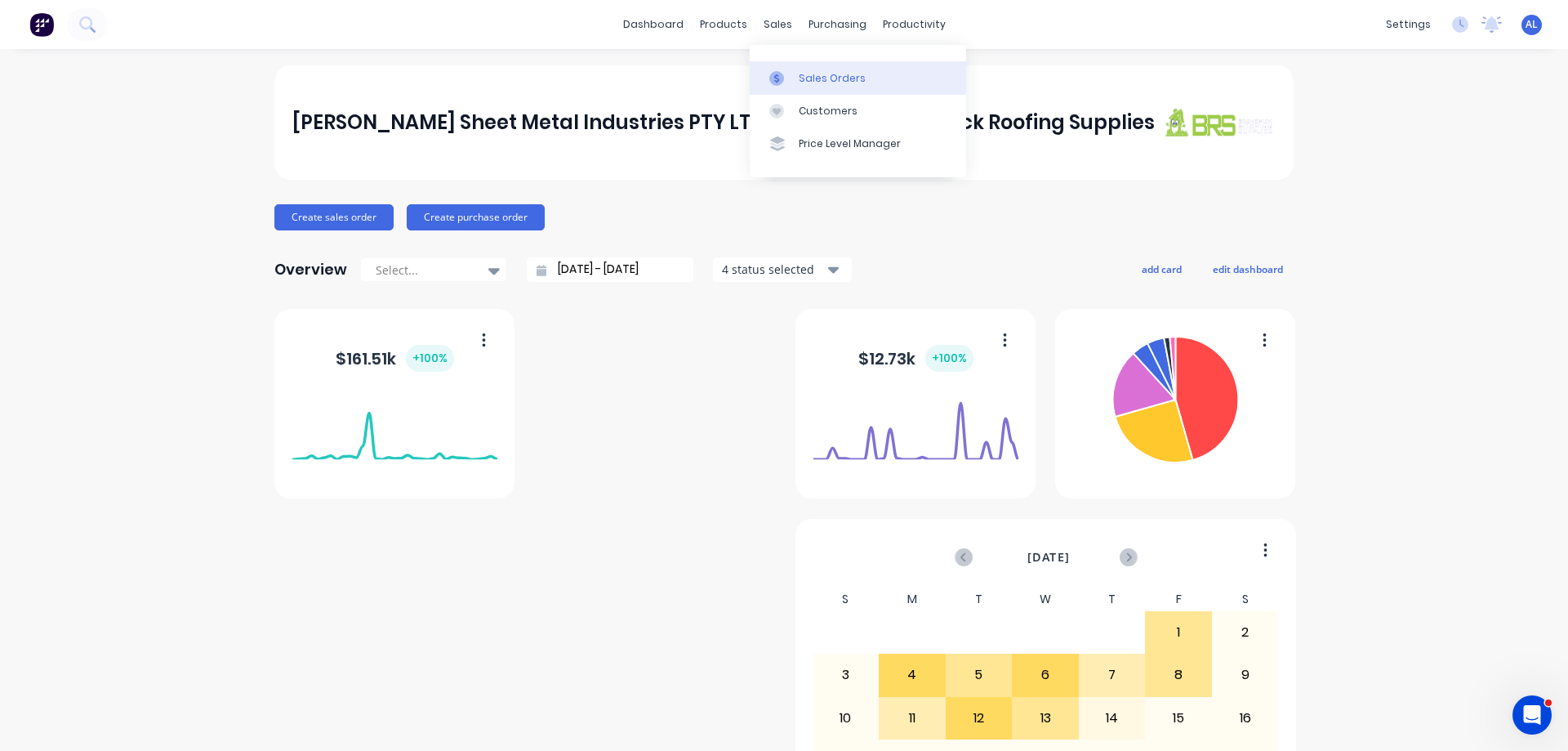
click at [837, 82] on div "Sales Orders" at bounding box center [833, 77] width 67 height 14
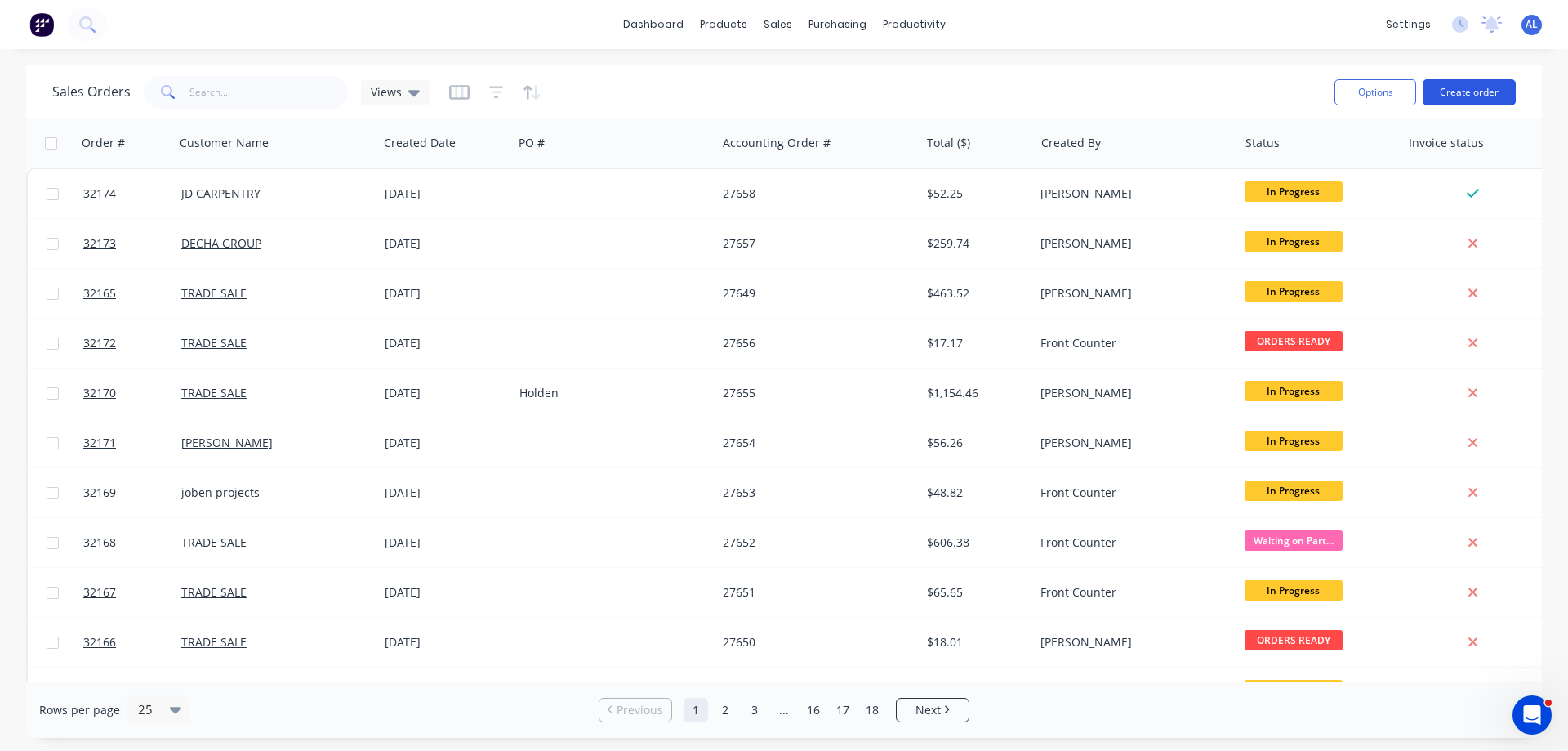
click at [1462, 91] on button "Create order" at bounding box center [1470, 92] width 94 height 26
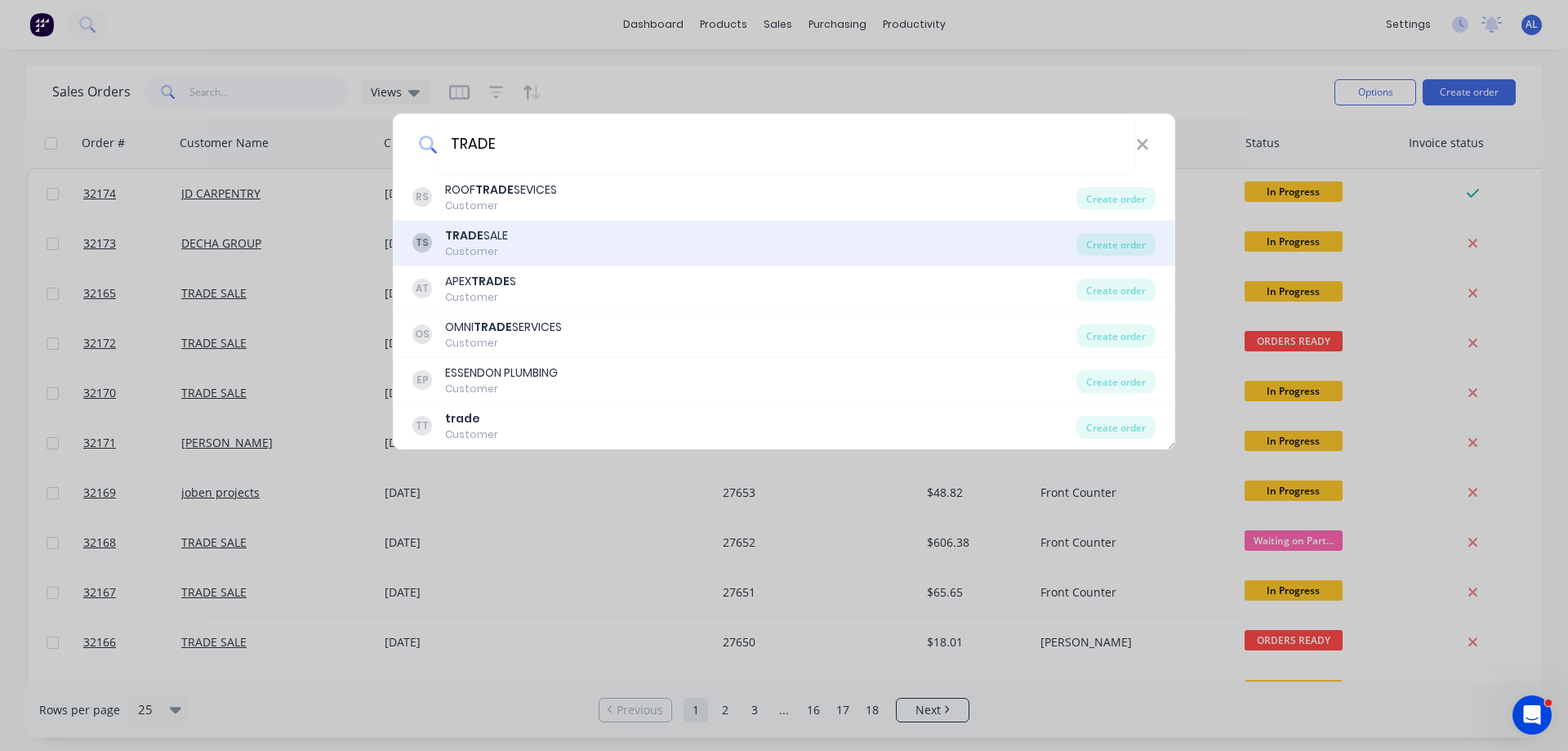
type input "TRADE"
click at [528, 233] on div "TS TRADE SALE Customer" at bounding box center [744, 243] width 664 height 32
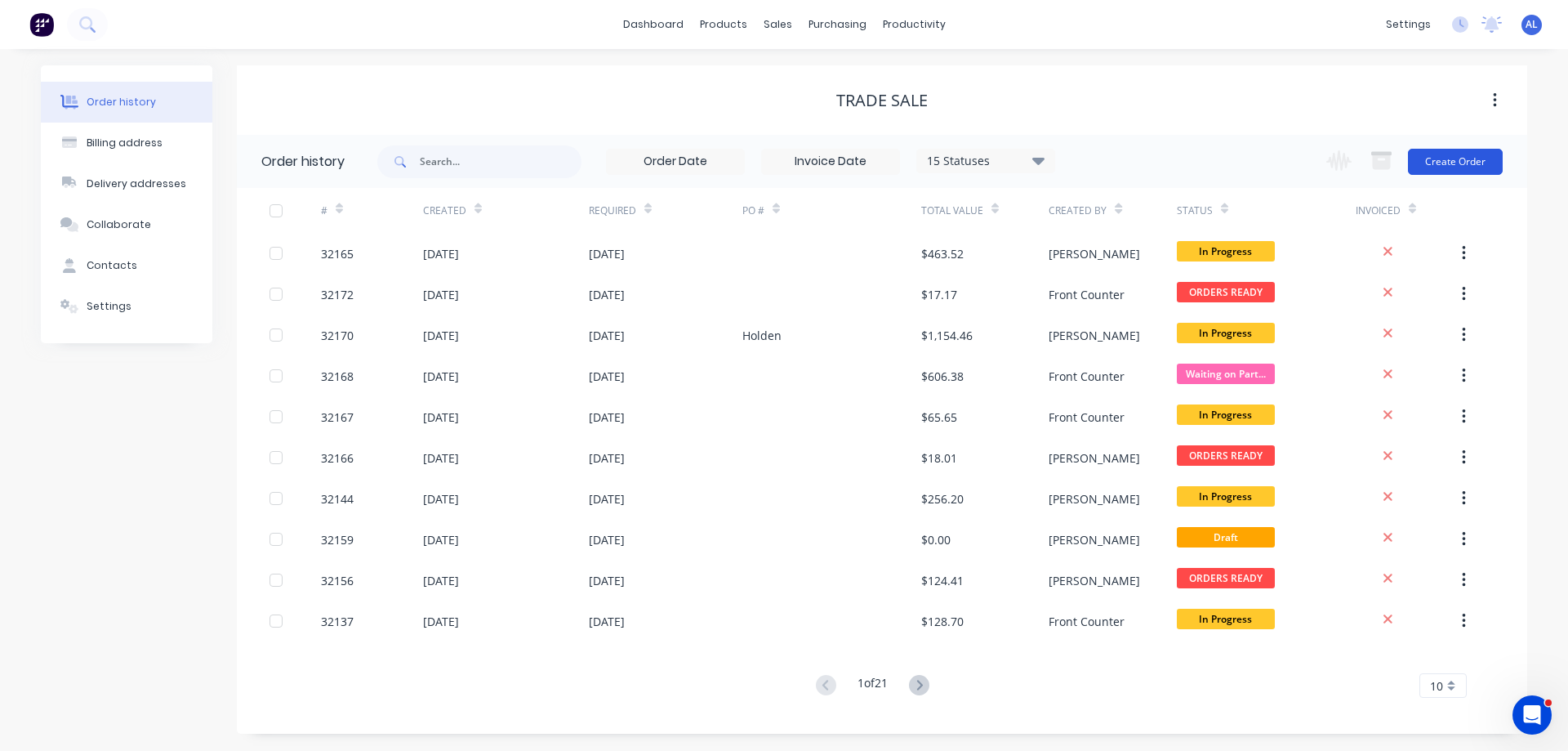
click at [1433, 162] on button "Create Order" at bounding box center [1455, 161] width 95 height 26
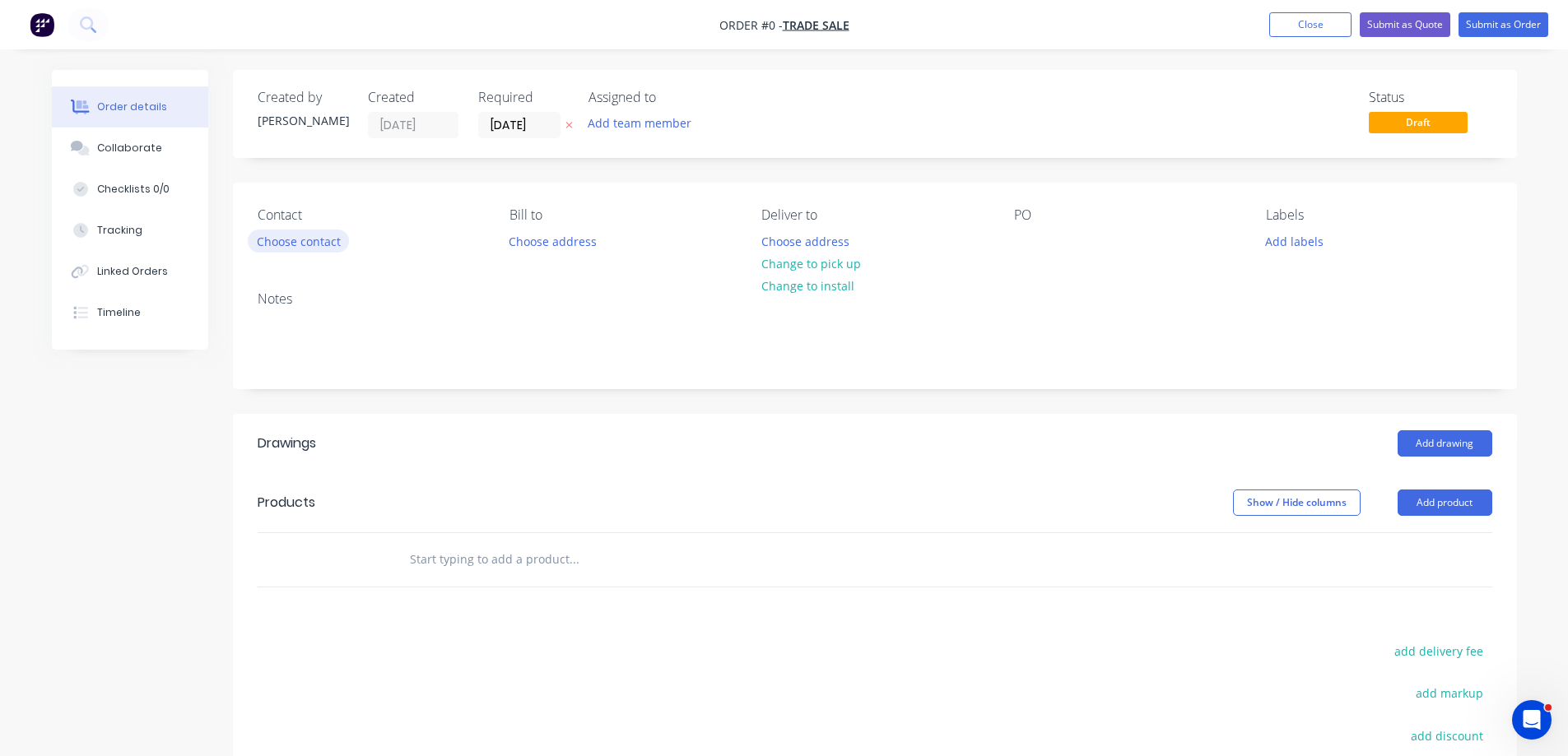
click at [311, 250] on button "Choose contact" at bounding box center [297, 240] width 101 height 22
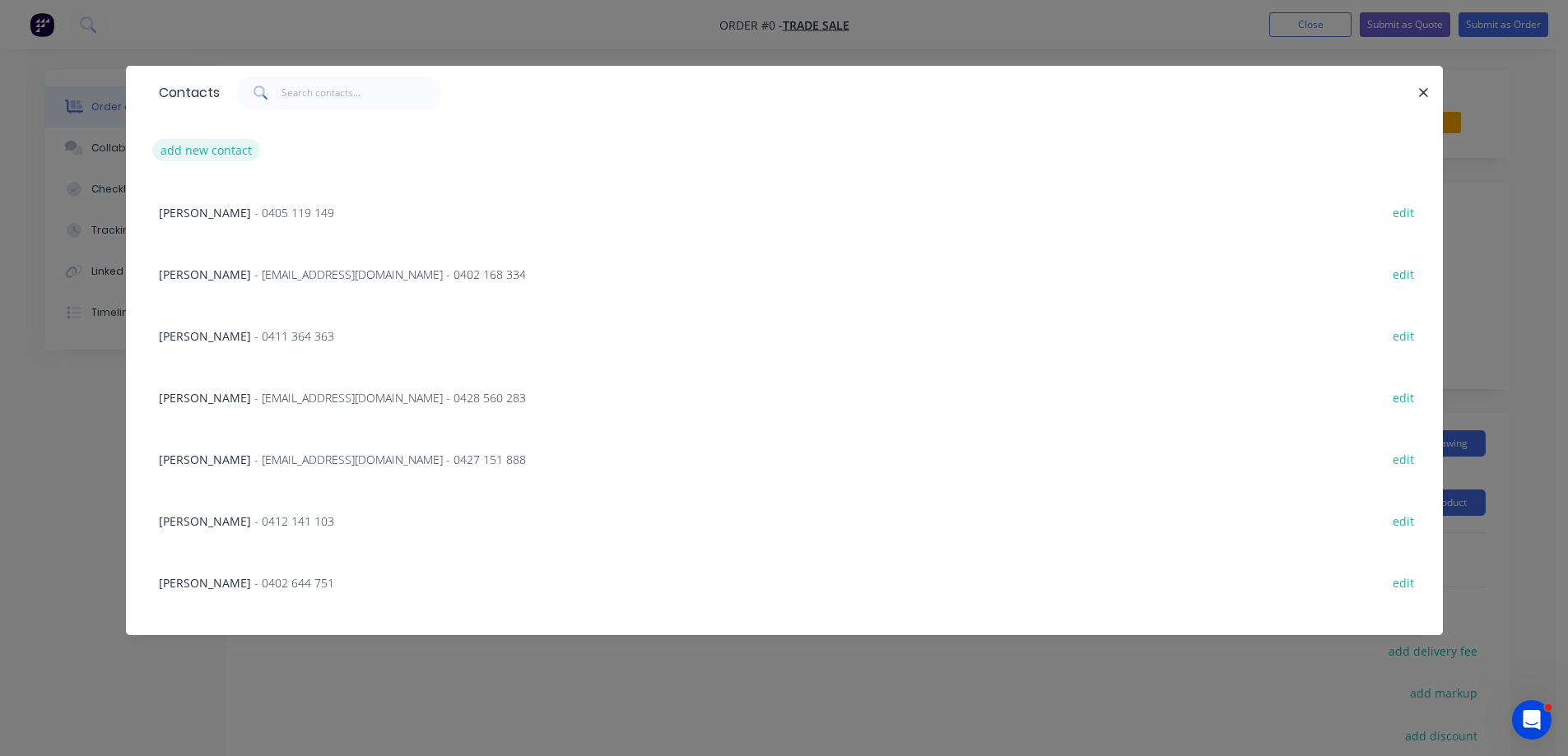
click at [236, 149] on button "add new contact" at bounding box center [206, 150] width 109 height 22
select select "AU"
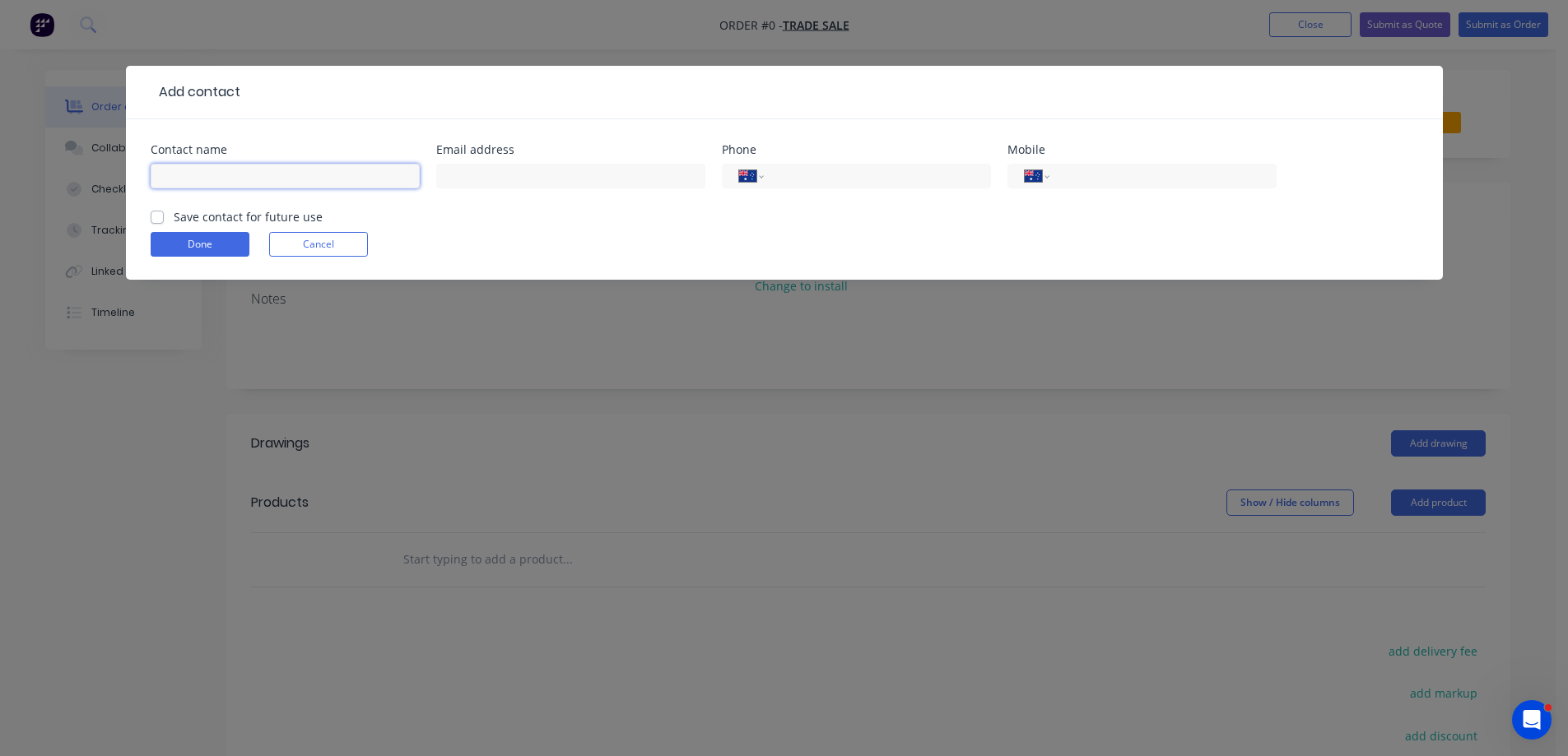
drag, startPoint x: 230, startPoint y: 175, endPoint x: 283, endPoint y: 139, distance: 64.1
click at [254, 158] on div "Contact name" at bounding box center [286, 176] width 269 height 64
type input "[PERSON_NAME]"
drag, startPoint x: 562, startPoint y: 185, endPoint x: 575, endPoint y: 180, distance: 13.9
click at [562, 185] on input "text" at bounding box center [570, 176] width 269 height 25
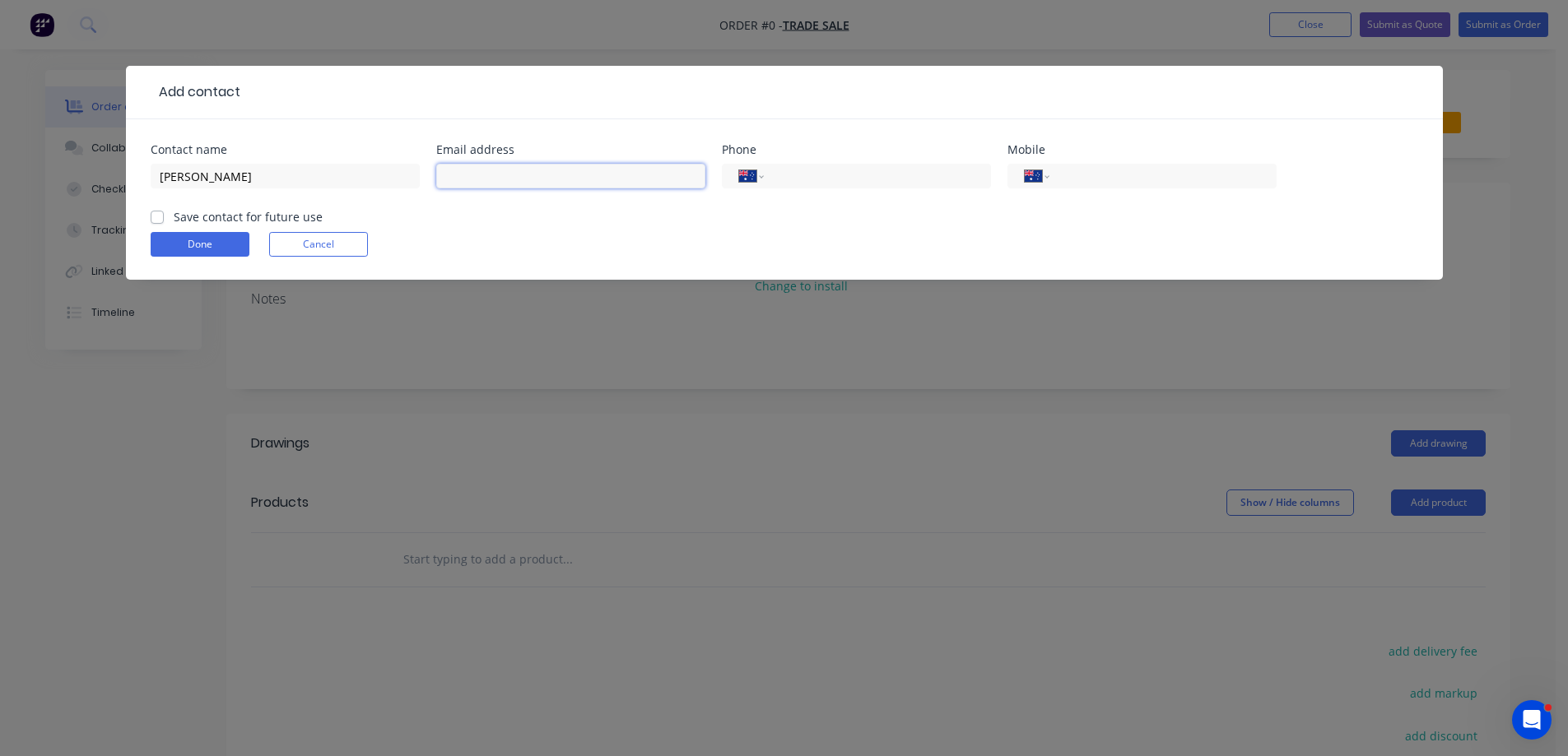
click at [565, 168] on input "text" at bounding box center [570, 176] width 269 height 25
paste input "[EMAIL_ADDRESS][DOMAIN_NAME]"
type input "[EMAIL_ADDRESS][DOMAIN_NAME]"
click at [835, 184] on input "tel" at bounding box center [873, 177] width 197 height 19
click at [1136, 163] on div "International [GEOGRAPHIC_DATA] [GEOGRAPHIC_DATA] [GEOGRAPHIC_DATA] [GEOGRAPHIC…" at bounding box center [1142, 184] width 269 height 48
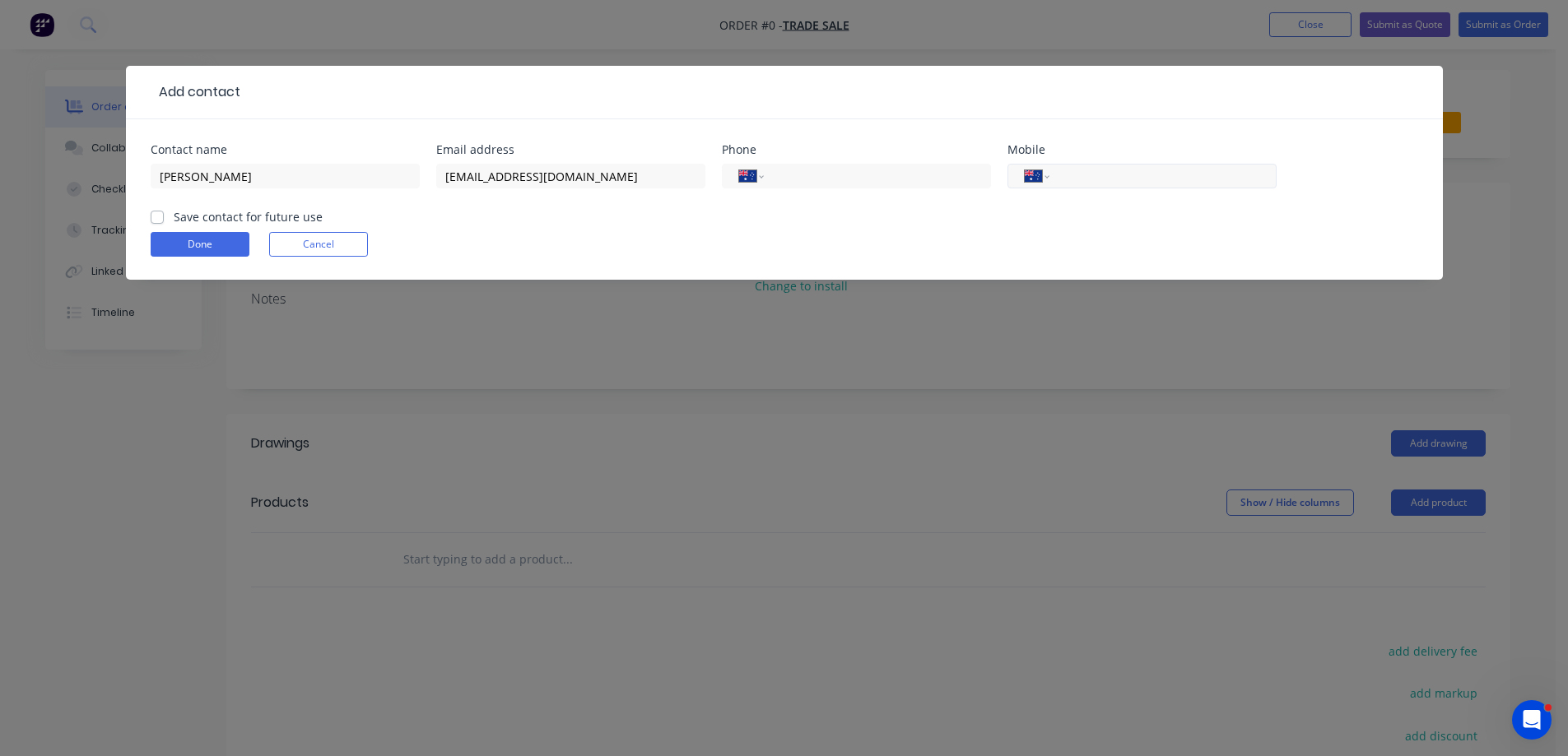
paste input "0428 054 422"
type input "0428 054 422"
drag, startPoint x: 1010, startPoint y: 252, endPoint x: 972, endPoint y: 249, distance: 38.1
click at [1009, 252] on div "Done Cancel" at bounding box center [784, 244] width 1267 height 25
click at [173, 220] on label "Save contact for future use" at bounding box center [247, 216] width 149 height 17
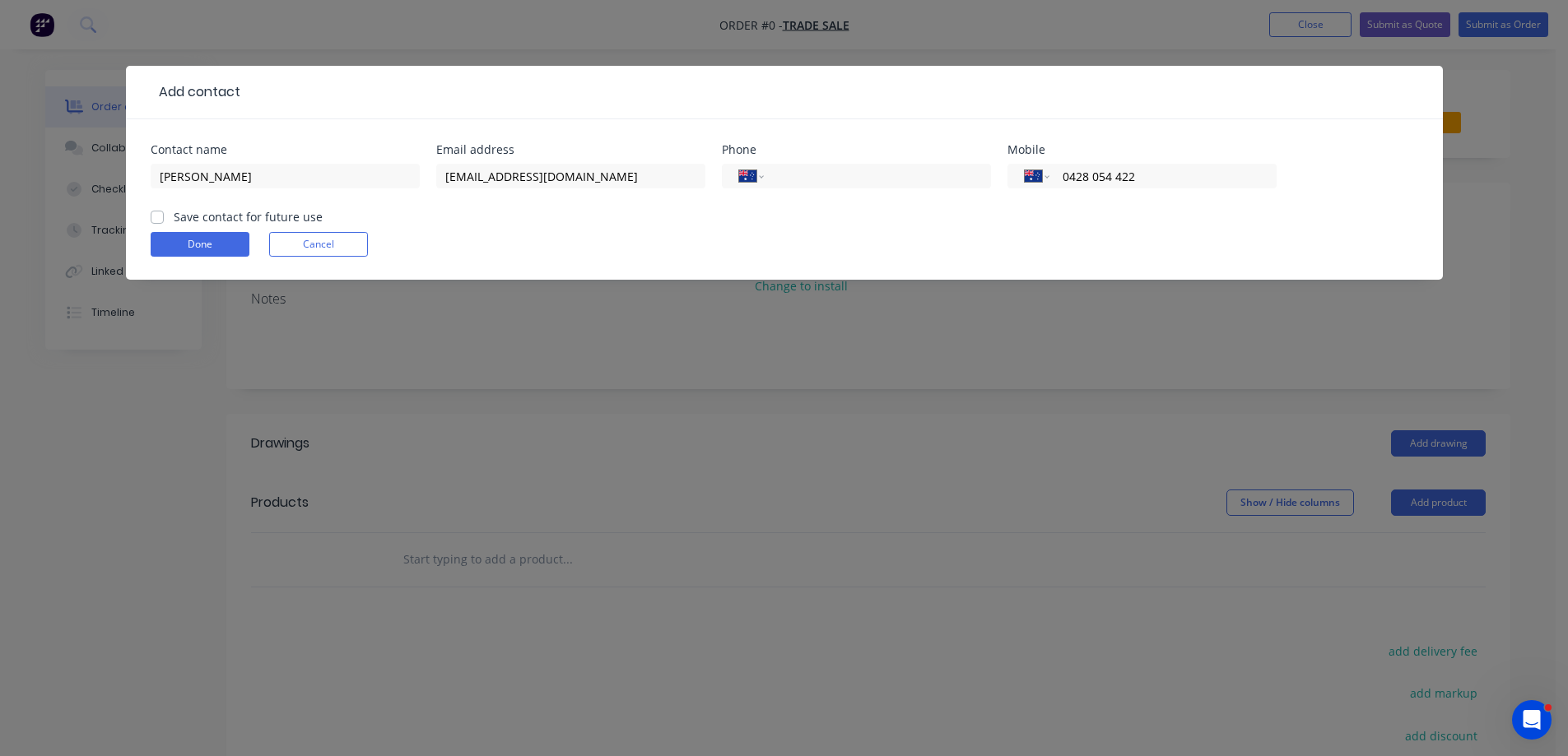
click at [161, 220] on input "Save contact for future use" at bounding box center [158, 215] width 13 height 15
checkbox input "true"
click at [240, 247] on button "Done" at bounding box center [200, 244] width 99 height 25
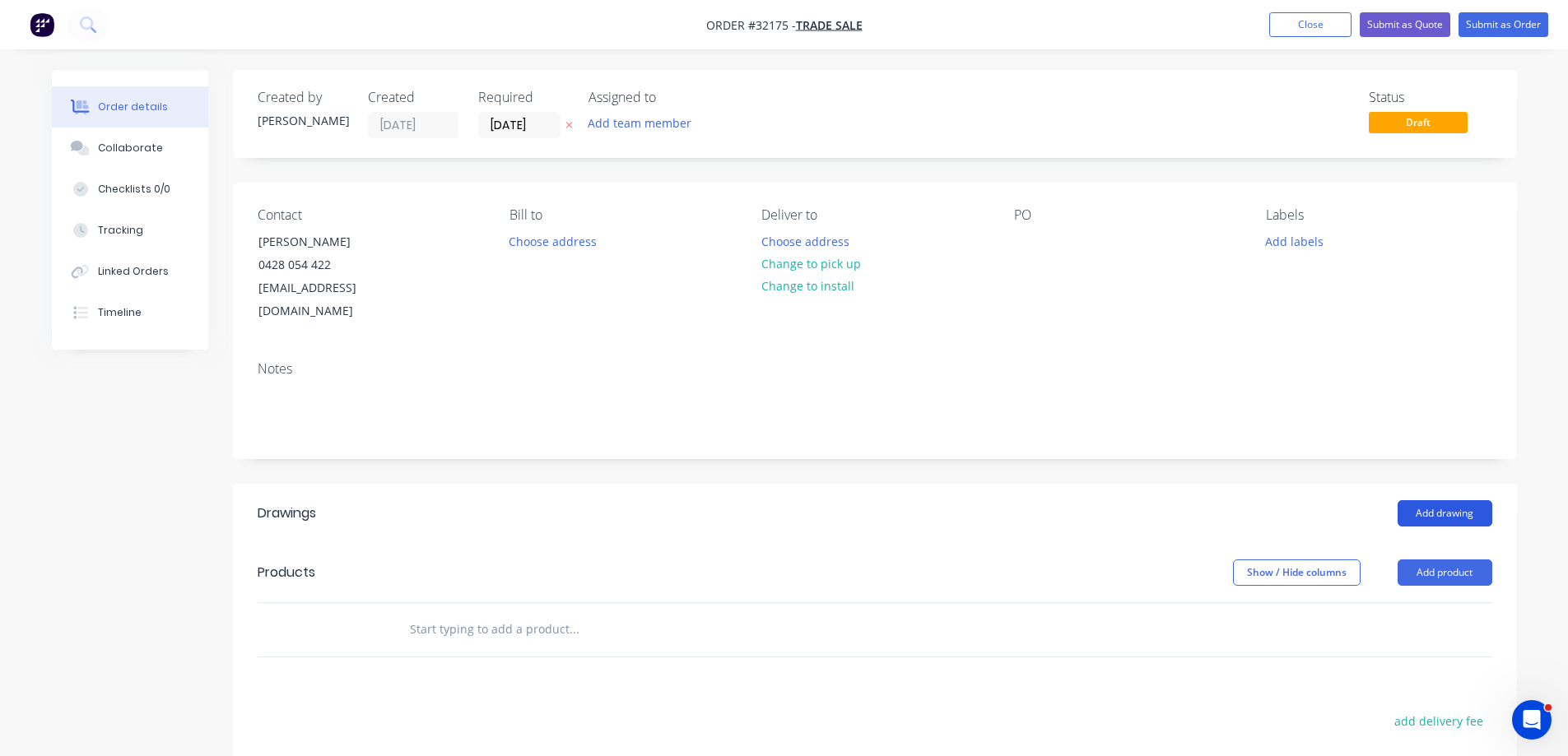
click at [1455, 500] on button "Add drawing" at bounding box center [1445, 513] width 94 height 26
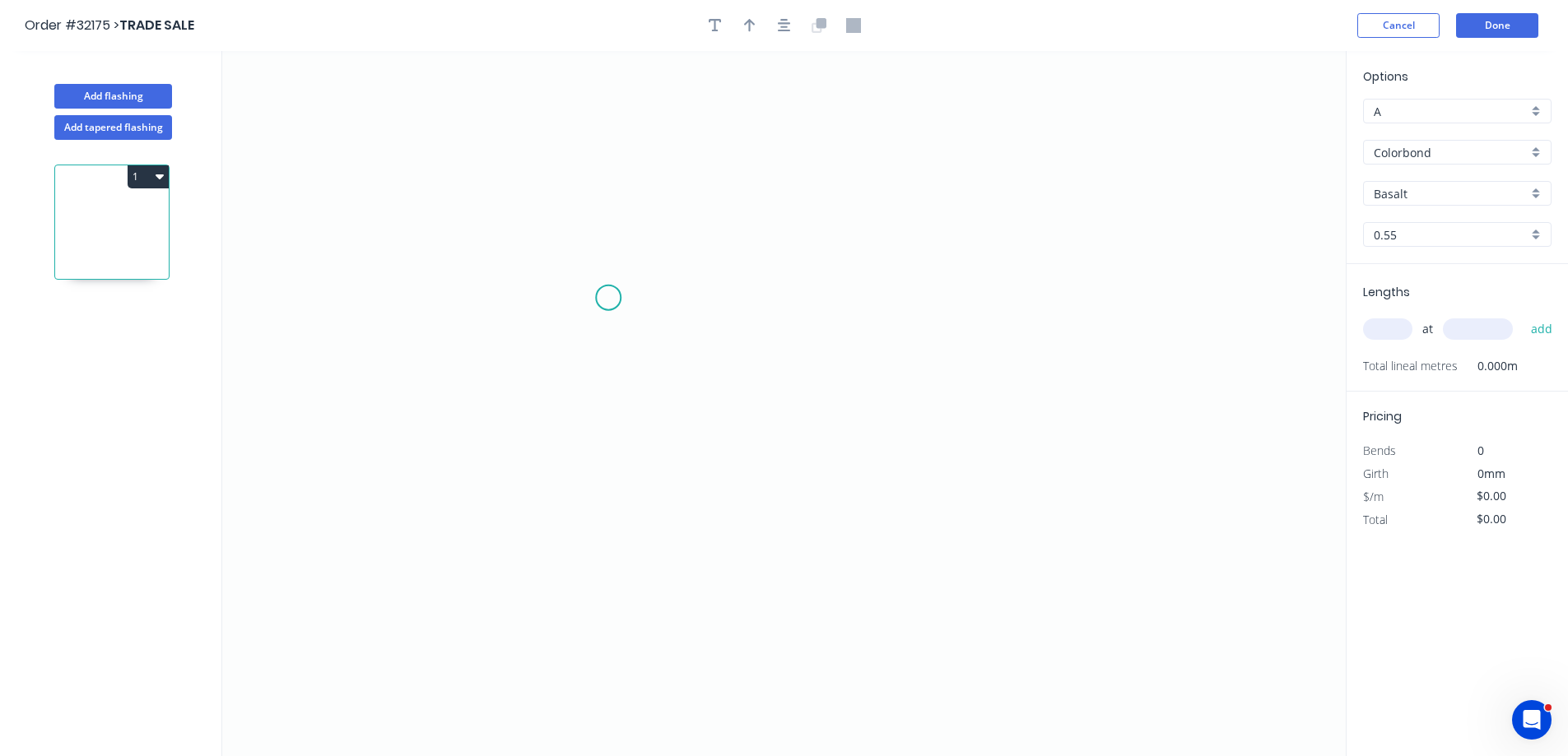
click at [603, 299] on icon "0" at bounding box center [784, 403] width 1124 height 705
click at [965, 311] on icon "0" at bounding box center [784, 403] width 1124 height 705
drag, startPoint x: 788, startPoint y: 316, endPoint x: 852, endPoint y: 185, distance: 145.8
click at [789, 315] on g "?" at bounding box center [784, 315] width 33 height 27
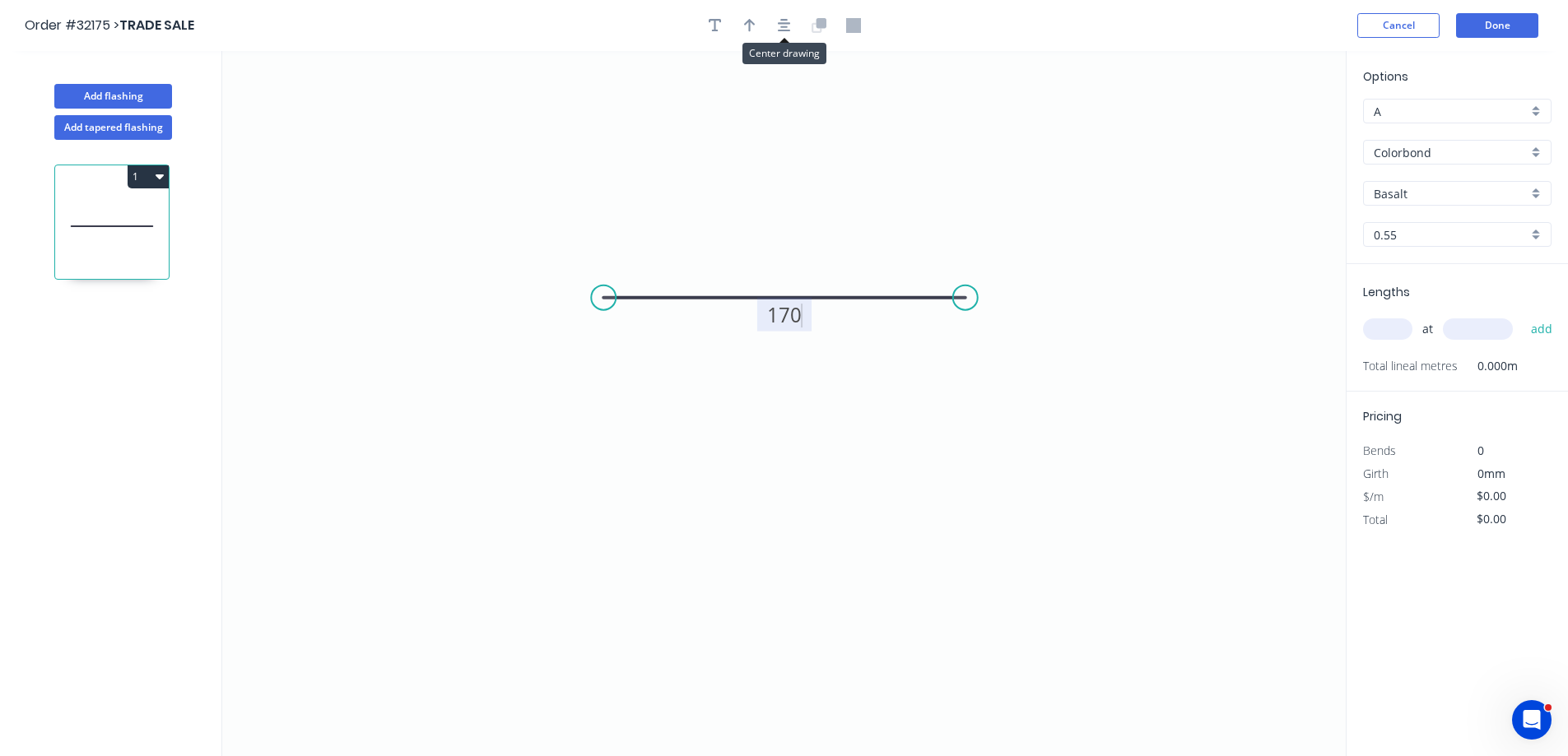
drag, startPoint x: 791, startPoint y: 31, endPoint x: 771, endPoint y: 15, distance: 25.6
click at [790, 31] on button "button" at bounding box center [784, 26] width 25 height 25
type input "$10.08"
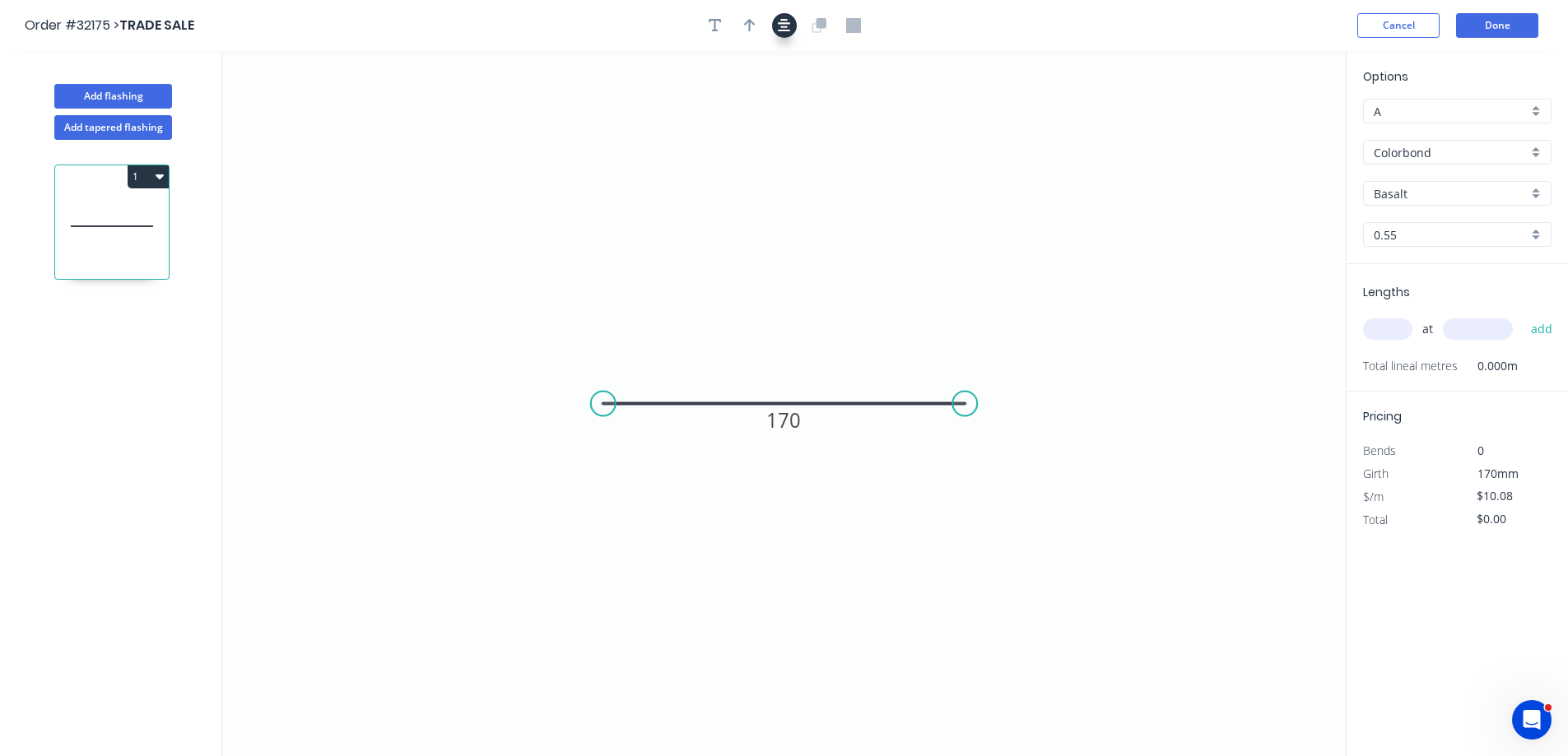
drag, startPoint x: 752, startPoint y: 24, endPoint x: 777, endPoint y: 35, distance: 27.3
click at [752, 25] on icon "button" at bounding box center [749, 25] width 12 height 14
drag, startPoint x: 1263, startPoint y: 127, endPoint x: 847, endPoint y: 342, distance: 468.3
click at [847, 342] on icon at bounding box center [847, 320] width 14 height 53
drag, startPoint x: 1534, startPoint y: 192, endPoint x: 1525, endPoint y: 202, distance: 13.5
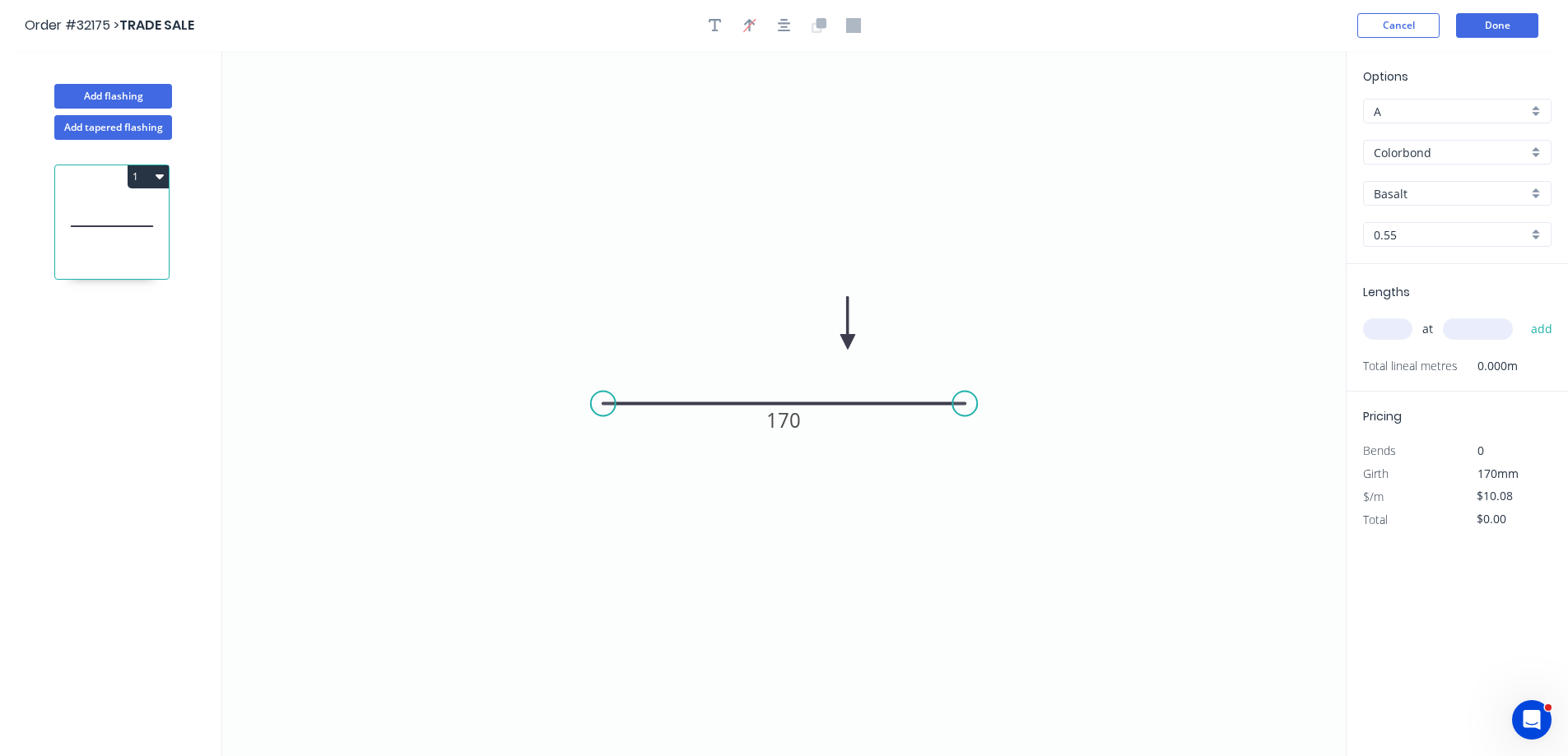
click at [1534, 193] on div "Basalt" at bounding box center [1457, 193] width 189 height 25
click at [1465, 248] on div "Night Sky" at bounding box center [1456, 245] width 187 height 29
type input "Night Sky"
drag, startPoint x: 1383, startPoint y: 324, endPoint x: 1230, endPoint y: 323, distance: 153.0
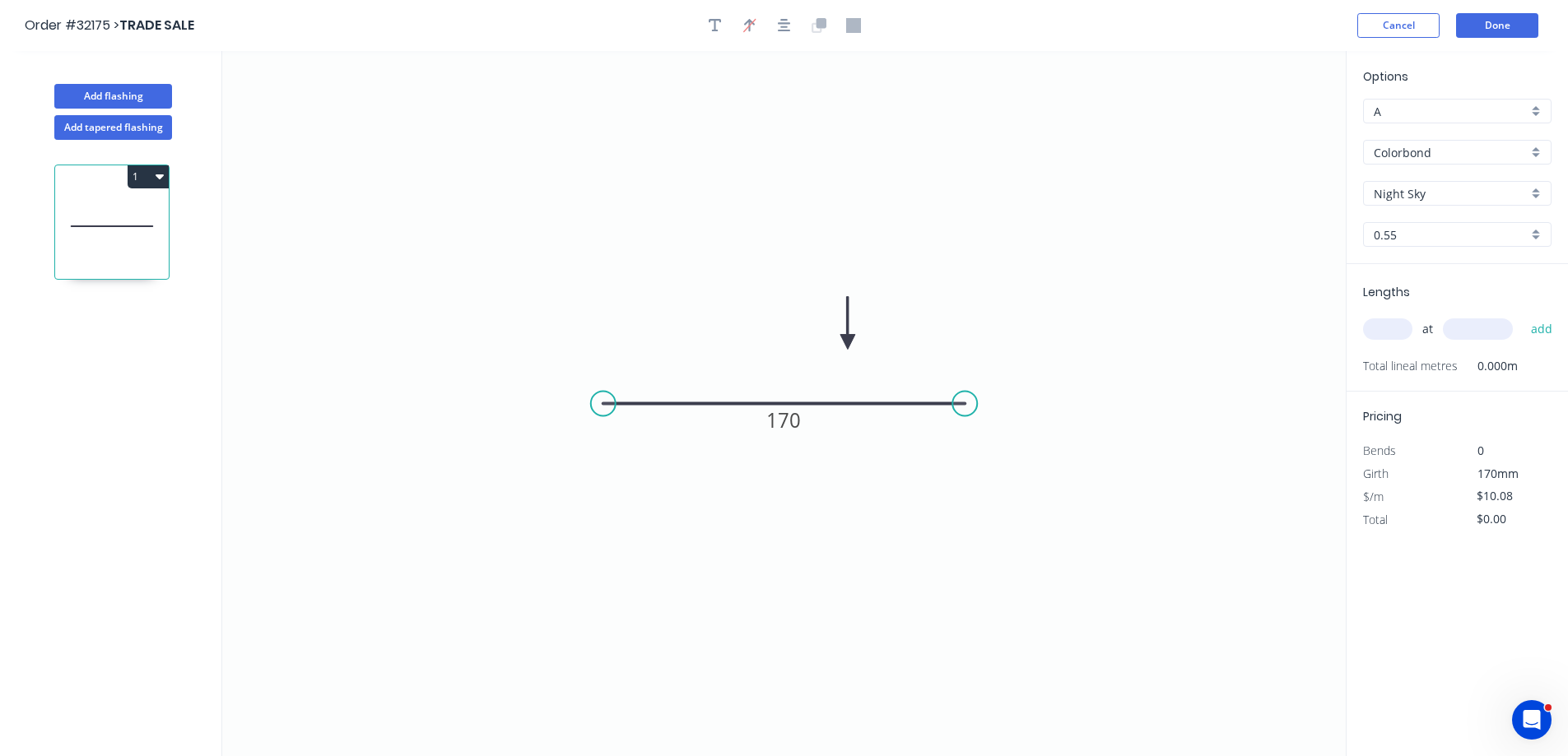
click at [1378, 327] on input "text" at bounding box center [1387, 329] width 49 height 21
type input "1"
type input "5400"
click at [1523, 315] on button "add" at bounding box center [1542, 329] width 38 height 28
type input "$54.43"
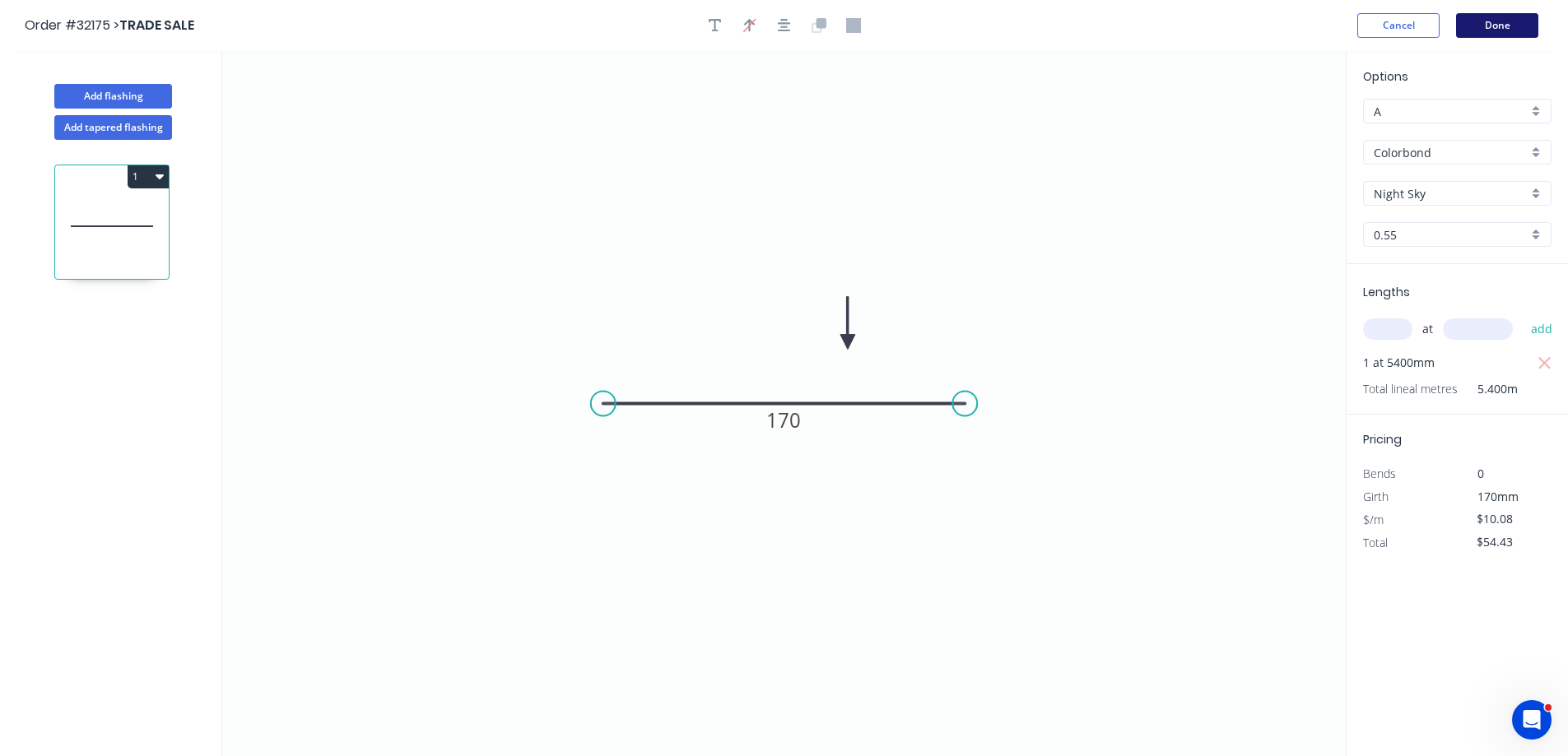
click at [1481, 34] on button "Done" at bounding box center [1497, 26] width 83 height 25
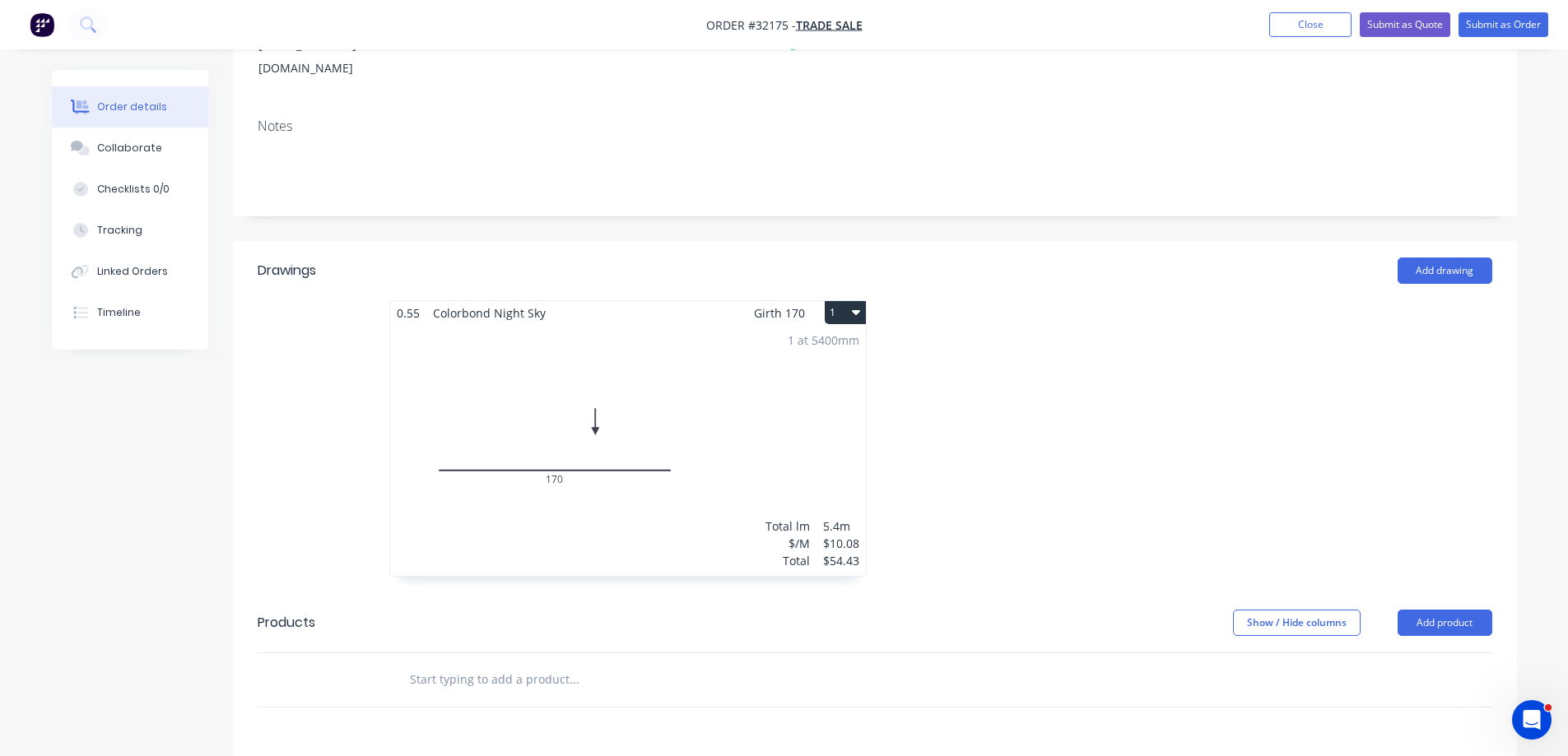
scroll to position [247, 0]
click at [1452, 253] on button "Add drawing" at bounding box center [1445, 265] width 94 height 26
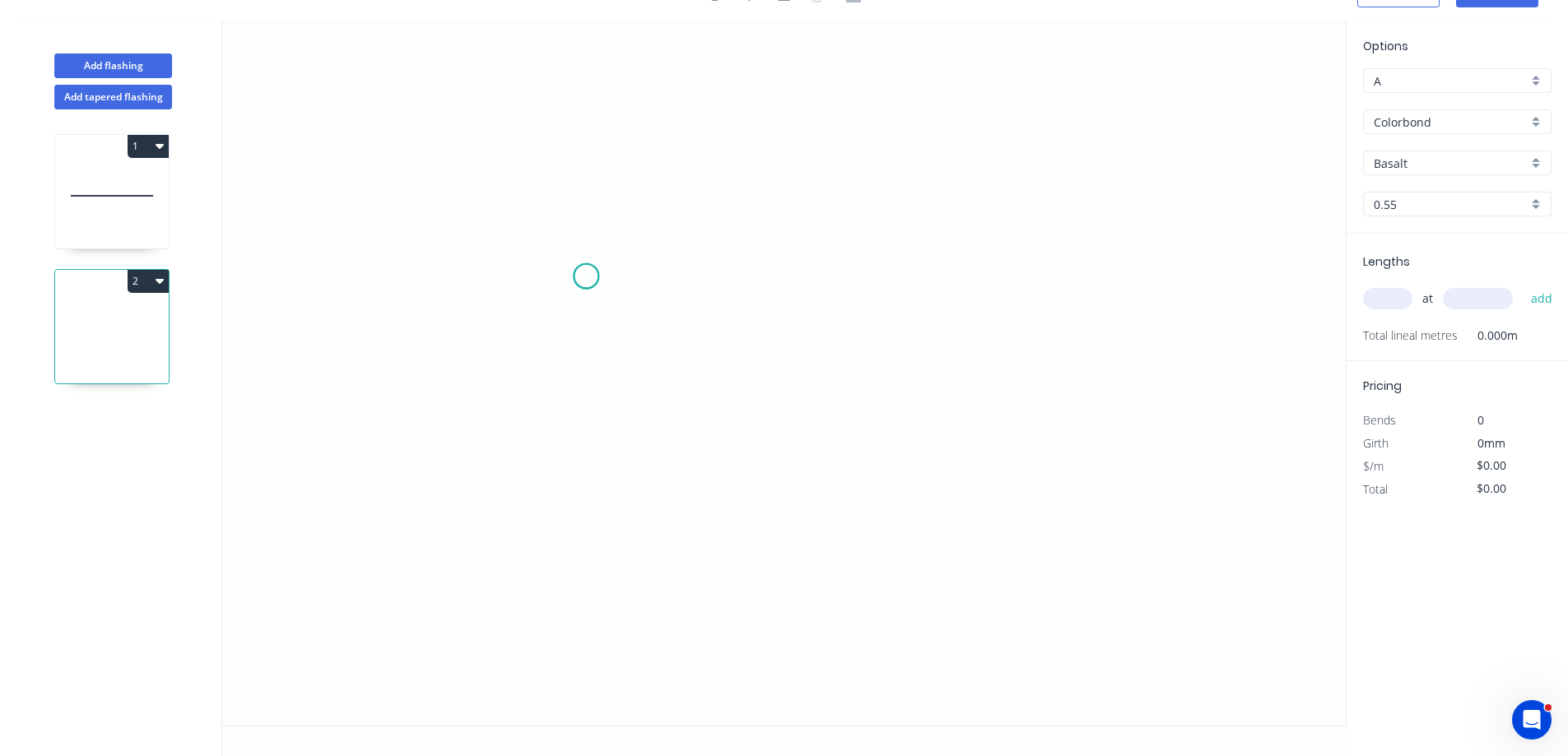
click at [586, 276] on icon "0" at bounding box center [784, 372] width 1124 height 705
click at [996, 281] on icon "0" at bounding box center [784, 372] width 1124 height 705
drag, startPoint x: 796, startPoint y: 293, endPoint x: 902, endPoint y: 164, distance: 167.0
click at [806, 288] on rect at bounding box center [791, 294] width 33 height 23
type input "$10.08"
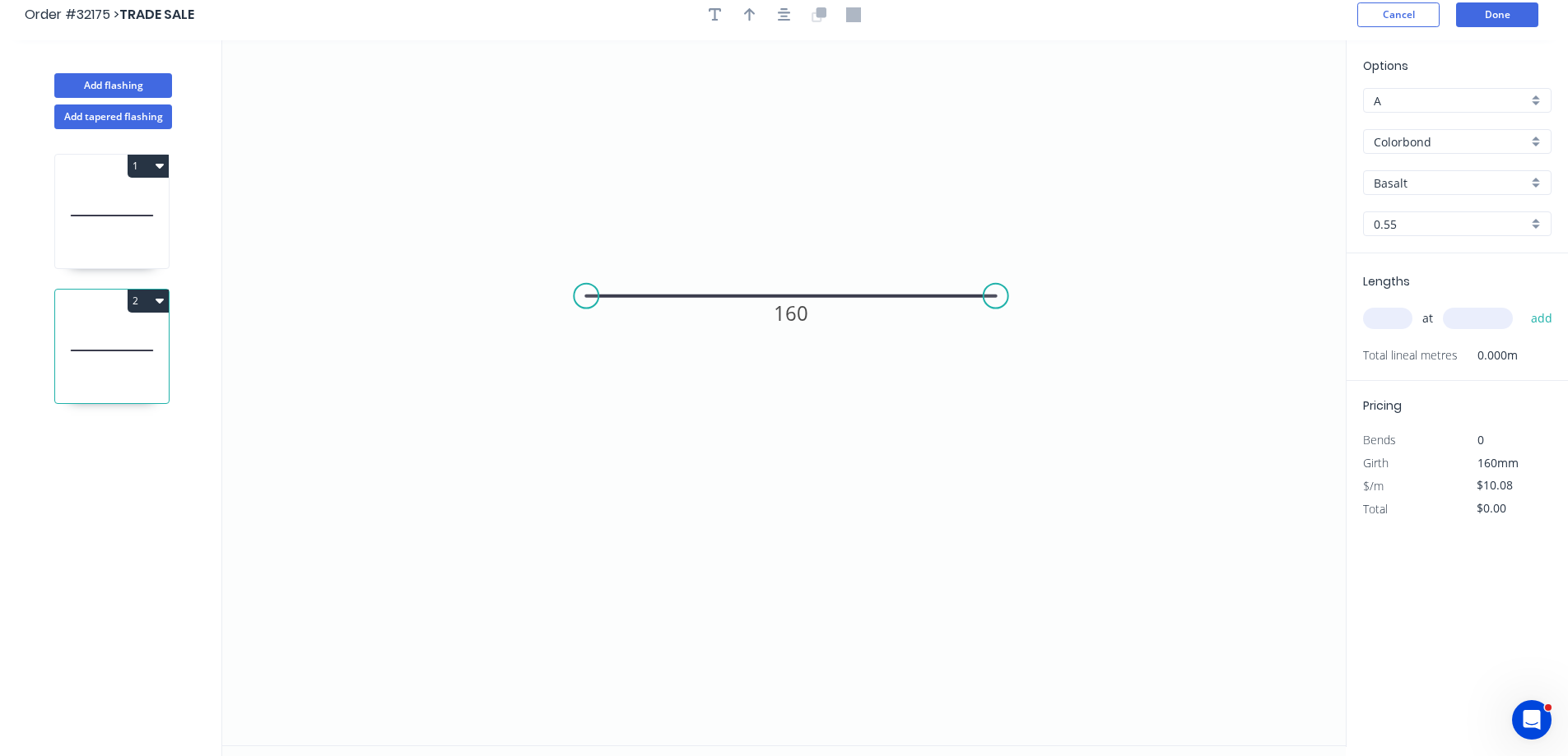
scroll to position [0, 0]
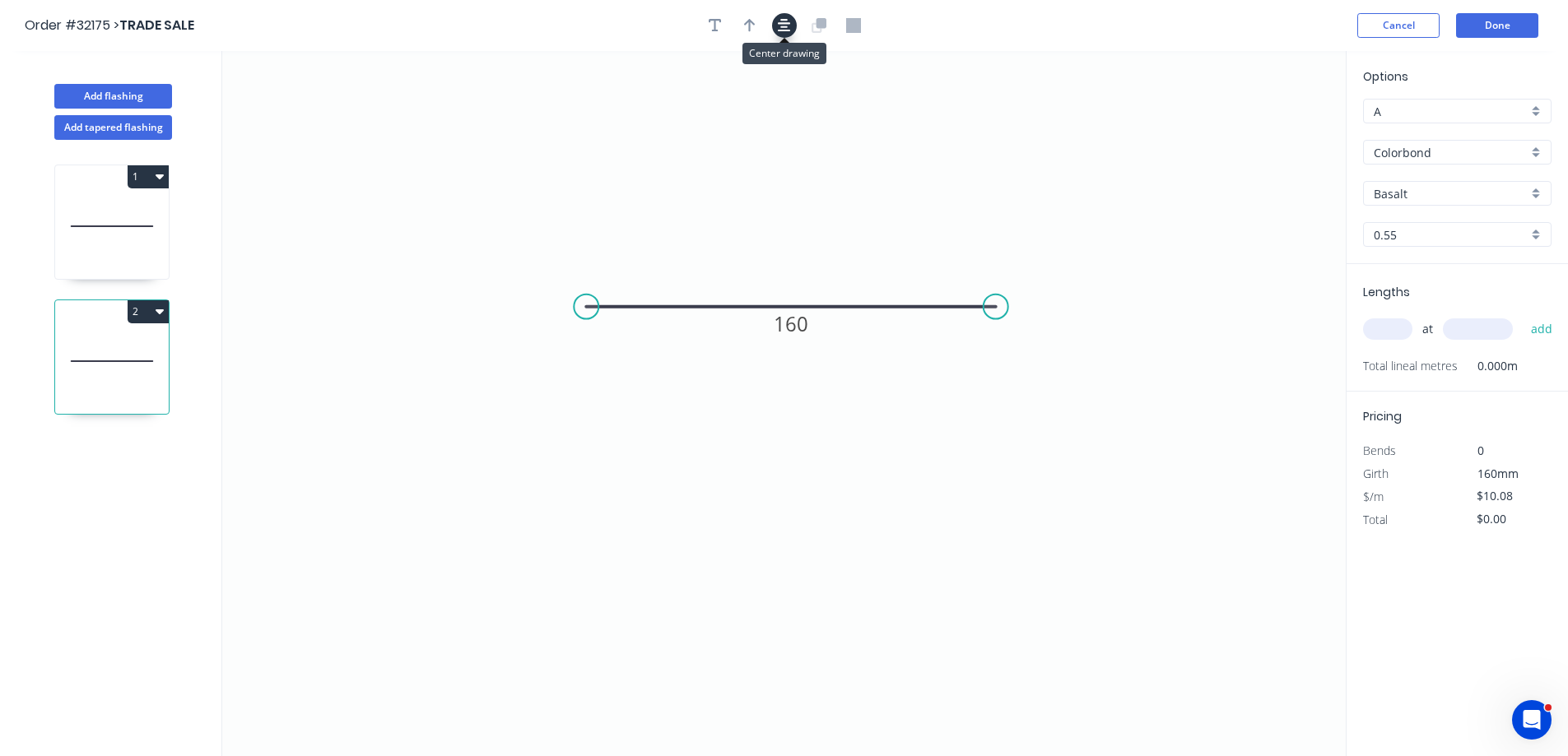
click at [779, 26] on icon "button" at bounding box center [784, 25] width 13 height 14
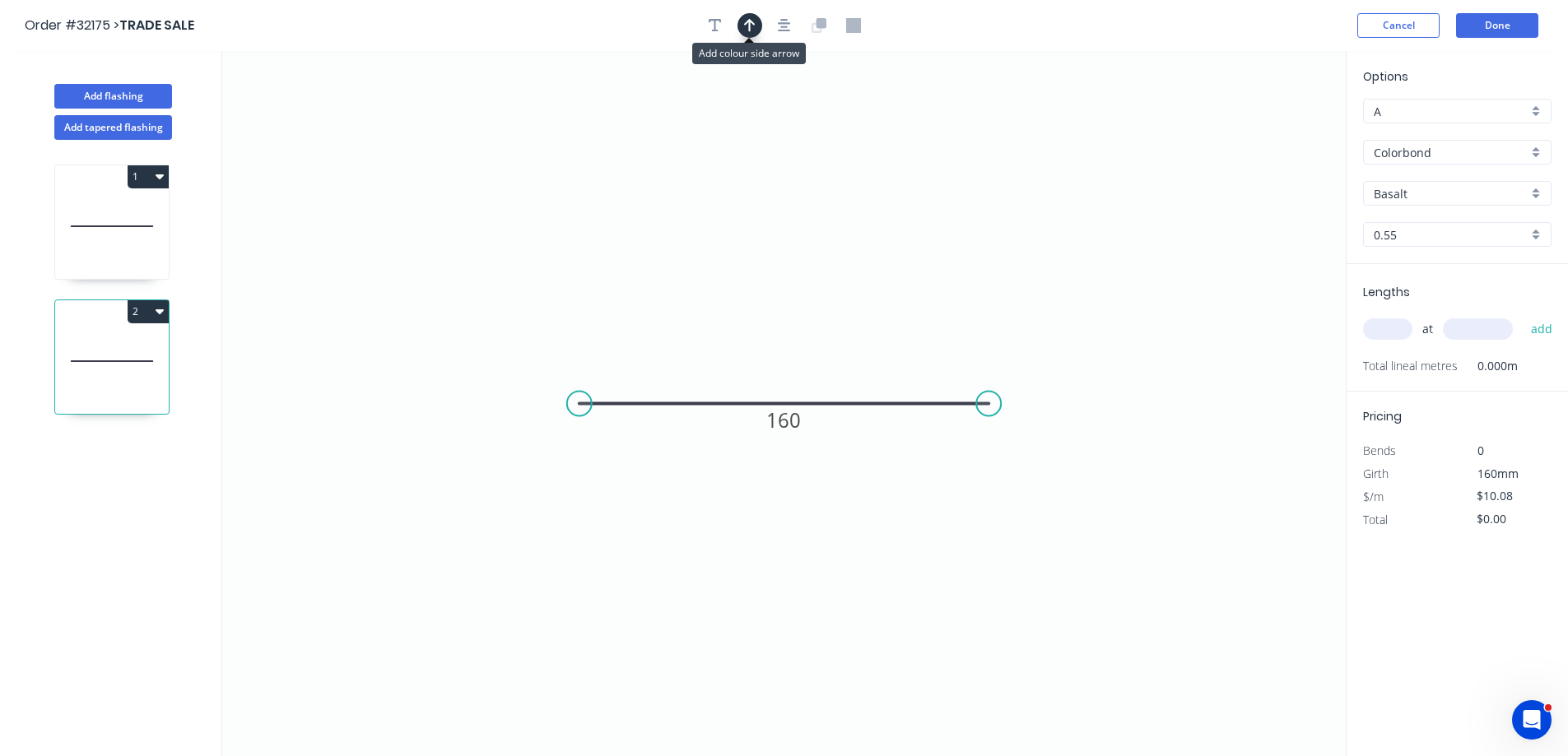
click at [739, 31] on button "button" at bounding box center [749, 26] width 25 height 25
drag, startPoint x: 1258, startPoint y: 128, endPoint x: 865, endPoint y: 307, distance: 431.8
click at [775, 324] on icon at bounding box center [769, 307] width 14 height 53
click at [1534, 191] on div "Basalt" at bounding box center [1457, 193] width 189 height 25
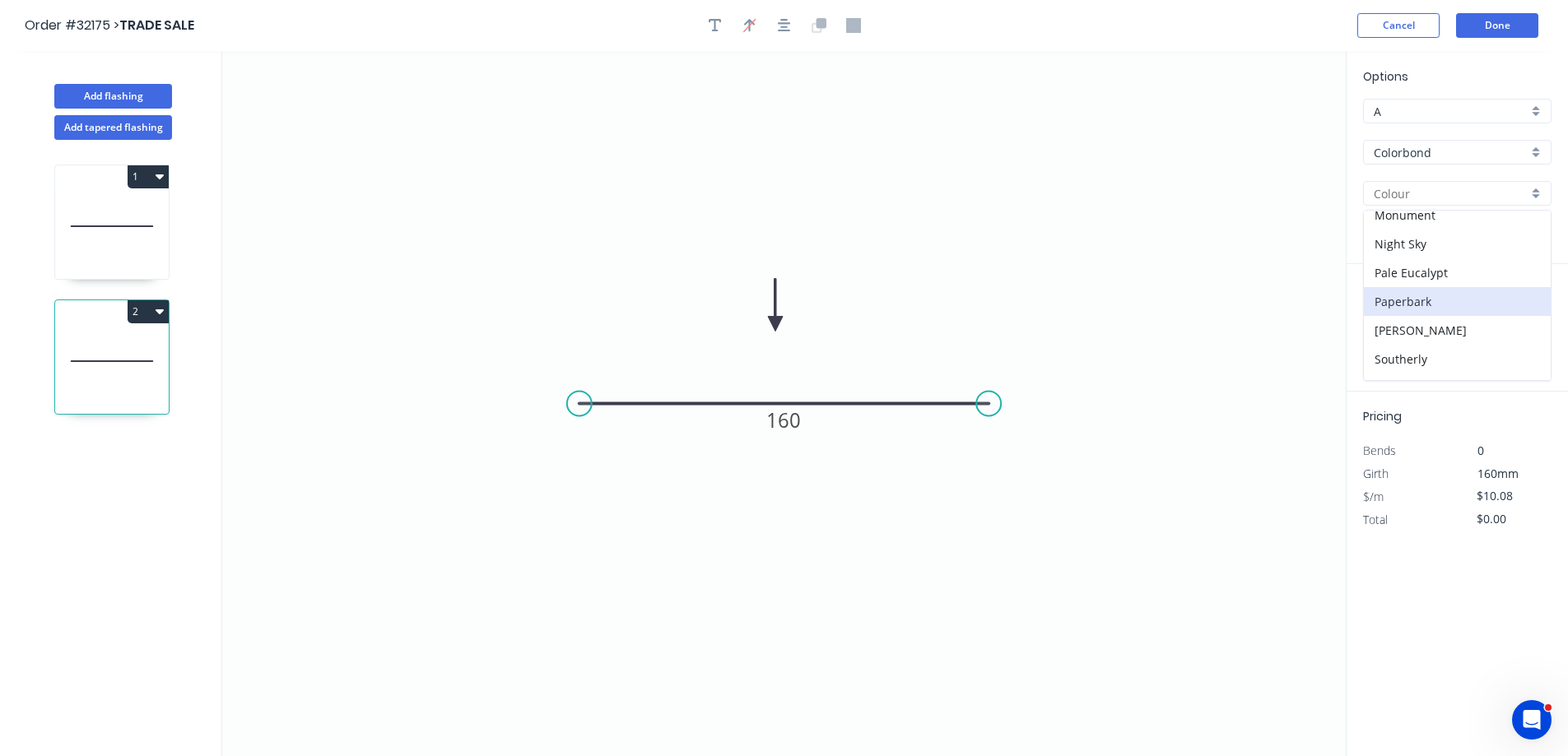
scroll to position [412, 0]
click at [1479, 244] on div "Night Sky" at bounding box center [1456, 245] width 187 height 29
type input "Night Sky"
drag, startPoint x: 1389, startPoint y: 327, endPoint x: 1101, endPoint y: 295, distance: 289.8
click at [1381, 328] on input "text" at bounding box center [1387, 329] width 49 height 21
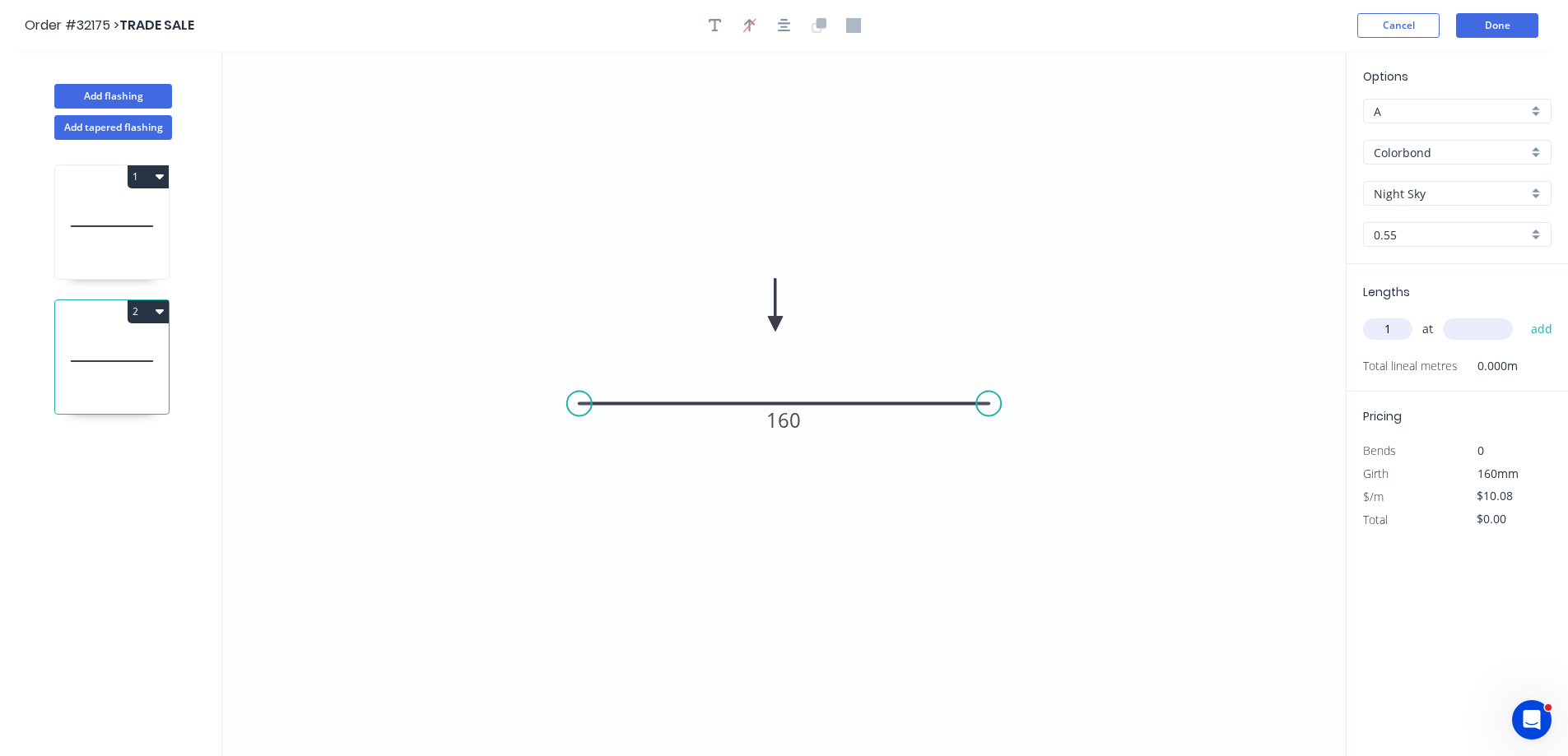
type input "1"
type input "8000"
click at [1523, 315] on button "add" at bounding box center [1542, 329] width 38 height 28
type input "$80.64"
click at [1504, 25] on button "Done" at bounding box center [1497, 26] width 83 height 25
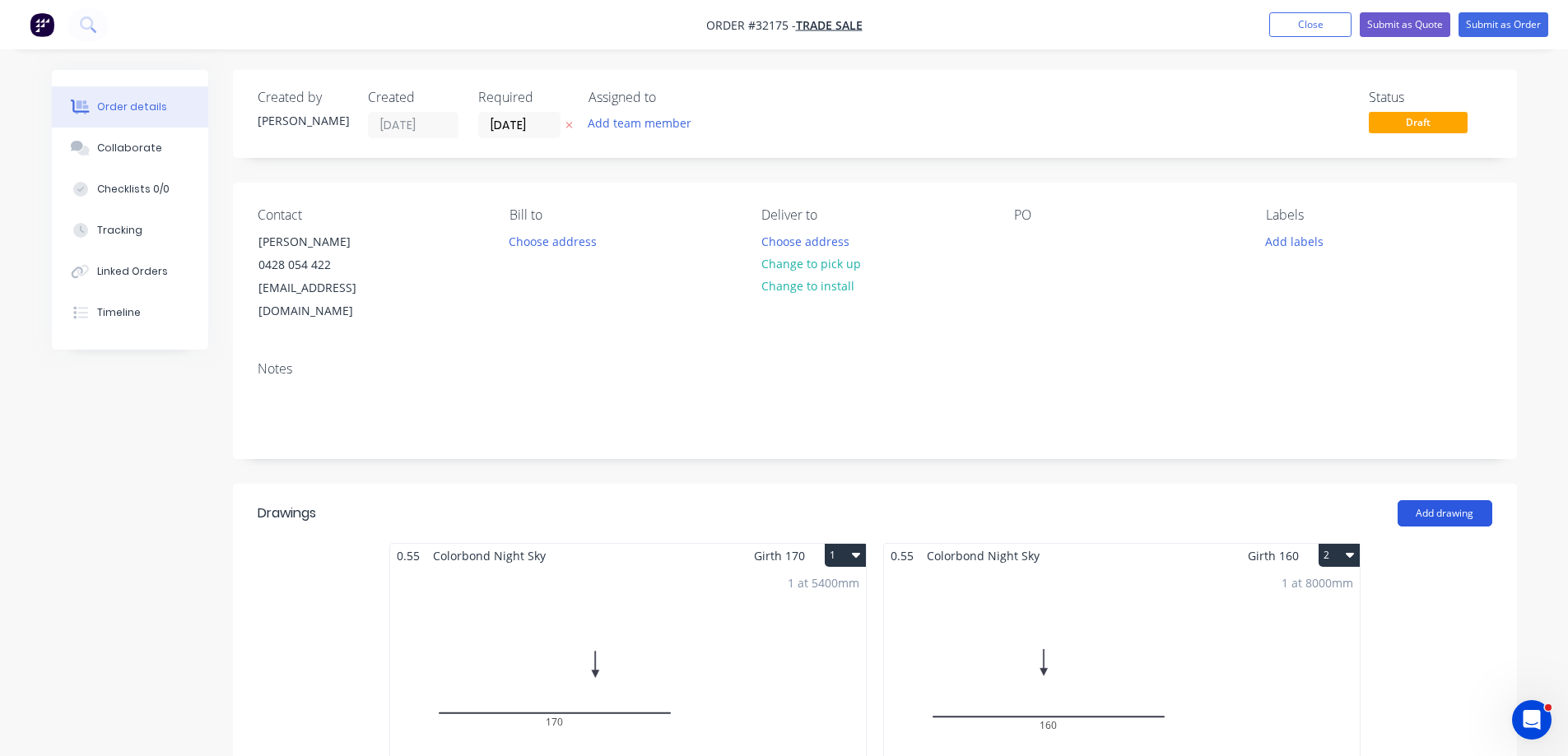
click at [1446, 500] on button "Add drawing" at bounding box center [1445, 513] width 94 height 26
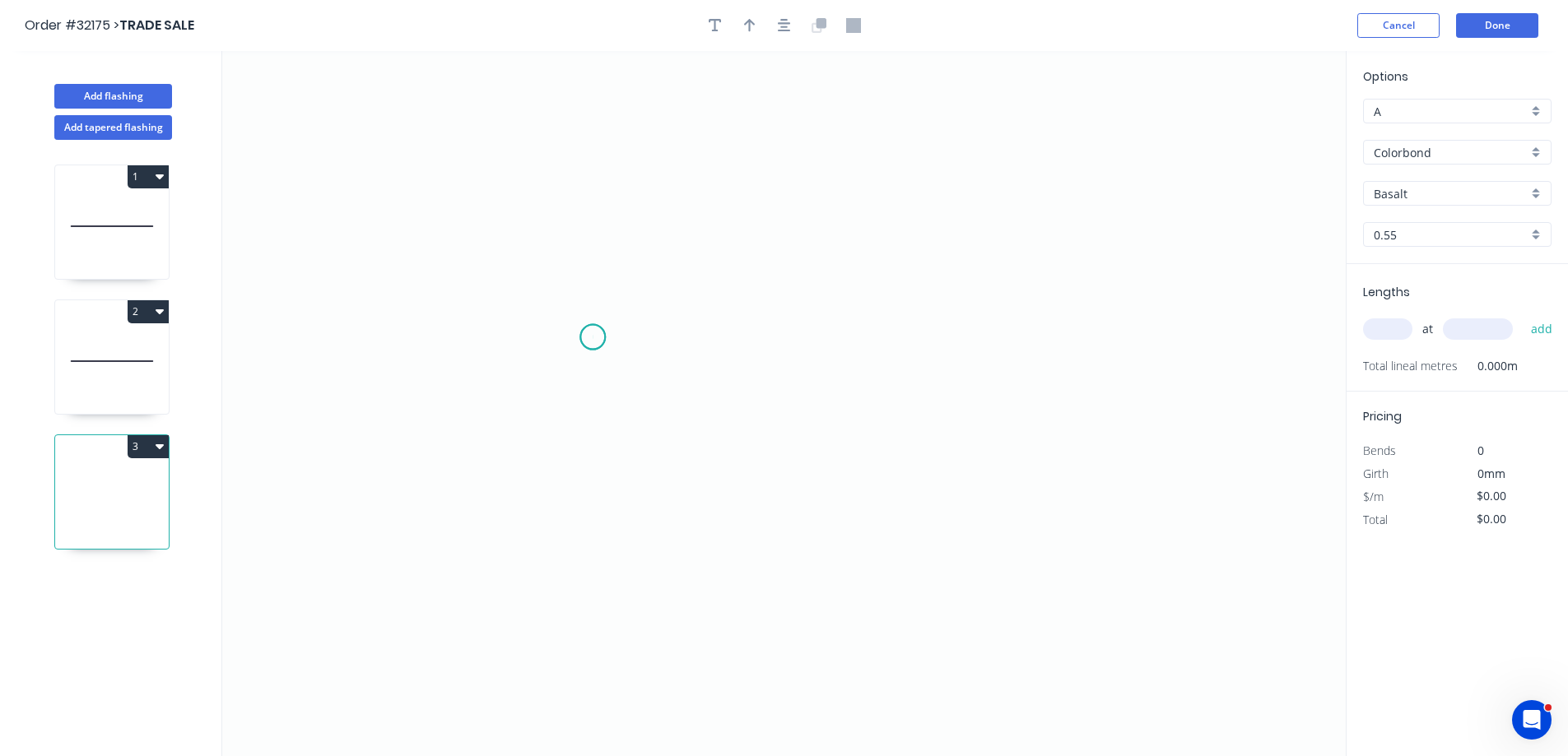
click at [593, 338] on icon "0" at bounding box center [784, 403] width 1124 height 705
click at [988, 333] on icon "0" at bounding box center [784, 403] width 1124 height 705
drag, startPoint x: 795, startPoint y: 357, endPoint x: 898, endPoint y: 231, distance: 162.7
click at [795, 356] on tspan "?" at bounding box center [790, 354] width 9 height 27
type input "$6.26"
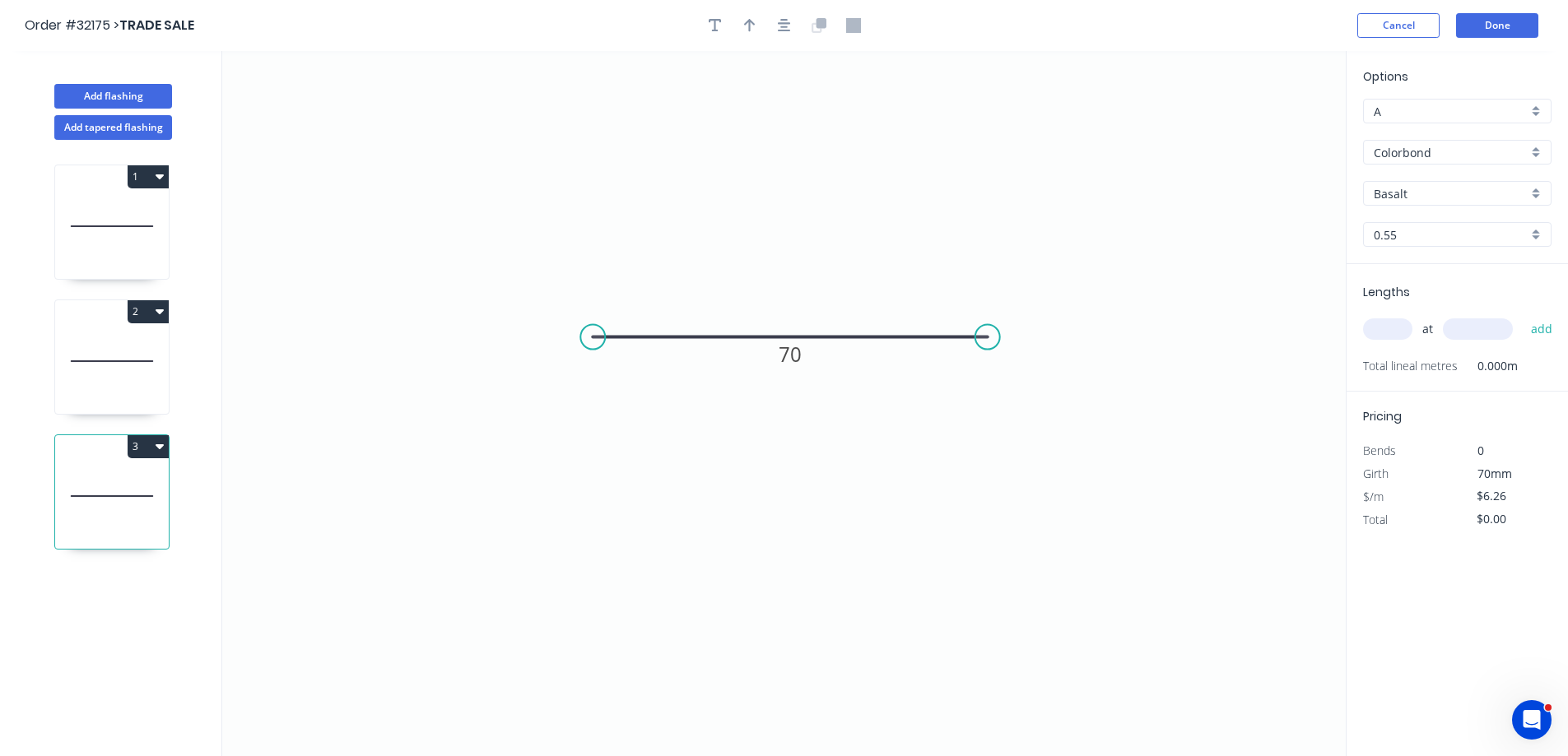
drag, startPoint x: 787, startPoint y: 28, endPoint x: 764, endPoint y: 29, distance: 23.0
click at [784, 29] on icon "button" at bounding box center [784, 25] width 13 height 14
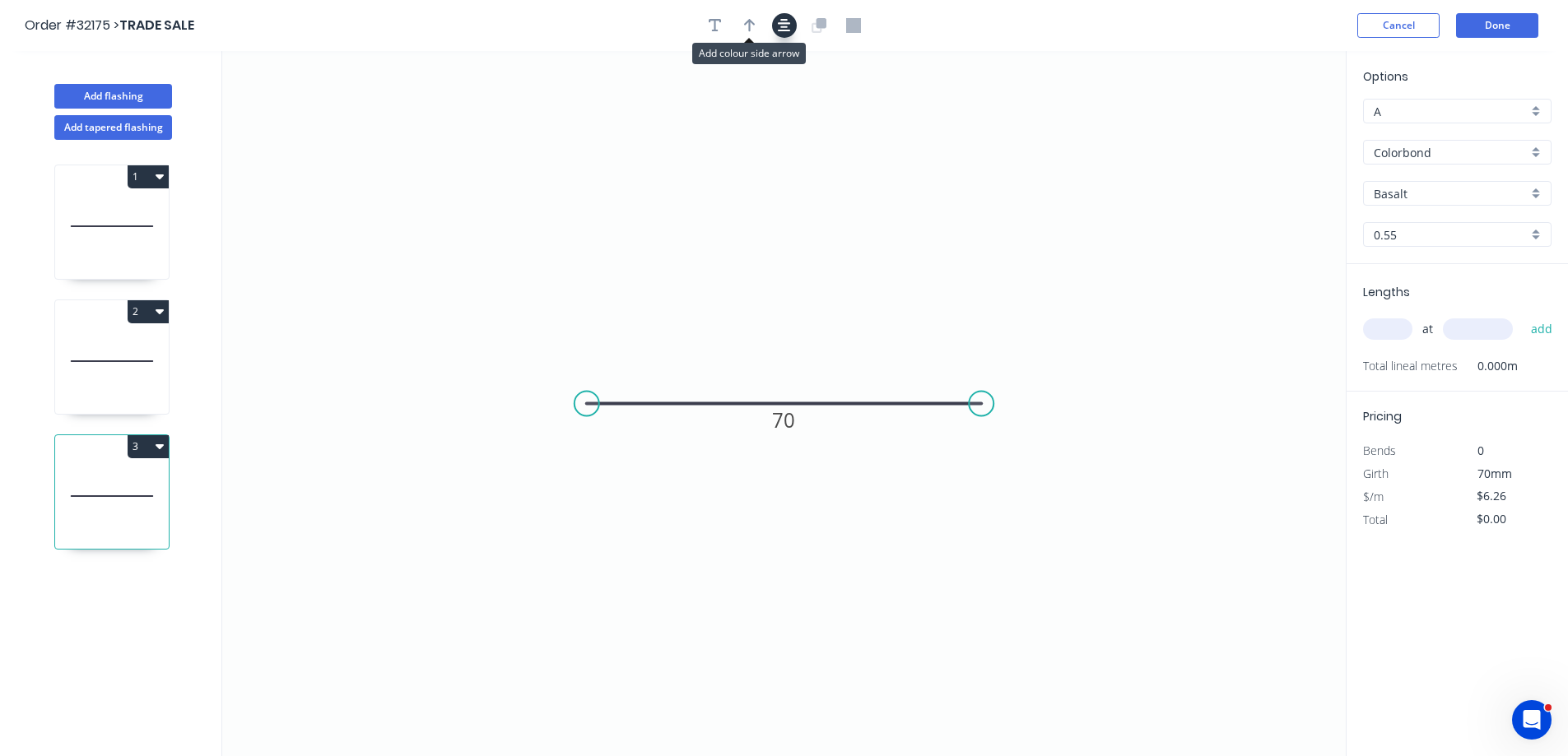
click at [753, 26] on icon "button" at bounding box center [749, 25] width 12 height 14
drag, startPoint x: 1261, startPoint y: 127, endPoint x: 789, endPoint y: 336, distance: 516.2
click at [789, 336] on icon at bounding box center [788, 316] width 14 height 53
click at [1542, 191] on div "Basalt" at bounding box center [1457, 193] width 189 height 25
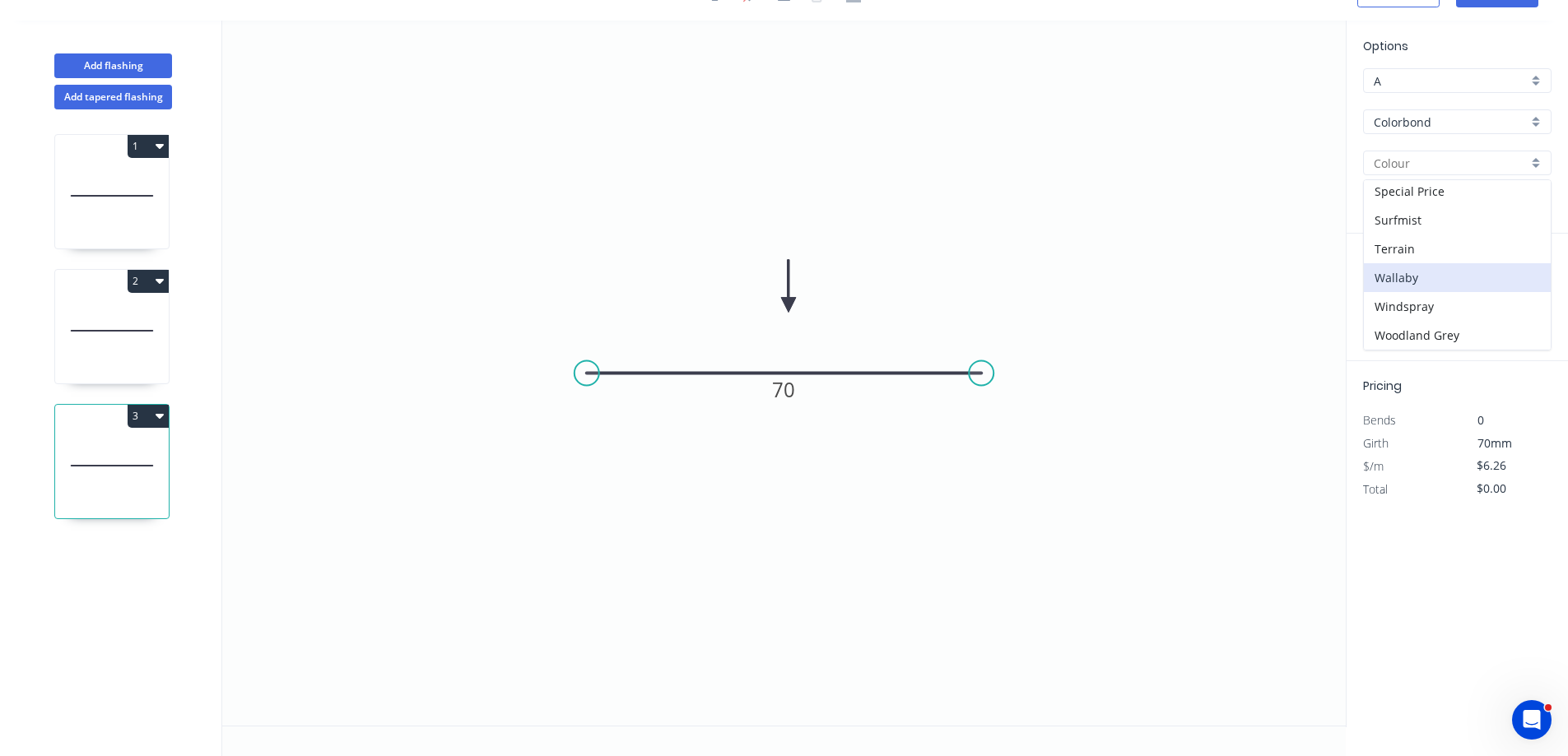
scroll to position [415, 0]
click at [1459, 211] on div "Night Sky" at bounding box center [1456, 212] width 187 height 29
type input "Night Sky"
click at [1384, 304] on input "text" at bounding box center [1387, 298] width 49 height 21
type input "1"
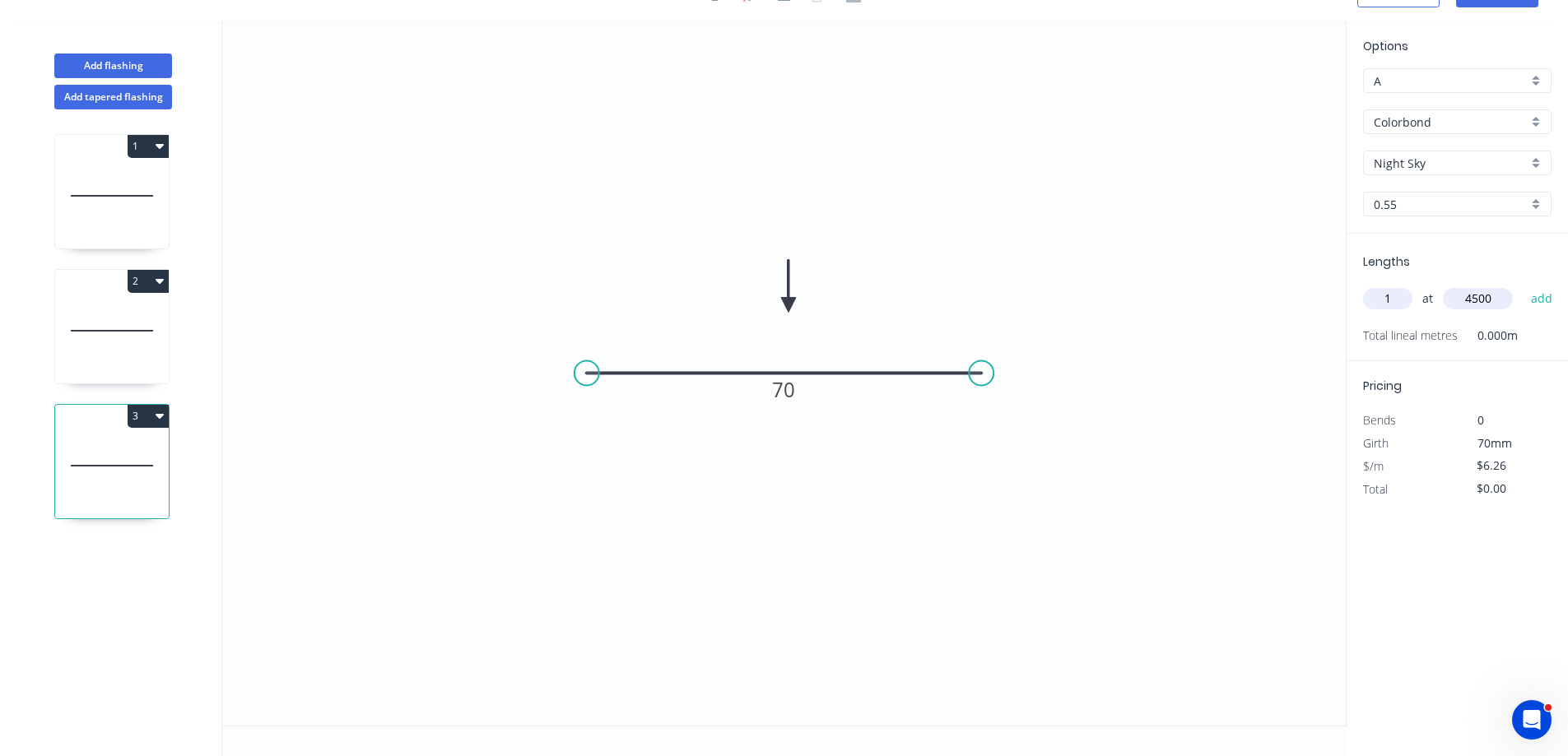
type input "4500"
click at [1523, 285] on button "add" at bounding box center [1542, 298] width 38 height 28
type input "."
type input "$28.17"
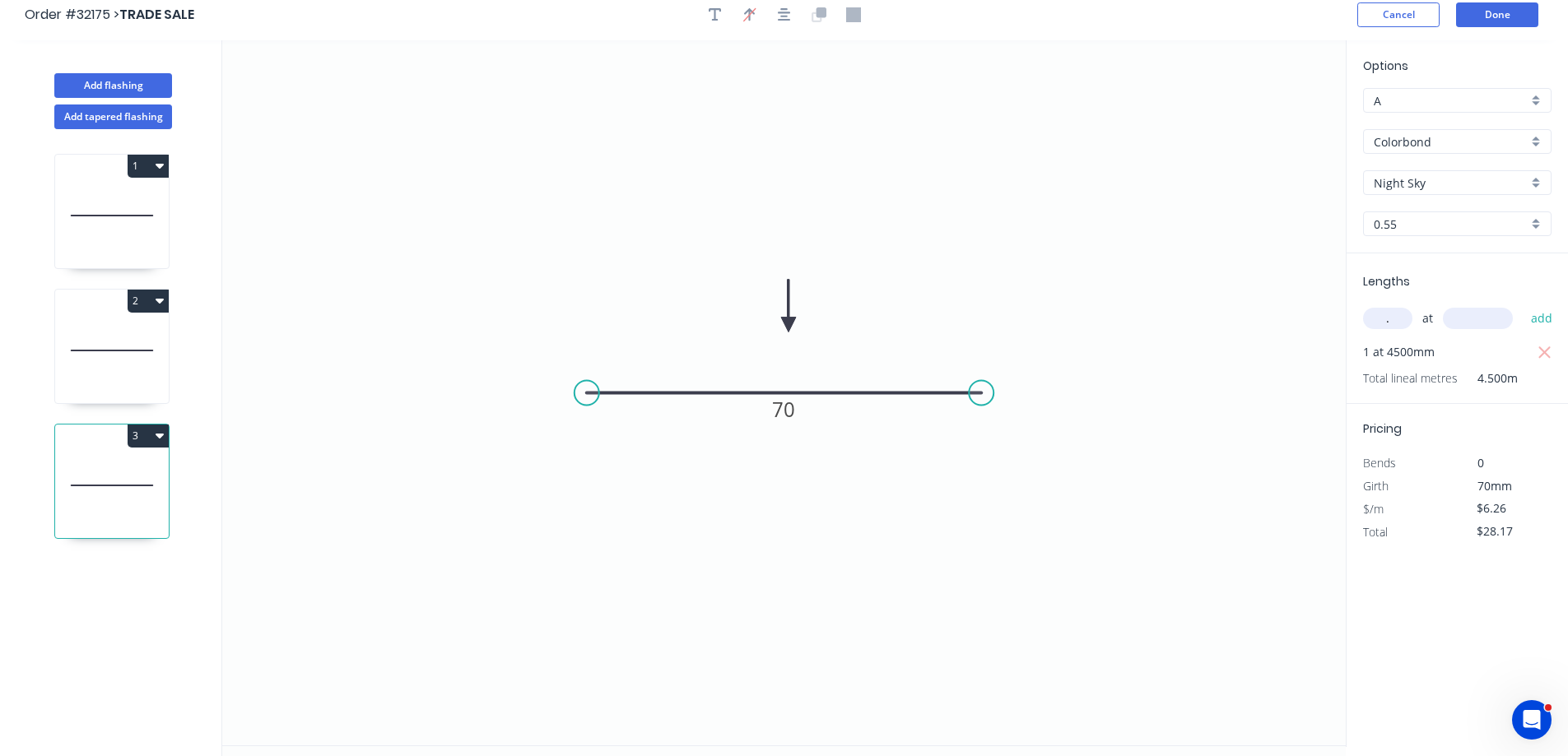
scroll to position [0, 0]
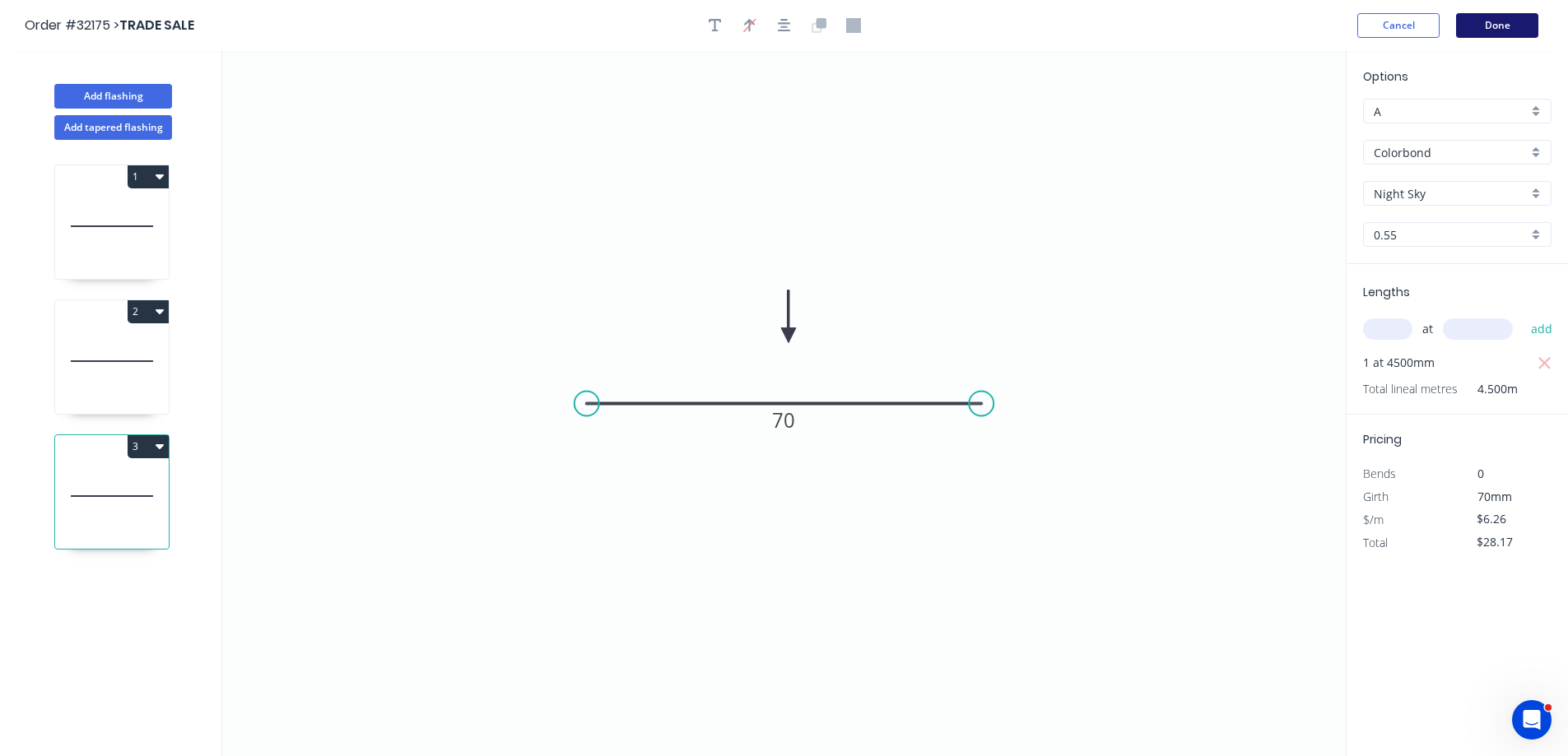
click at [1505, 31] on button "Done" at bounding box center [1497, 26] width 83 height 25
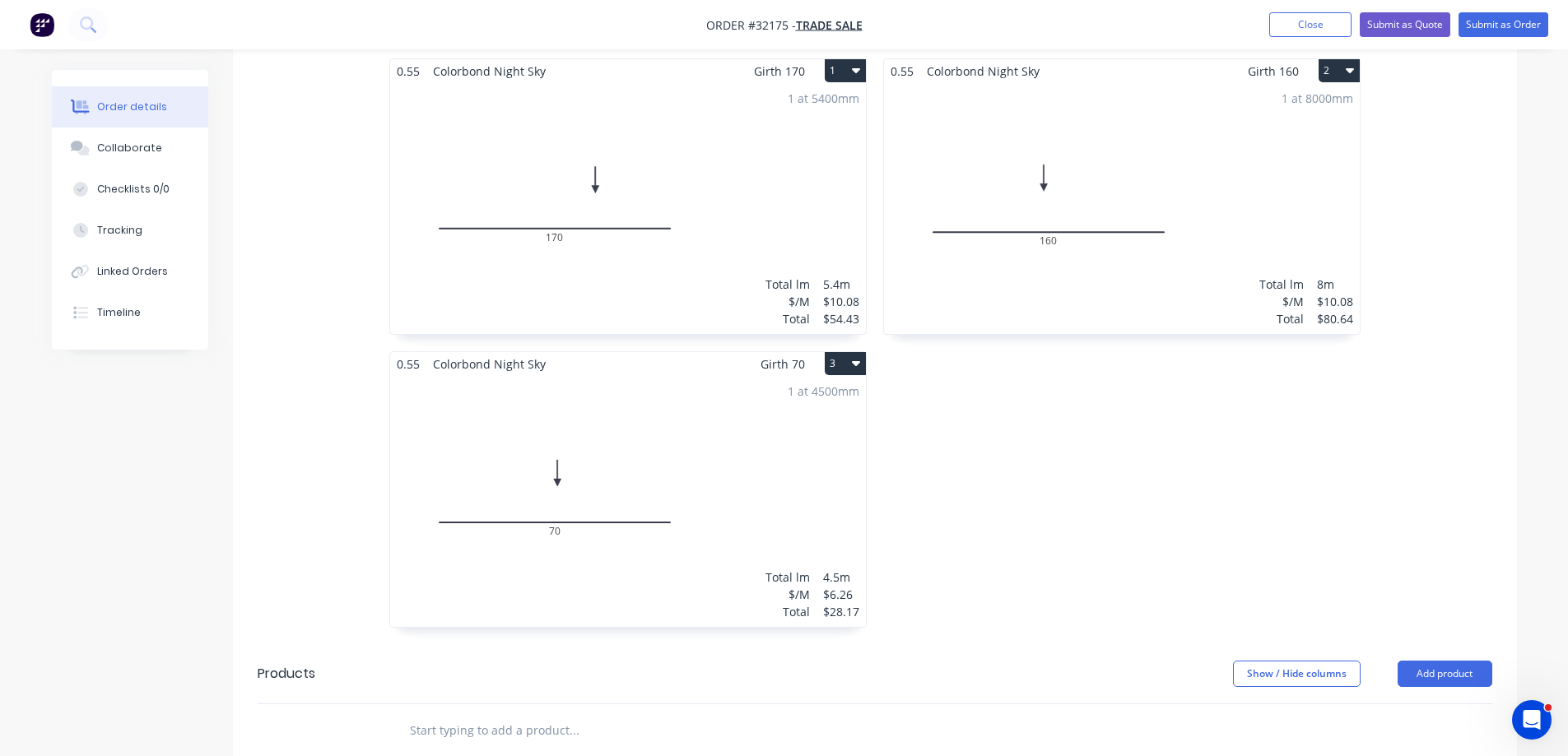
scroll to position [637, 0]
